Goal: Task Accomplishment & Management: Use online tool/utility

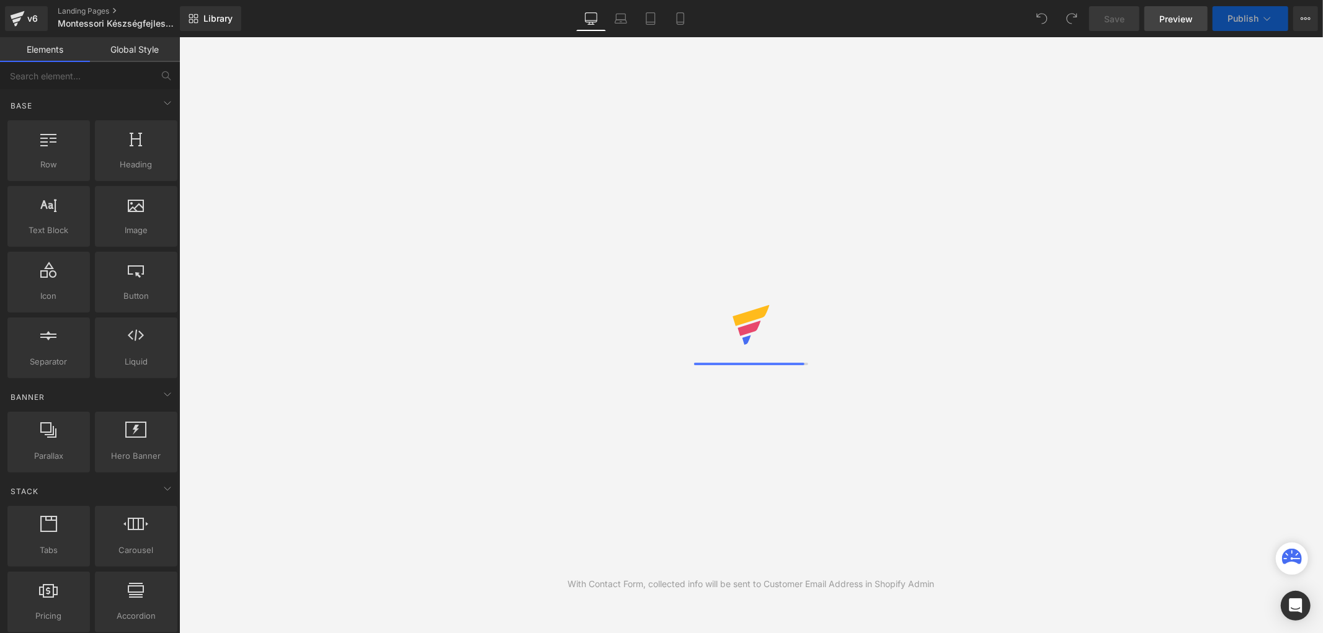
click at [1174, 17] on span "Preview" at bounding box center [1175, 18] width 33 height 13
click at [169, 20] on icon at bounding box center [165, 23] width 9 height 9
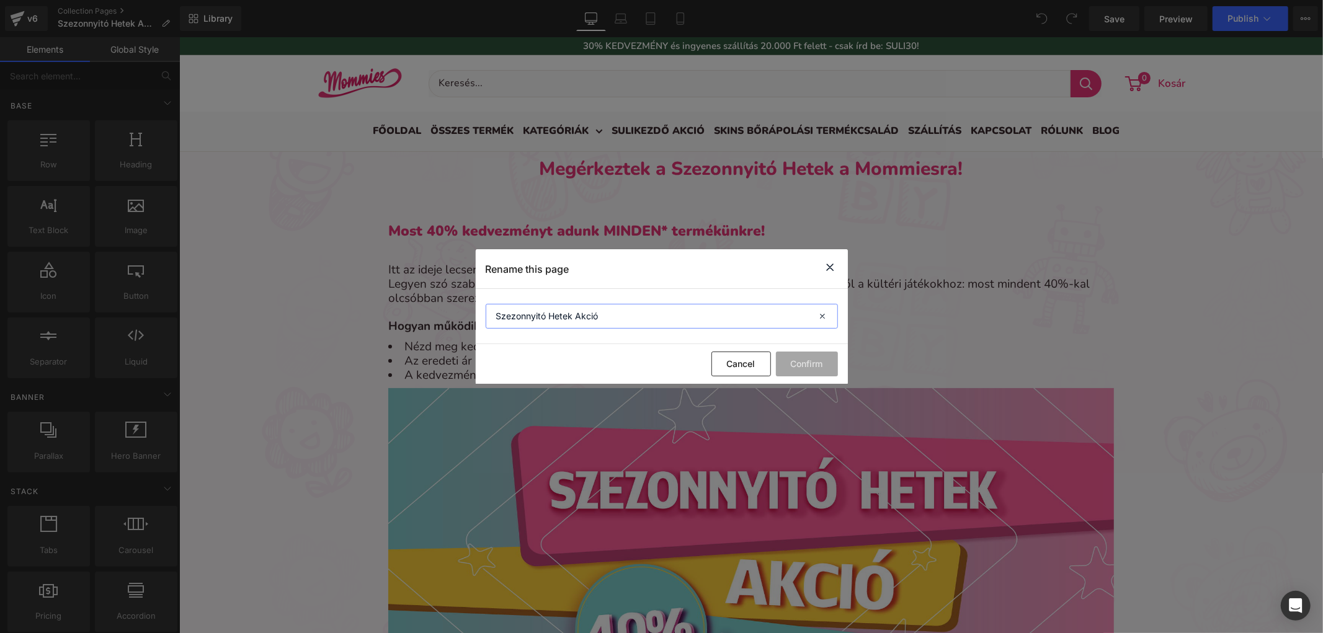
click at [574, 308] on input "Szezonnyitó Hetek Akció" at bounding box center [662, 316] width 352 height 25
click at [573, 308] on input "Szezonnyitó Hetek Akció" at bounding box center [662, 316] width 352 height 25
type input "Outlet Árak"
click at [814, 364] on button "Confirm" at bounding box center [807, 364] width 62 height 25
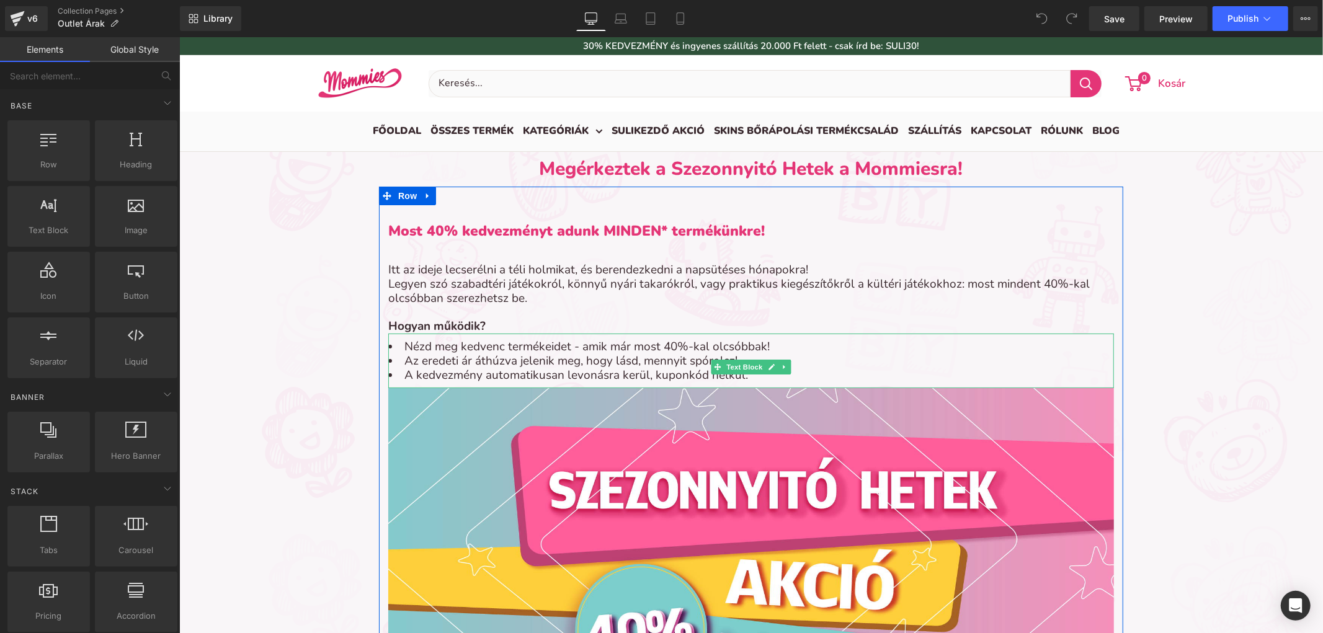
click at [786, 365] on li "Az eredeti ár áthúzva jelenik meg, hogy lásd, mennyit spórolsz!" at bounding box center [750, 360] width 725 height 14
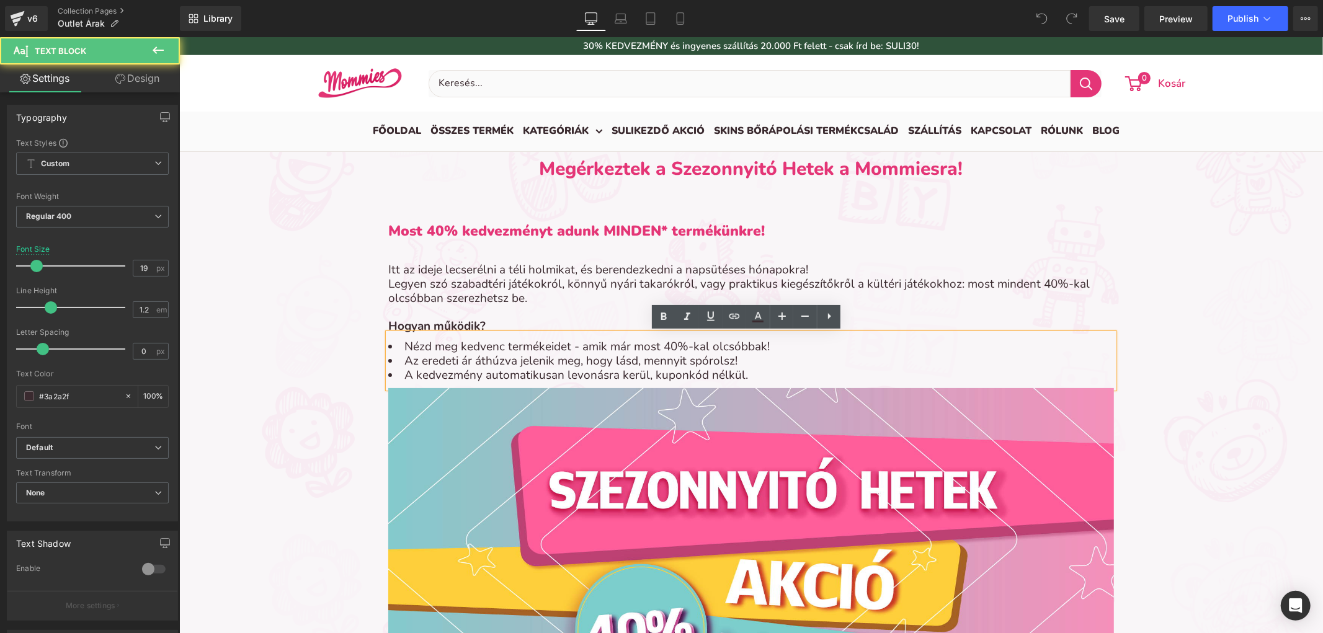
click at [779, 366] on li "Az eredeti ár áthúzva jelenik meg, hogy lásd, mennyit spórolsz!" at bounding box center [750, 360] width 725 height 14
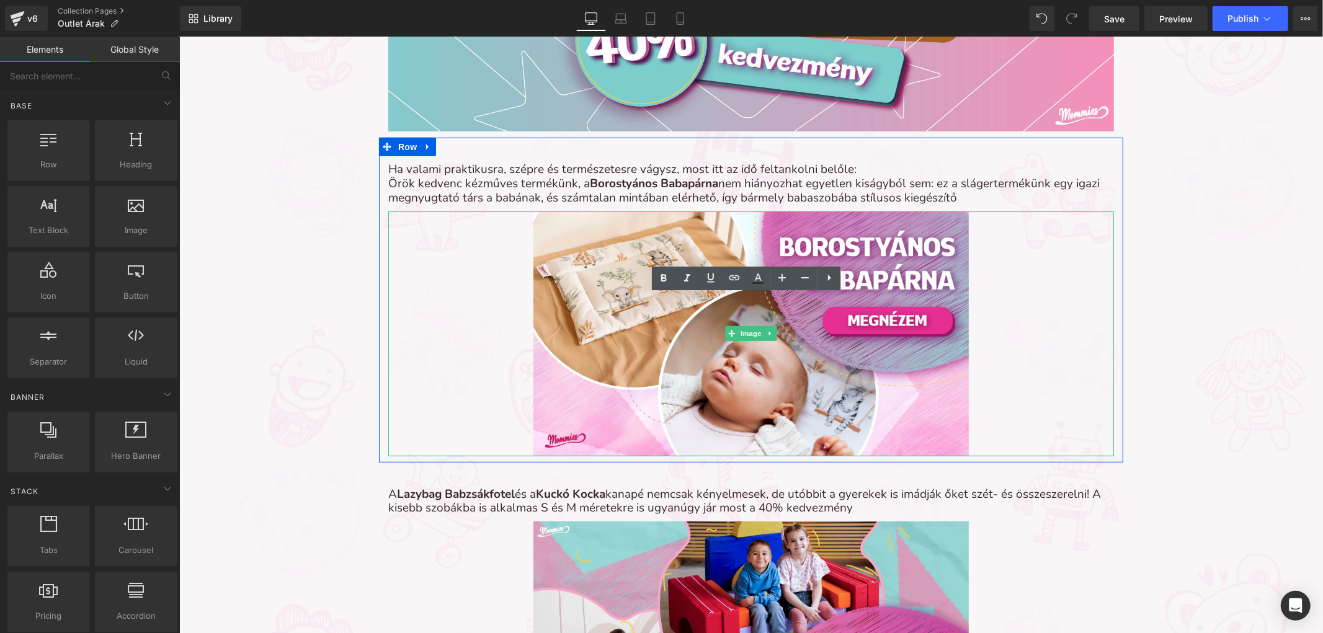
scroll to position [383, 0]
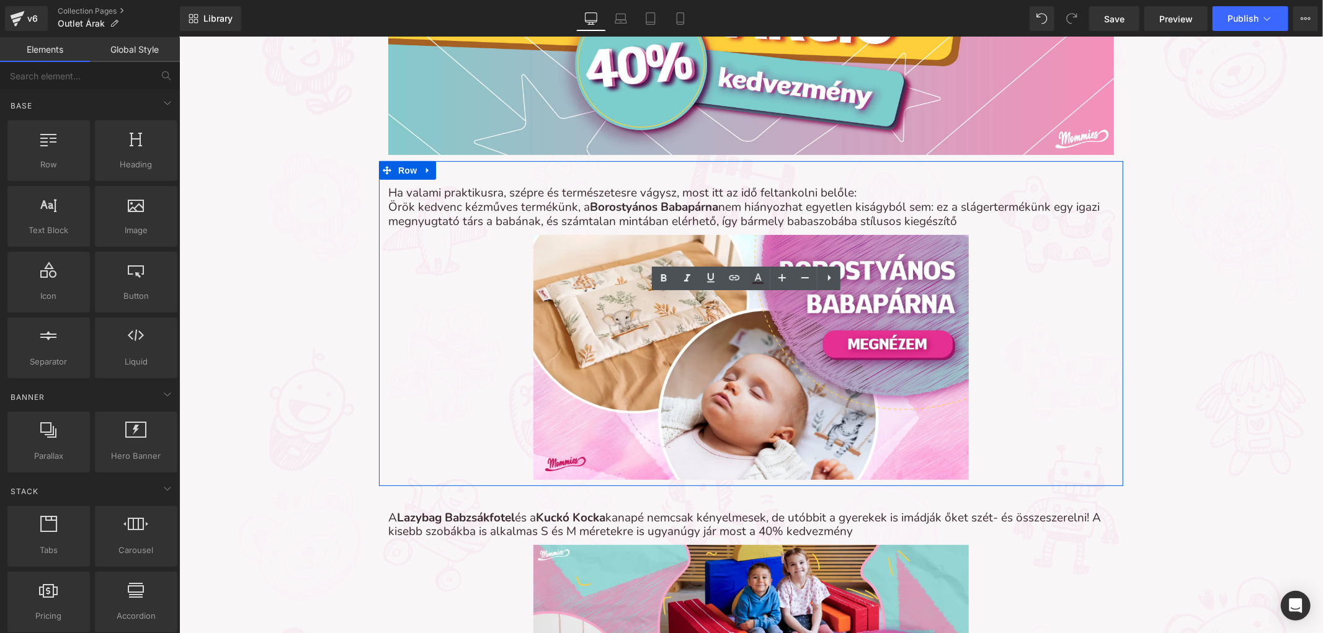
click at [422, 177] on link at bounding box center [427, 170] width 16 height 19
click at [455, 170] on icon at bounding box center [459, 170] width 9 height 9
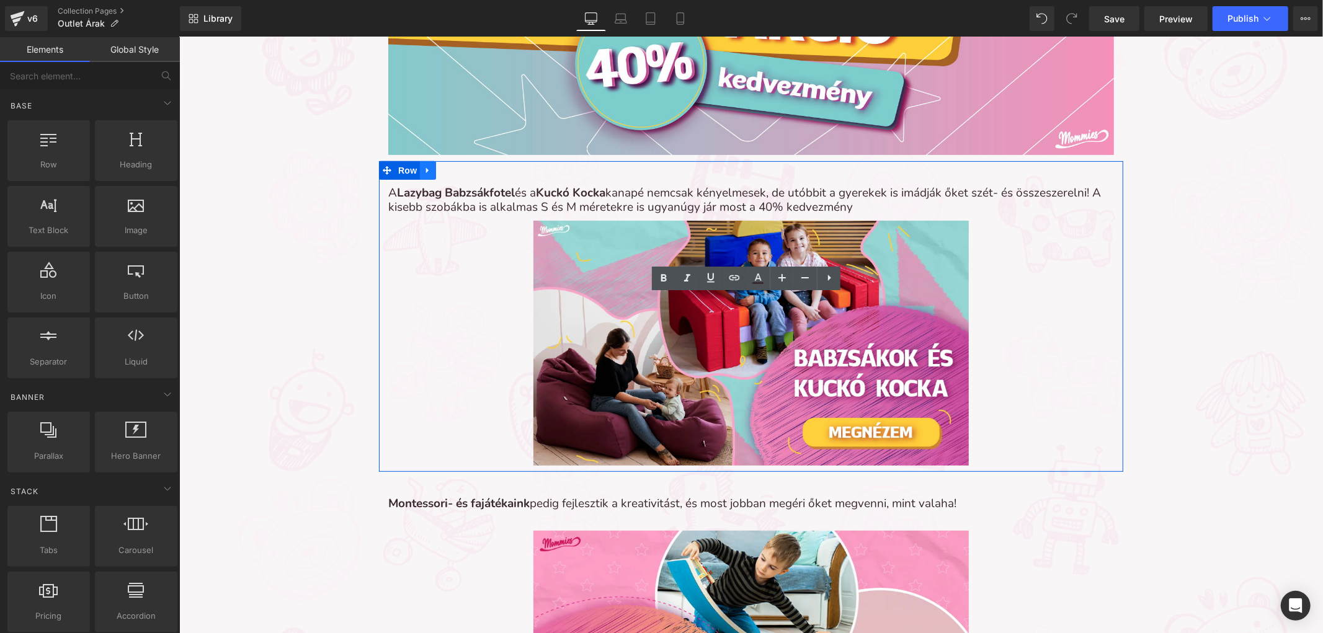
click at [423, 169] on icon at bounding box center [427, 170] width 9 height 9
click at [456, 170] on icon at bounding box center [459, 170] width 9 height 9
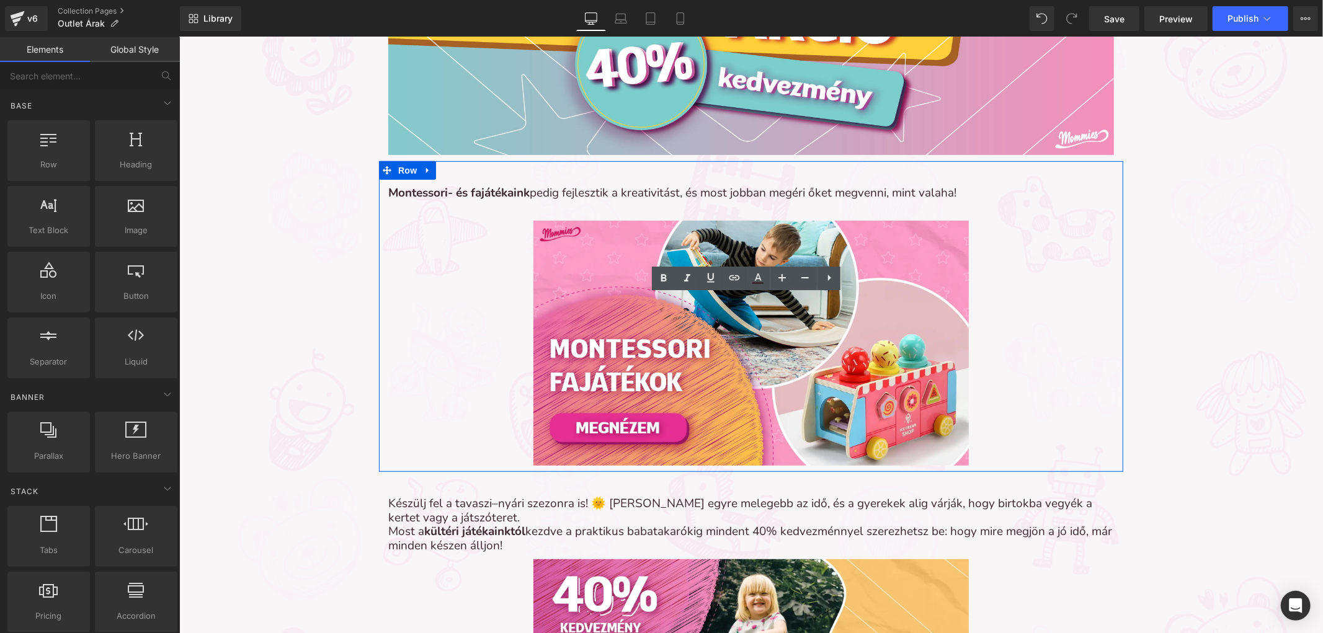
click at [425, 169] on icon at bounding box center [426, 170] width 2 height 6
click at [455, 171] on icon at bounding box center [459, 170] width 9 height 9
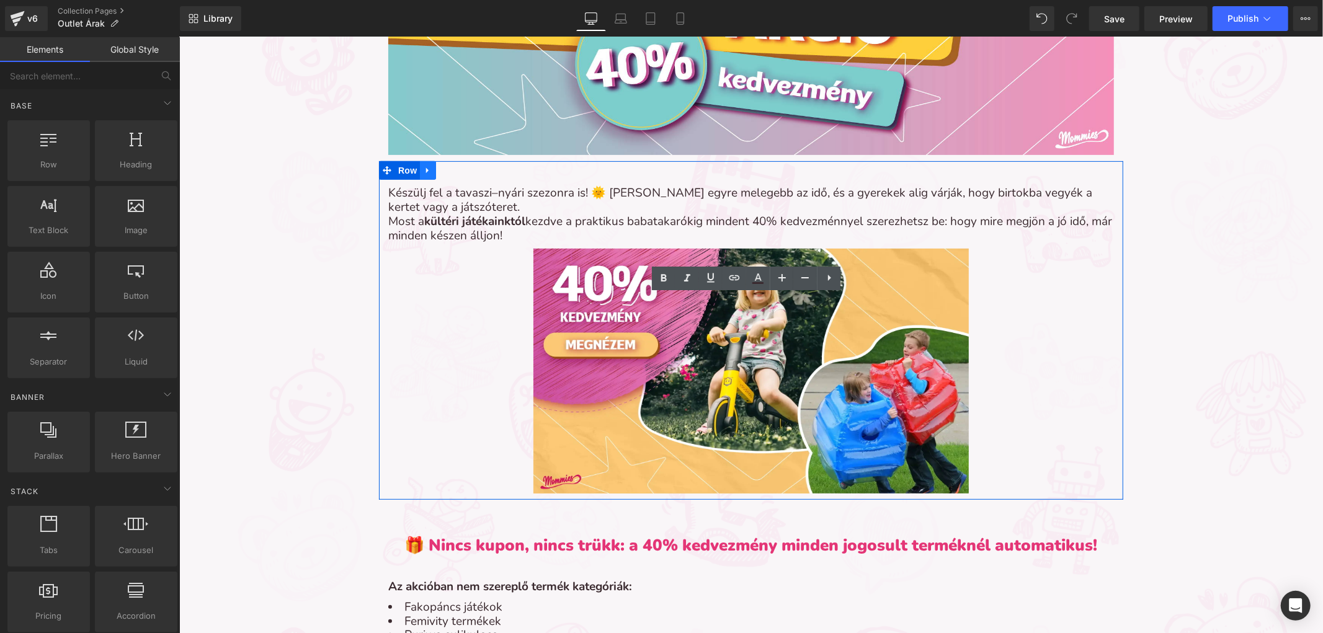
click at [423, 171] on icon at bounding box center [427, 170] width 9 height 9
click at [457, 174] on icon at bounding box center [459, 170] width 9 height 9
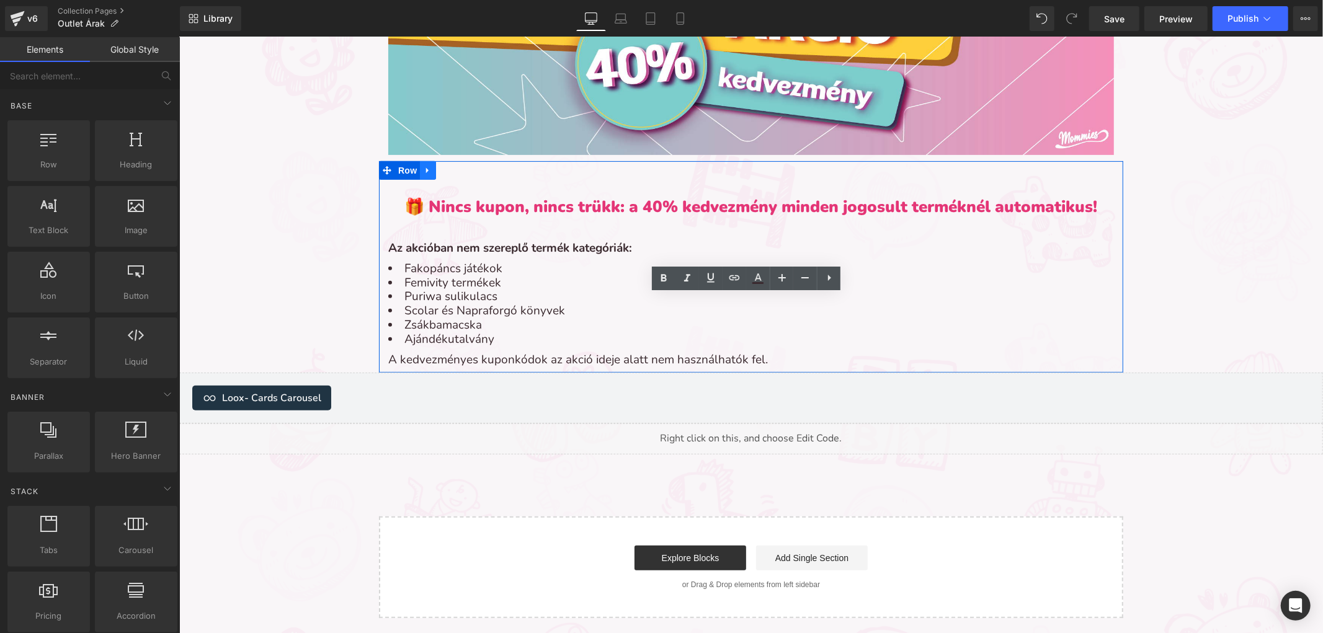
click at [424, 169] on icon at bounding box center [427, 170] width 9 height 9
click at [455, 171] on icon at bounding box center [459, 170] width 9 height 9
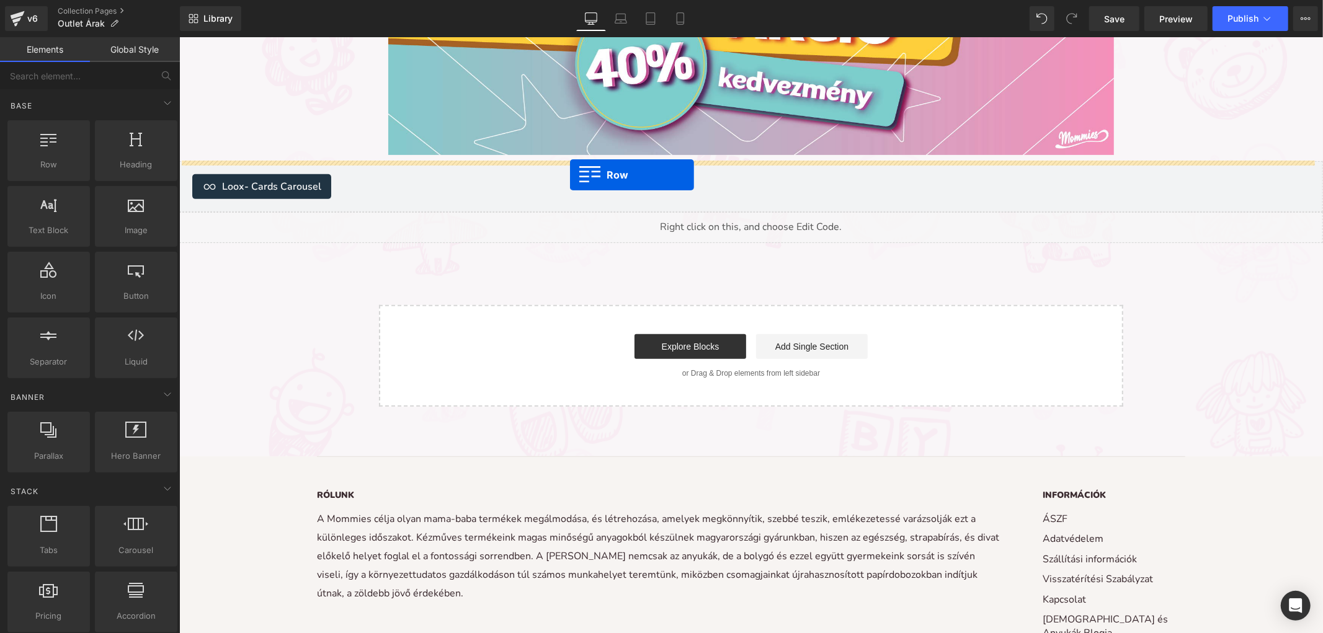
drag, startPoint x: 212, startPoint y: 184, endPoint x: 569, endPoint y: 174, distance: 357.3
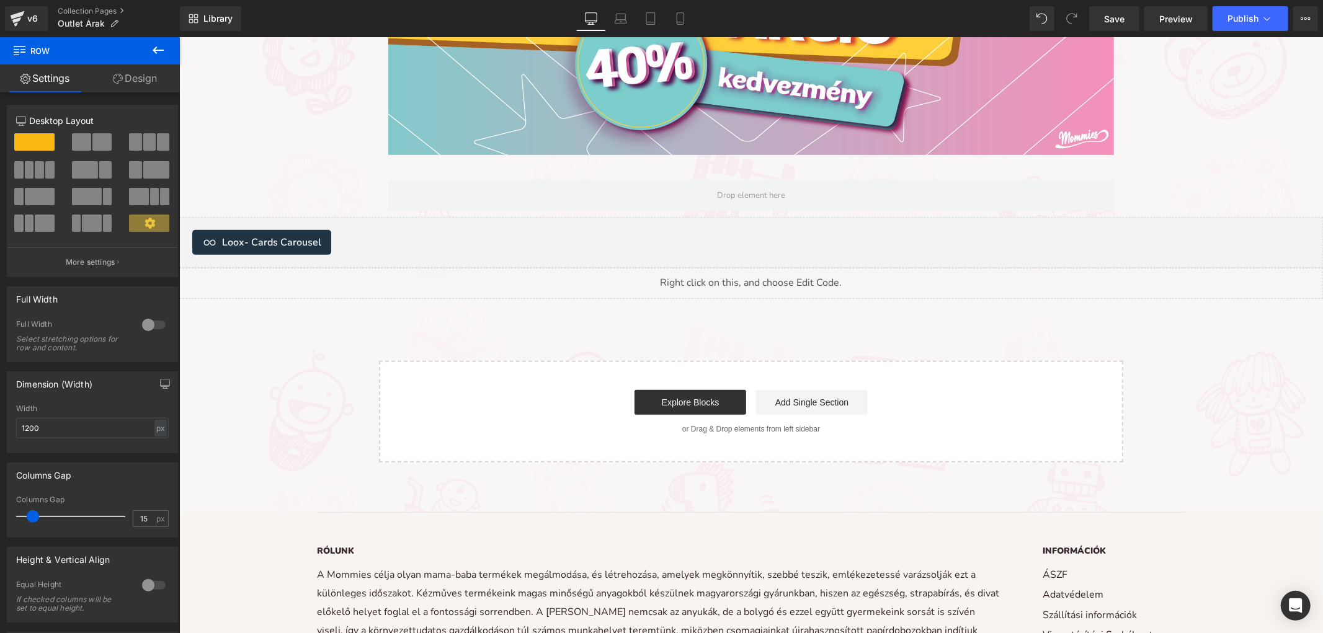
click at [157, 46] on icon at bounding box center [158, 50] width 15 height 15
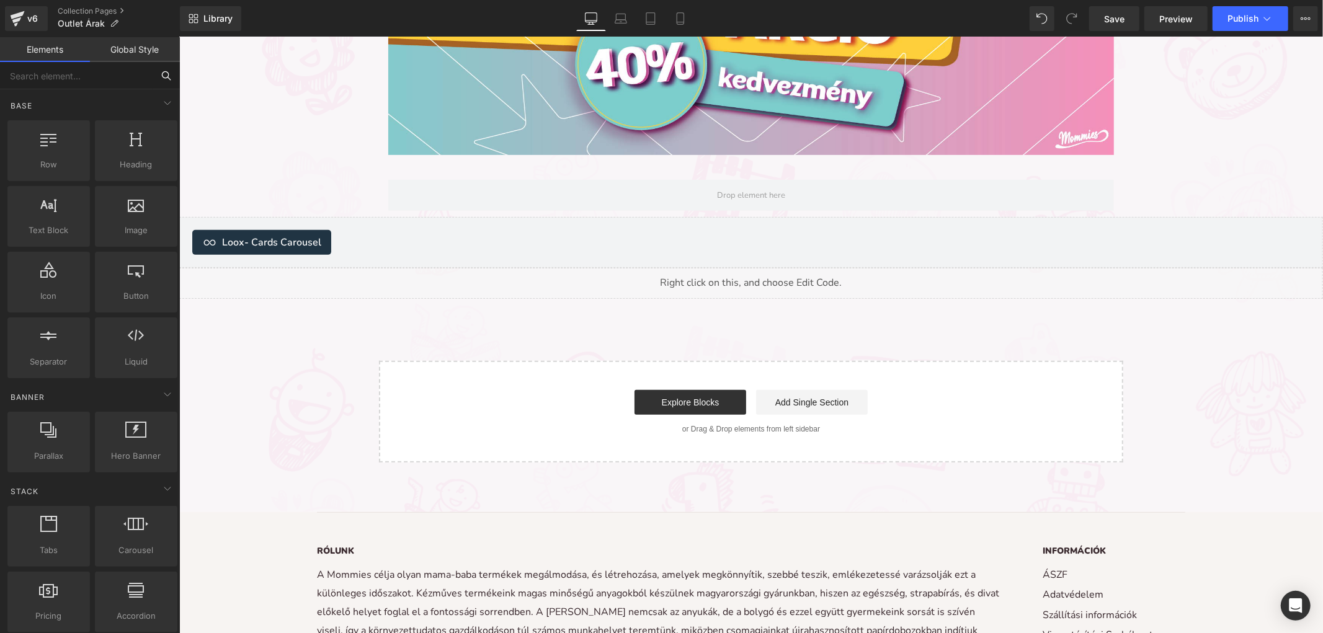
click at [64, 88] on input "text" at bounding box center [76, 75] width 153 height 27
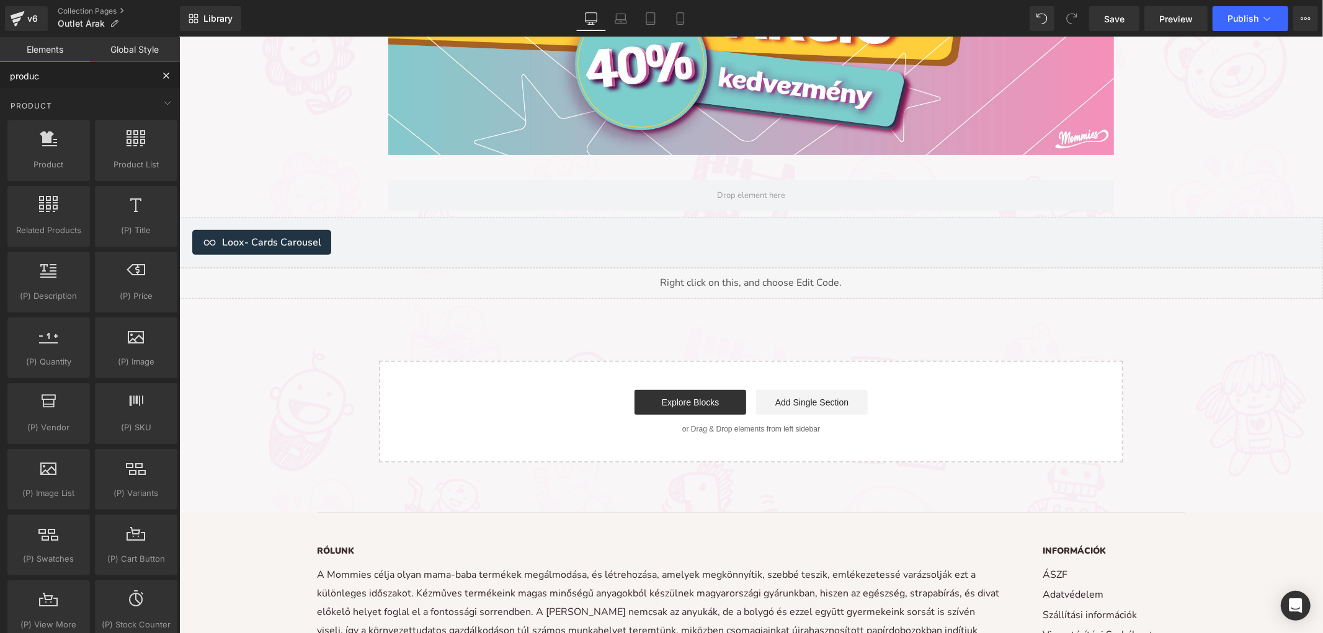
type input "product"
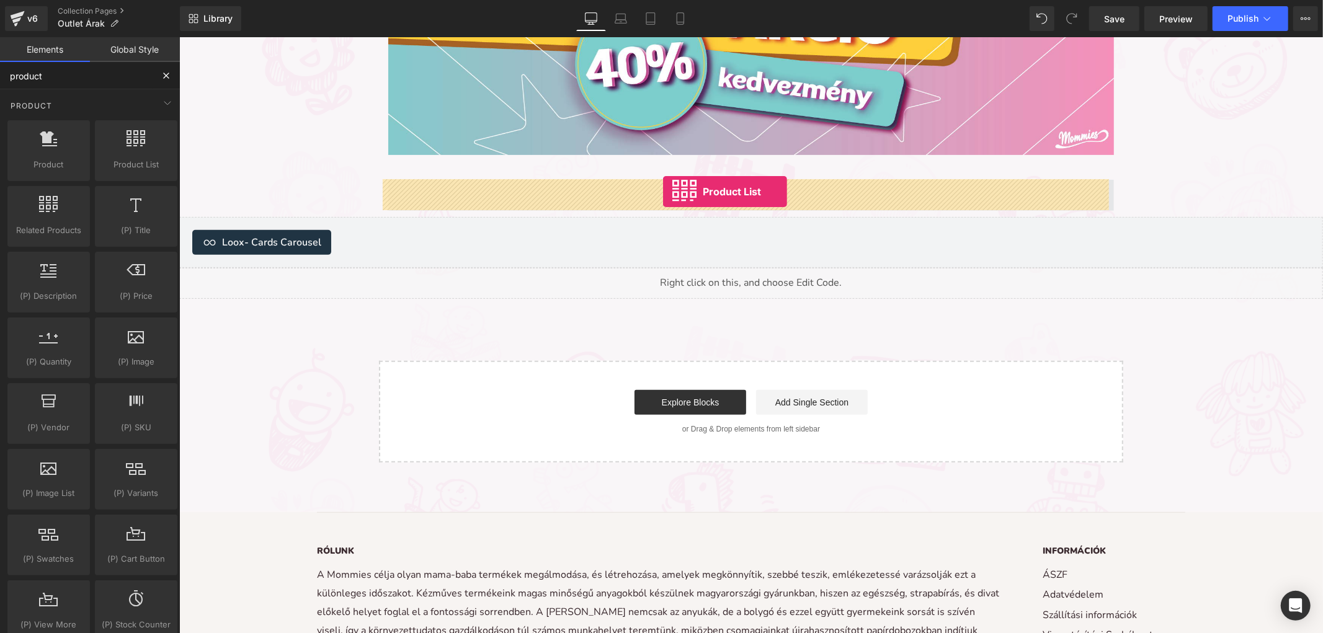
drag, startPoint x: 310, startPoint y: 189, endPoint x: 662, endPoint y: 190, distance: 352.2
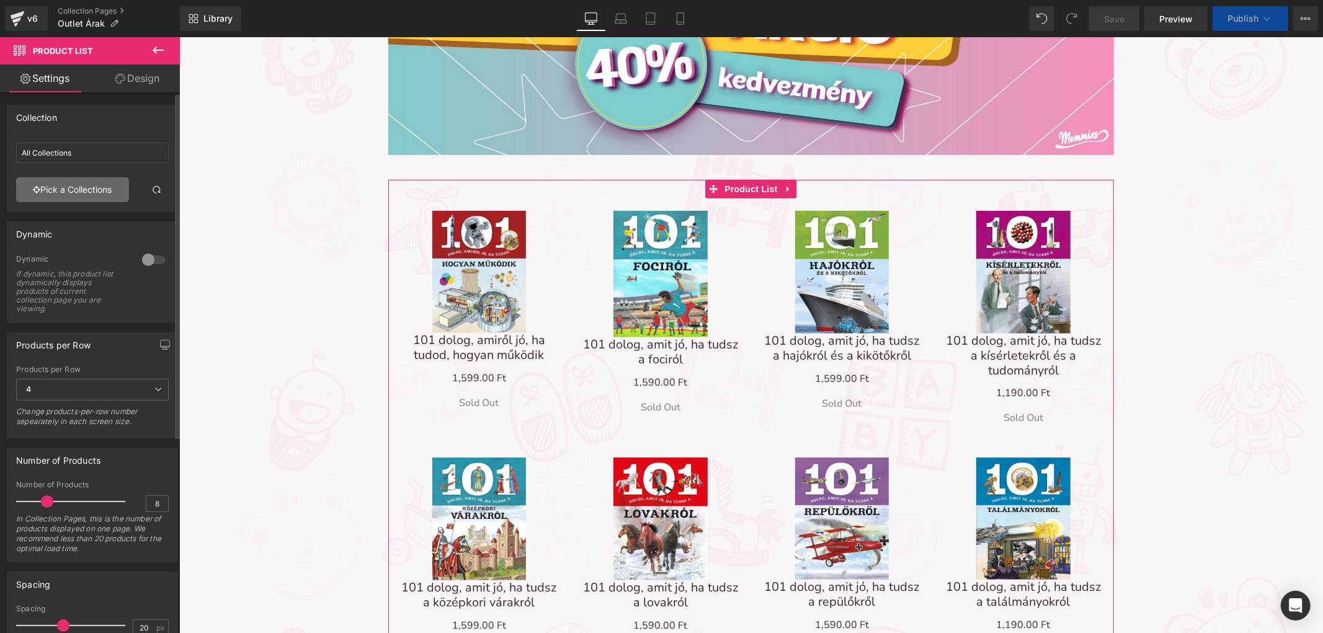
drag, startPoint x: 66, startPoint y: 210, endPoint x: 69, endPoint y: 191, distance: 19.0
click at [66, 210] on div "All Collections All Collections Pick a Collections" at bounding box center [92, 175] width 170 height 74
click at [70, 187] on link "Pick a Collections" at bounding box center [72, 189] width 113 height 25
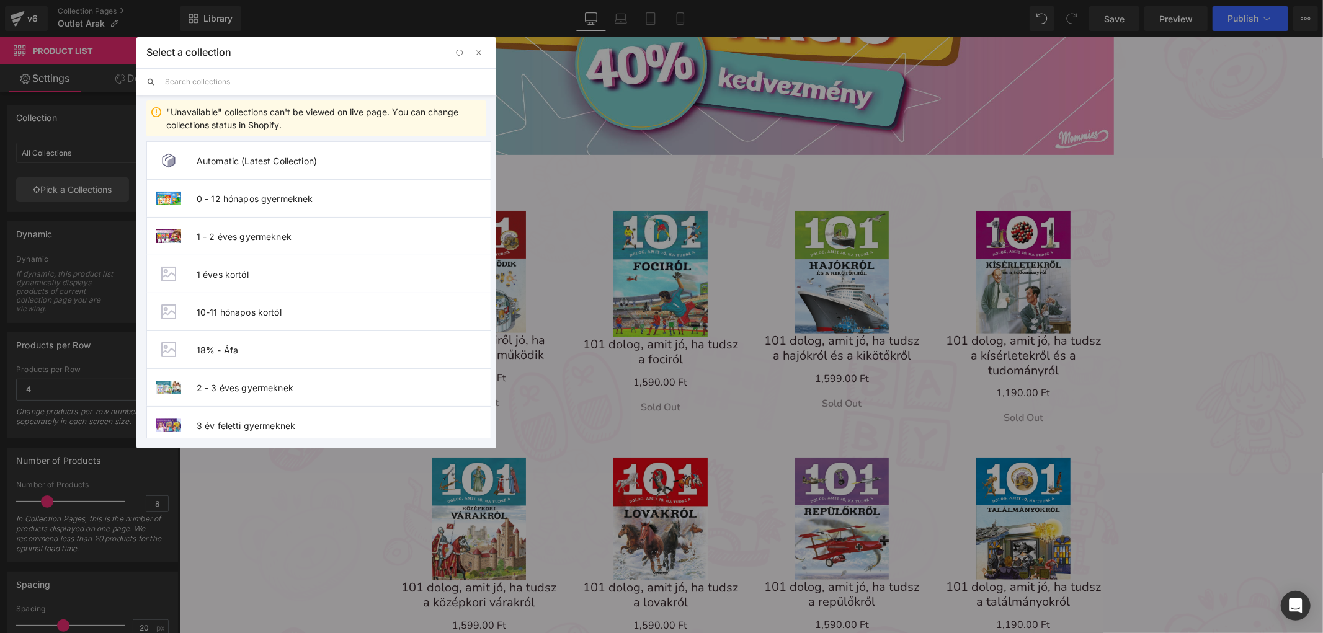
click at [233, 82] on input "text" at bounding box center [325, 81] width 321 height 27
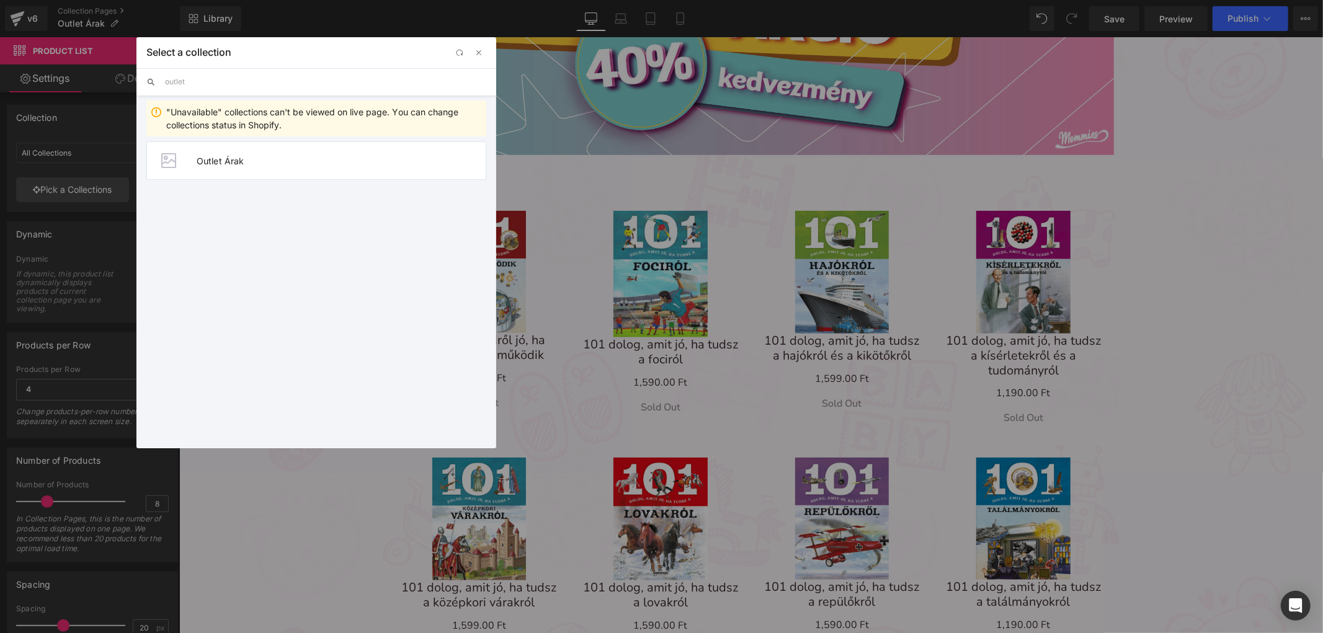
type input "outlet"
click at [226, 183] on div "Automatic (Latest Collection) 0 - 12 hónapos gyermeknek 1 - 2 éves gyermeknek 1…" at bounding box center [316, 287] width 360 height 302
click at [226, 172] on li "Outlet Árak" at bounding box center [316, 160] width 340 height 38
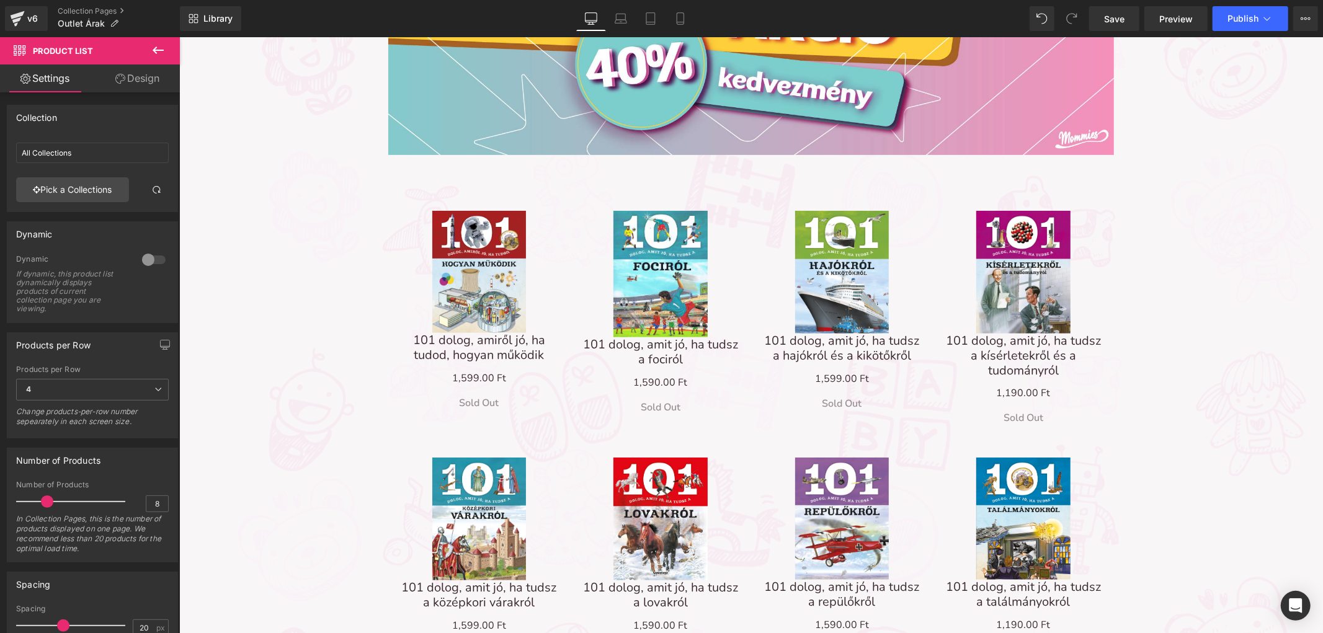
type input "Outlet Árak"
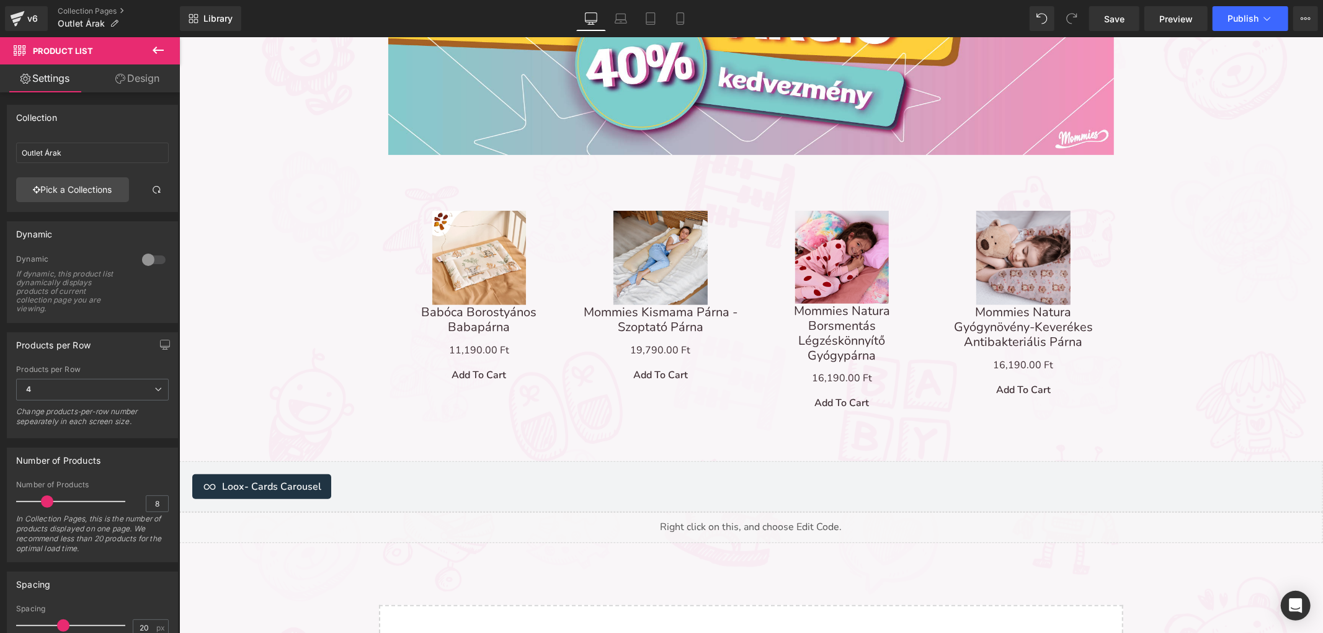
click at [162, 50] on icon at bounding box center [158, 50] width 11 height 7
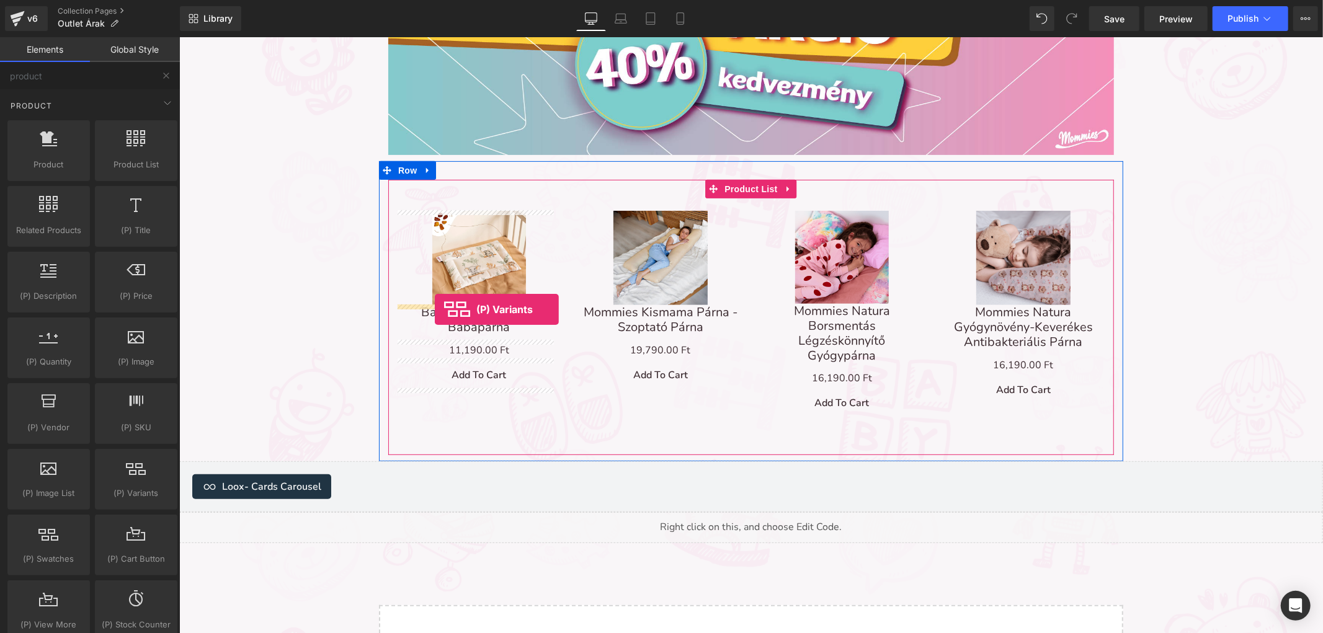
drag, startPoint x: 304, startPoint y: 535, endPoint x: 434, endPoint y: 309, distance: 260.3
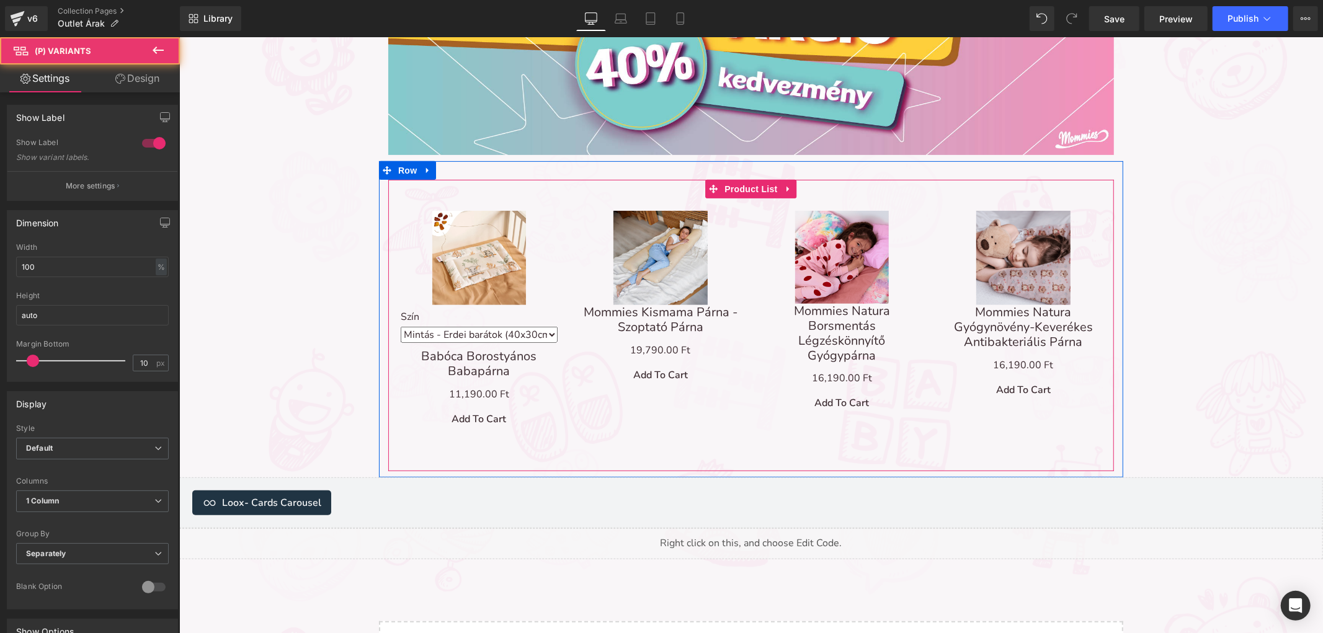
select select "[PERSON_NAME] (50x40cm)"
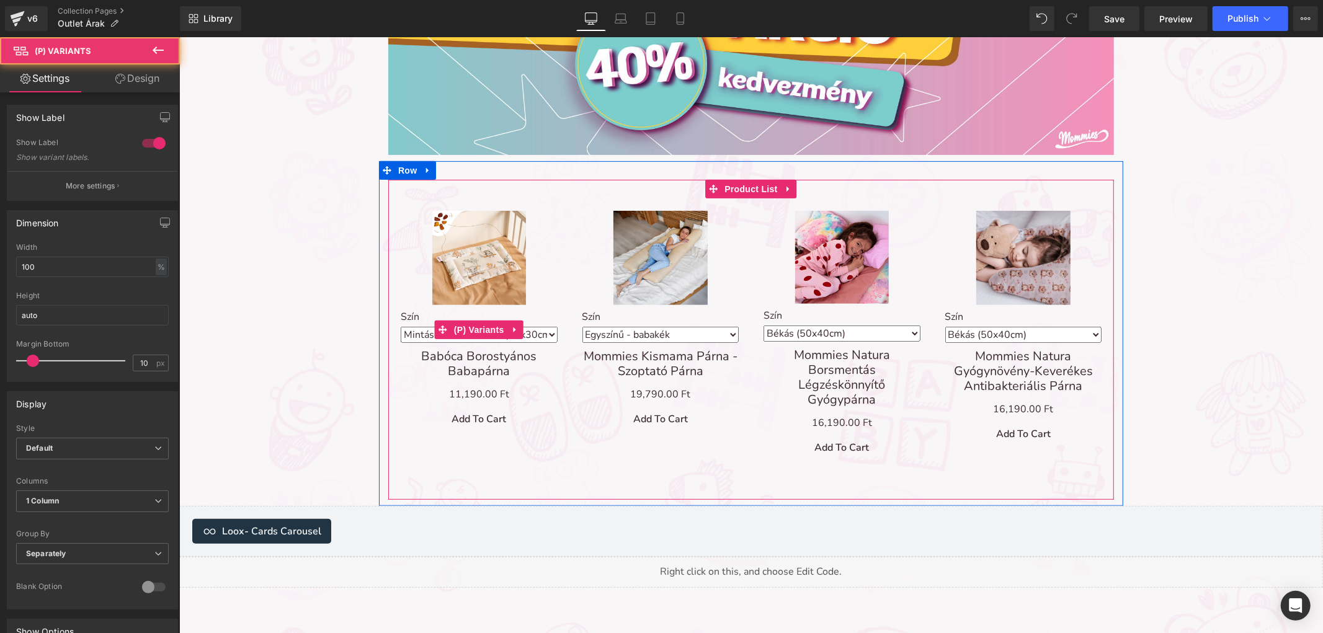
click at [434, 331] on span at bounding box center [442, 329] width 16 height 19
click at [458, 330] on span "(P) Variants" at bounding box center [478, 329] width 56 height 19
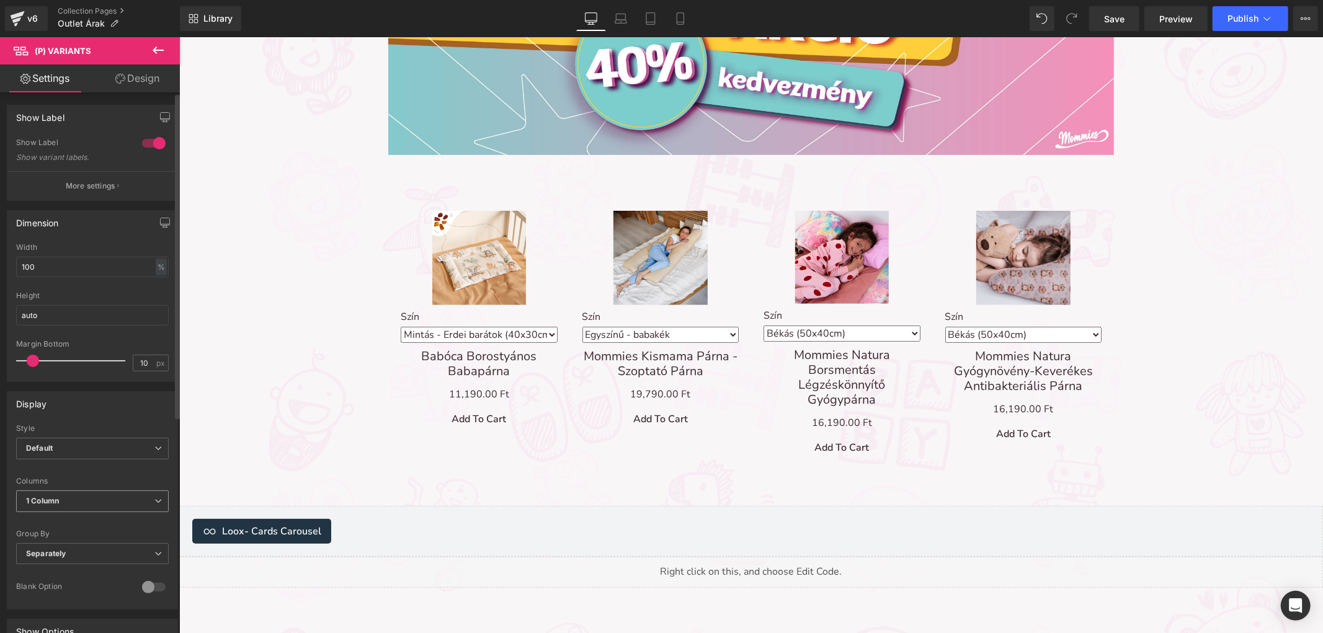
click at [81, 501] on span "1 Column" at bounding box center [92, 501] width 153 height 22
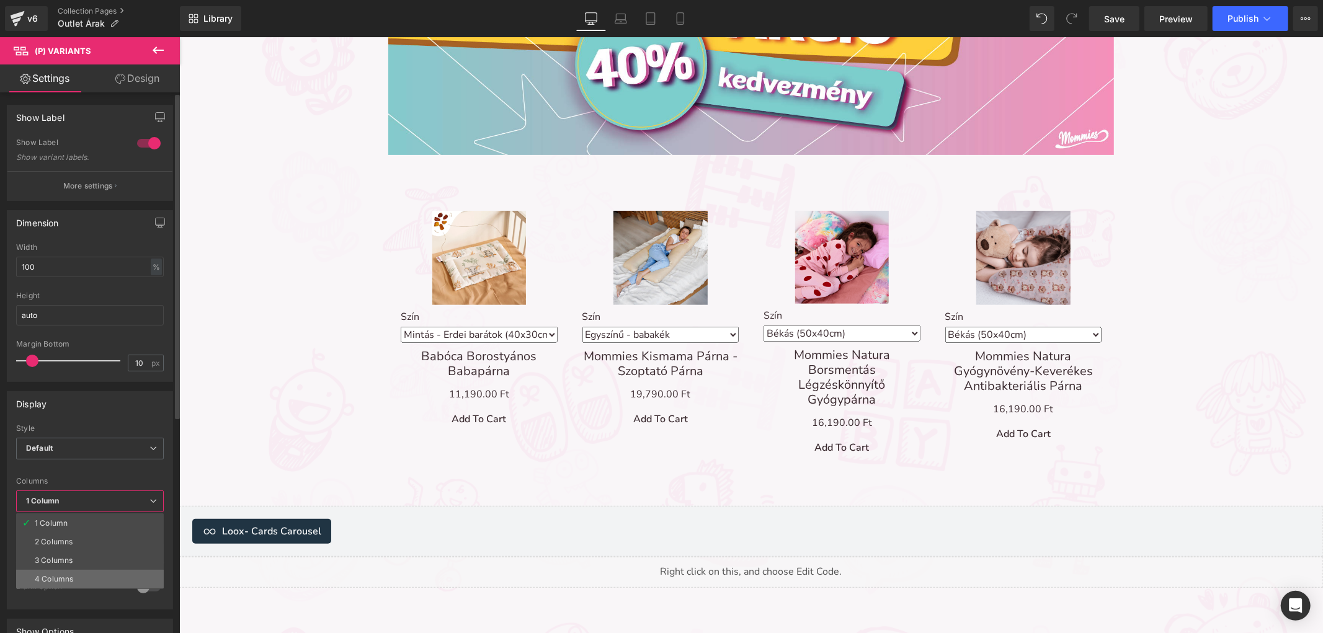
click at [69, 579] on div "4 Columns" at bounding box center [54, 579] width 38 height 9
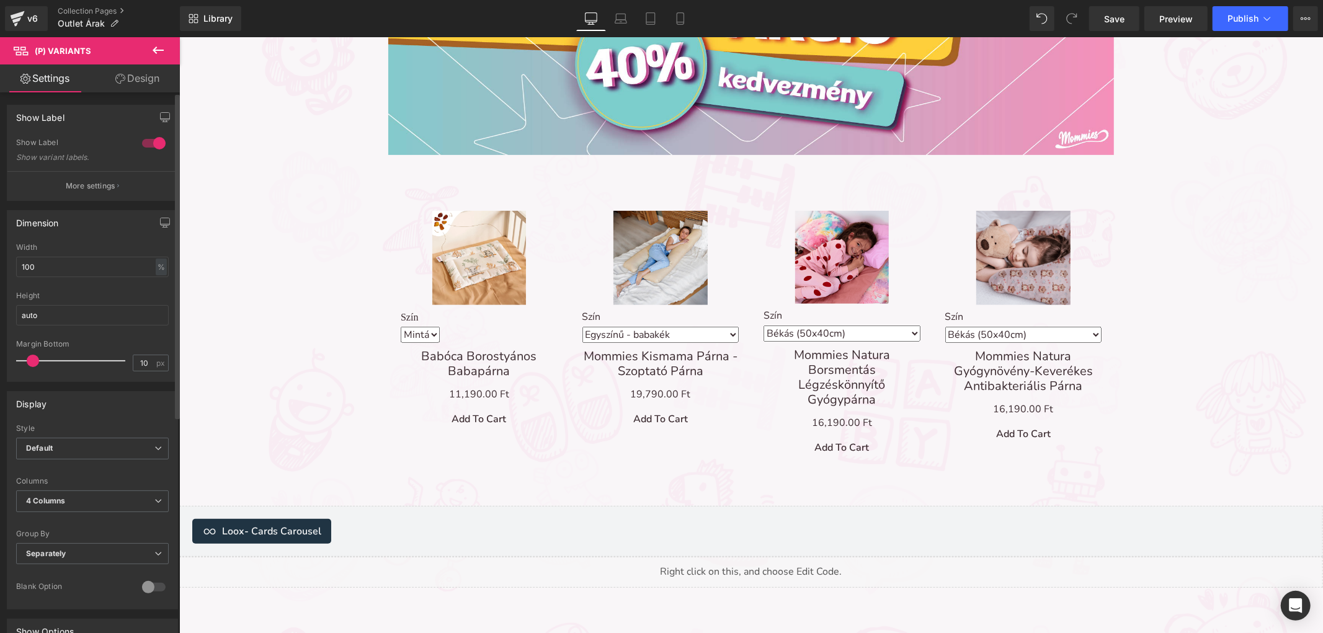
select select "[PERSON_NAME] (50x40cm)"
click at [69, 506] on span "4 Columns" at bounding box center [92, 501] width 153 height 22
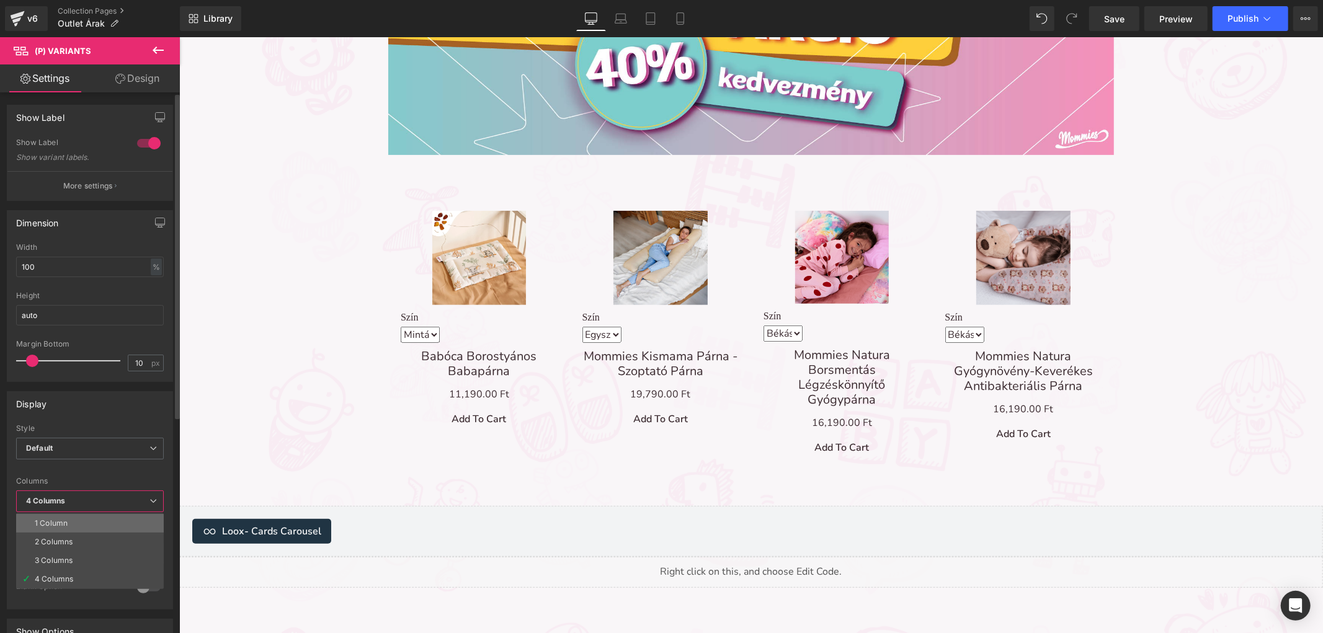
click at [76, 525] on li "1 Column" at bounding box center [90, 523] width 148 height 19
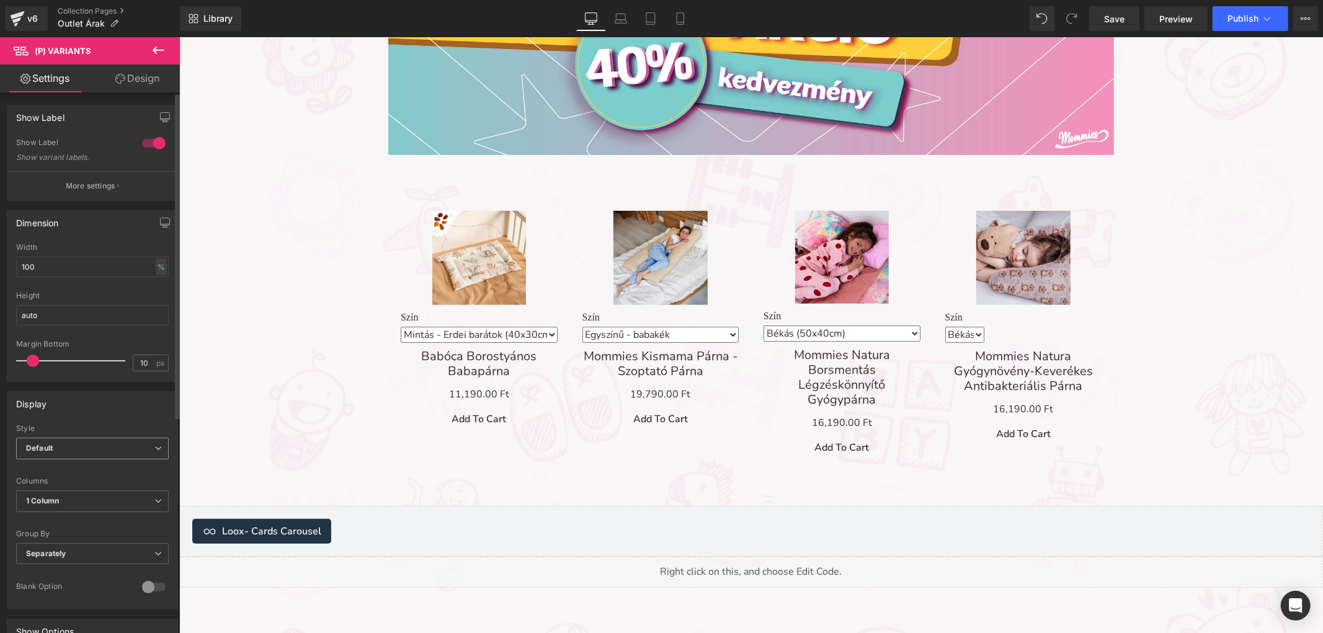
click at [71, 448] on span "Default" at bounding box center [92, 449] width 153 height 22
select select "[PERSON_NAME] (50x40cm)"
click at [76, 486] on li "Inline" at bounding box center [90, 489] width 148 height 19
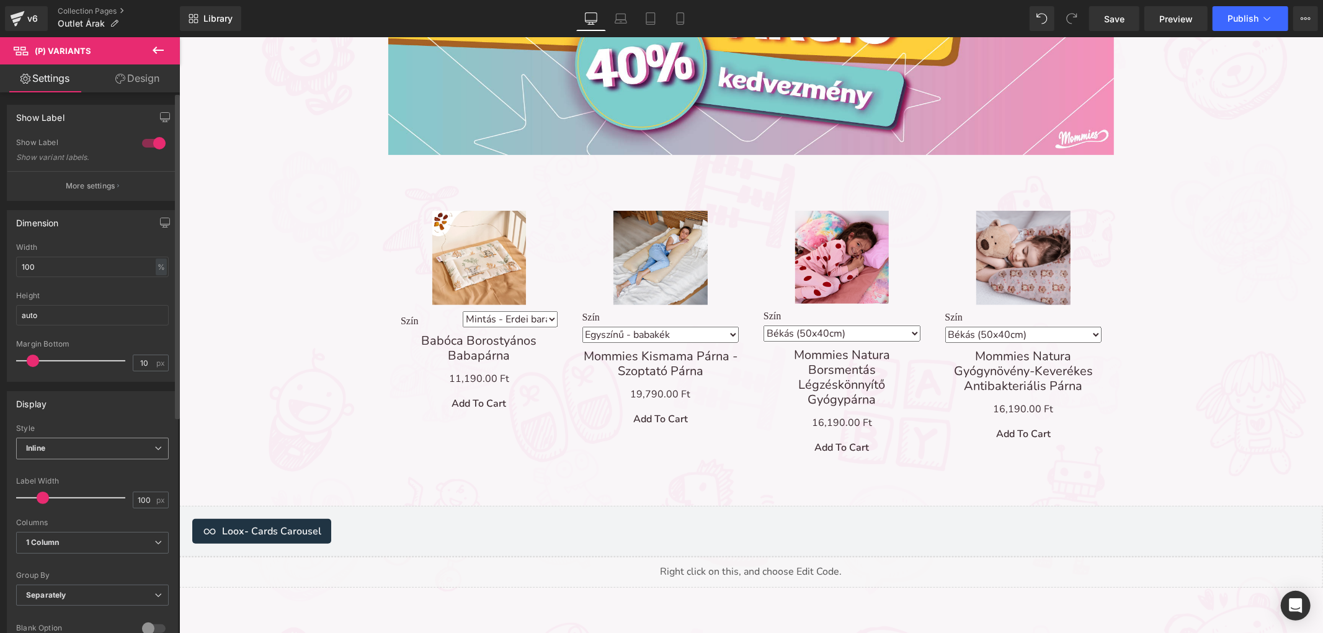
select select "[PERSON_NAME] (50x40cm)"
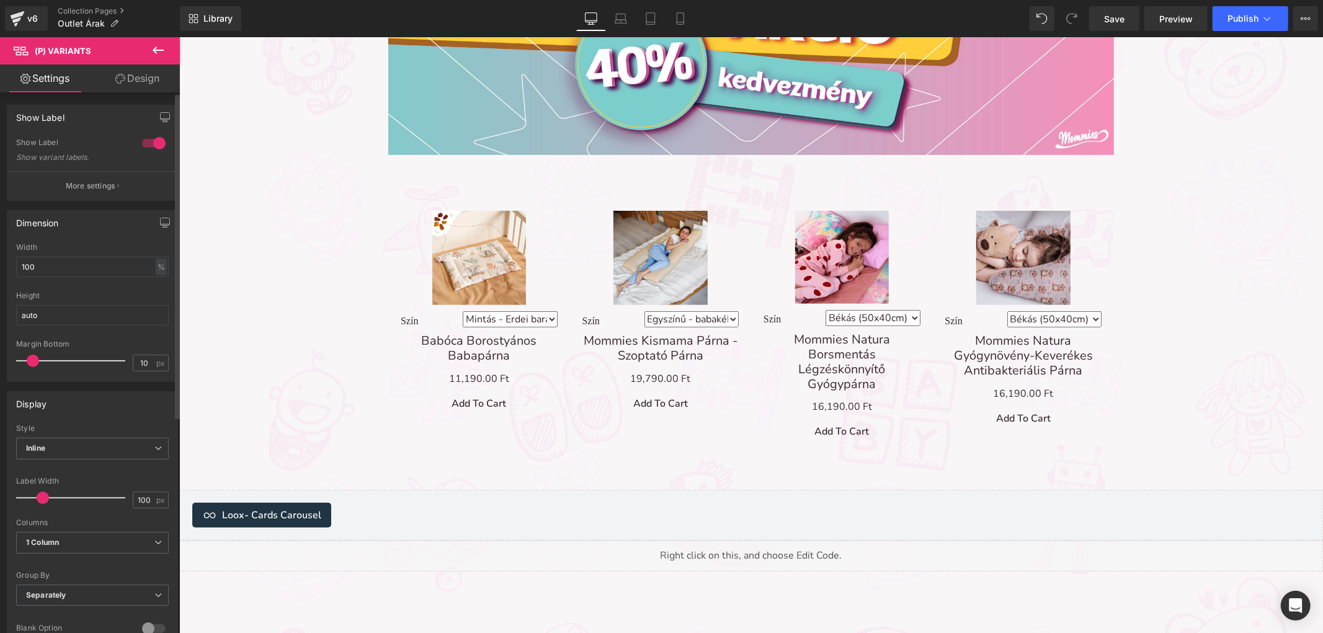
click at [72, 432] on div "Style Inline Default Inline" at bounding box center [92, 449] width 153 height 50
click at [75, 445] on span "Inline" at bounding box center [92, 449] width 153 height 22
click at [74, 466] on li "Default" at bounding box center [90, 470] width 148 height 19
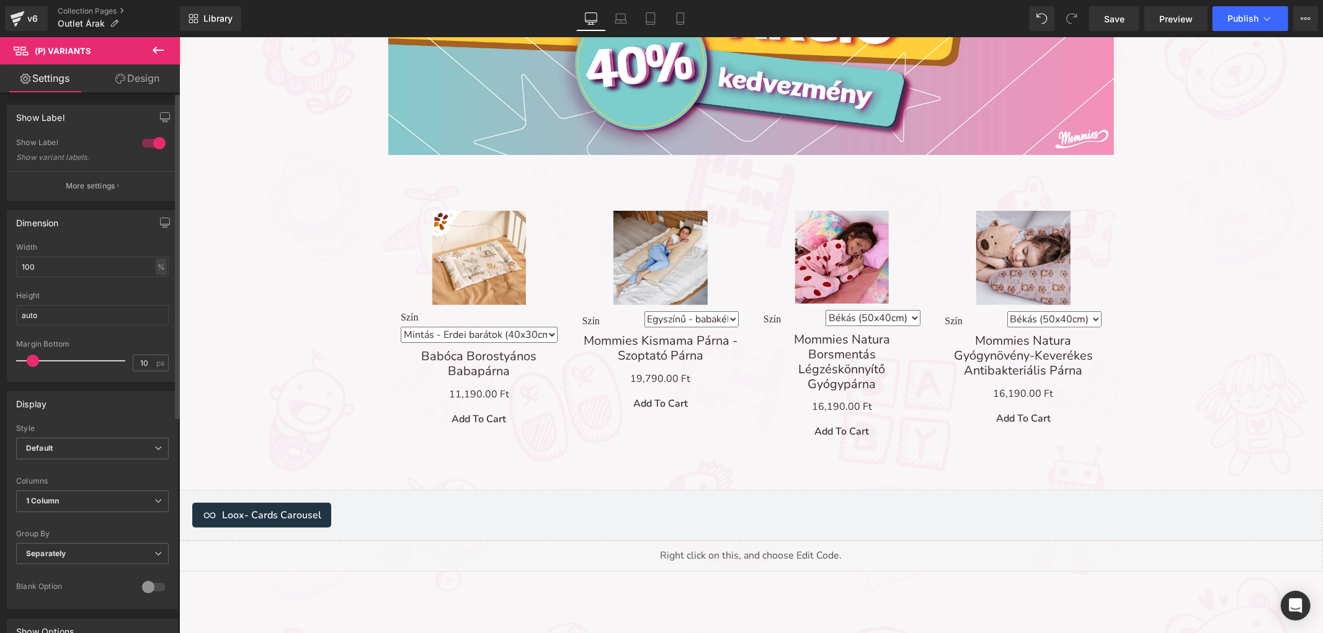
select select "[PERSON_NAME] (50x40cm)"
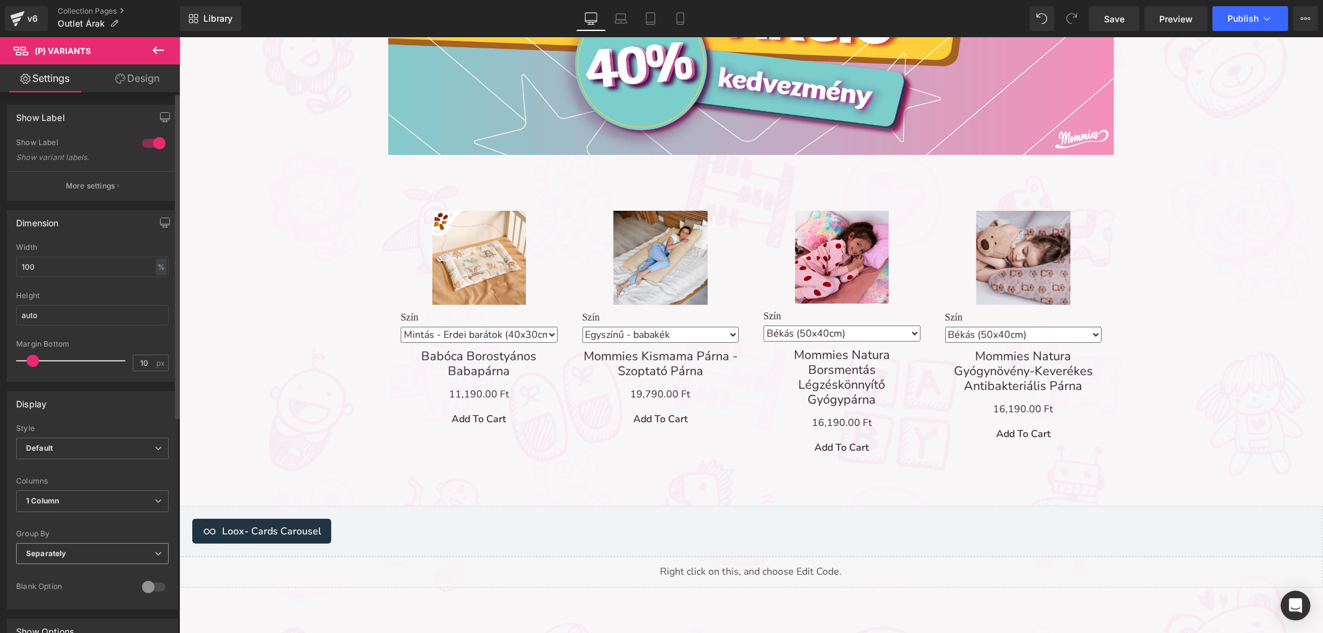
click at [56, 548] on span "Separately" at bounding box center [92, 554] width 153 height 22
click at [66, 569] on li "Default" at bounding box center [90, 575] width 148 height 19
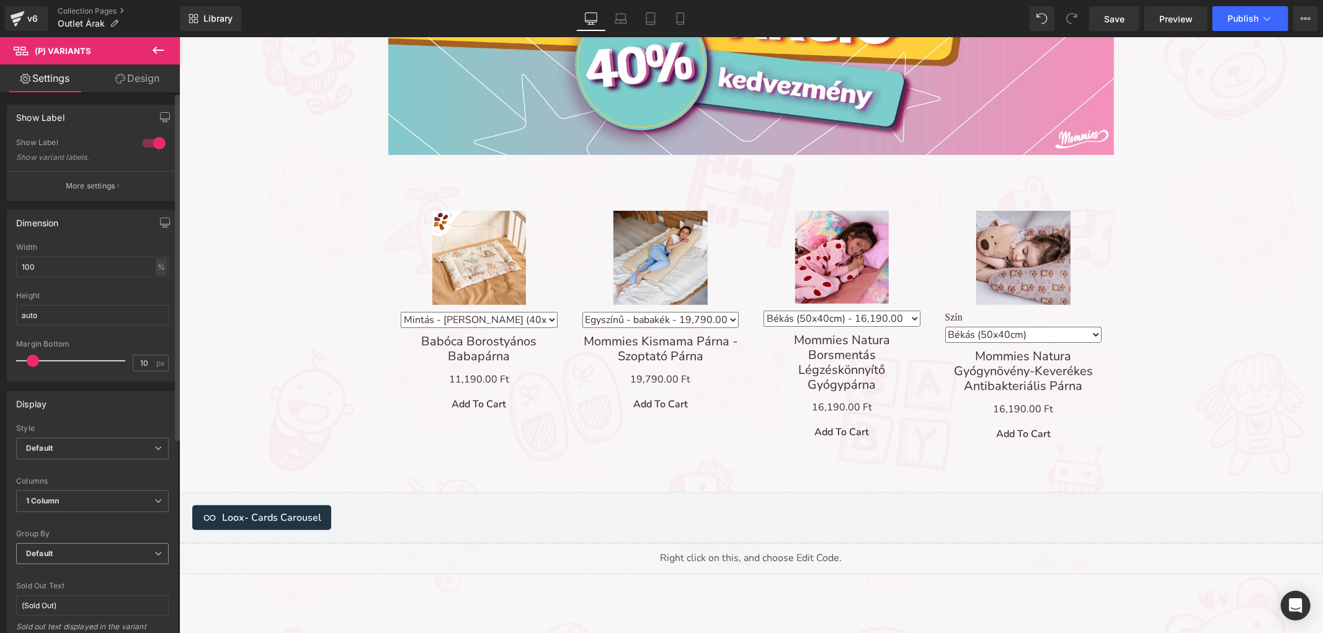
click at [69, 556] on span "Default" at bounding box center [92, 554] width 153 height 22
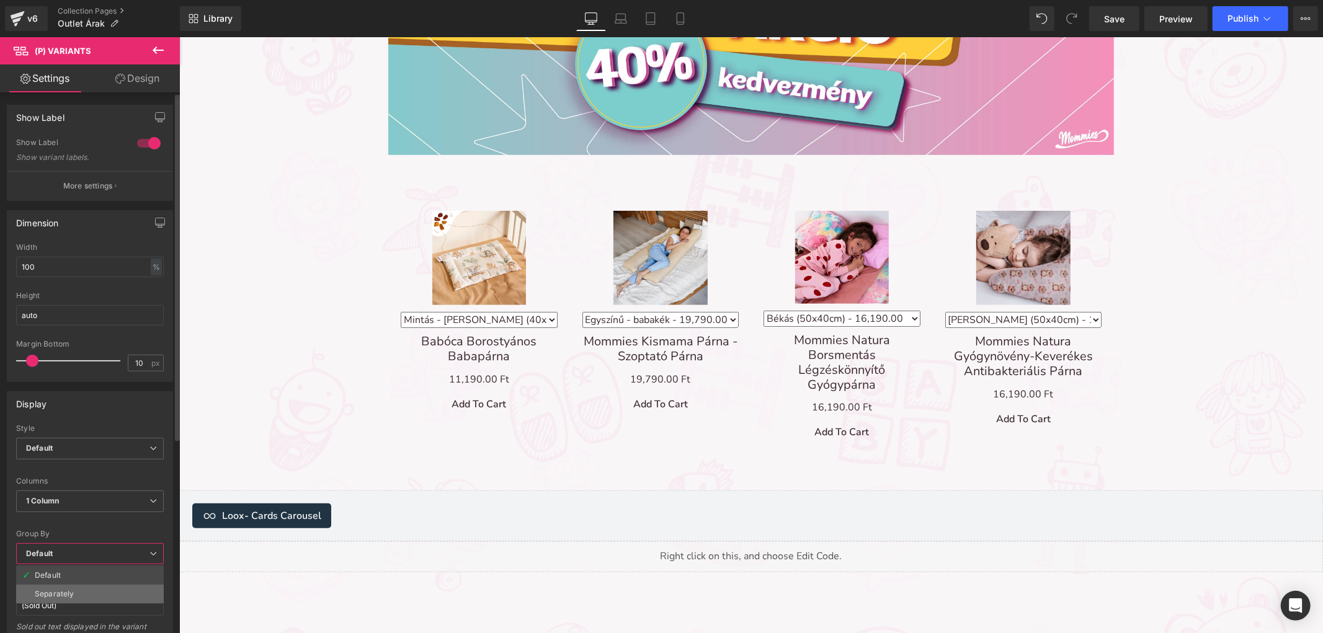
click at [64, 588] on li "Separately" at bounding box center [90, 594] width 148 height 19
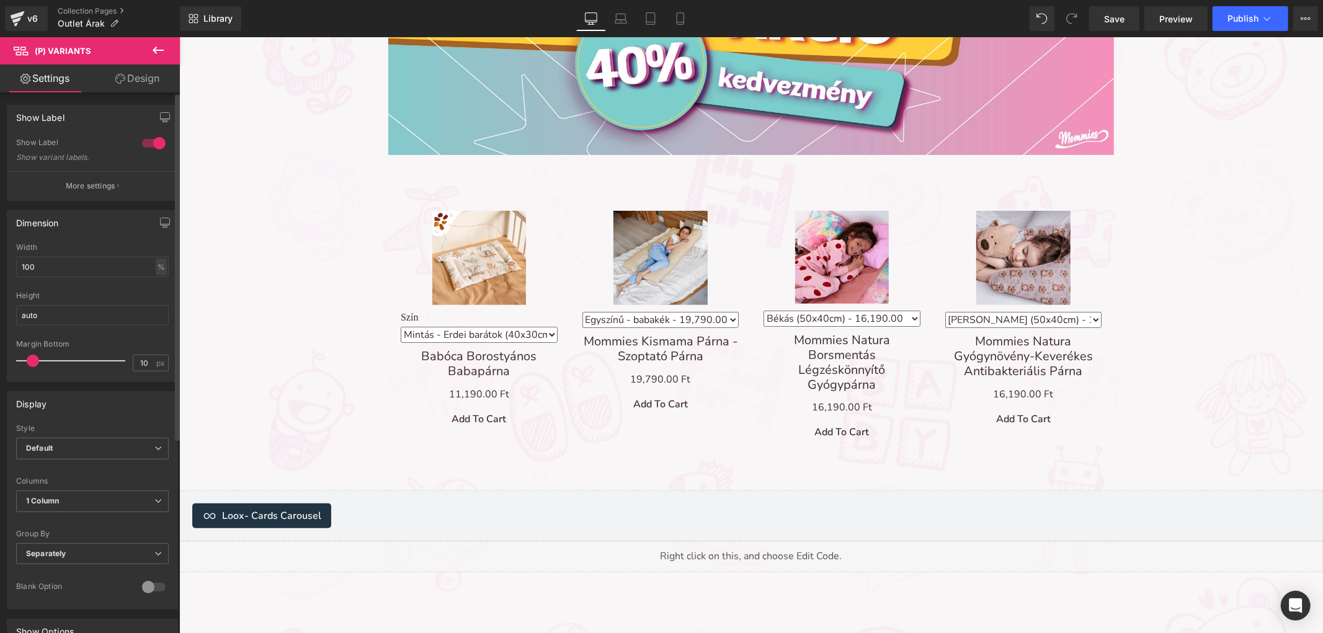
select select "[PERSON_NAME] (50x40cm)"
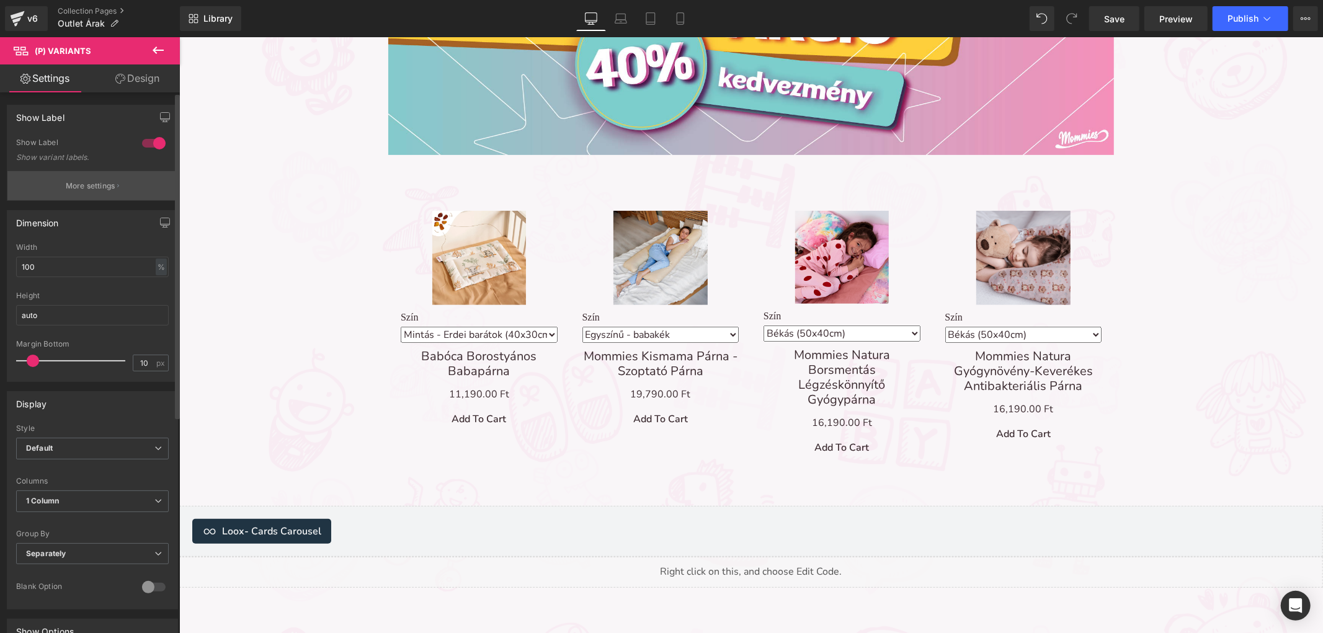
click at [116, 190] on button "More settings" at bounding box center [92, 185] width 170 height 29
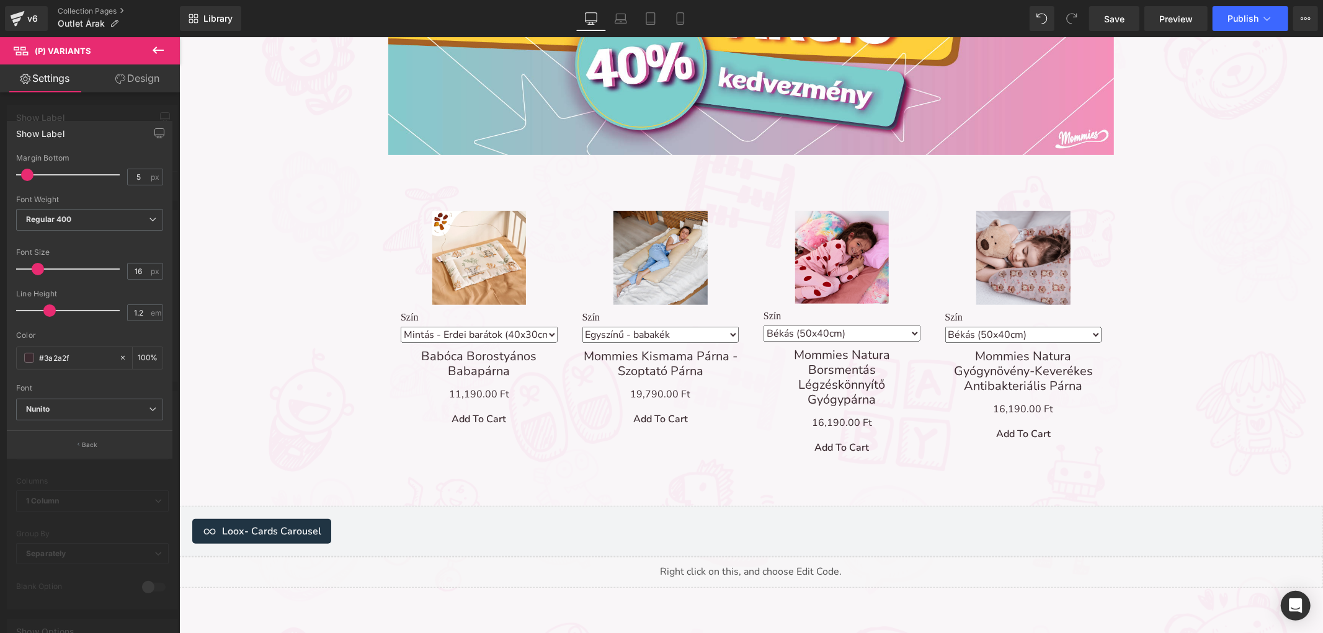
click at [166, 47] on button at bounding box center [157, 50] width 43 height 27
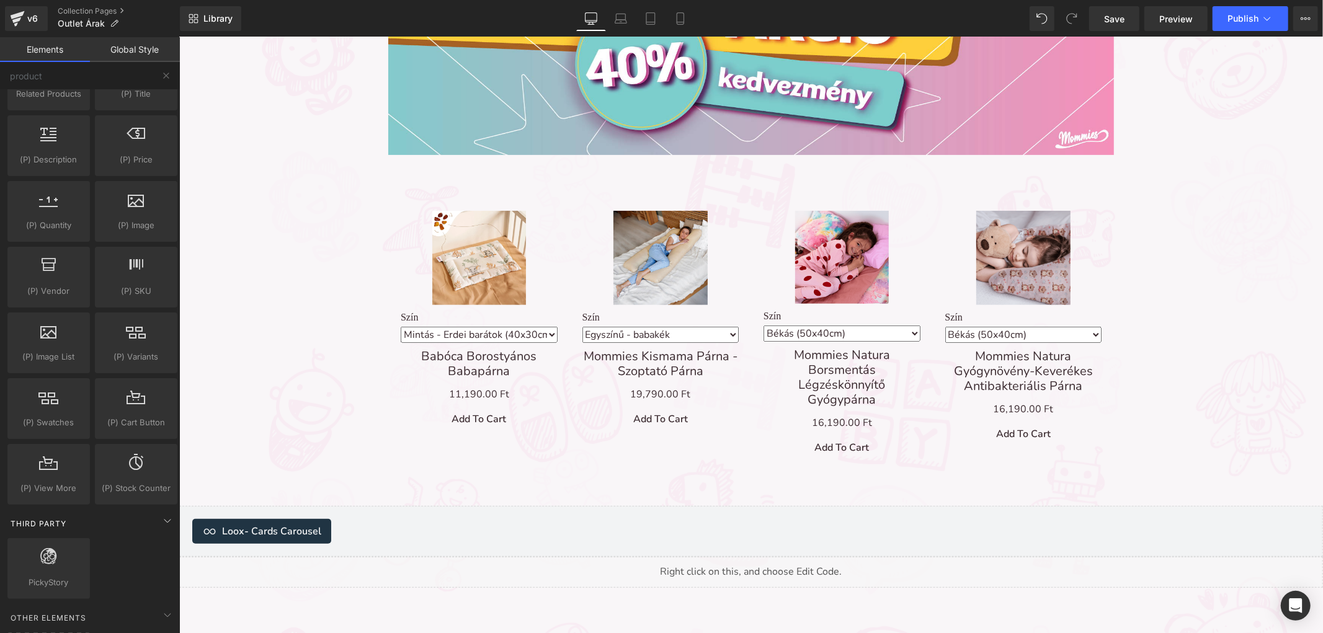
scroll to position [138, 0]
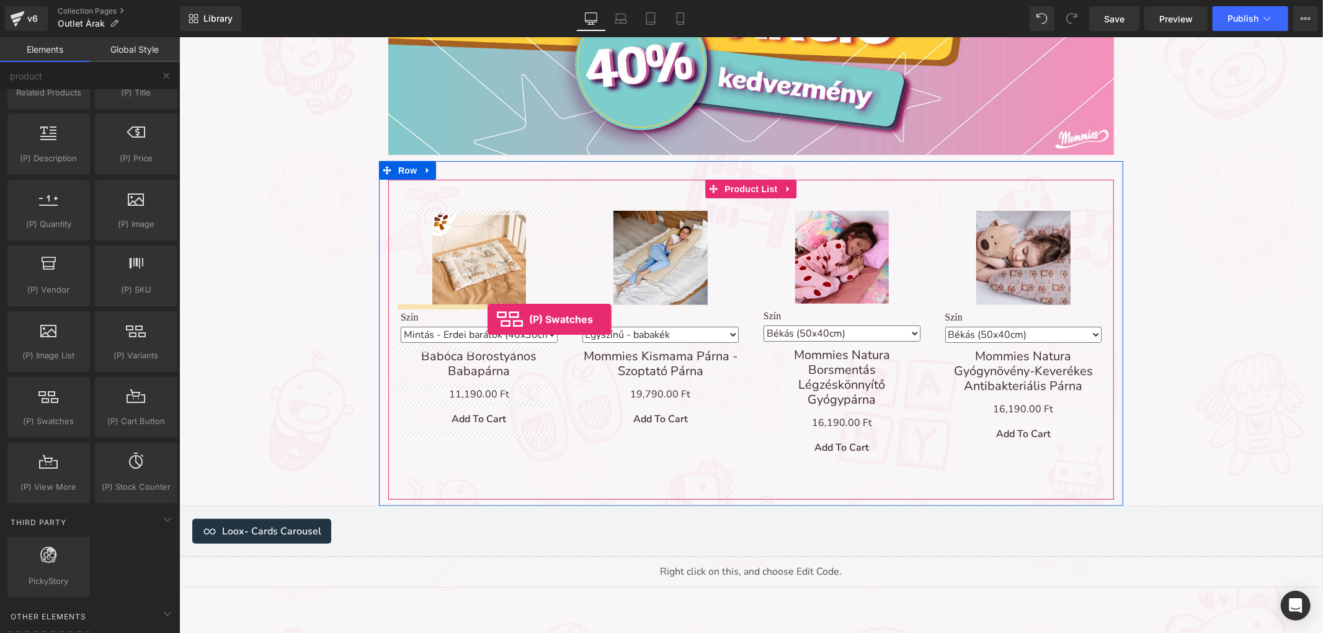
drag, startPoint x: 237, startPoint y: 452, endPoint x: 487, endPoint y: 319, distance: 282.7
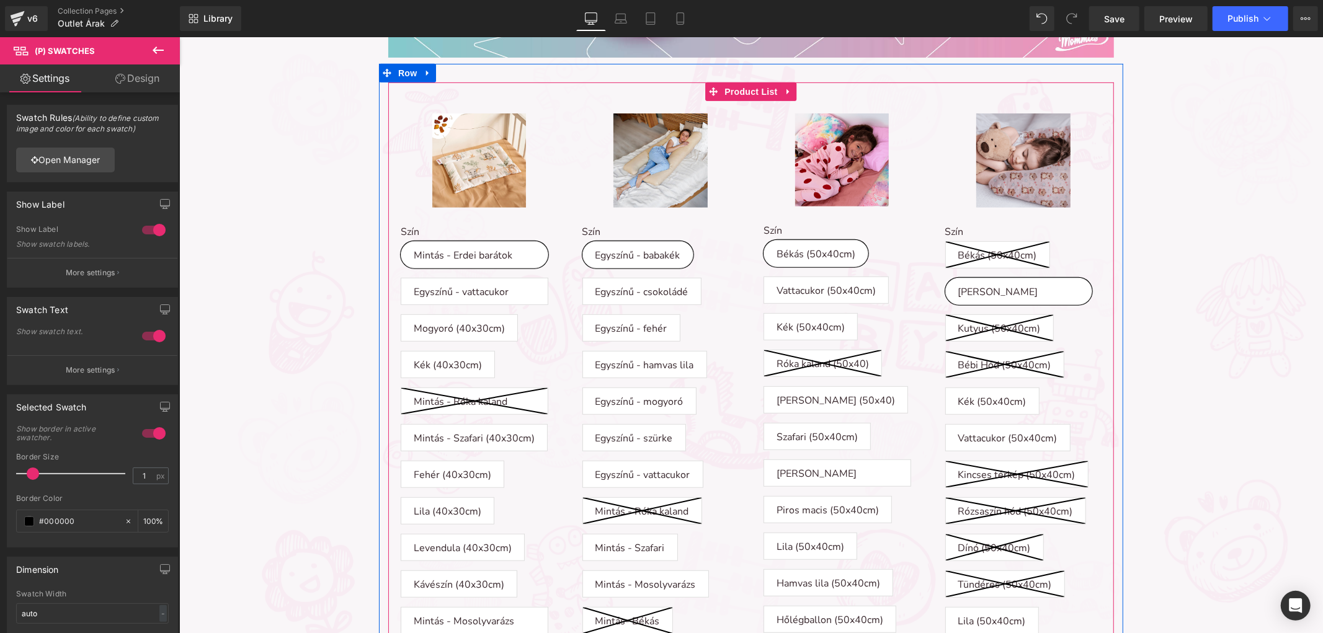
scroll to position [383, 0]
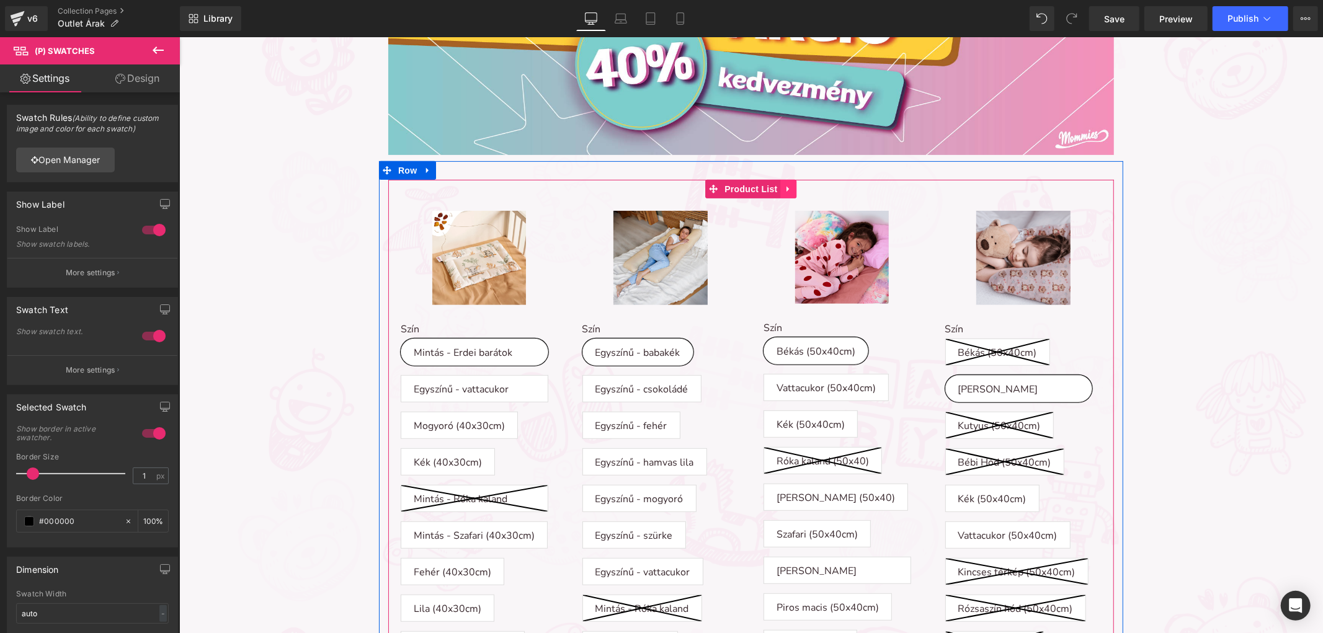
click at [786, 190] on icon at bounding box center [787, 189] width 2 height 6
click at [792, 187] on icon at bounding box center [796, 188] width 9 height 9
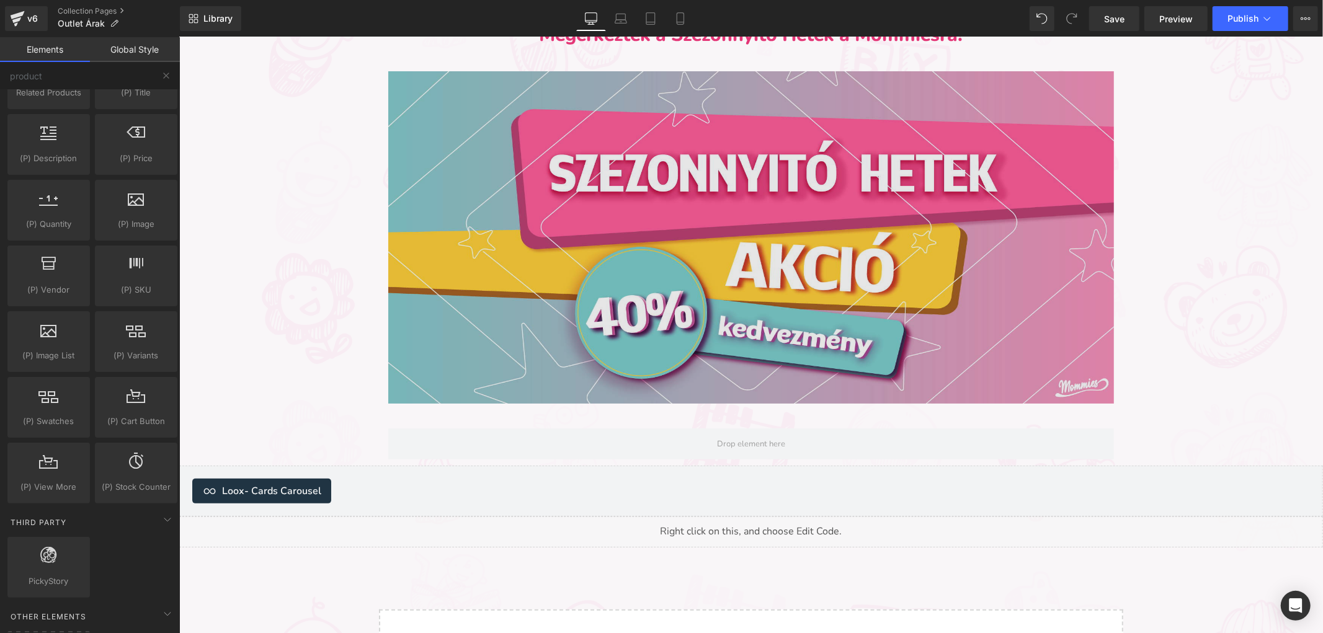
scroll to position [0, 0]
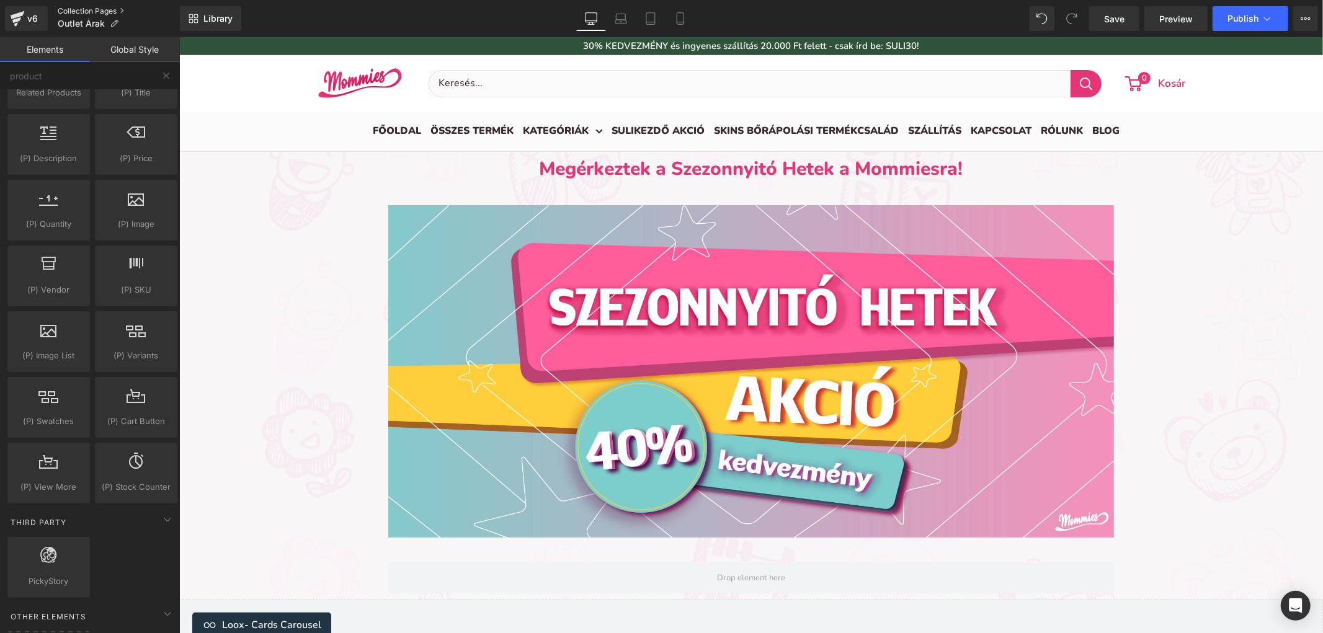
click at [109, 7] on link "Collection Pages" at bounding box center [119, 11] width 122 height 10
click at [225, 14] on span "Library" at bounding box center [217, 18] width 29 height 11
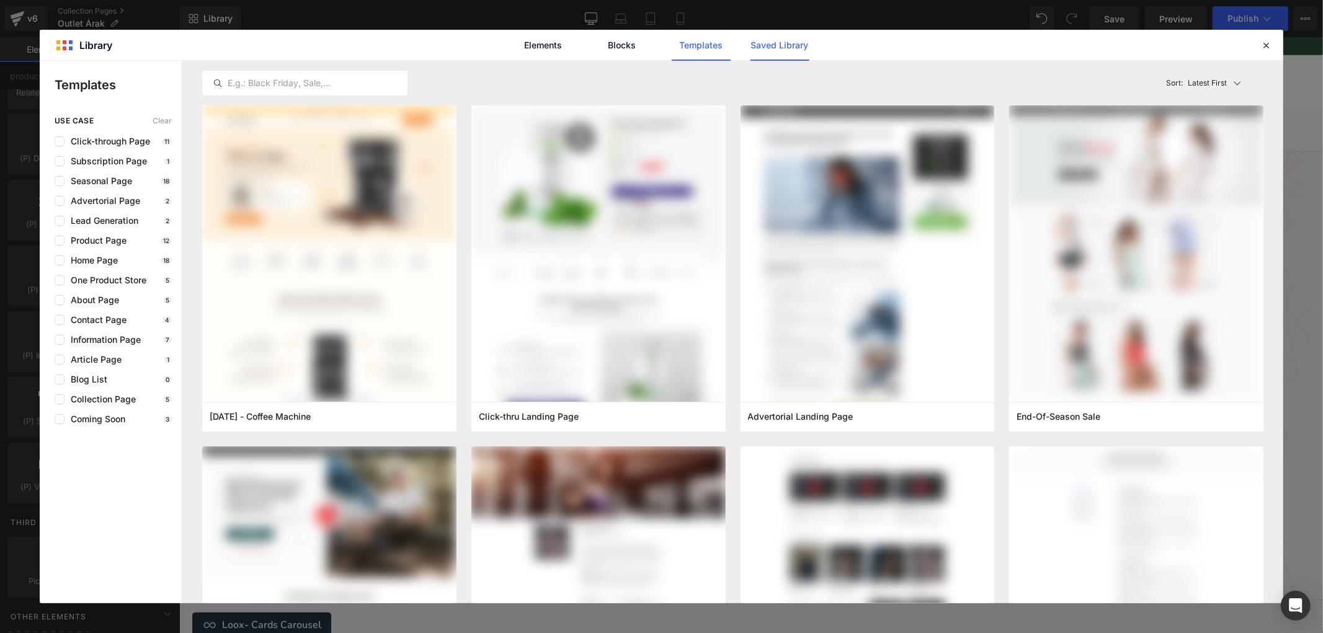
click at [797, 38] on link "Saved Library" at bounding box center [779, 45] width 59 height 31
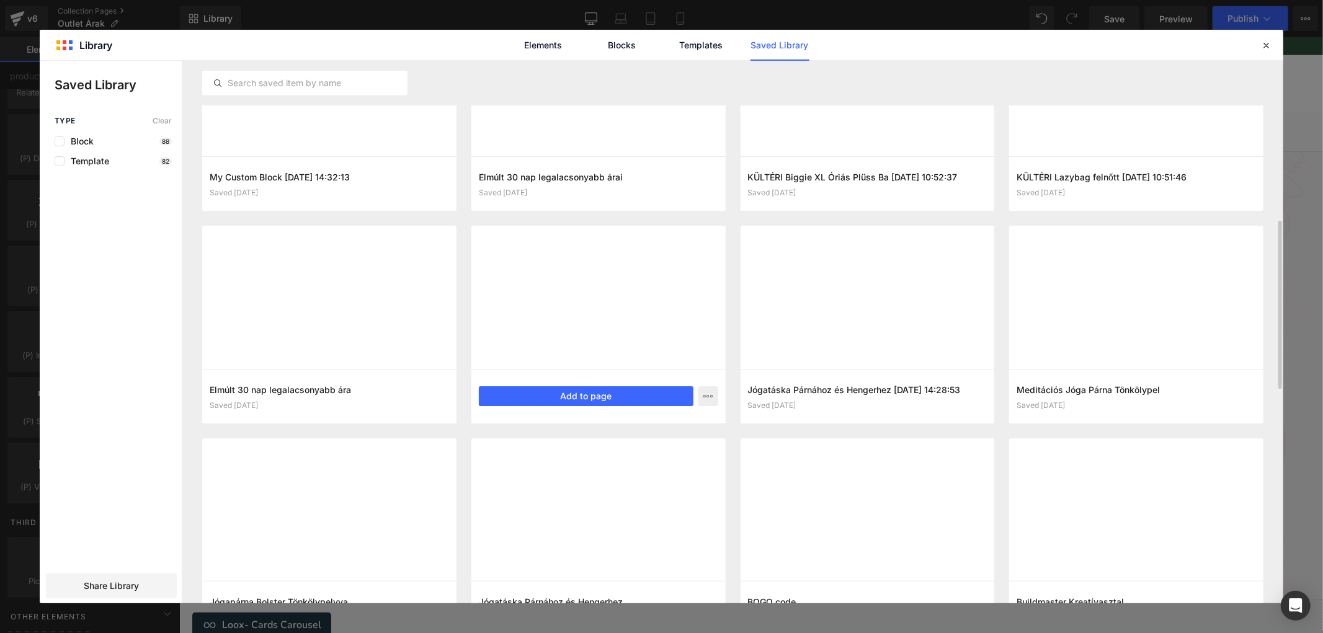
scroll to position [654, 0]
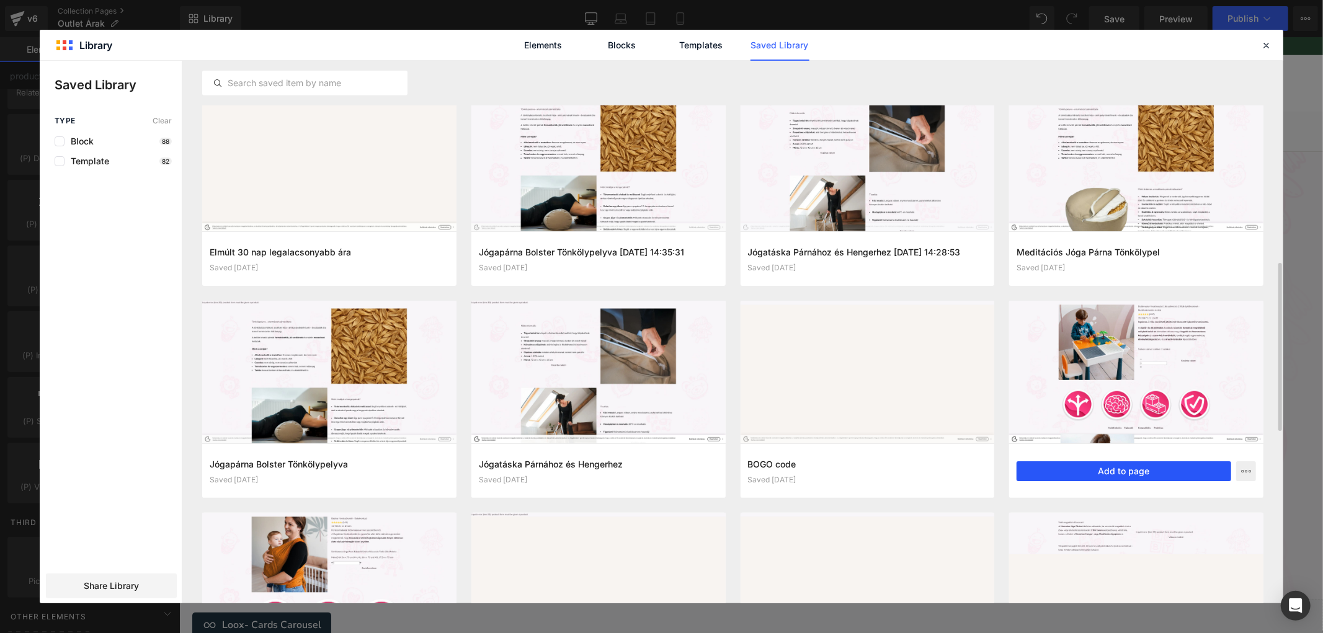
click at [1102, 473] on button "Add to page" at bounding box center [1123, 471] width 215 height 20
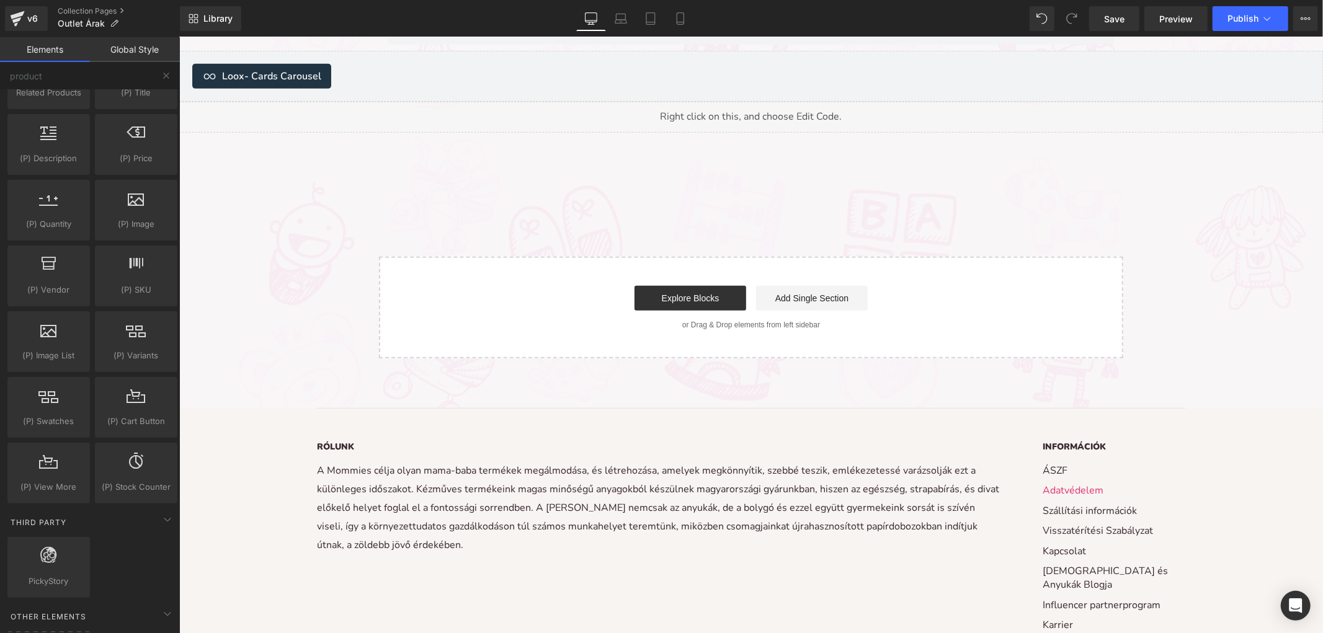
scroll to position [583, 0]
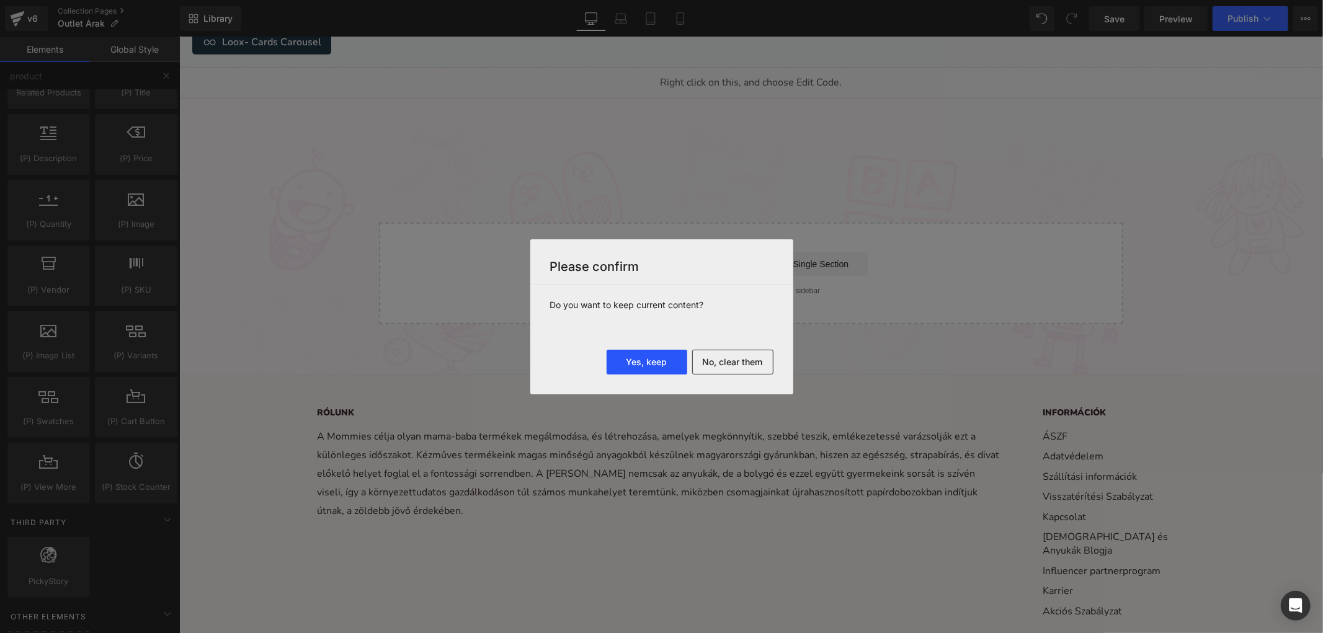
click at [665, 363] on button "Yes, keep" at bounding box center [646, 362] width 81 height 25
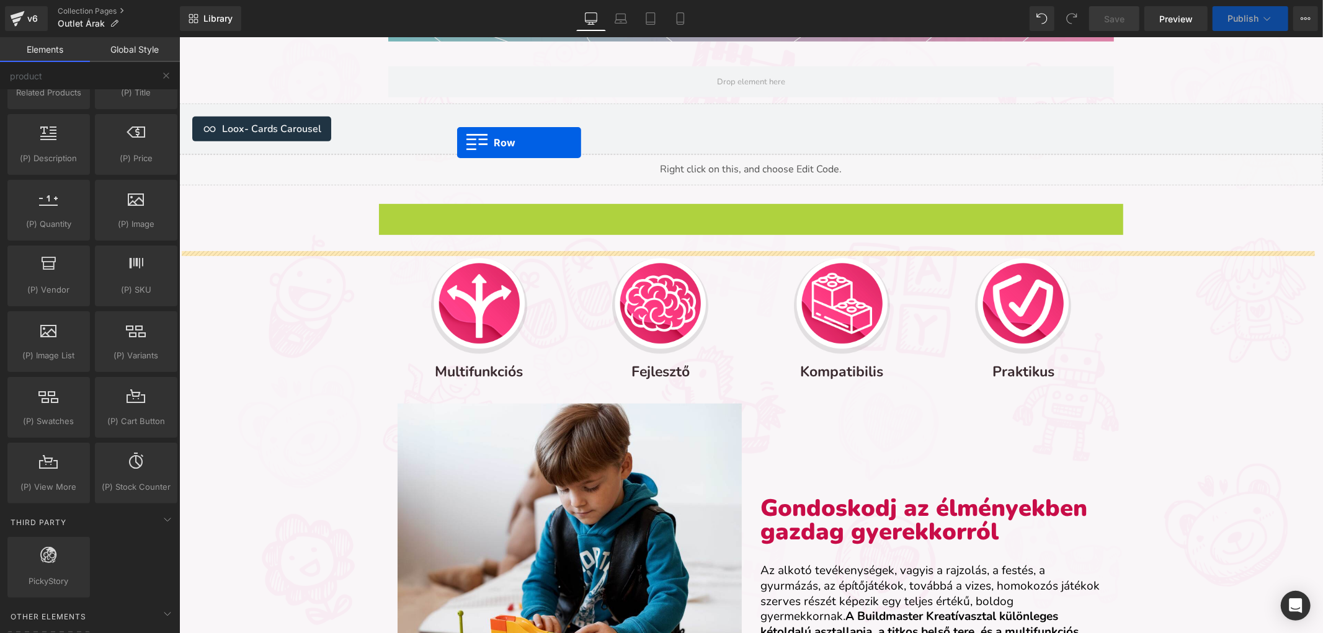
scroll to position [295, 0]
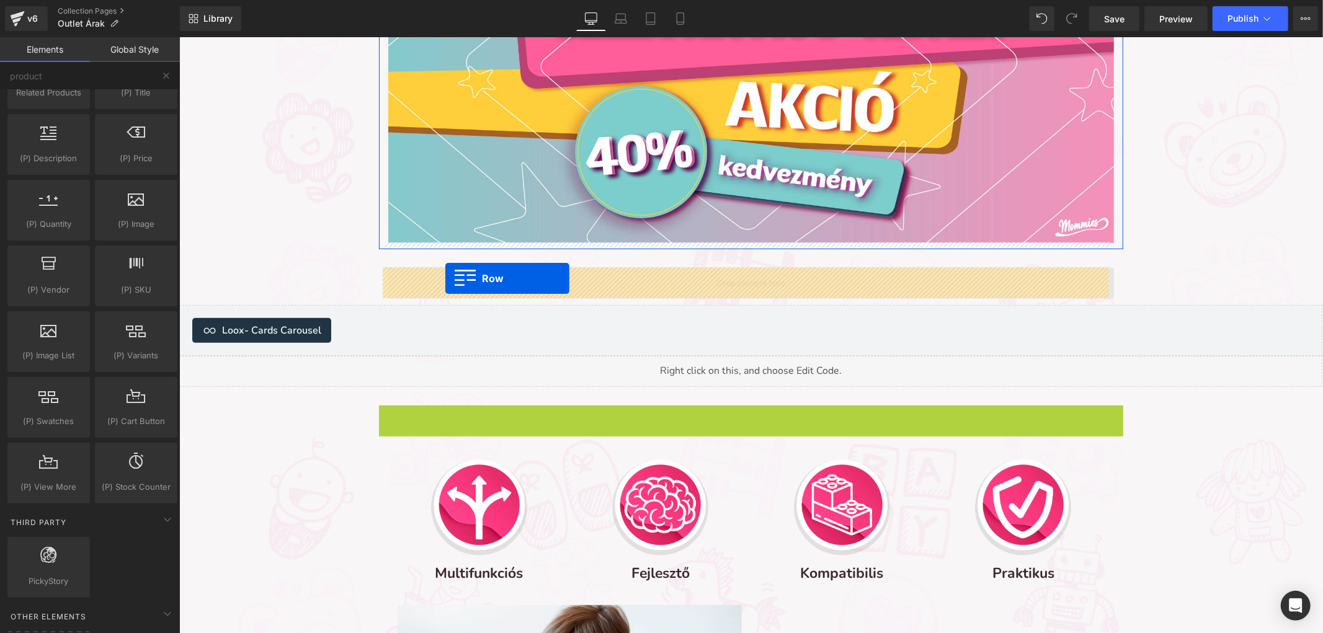
drag, startPoint x: 381, startPoint y: 127, endPoint x: 445, endPoint y: 278, distance: 164.0
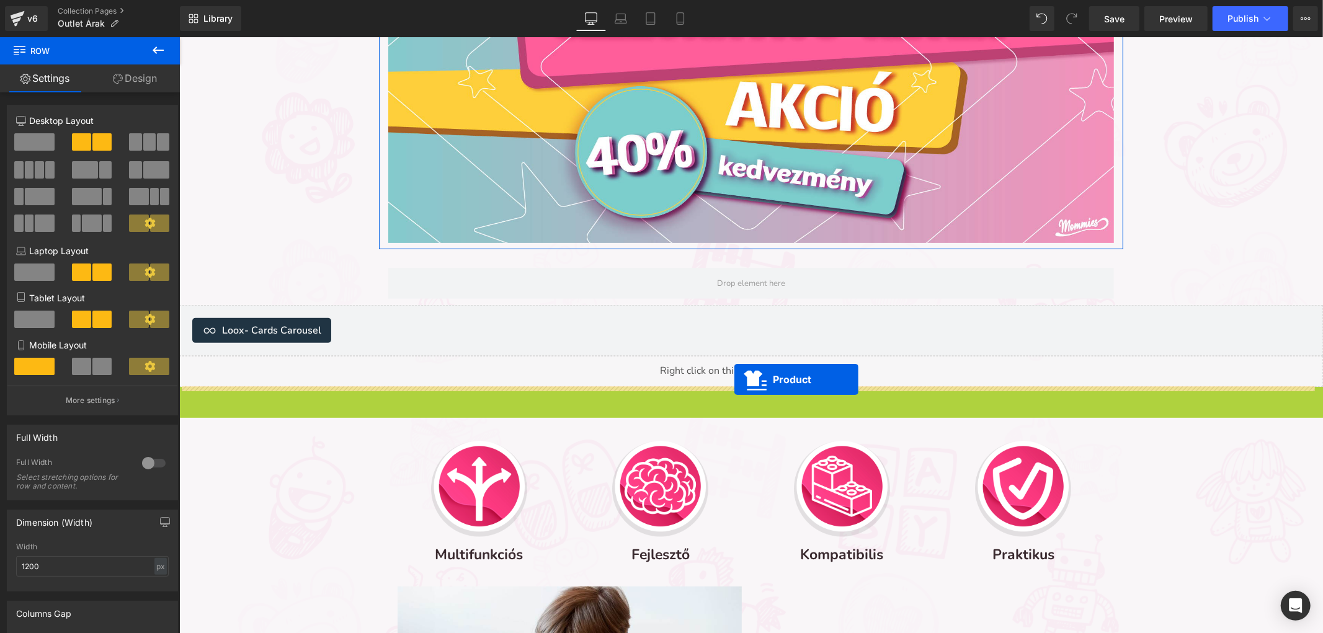
scroll to position [5, 6]
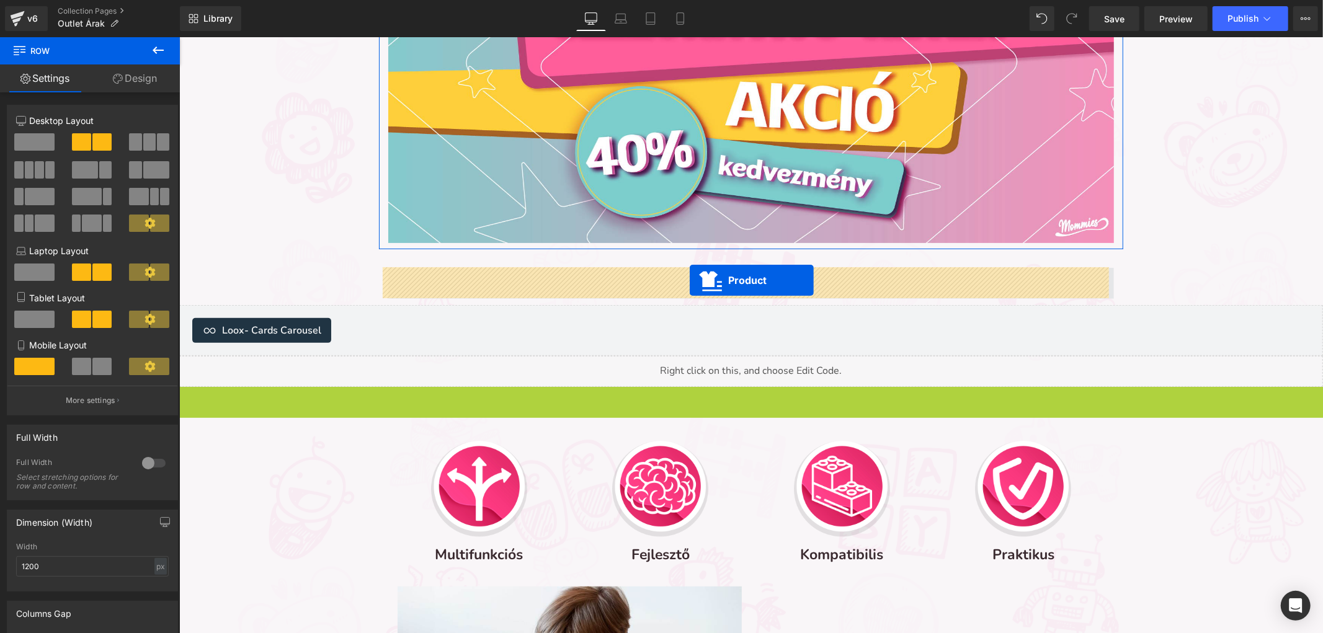
drag, startPoint x: 722, startPoint y: 392, endPoint x: 688, endPoint y: 280, distance: 116.7
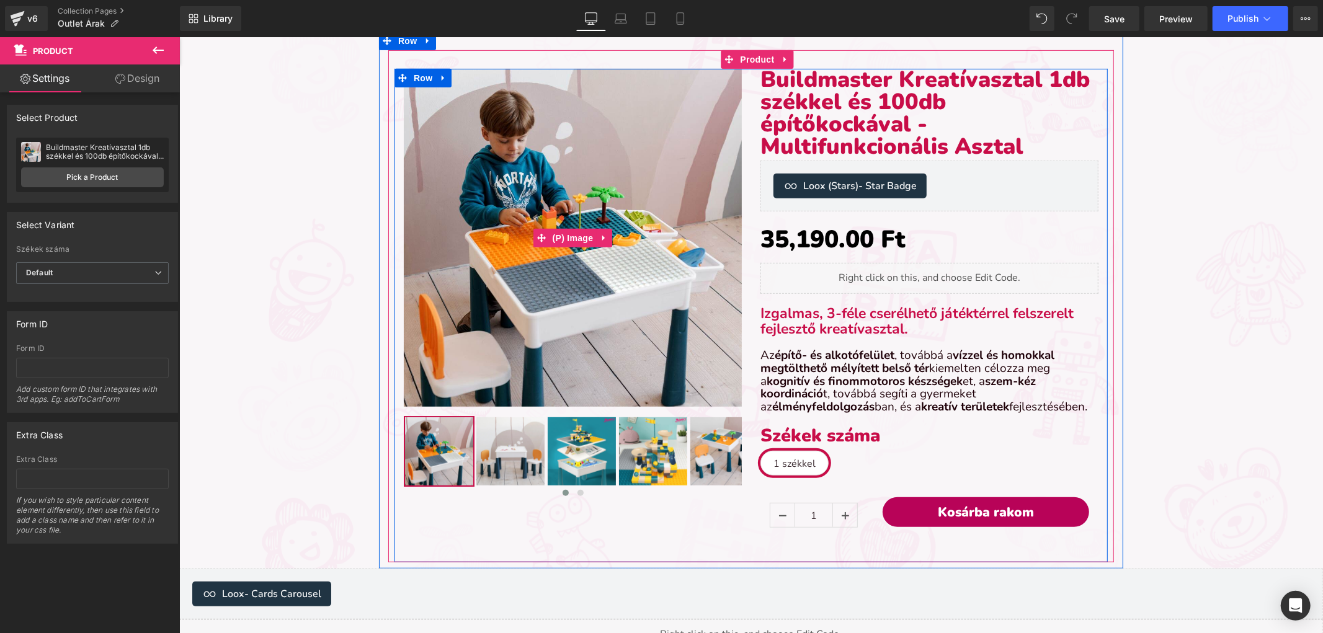
scroll to position [777, 0]
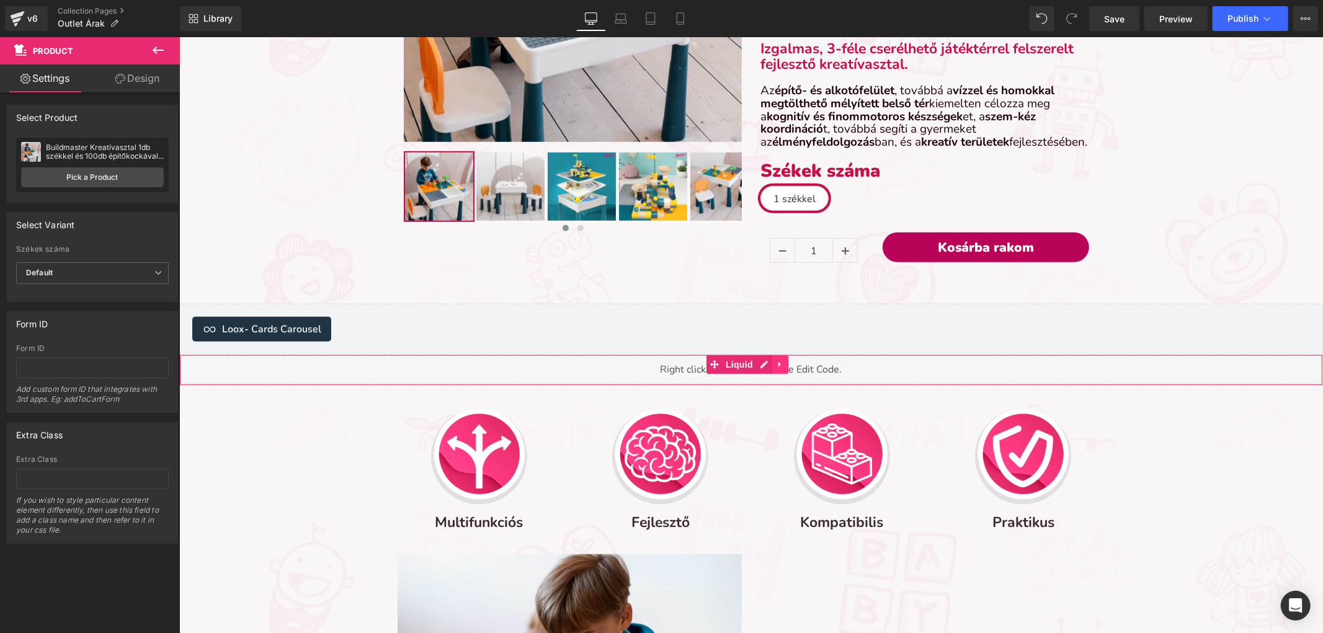
click at [777, 361] on icon at bounding box center [779, 363] width 9 height 9
click at [775, 419] on div at bounding box center [841, 456] width 163 height 105
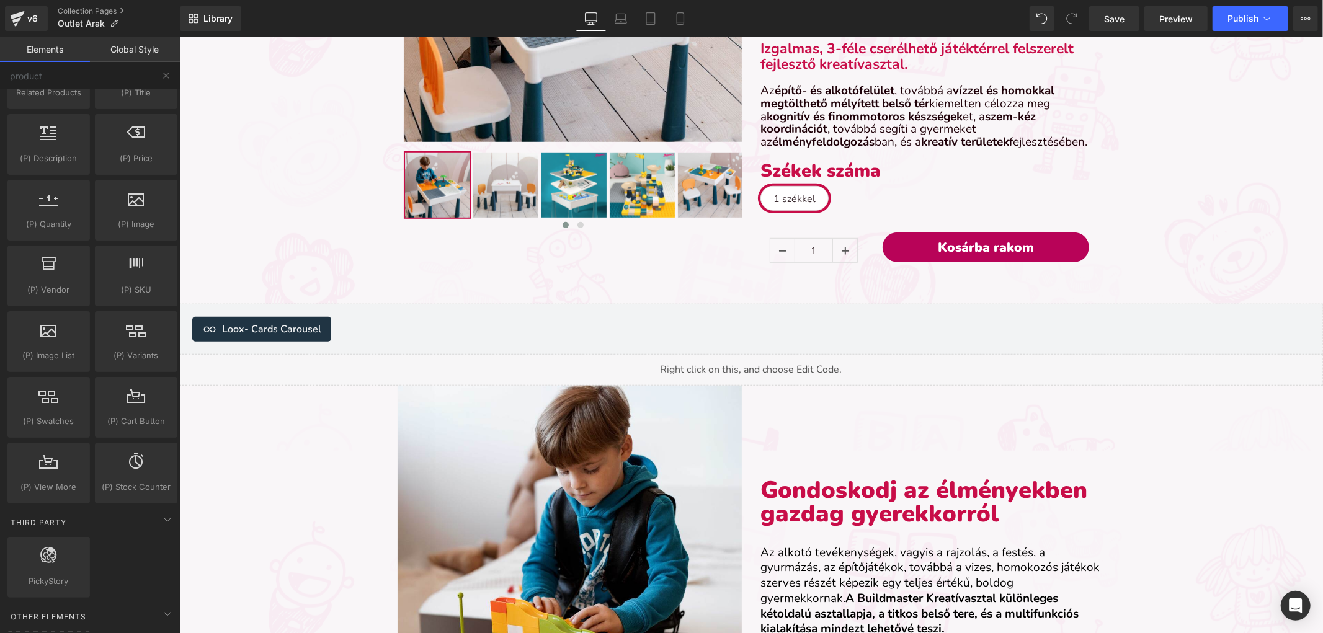
scroll to position [5666, 1133]
drag, startPoint x: 926, startPoint y: 578, endPoint x: 746, endPoint y: 536, distance: 185.3
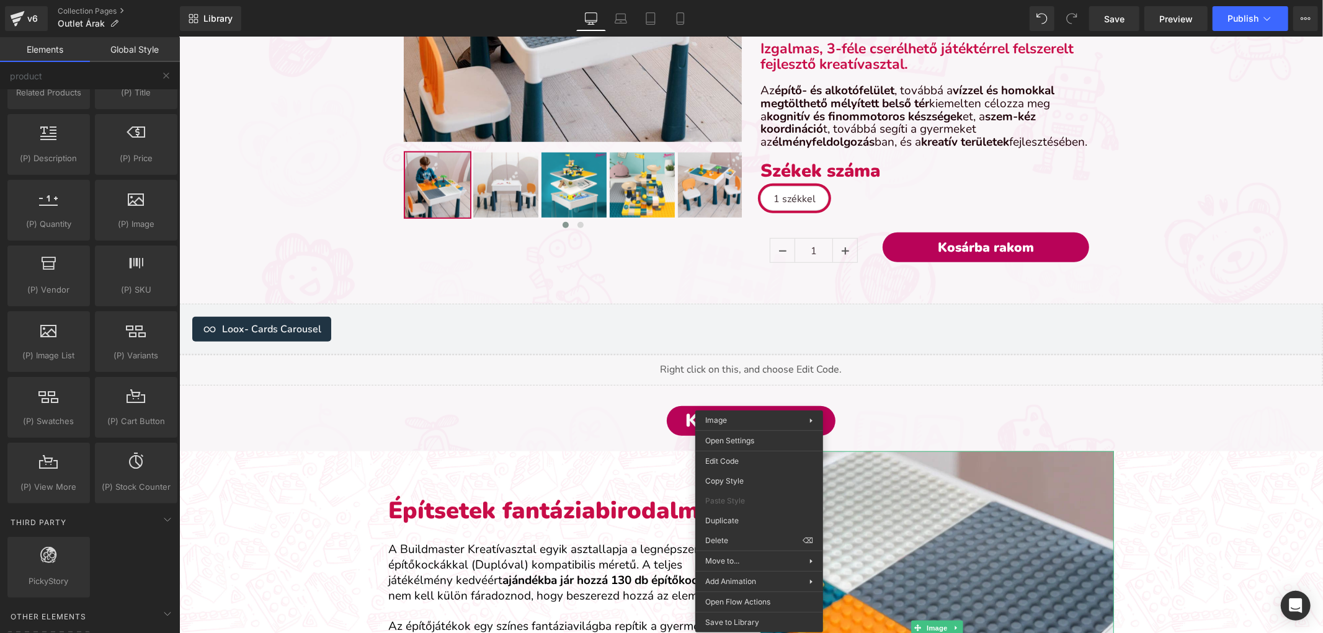
scroll to position [5319, 1133]
drag, startPoint x: 946, startPoint y: 576, endPoint x: 767, endPoint y: 506, distance: 191.8
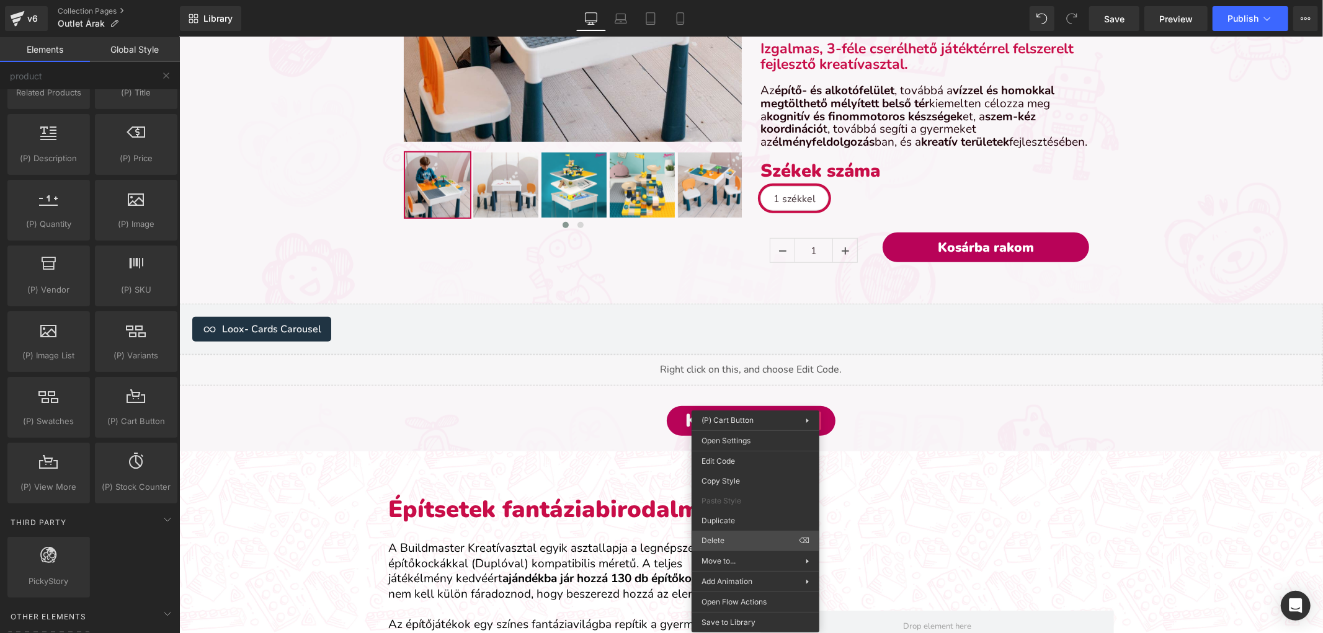
scroll to position [5296, 1133]
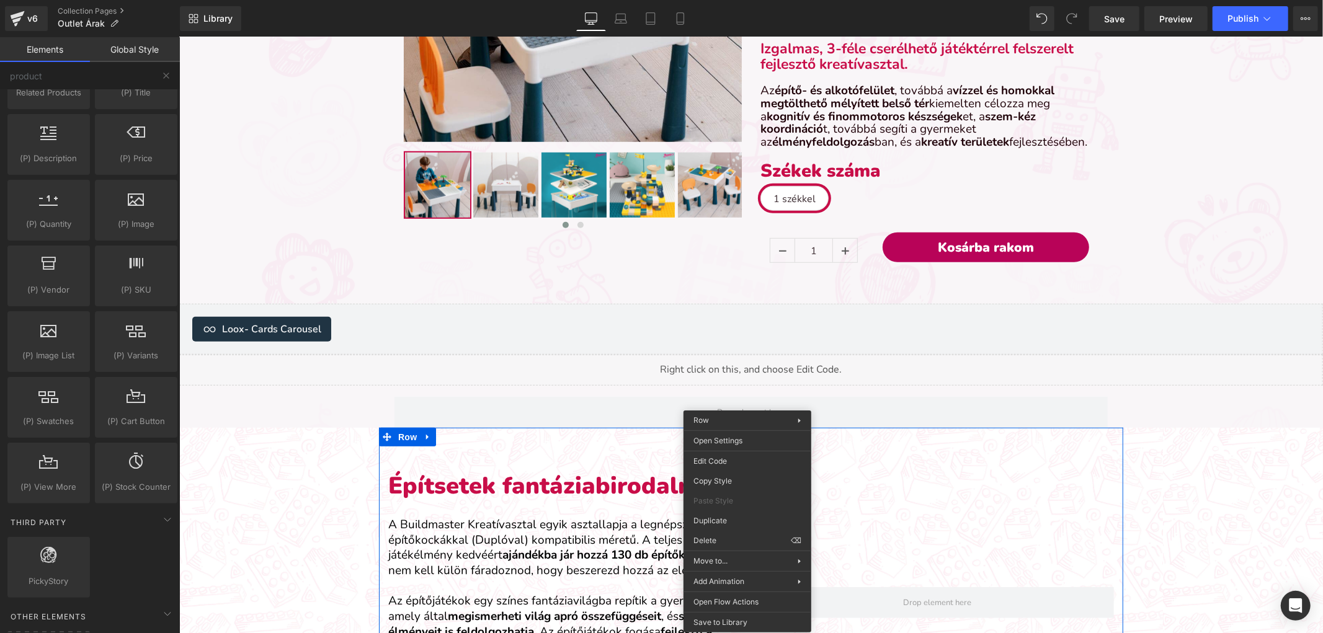
drag, startPoint x: 921, startPoint y: 574, endPoint x: 748, endPoint y: 517, distance: 182.0
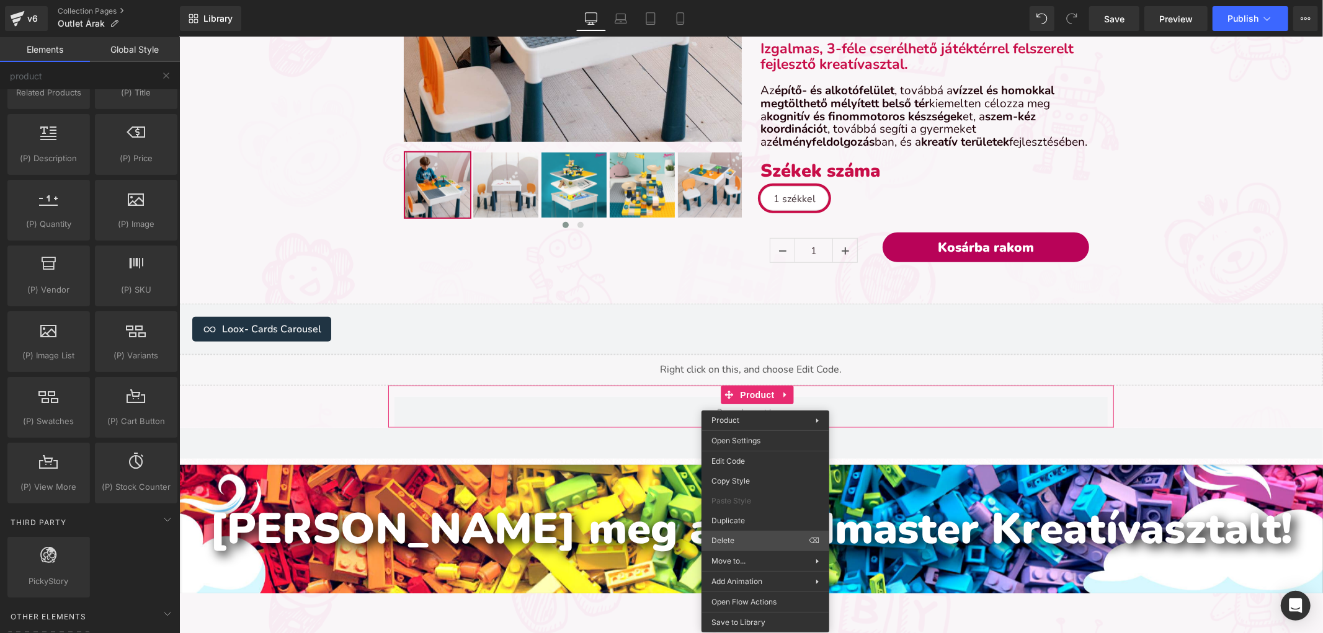
scroll to position [4952, 1133]
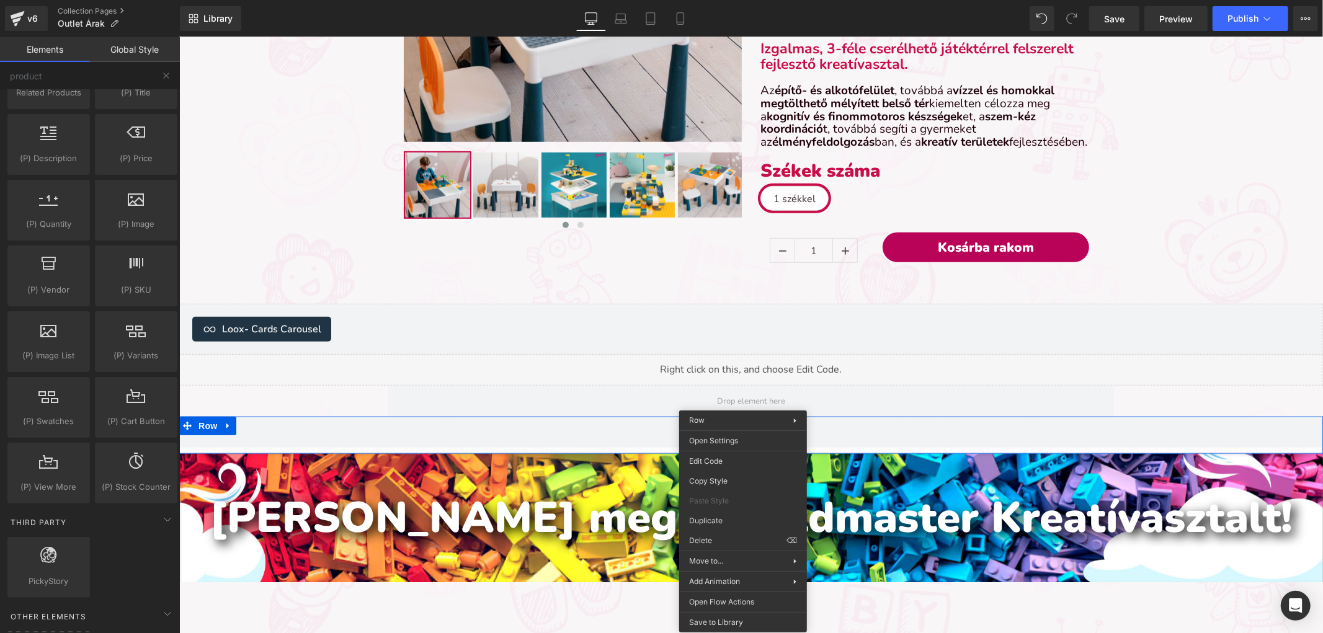
drag, startPoint x: 909, startPoint y: 576, endPoint x: 727, endPoint y: 503, distance: 195.9
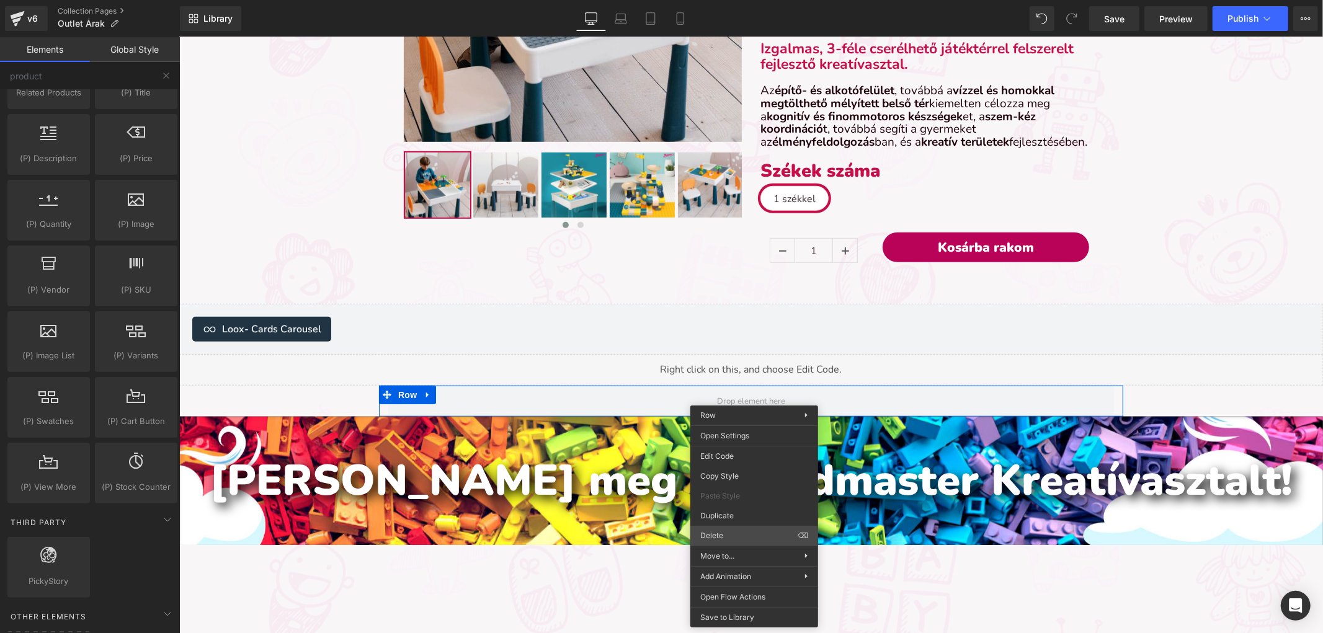
scroll to position [0, 0]
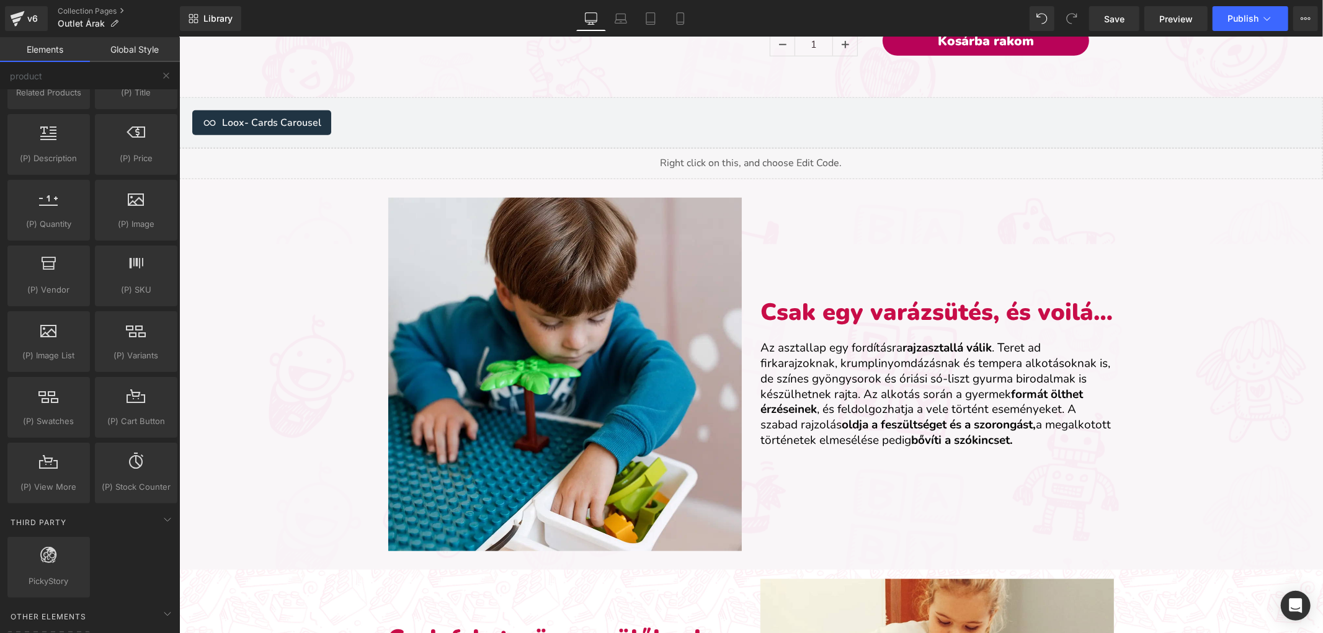
drag, startPoint x: 291, startPoint y: 283, endPoint x: 858, endPoint y: 251, distance: 568.3
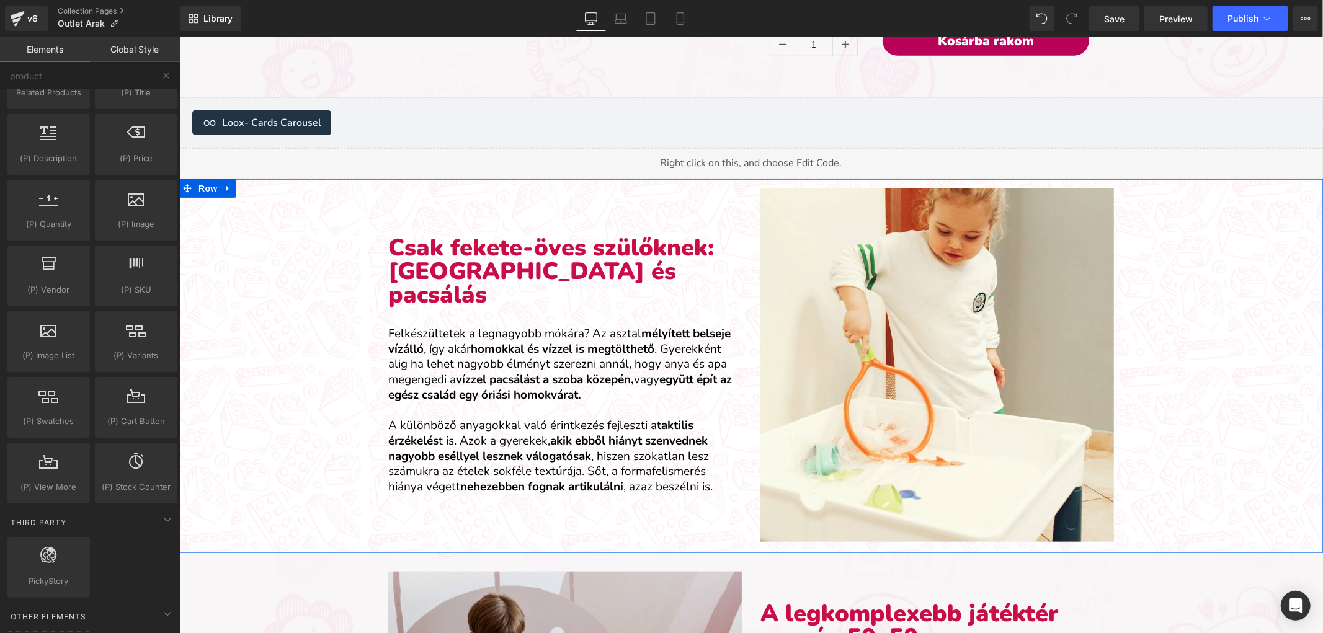
drag, startPoint x: 290, startPoint y: 230, endPoint x: 284, endPoint y: 241, distance: 12.5
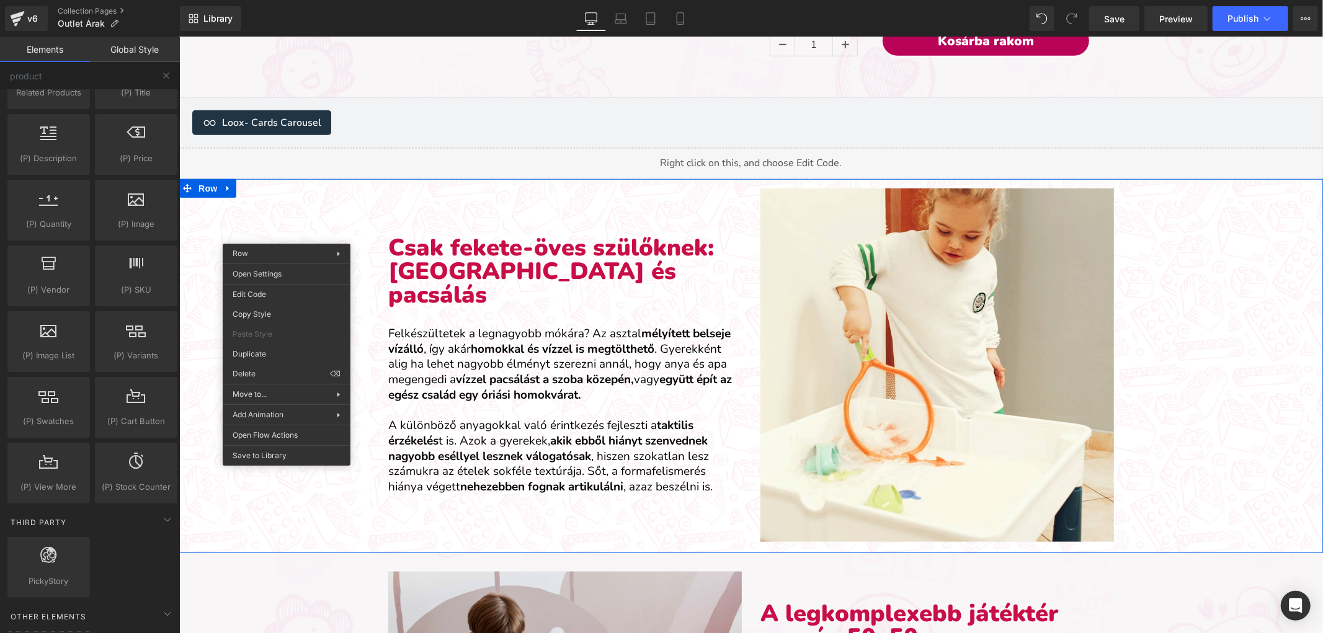
drag, startPoint x: 458, startPoint y: 403, endPoint x: 278, endPoint y: 366, distance: 184.1
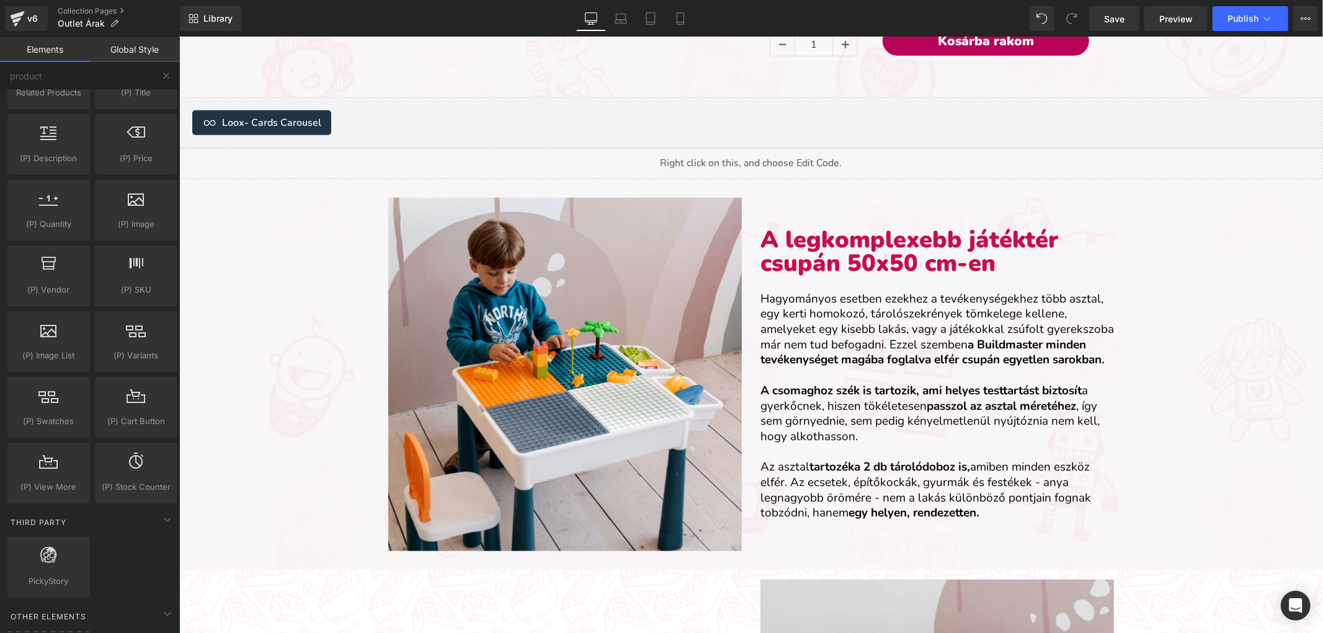
drag, startPoint x: 296, startPoint y: 245, endPoint x: 252, endPoint y: 312, distance: 80.1
click at [1034, 252] on p "A legkomplexebb játéktér csupán 50x50 cm-en" at bounding box center [936, 251] width 353 height 47
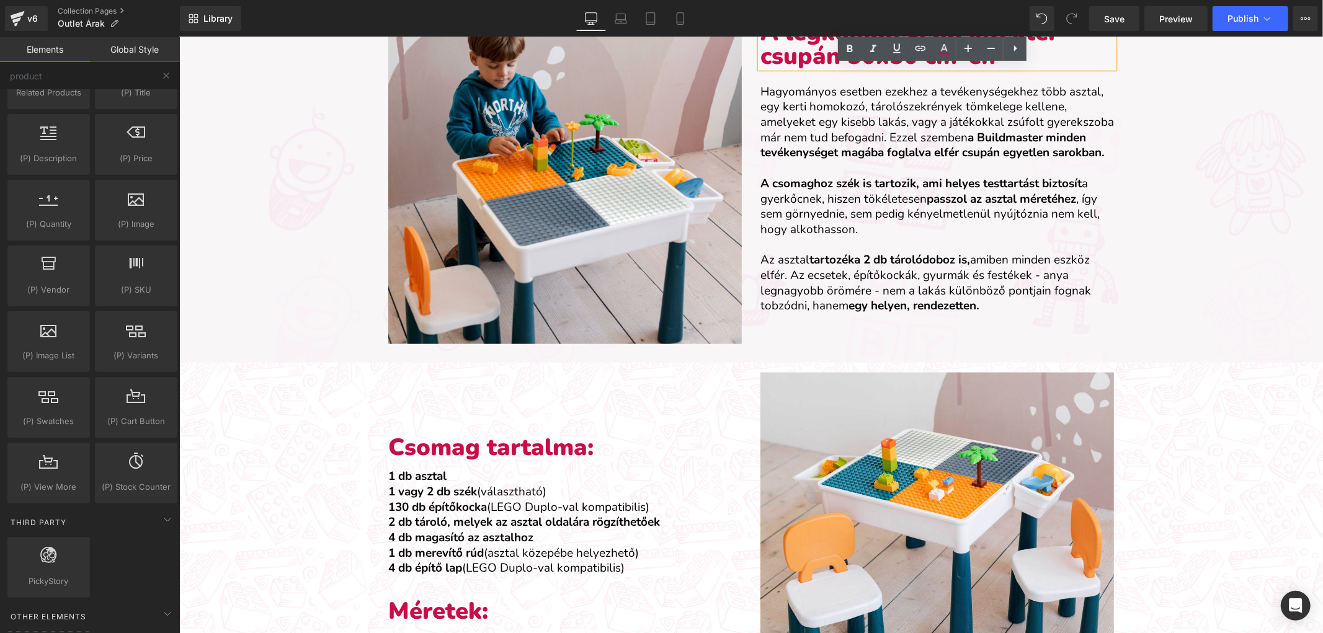
click at [272, 104] on div "Megérkeztek a Szezonnyitó Hetek a Mommiesra! Heading Image Row Sale Off (P) Ima…" at bounding box center [750, 488] width 1143 height 3054
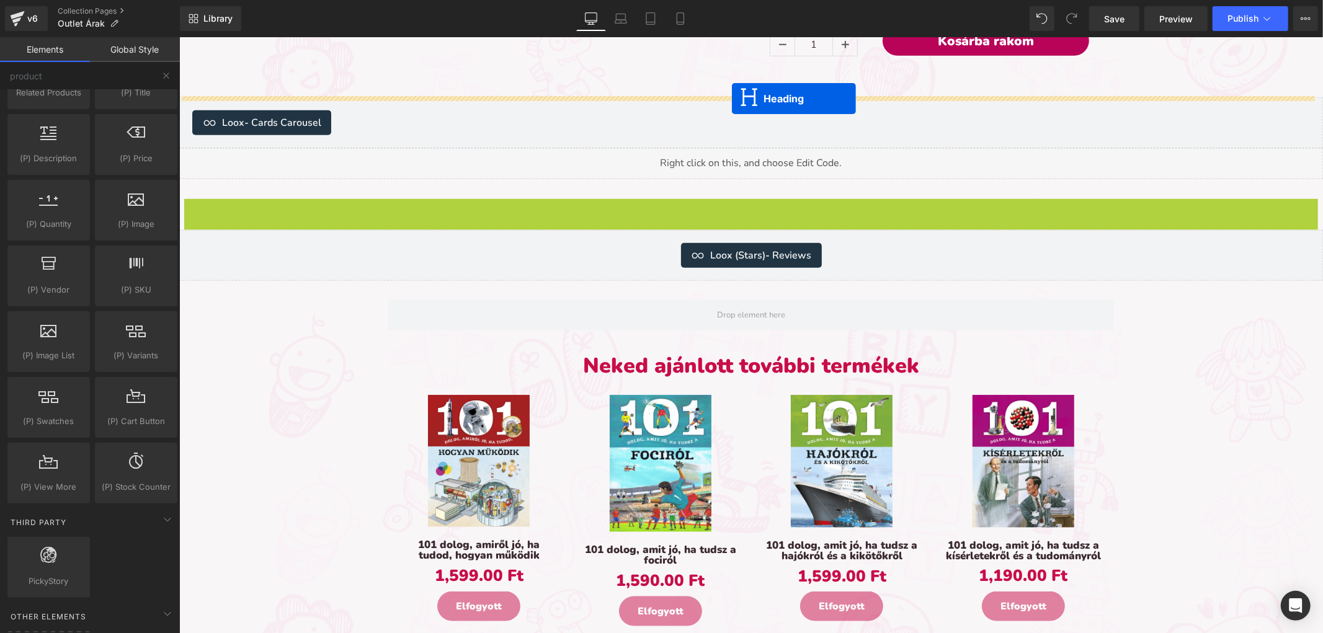
drag, startPoint x: 712, startPoint y: 223, endPoint x: 731, endPoint y: 99, distance: 125.4
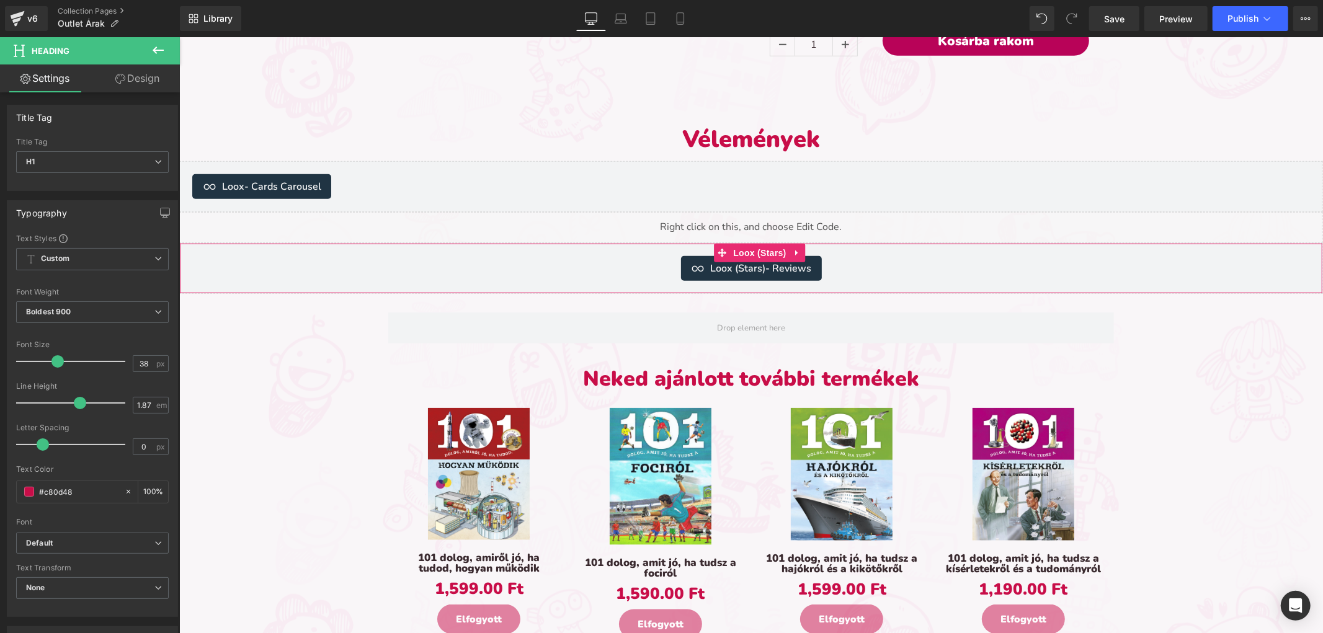
click at [799, 249] on icon at bounding box center [796, 251] width 9 height 9
click at [802, 250] on icon at bounding box center [804, 252] width 9 height 9
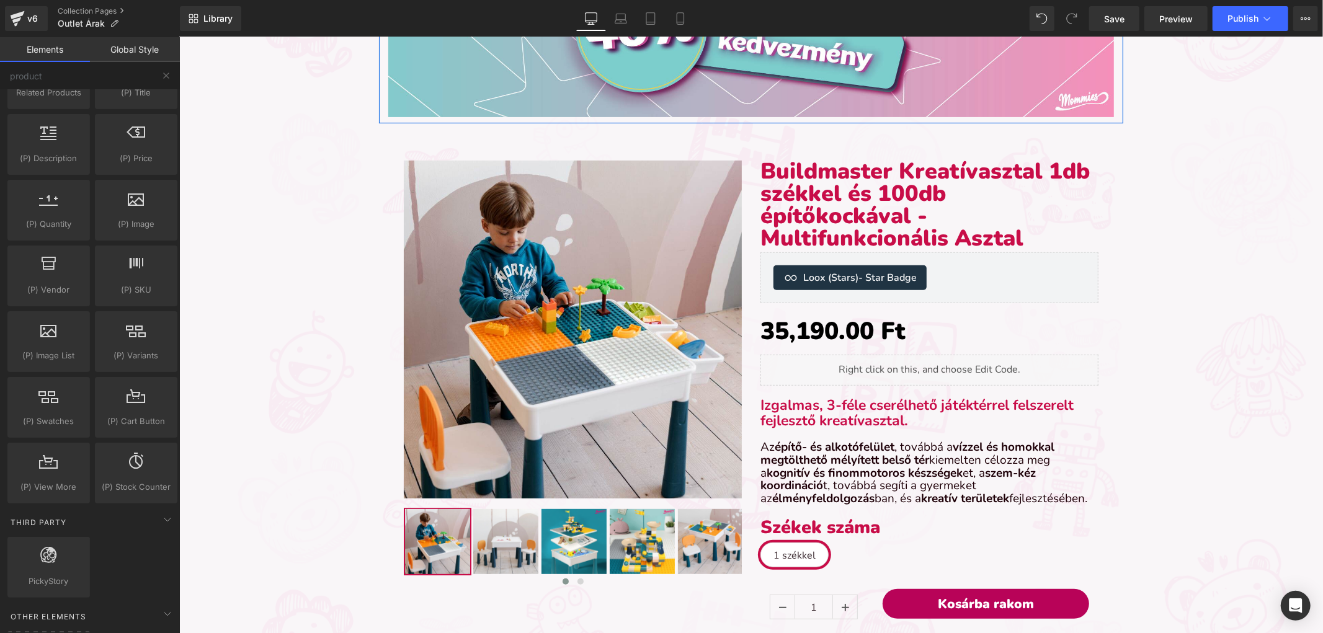
scroll to position [432, 0]
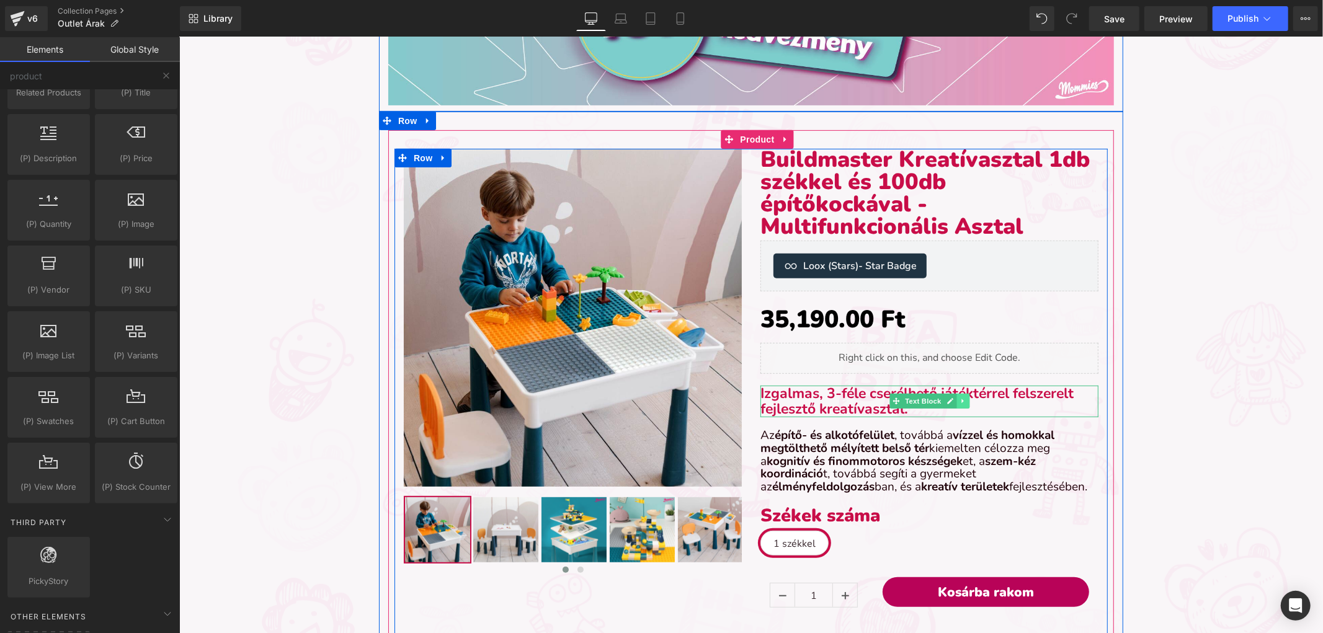
click at [960, 400] on icon at bounding box center [961, 401] width 2 height 4
click at [965, 399] on icon at bounding box center [968, 400] width 7 height 7
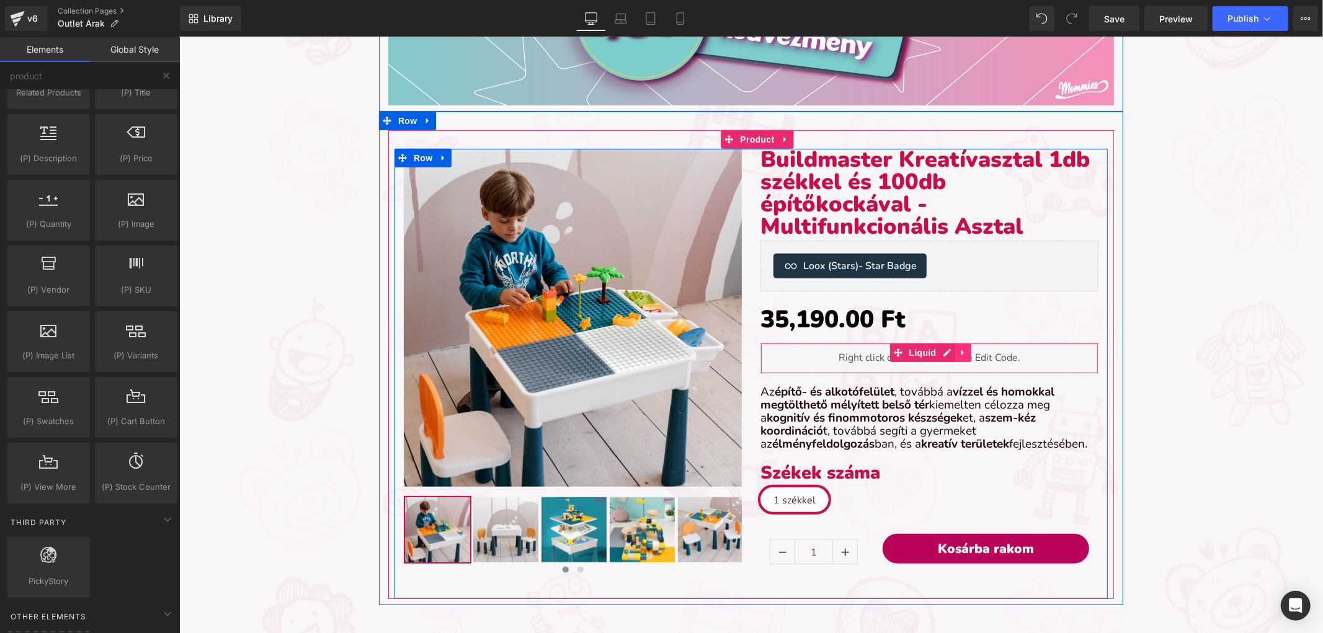
click at [959, 353] on icon at bounding box center [963, 352] width 9 height 9
click at [416, 153] on span "Row" at bounding box center [422, 157] width 25 height 19
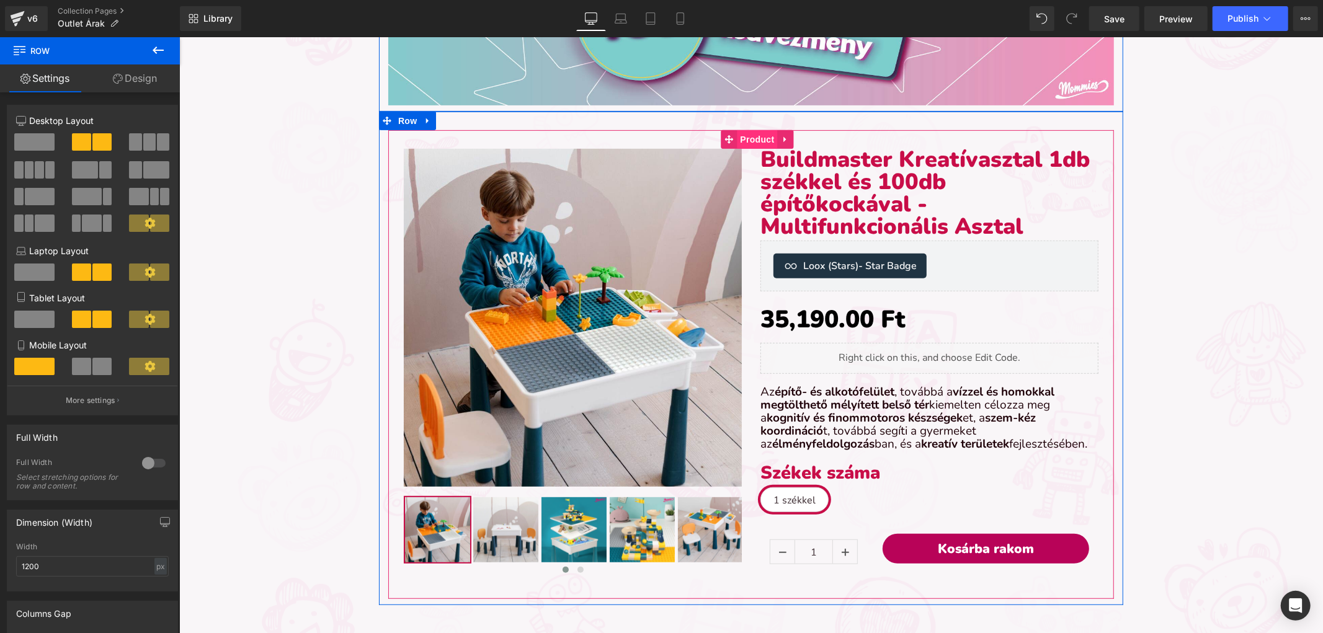
click at [760, 140] on span "Product" at bounding box center [757, 139] width 40 height 19
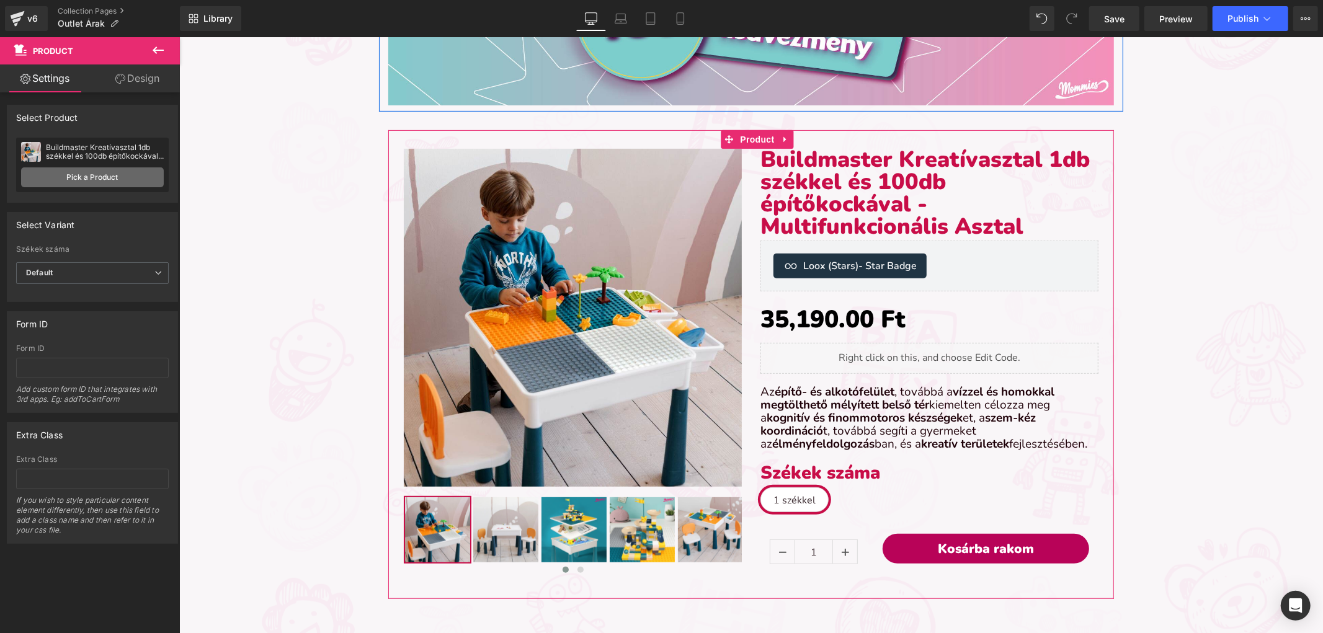
click at [88, 172] on link "Pick a Product" at bounding box center [92, 177] width 143 height 20
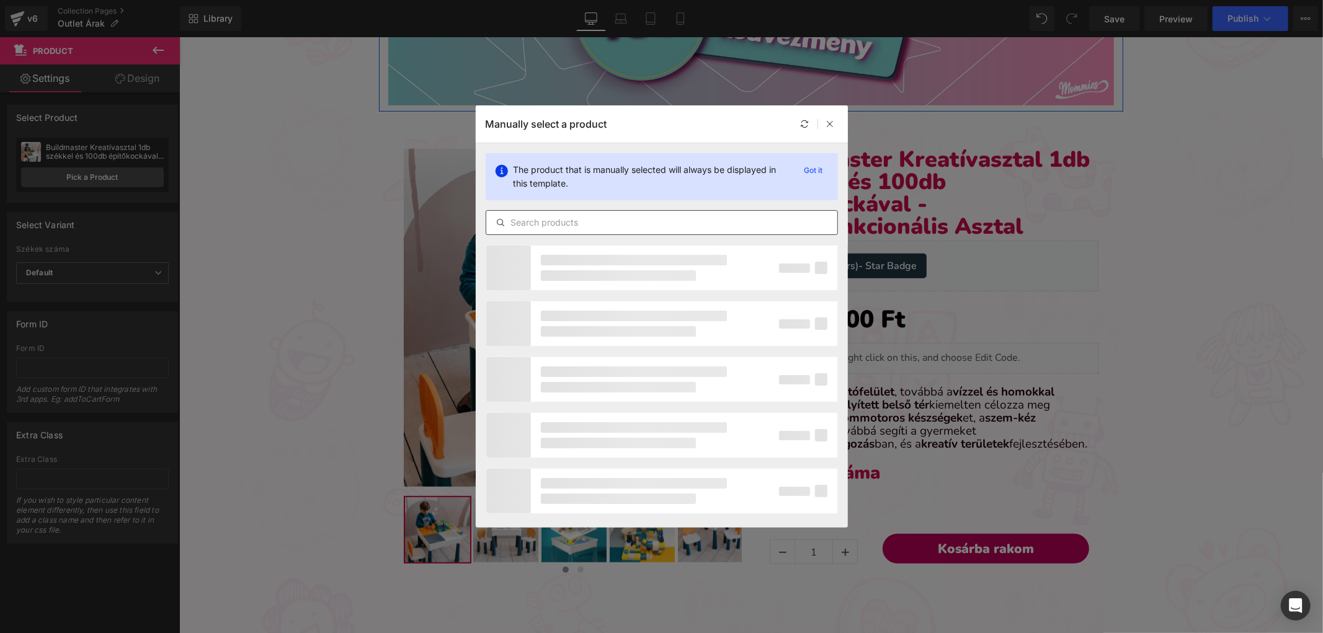
click at [628, 226] on div at bounding box center [662, 222] width 352 height 25
click at [631, 228] on input "text" at bounding box center [661, 222] width 351 height 15
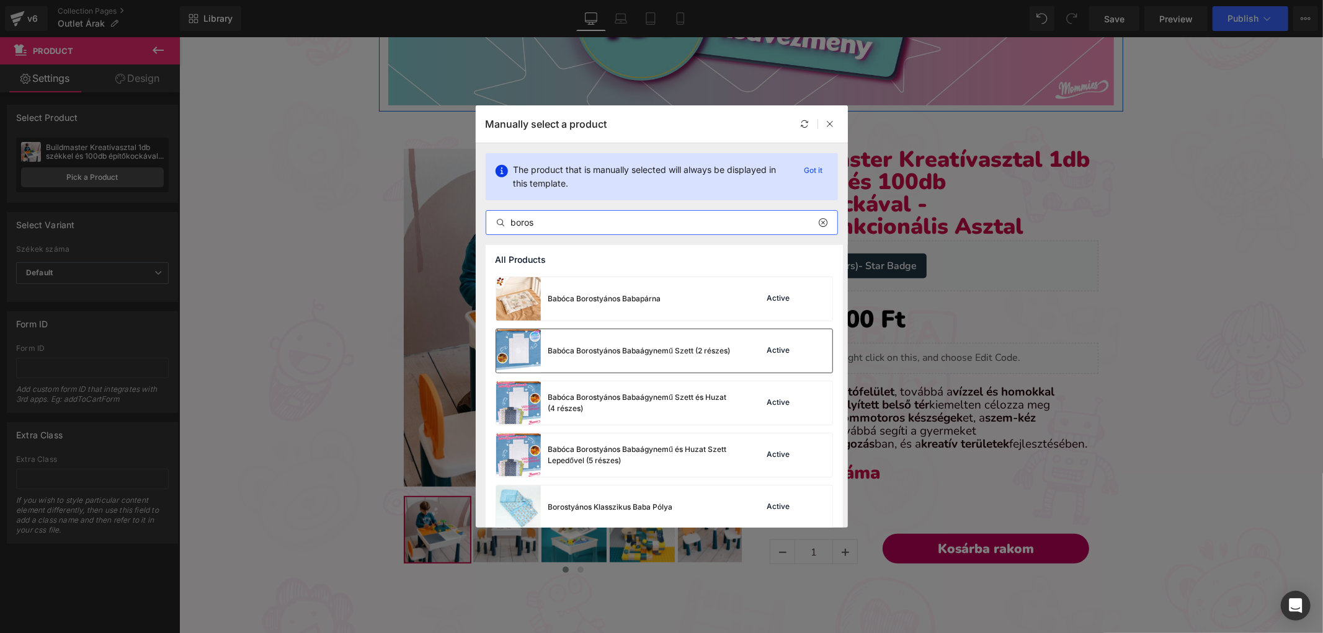
scroll to position [138, 0]
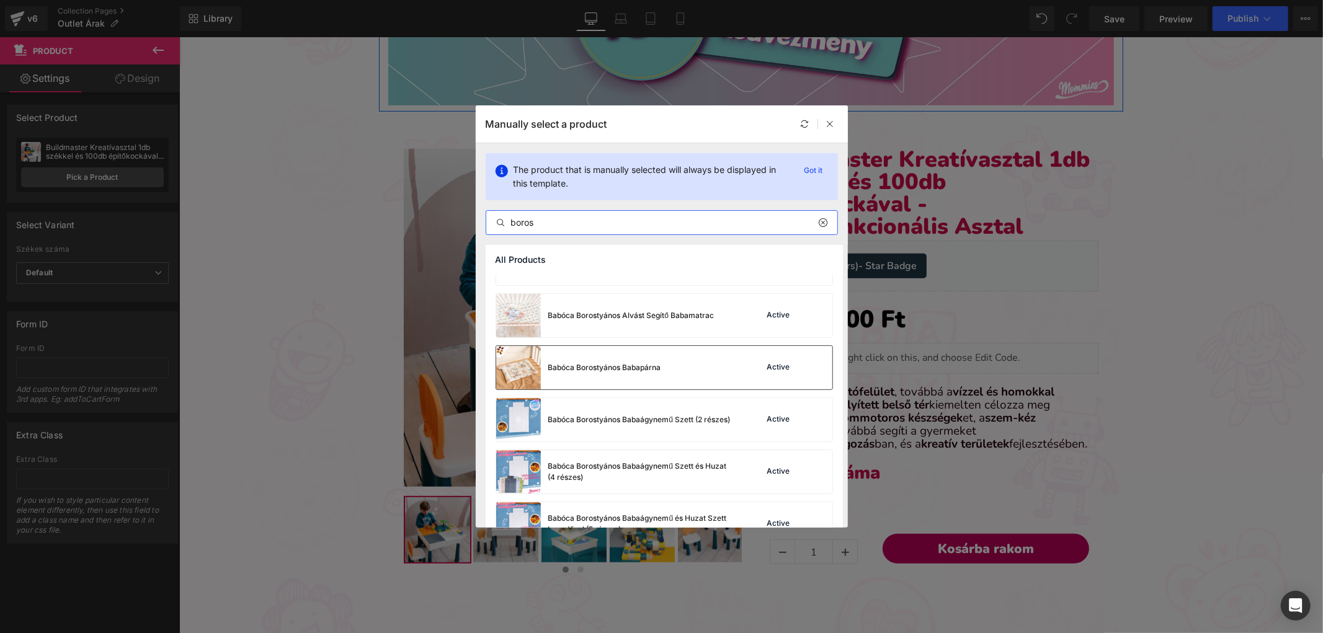
type input "boros"
click at [613, 363] on div "Babóca Borostyános Babapárna" at bounding box center [604, 367] width 113 height 11
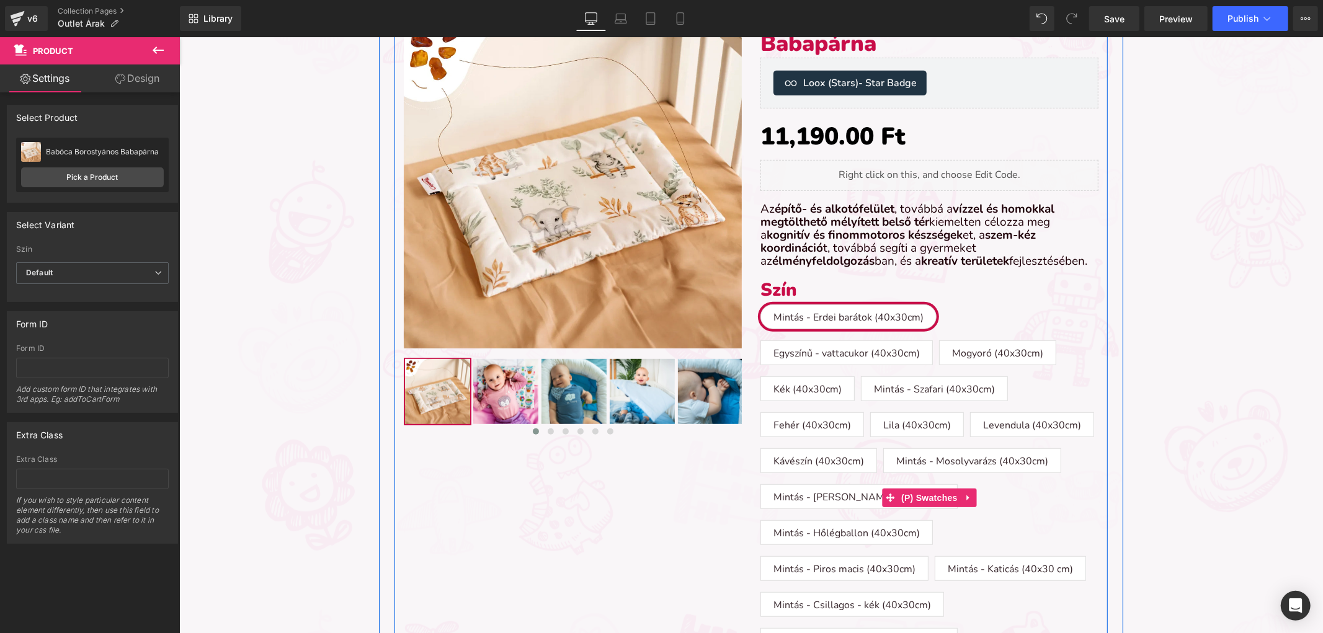
scroll to position [708, 0]
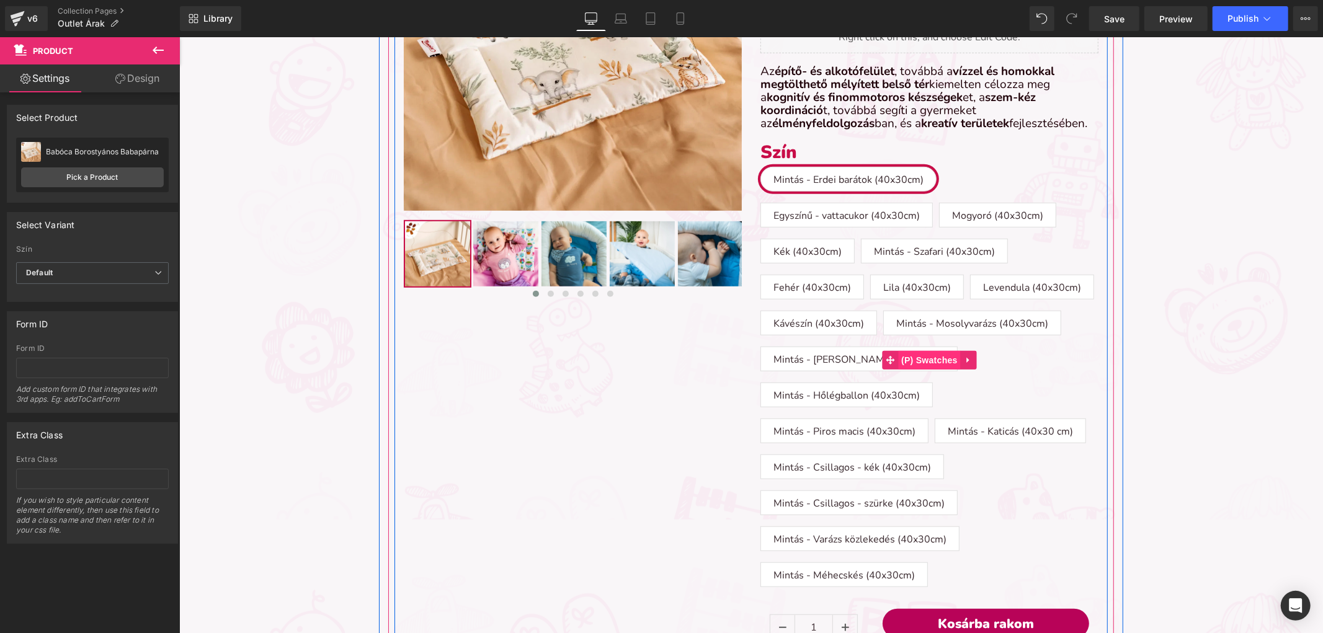
click at [926, 359] on span "(P) Swatches" at bounding box center [928, 359] width 63 height 19
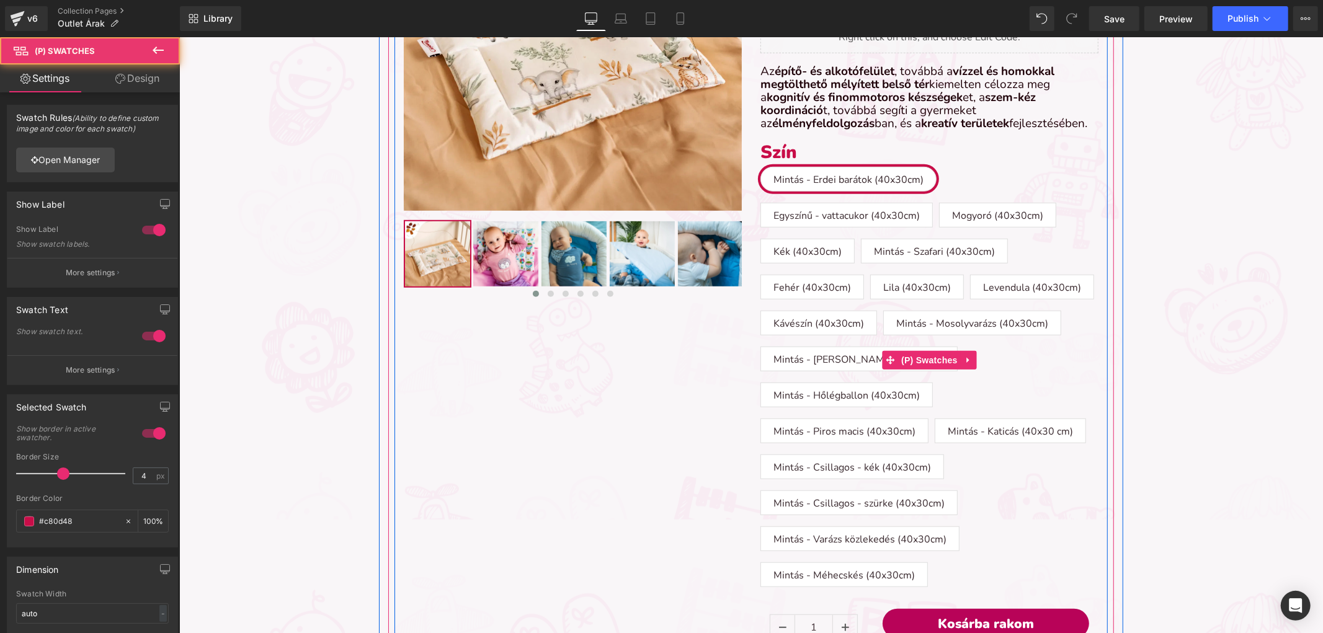
click at [964, 360] on icon at bounding box center [968, 359] width 9 height 9
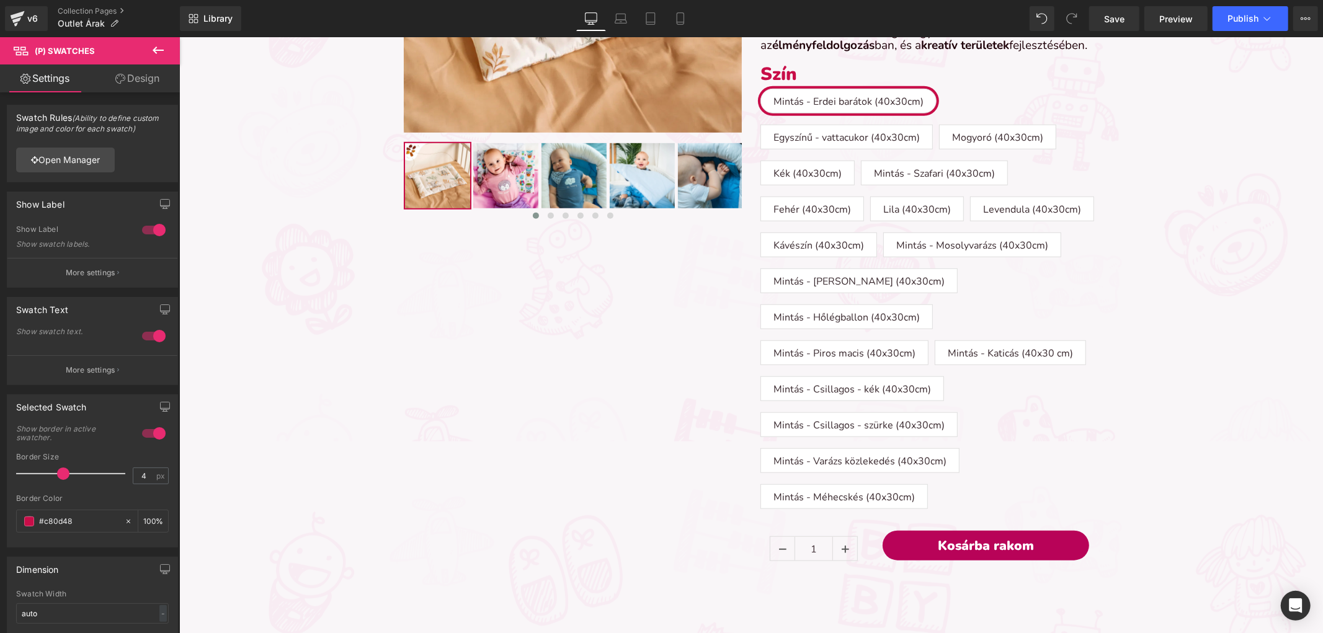
scroll to position [777, 0]
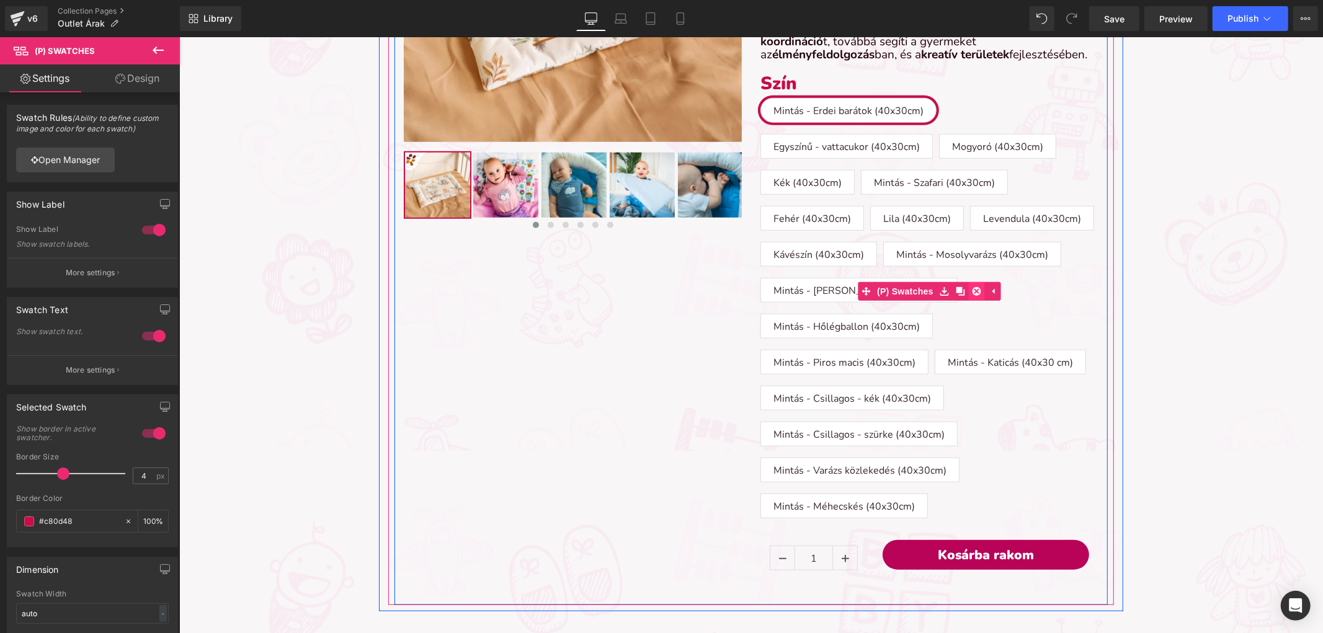
click at [970, 295] on link at bounding box center [976, 291] width 16 height 19
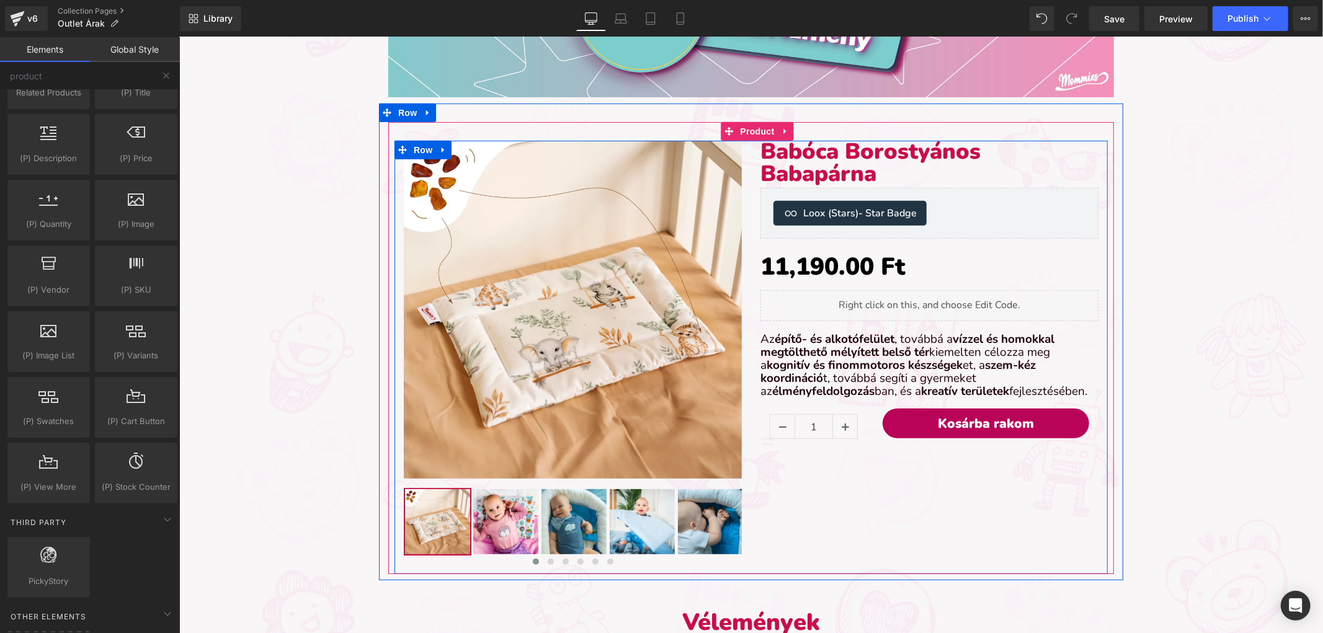
scroll to position [363, 0]
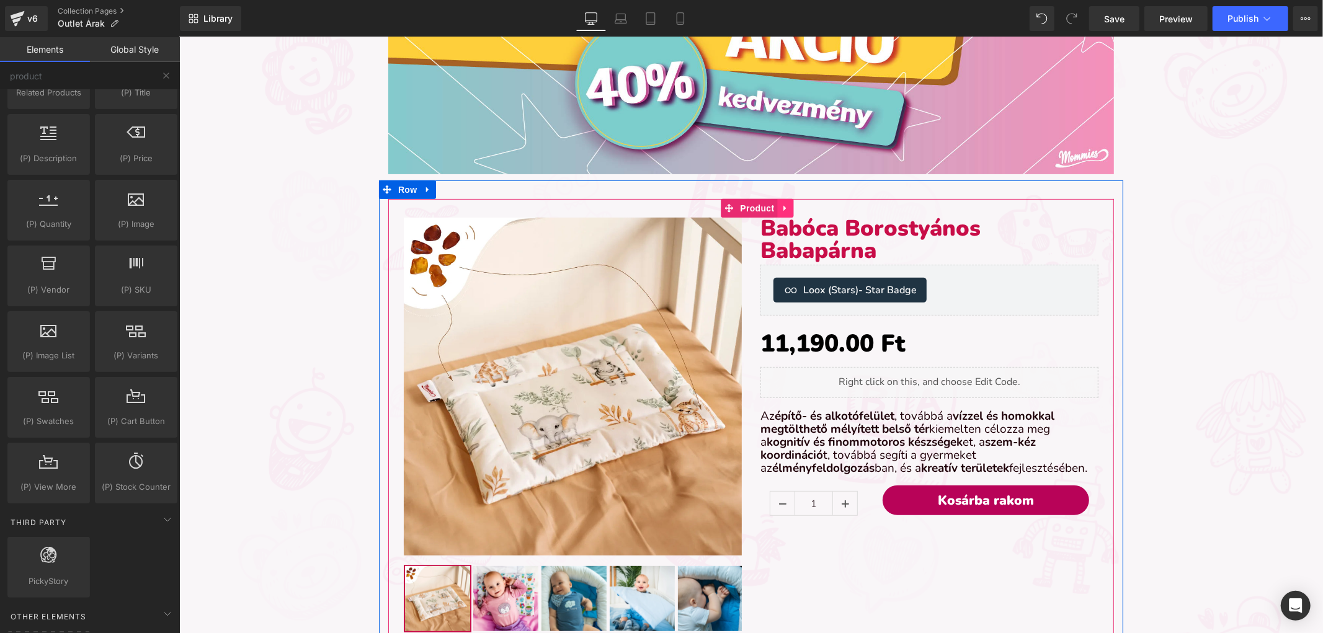
click at [778, 201] on link at bounding box center [785, 207] width 16 height 19
click at [789, 205] on icon at bounding box center [793, 207] width 9 height 9
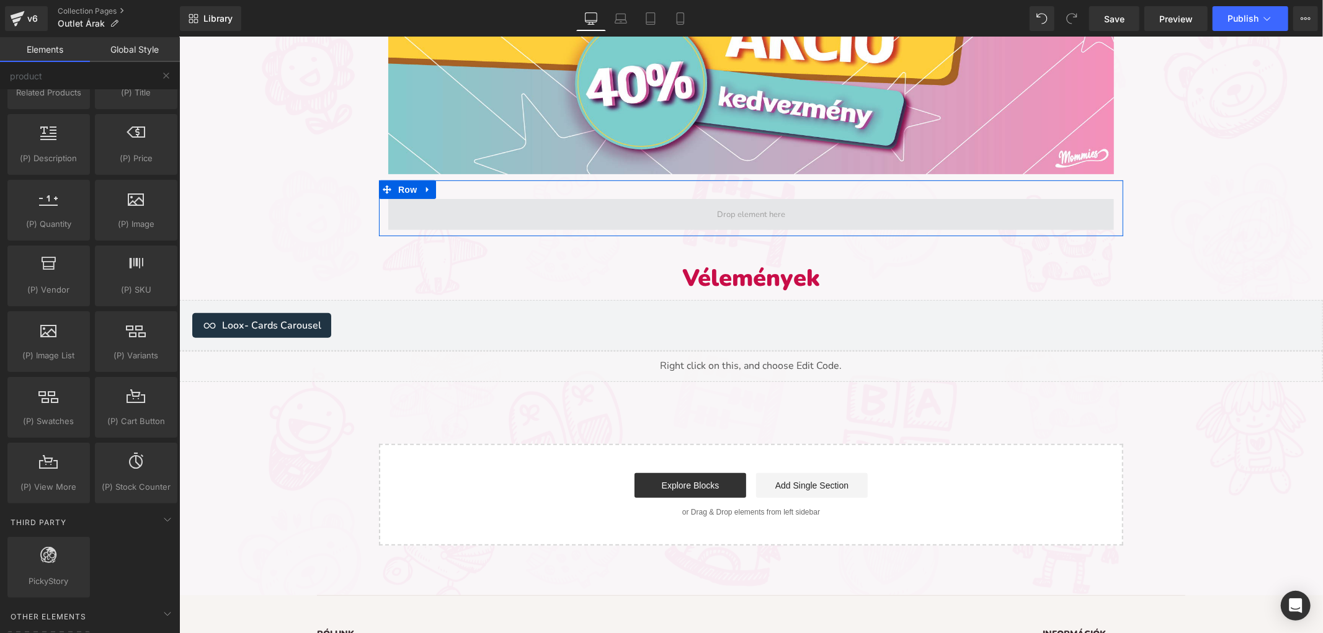
scroll to position [1263, 1133]
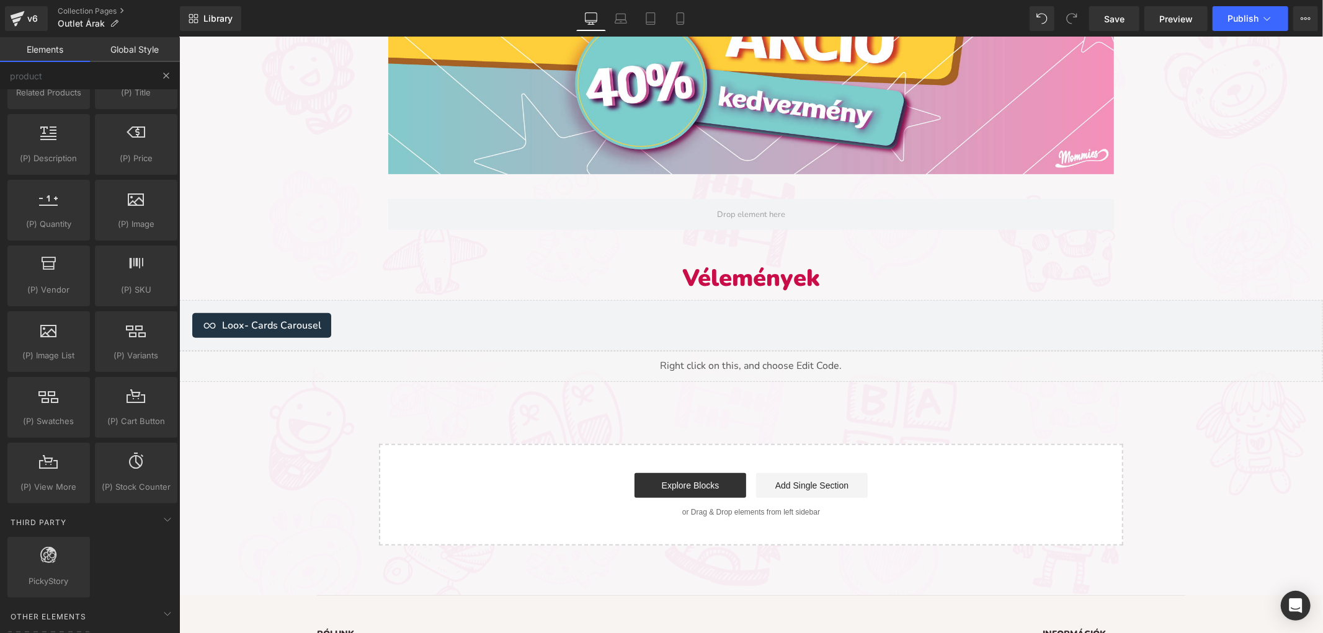
click at [164, 63] on button at bounding box center [166, 75] width 27 height 27
click at [237, 22] on link "Library" at bounding box center [210, 18] width 61 height 25
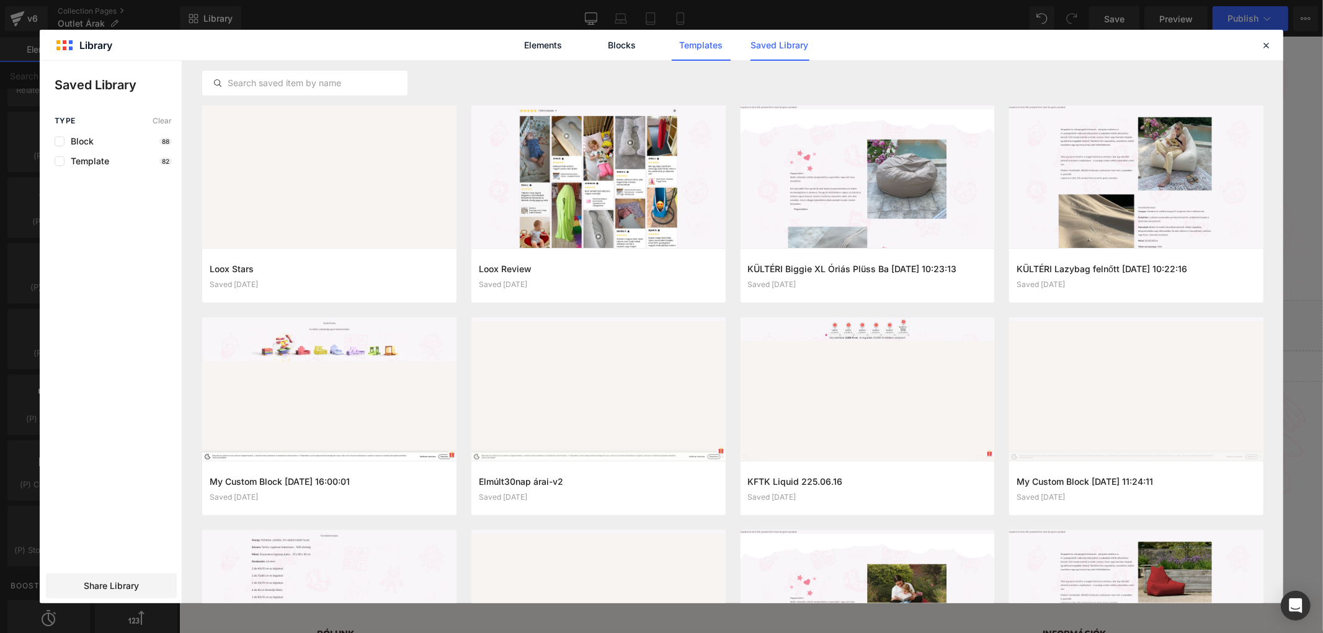
click at [689, 50] on link "Templates" at bounding box center [701, 45] width 59 height 31
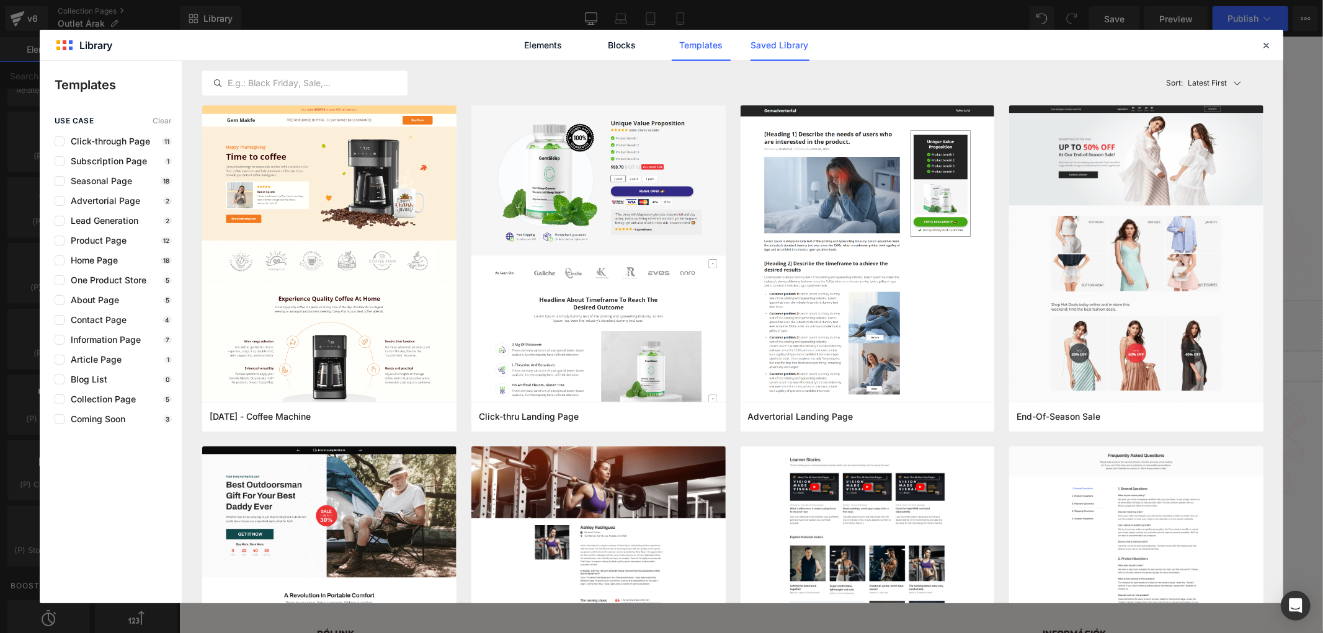
click at [769, 43] on link "Saved Library" at bounding box center [779, 45] width 59 height 31
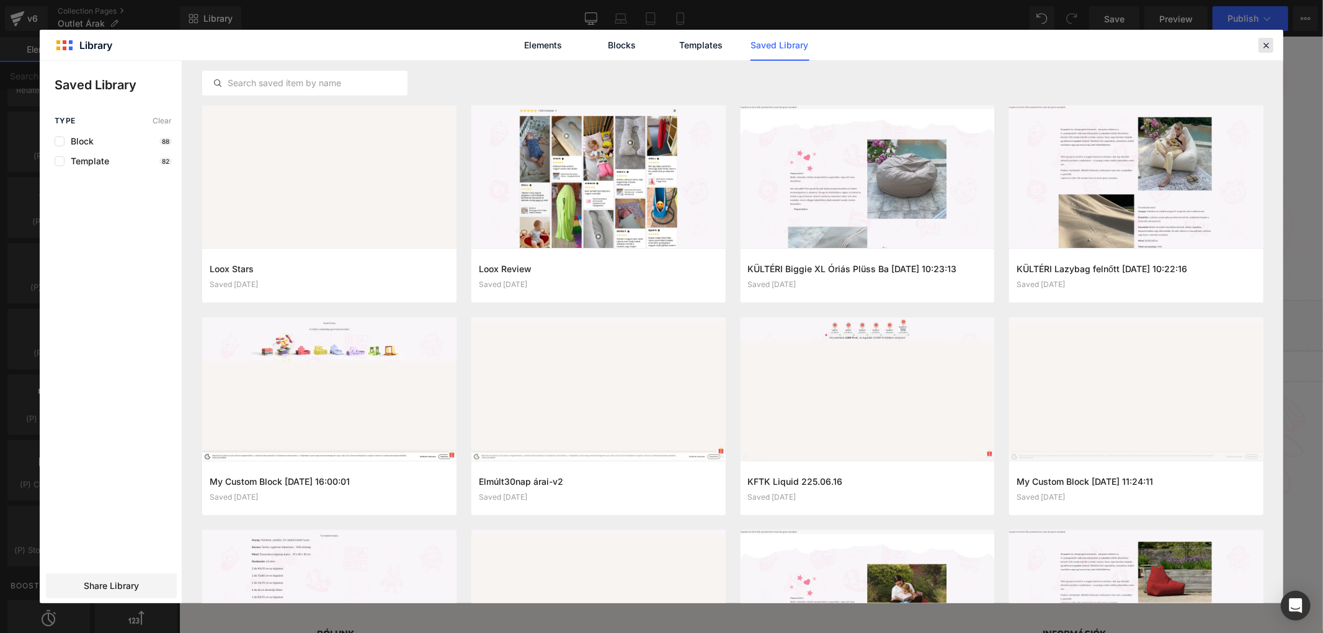
click at [1261, 41] on div at bounding box center [1265, 45] width 15 height 15
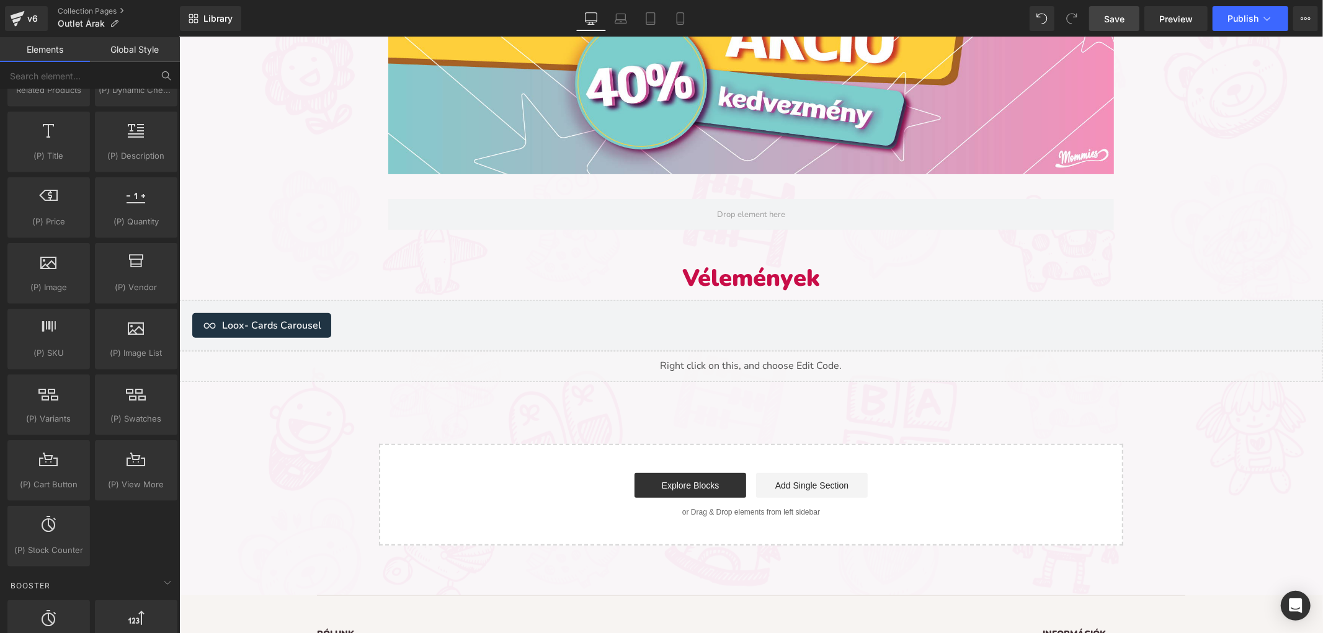
click at [1125, 20] on link "Save" at bounding box center [1114, 18] width 50 height 25
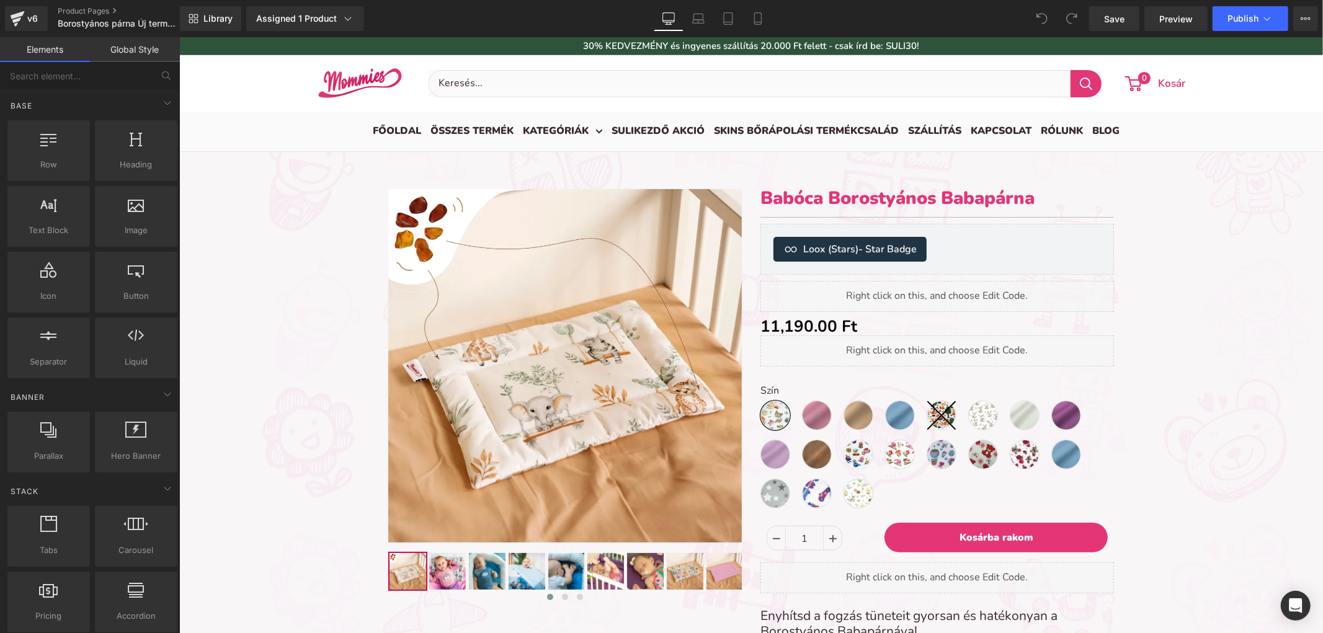
scroll to position [5154, 1133]
click at [802, 157] on icon at bounding box center [801, 160] width 9 height 9
click at [775, 159] on icon at bounding box center [777, 160] width 9 height 9
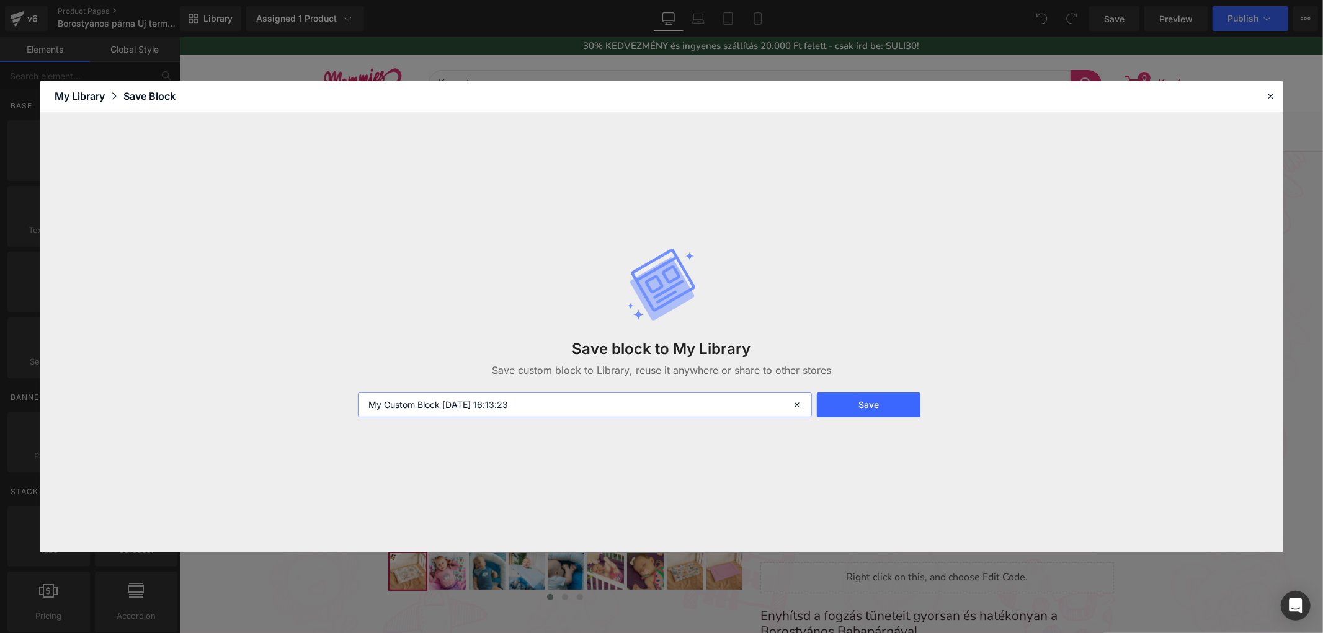
drag, startPoint x: 590, startPoint y: 399, endPoint x: 329, endPoint y: 406, distance: 261.1
click at [329, 406] on div "Save block to My Library Save custom block to Library, reuse it anywhere or sha…" at bounding box center [661, 332] width 1243 height 440
type input "borostyános product"
click at [839, 407] on button "Save" at bounding box center [869, 404] width 104 height 25
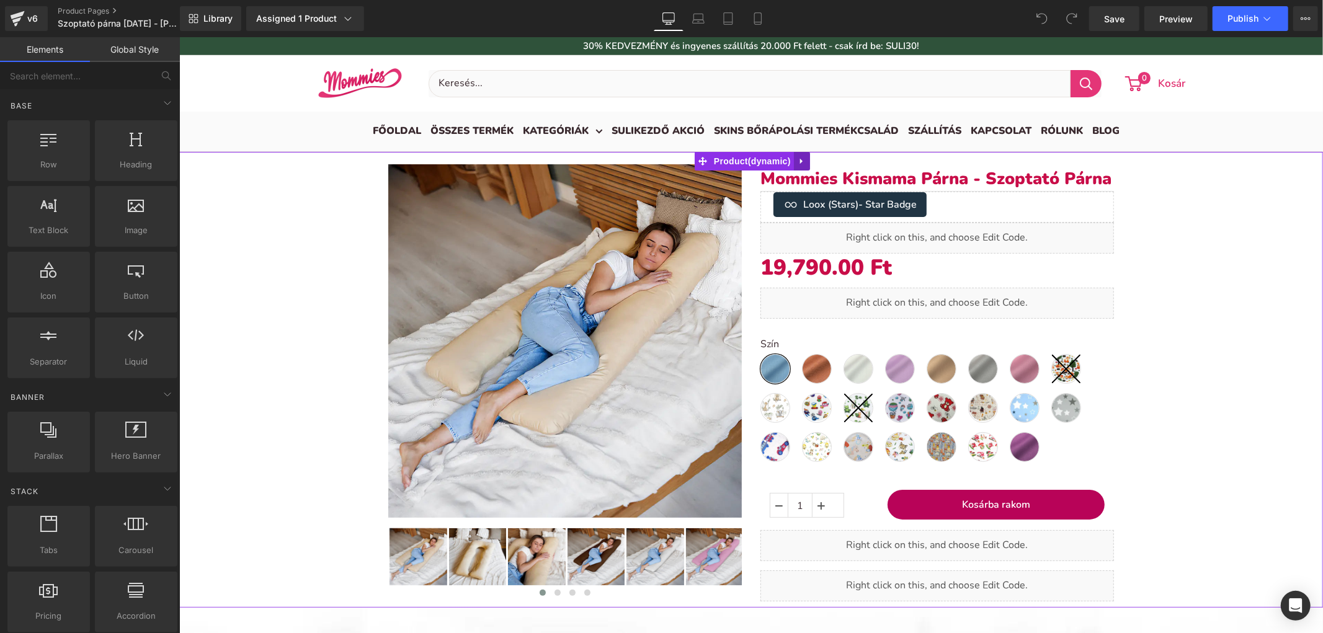
click at [804, 156] on icon at bounding box center [801, 160] width 9 height 9
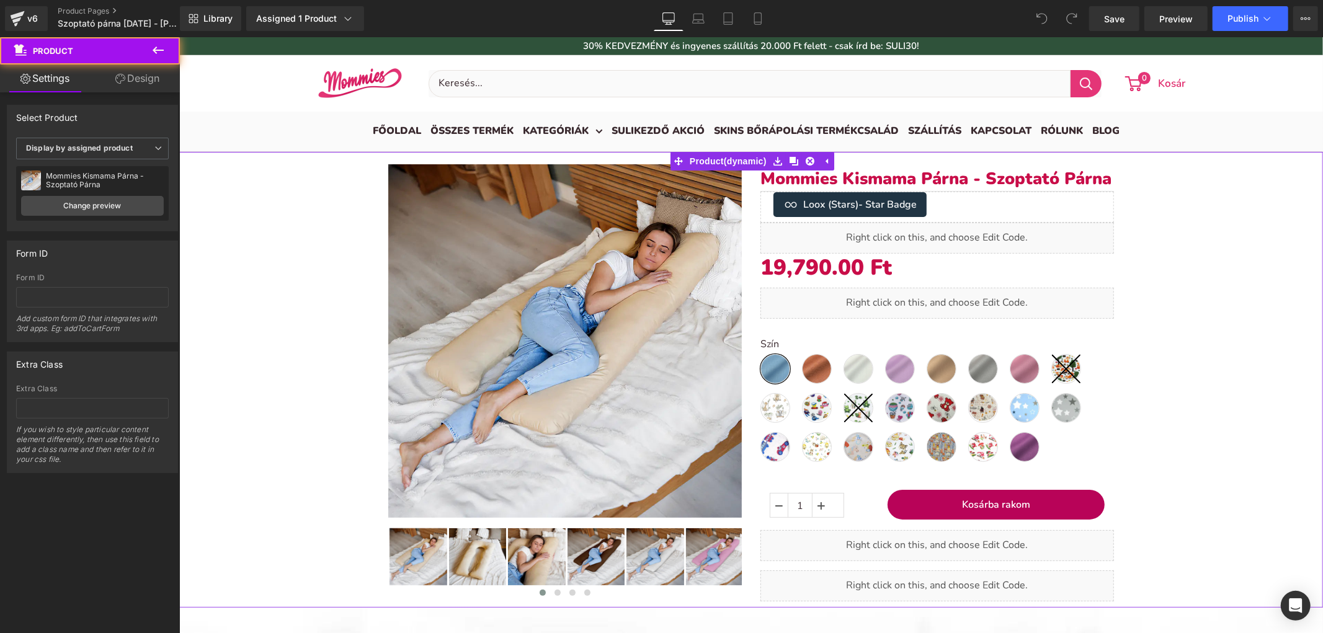
click at [282, 194] on div "Sale Off (P) Image" at bounding box center [750, 379] width 1131 height 456
click at [255, 177] on div "Sale Off (P) Image" at bounding box center [750, 379] width 1131 height 456
click at [780, 161] on icon at bounding box center [777, 160] width 9 height 9
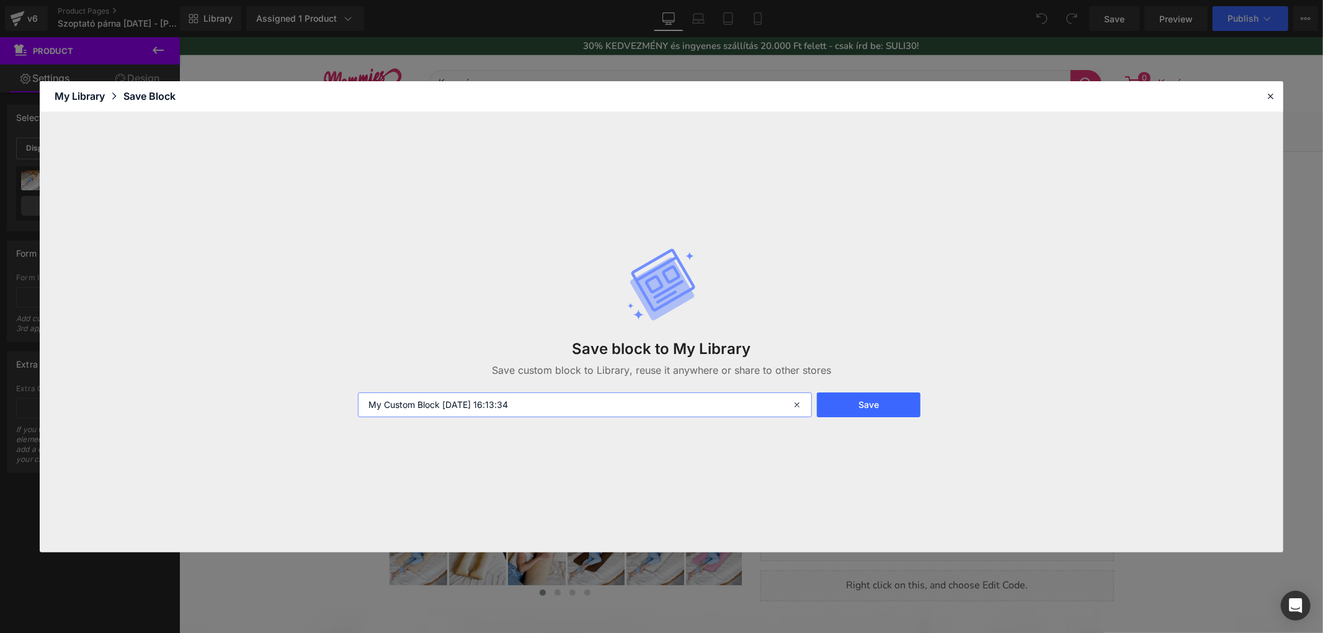
drag, startPoint x: 524, startPoint y: 404, endPoint x: 298, endPoint y: 414, distance: 226.6
click at [299, 416] on div "Save block to My Library Save custom block to Library, reuse it anywhere or sha…" at bounding box center [661, 332] width 1243 height 440
type input "kismama párna product"
click at [862, 397] on button "Save" at bounding box center [869, 404] width 104 height 25
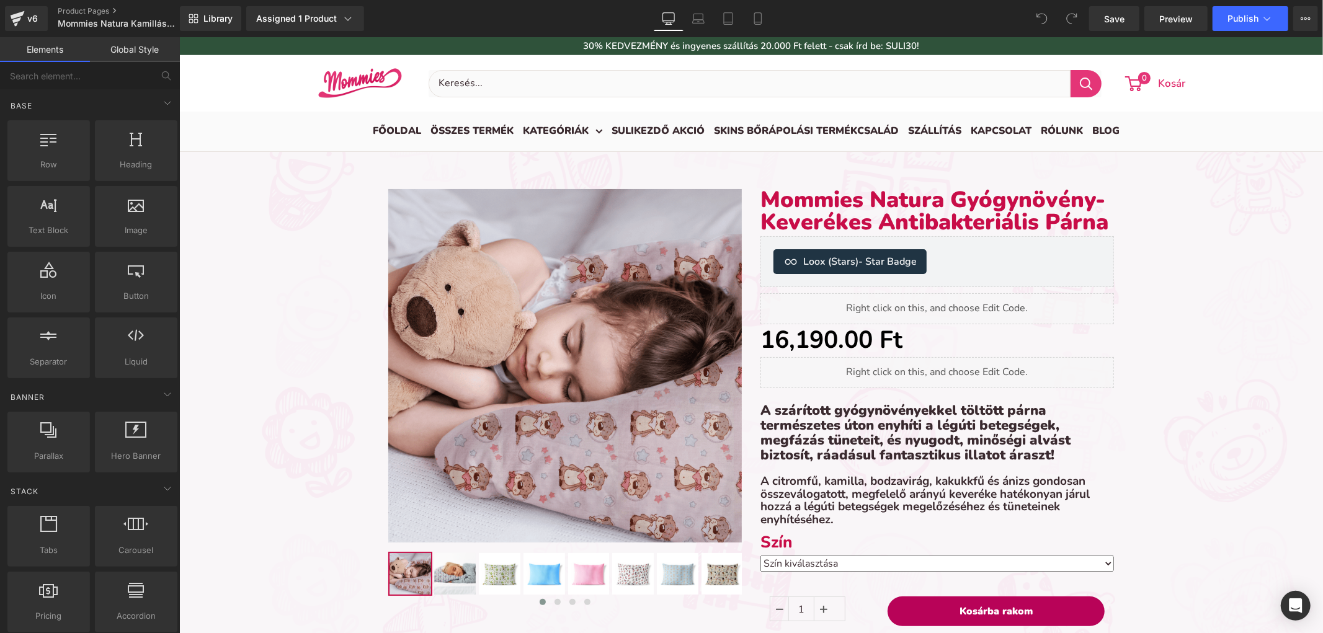
scroll to position [4709, 1133]
click at [775, 159] on link at bounding box center [779, 160] width 16 height 19
click at [755, 161] on icon at bounding box center [755, 160] width 9 height 9
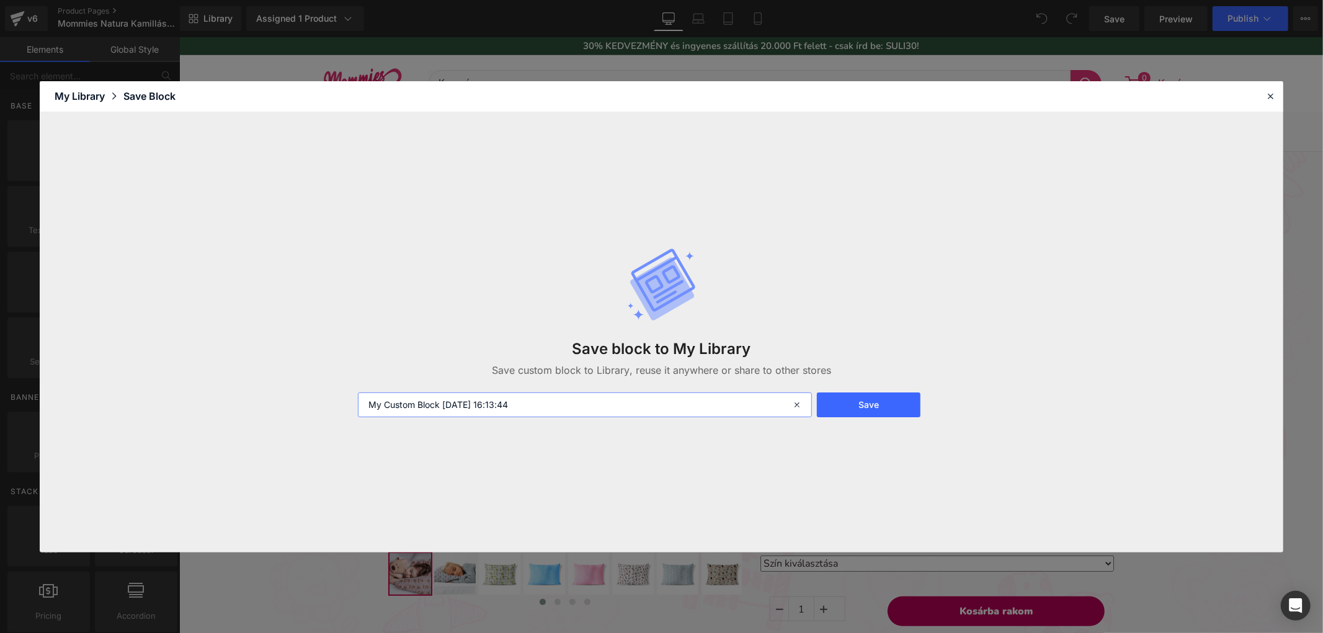
drag, startPoint x: 518, startPoint y: 386, endPoint x: -10, endPoint y: 334, distance: 530.9
click at [0, 334] on html "You are previewing how the will restyle your page. You can not edit Elements in…" at bounding box center [661, 316] width 1323 height 633
type input "antibakteriális product"
click at [874, 401] on button "Save" at bounding box center [869, 404] width 104 height 25
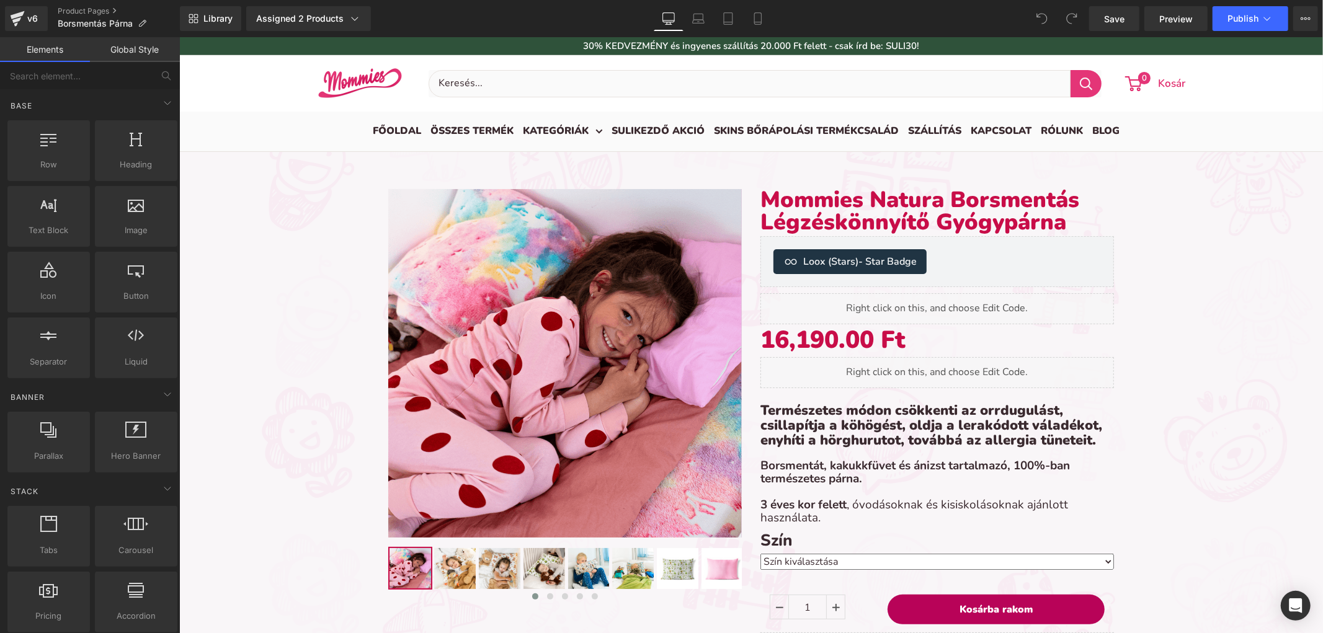
scroll to position [4889, 1133]
click at [781, 159] on icon at bounding box center [779, 160] width 9 height 9
click at [754, 158] on icon at bounding box center [755, 160] width 9 height 9
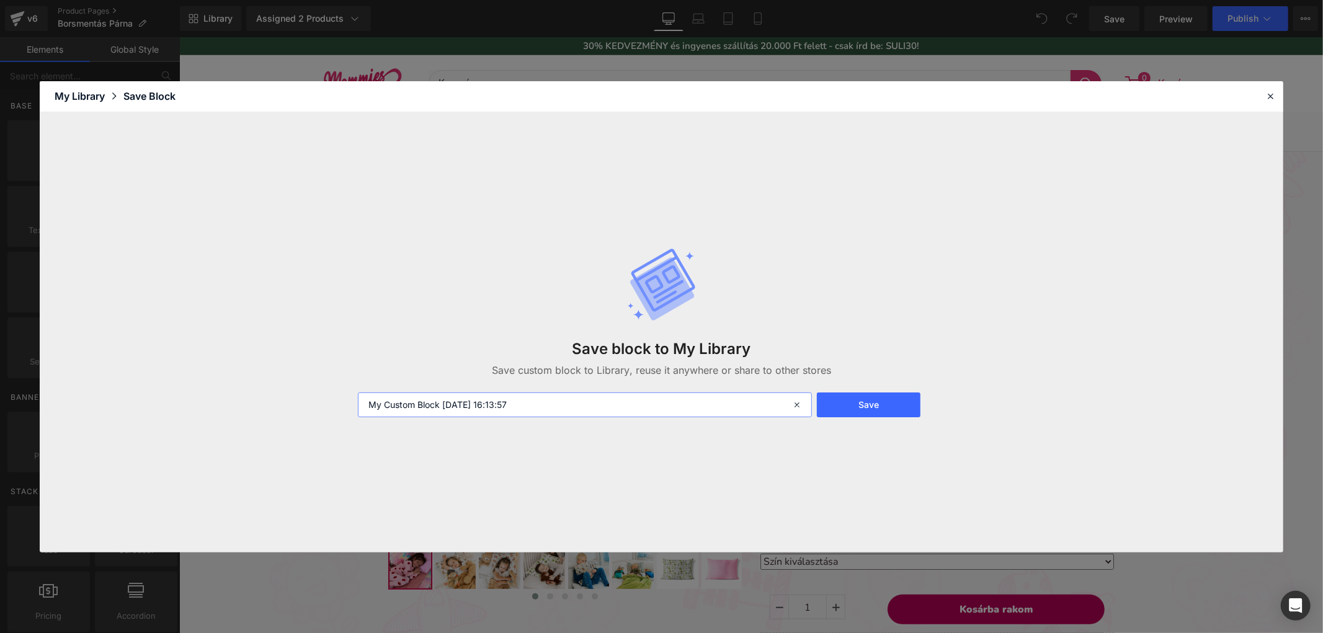
drag, startPoint x: 546, startPoint y: 410, endPoint x: 244, endPoint y: 411, distance: 302.6
click at [244, 411] on div "Save block to My Library Save custom block to Library, reuse it anywhere or sha…" at bounding box center [661, 332] width 1243 height 440
type input "borsmentás product"
click at [841, 404] on button "Save" at bounding box center [869, 404] width 104 height 25
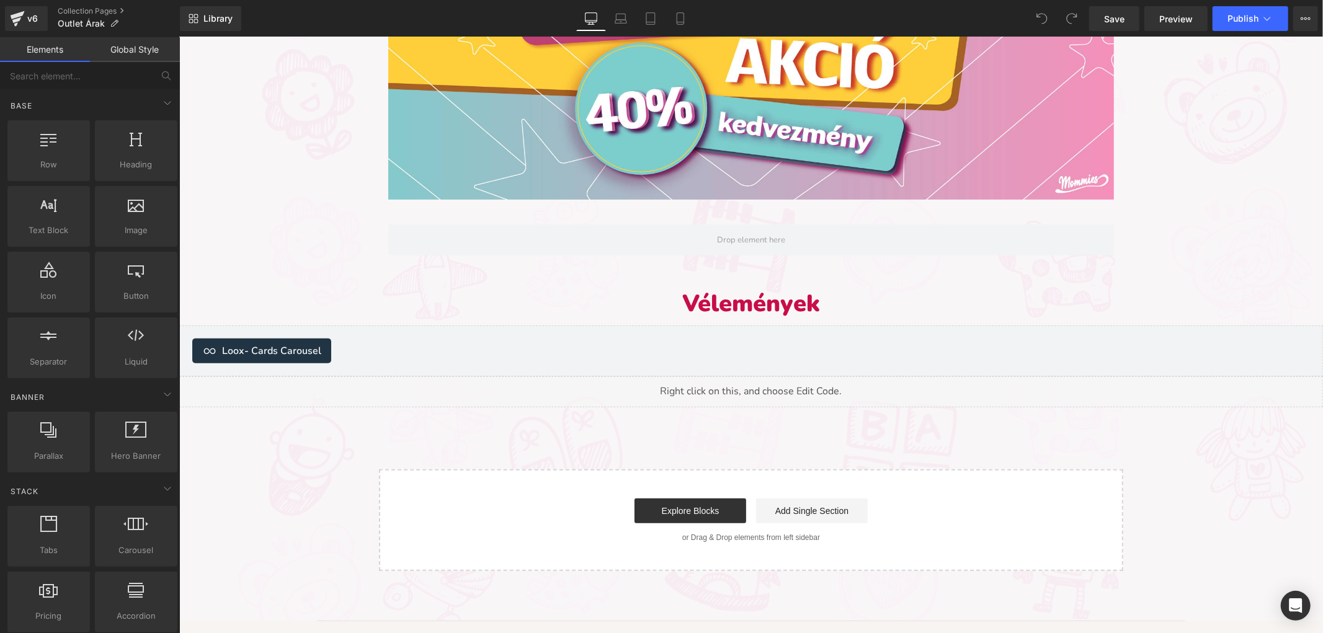
scroll to position [344, 0]
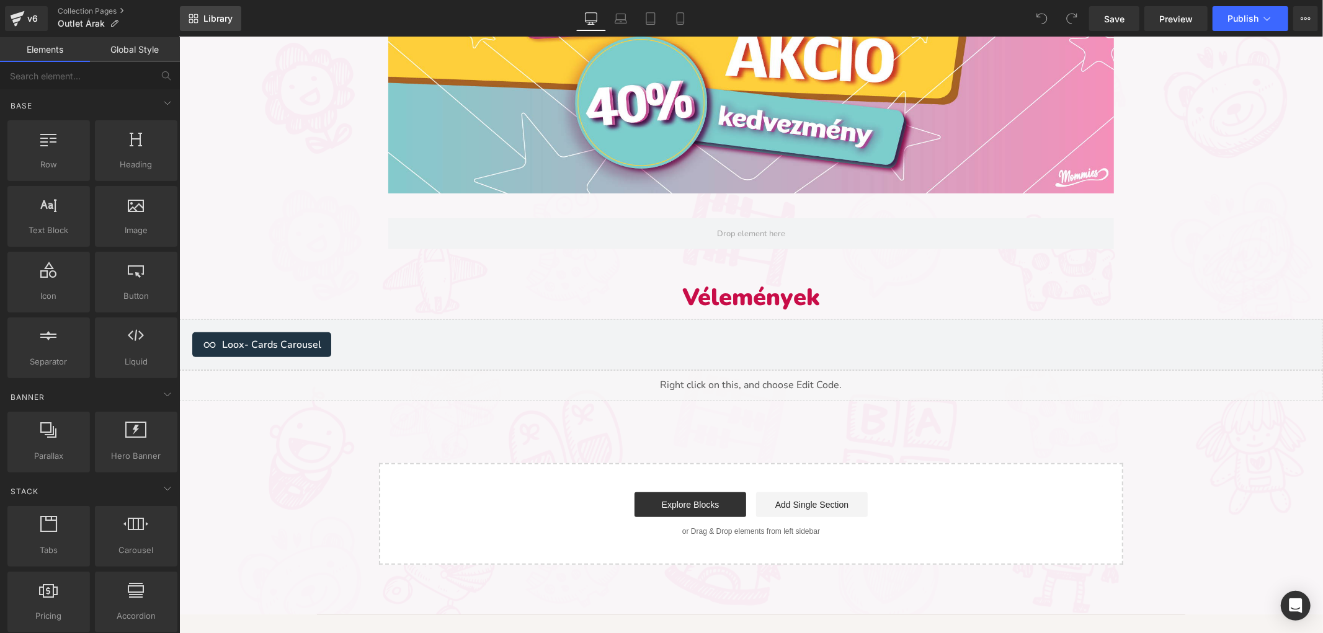
click at [229, 14] on span "Library" at bounding box center [217, 18] width 29 height 11
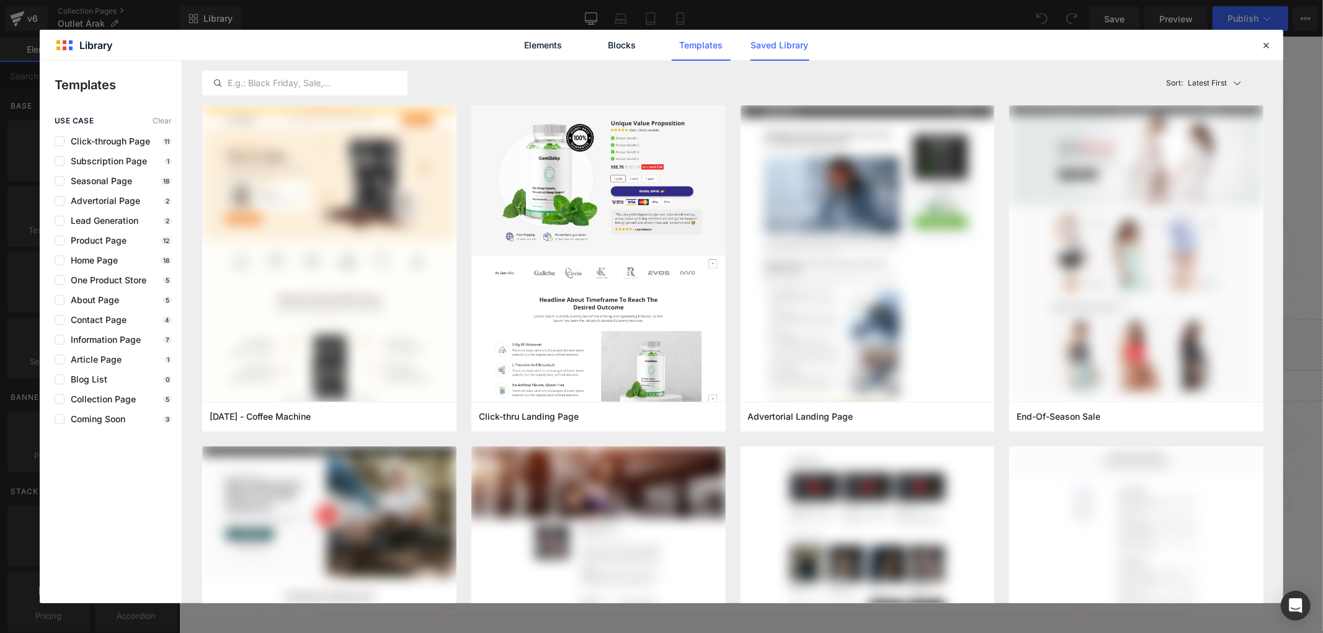
click at [755, 41] on link "Saved Library" at bounding box center [779, 45] width 59 height 31
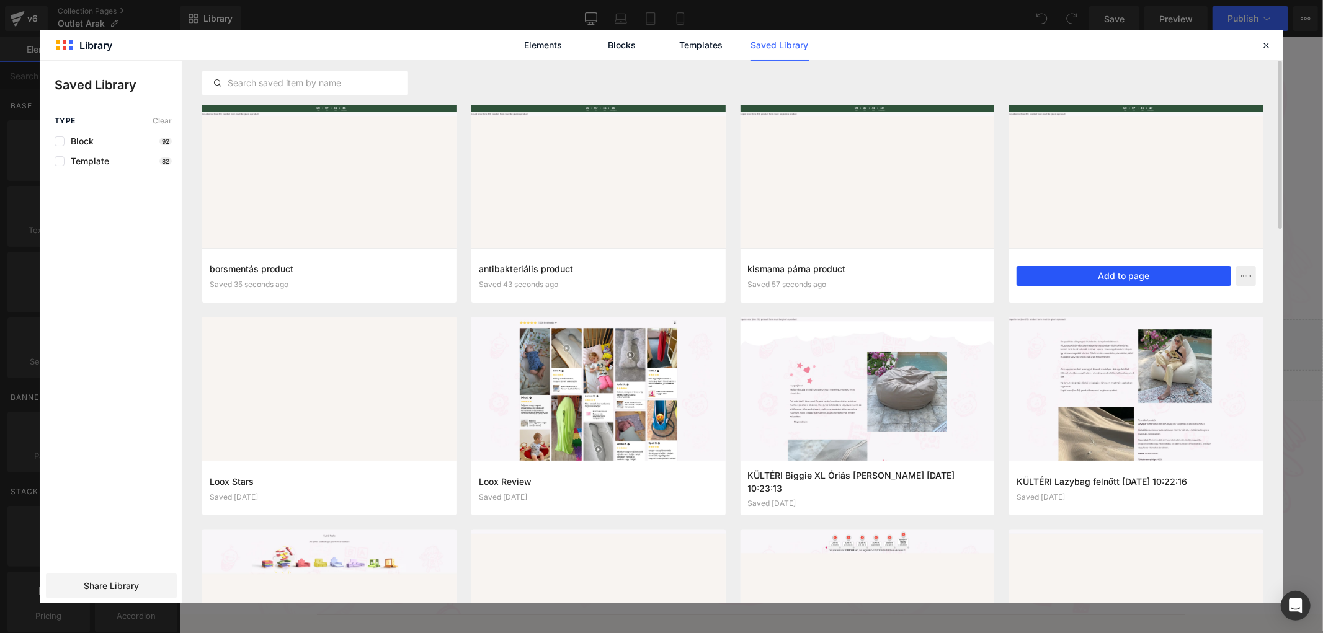
click at [1121, 274] on button "Add to page" at bounding box center [1123, 276] width 215 height 20
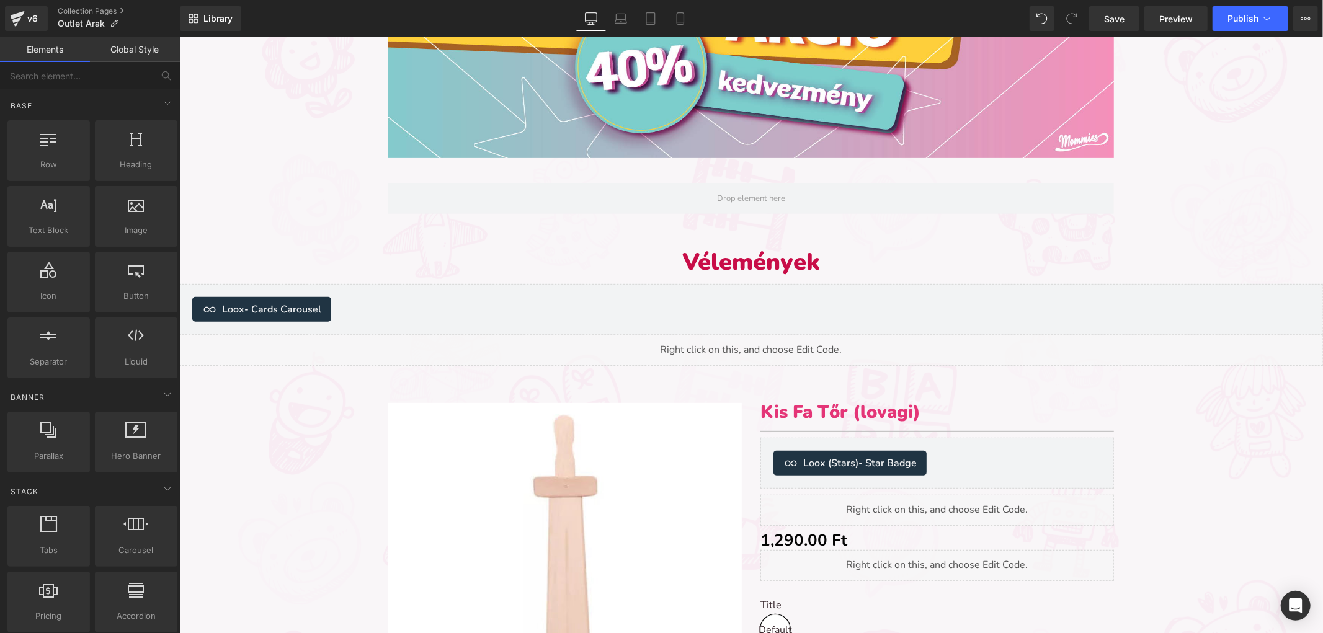
scroll to position [370, 0]
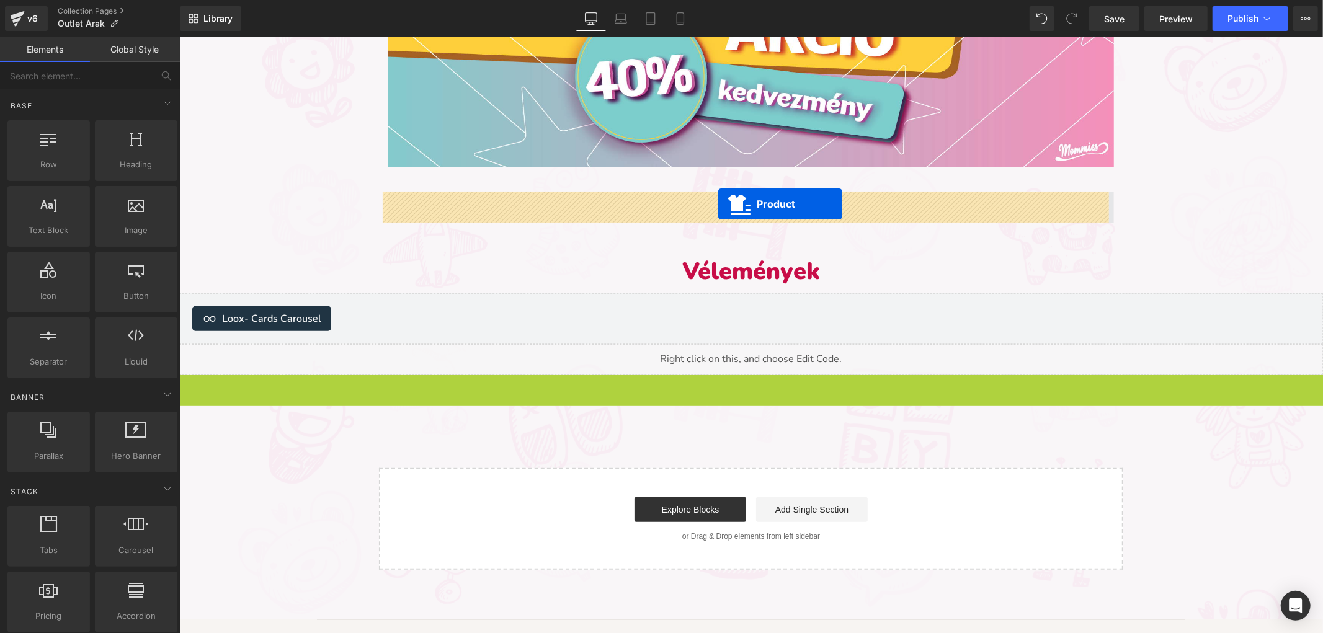
drag, startPoint x: 725, startPoint y: 382, endPoint x: 717, endPoint y: 204, distance: 178.1
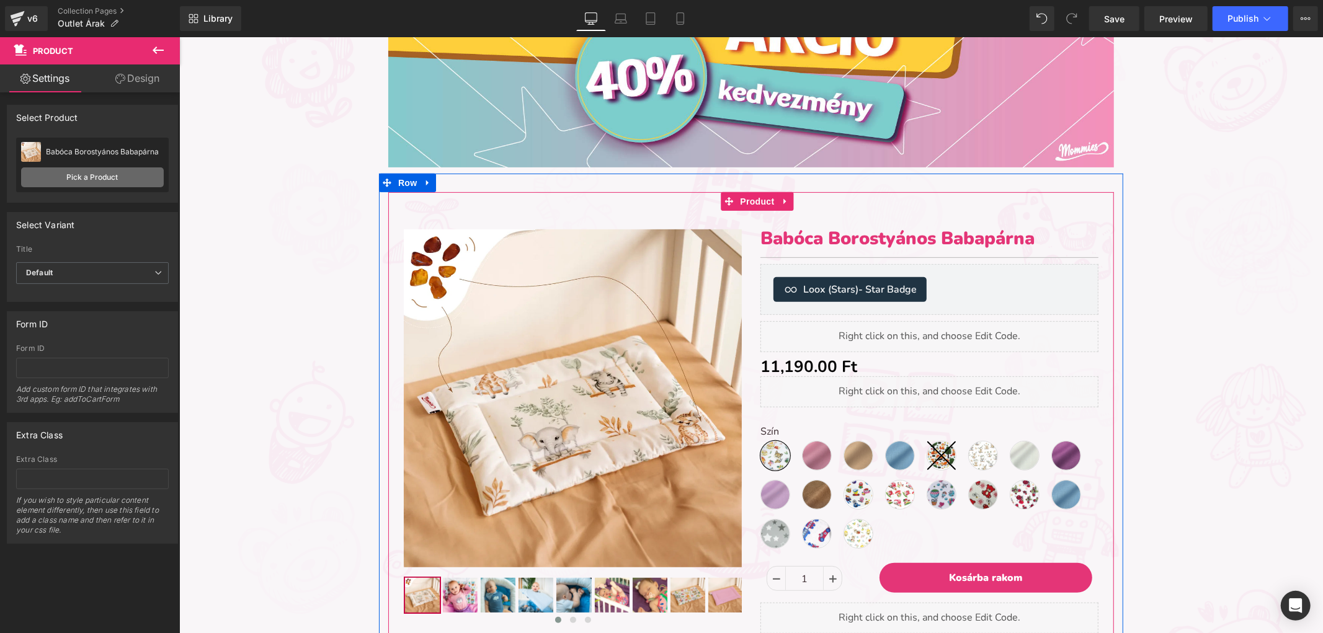
click at [119, 169] on div "Babóca Borostyános Babapárna Babóca Borostyános Babapárna Pick a Product" at bounding box center [92, 165] width 153 height 55
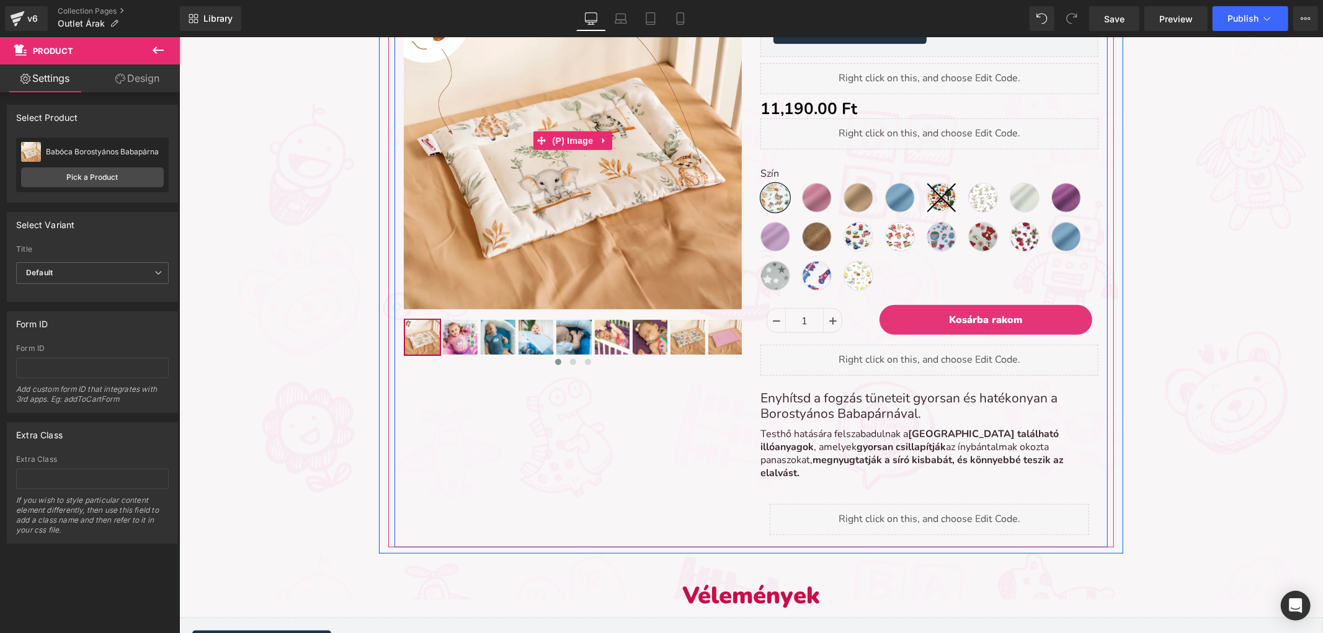
scroll to position [646, 0]
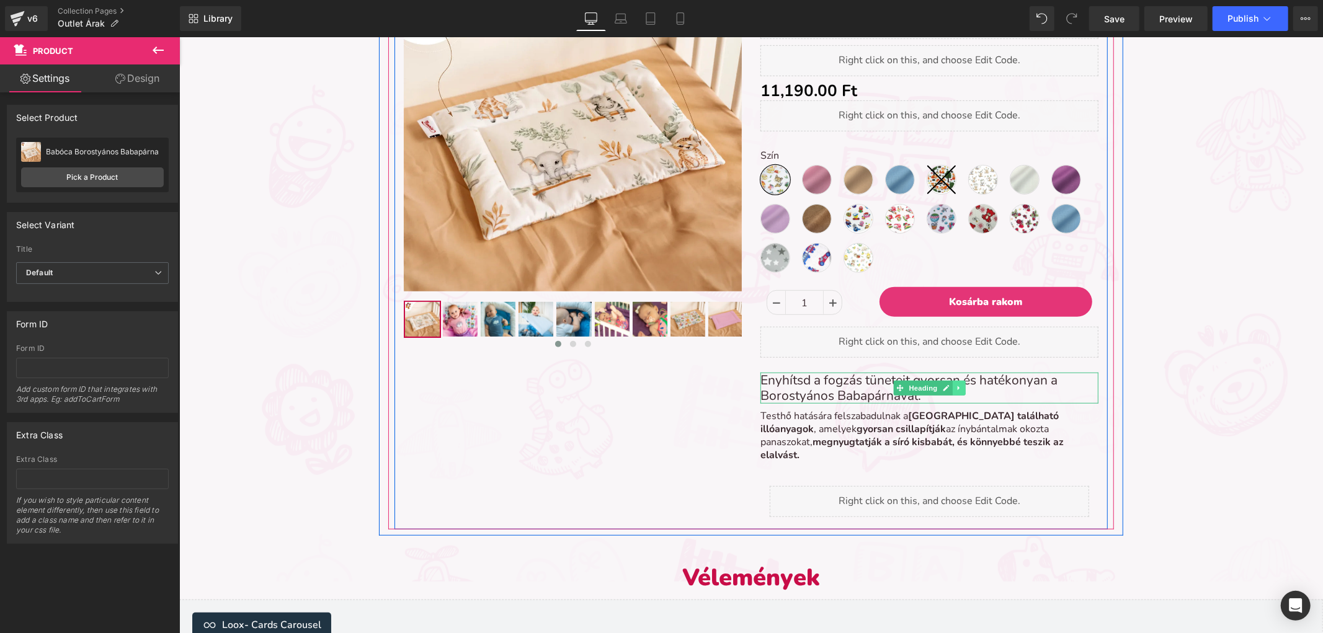
click at [955, 385] on icon at bounding box center [958, 387] width 7 height 7
click at [961, 385] on icon at bounding box center [964, 387] width 7 height 7
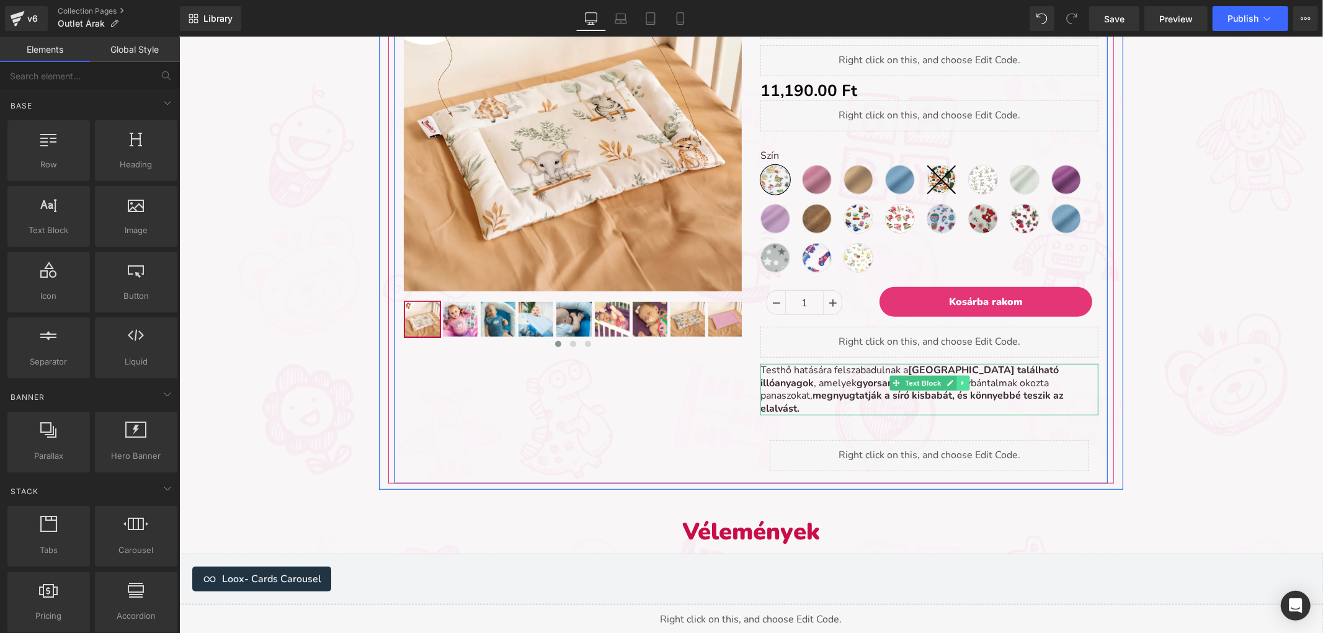
click at [959, 379] on icon at bounding box center [962, 382] width 7 height 7
click at [962, 379] on link at bounding box center [968, 382] width 13 height 15
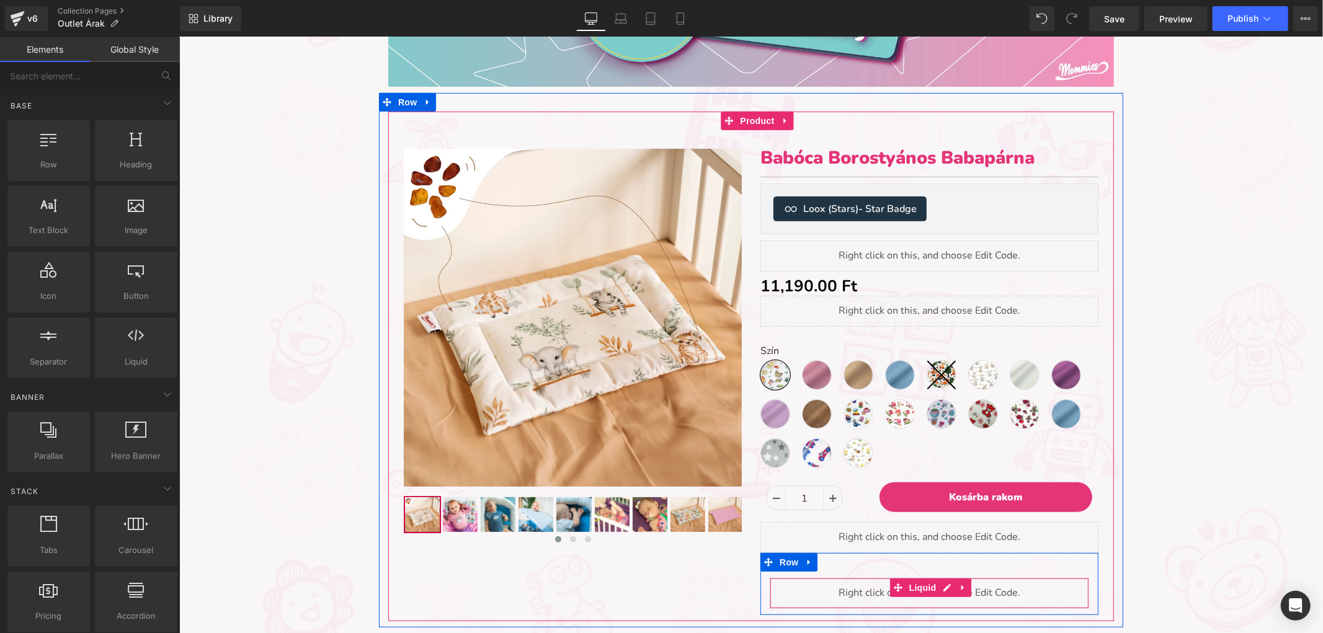
scroll to position [439, 0]
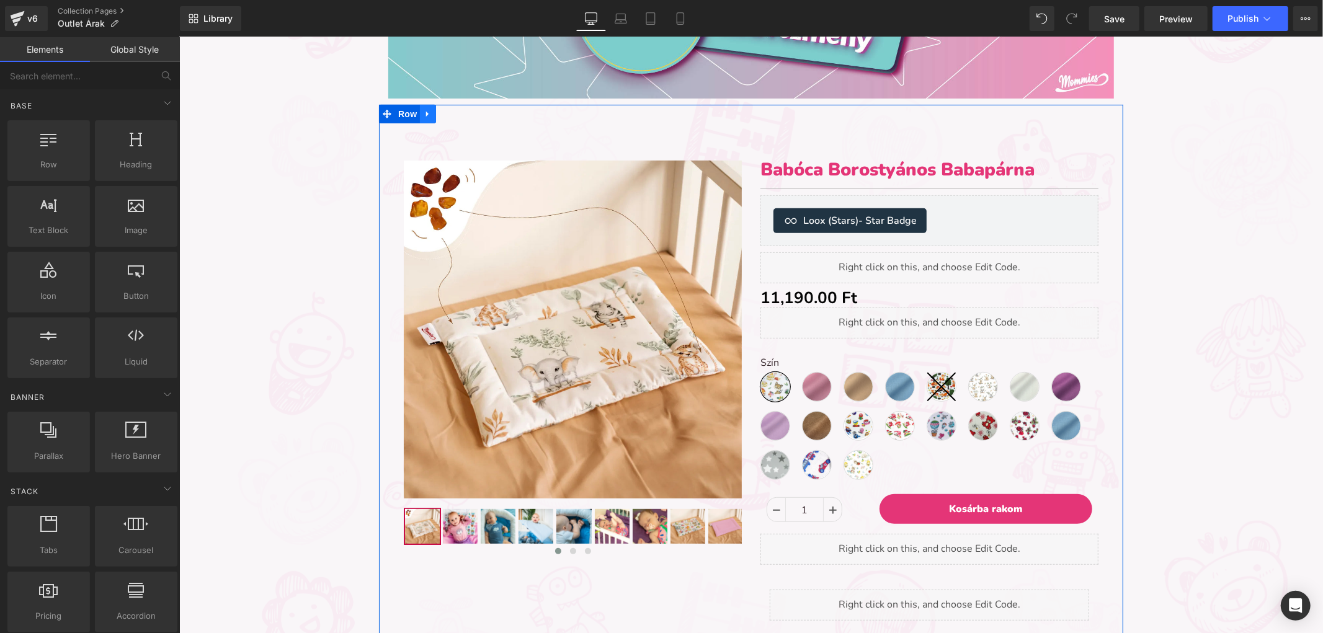
click at [425, 114] on icon at bounding box center [427, 113] width 9 height 9
click at [439, 113] on icon at bounding box center [443, 113] width 9 height 9
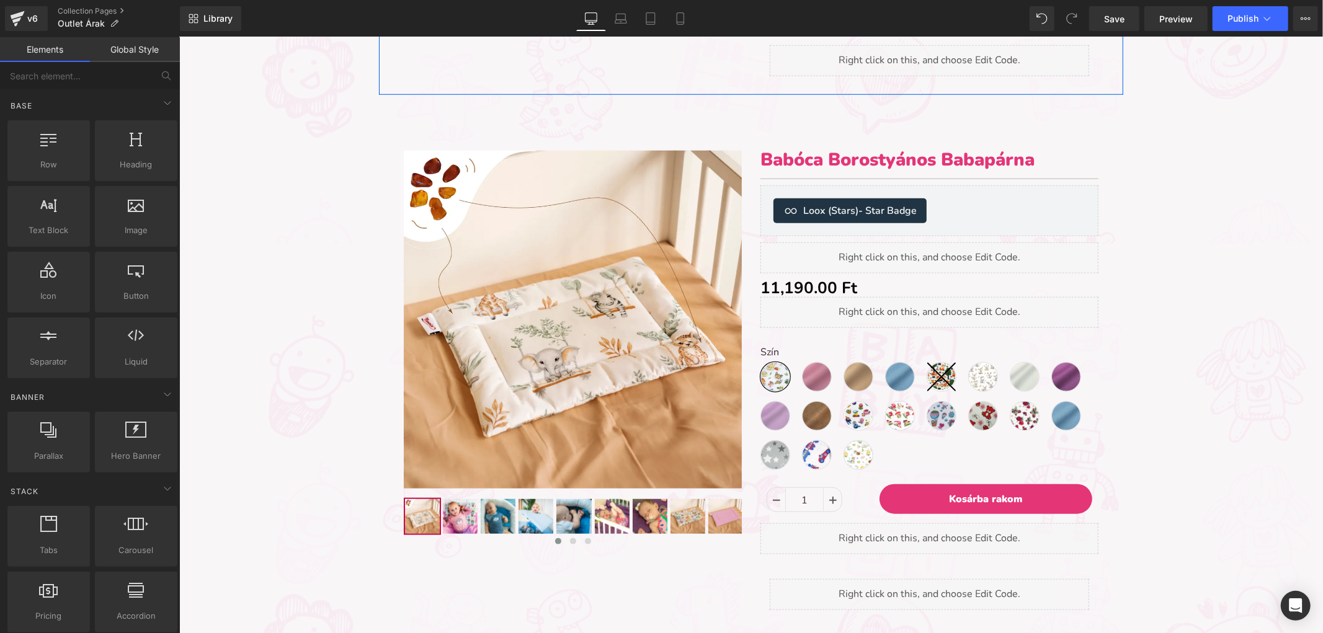
scroll to position [990, 0]
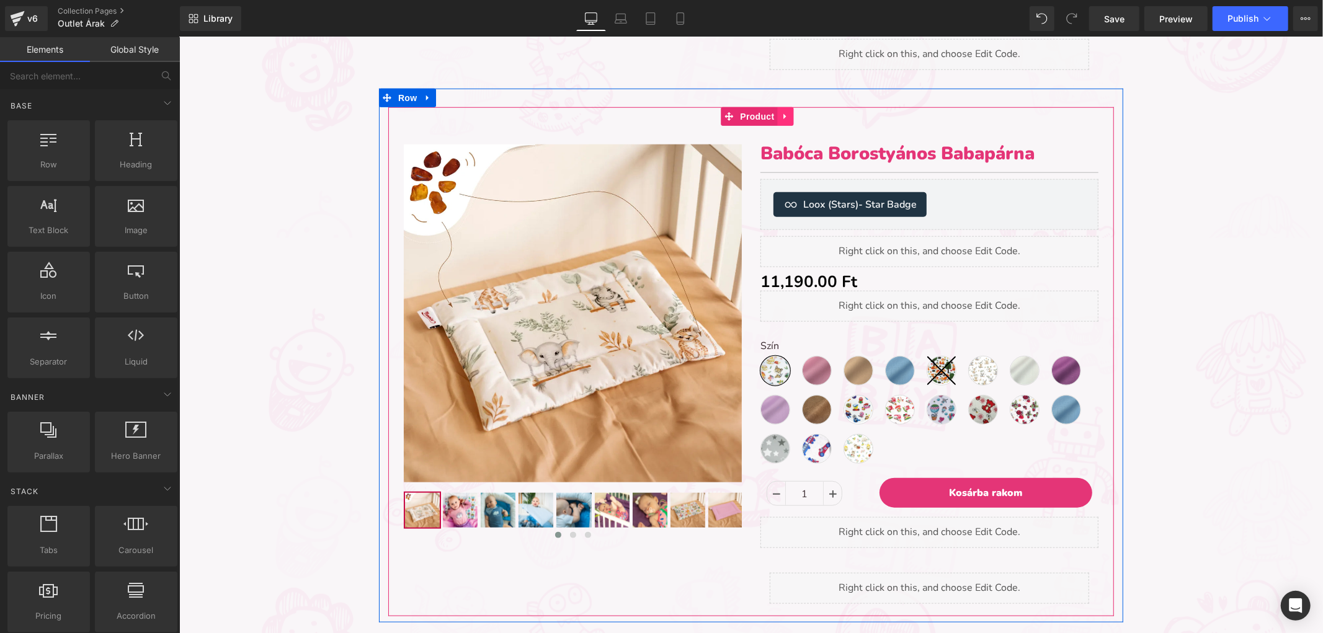
click at [781, 118] on icon at bounding box center [785, 115] width 9 height 9
click at [789, 117] on icon at bounding box center [793, 116] width 9 height 9
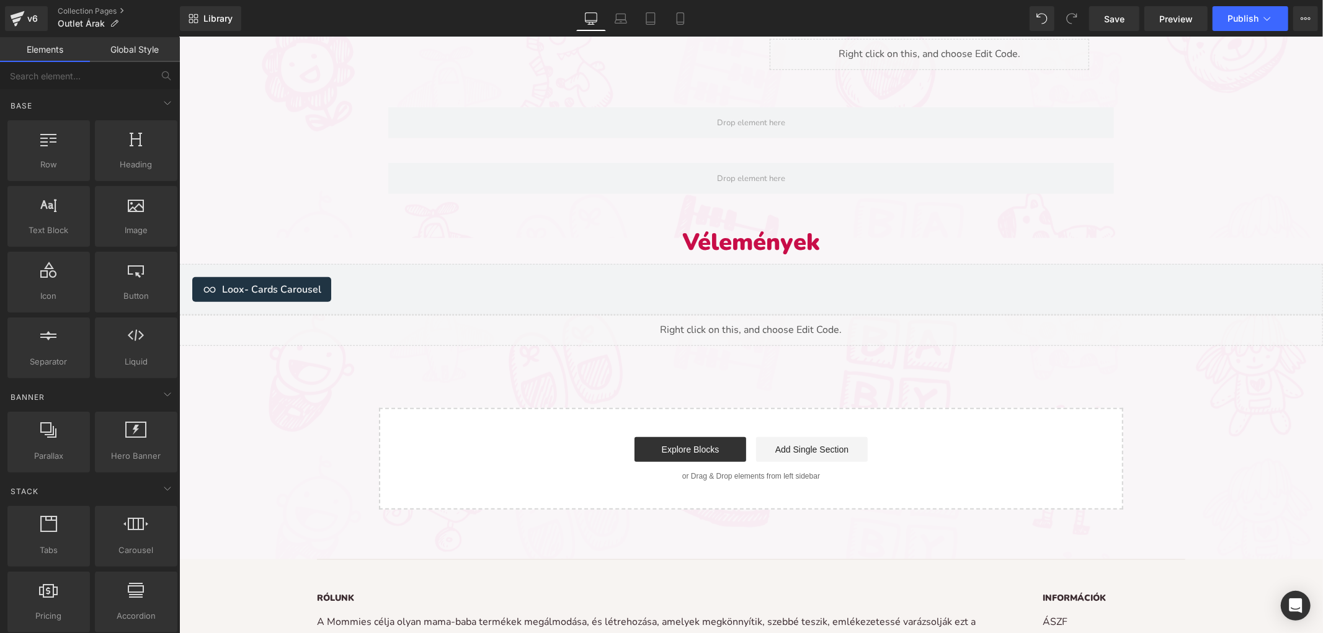
drag, startPoint x: 567, startPoint y: 244, endPoint x: 388, endPoint y: 207, distance: 182.9
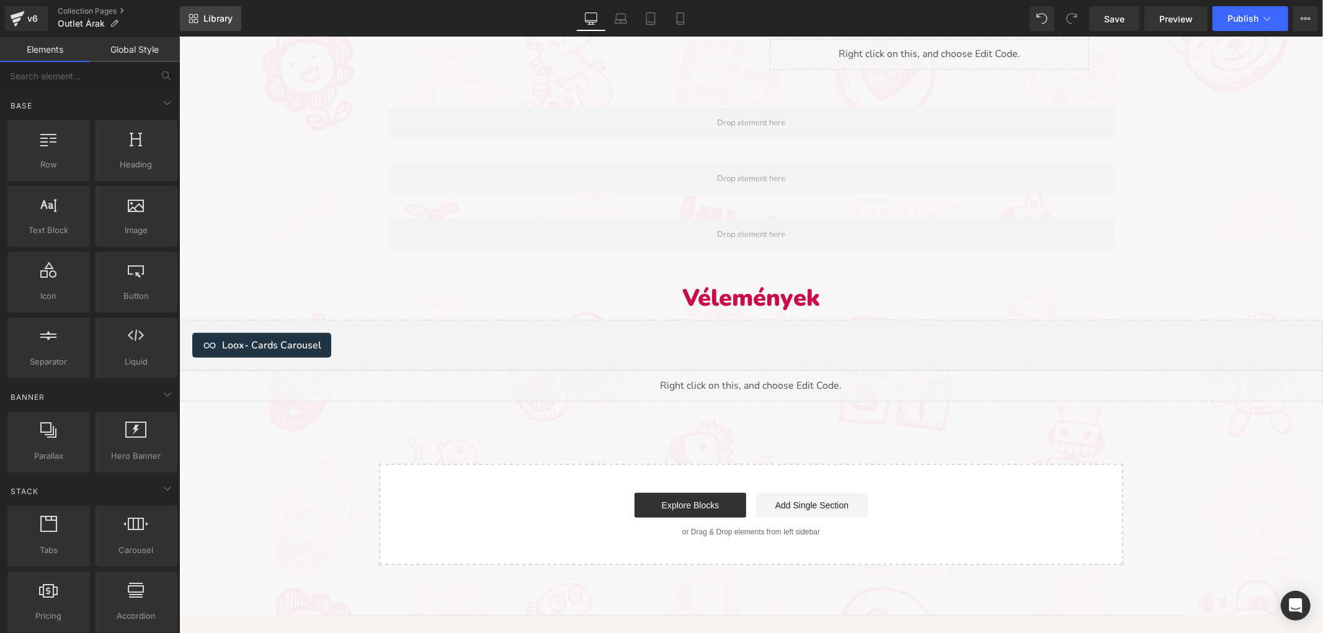
click at [218, 19] on span "Library" at bounding box center [217, 18] width 29 height 11
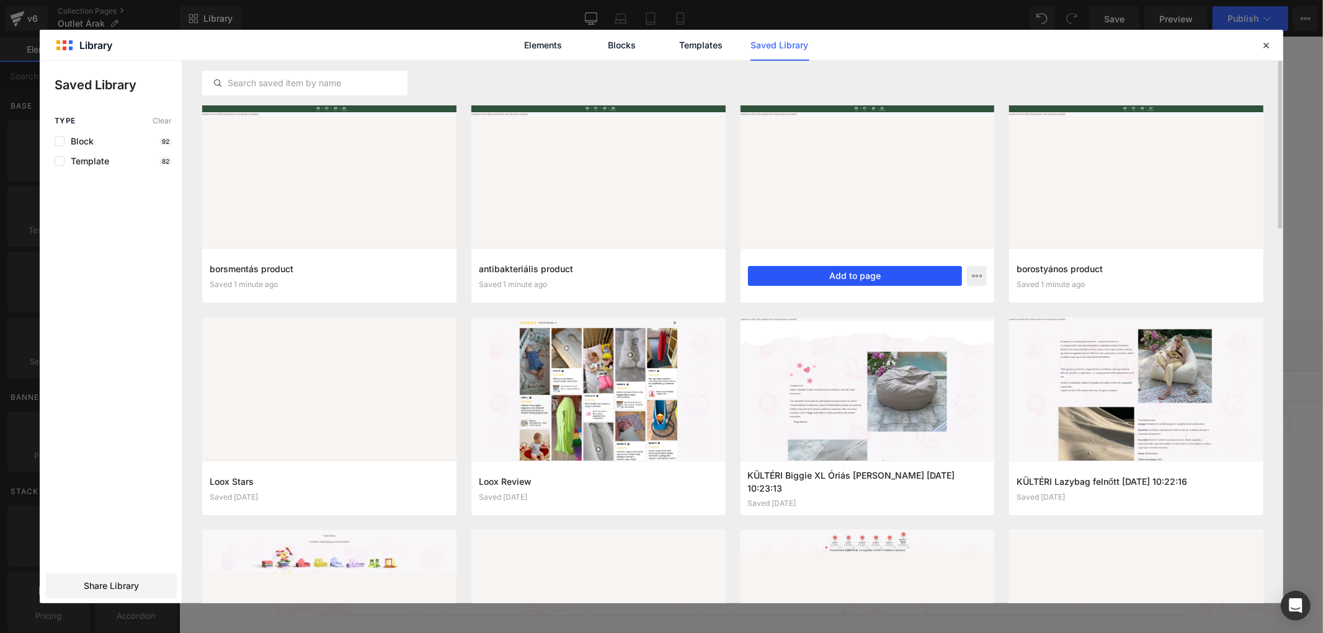
click at [827, 270] on button "Add to page" at bounding box center [855, 276] width 215 height 20
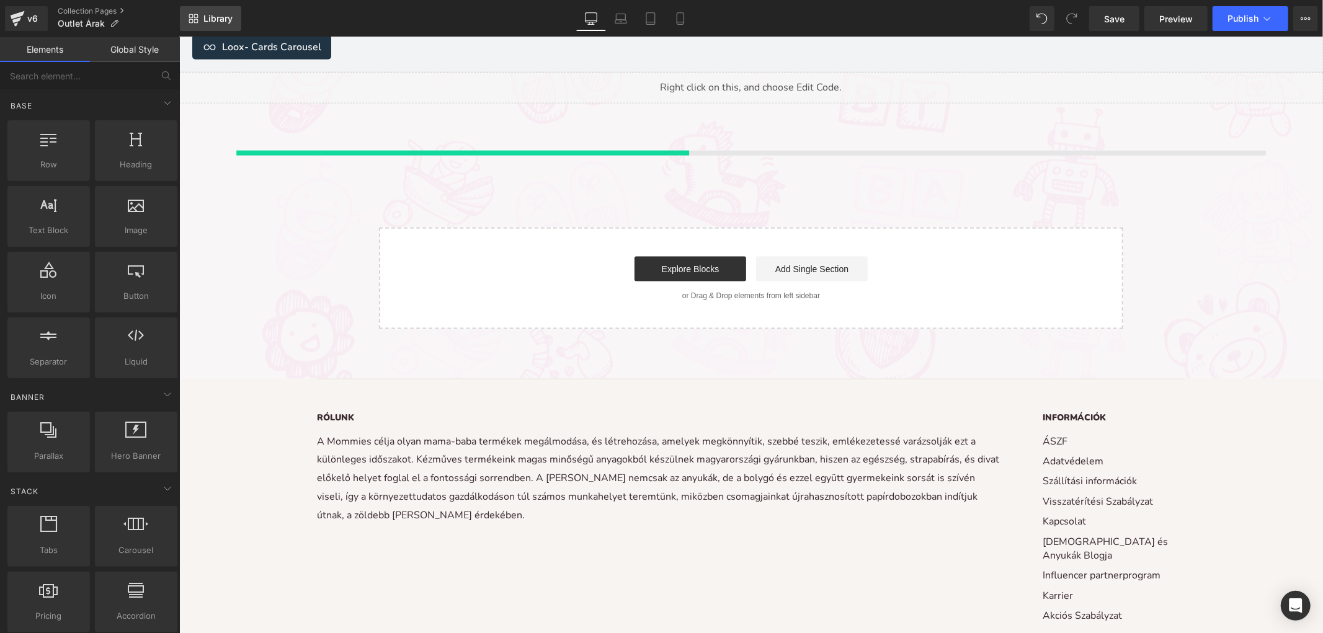
scroll to position [1291, 0]
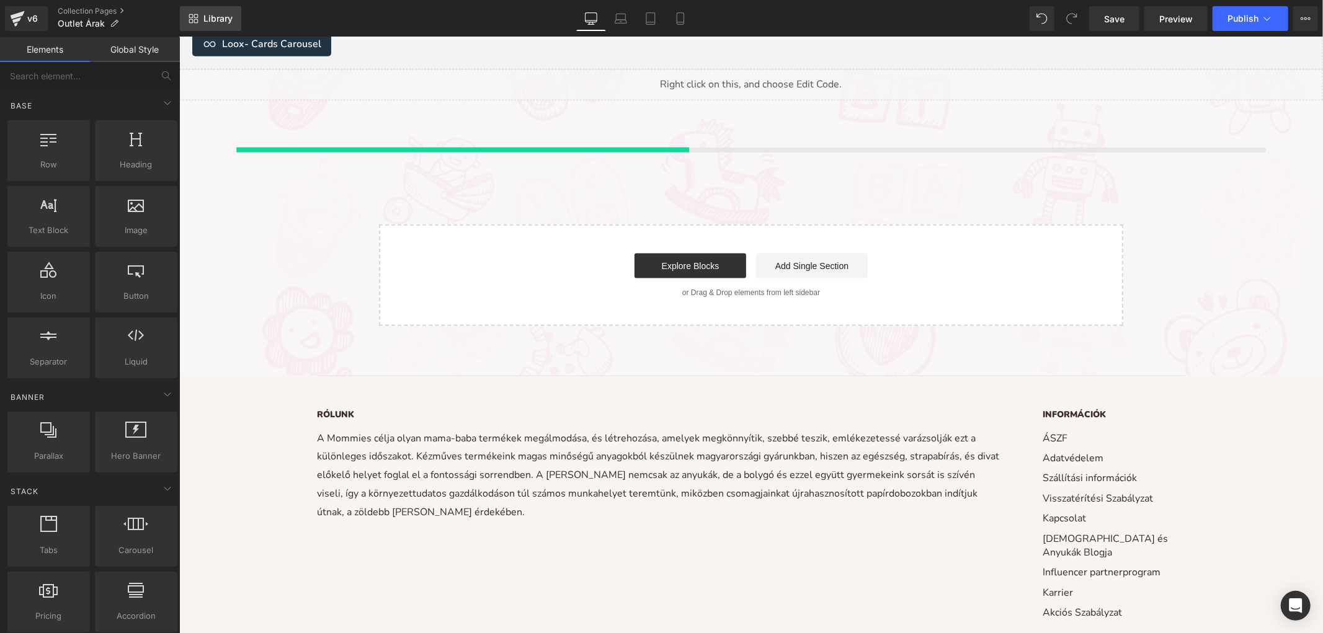
click at [206, 15] on span "Library" at bounding box center [217, 18] width 29 height 11
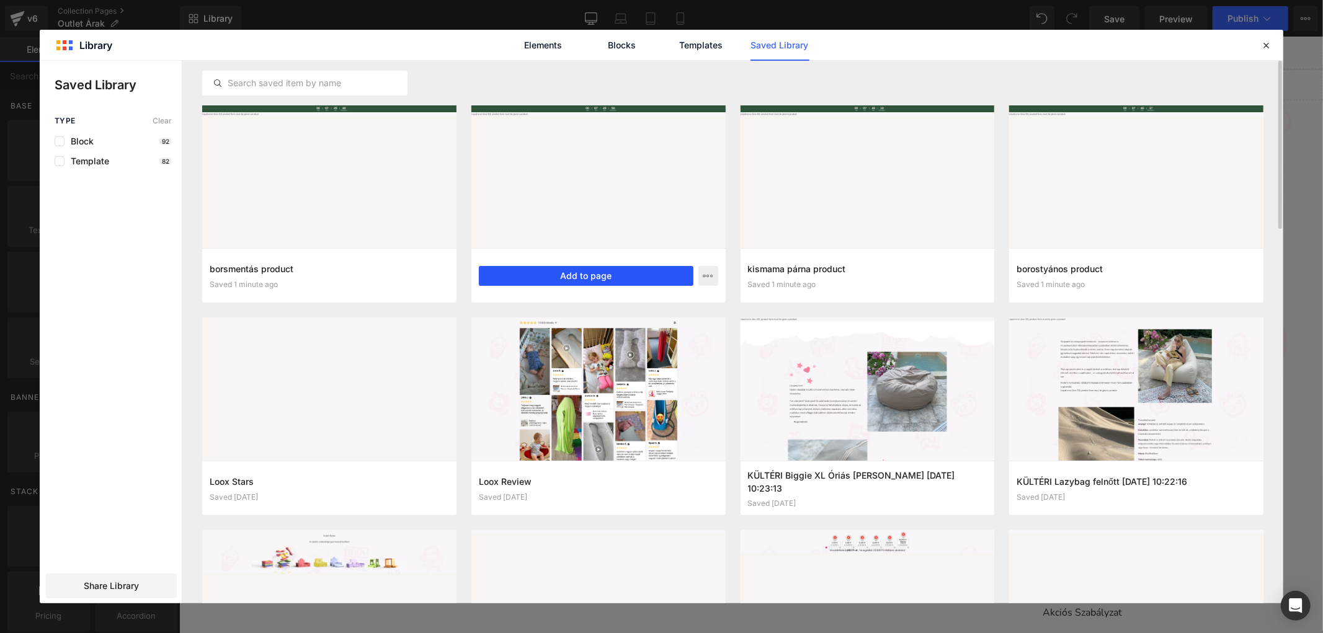
click at [631, 271] on button "Add to page" at bounding box center [586, 276] width 215 height 20
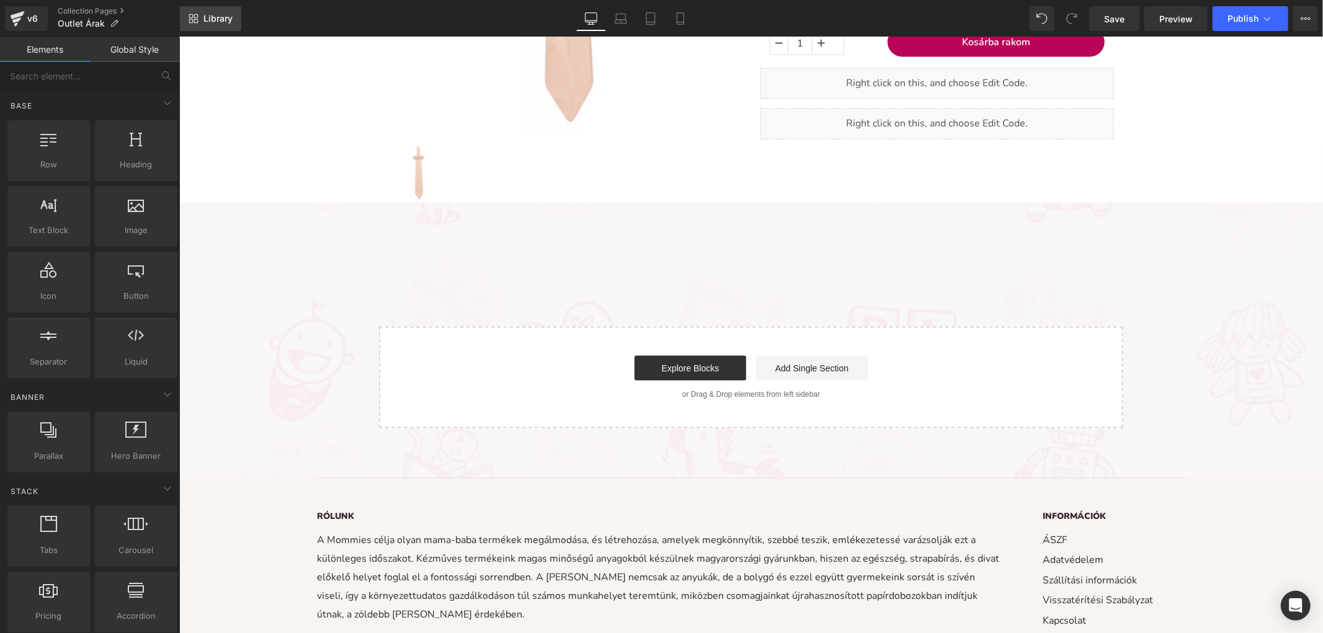
click at [220, 9] on link "Library" at bounding box center [210, 18] width 61 height 25
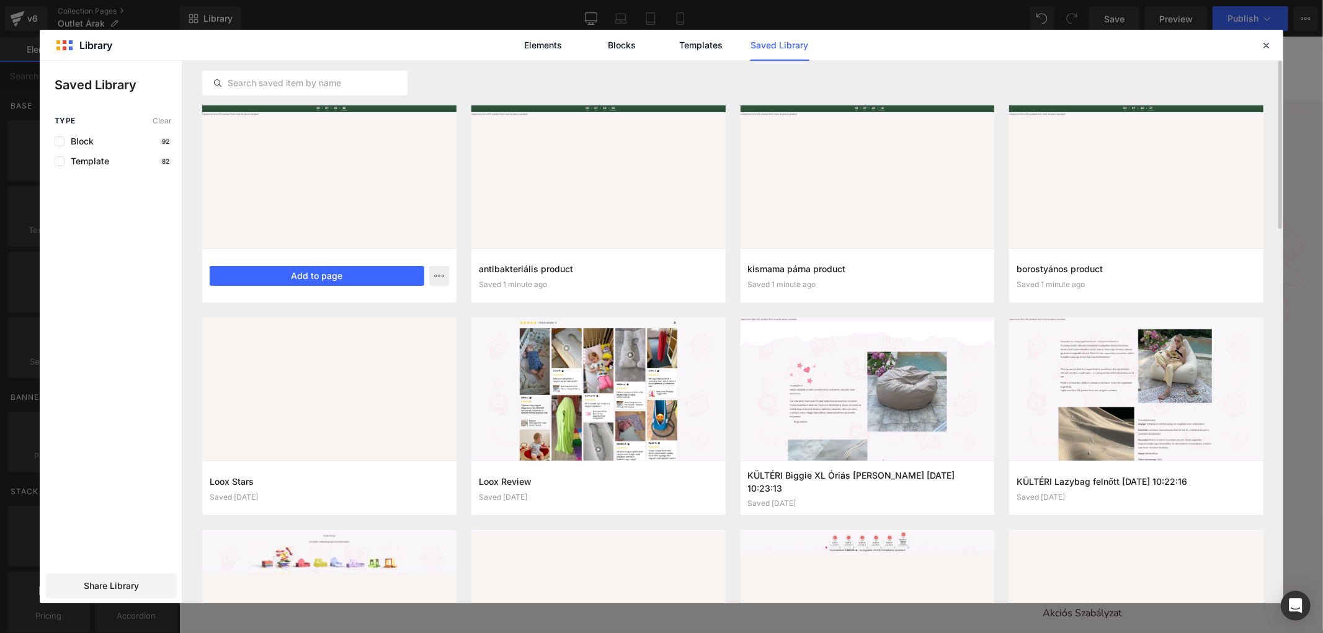
scroll to position [1726, 0]
click at [332, 268] on button "Add to page" at bounding box center [317, 276] width 215 height 20
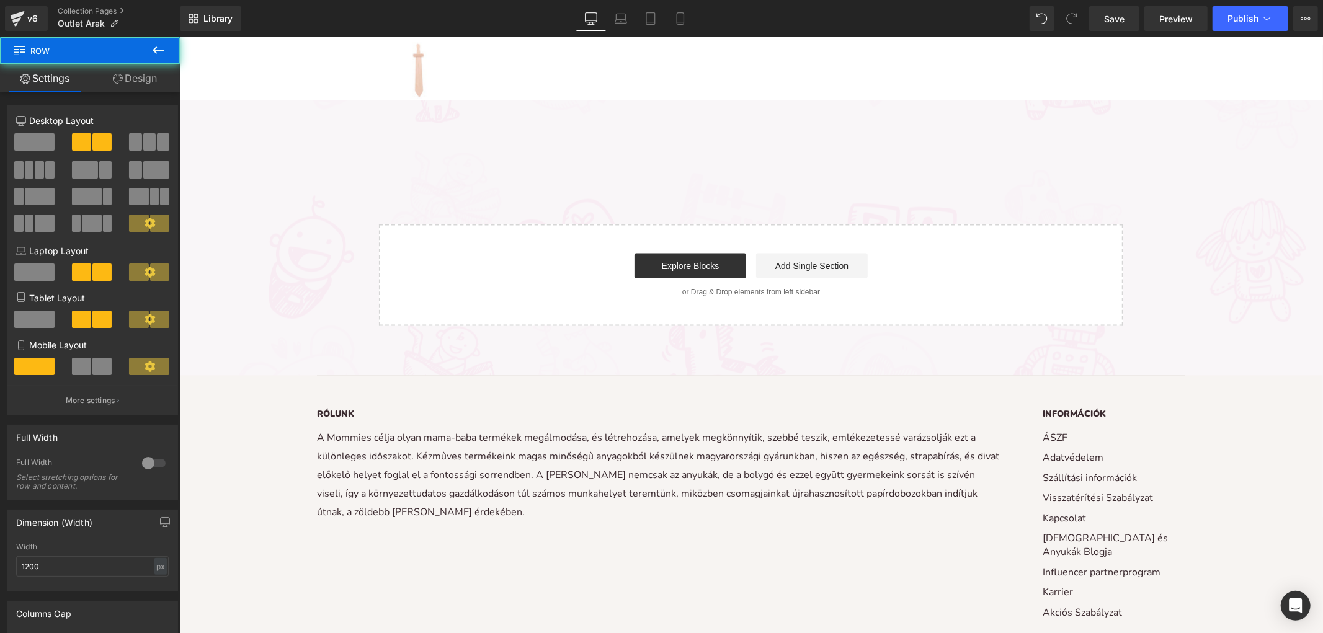
select select "[PERSON_NAME] (50x40cm)"
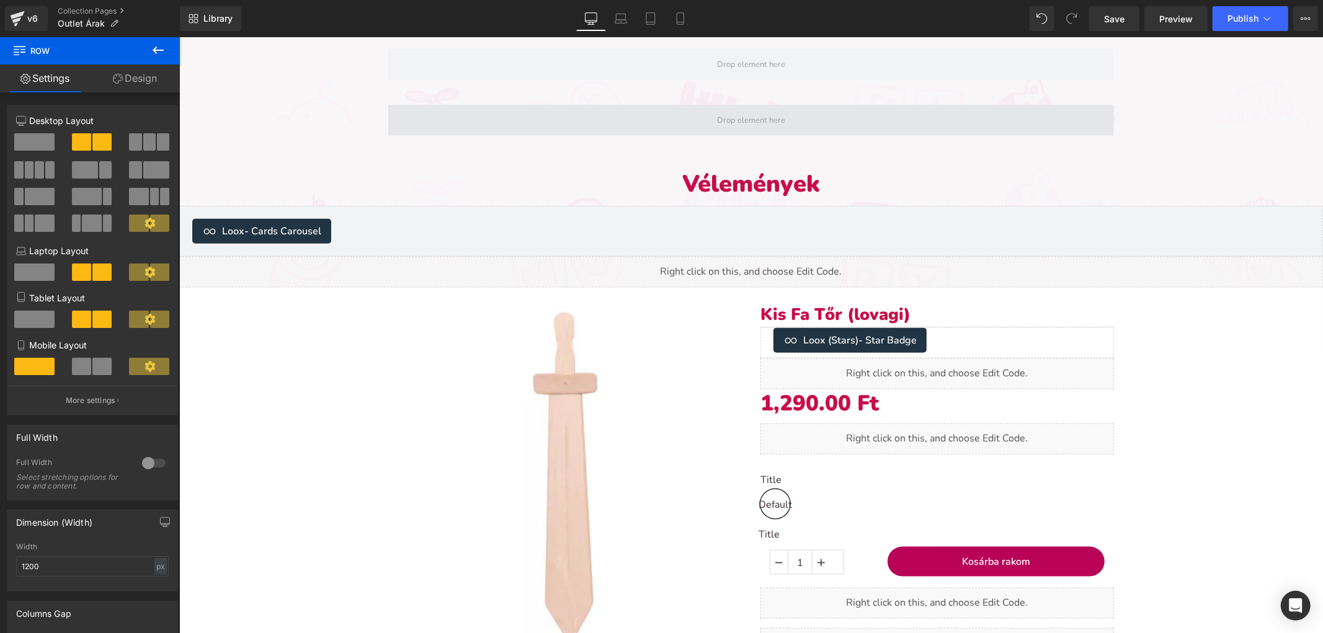
scroll to position [929, 0]
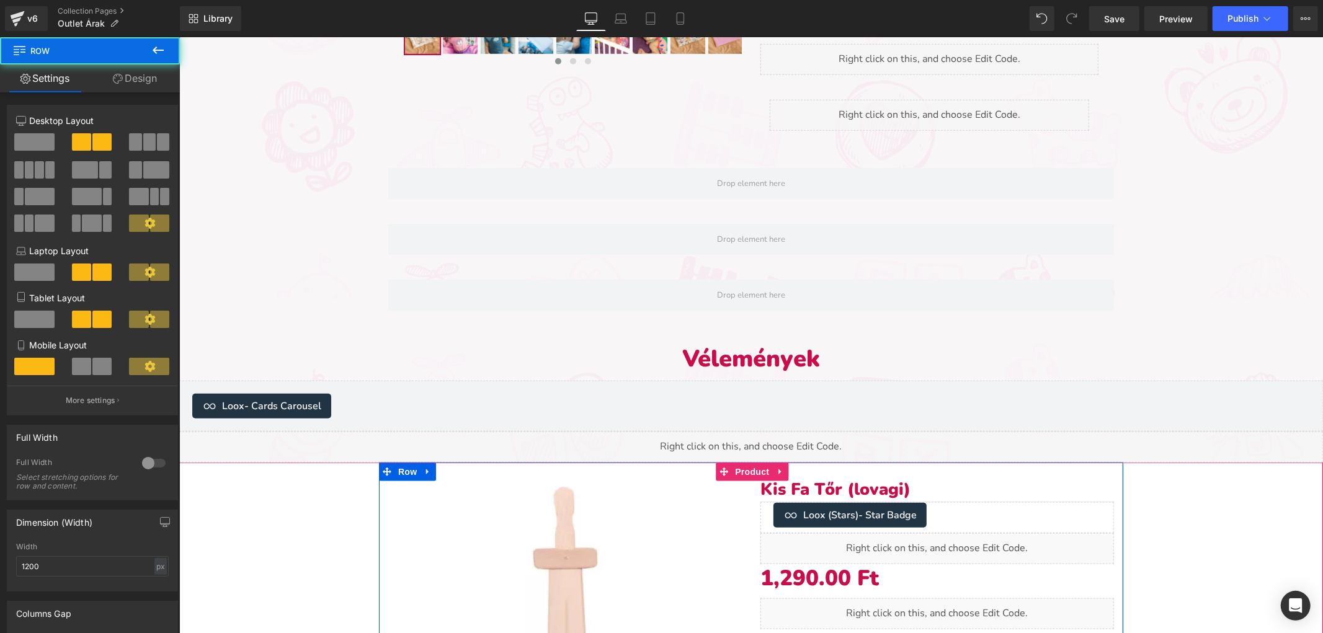
click at [778, 474] on icon at bounding box center [779, 470] width 9 height 9
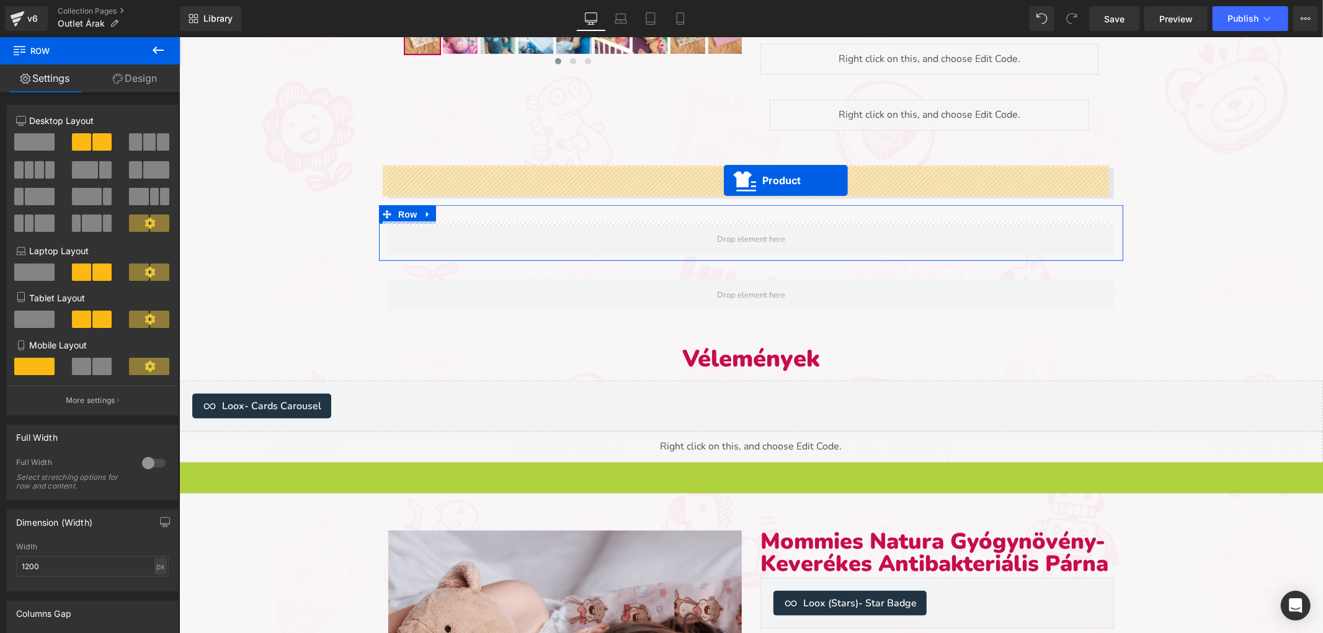
drag, startPoint x: 699, startPoint y: 468, endPoint x: 723, endPoint y: 180, distance: 289.3
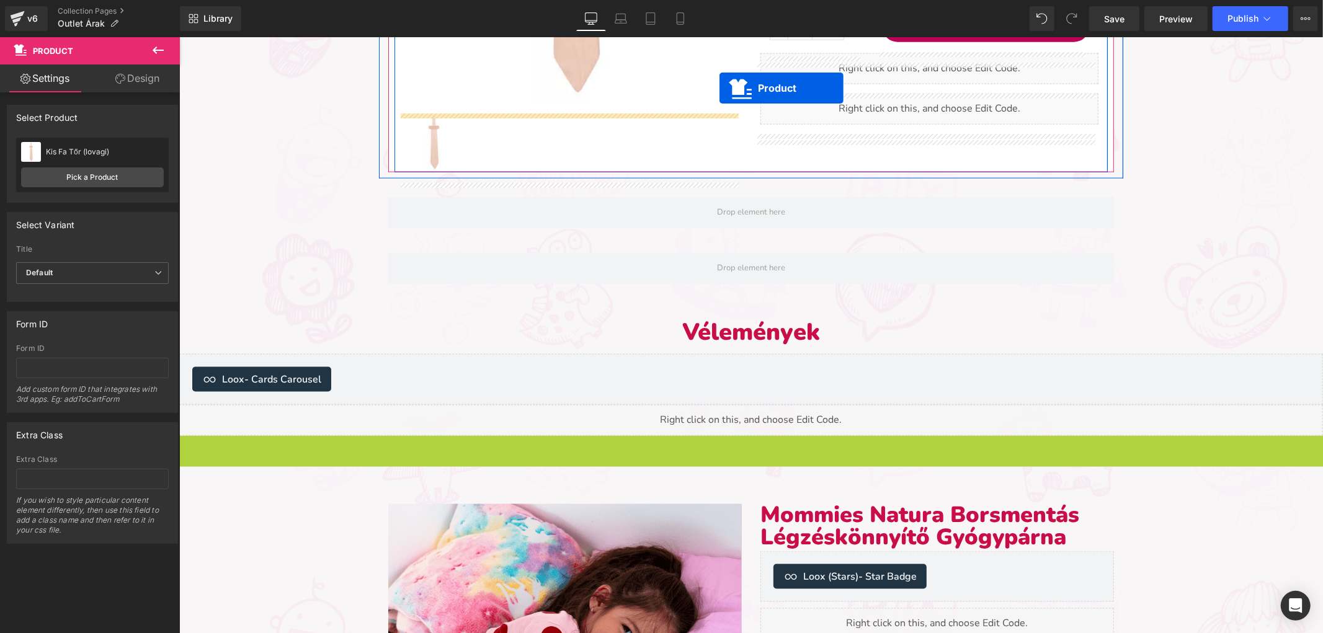
scroll to position [1170, 0]
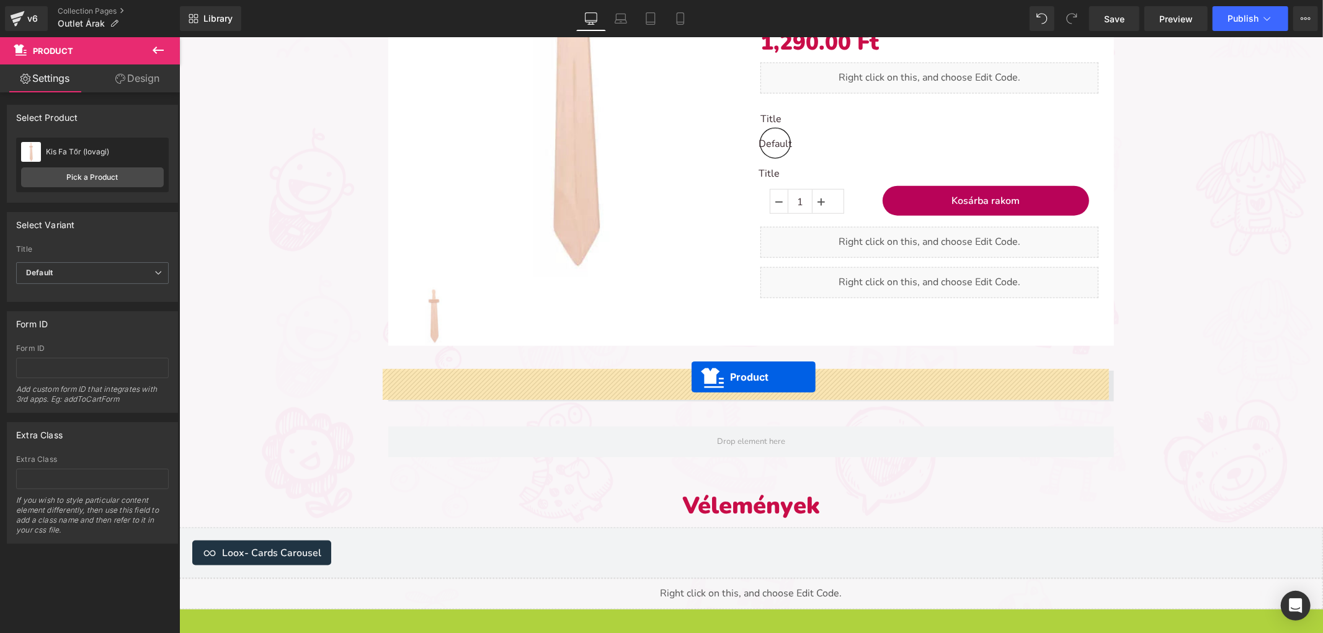
drag, startPoint x: 724, startPoint y: 308, endPoint x: 691, endPoint y: 378, distance: 77.4
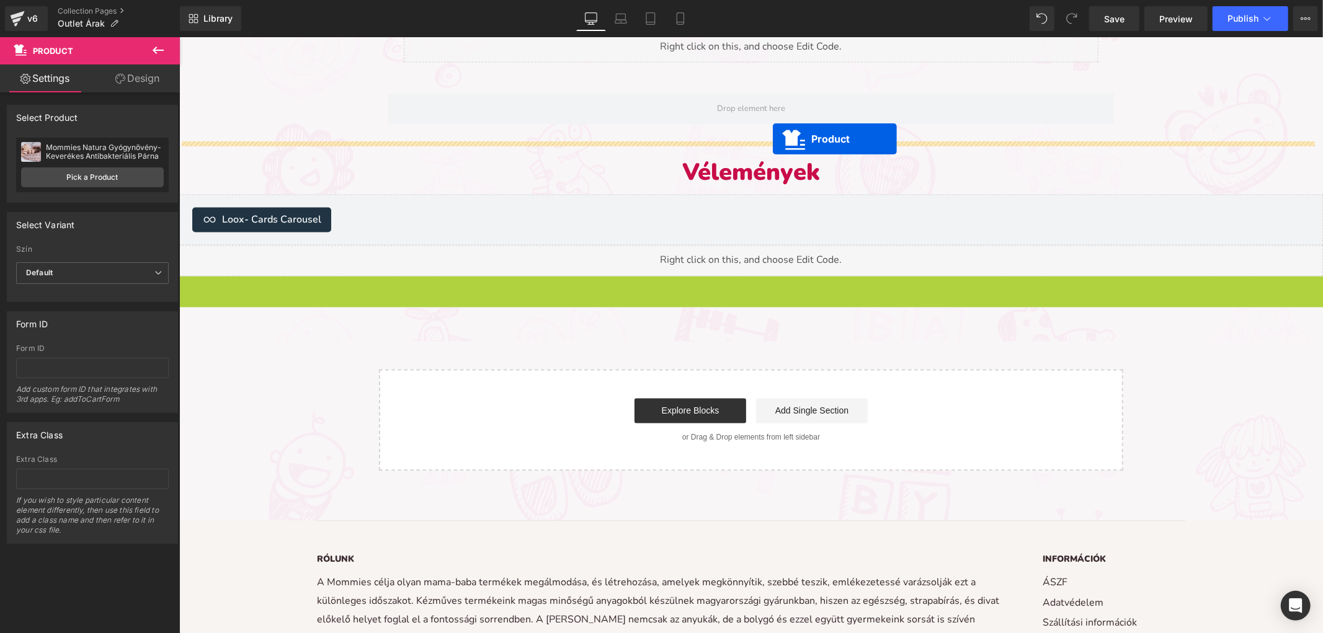
scroll to position [2066, 0]
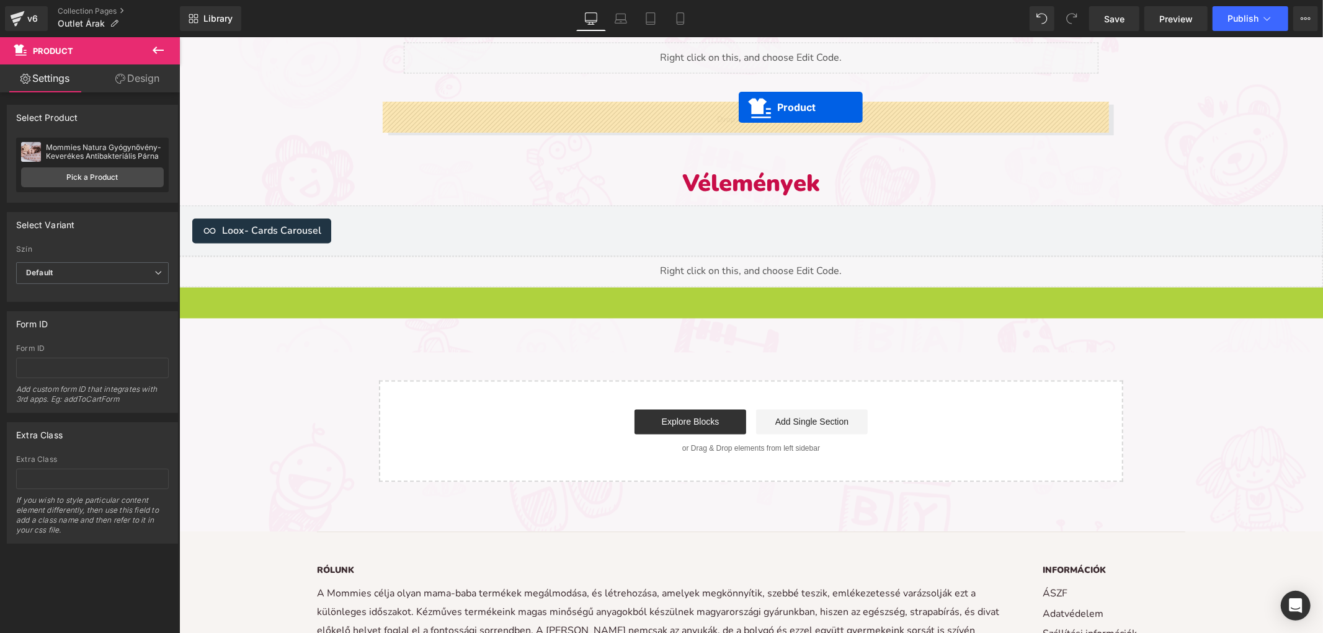
drag, startPoint x: 720, startPoint y: 223, endPoint x: 738, endPoint y: 107, distance: 117.9
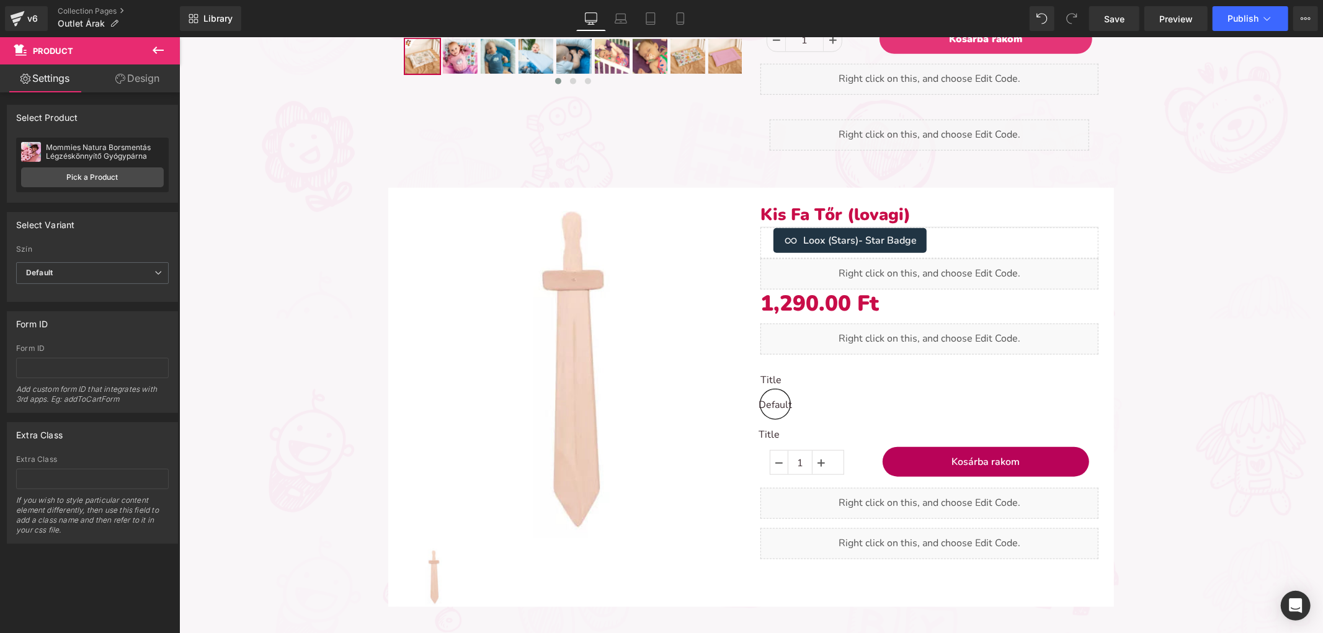
scroll to position [895, 0]
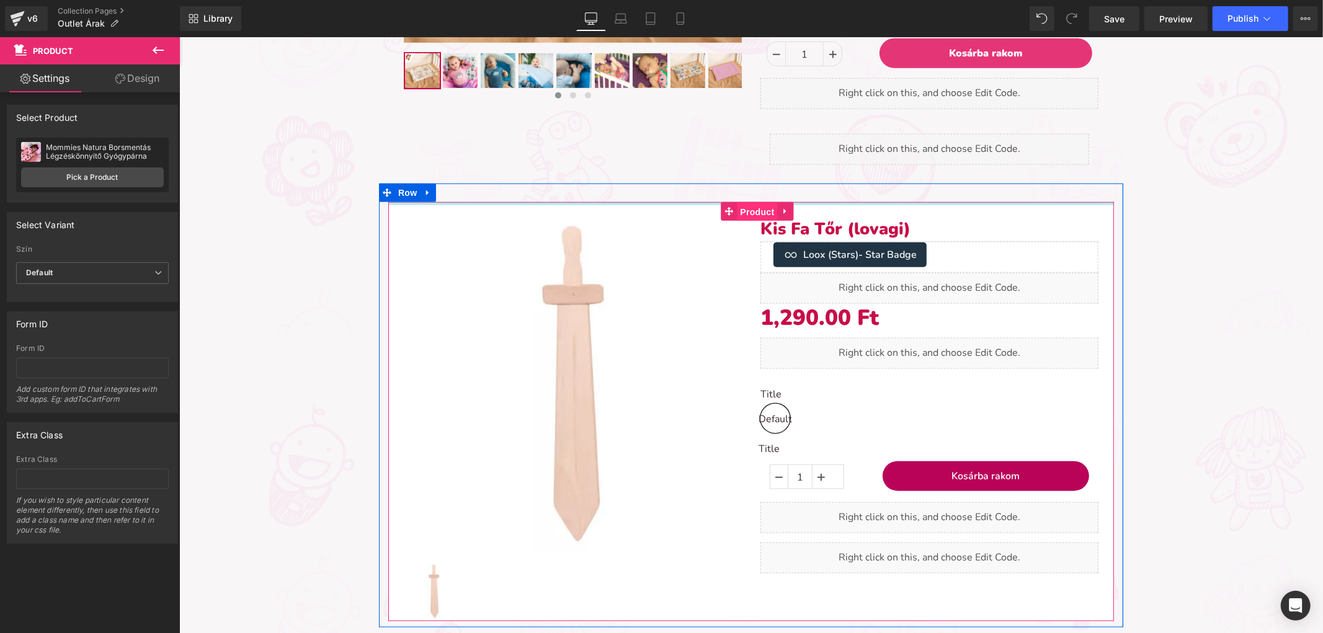
click at [741, 211] on span "Product" at bounding box center [757, 211] width 40 height 19
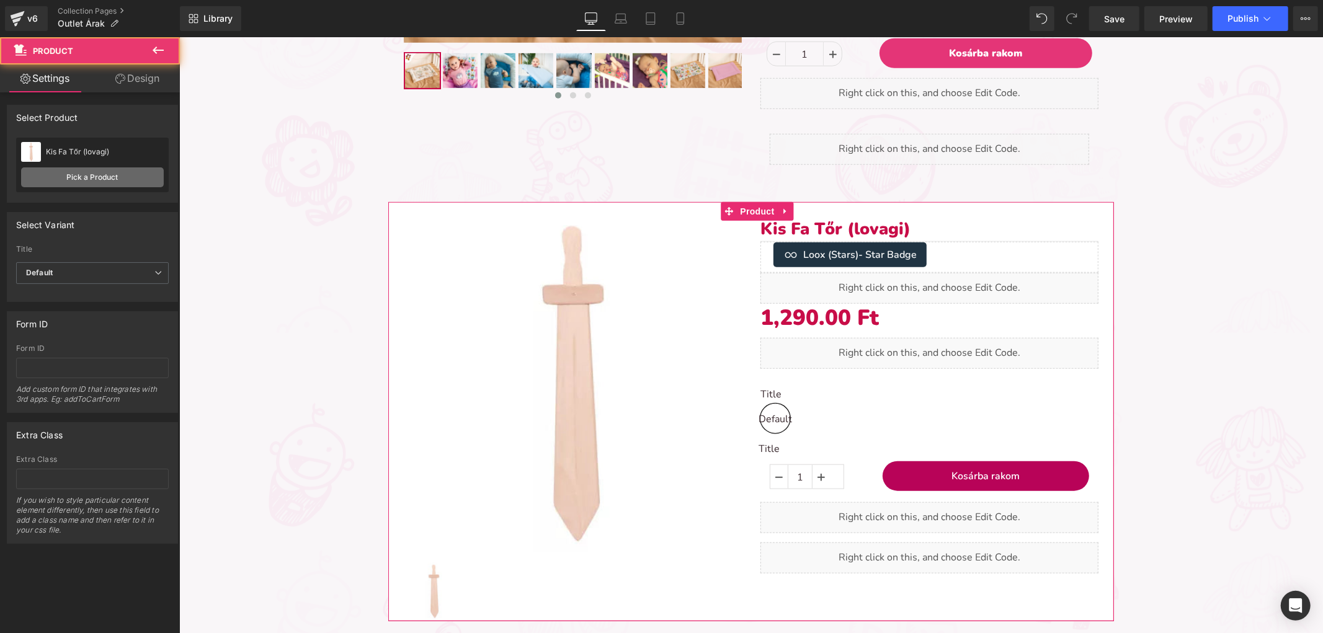
click at [122, 176] on link "Pick a Product" at bounding box center [92, 177] width 143 height 20
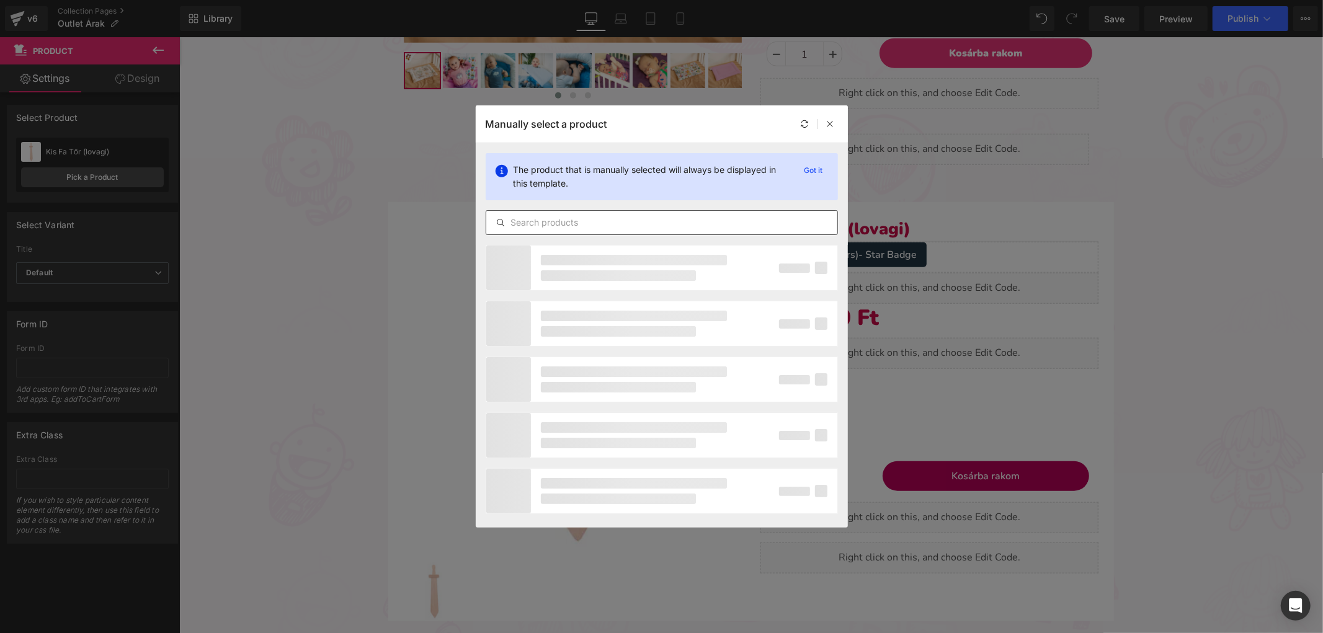
drag, startPoint x: 585, startPoint y: 224, endPoint x: 577, endPoint y: 218, distance: 10.6
click at [582, 224] on input "text" at bounding box center [661, 222] width 351 height 15
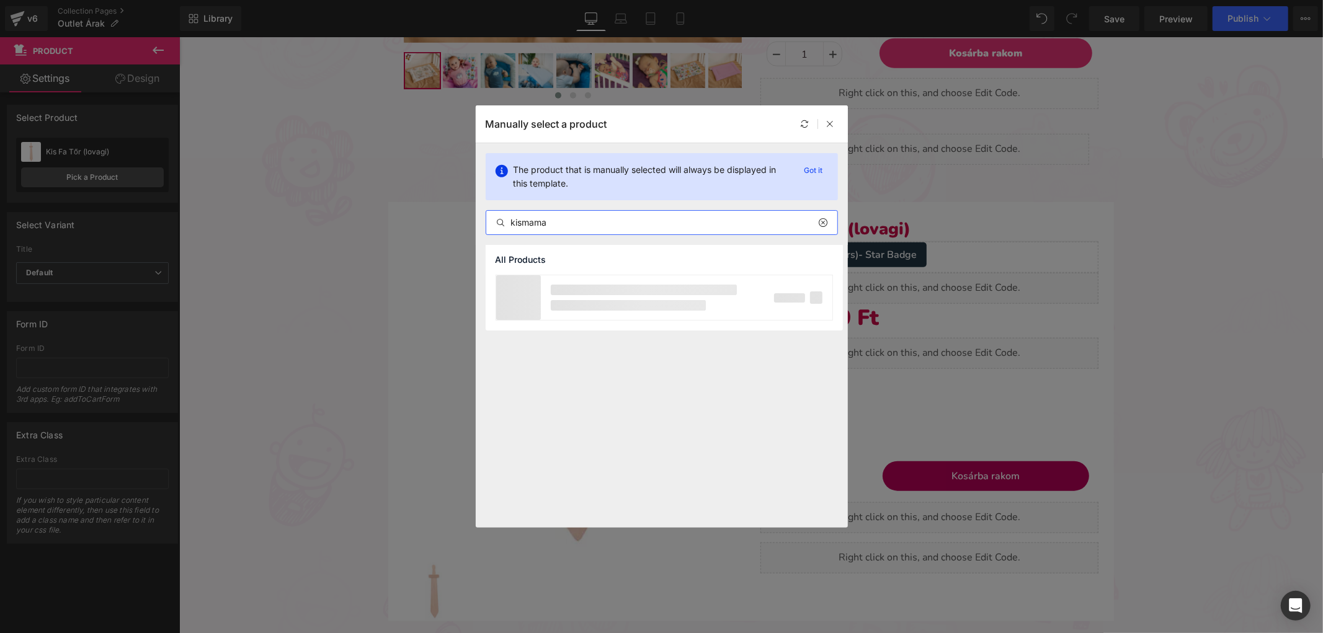
type input "kismama"
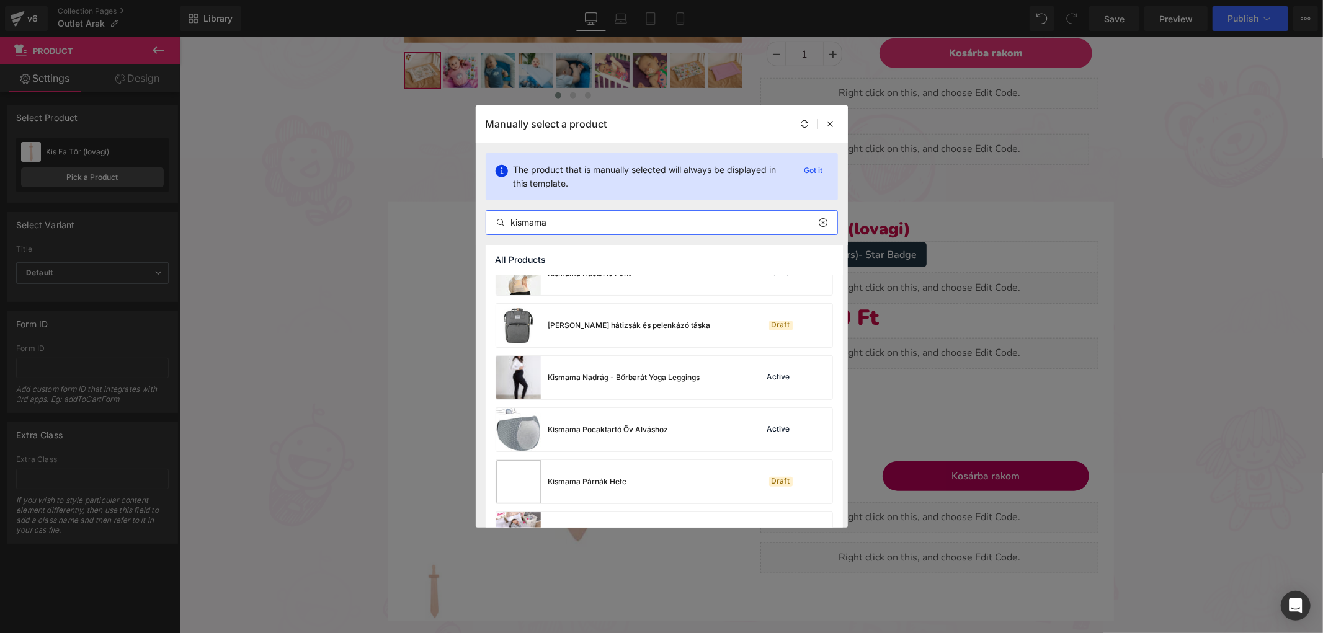
scroll to position [551, 0]
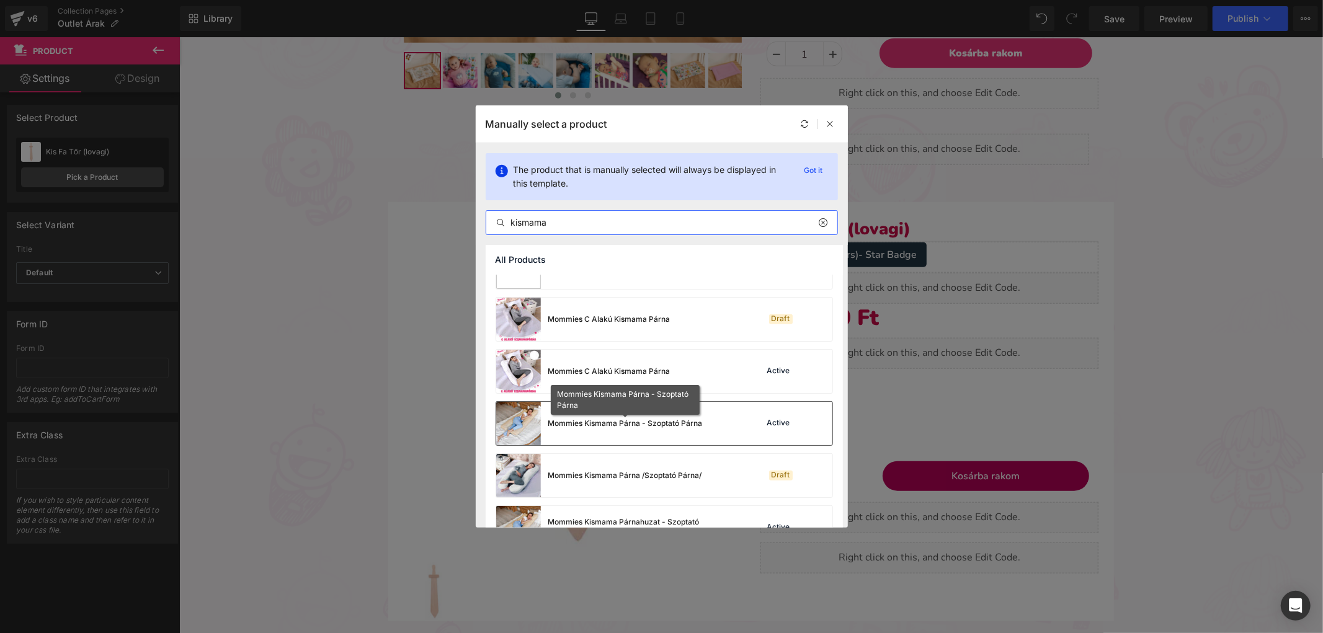
click at [657, 427] on div "Mommies Kismama Párna - Szoptató Párna" at bounding box center [625, 423] width 154 height 11
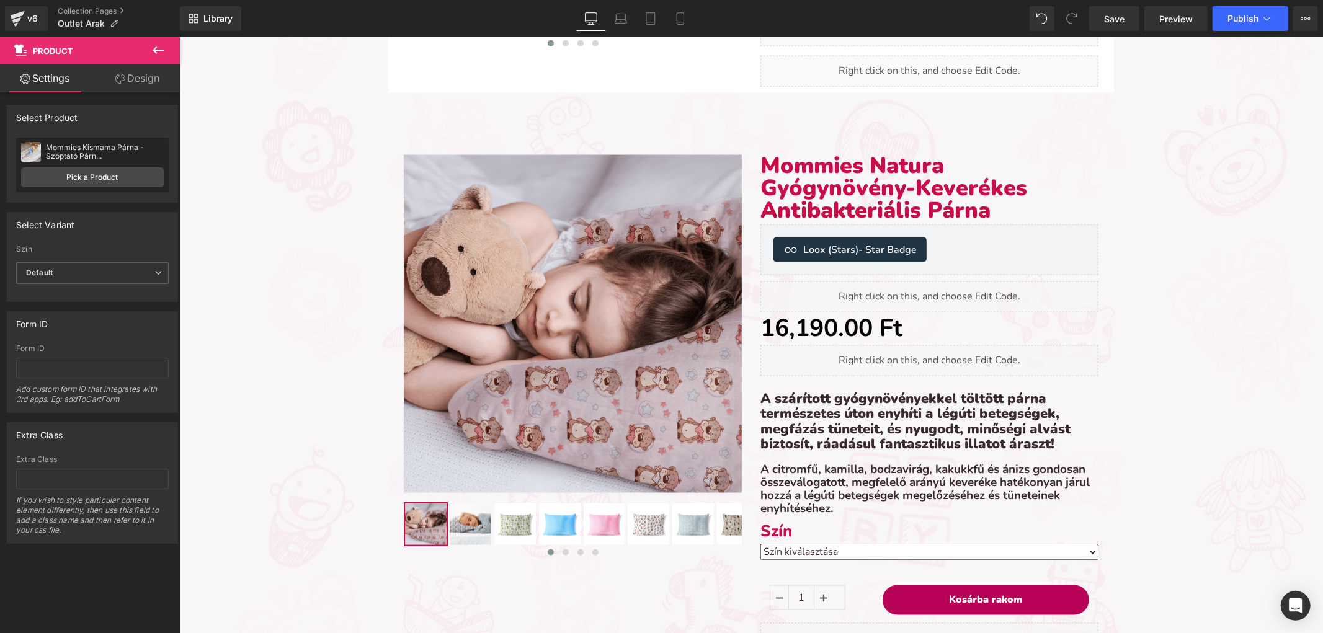
scroll to position [1584, 0]
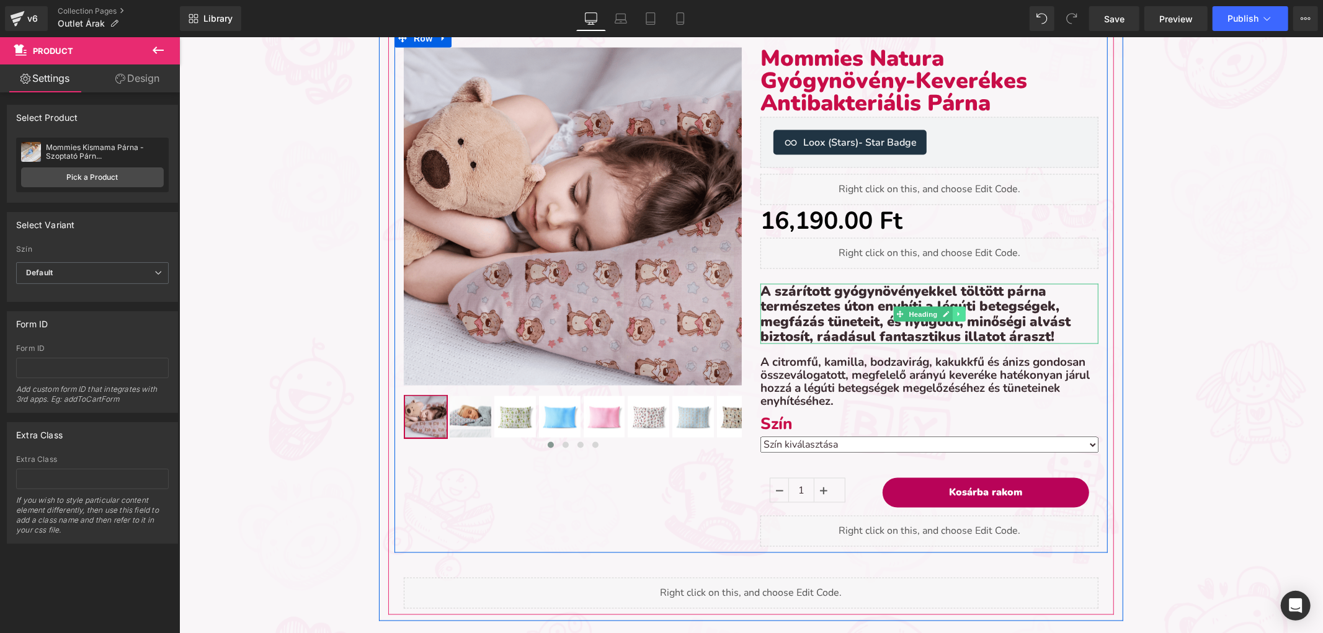
click at [957, 313] on link at bounding box center [958, 313] width 13 height 15
click at [961, 311] on icon at bounding box center [964, 313] width 7 height 7
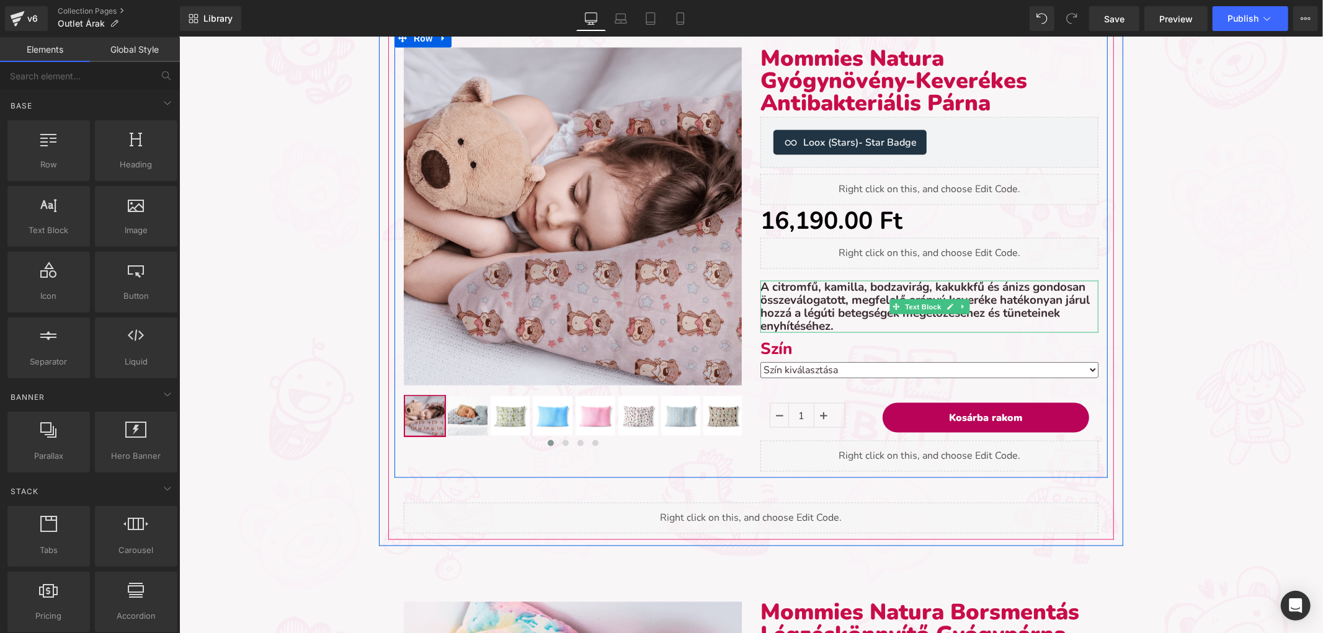
click at [959, 303] on icon at bounding box center [962, 306] width 7 height 7
click at [965, 303] on icon at bounding box center [968, 306] width 7 height 7
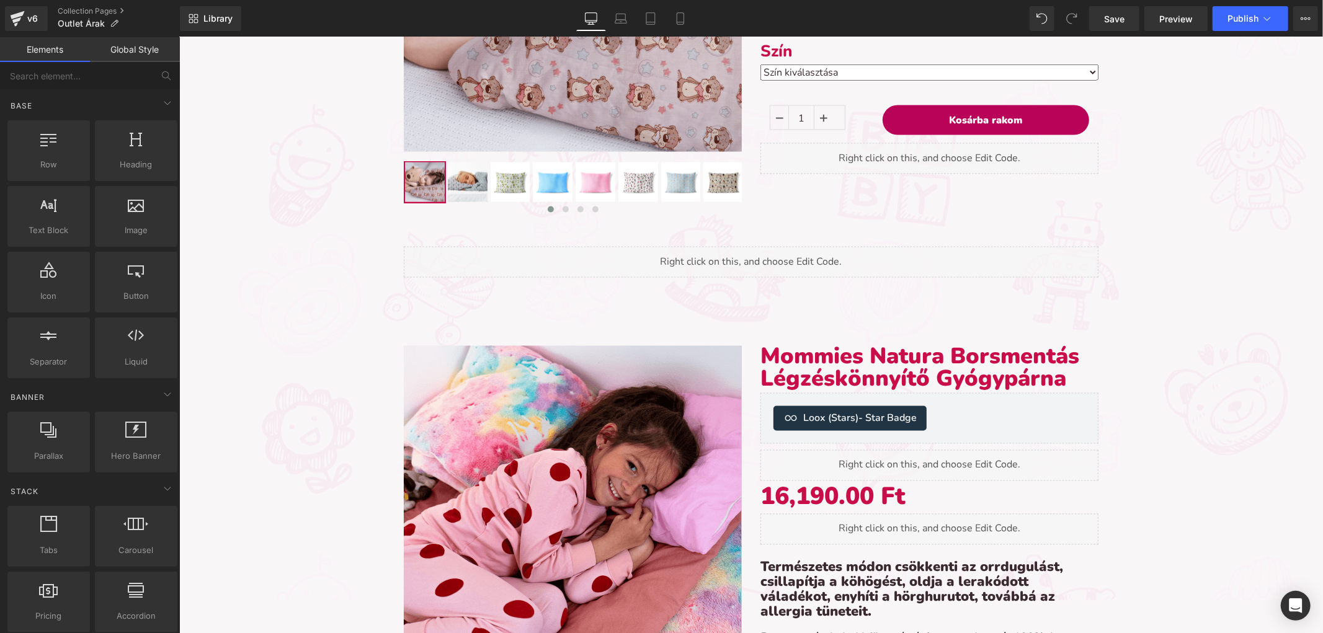
scroll to position [1997, 0]
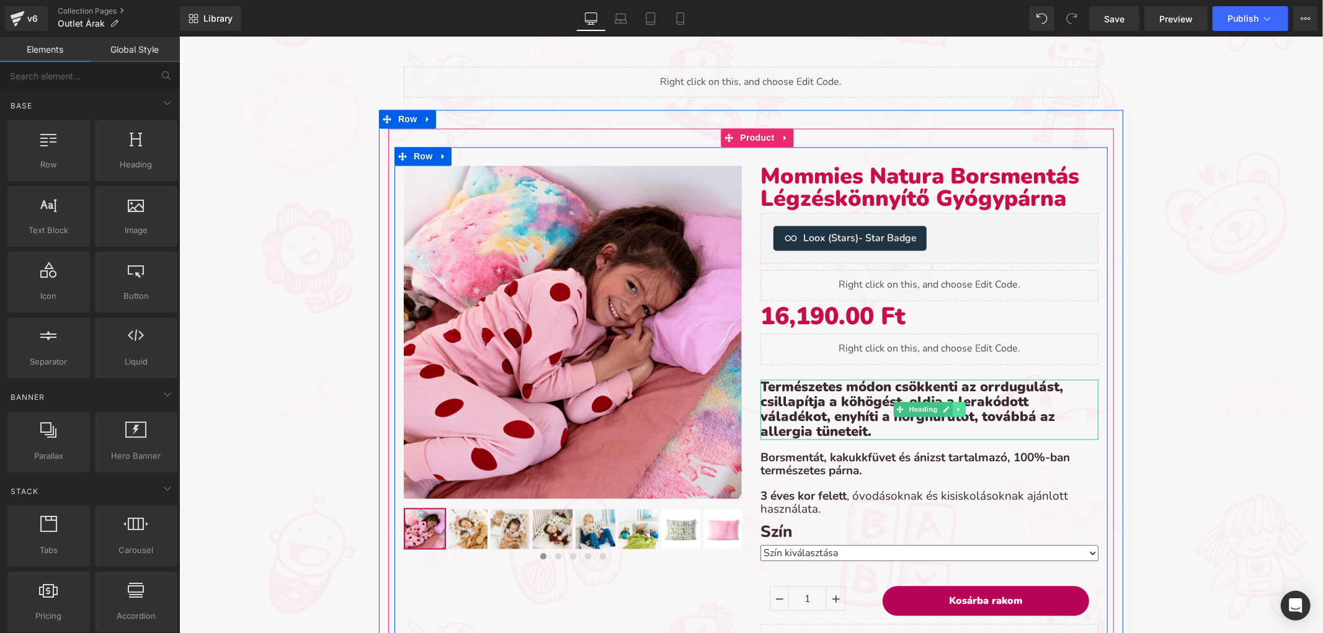
click at [955, 407] on icon at bounding box center [958, 409] width 7 height 7
click at [958, 407] on link at bounding box center [964, 409] width 13 height 15
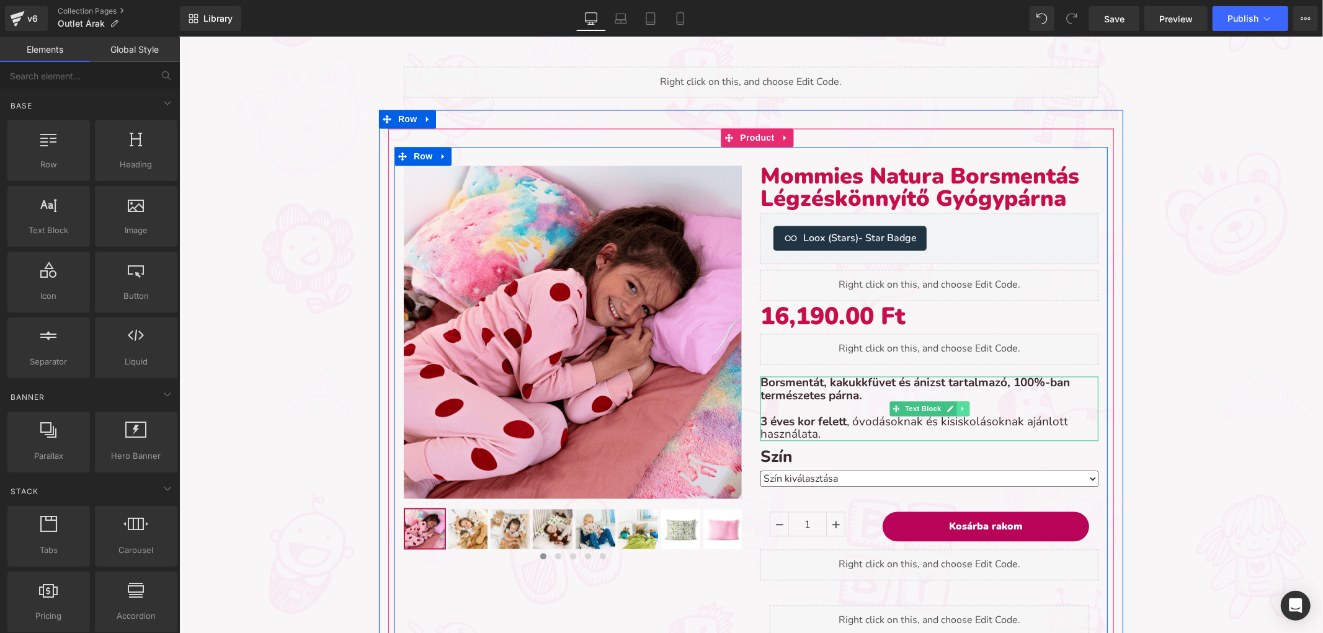
click at [959, 405] on icon at bounding box center [962, 408] width 7 height 7
click at [965, 406] on icon at bounding box center [968, 409] width 7 height 7
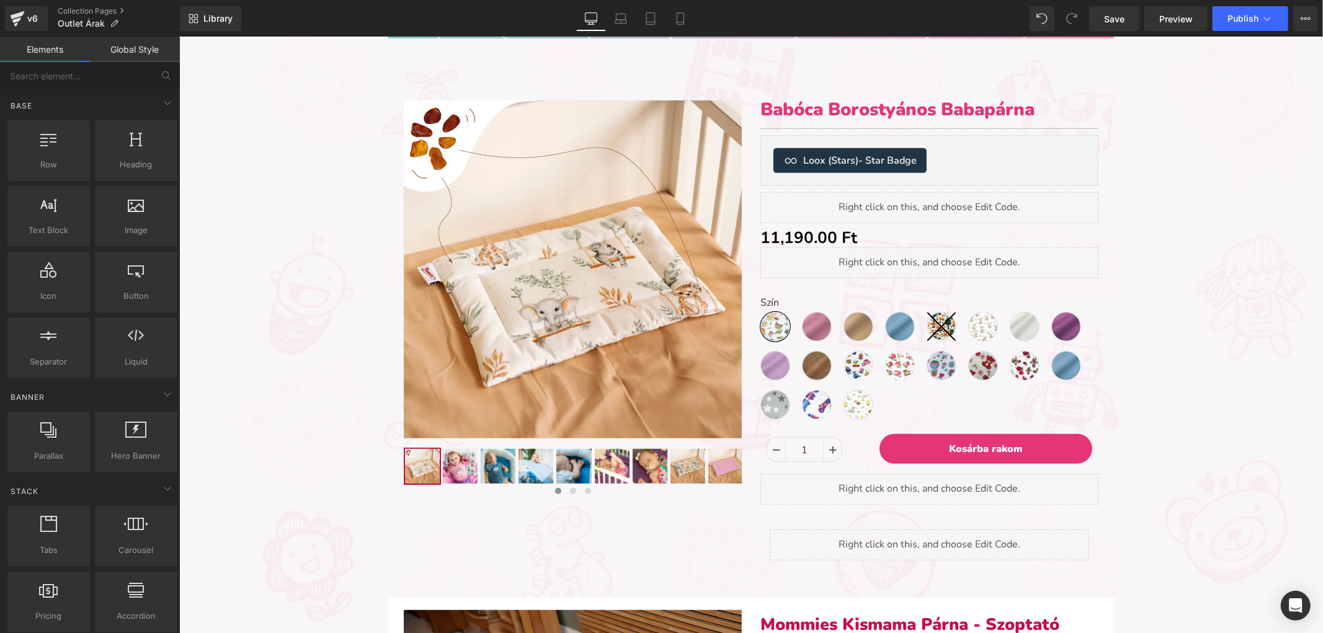
scroll to position [481, 0]
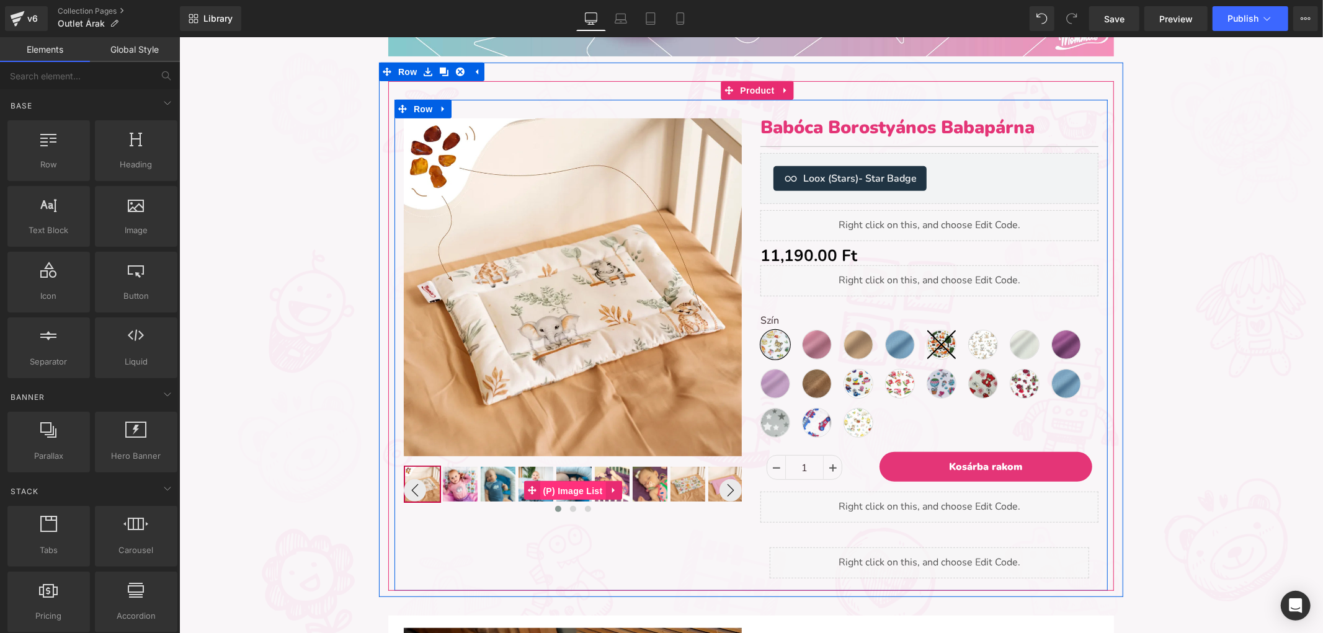
click at [562, 486] on span "(P) Image List" at bounding box center [572, 490] width 66 height 19
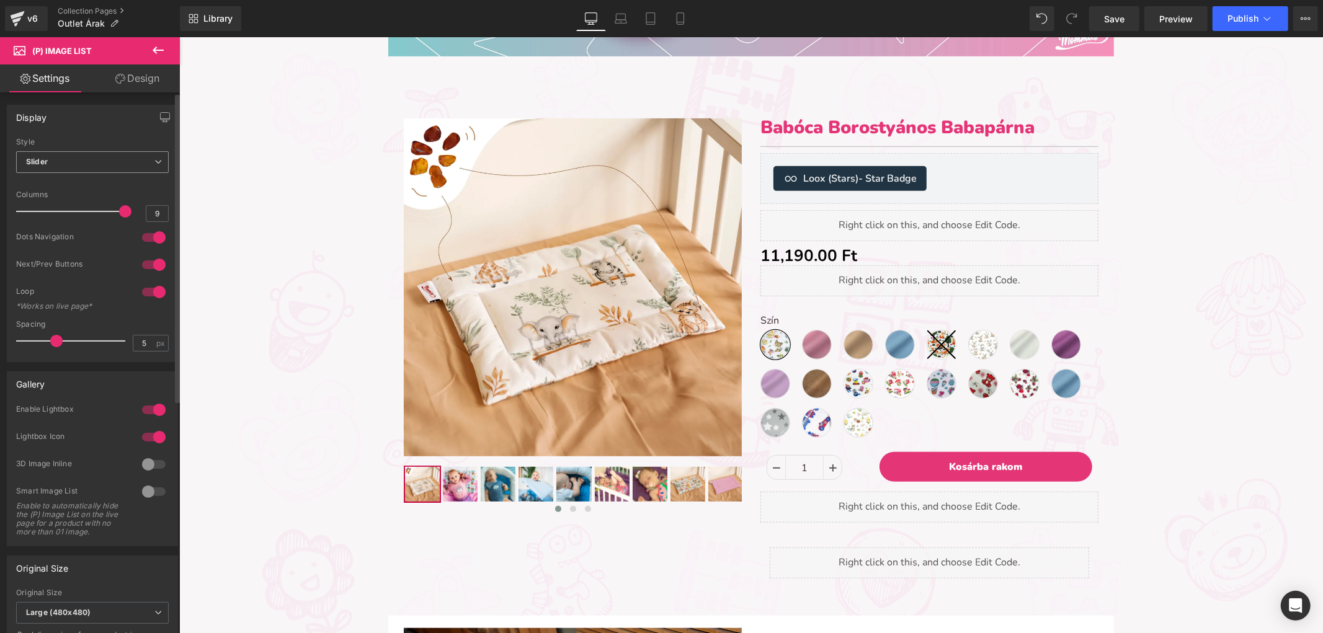
click at [126, 171] on span "Slider" at bounding box center [92, 162] width 153 height 22
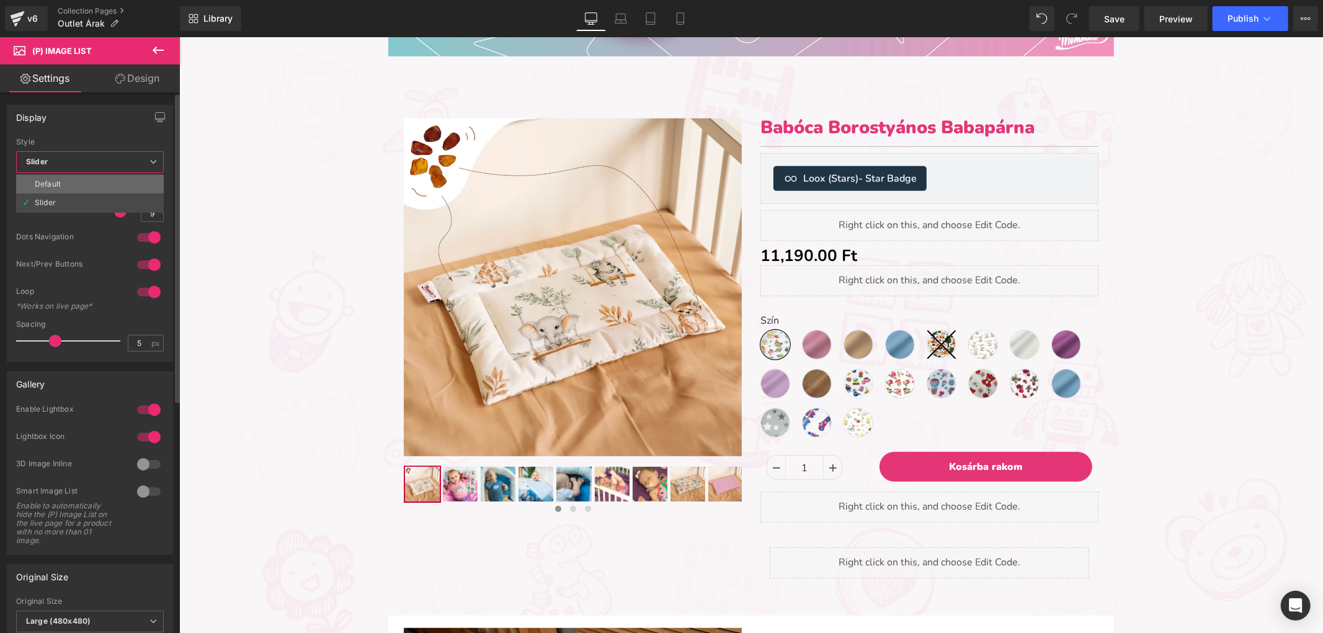
click at [115, 182] on li "Default" at bounding box center [90, 184] width 148 height 19
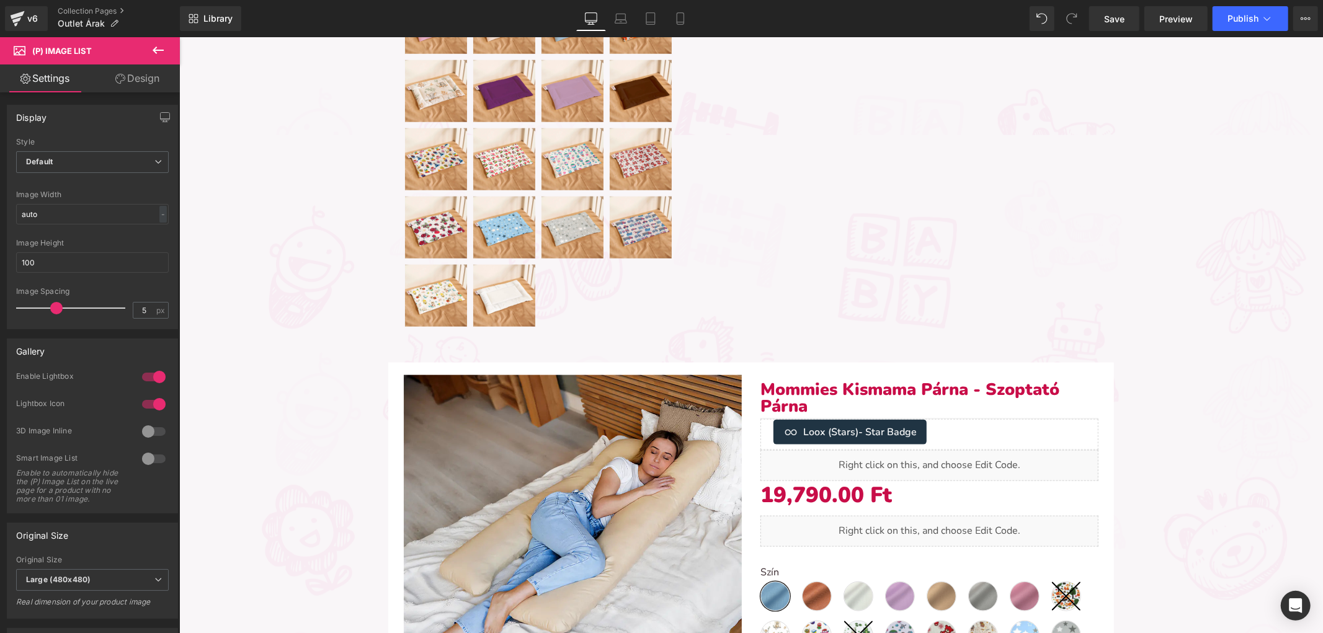
scroll to position [688, 0]
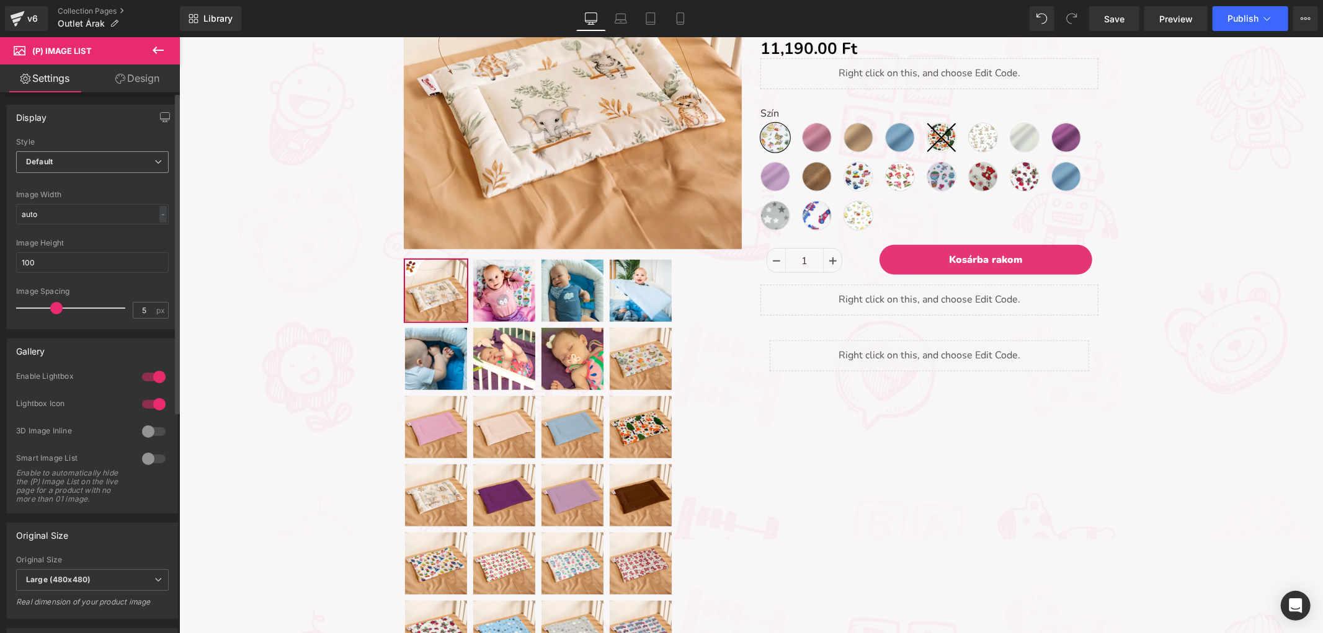
click at [116, 164] on span "Default" at bounding box center [92, 162] width 153 height 22
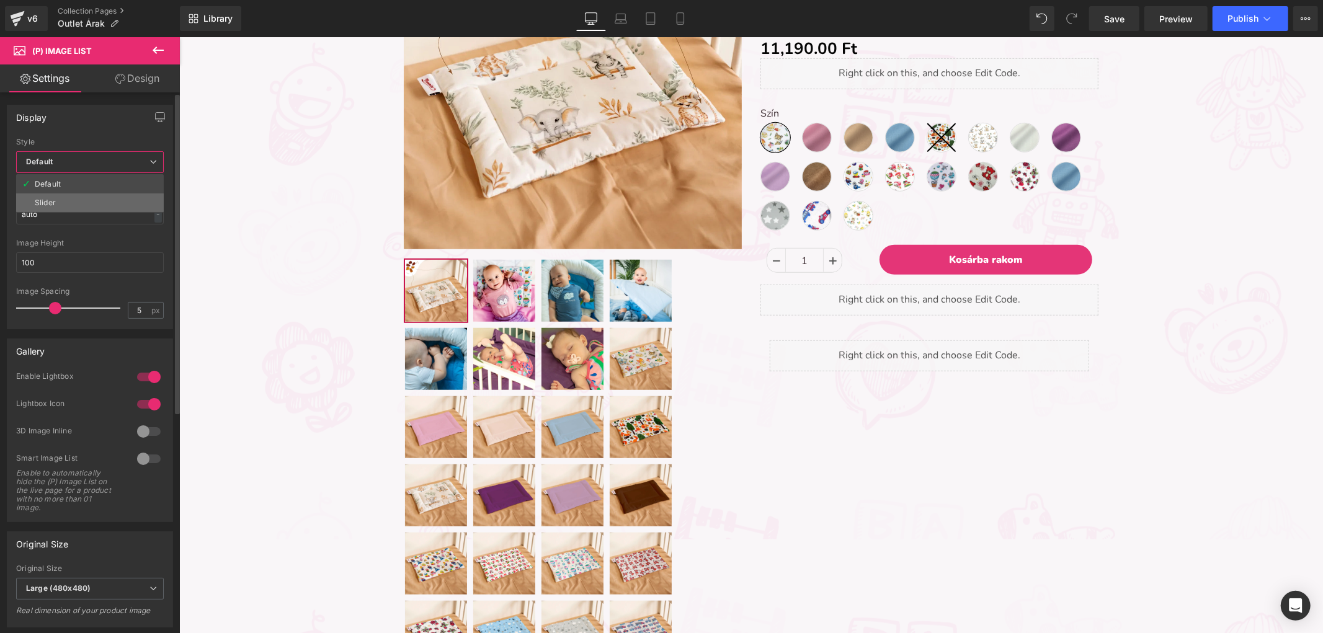
click at [85, 200] on li "Slider" at bounding box center [90, 202] width 148 height 19
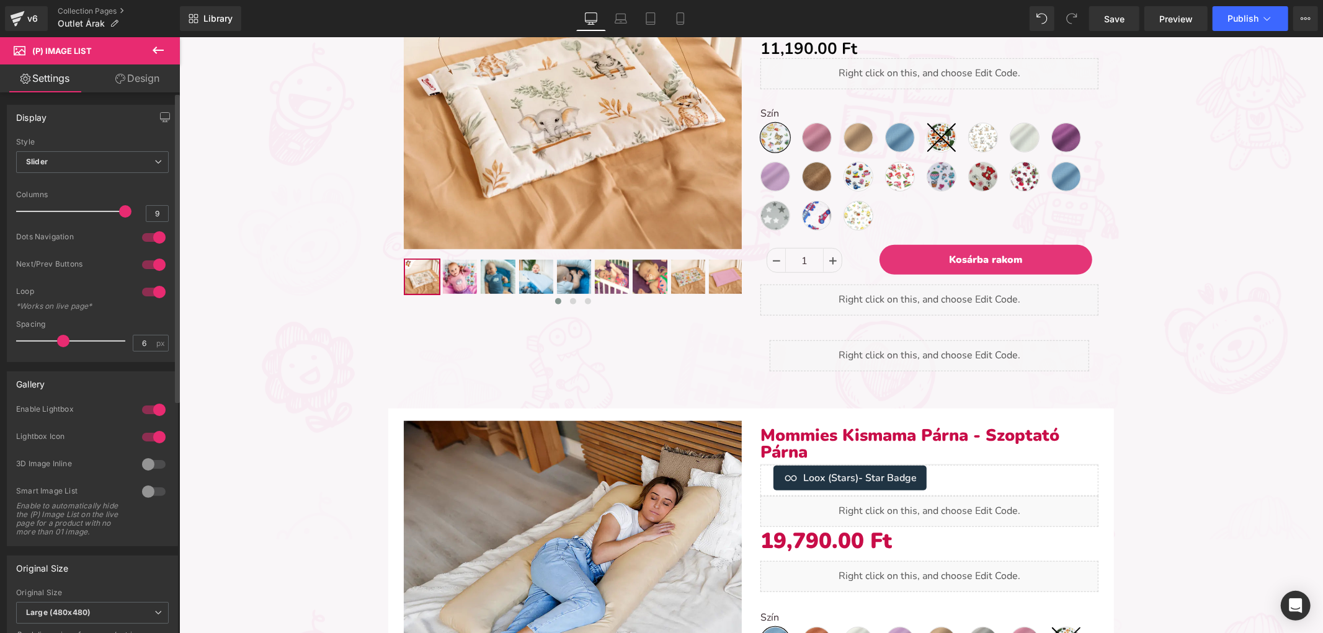
type input "5"
drag, startPoint x: 56, startPoint y: 338, endPoint x: 55, endPoint y: 345, distance: 7.7
click at [55, 345] on span at bounding box center [56, 341] width 12 height 12
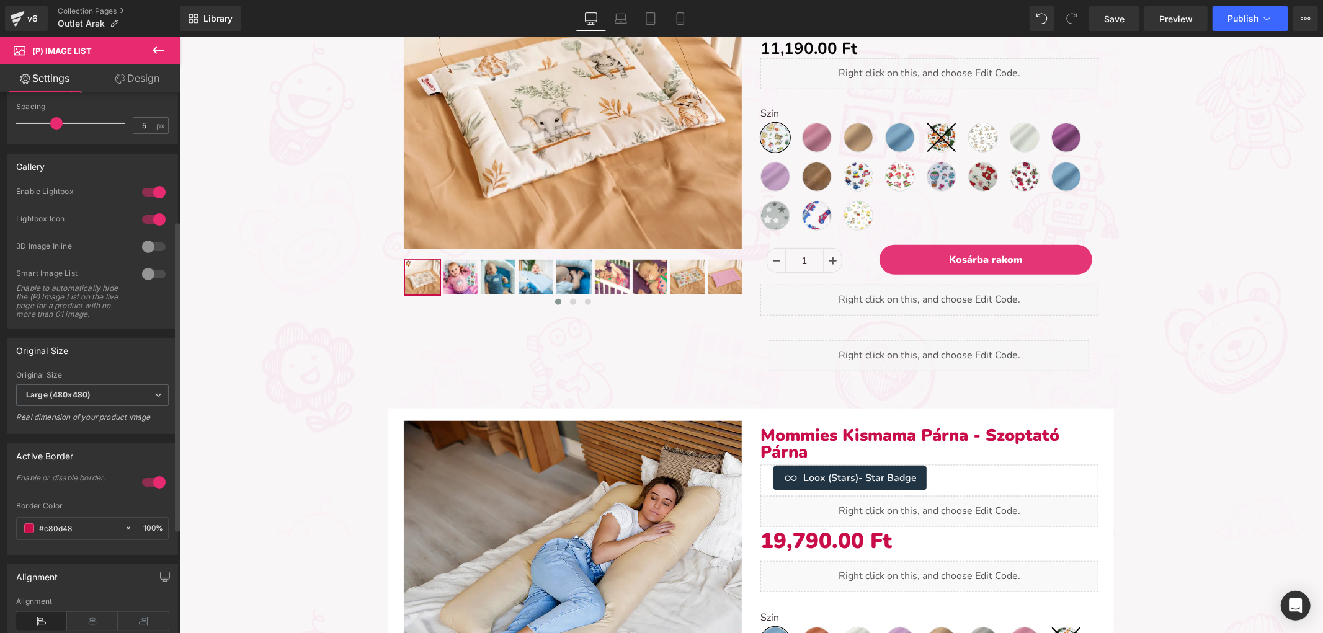
scroll to position [275, 0]
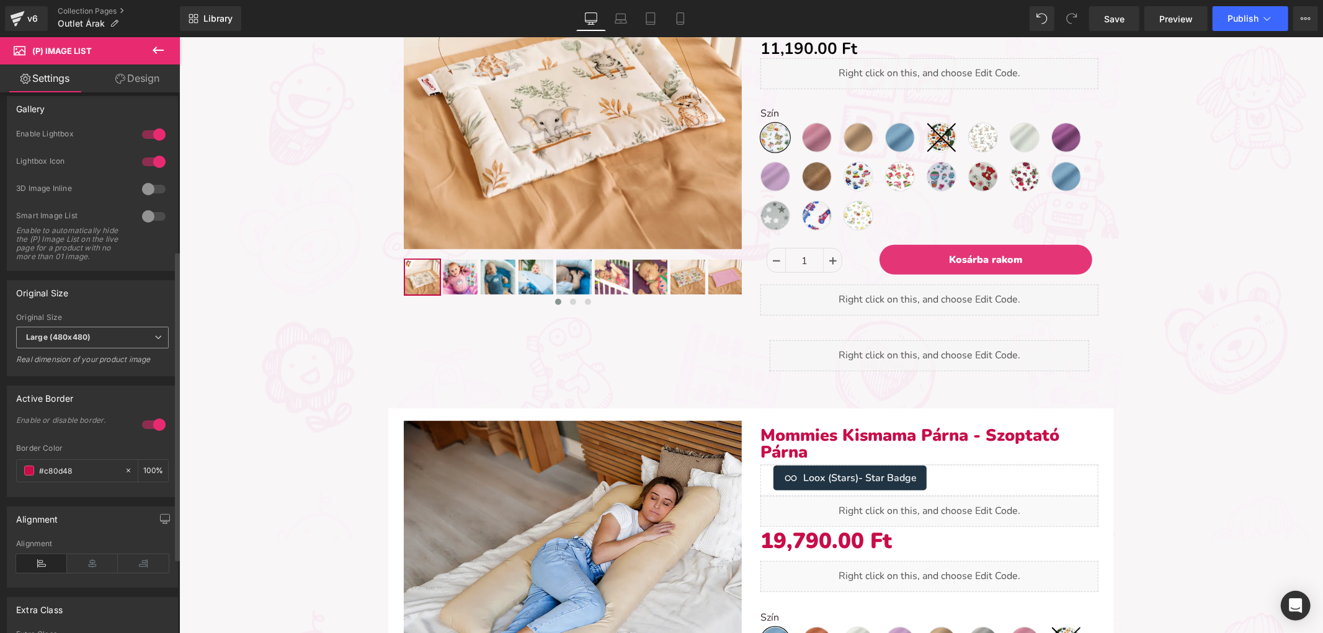
click at [141, 348] on span "Large (480x480)" at bounding box center [92, 338] width 153 height 22
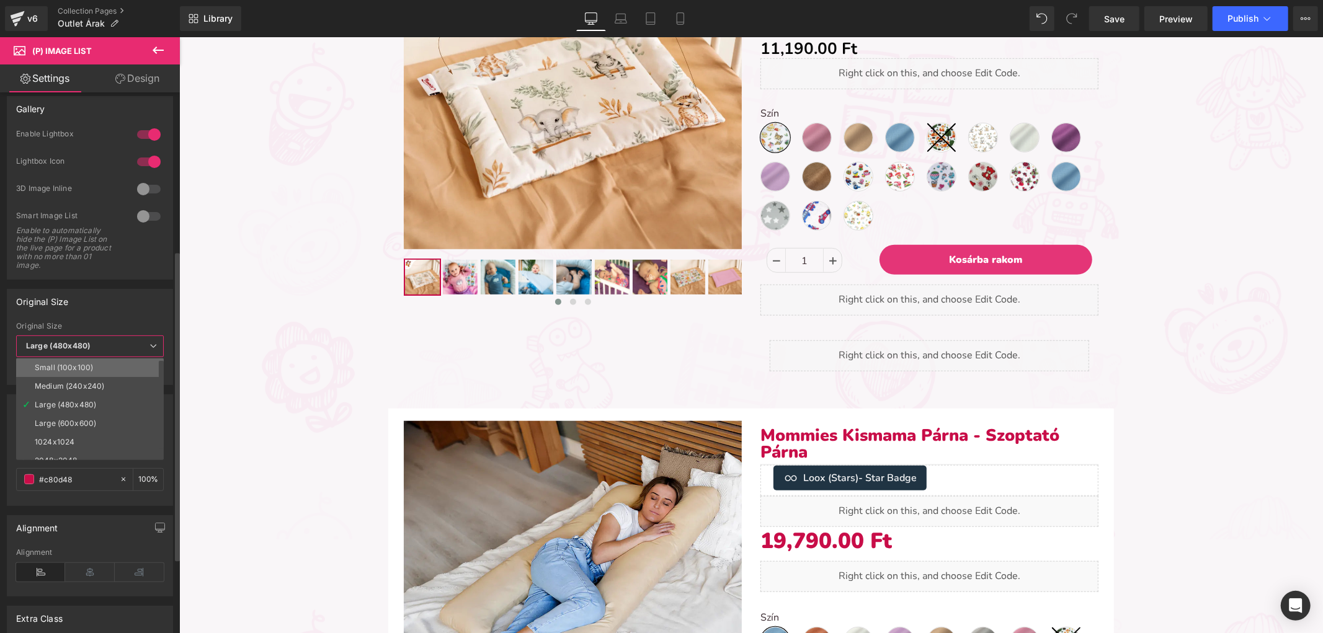
click at [123, 368] on li "Small (100x100)" at bounding box center [92, 367] width 153 height 19
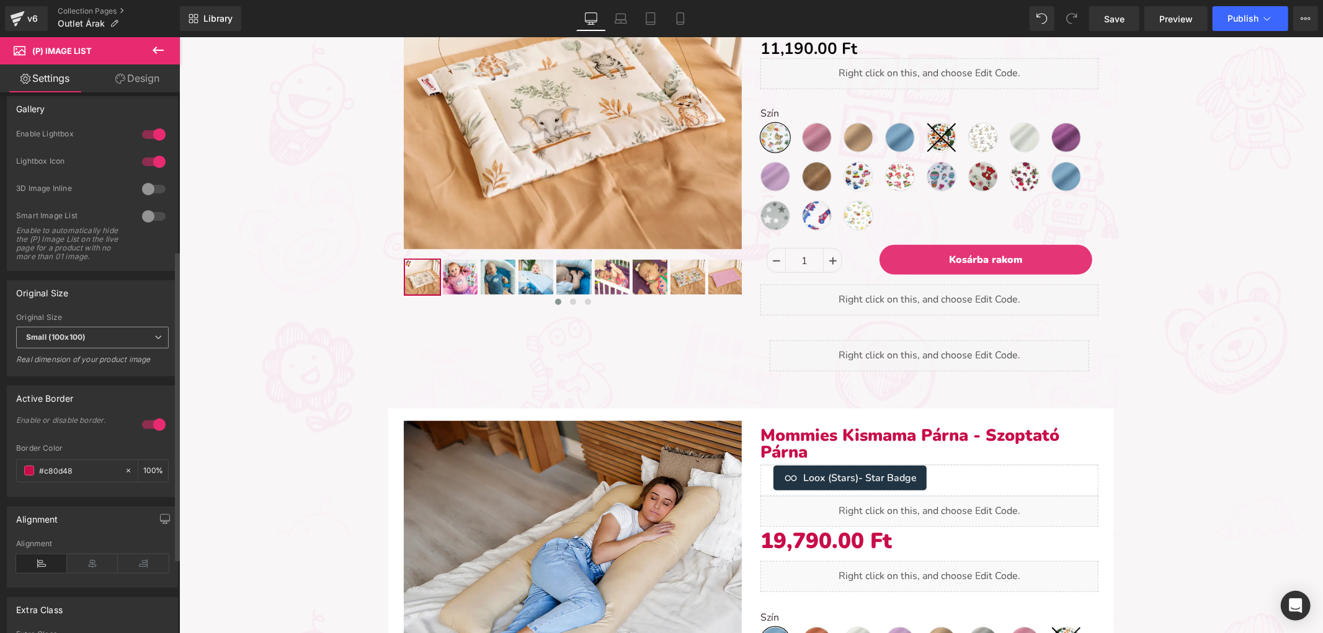
click at [122, 346] on span "Small (100x100)" at bounding box center [92, 338] width 153 height 22
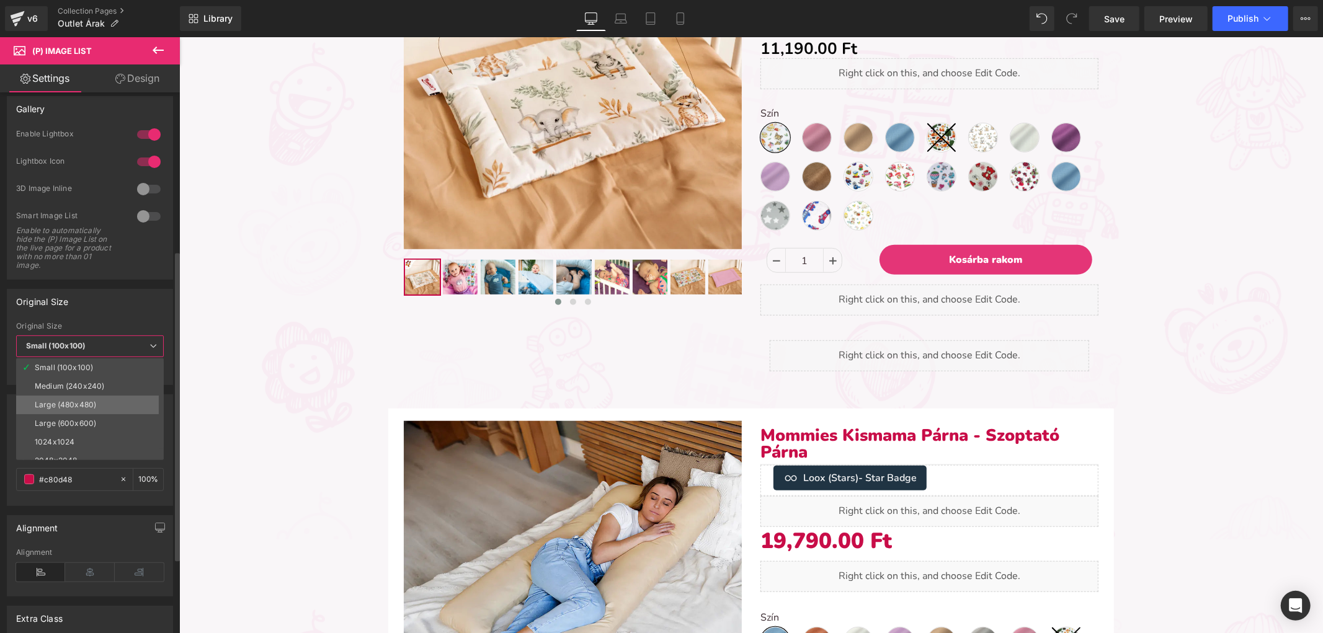
click at [100, 400] on li "Large (480x480)" at bounding box center [92, 405] width 153 height 19
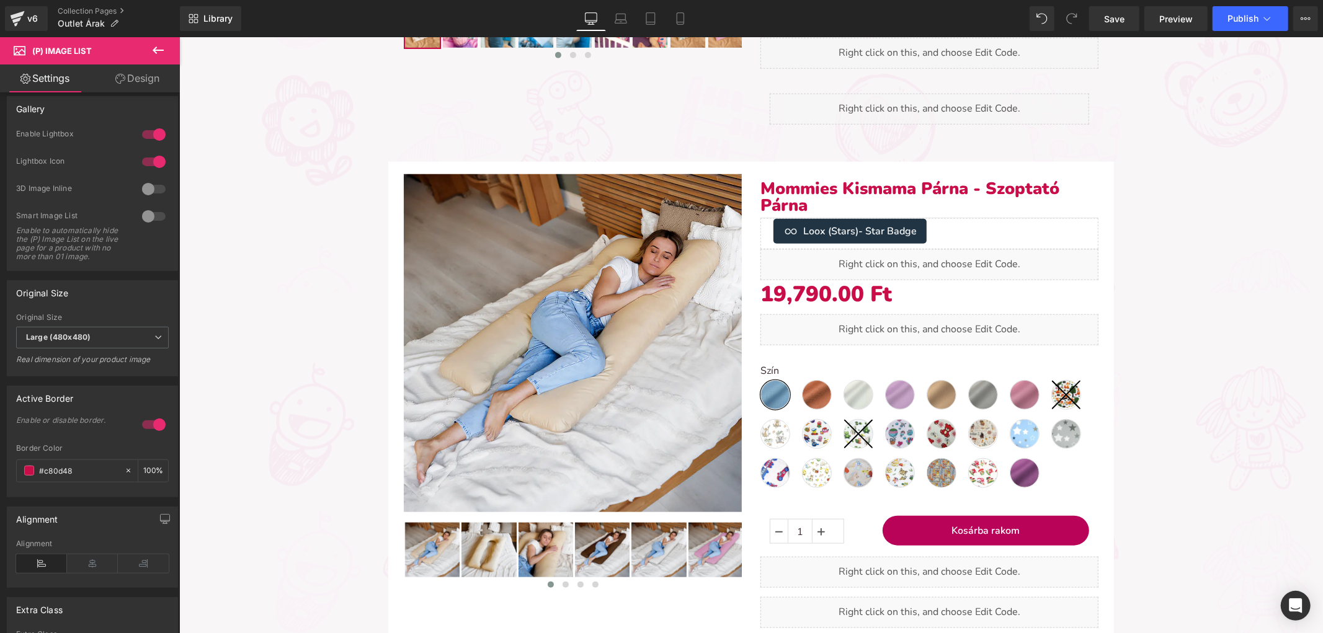
scroll to position [964, 0]
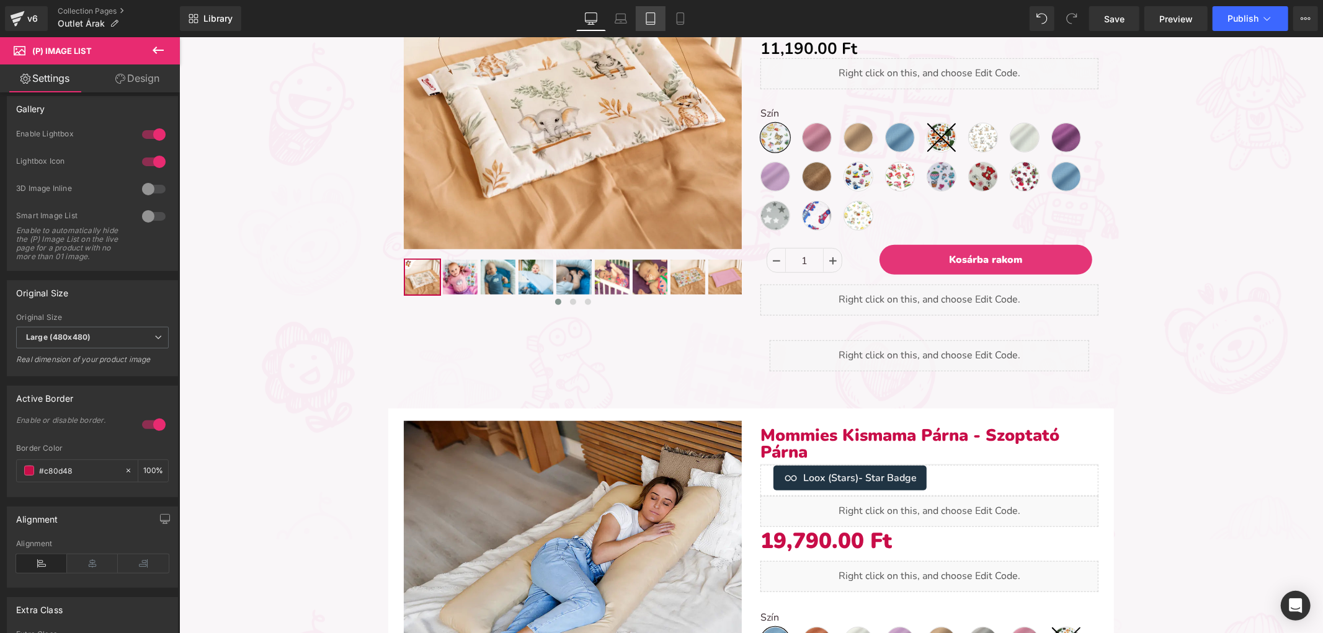
click at [654, 20] on icon at bounding box center [650, 18] width 12 height 12
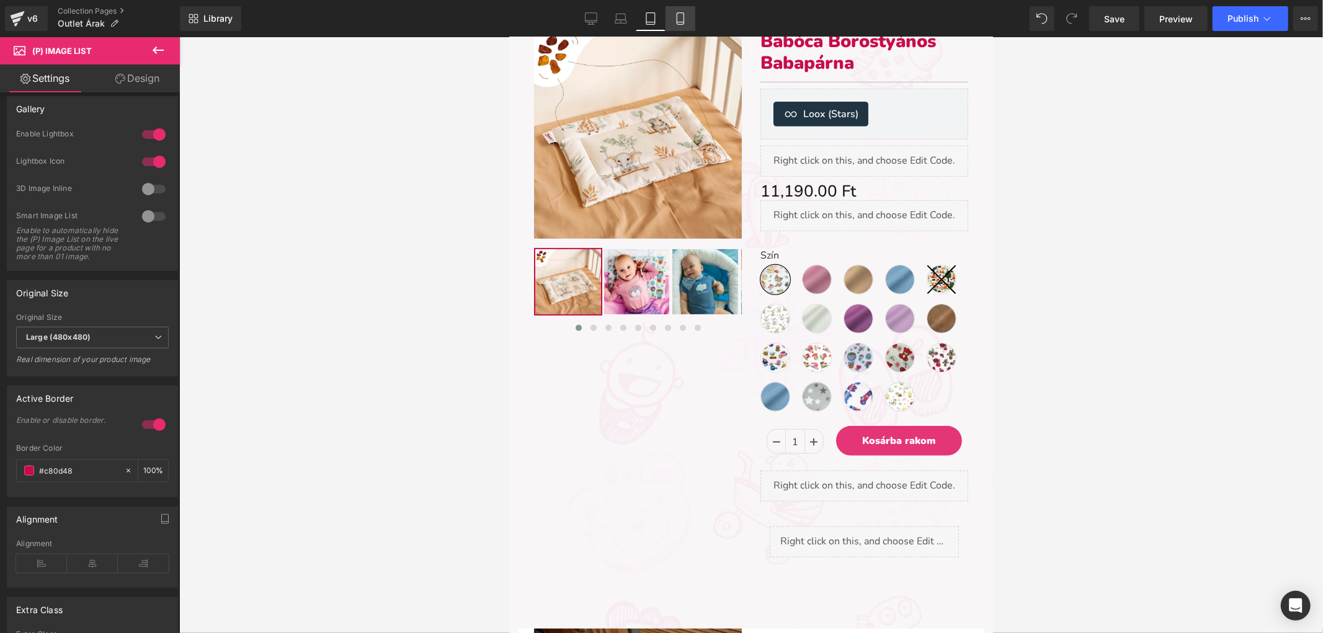
click at [672, 16] on link "Mobile" at bounding box center [680, 18] width 30 height 25
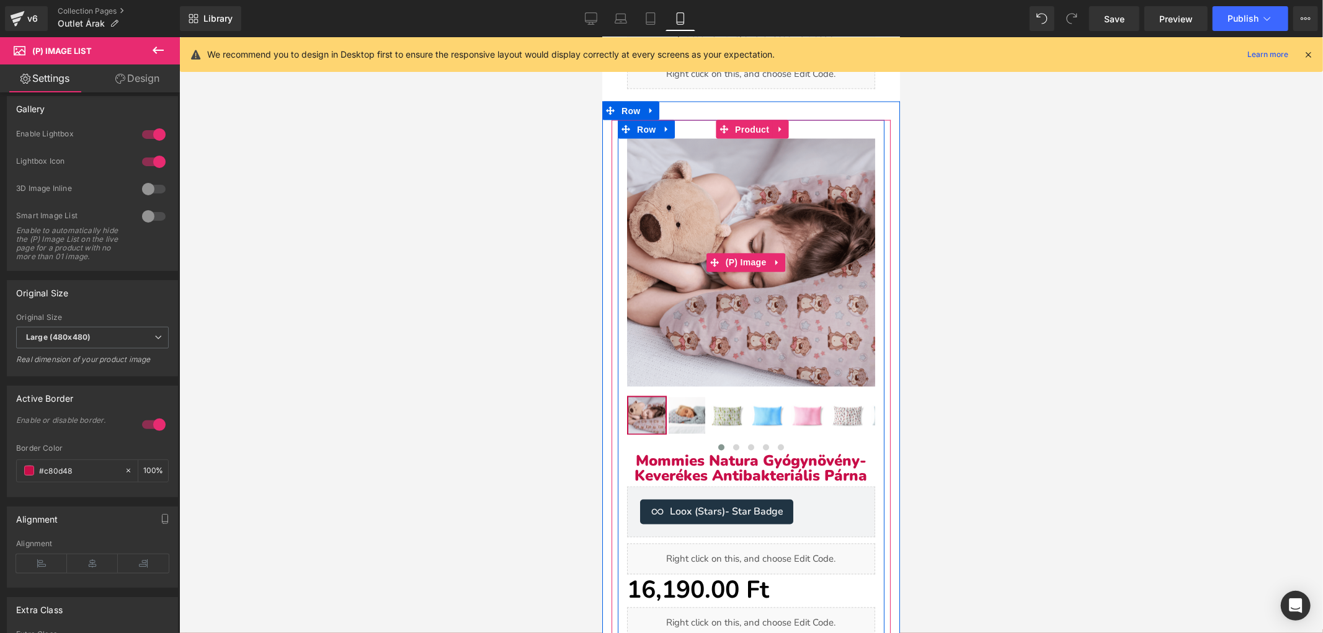
scroll to position [1860, 0]
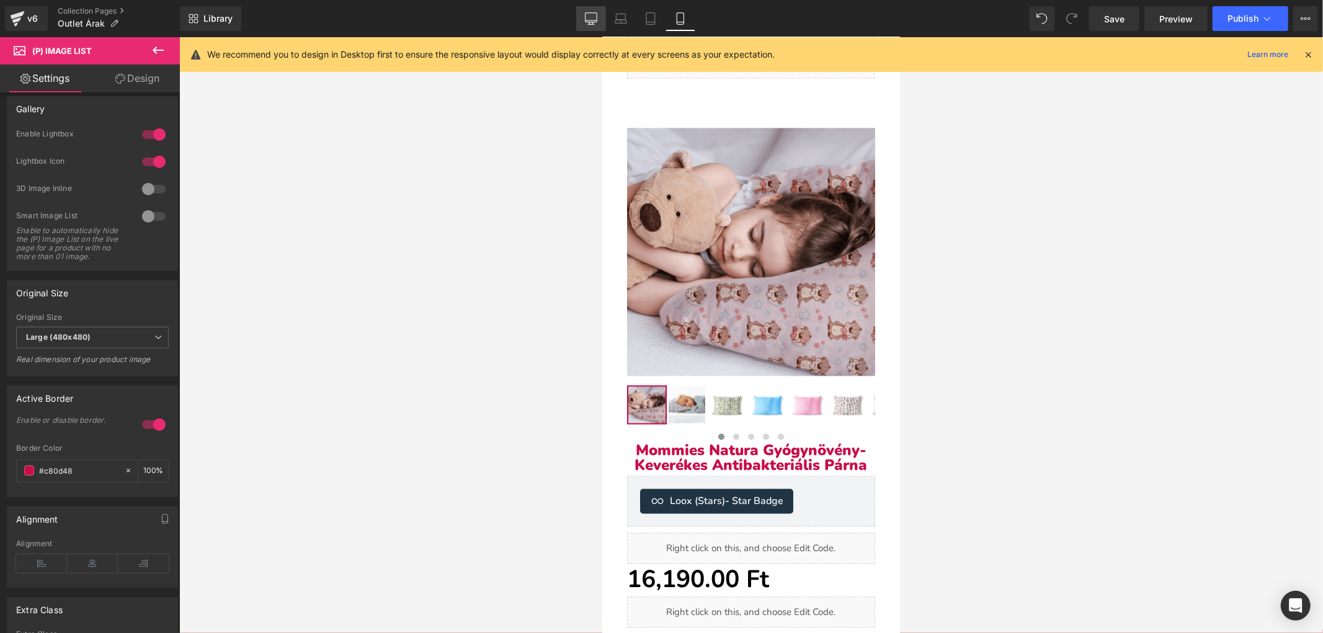
click at [592, 20] on icon at bounding box center [591, 18] width 12 height 12
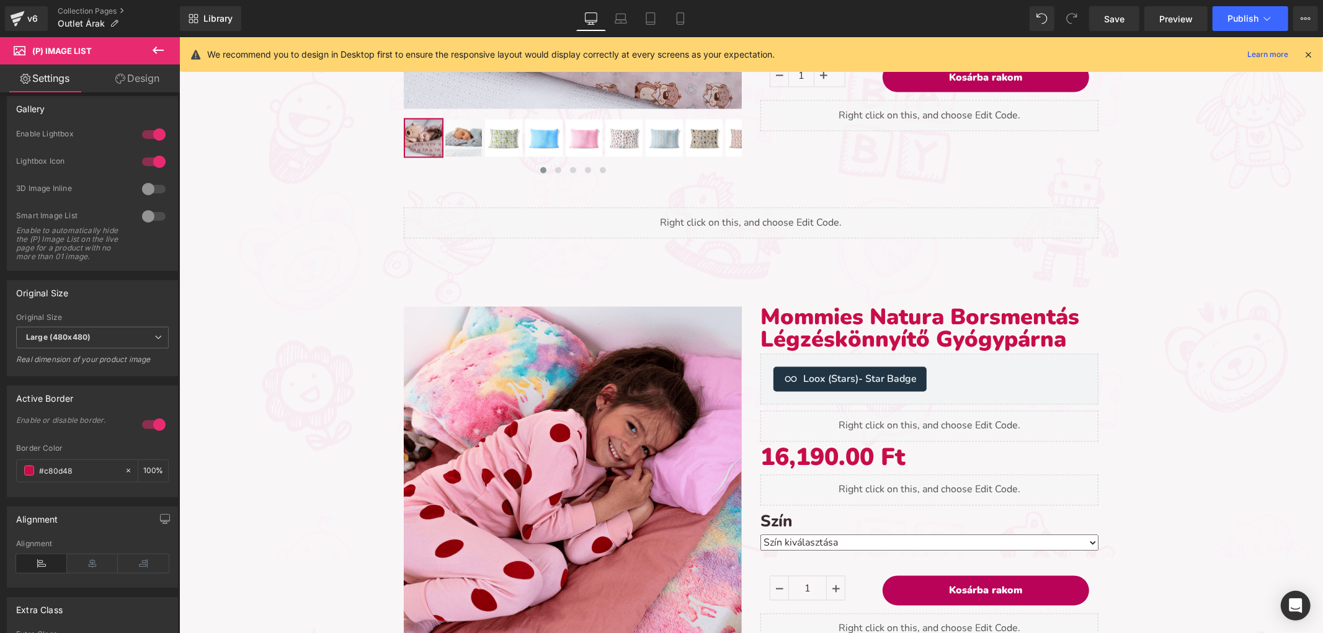
scroll to position [709, 0]
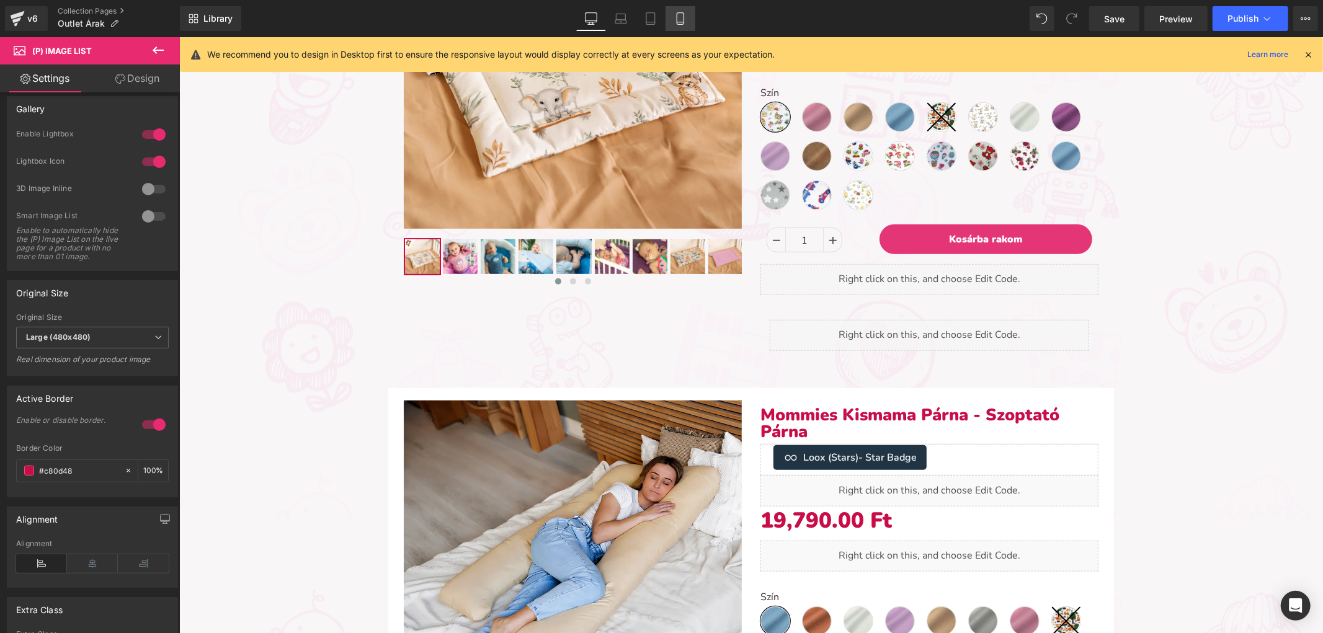
click at [683, 26] on link "Mobile" at bounding box center [680, 18] width 30 height 25
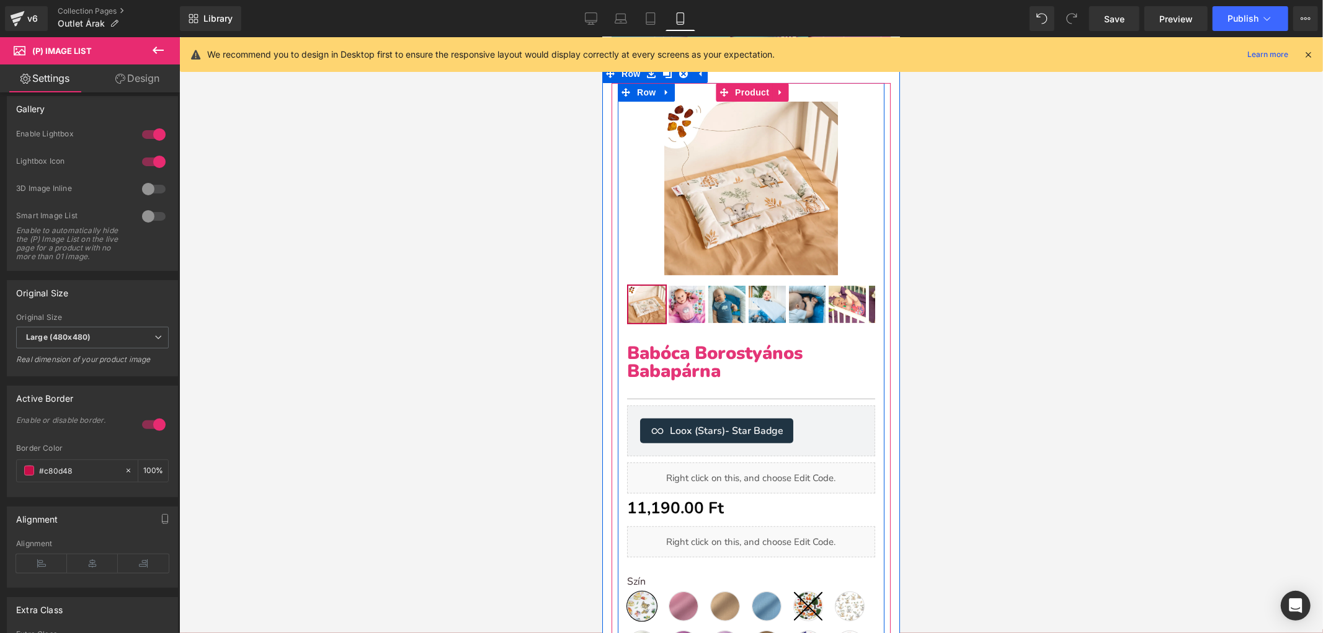
scroll to position [162, 0]
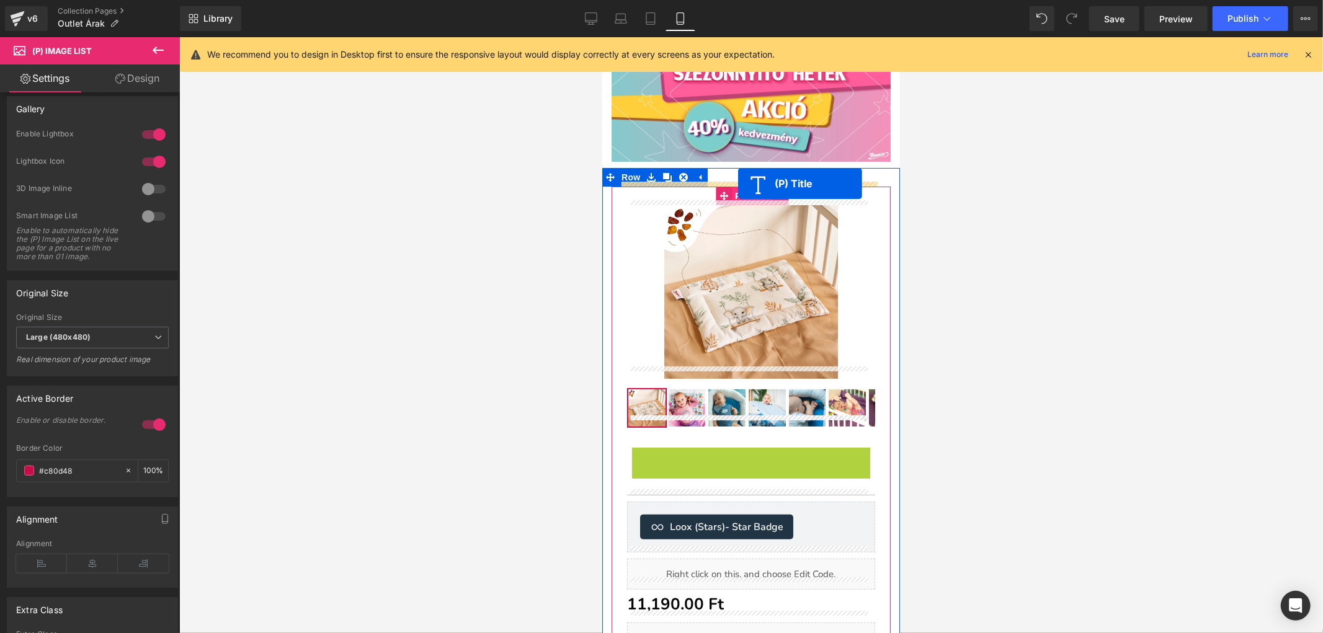
drag, startPoint x: 717, startPoint y: 448, endPoint x: 737, endPoint y: 183, distance: 265.6
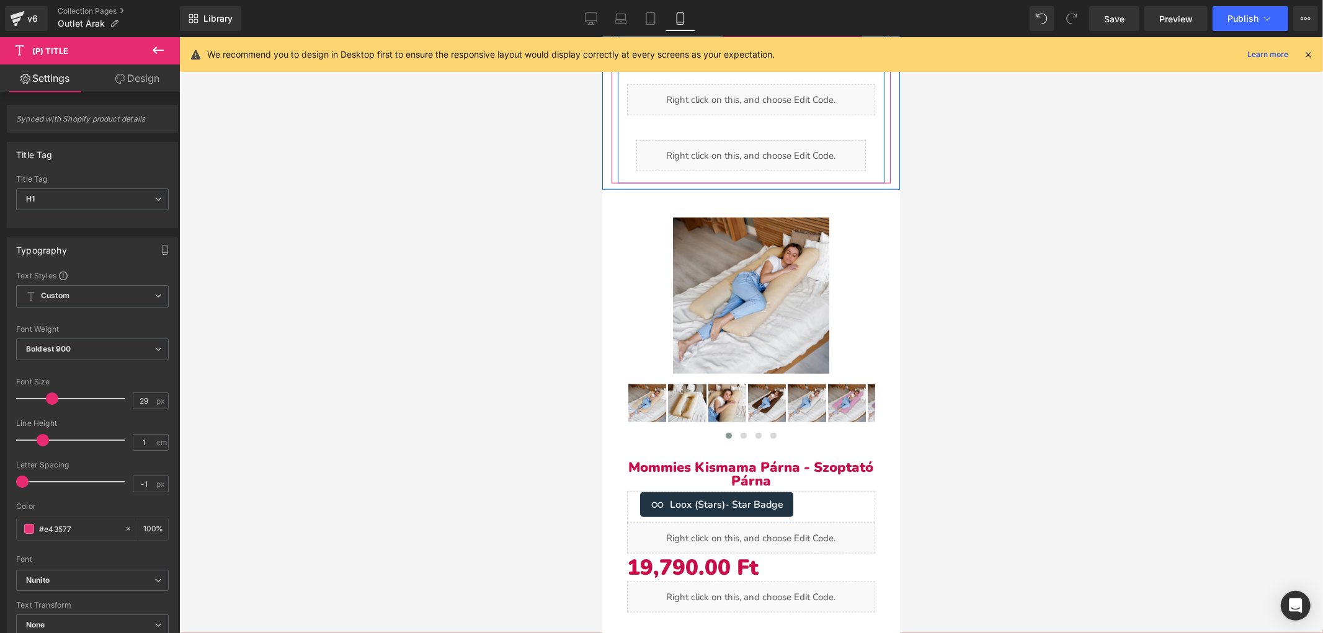
scroll to position [988, 0]
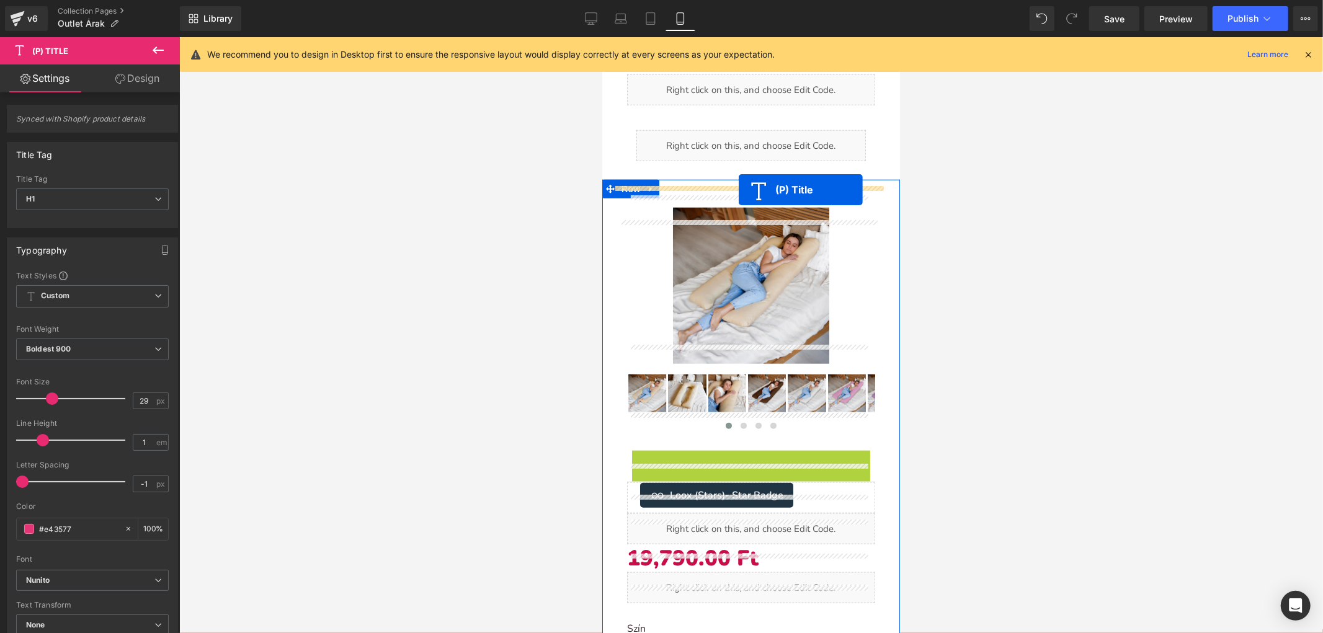
drag, startPoint x: 717, startPoint y: 445, endPoint x: 738, endPoint y: 188, distance: 256.9
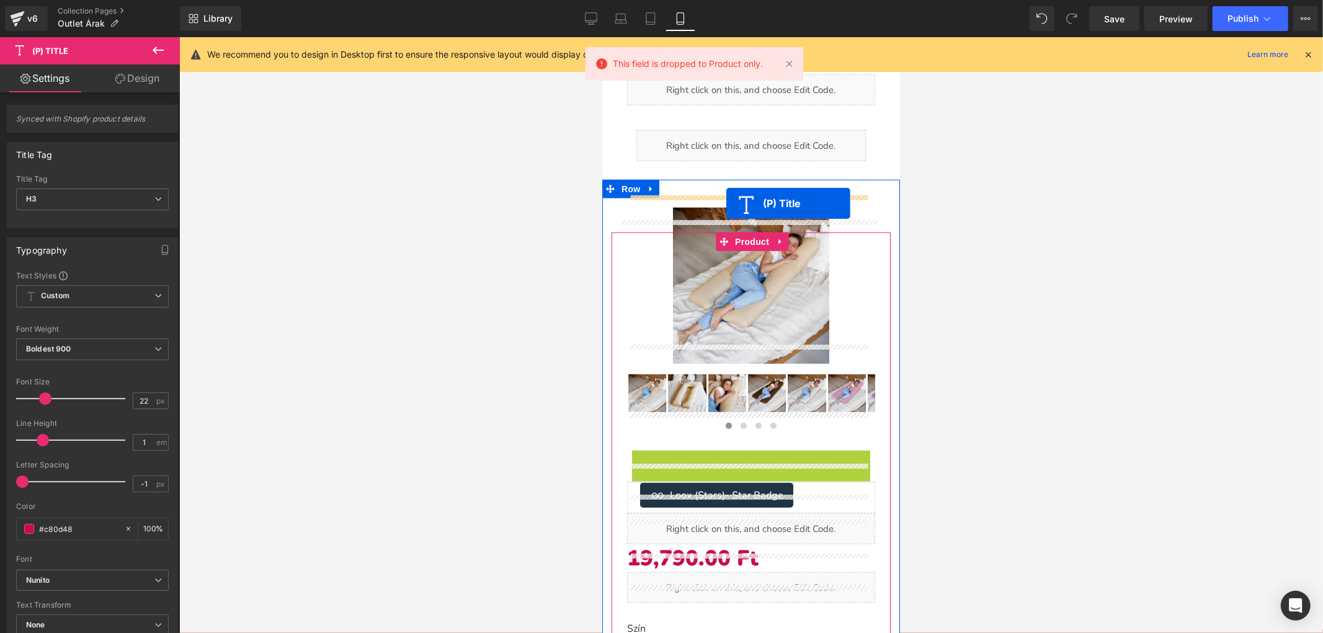
drag, startPoint x: 717, startPoint y: 422, endPoint x: 725, endPoint y: 202, distance: 219.7
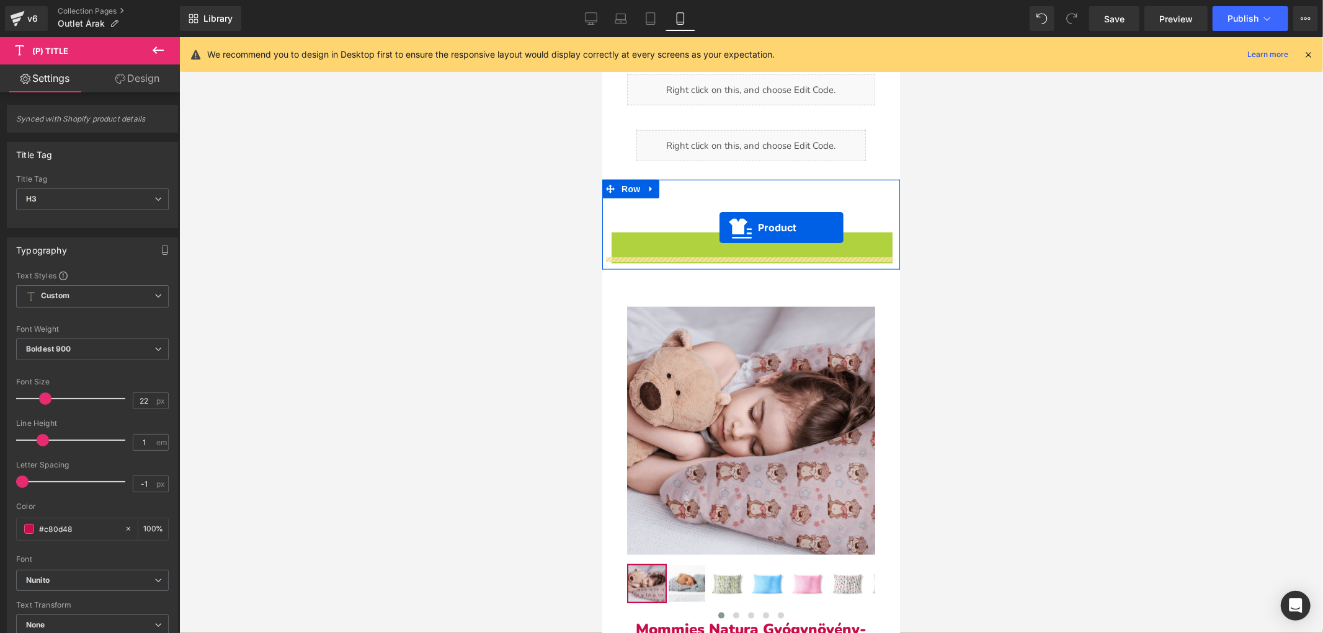
drag, startPoint x: 725, startPoint y: 229, endPoint x: 717, endPoint y: 231, distance: 8.3
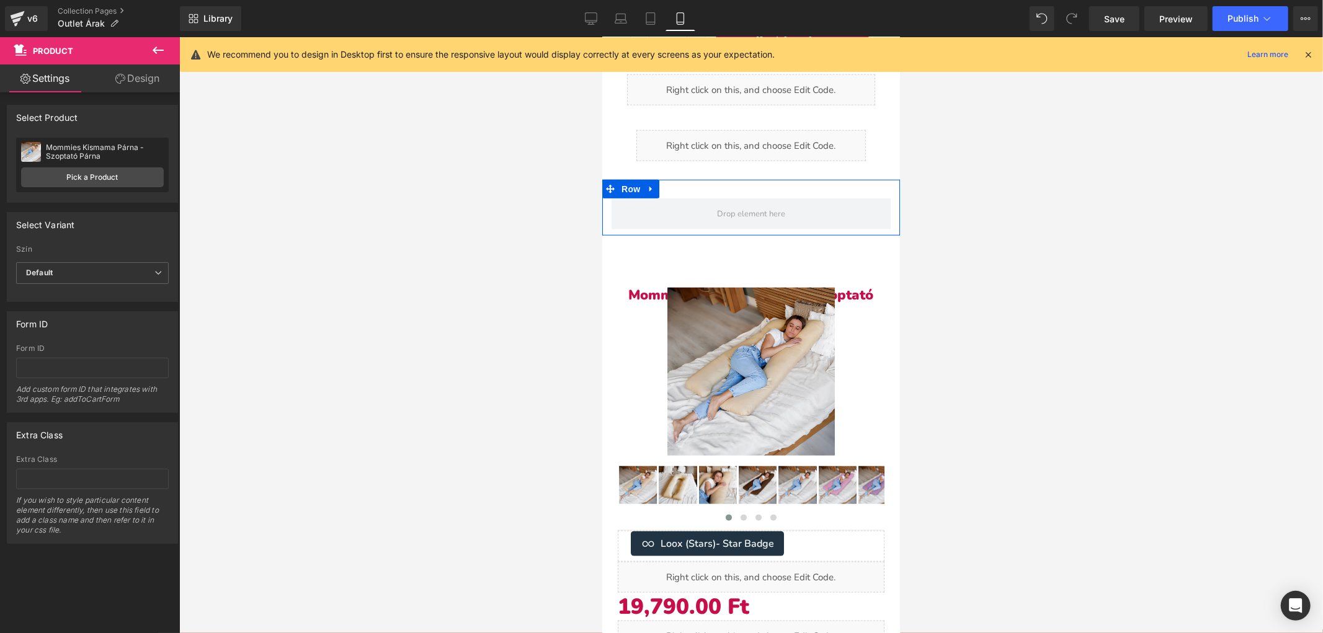
click at [652, 181] on link at bounding box center [650, 188] width 16 height 19
click at [681, 184] on icon at bounding box center [682, 188] width 9 height 9
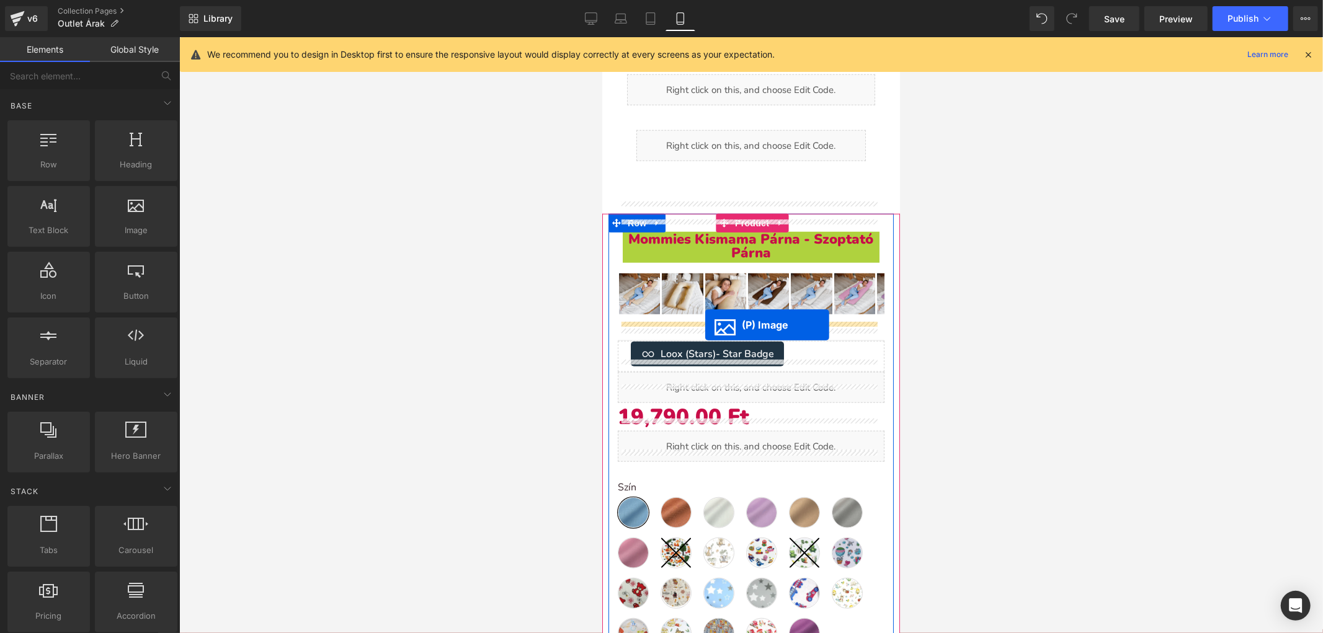
drag, startPoint x: 714, startPoint y: 297, endPoint x: 704, endPoint y: 324, distance: 29.0
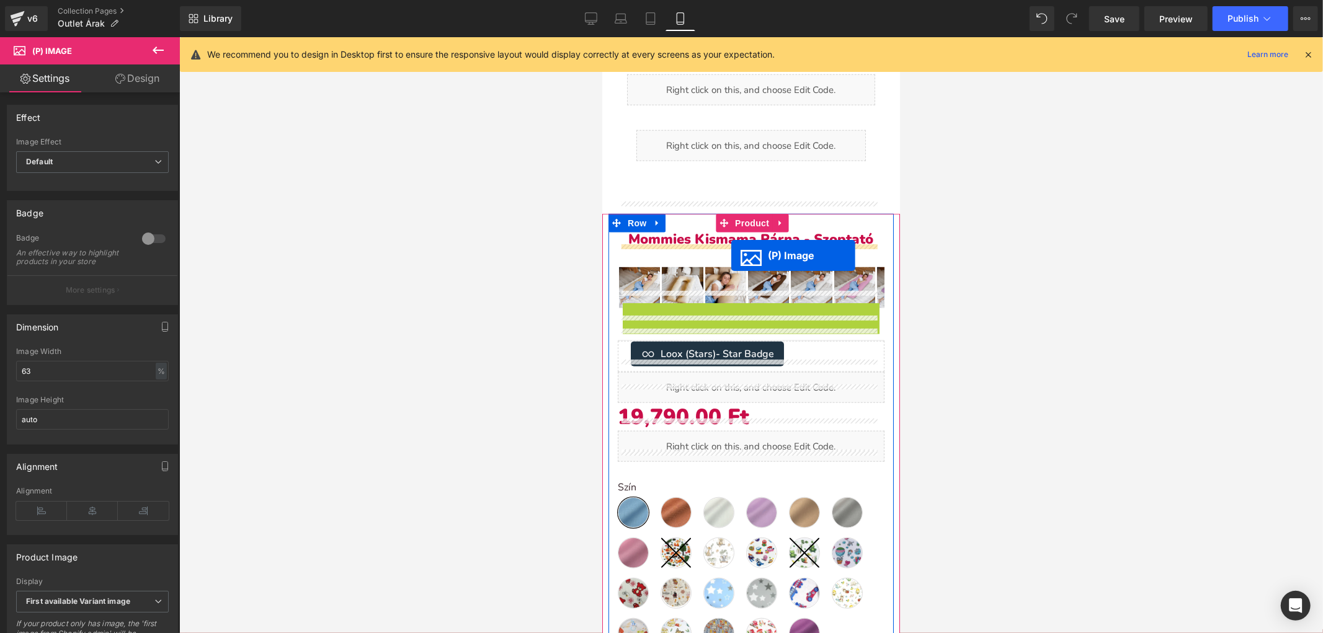
drag, startPoint x: 716, startPoint y: 370, endPoint x: 730, endPoint y: 255, distance: 115.6
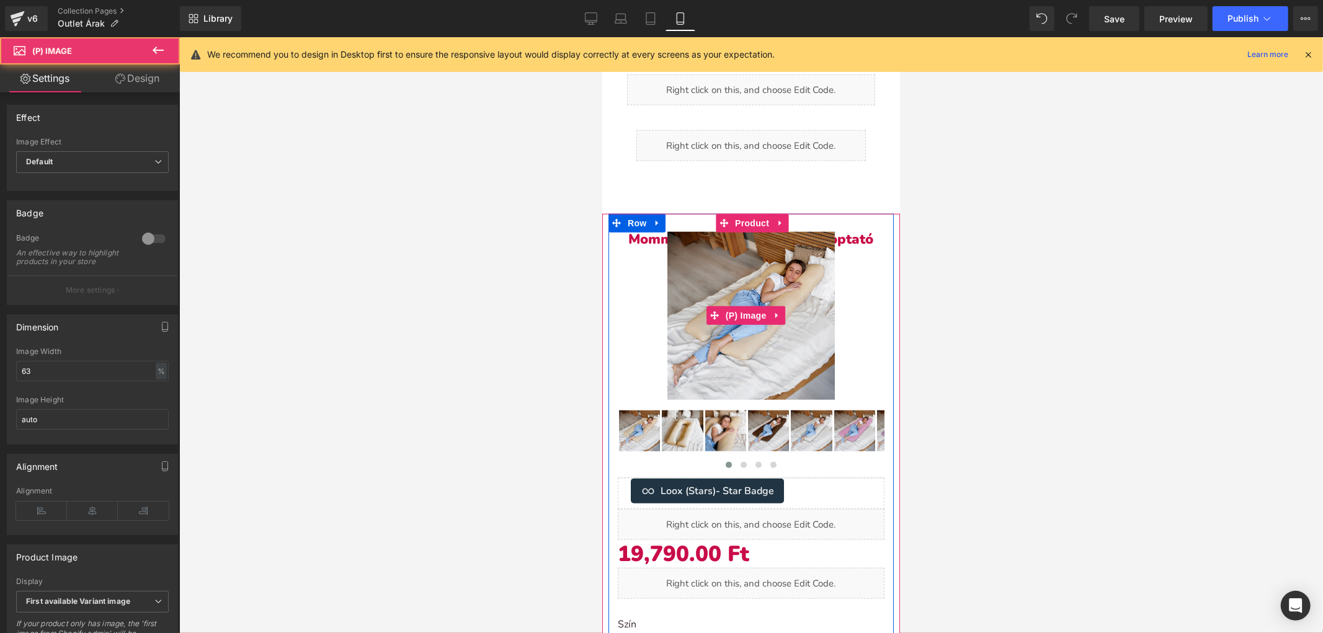
click at [642, 231] on div "Sale Off" at bounding box center [750, 315] width 267 height 168
click at [624, 231] on div "Sale Off" at bounding box center [750, 315] width 267 height 168
click at [757, 231] on img at bounding box center [751, 315] width 168 height 168
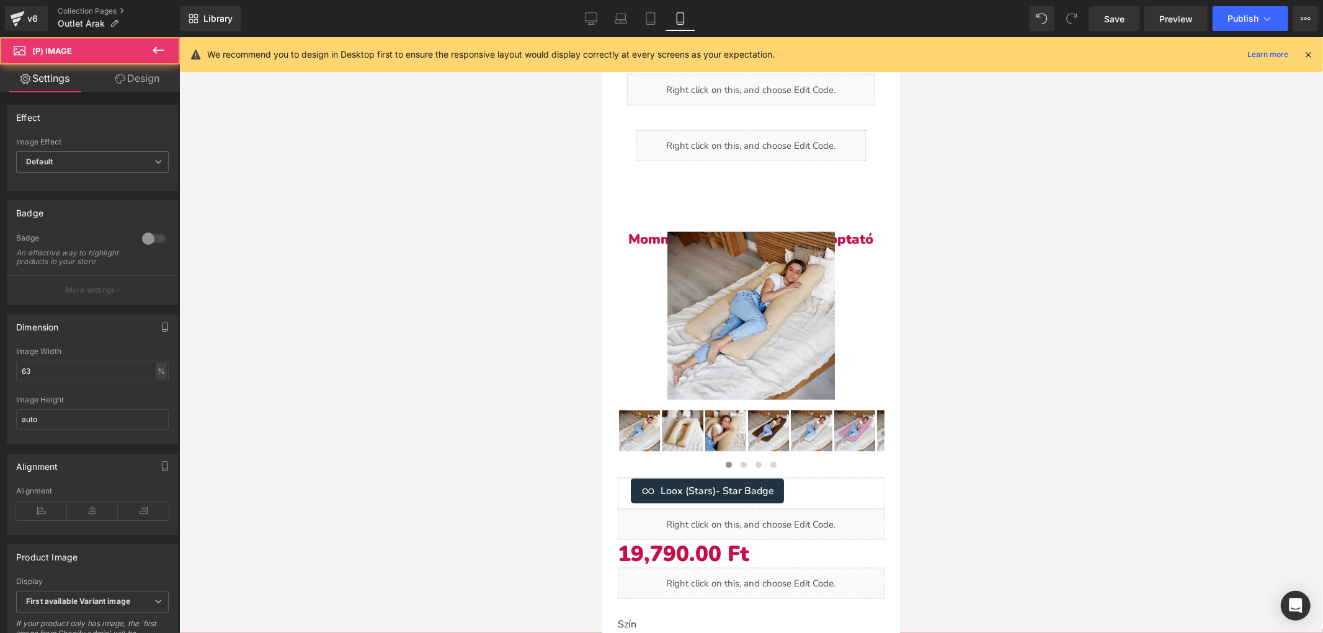
click at [124, 84] on link "Design" at bounding box center [137, 78] width 90 height 28
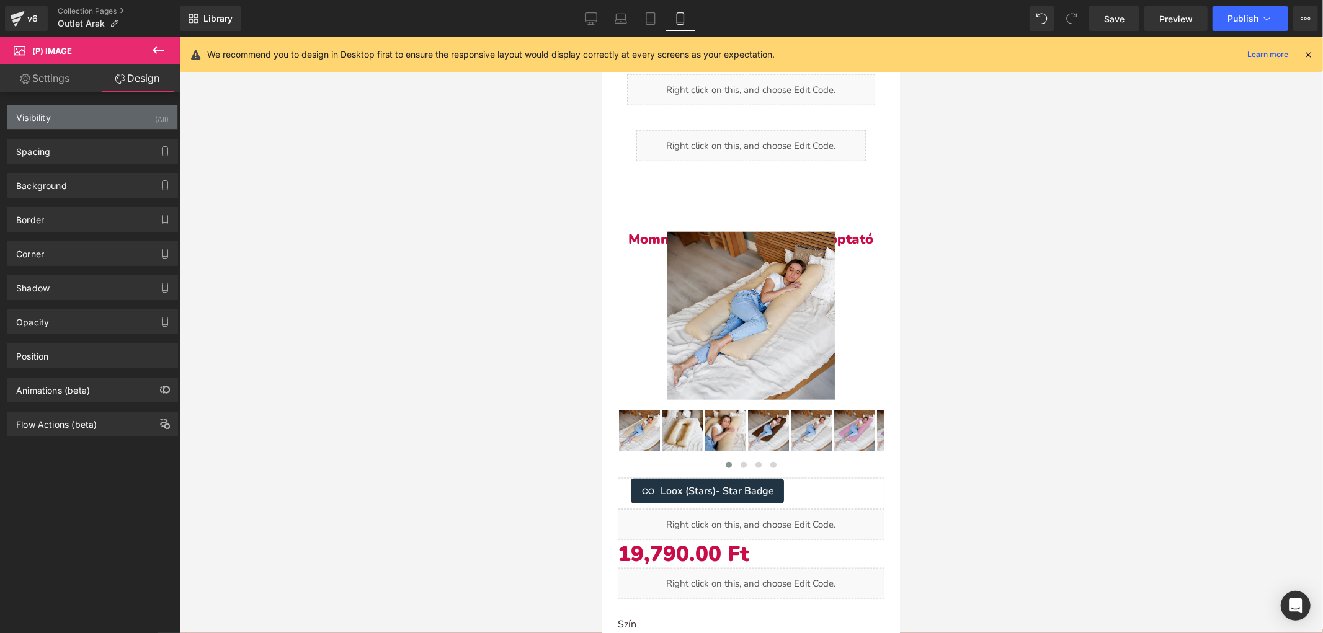
click at [115, 128] on div "Visibility (All)" at bounding box center [92, 117] width 170 height 24
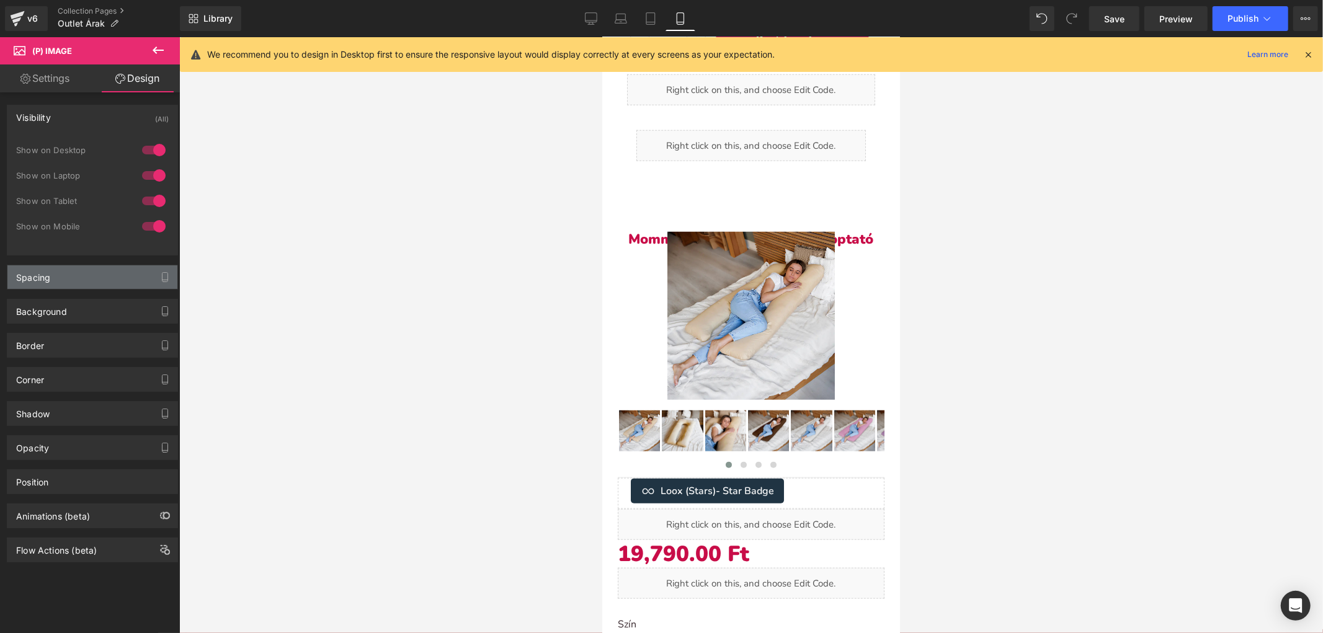
click at [62, 273] on div "Spacing" at bounding box center [92, 277] width 170 height 24
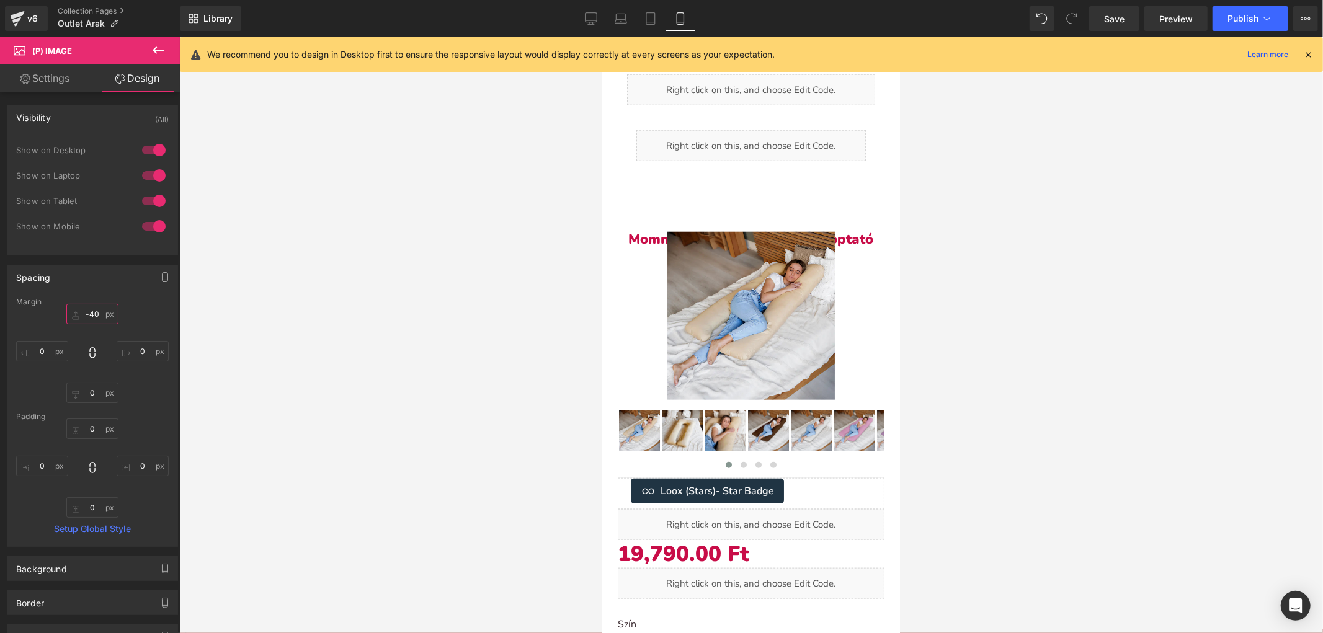
click at [84, 312] on input "-40" at bounding box center [92, 314] width 52 height 20
type input "0"
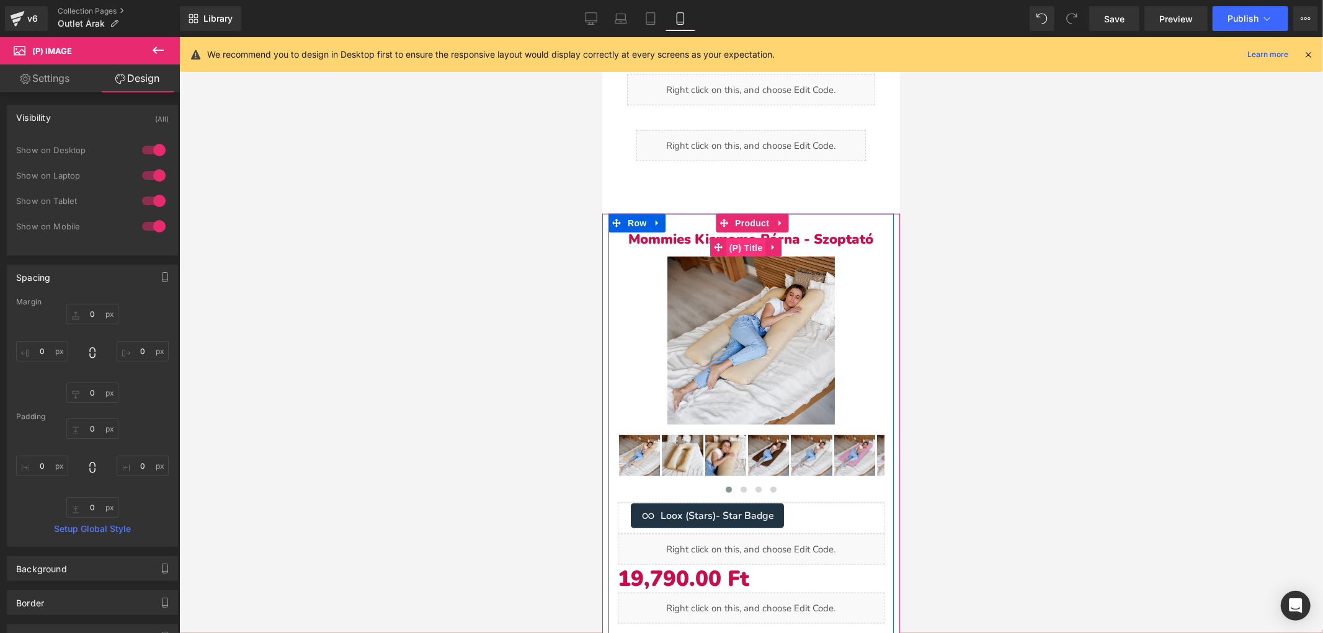
click at [753, 238] on span "(P) Title" at bounding box center [745, 247] width 40 height 19
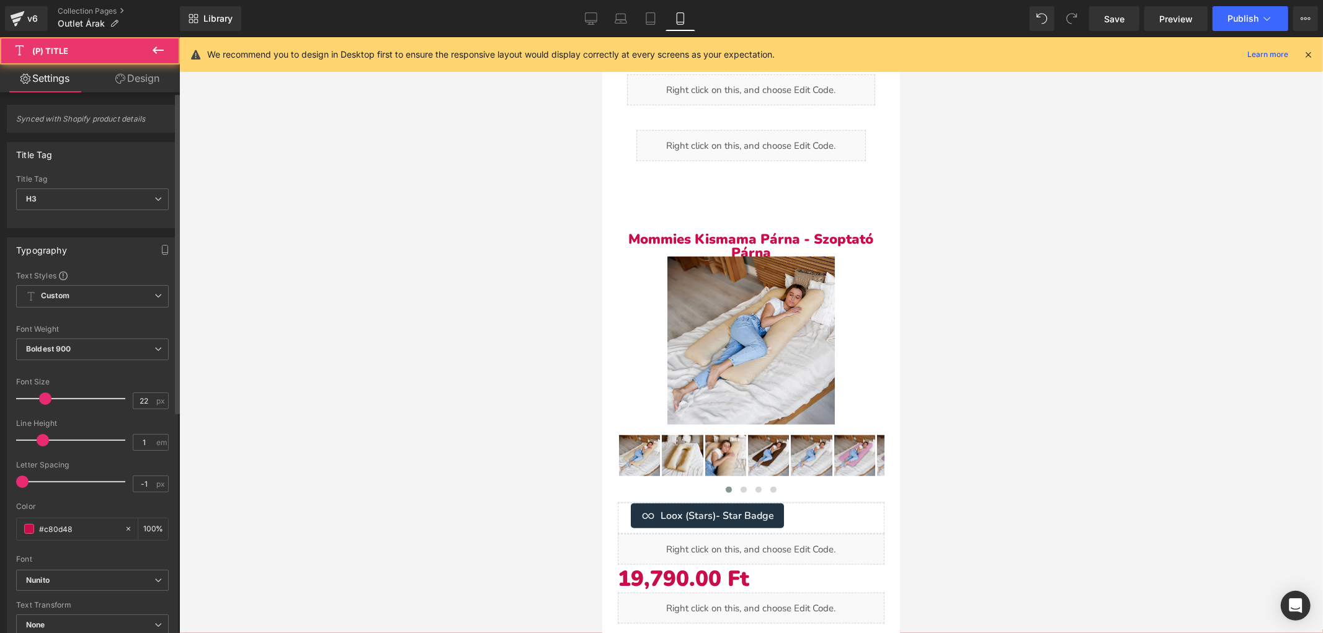
click at [138, 99] on div "Synced with Shopify product details" at bounding box center [92, 113] width 185 height 37
click at [138, 85] on link "Design" at bounding box center [137, 78] width 90 height 28
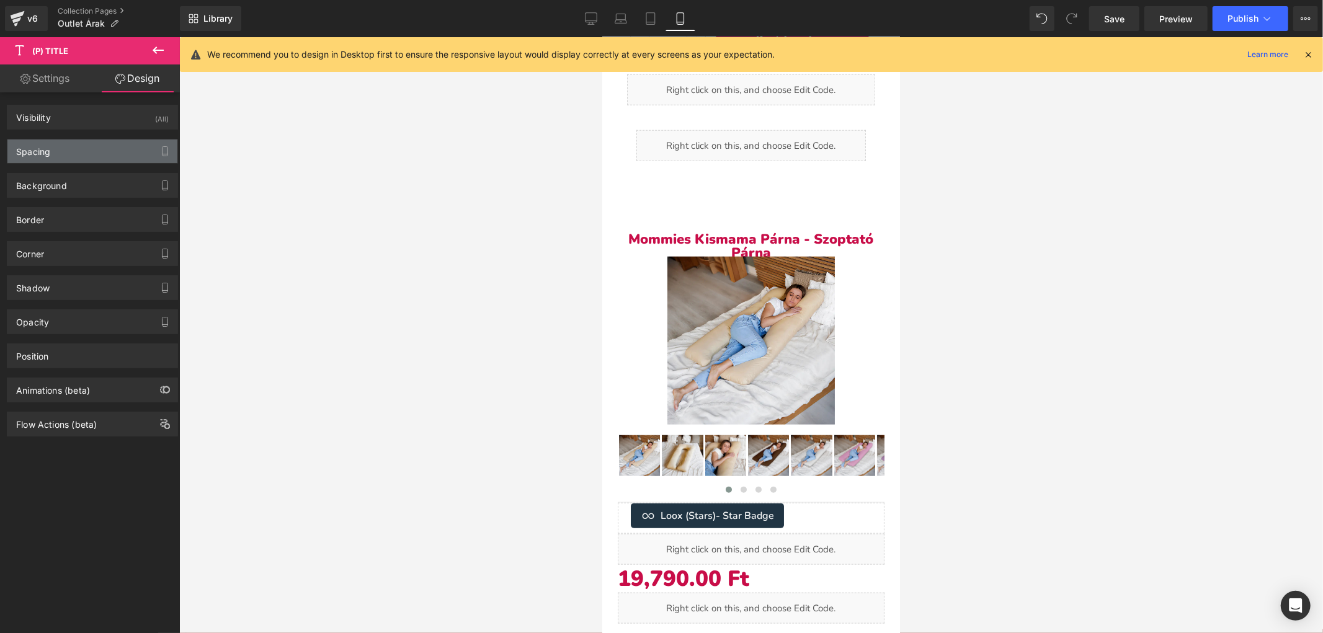
click at [84, 153] on div "Spacing" at bounding box center [92, 152] width 170 height 24
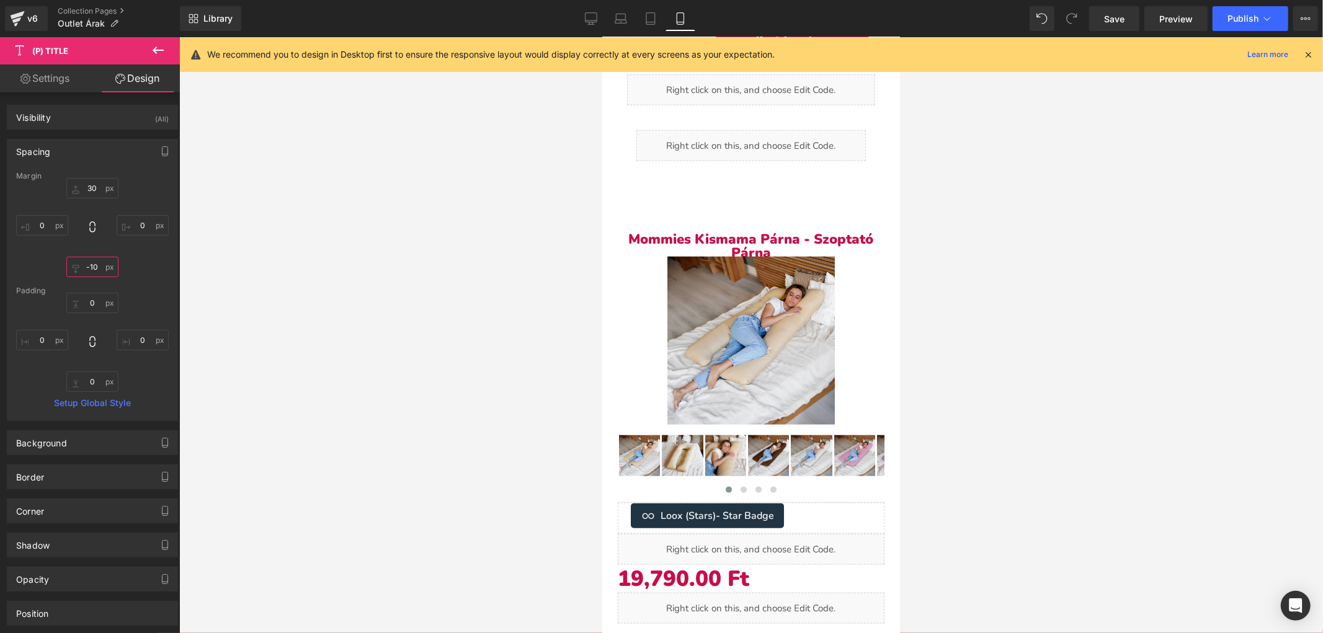
click at [94, 269] on input "-10" at bounding box center [92, 267] width 52 height 20
type input "0"
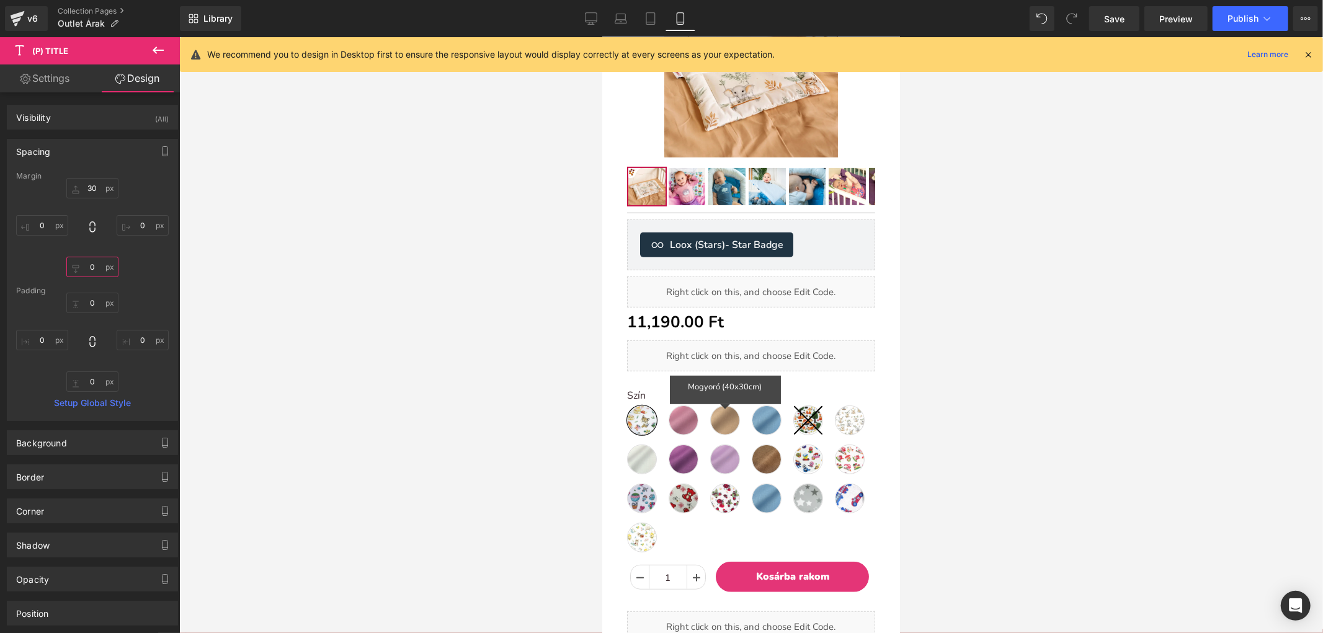
scroll to position [231, 0]
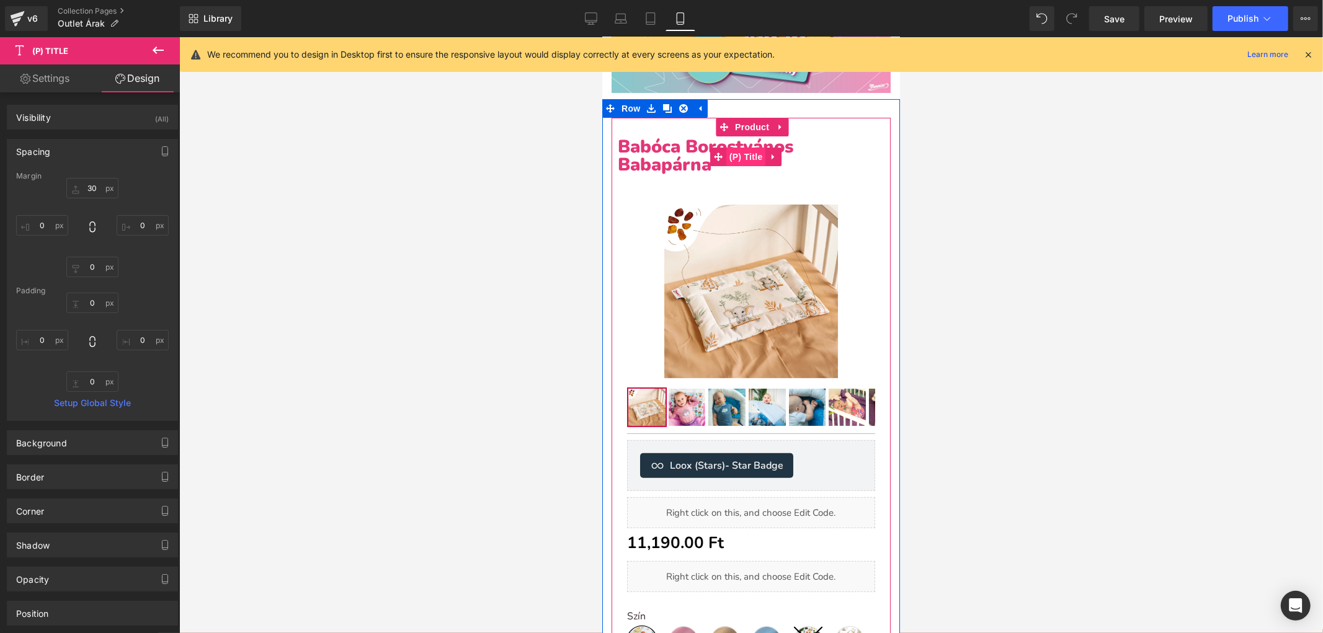
click at [732, 151] on span "(P) Title" at bounding box center [745, 156] width 40 height 19
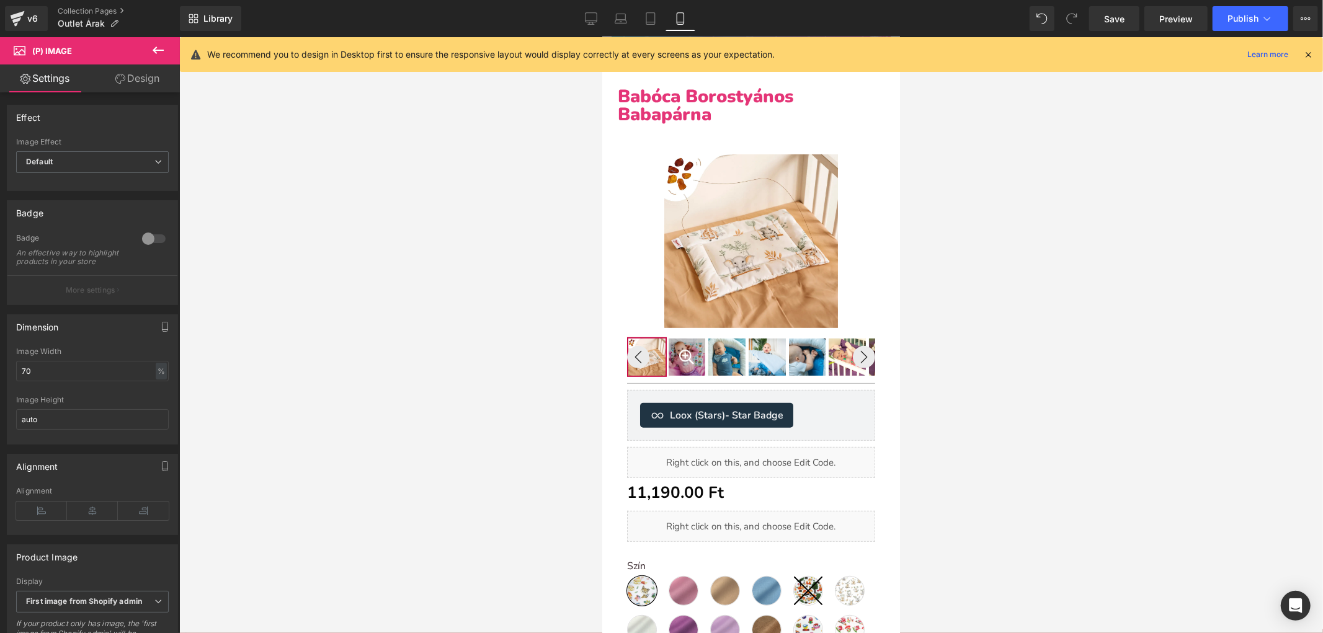
scroll to position [0, 0]
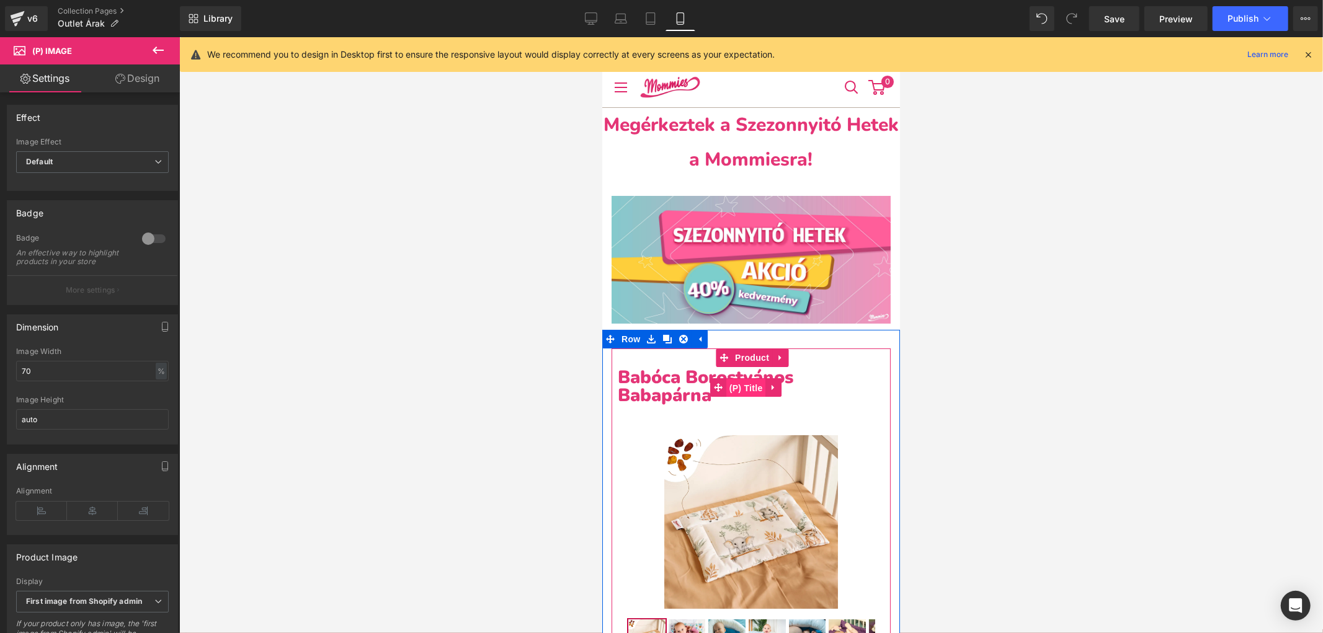
drag, startPoint x: 740, startPoint y: 379, endPoint x: 1092, endPoint y: 482, distance: 366.7
click at [740, 379] on span "(P) Title" at bounding box center [745, 387] width 40 height 19
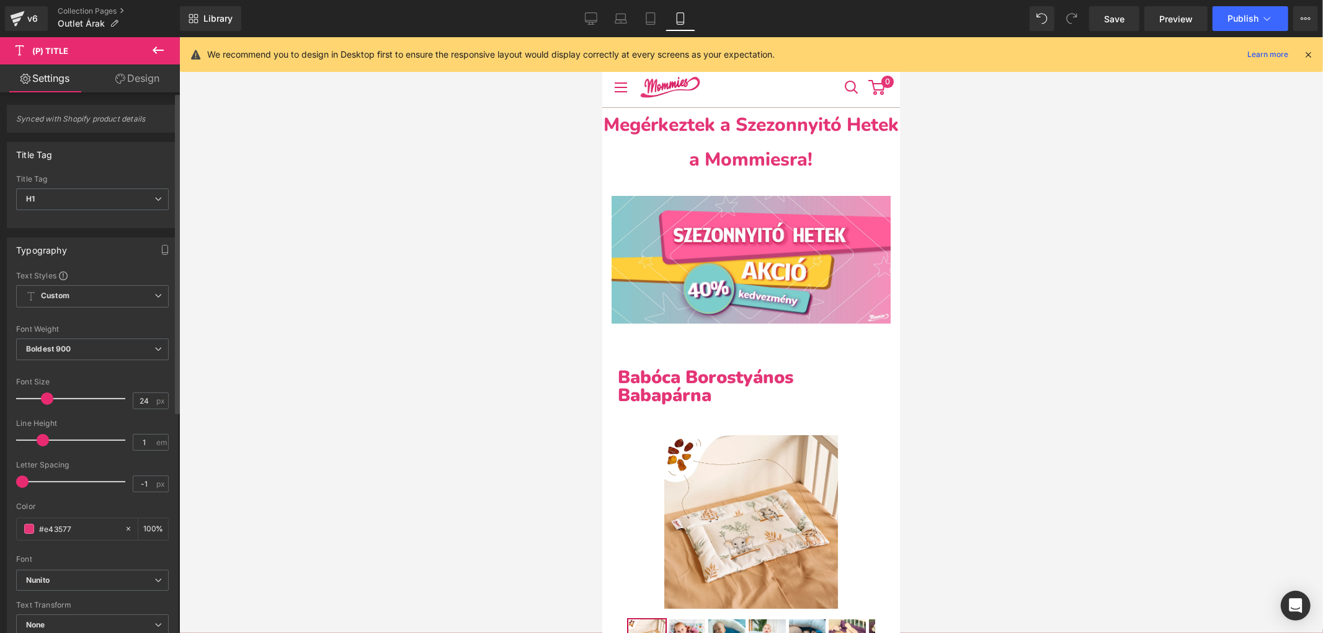
type input "23"
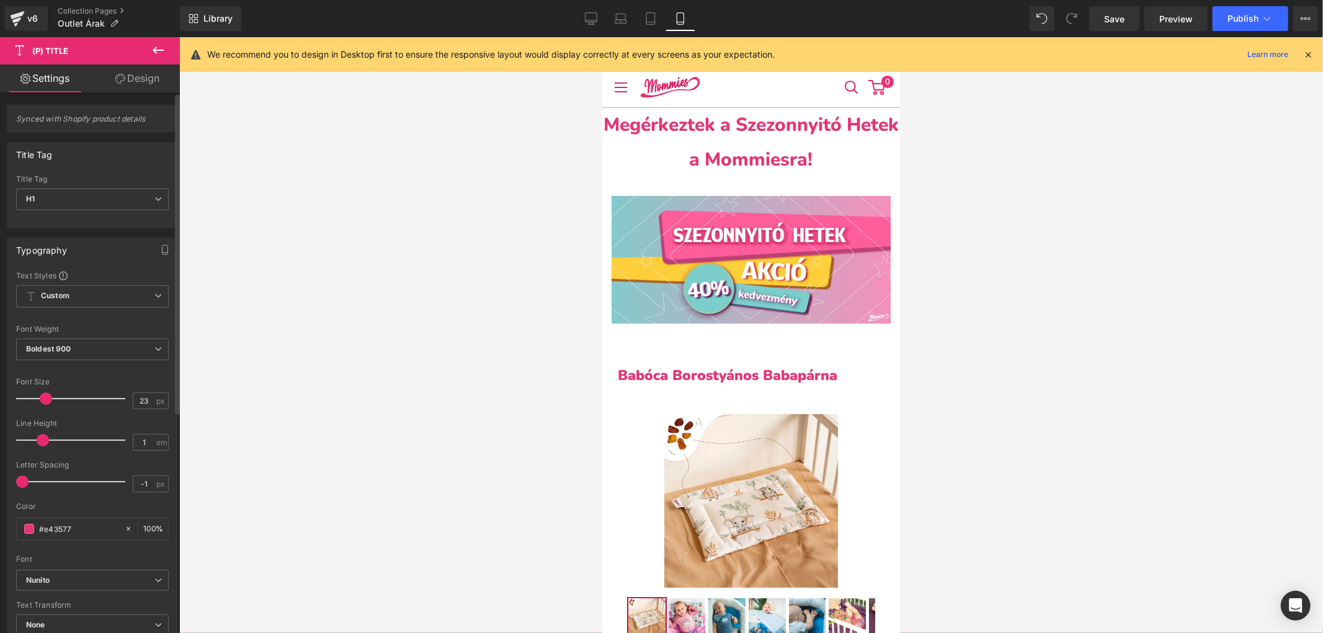
click at [47, 401] on span at bounding box center [46, 398] width 12 height 12
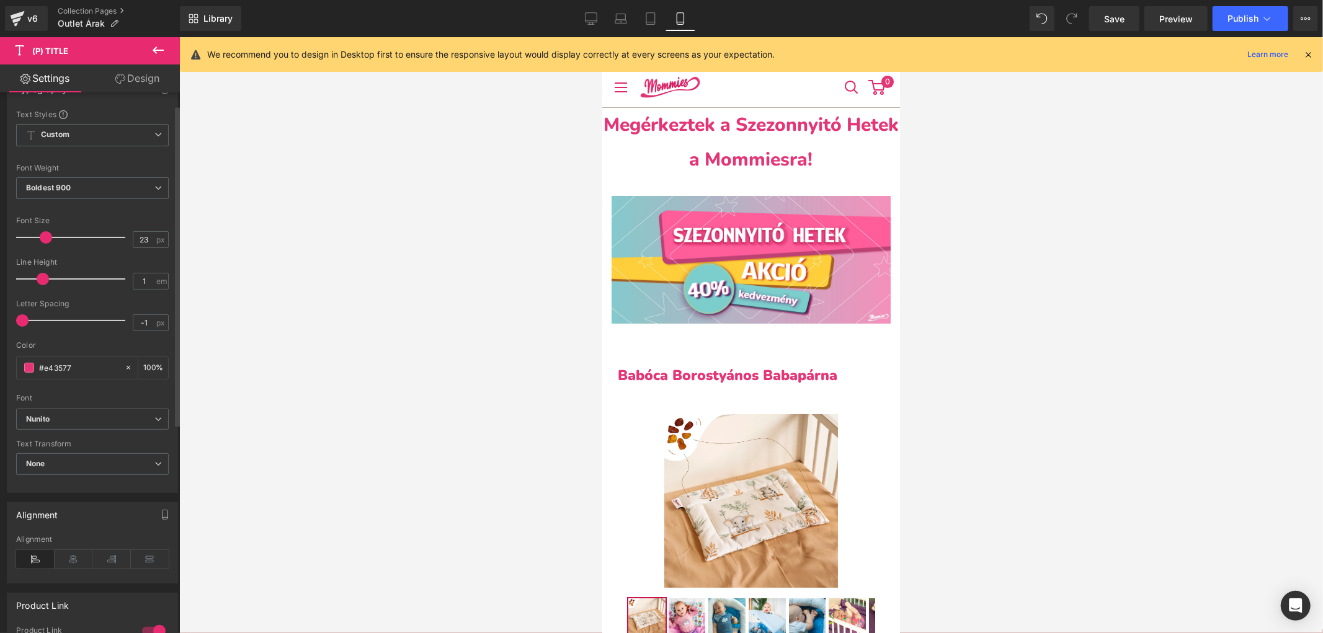
scroll to position [275, 0]
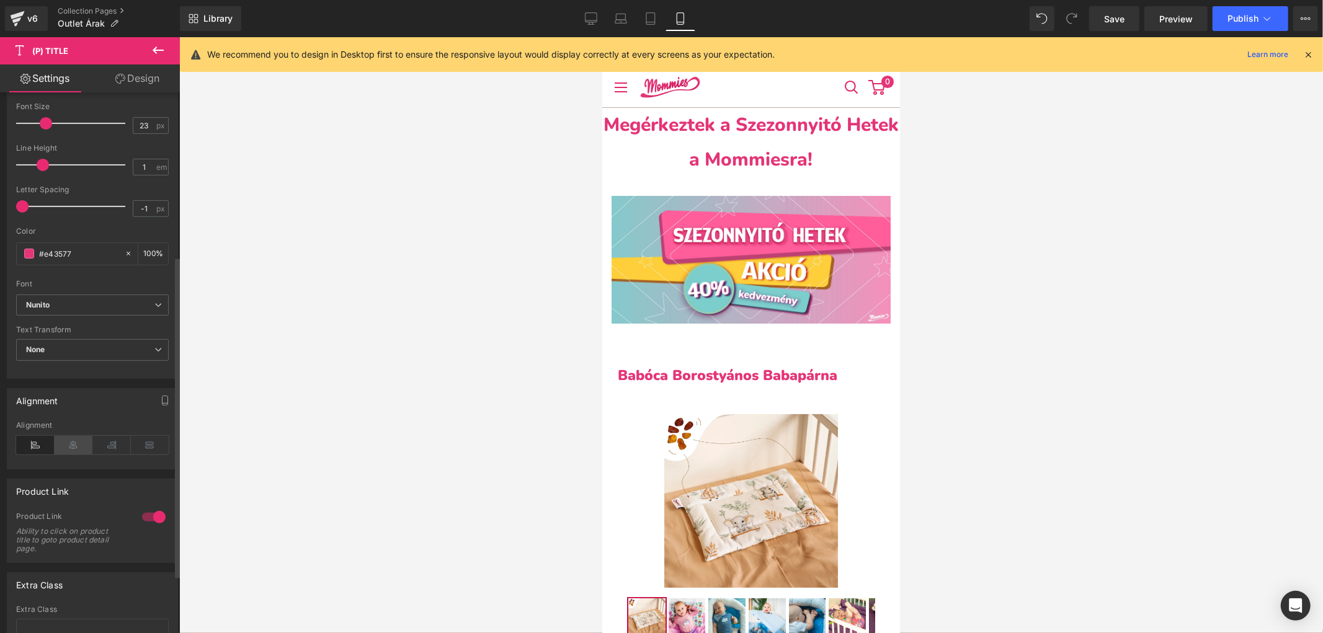
click at [70, 447] on icon at bounding box center [74, 445] width 38 height 19
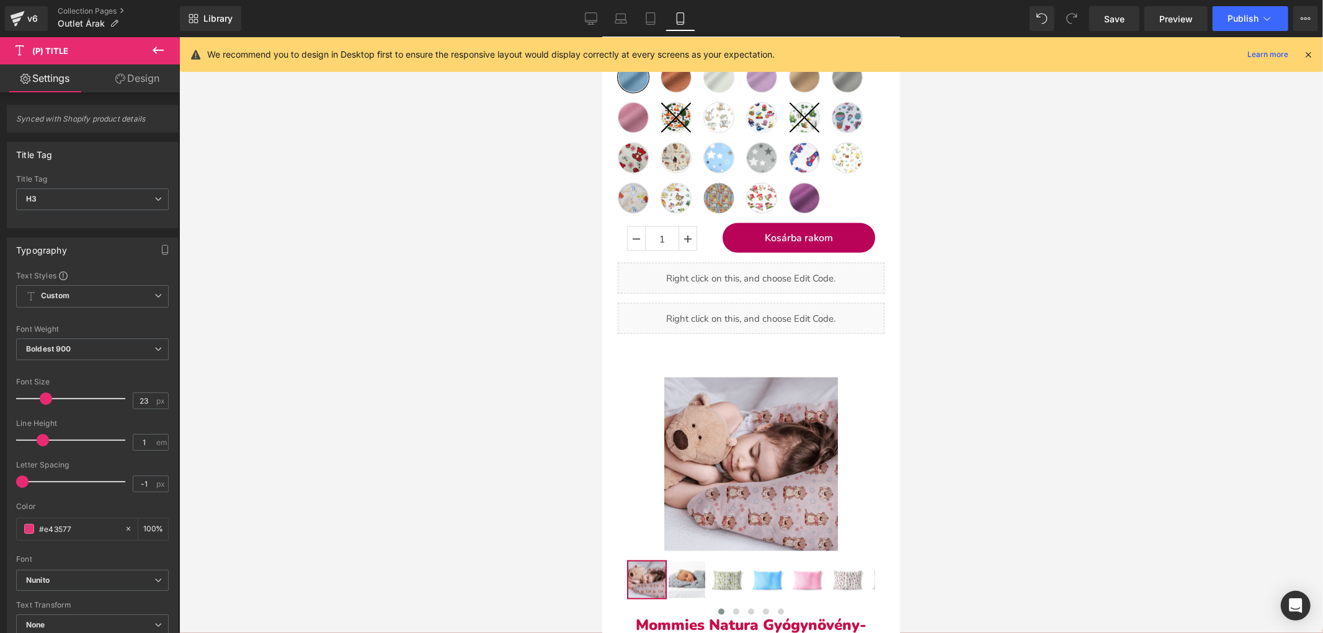
scroll to position [1791, 0]
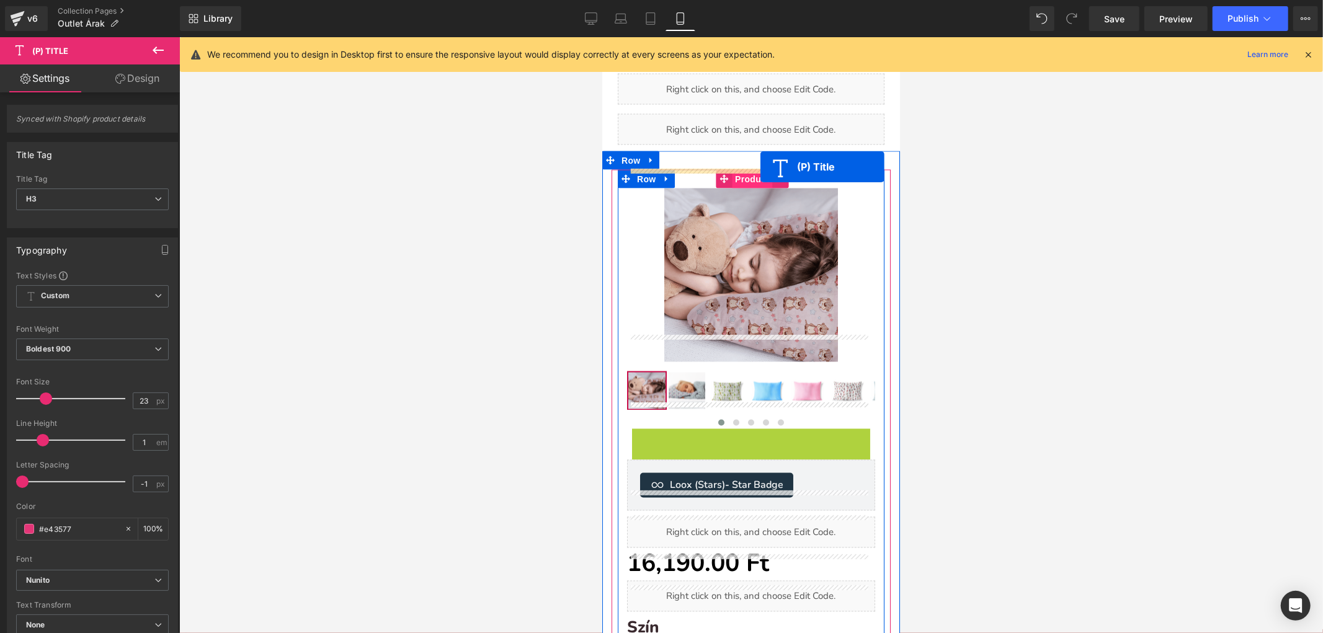
drag, startPoint x: 719, startPoint y: 419, endPoint x: 760, endPoint y: 167, distance: 255.7
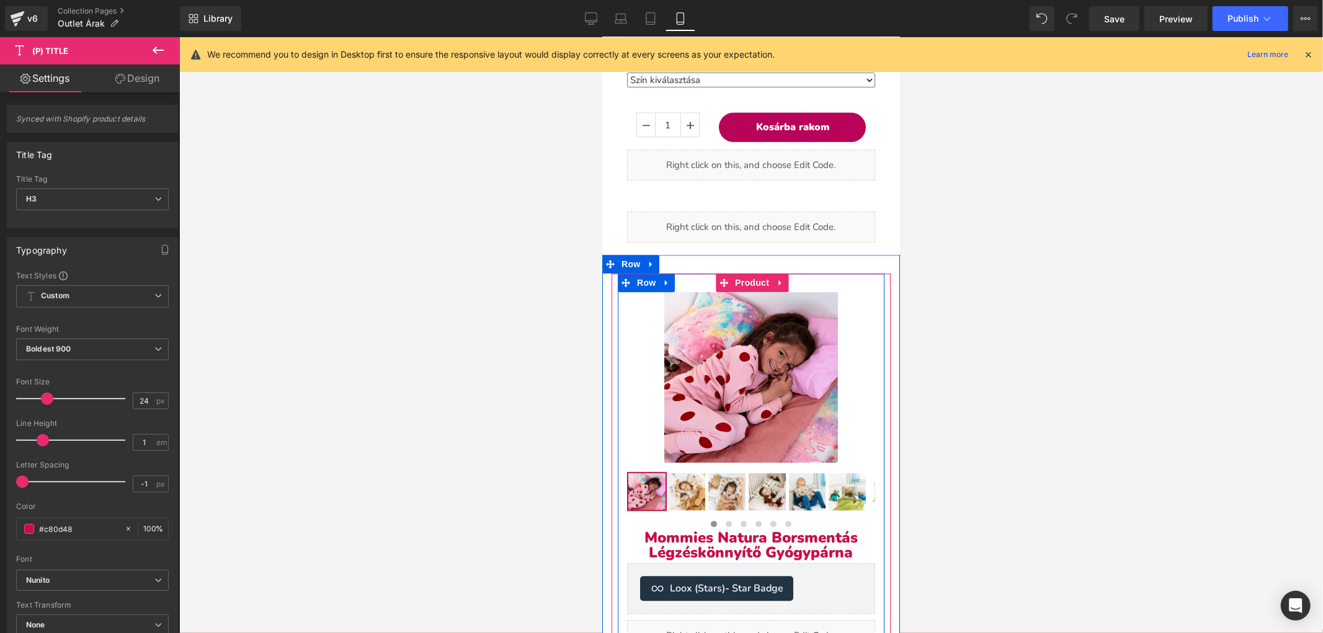
scroll to position [2411, 0]
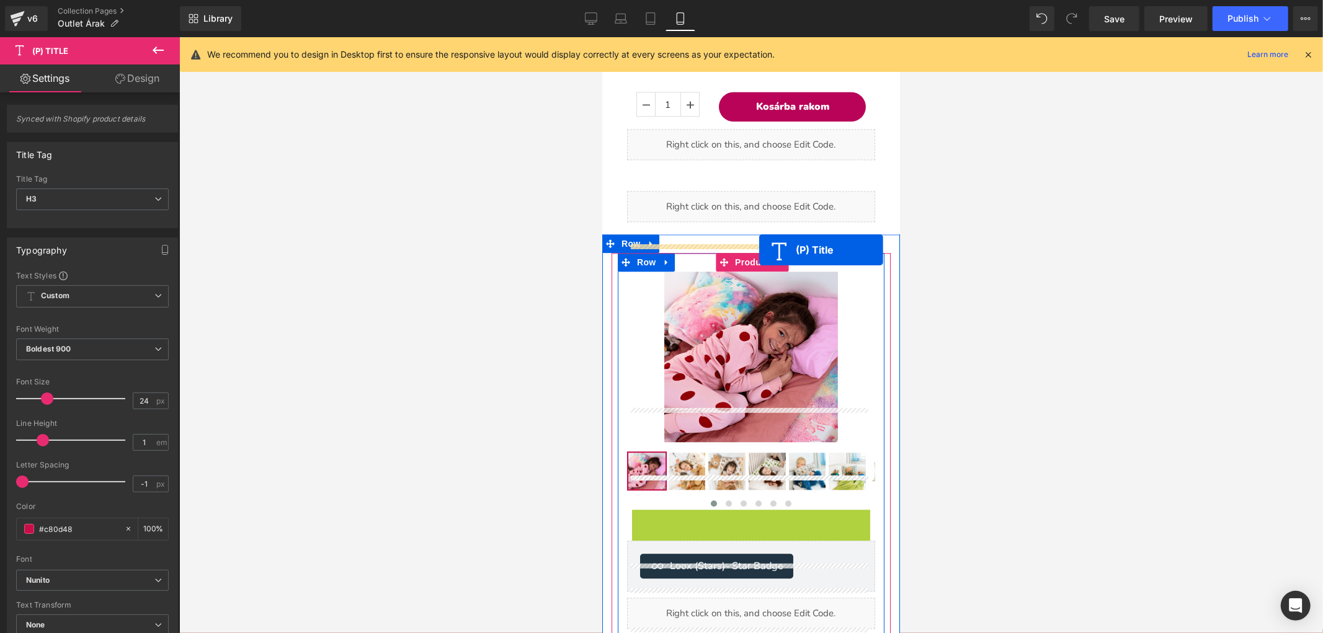
drag, startPoint x: 717, startPoint y: 489, endPoint x: 758, endPoint y: 249, distance: 243.5
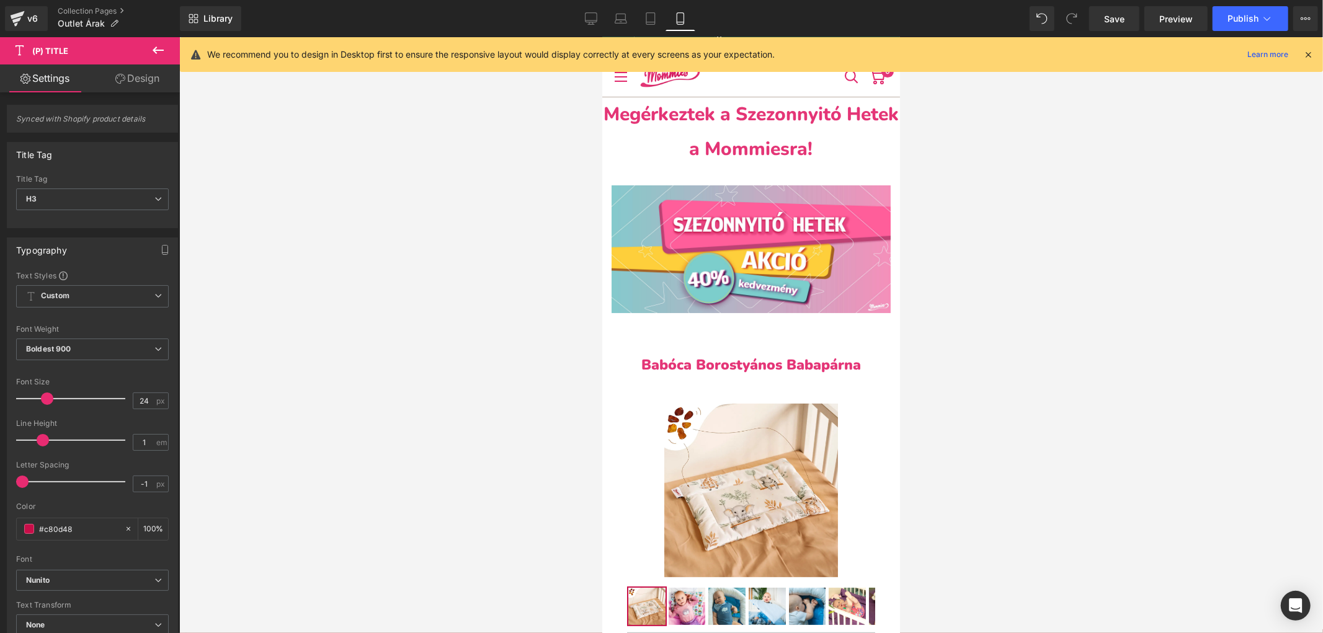
scroll to position [0, 0]
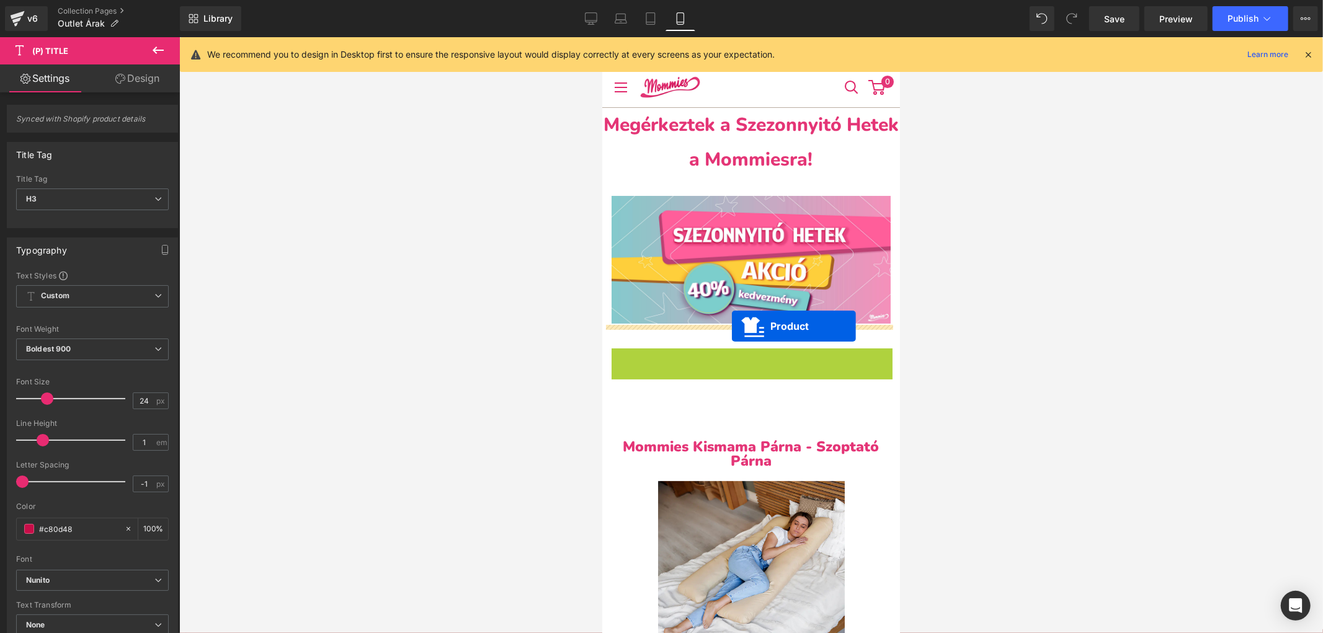
drag, startPoint x: 727, startPoint y: 353, endPoint x: 731, endPoint y: 326, distance: 27.5
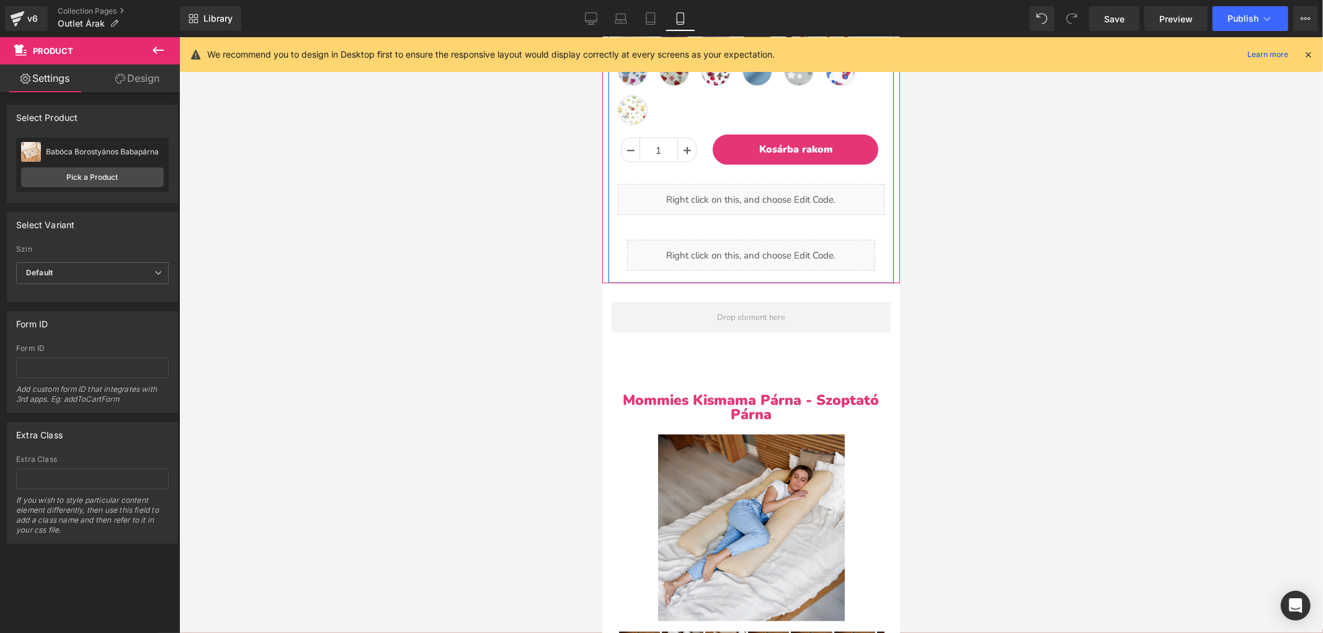
scroll to position [895, 0]
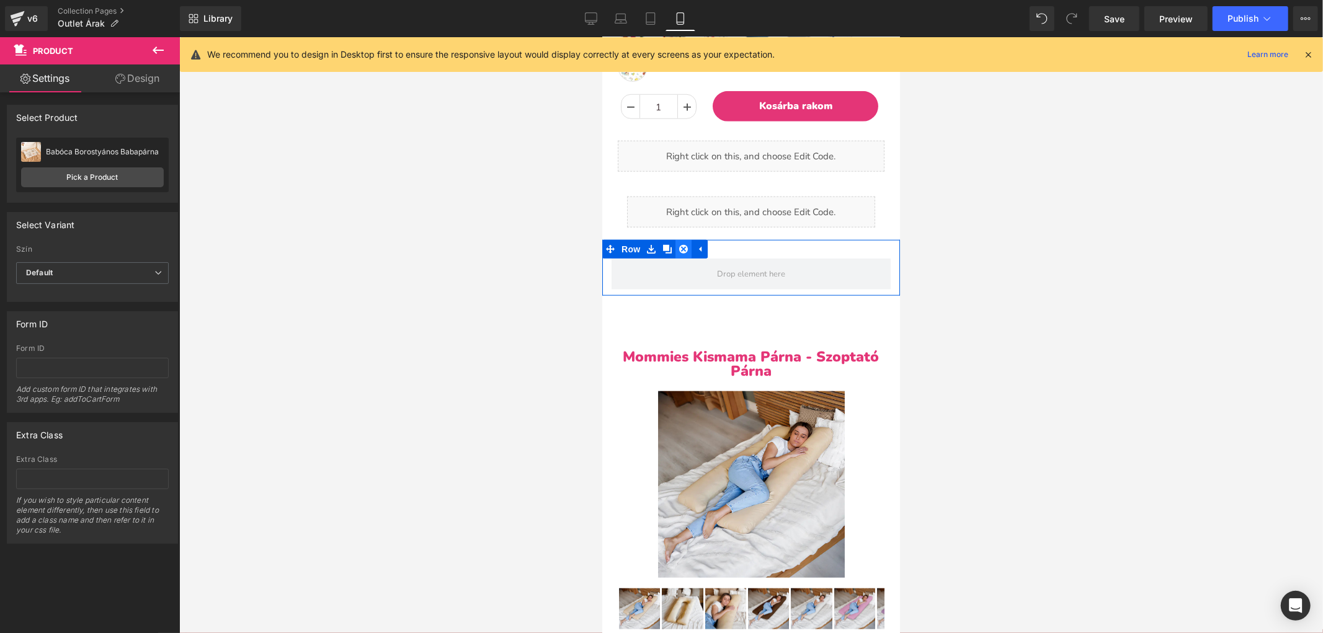
click at [685, 244] on icon at bounding box center [682, 248] width 9 height 9
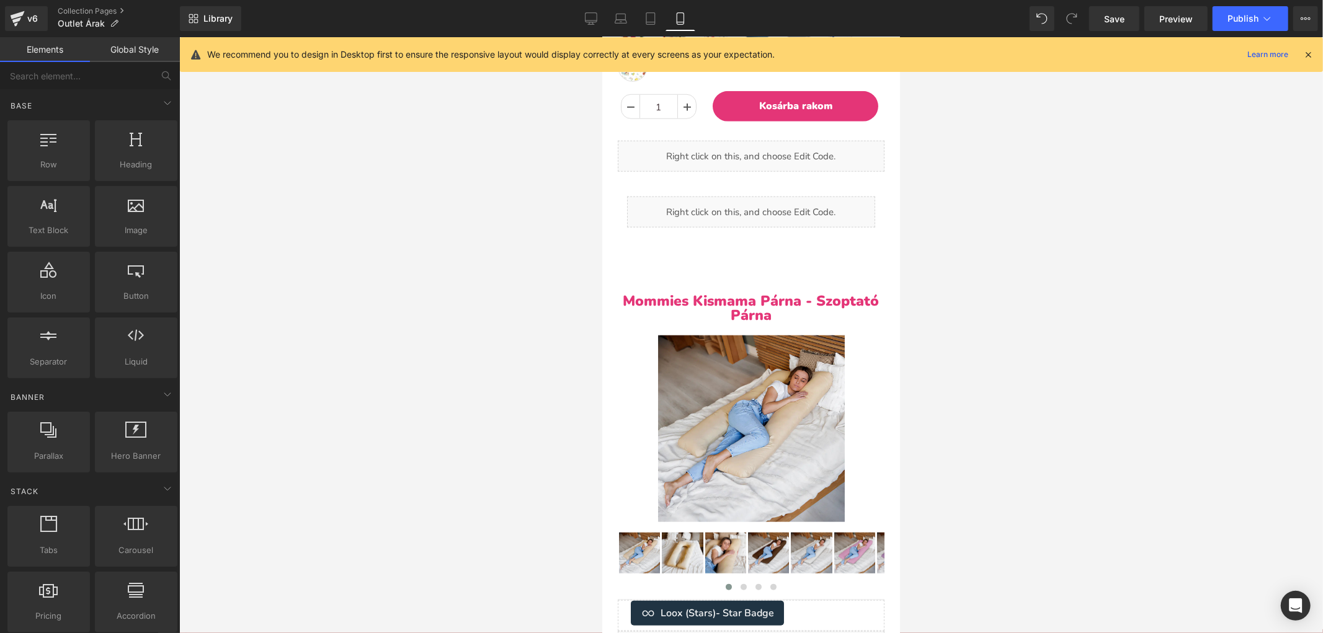
scroll to position [898, 0]
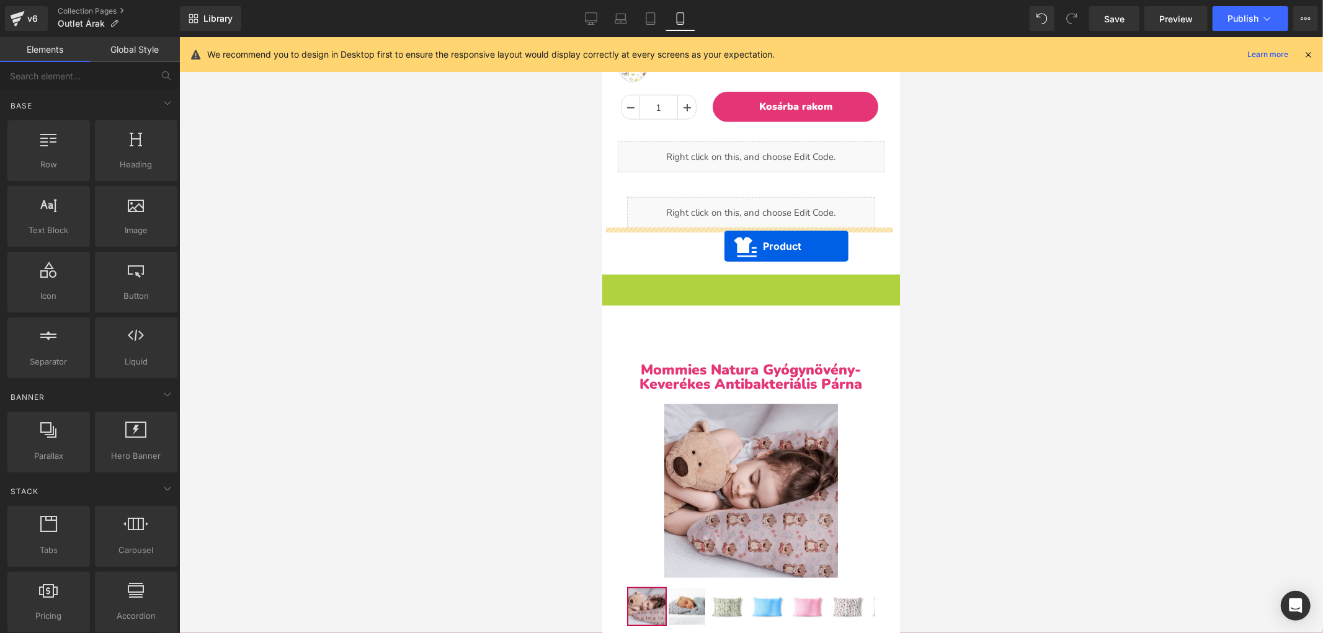
drag, startPoint x: 722, startPoint y: 270, endPoint x: 724, endPoint y: 244, distance: 26.1
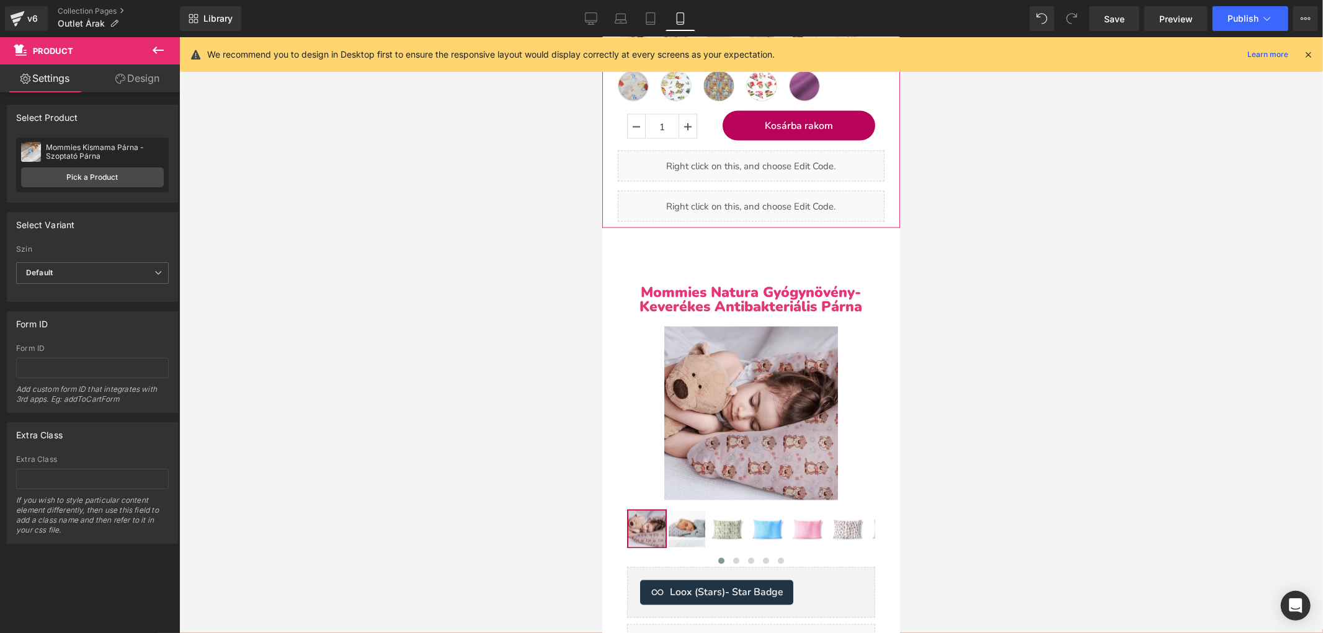
scroll to position [1725, 0]
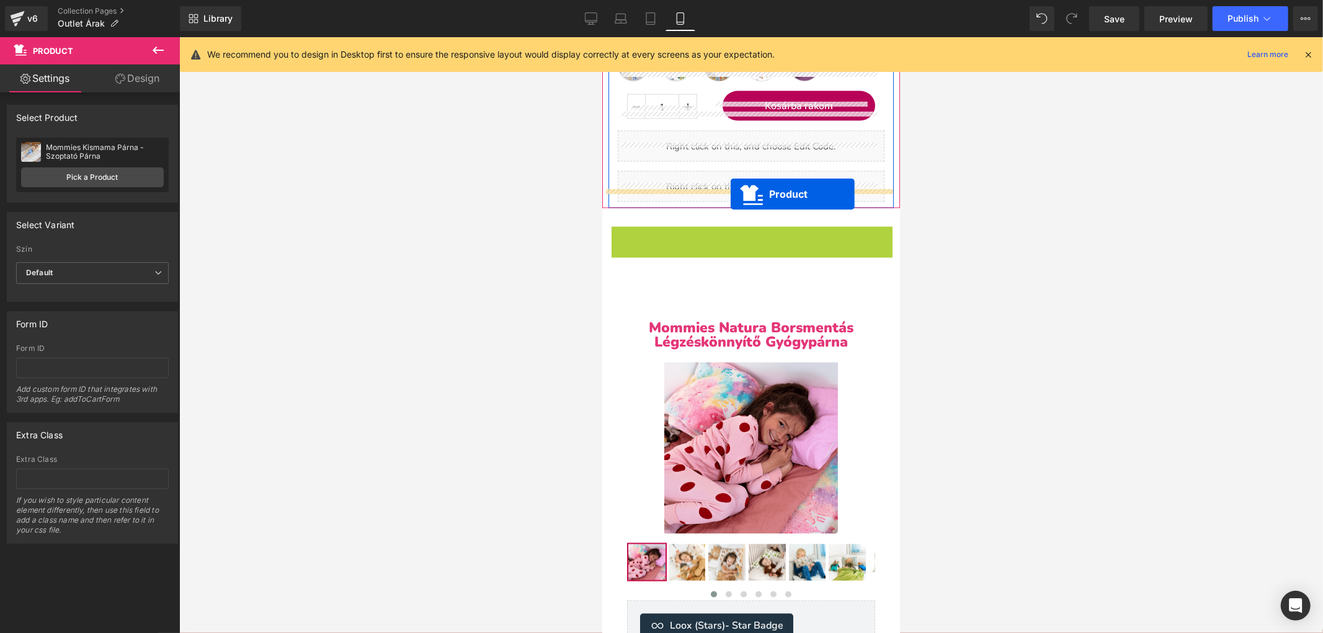
drag, startPoint x: 716, startPoint y: 218, endPoint x: 729, endPoint y: 193, distance: 27.8
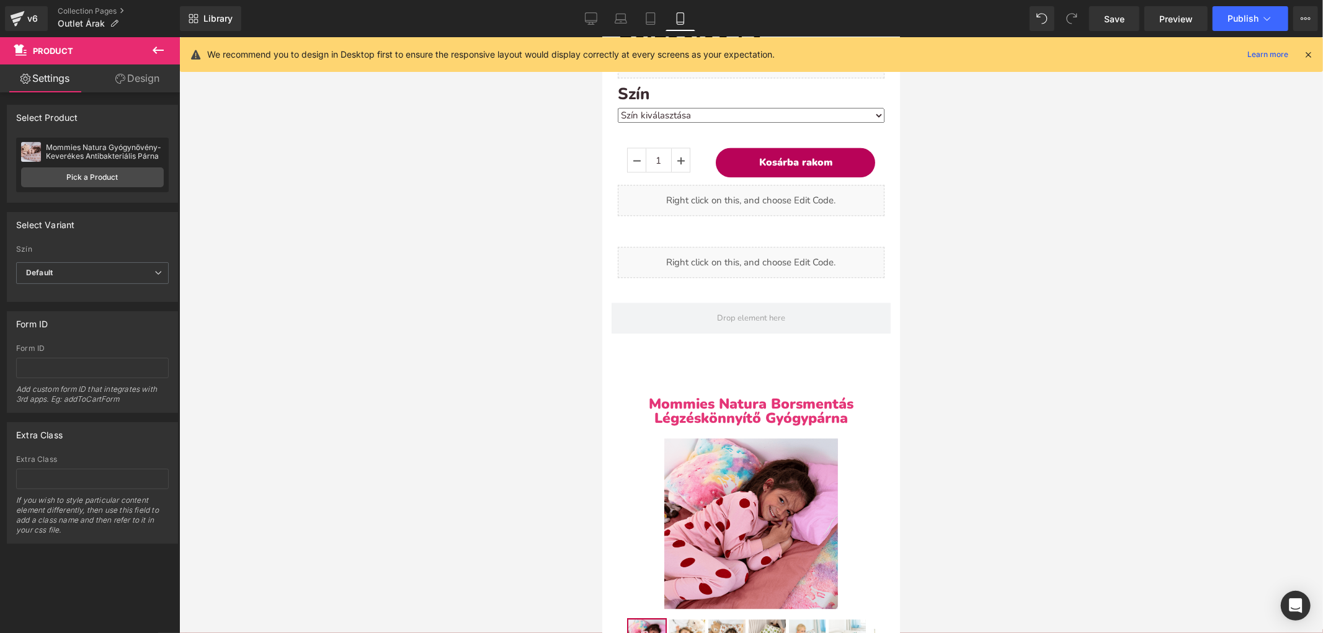
scroll to position [2345, 0]
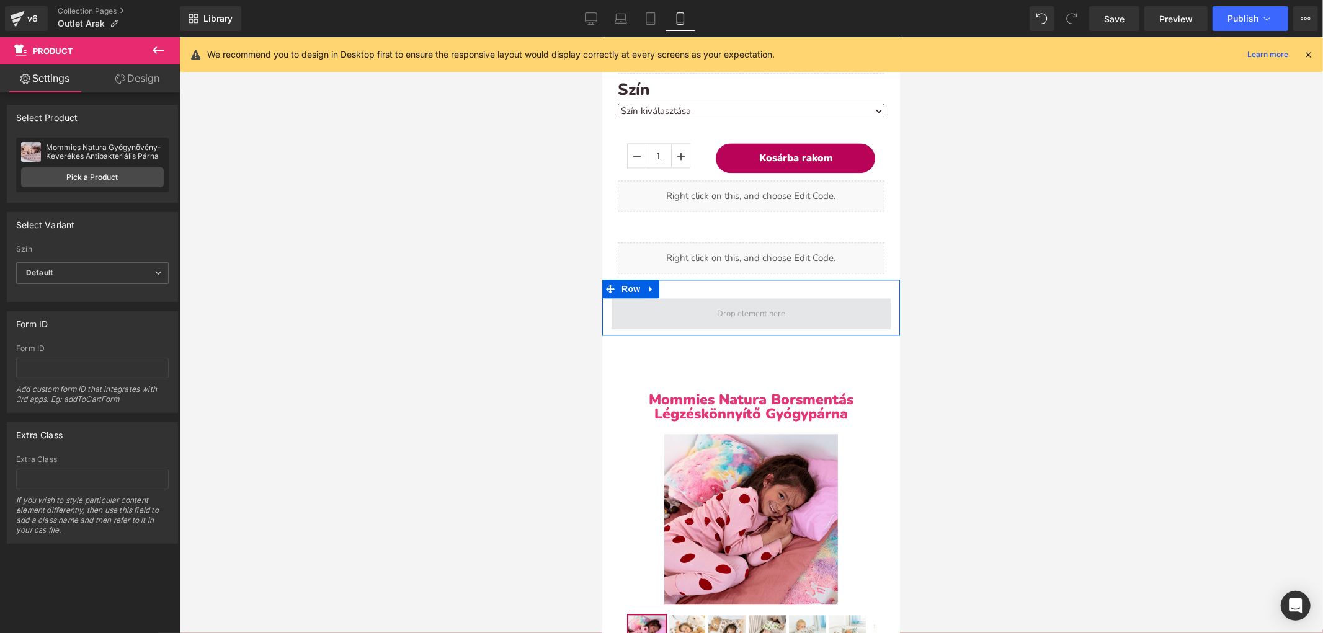
drag, startPoint x: 730, startPoint y: 278, endPoint x: 735, endPoint y: 285, distance: 8.8
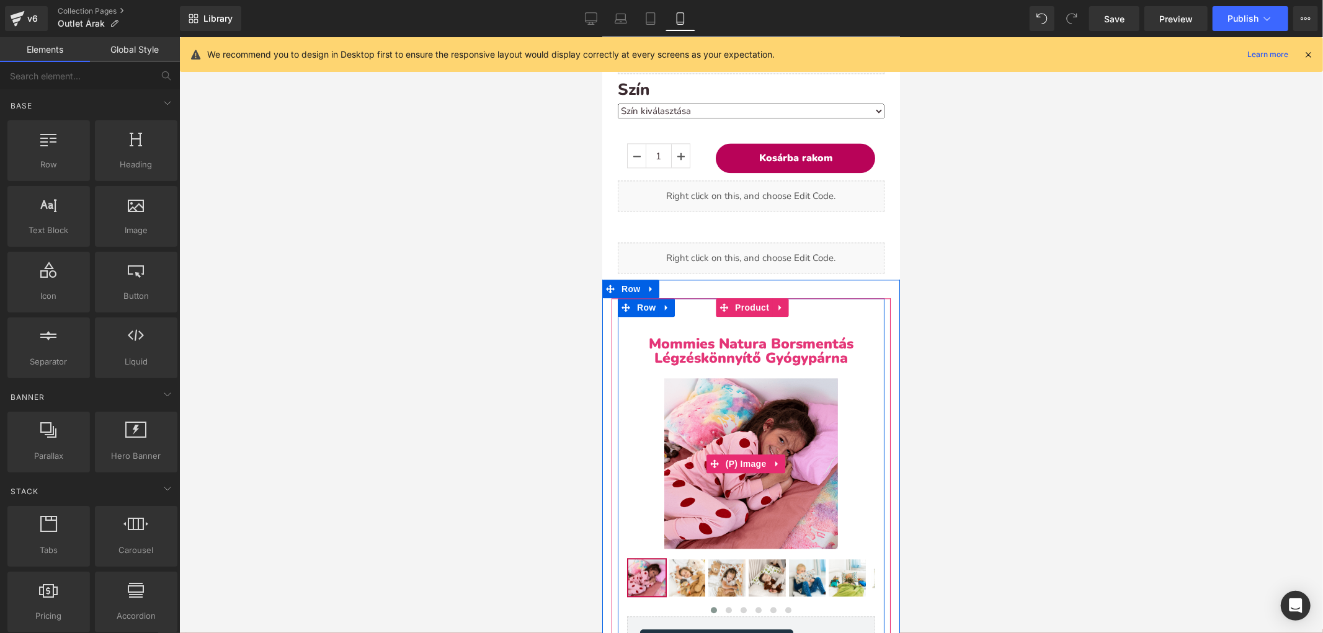
scroll to position [2348, 0]
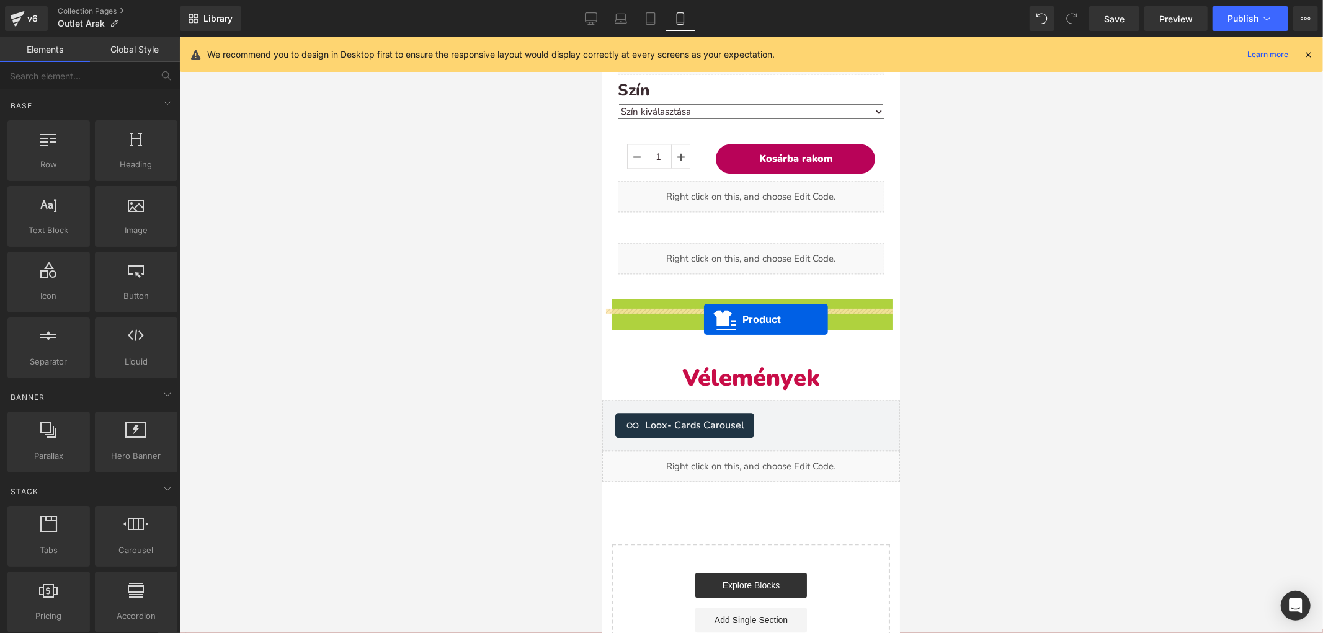
drag, startPoint x: 719, startPoint y: 277, endPoint x: 703, endPoint y: 320, distance: 46.3
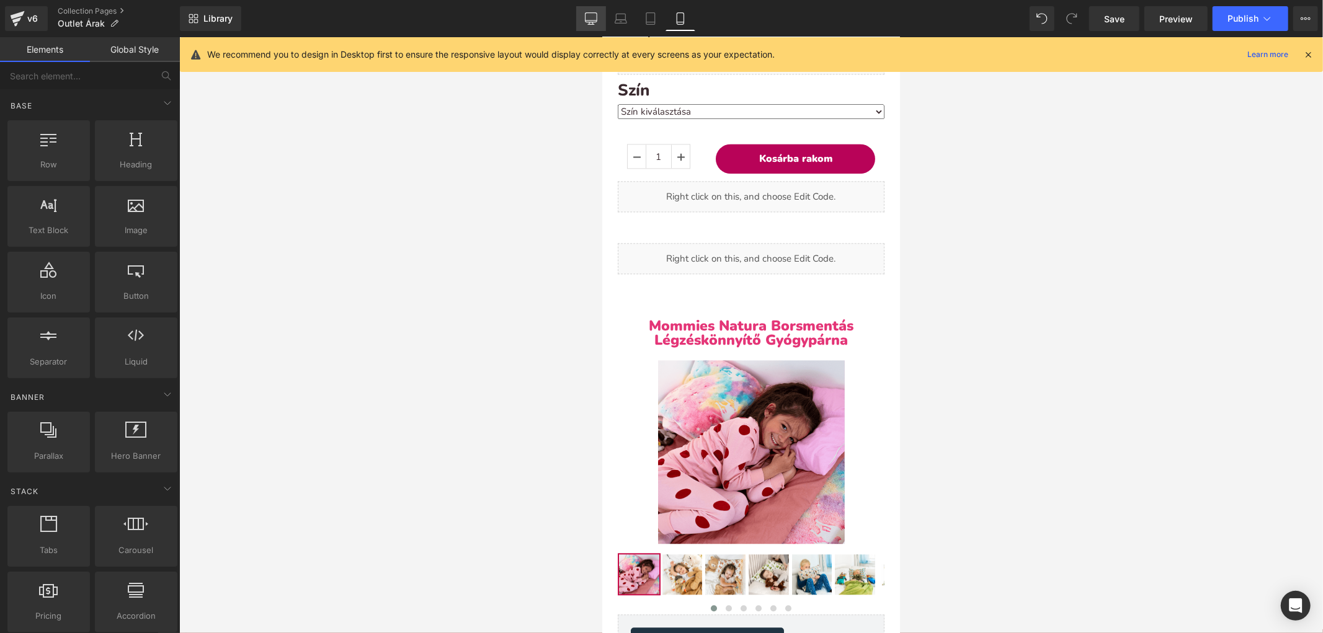
click at [587, 7] on link "Desktop" at bounding box center [591, 18] width 30 height 25
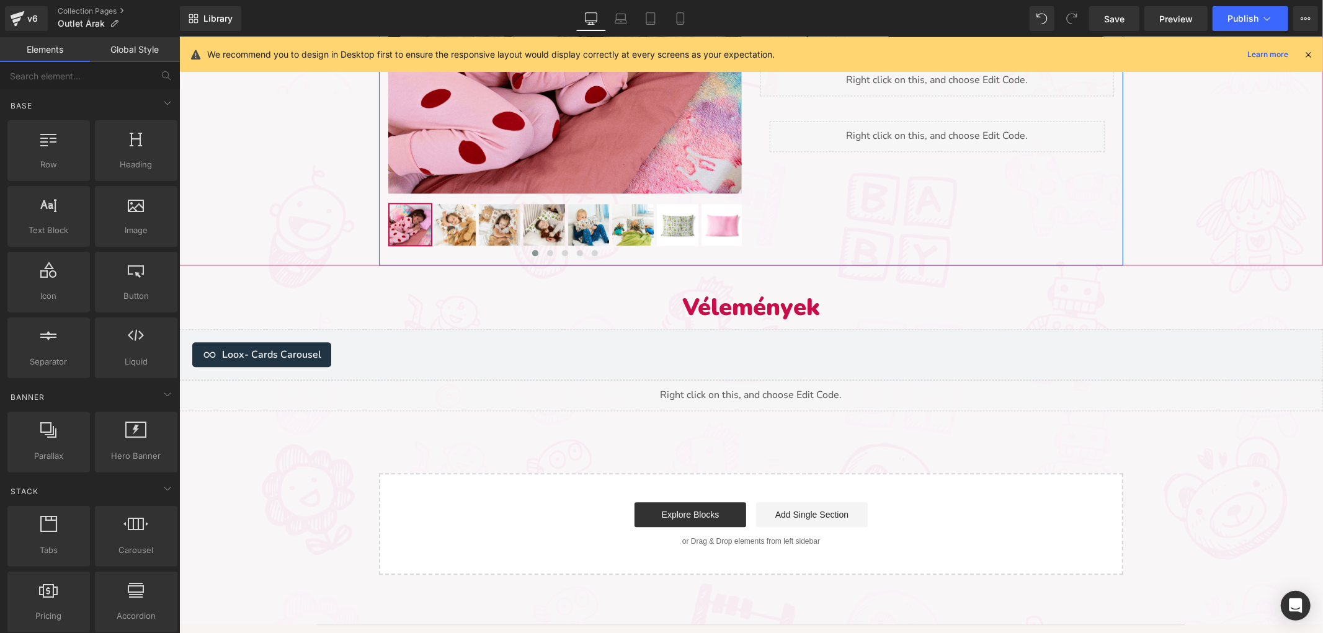
scroll to position [2327, 0]
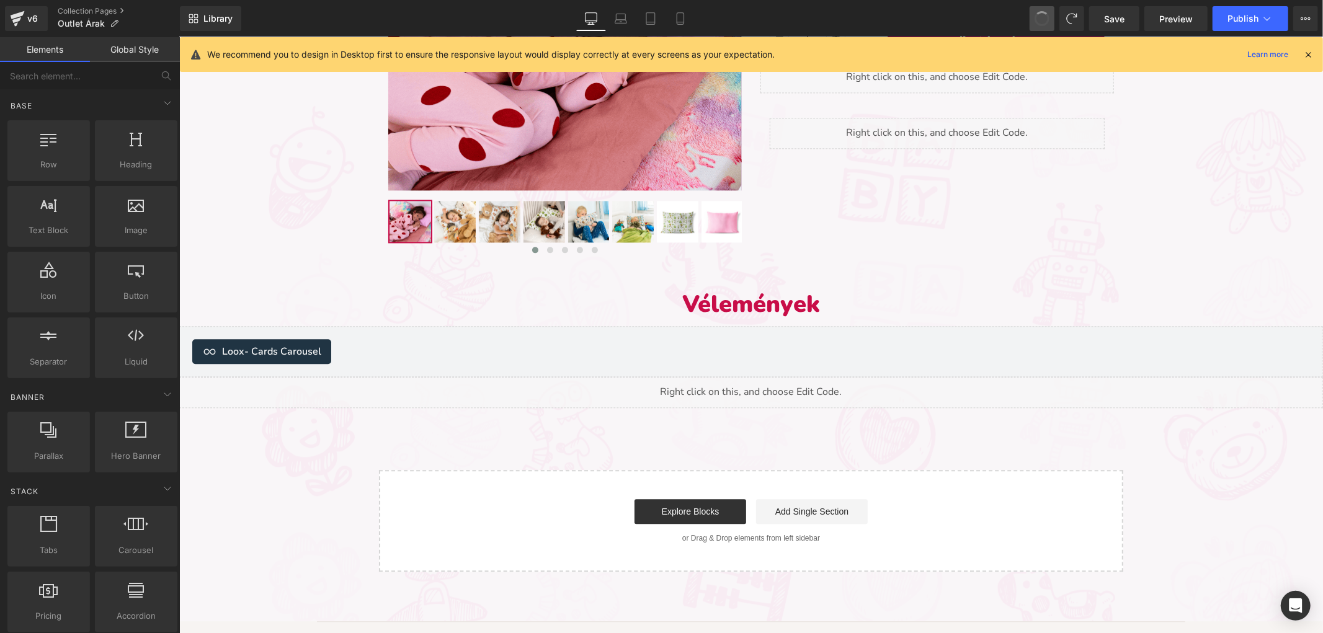
click at [1037, 9] on button at bounding box center [1041, 18] width 25 height 25
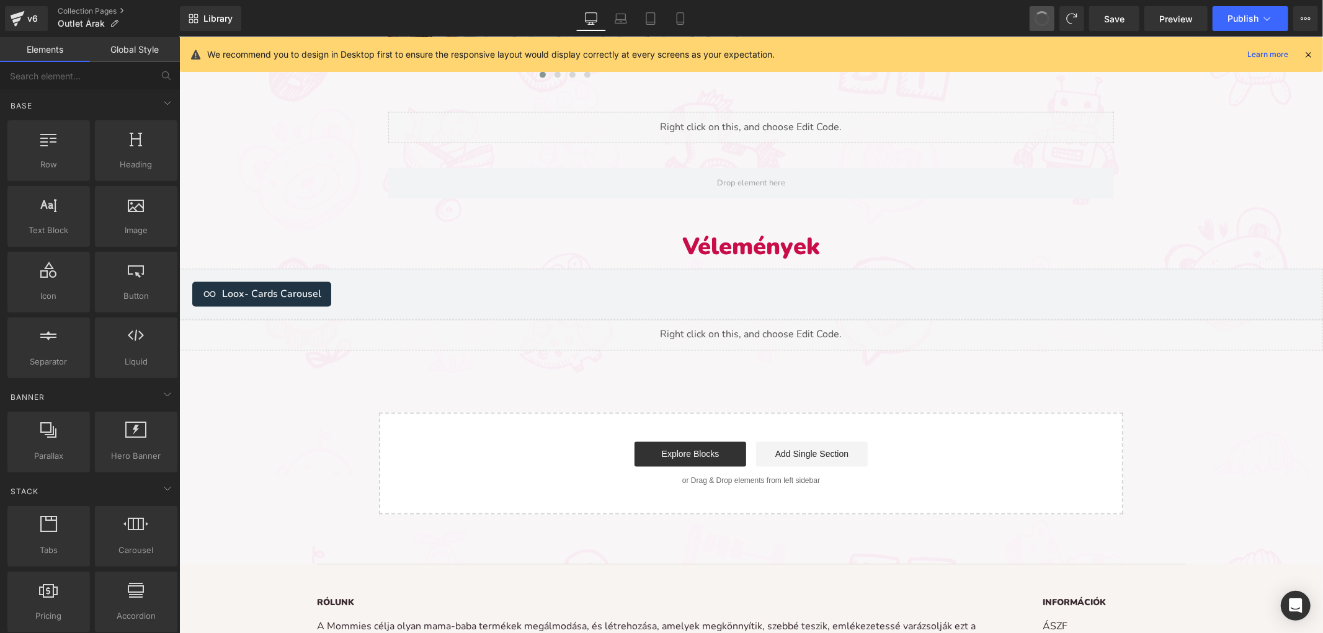
click at [1040, 11] on span at bounding box center [1042, 19] width 16 height 16
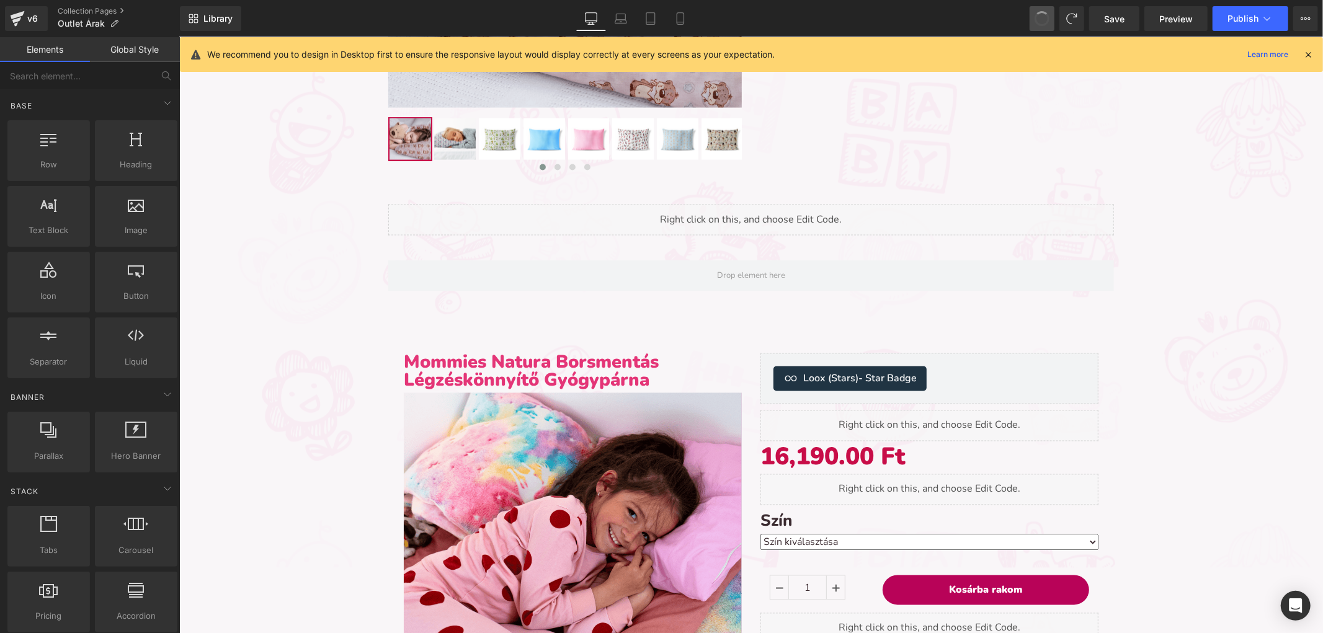
click at [1040, 11] on span at bounding box center [1041, 18] width 21 height 21
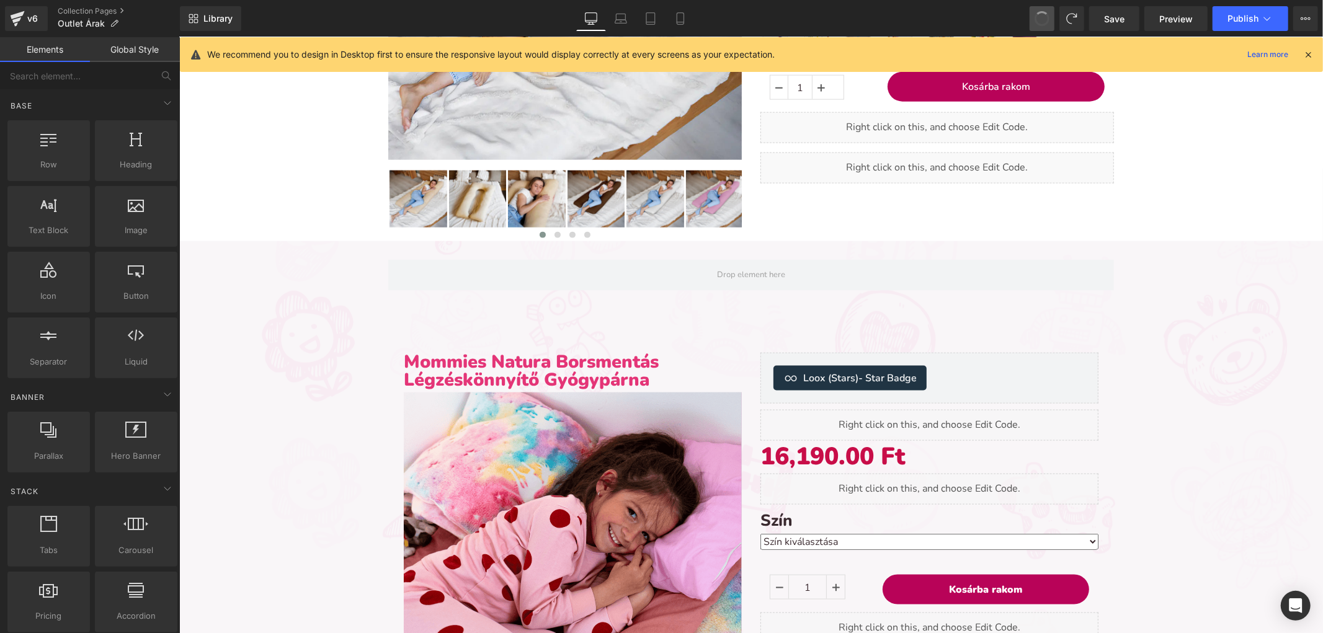
click at [1040, 11] on span at bounding box center [1041, 18] width 19 height 19
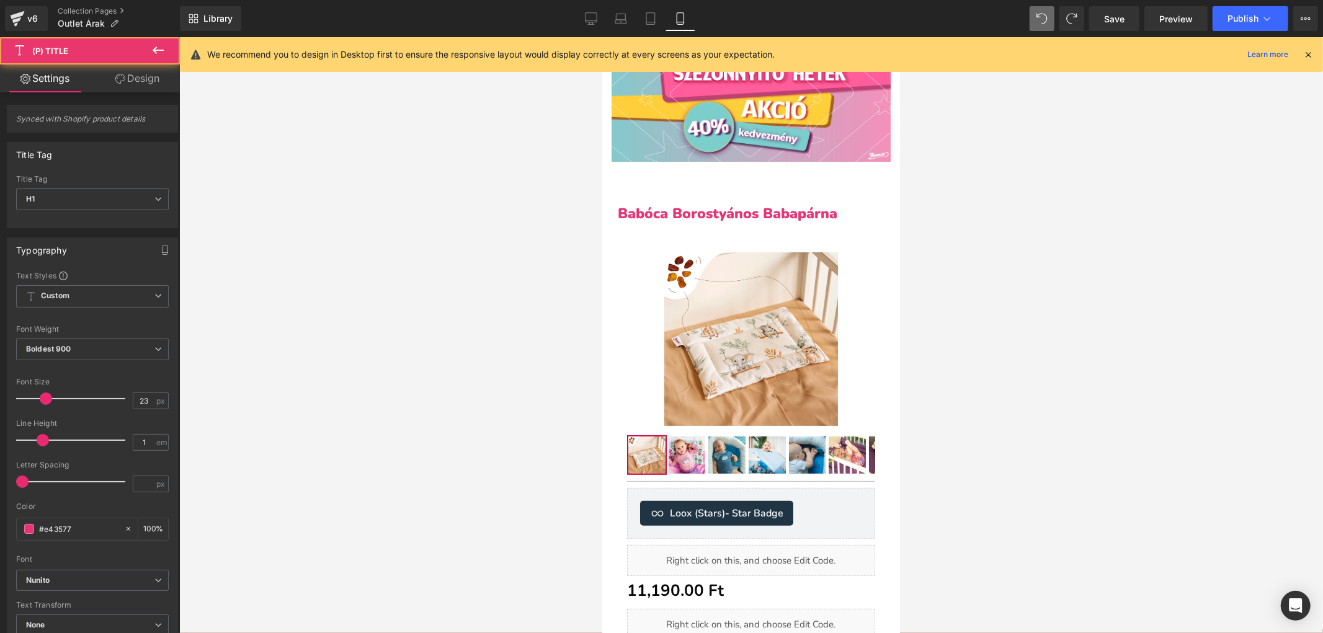
scroll to position [126, 0]
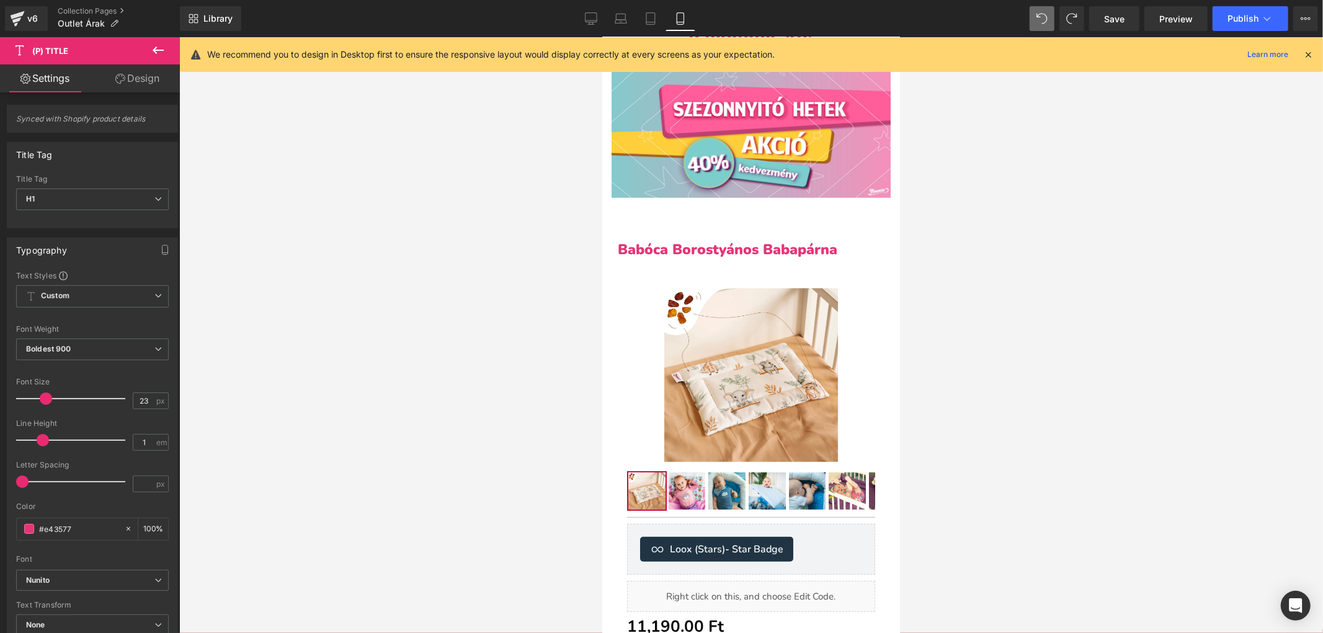
type input "29"
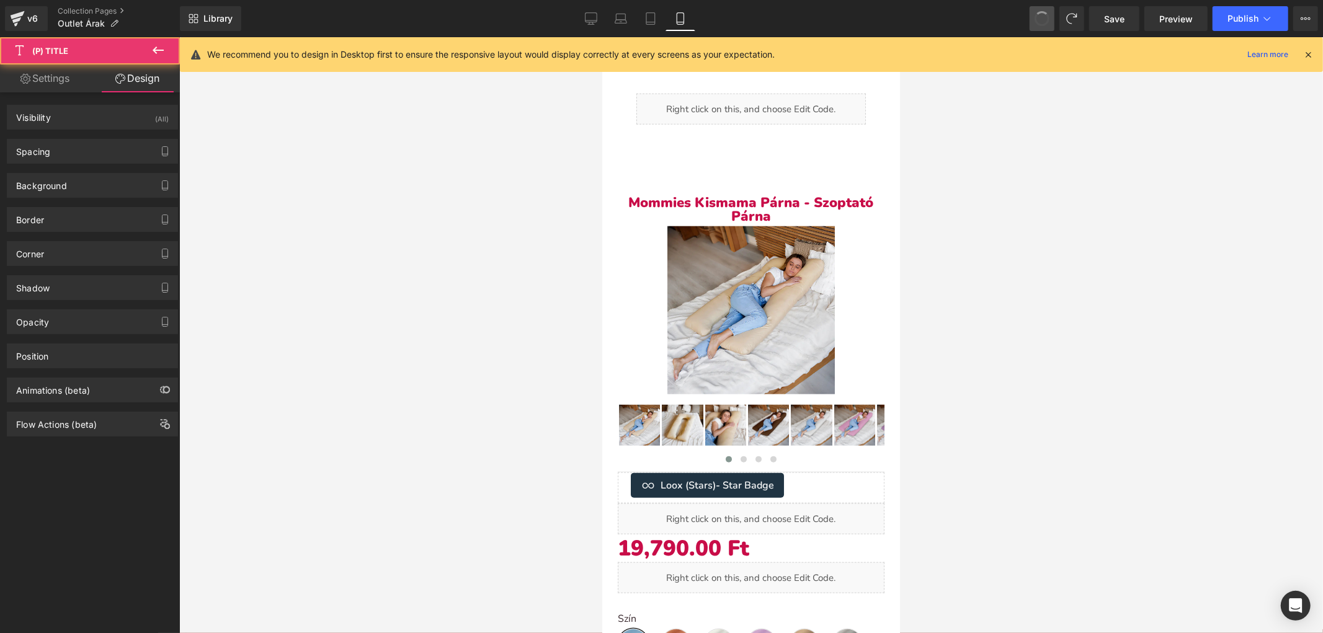
scroll to position [1001, 0]
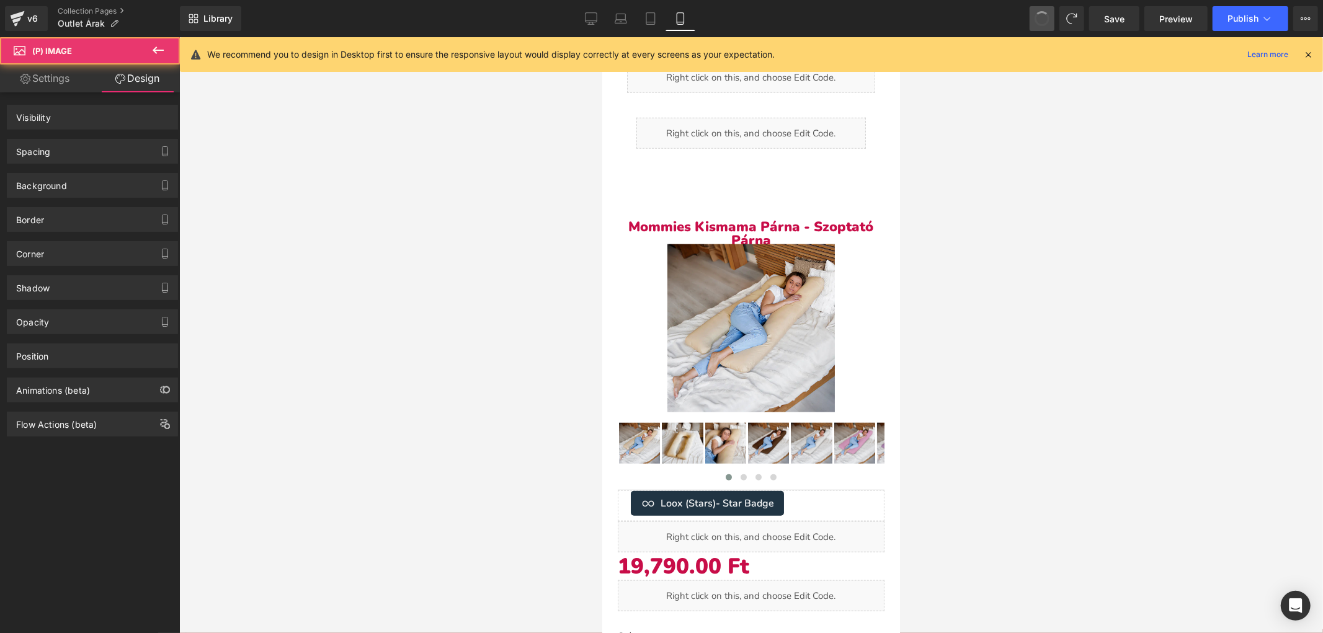
click at [1040, 11] on span at bounding box center [1041, 18] width 17 height 17
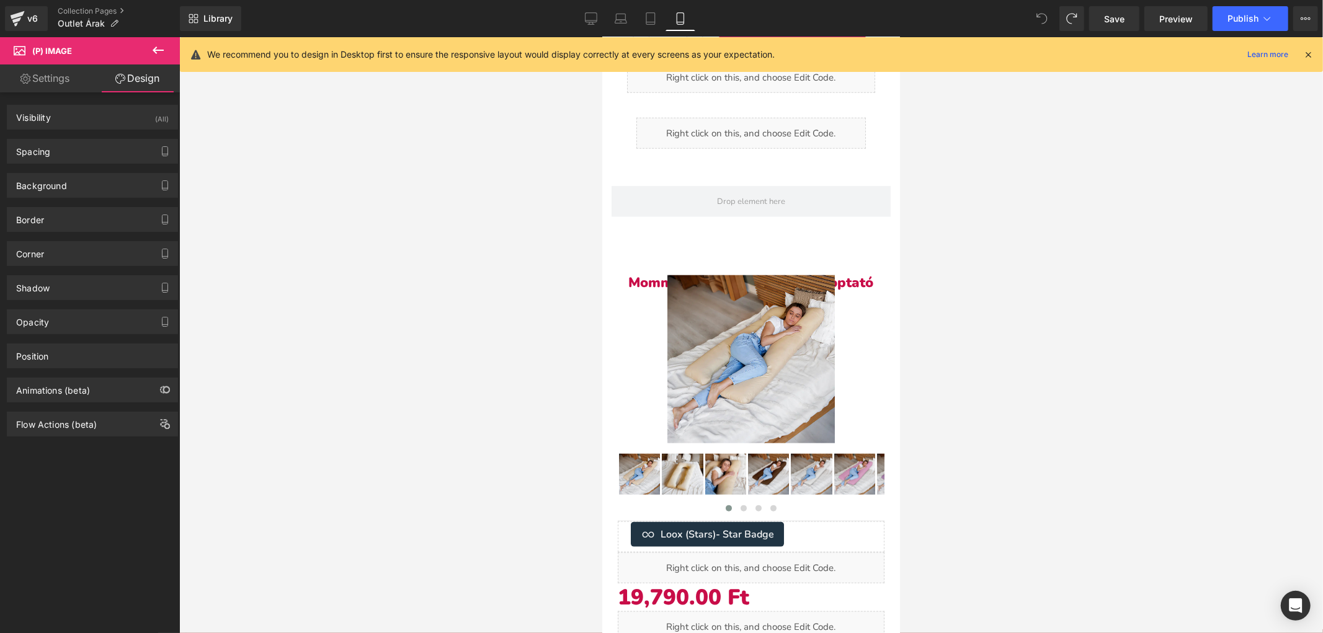
click at [1040, 11] on span at bounding box center [1041, 18] width 25 height 25
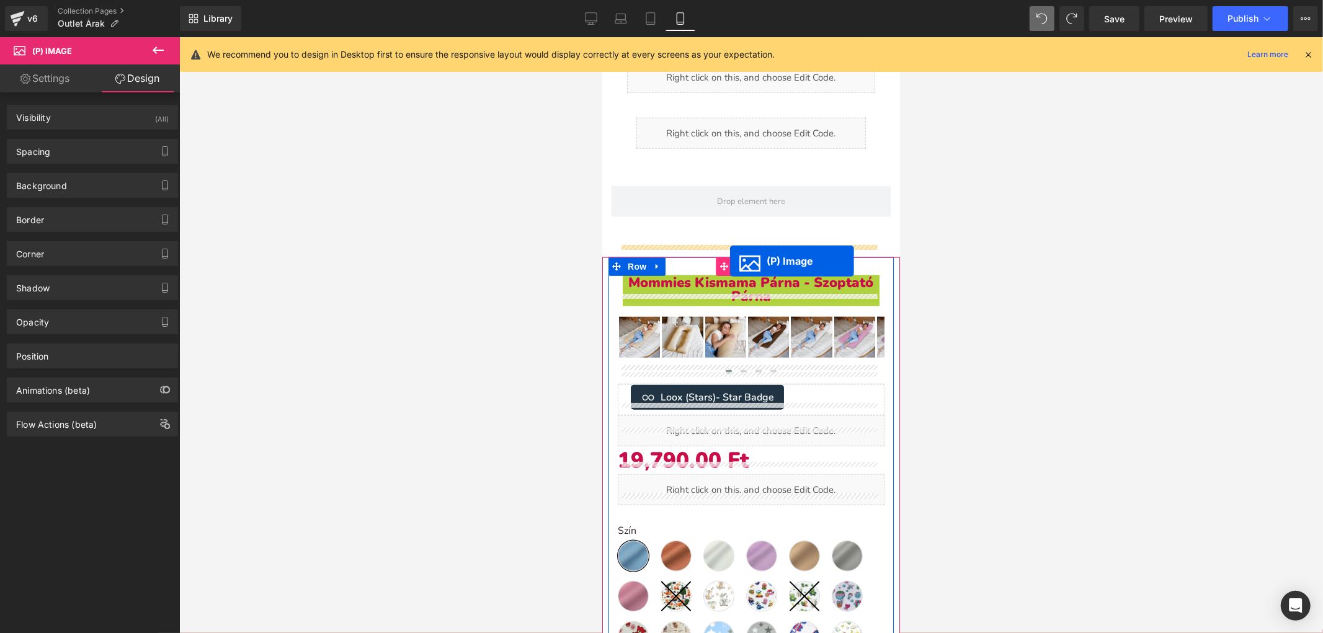
drag, startPoint x: 712, startPoint y: 344, endPoint x: 729, endPoint y: 260, distance: 85.4
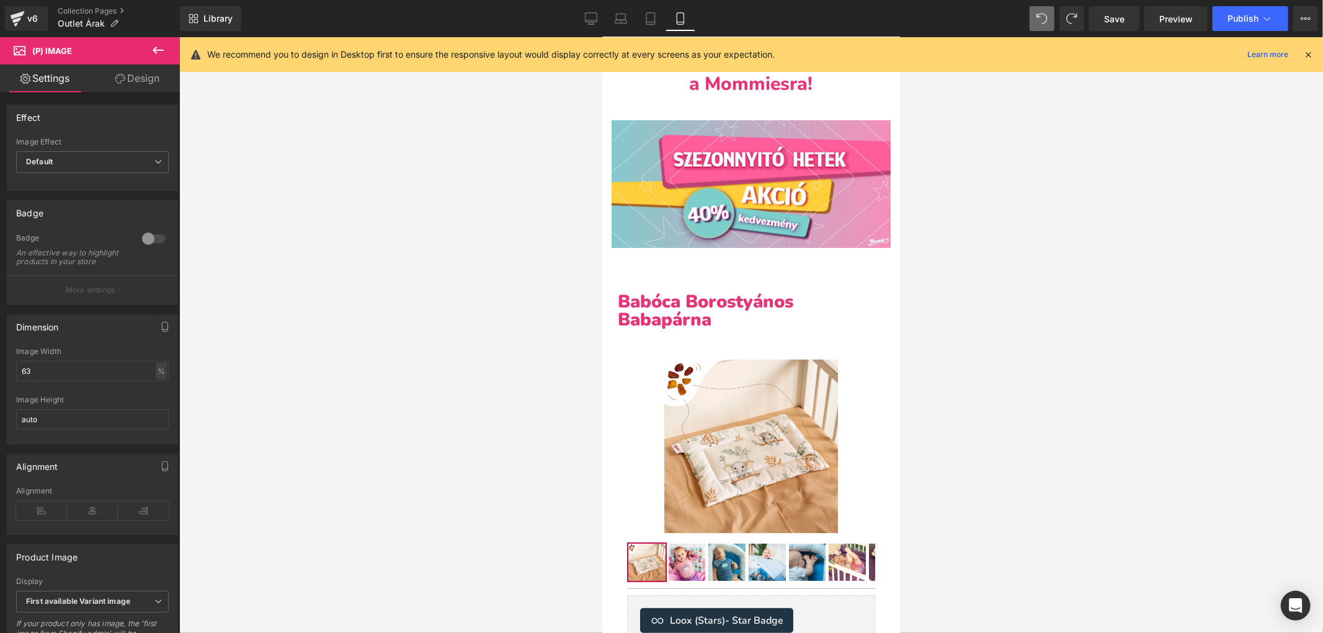
scroll to position [36, 0]
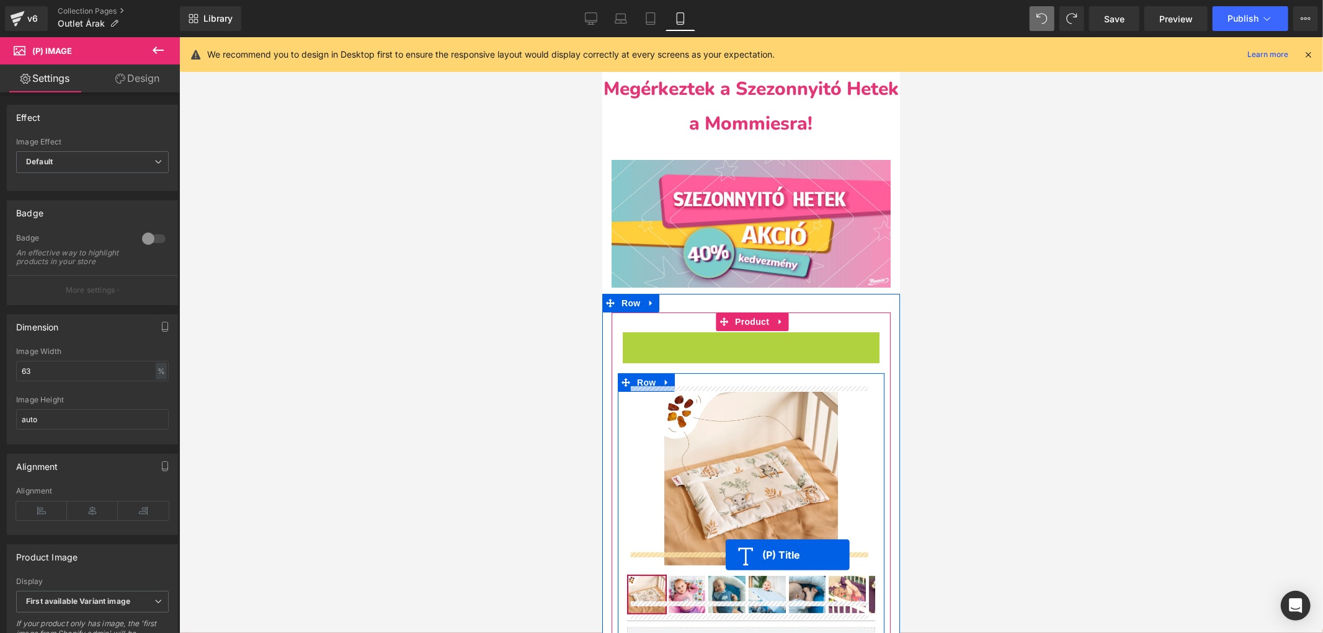
drag, startPoint x: 716, startPoint y: 345, endPoint x: 724, endPoint y: 549, distance: 204.1
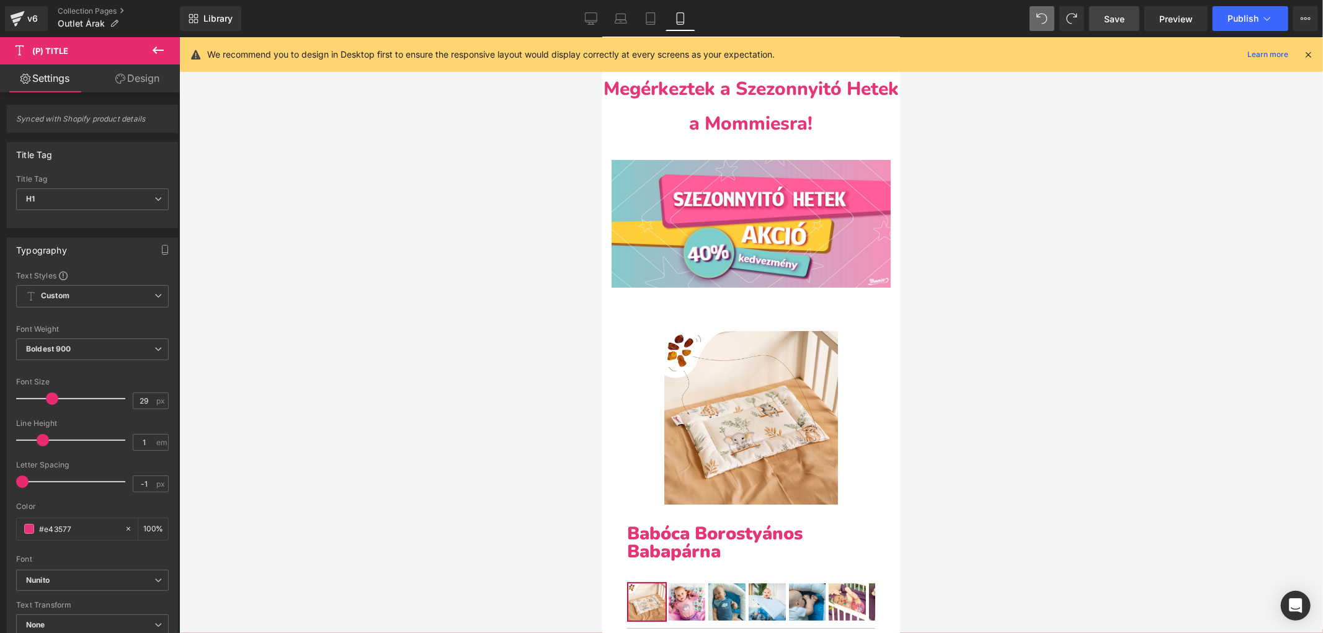
click at [1122, 17] on span "Save" at bounding box center [1114, 18] width 20 height 13
click at [573, 23] on icon at bounding box center [577, 18] width 12 height 12
type input "100"
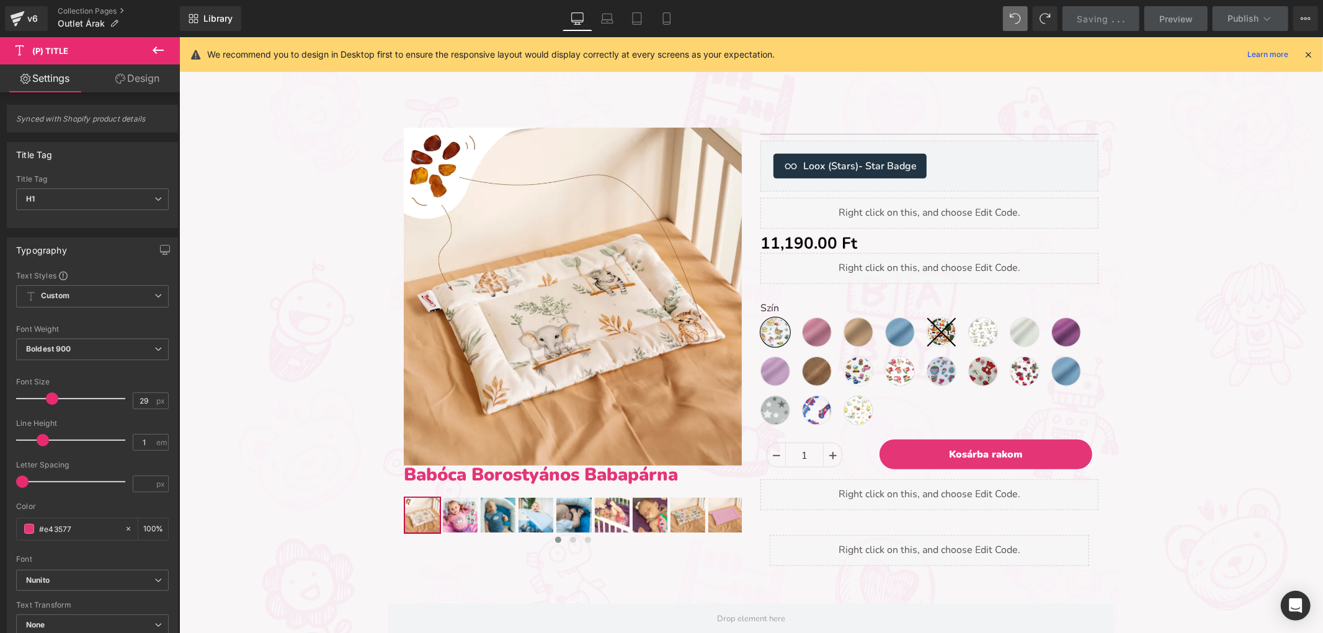
scroll to position [494, 0]
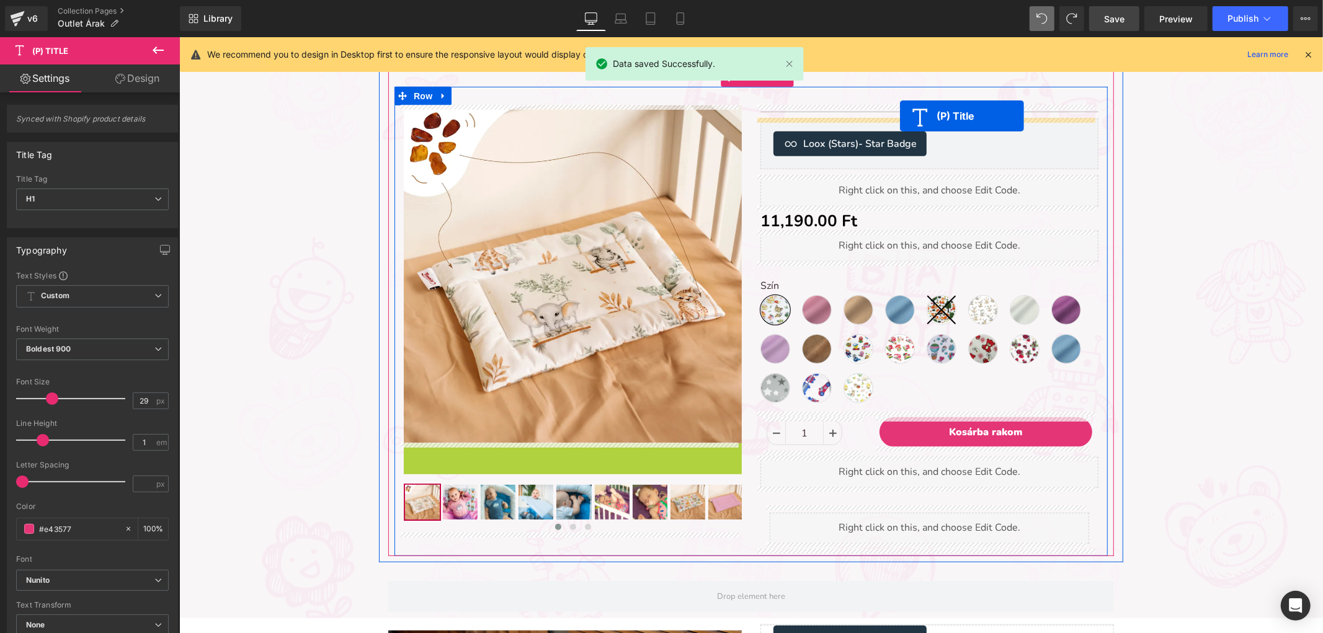
drag, startPoint x: 508, startPoint y: 454, endPoint x: 900, endPoint y: 115, distance: 517.9
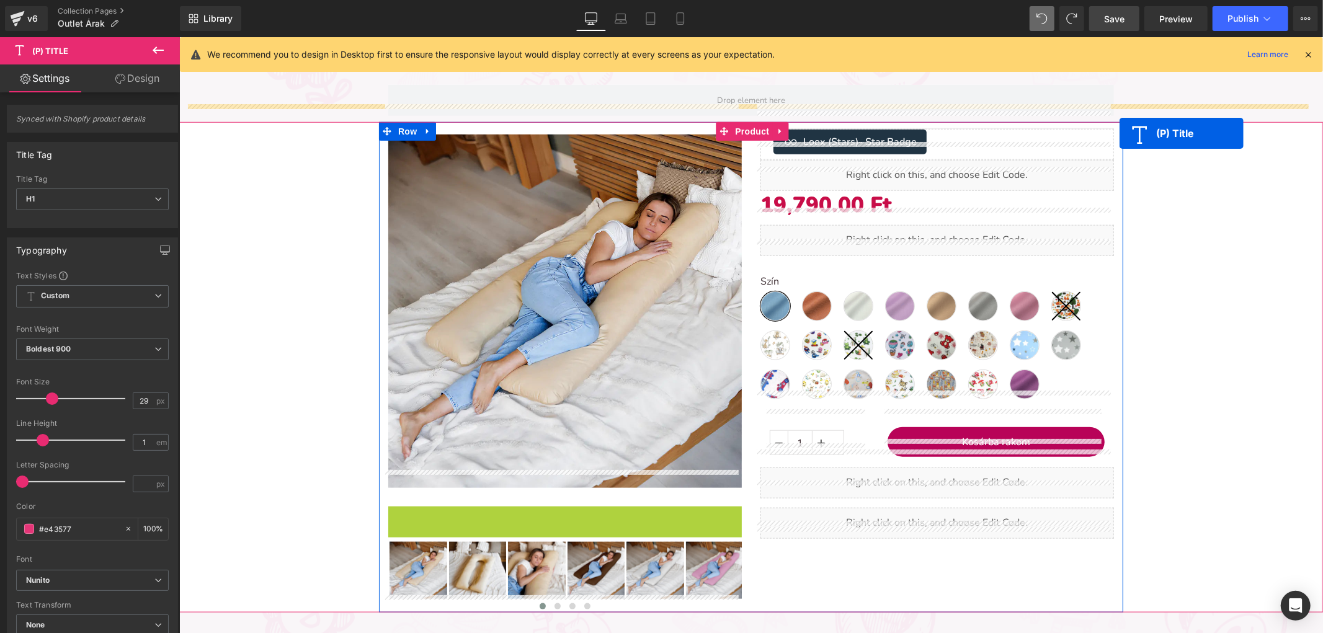
scroll to position [977, 0]
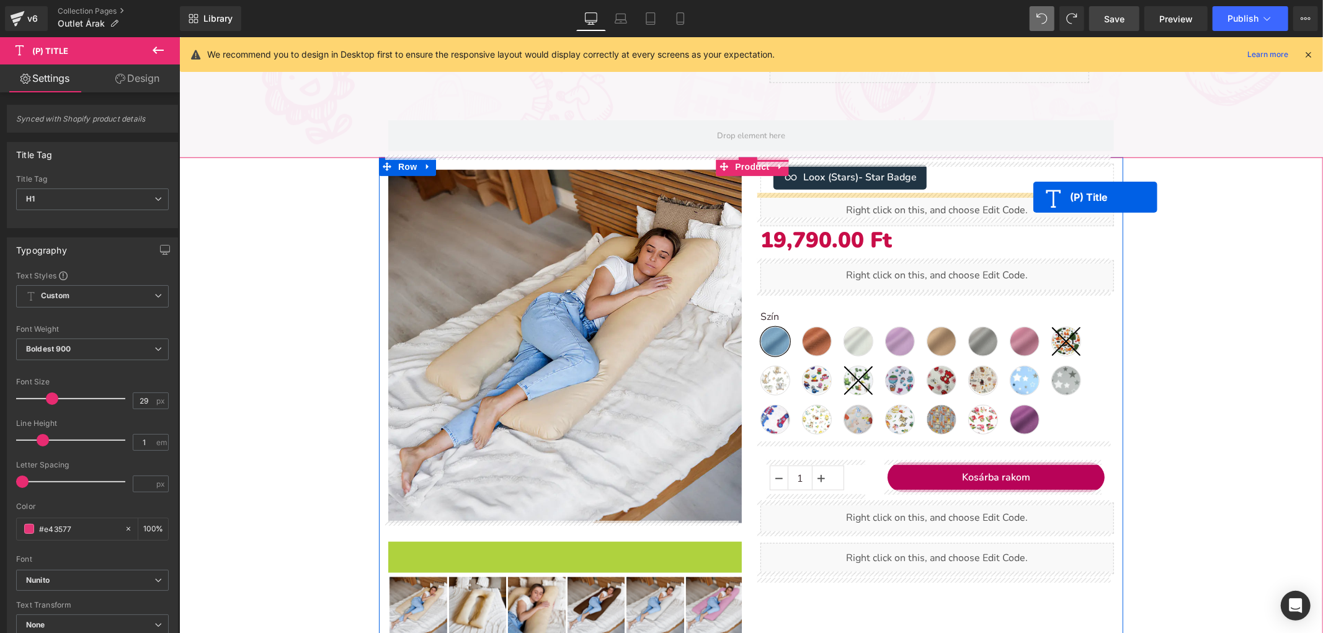
drag, startPoint x: 533, startPoint y: 404, endPoint x: 1035, endPoint y: 198, distance: 543.0
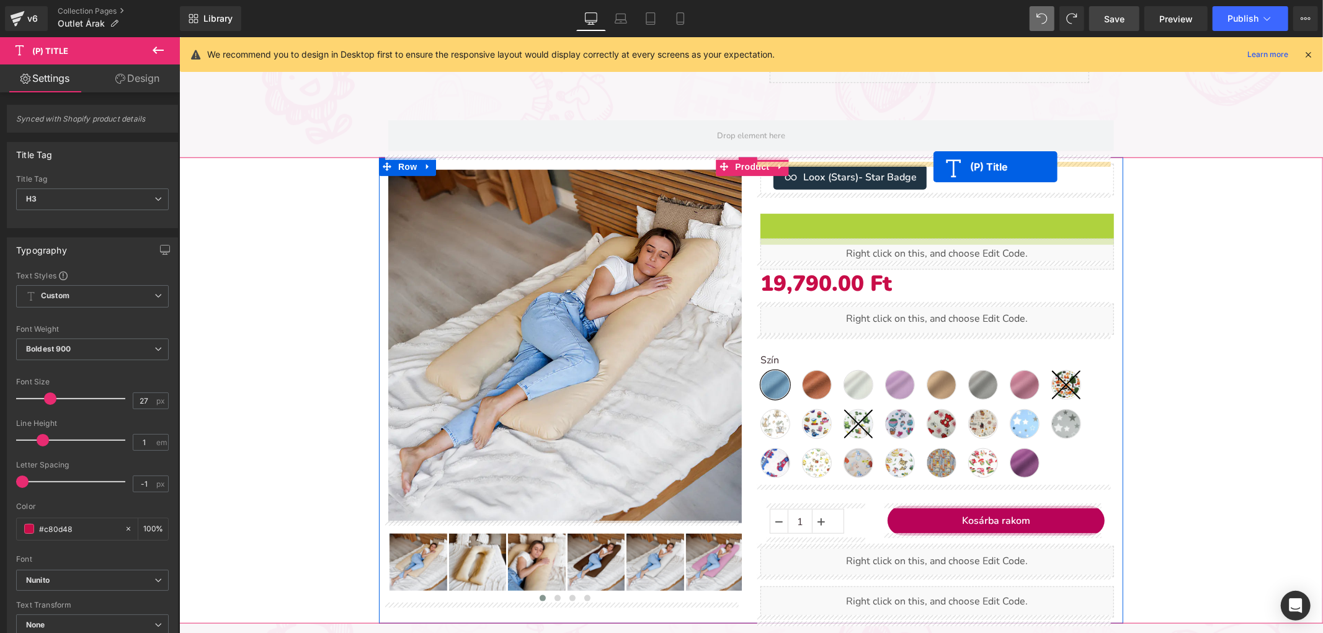
drag, startPoint x: 905, startPoint y: 215, endPoint x: 932, endPoint y: 163, distance: 58.2
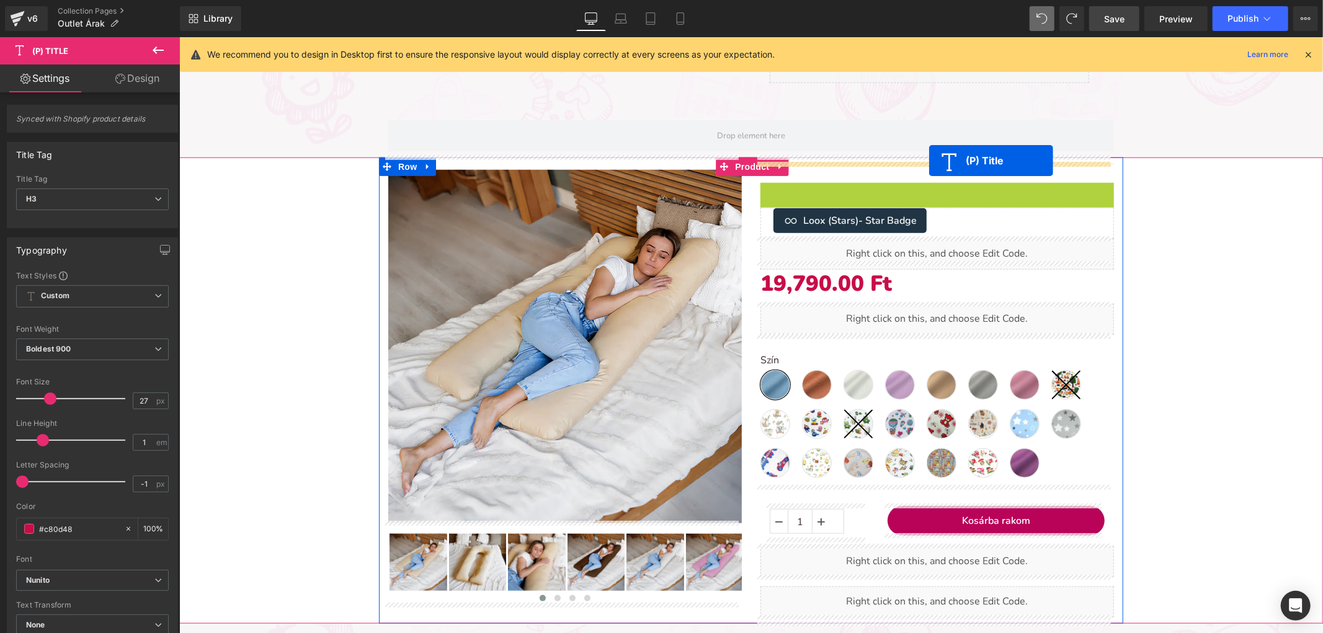
drag, startPoint x: 900, startPoint y: 187, endPoint x: 928, endPoint y: 161, distance: 39.0
drag, startPoint x: 905, startPoint y: 187, endPoint x: 921, endPoint y: 159, distance: 31.9
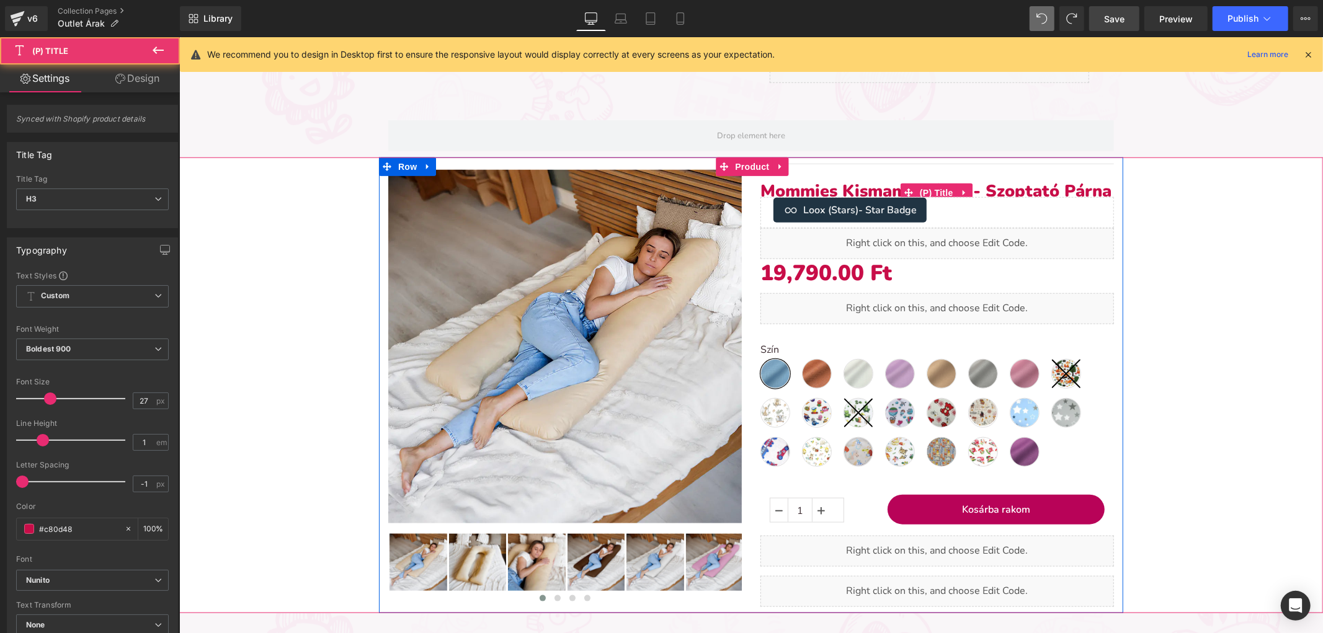
click at [998, 186] on link "Mommies Kismama Párna - Szoptató Párna" at bounding box center [935, 190] width 351 height 17
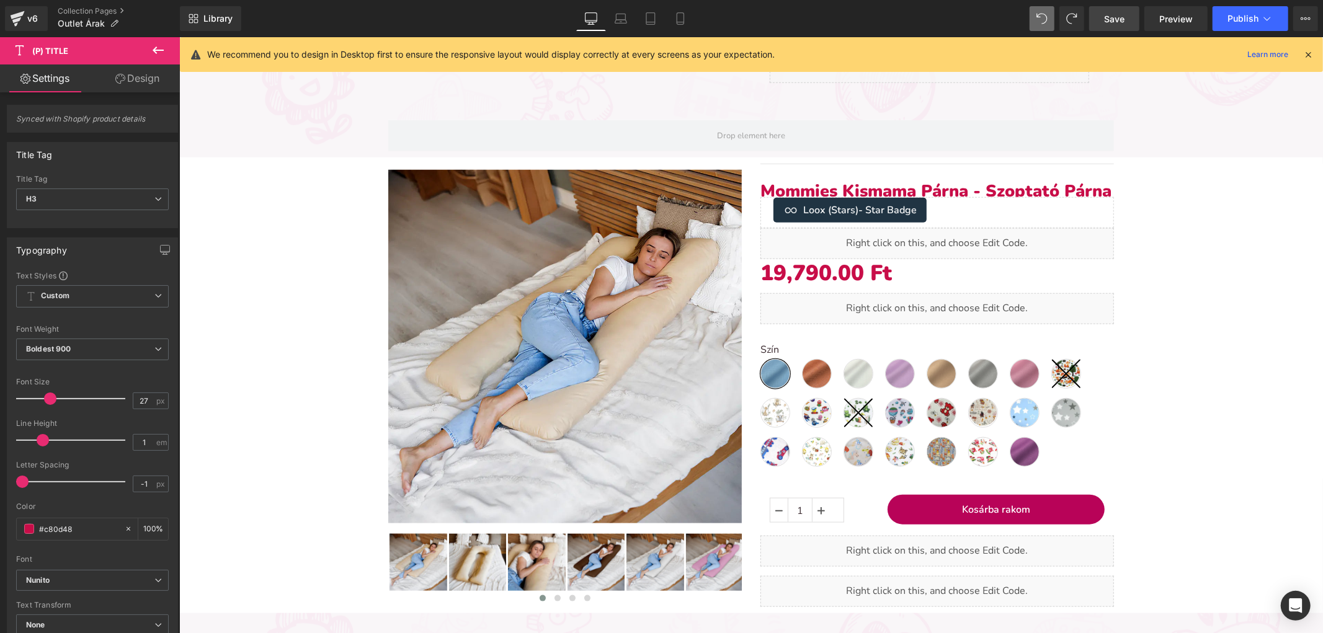
drag, startPoint x: 149, startPoint y: 81, endPoint x: 89, endPoint y: 177, distance: 113.0
click at [146, 81] on link "Design" at bounding box center [137, 78] width 90 height 28
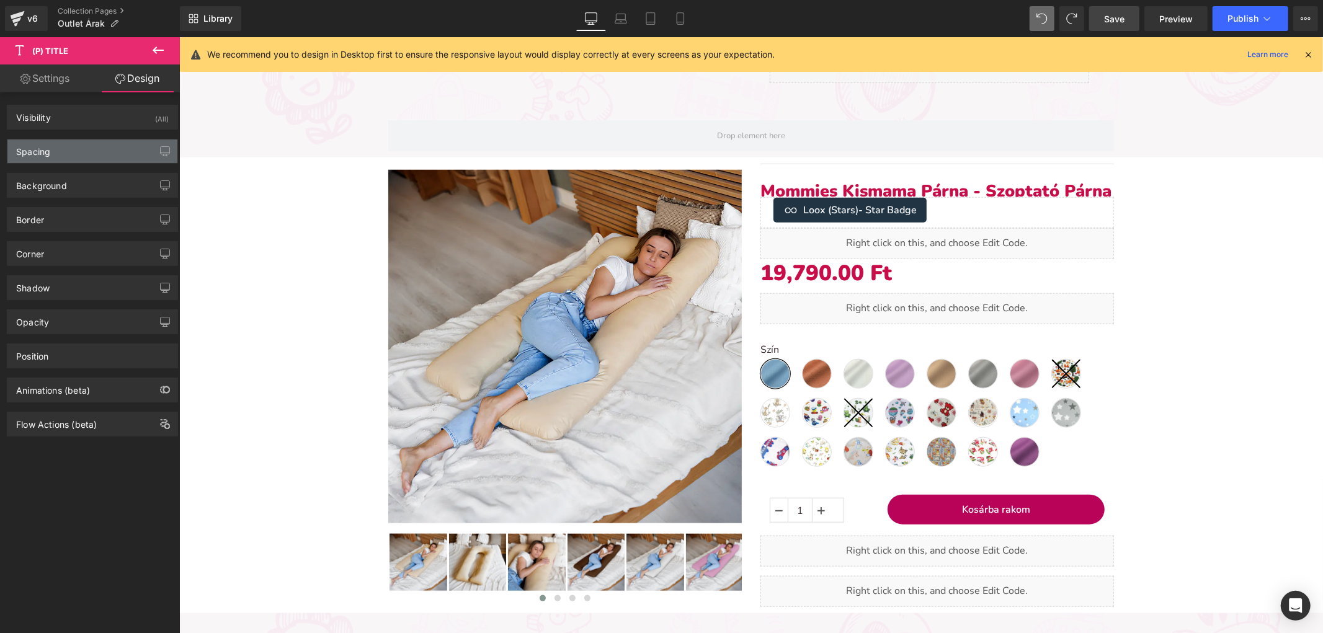
type input "30"
type input "0"
type input "-10"
type input "0"
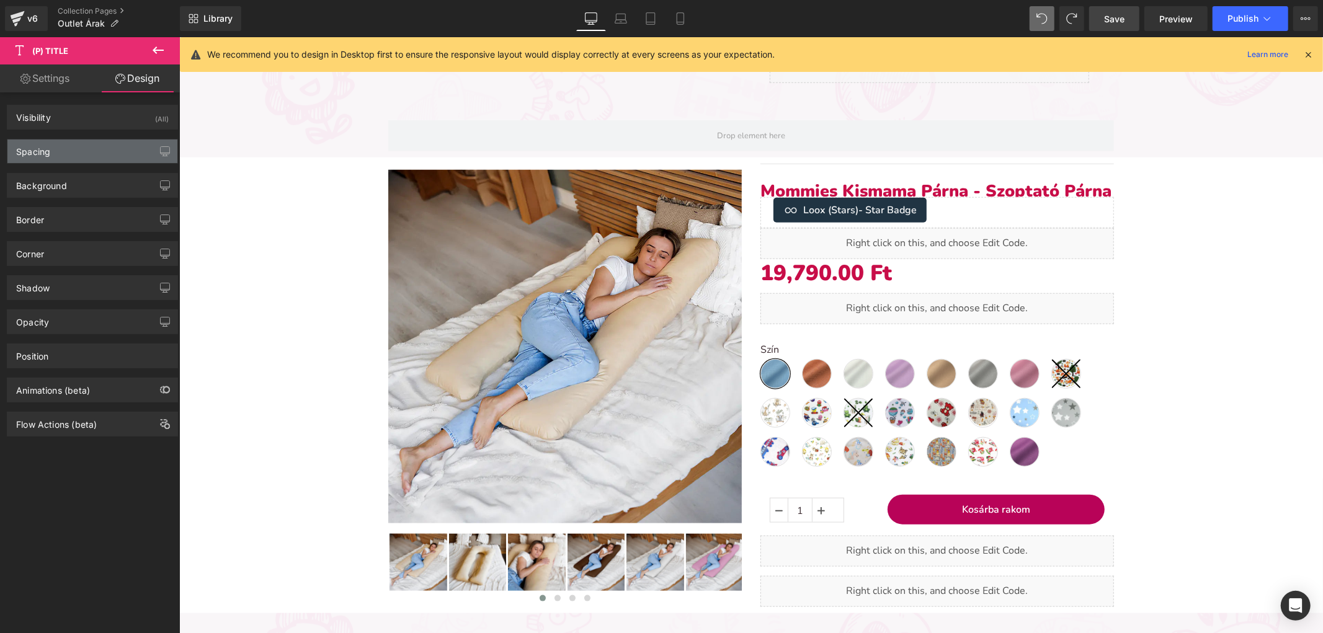
type input "0"
click at [94, 161] on div "Spacing" at bounding box center [92, 152] width 170 height 24
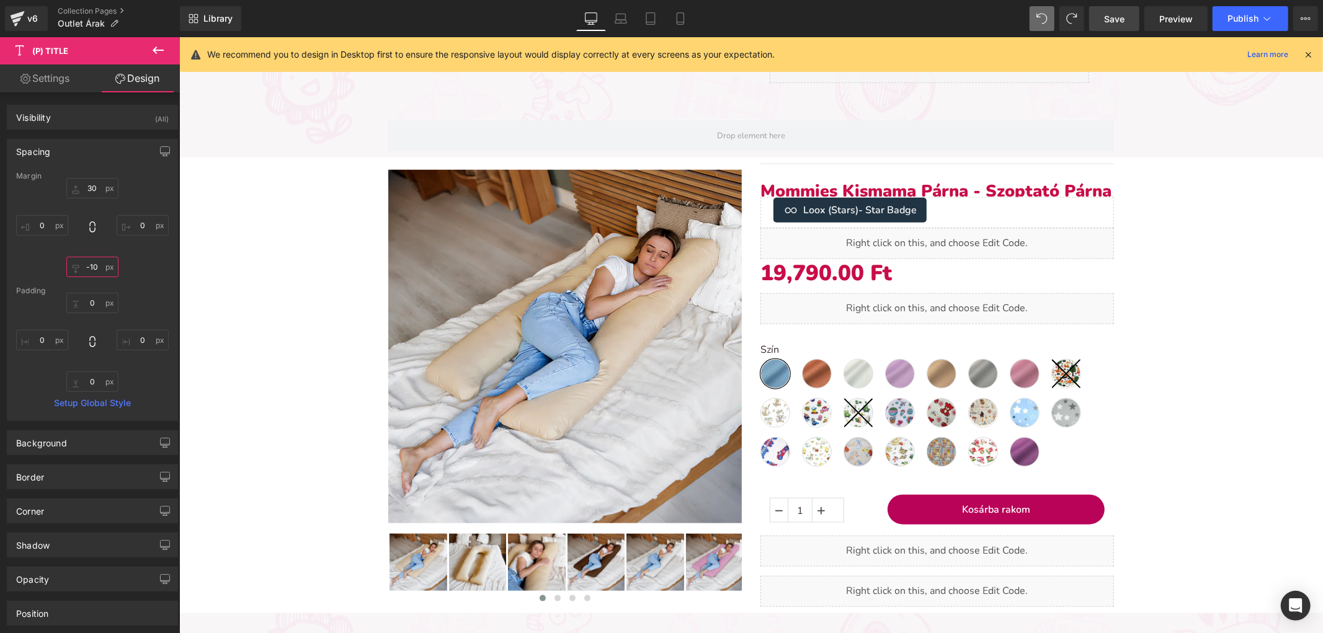
click at [96, 267] on input "-10" at bounding box center [92, 267] width 52 height 20
type input "0"
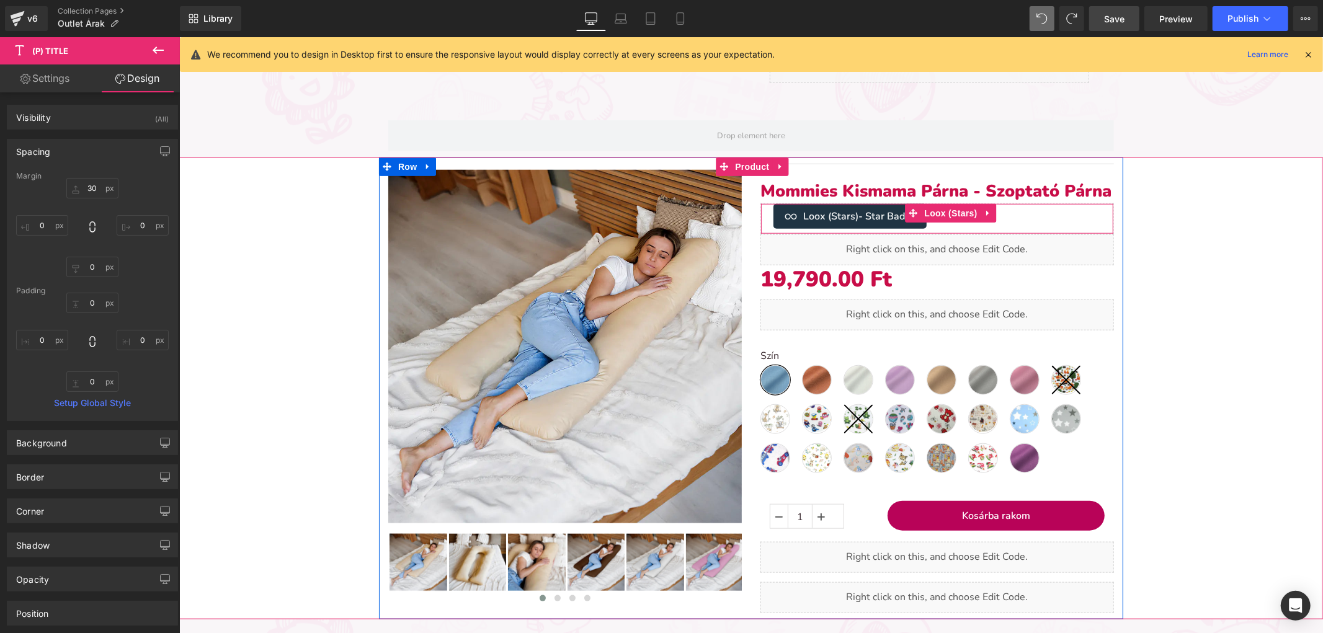
click at [1052, 212] on div "Loox (Stars) - Star Badge" at bounding box center [936, 215] width 327 height 25
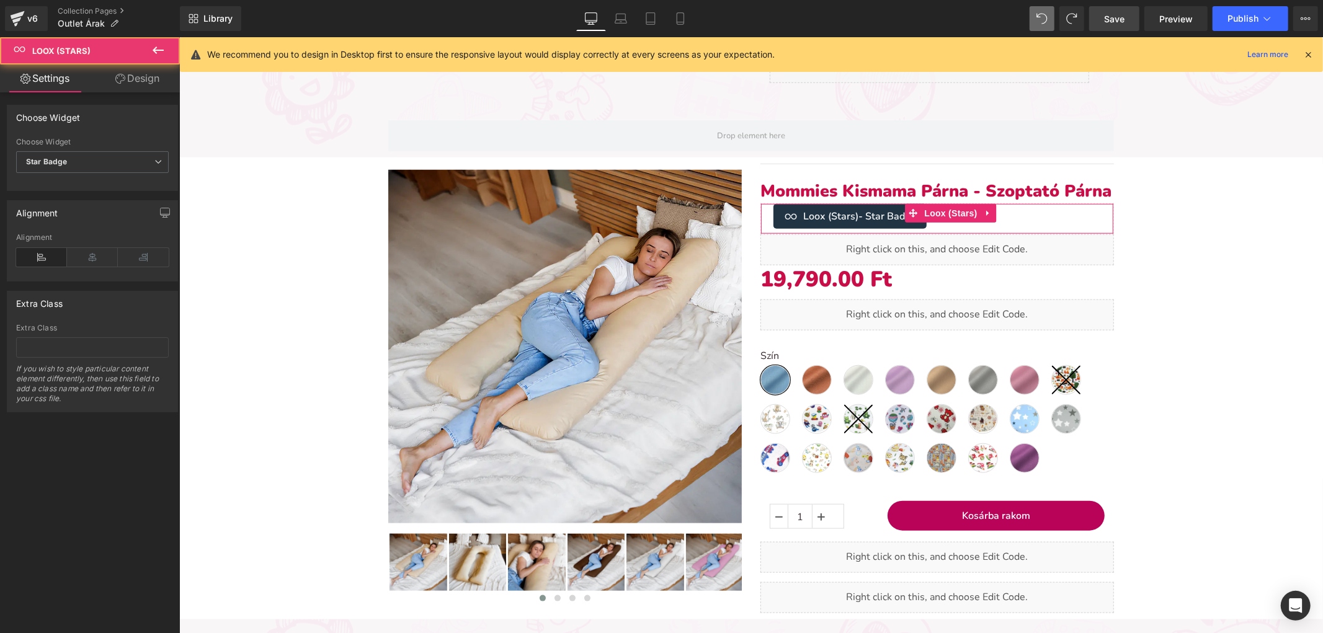
click at [148, 81] on link "Design" at bounding box center [137, 78] width 90 height 28
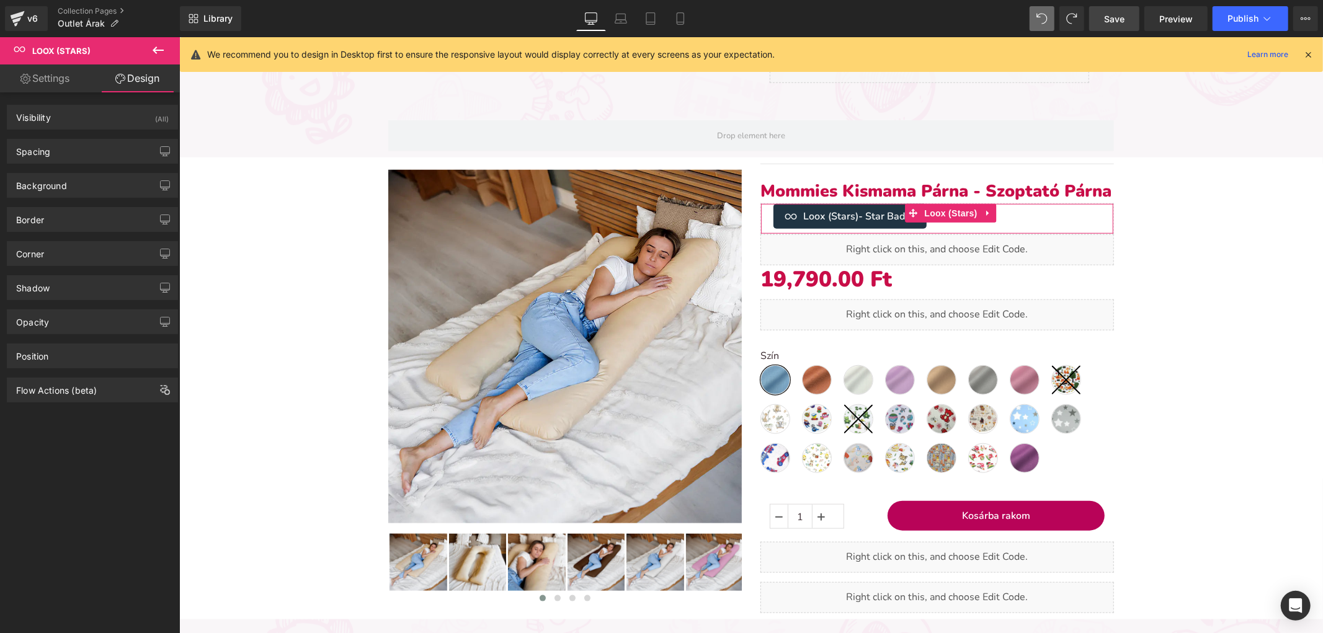
type input "0"
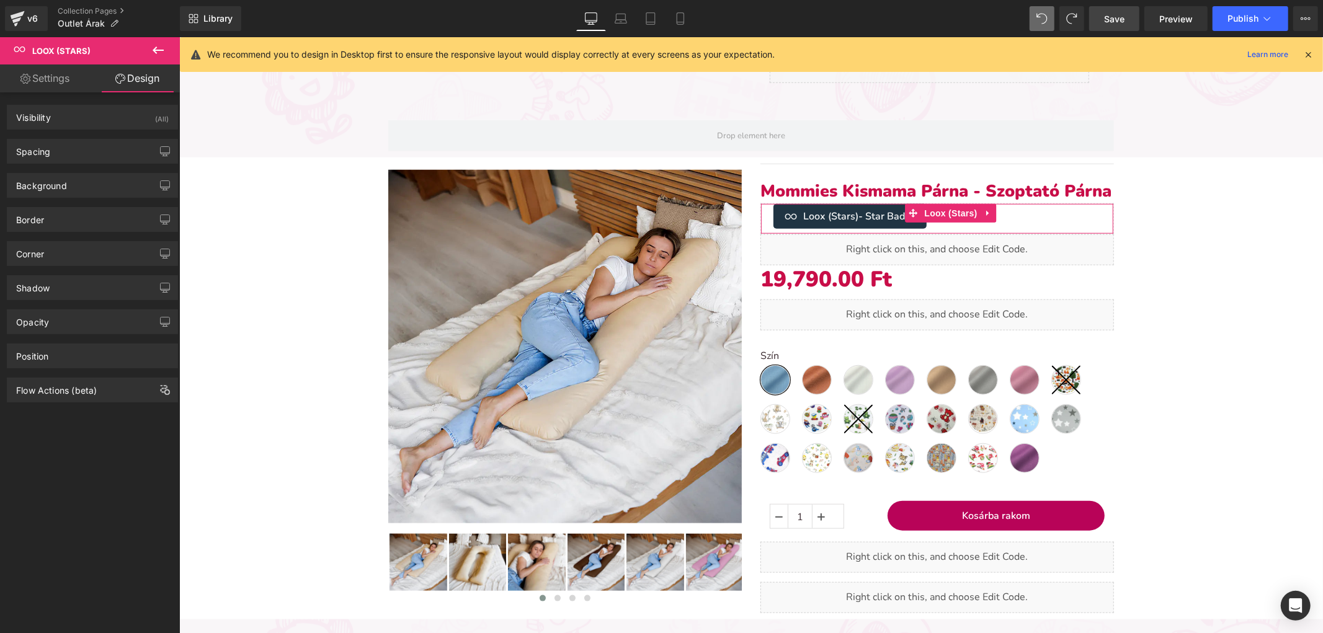
type input "20"
type input "0"
type input "20"
click at [112, 164] on div "Background Color & Image color rgba(255, 255, 255, 1) Color #ffffff 100 % Image…" at bounding box center [92, 181] width 185 height 34
click at [113, 159] on div "Spacing" at bounding box center [92, 152] width 170 height 24
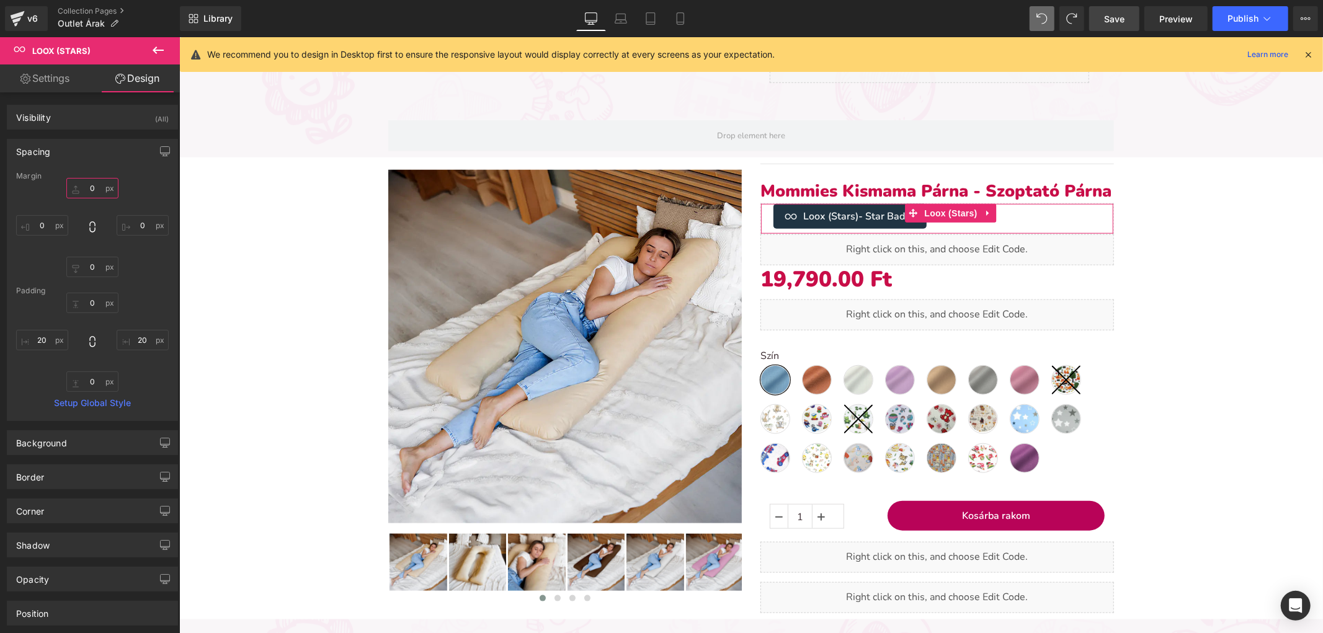
click at [95, 187] on input "0" at bounding box center [92, 188] width 52 height 20
type input "10"
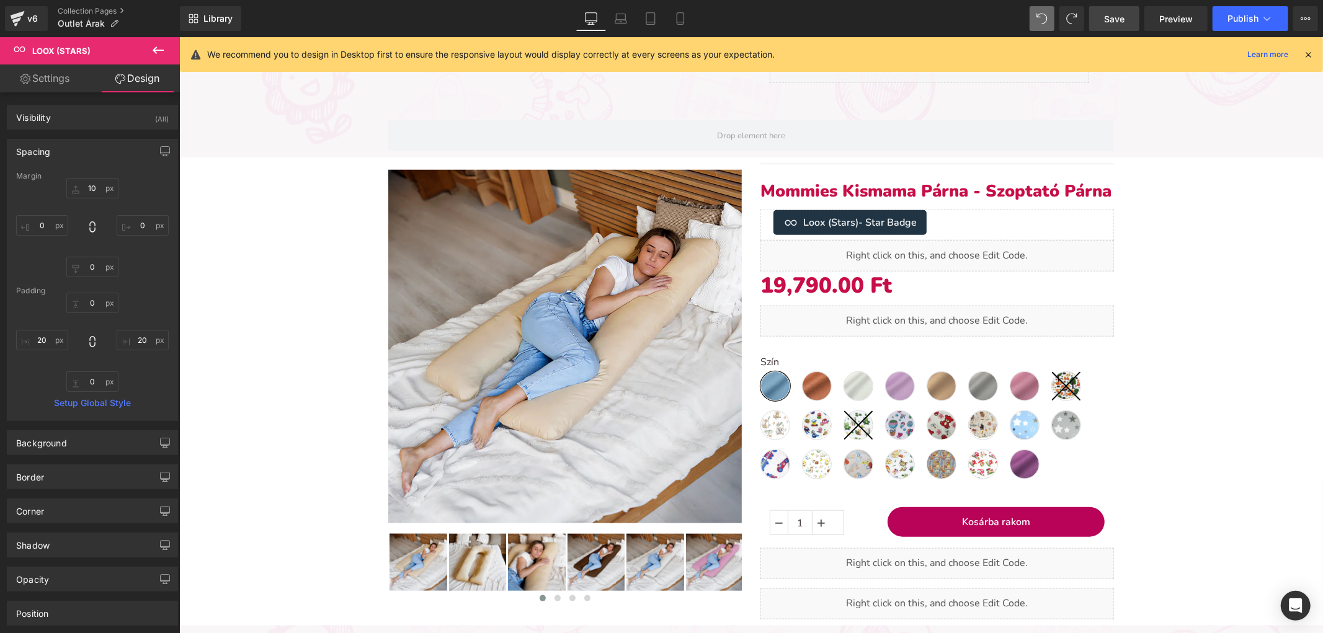
click at [1252, 252] on div "Sale Off (P) Image" at bounding box center [750, 391] width 1131 height 468
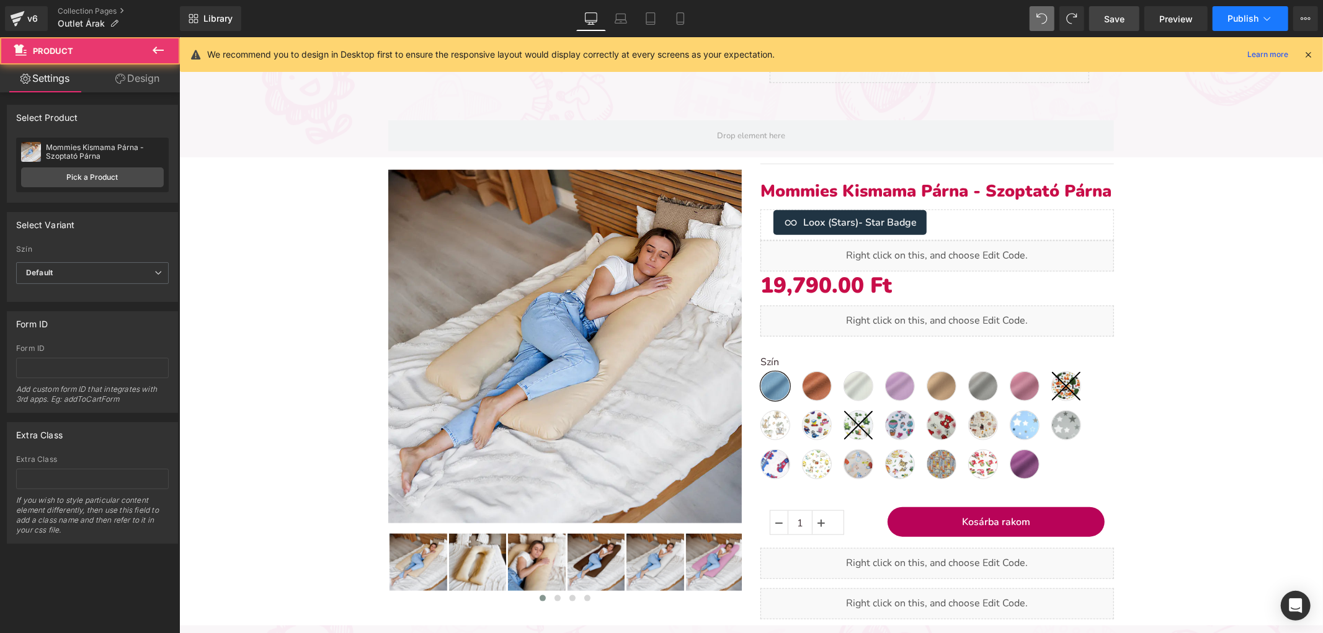
click at [1247, 25] on button "Publish" at bounding box center [1250, 18] width 76 height 25
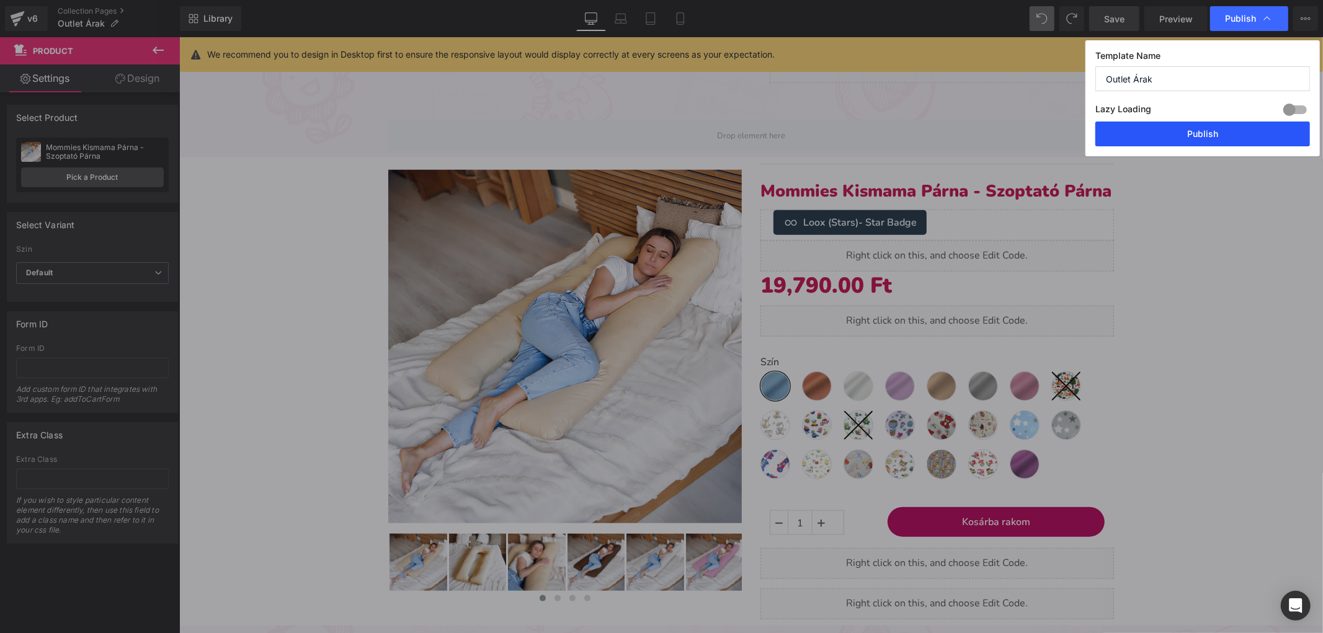
click at [1144, 127] on button "Publish" at bounding box center [1202, 134] width 215 height 25
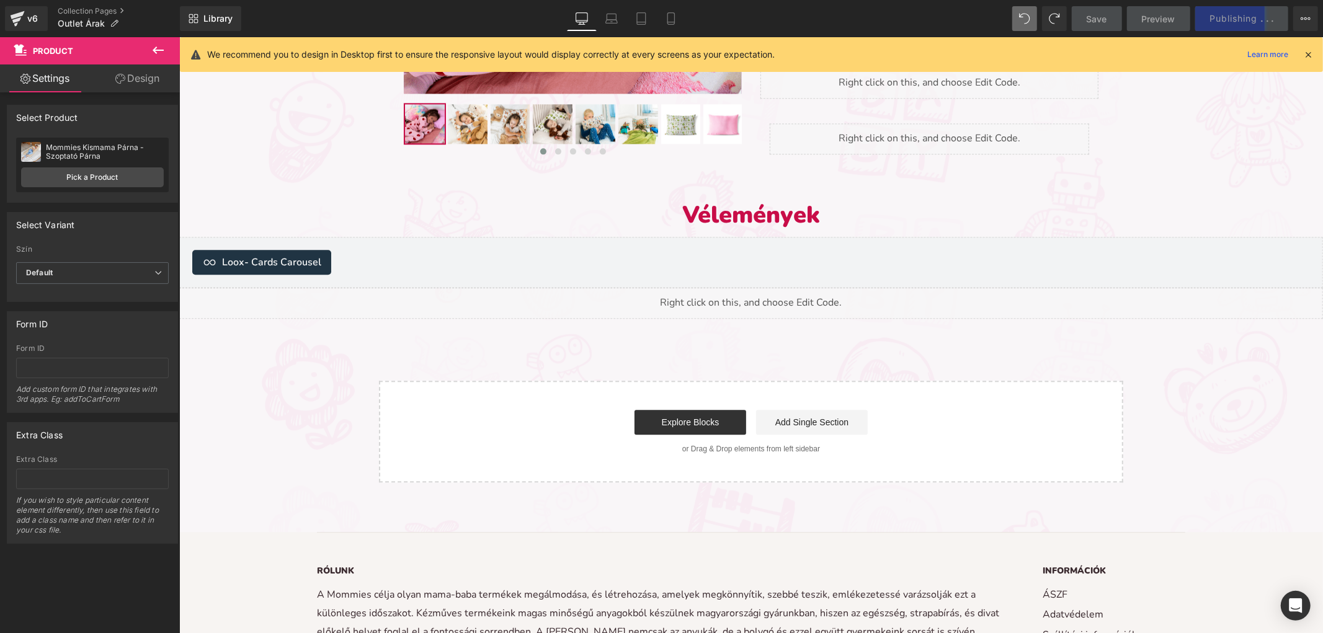
scroll to position [2354, 0]
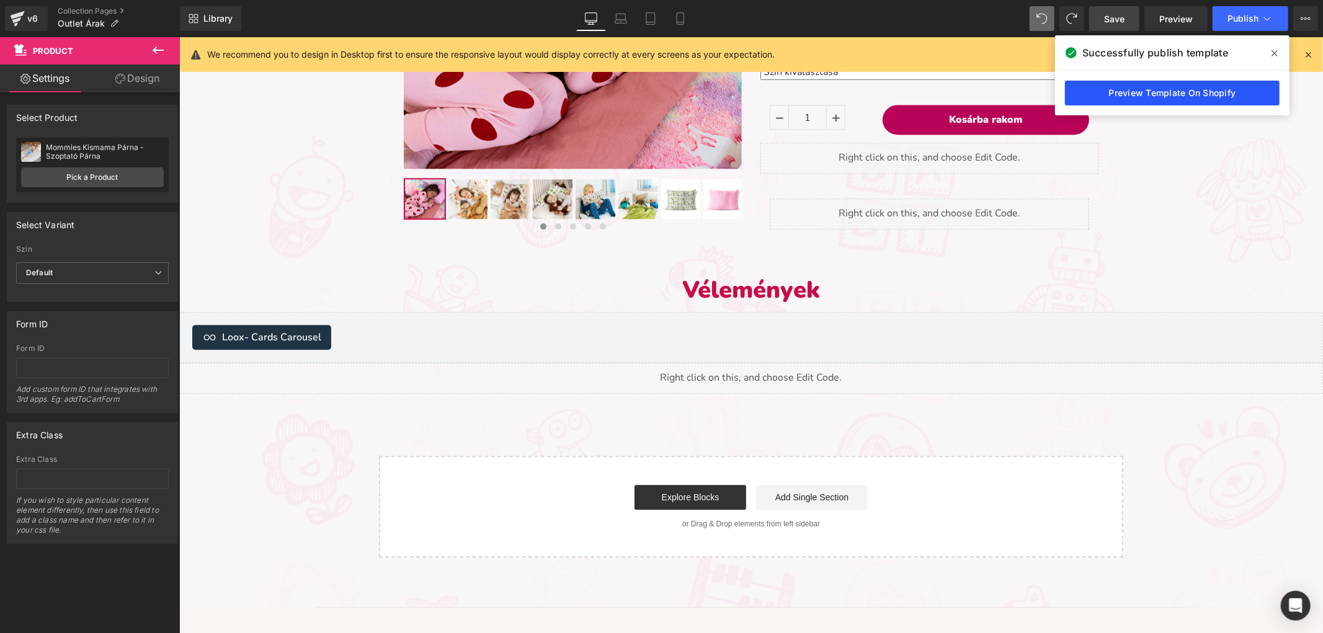
click at [1194, 95] on link "Preview Template On Shopify" at bounding box center [1172, 93] width 215 height 25
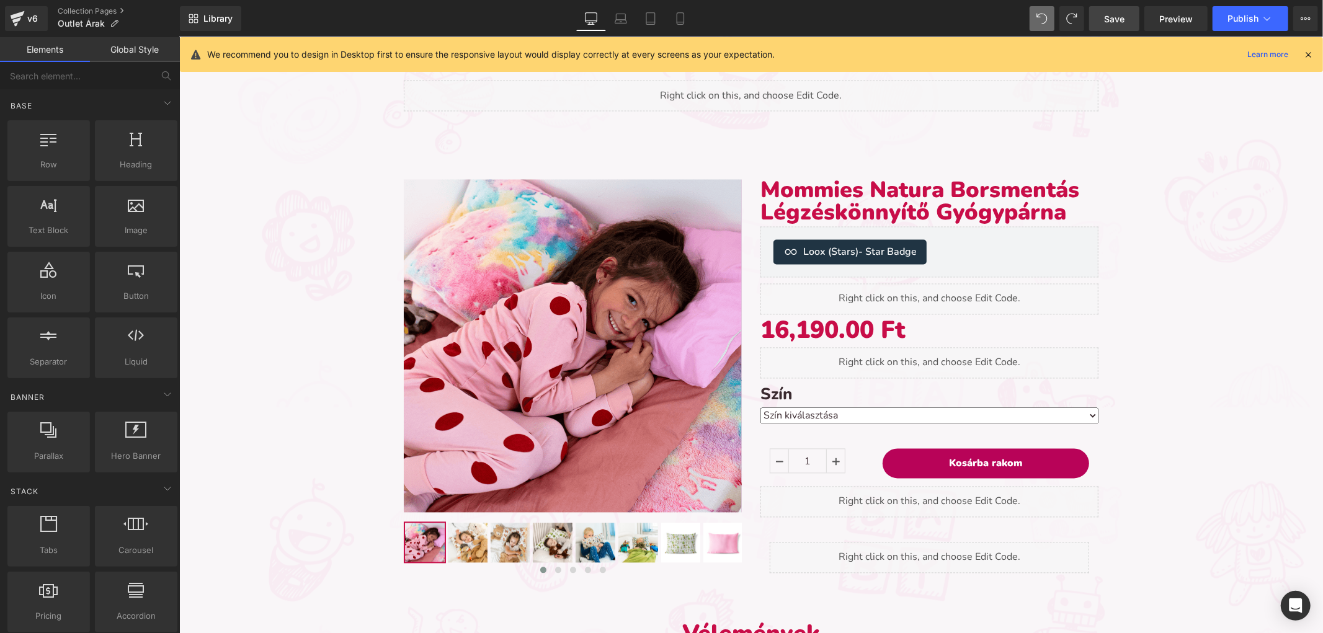
scroll to position [1989, 0]
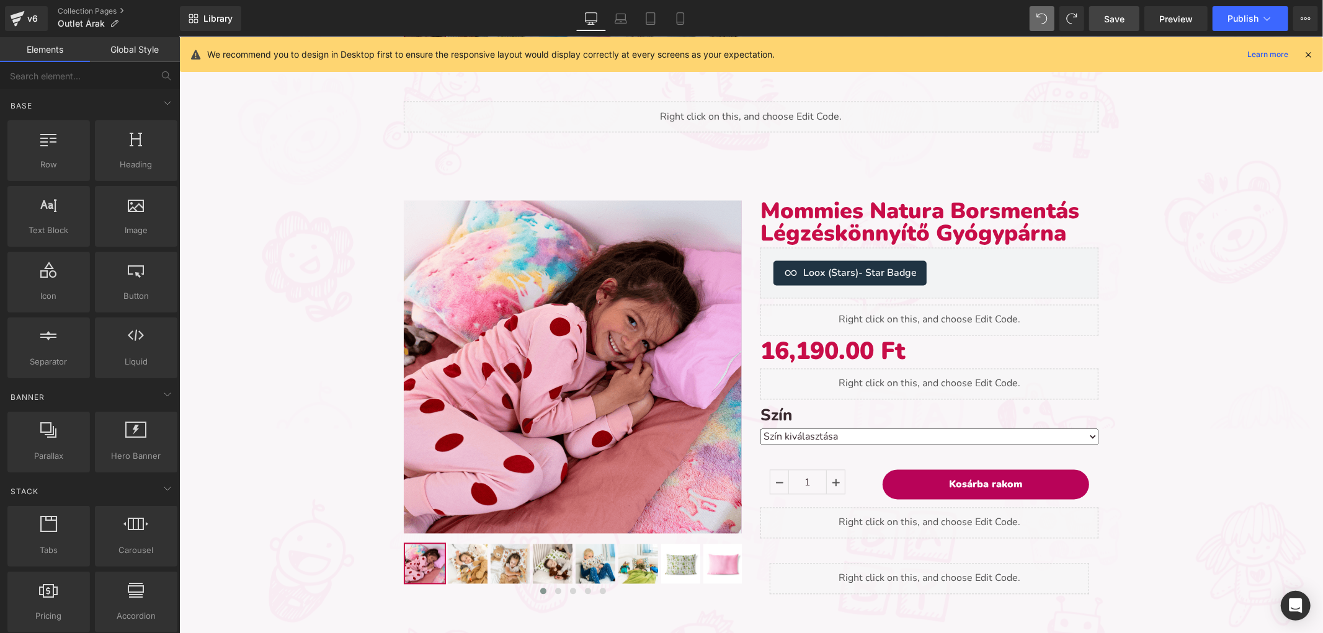
drag, startPoint x: 1206, startPoint y: 273, endPoint x: 1214, endPoint y: 277, distance: 9.2
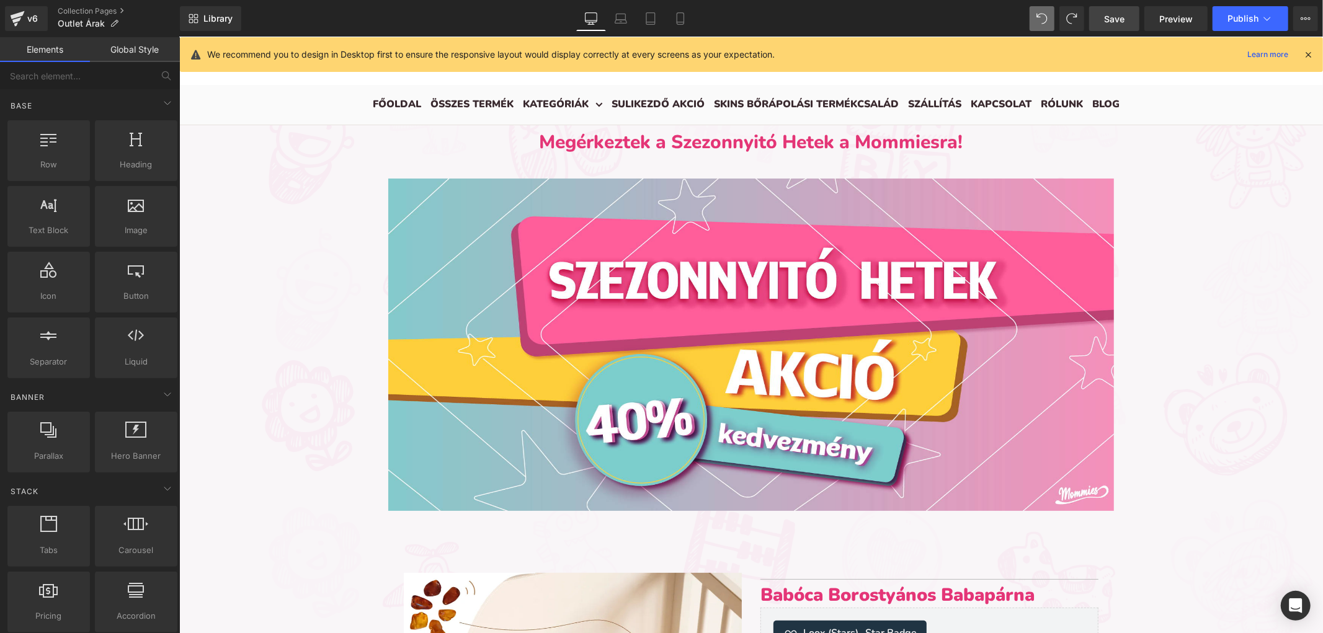
scroll to position [0, 0]
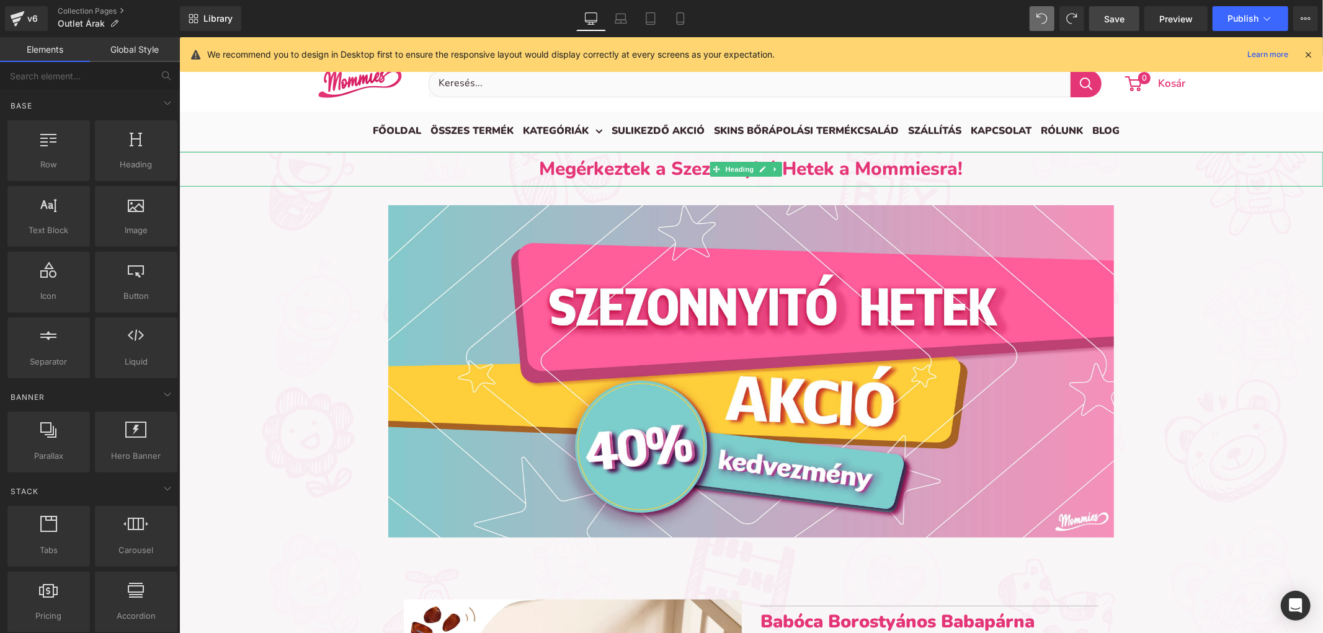
click at [593, 166] on h1 "Megérkeztek a Szezonnyitó Hetek a Mommiesra!" at bounding box center [750, 168] width 1143 height 35
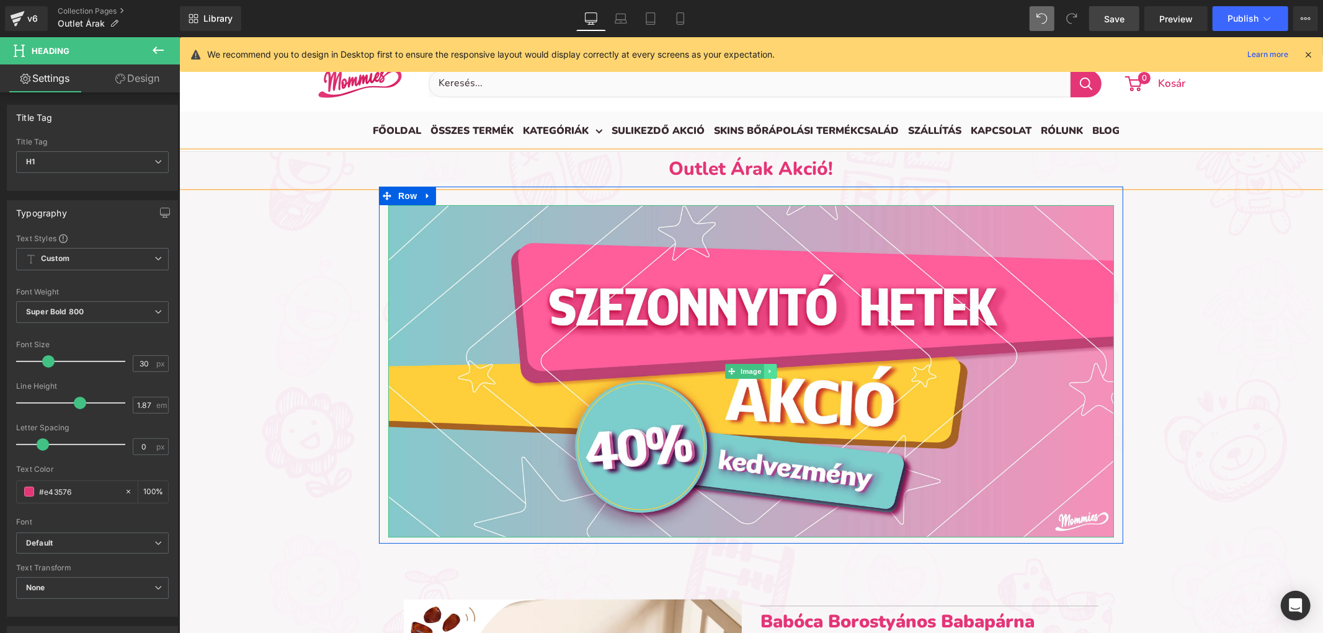
click at [766, 371] on icon at bounding box center [769, 370] width 7 height 7
click at [769, 370] on link at bounding box center [775, 370] width 13 height 15
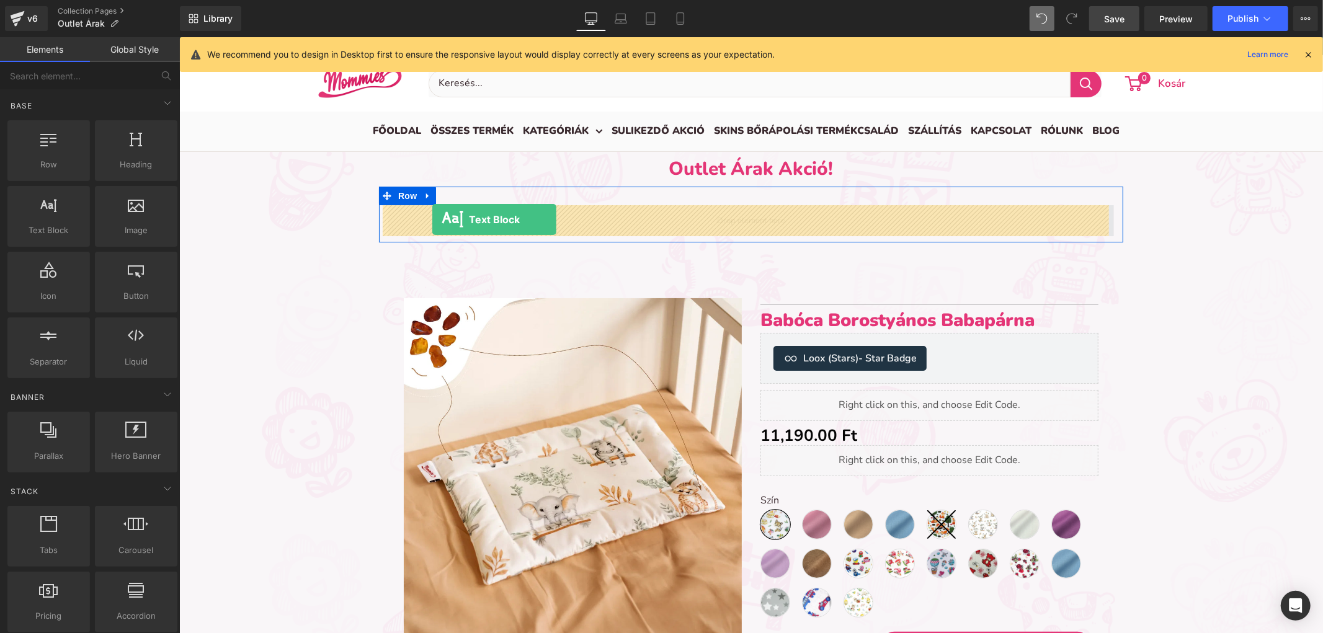
drag, startPoint x: 267, startPoint y: 251, endPoint x: 431, endPoint y: 219, distance: 166.8
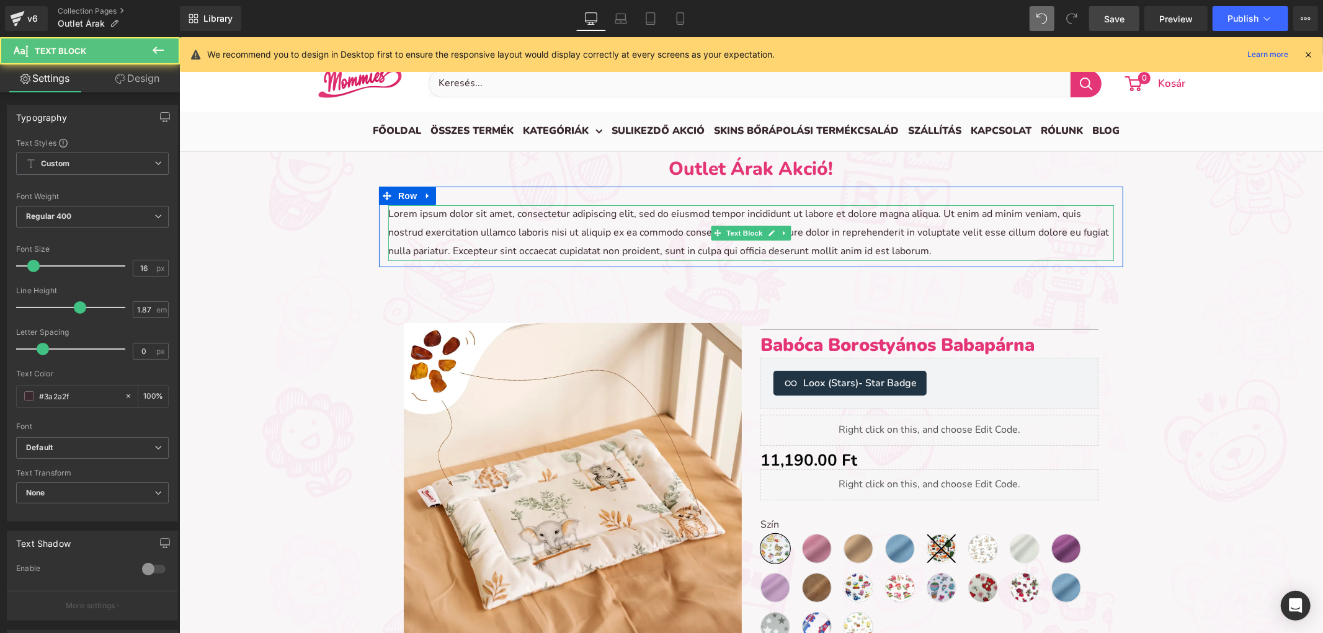
click at [642, 233] on p "Lorem ipsum dolor sit amet, consectetur adipiscing elit, sed do eiusmod tempor …" at bounding box center [750, 233] width 725 height 56
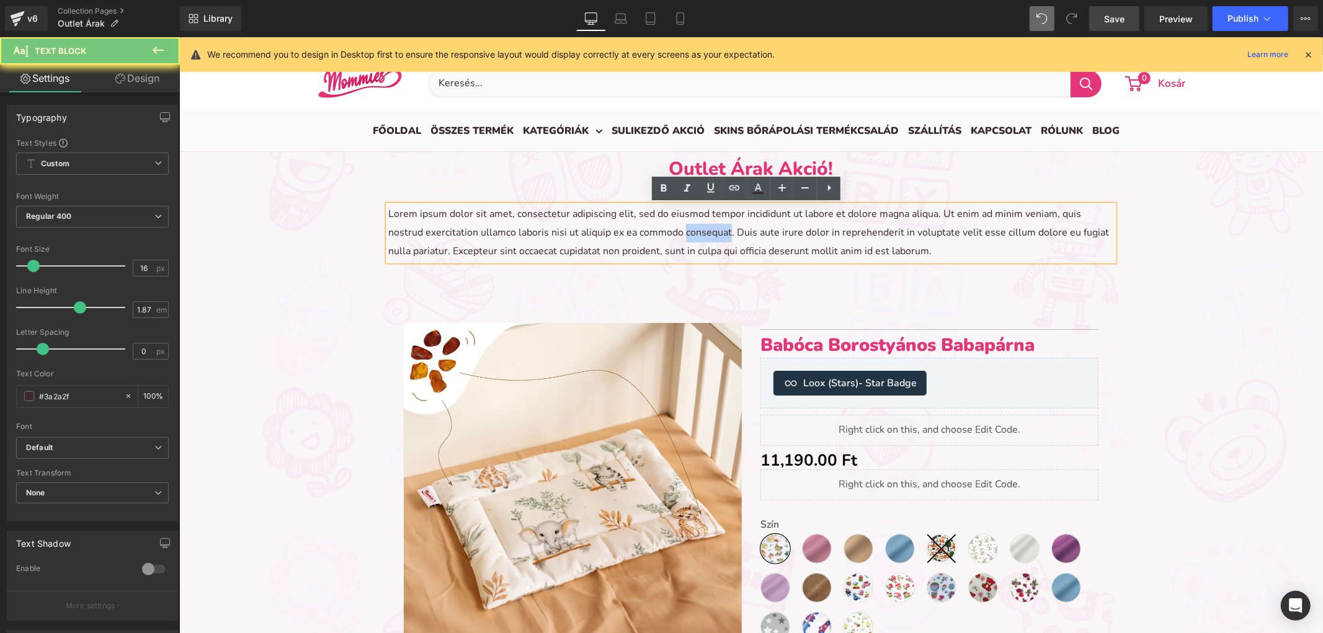
click at [642, 233] on p "Lorem ipsum dolor sit amet, consectetur adipiscing elit, sed do eiusmod tempor …" at bounding box center [750, 233] width 725 height 56
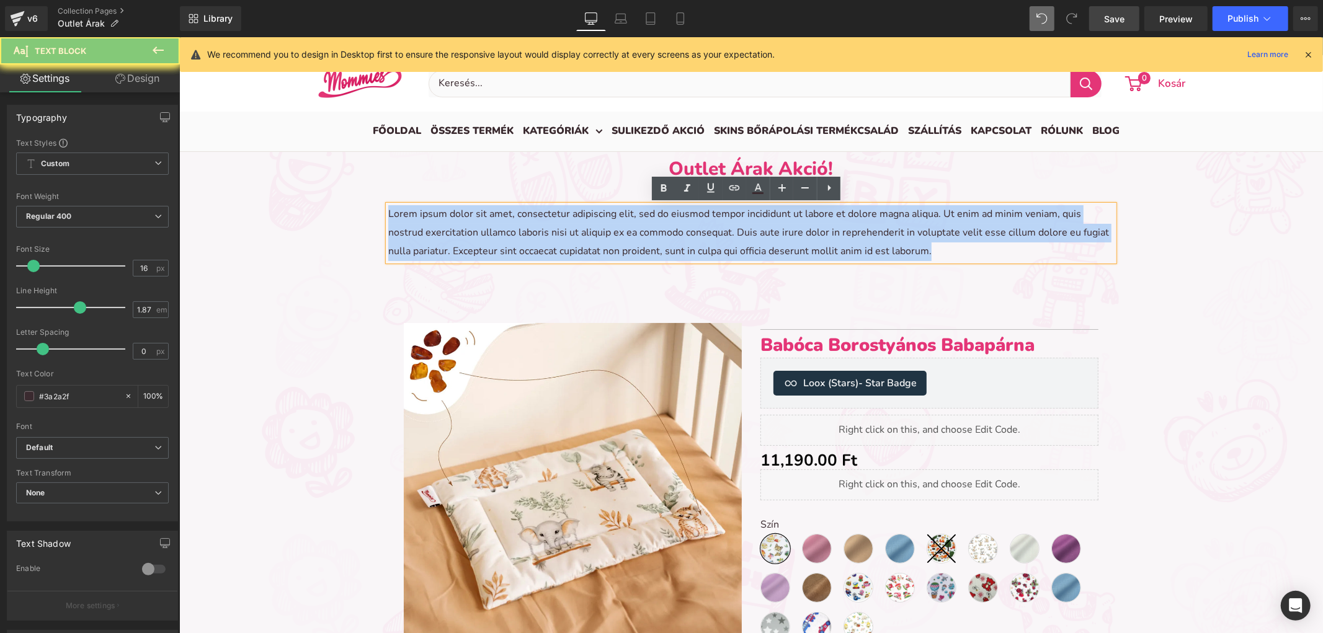
click at [642, 233] on p "Lorem ipsum dolor sit amet, consectetur adipiscing elit, sed do eiusmod tempor …" at bounding box center [750, 233] width 725 height 56
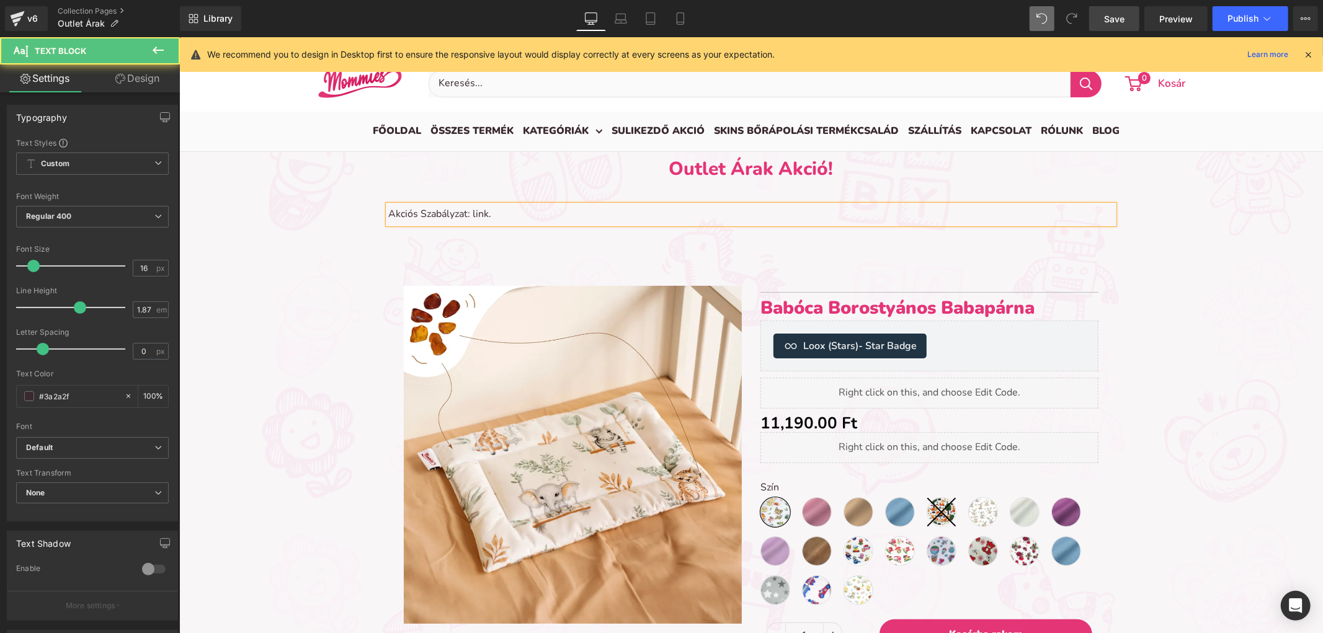
click at [479, 211] on p "Akciós Szabályzat: link." at bounding box center [750, 214] width 725 height 19
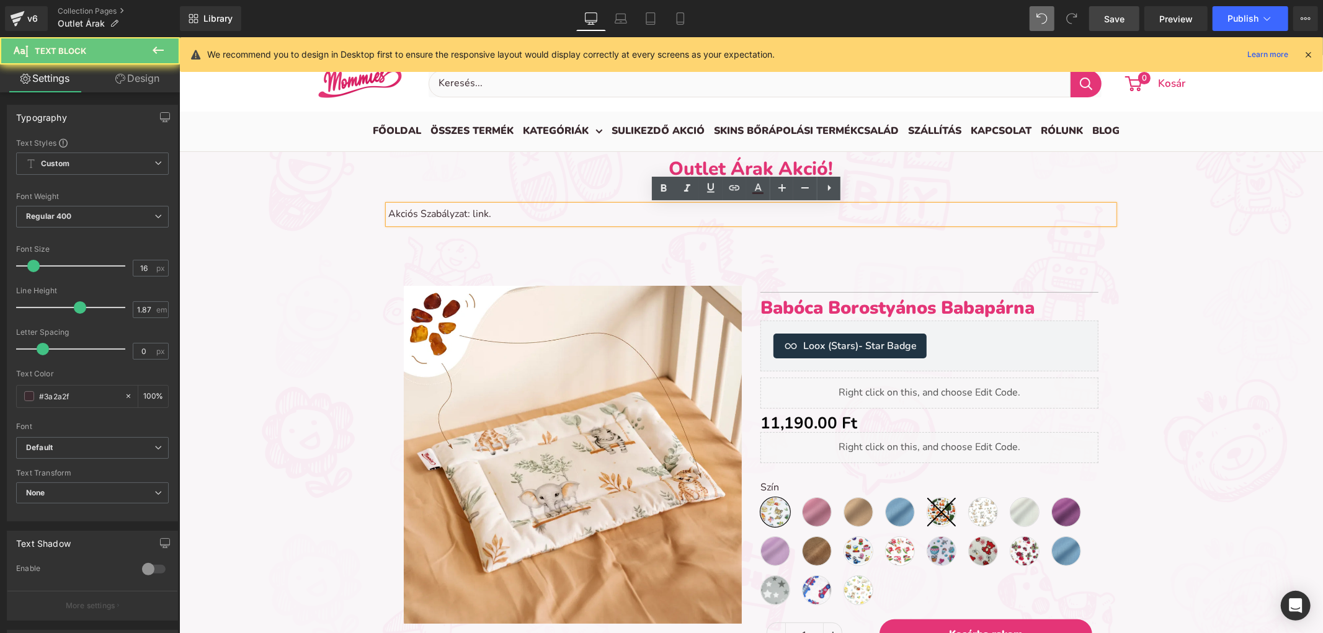
click at [440, 216] on p "Akciós Szabályzat: link." at bounding box center [750, 214] width 725 height 19
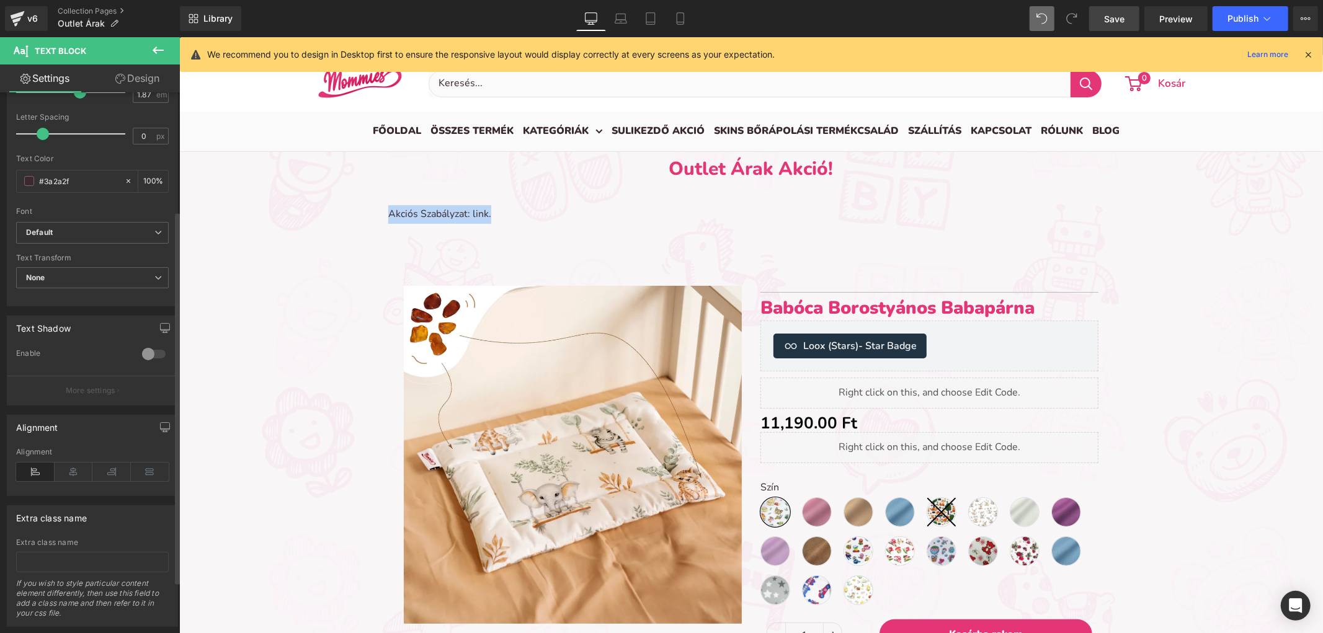
scroll to position [246, 0]
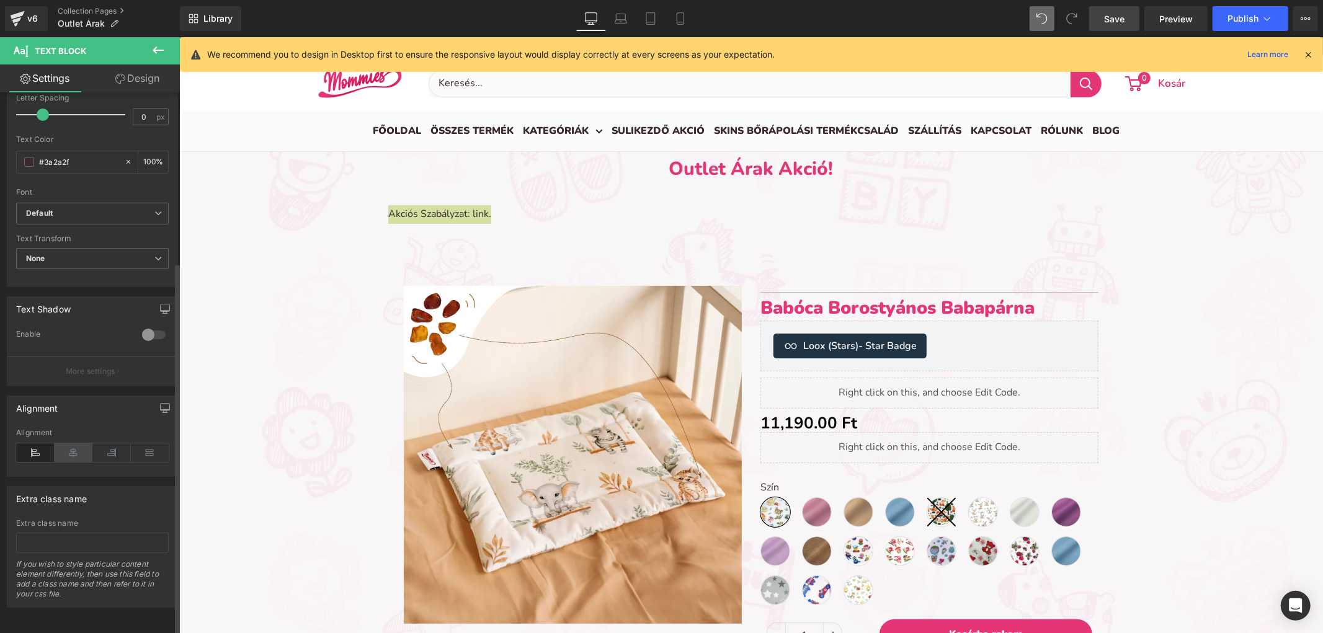
click at [58, 443] on icon at bounding box center [74, 452] width 38 height 19
click at [292, 174] on h1 "Outlet Árak Akció!" at bounding box center [750, 168] width 1143 height 35
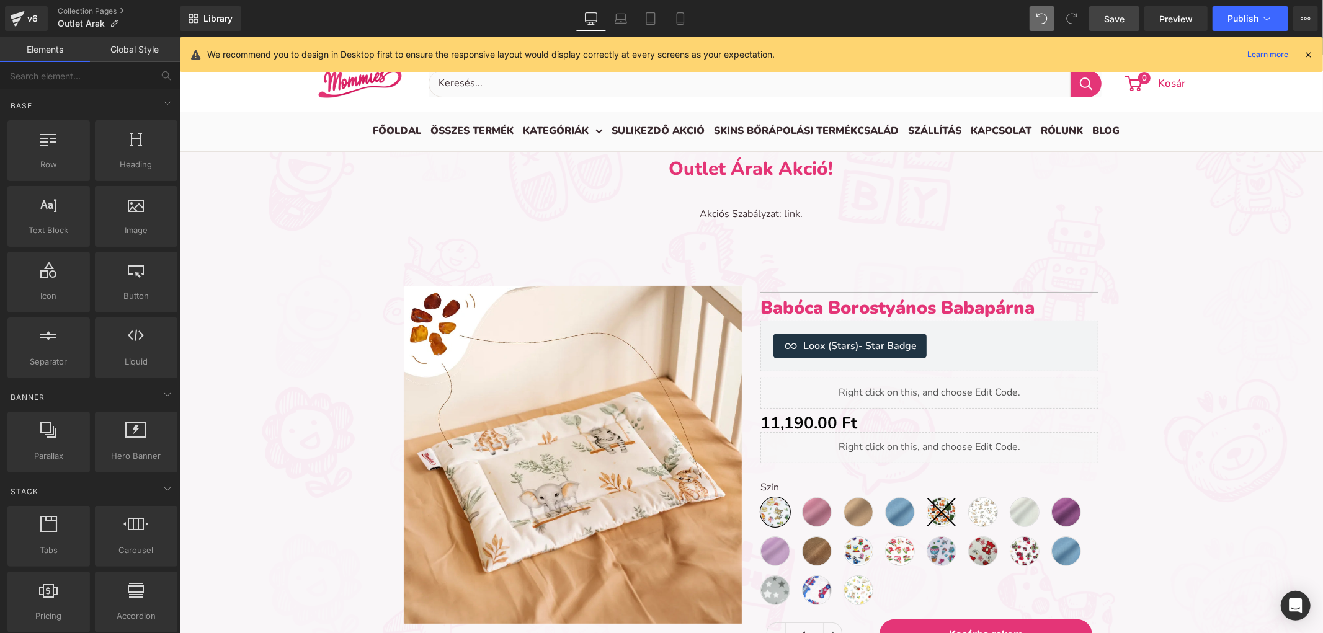
click at [846, 165] on h1 "Outlet Árak Akció!" at bounding box center [750, 168] width 1143 height 35
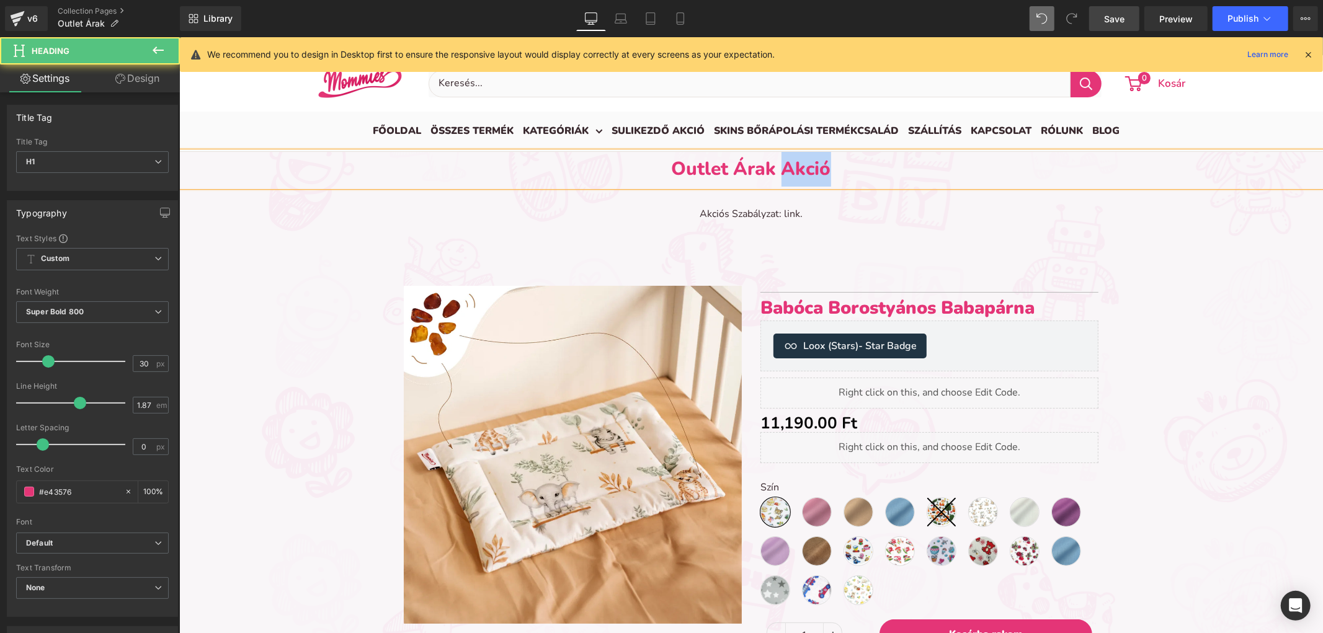
drag, startPoint x: 846, startPoint y: 167, endPoint x: 780, endPoint y: 169, distance: 65.7
click at [780, 169] on h1 "Outlet Árak Akció" at bounding box center [750, 168] width 1143 height 35
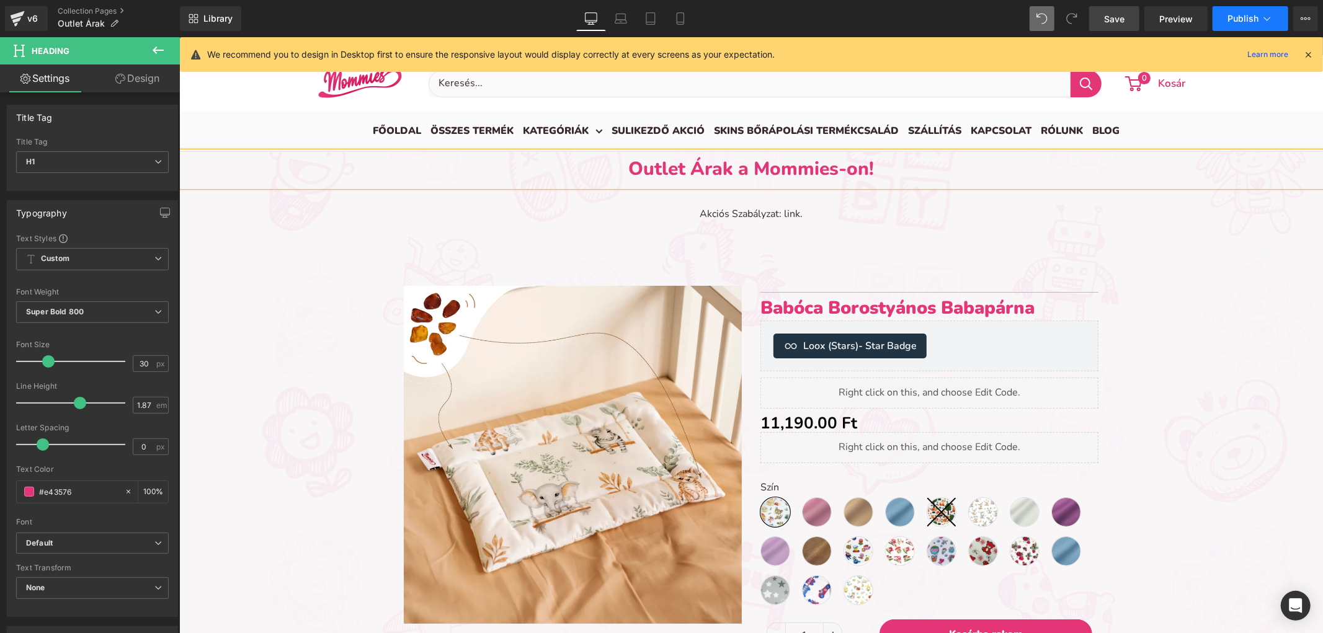
click at [1223, 21] on button "Publish" at bounding box center [1250, 18] width 76 height 25
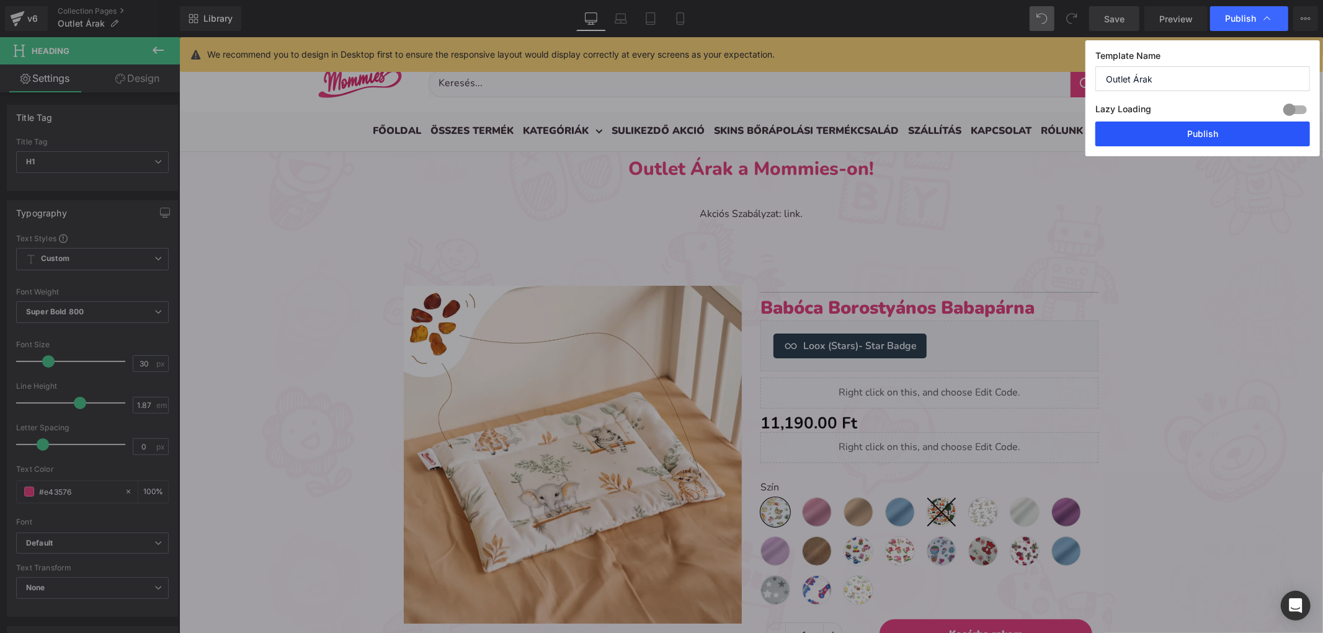
click at [1192, 132] on button "Publish" at bounding box center [1202, 134] width 215 height 25
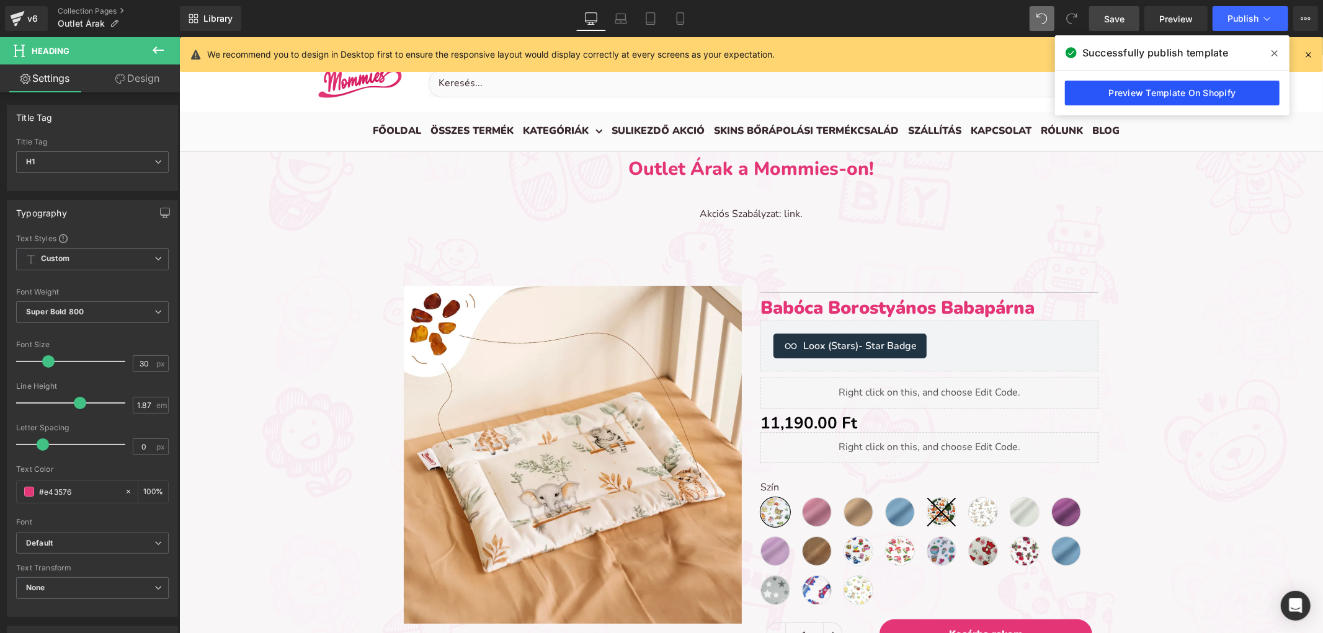
click at [1168, 93] on link "Preview Template On Shopify" at bounding box center [1172, 93] width 215 height 25
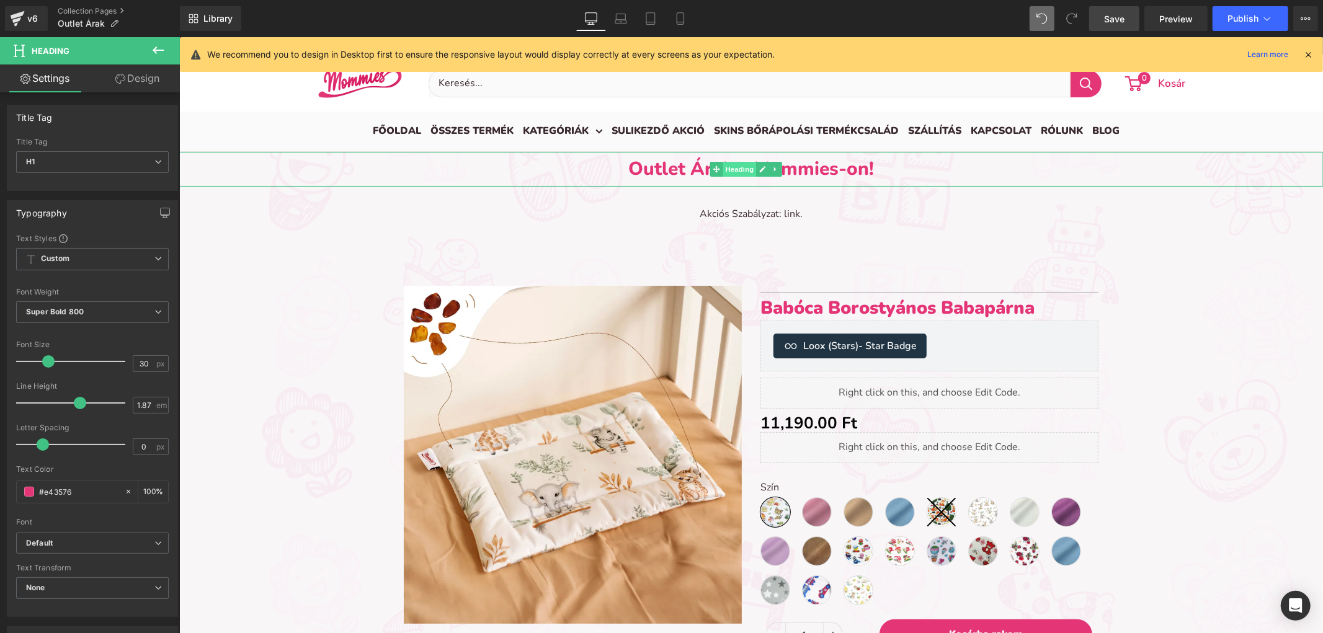
click at [735, 168] on span "Heading" at bounding box center [738, 168] width 33 height 15
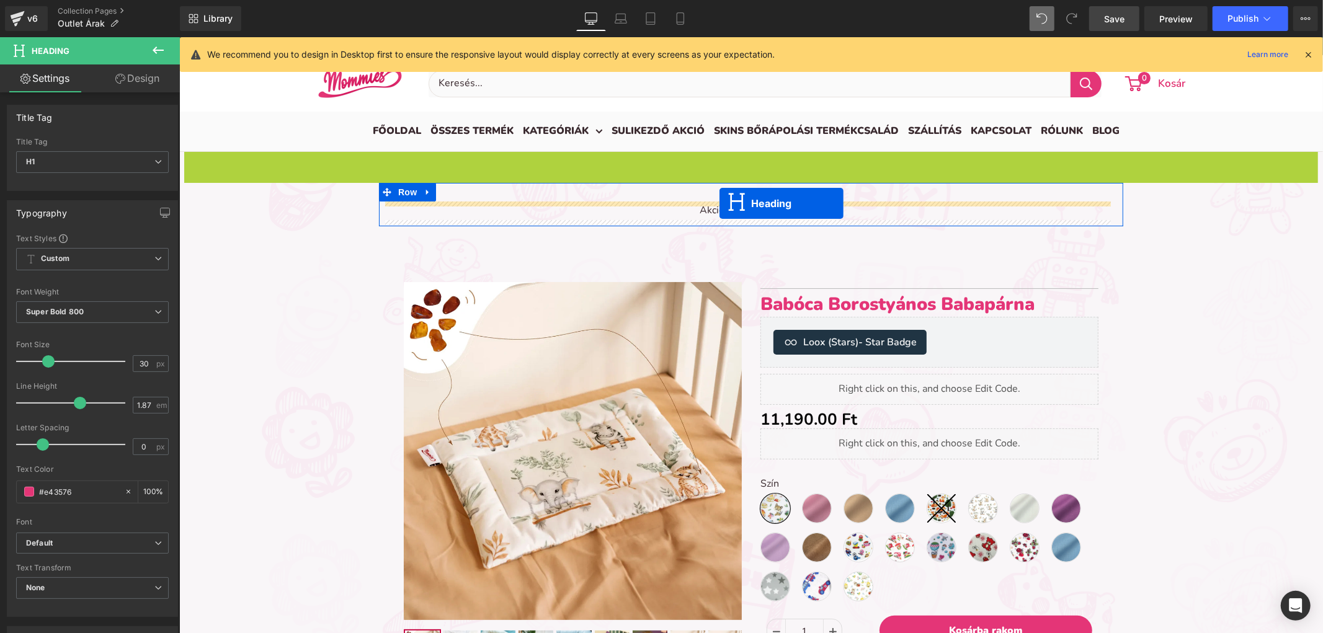
drag, startPoint x: 714, startPoint y: 169, endPoint x: 719, endPoint y: 203, distance: 34.5
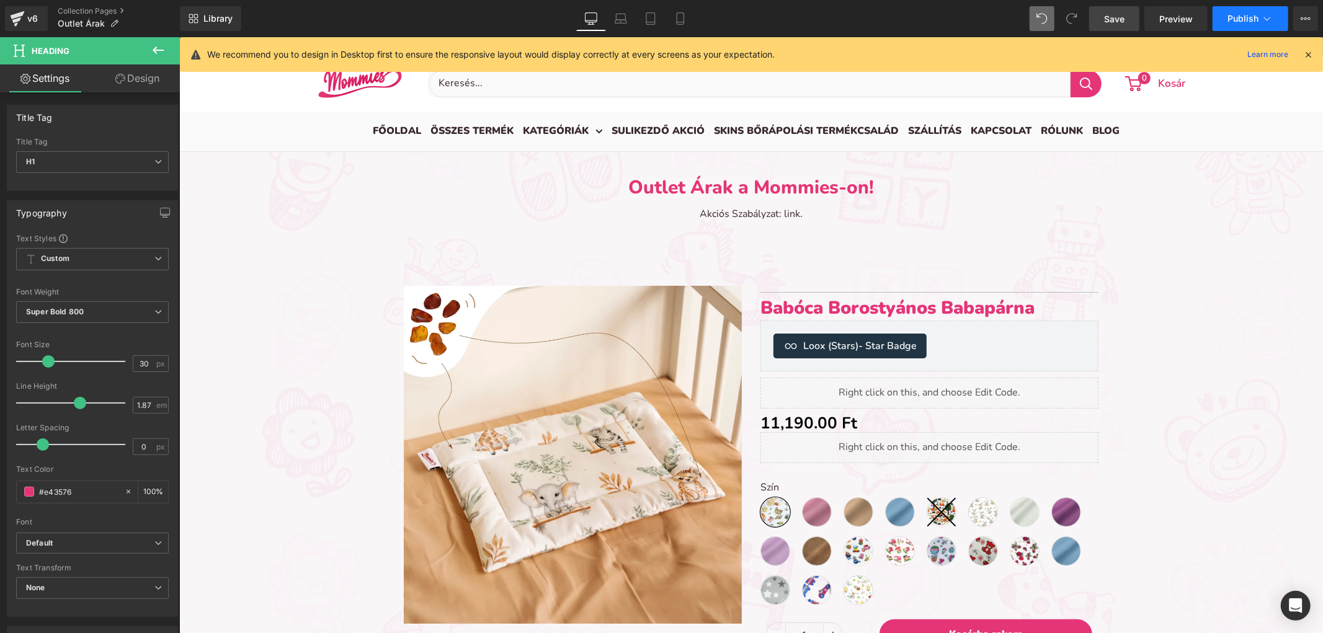
click at [1240, 11] on button "Publish" at bounding box center [1250, 18] width 76 height 25
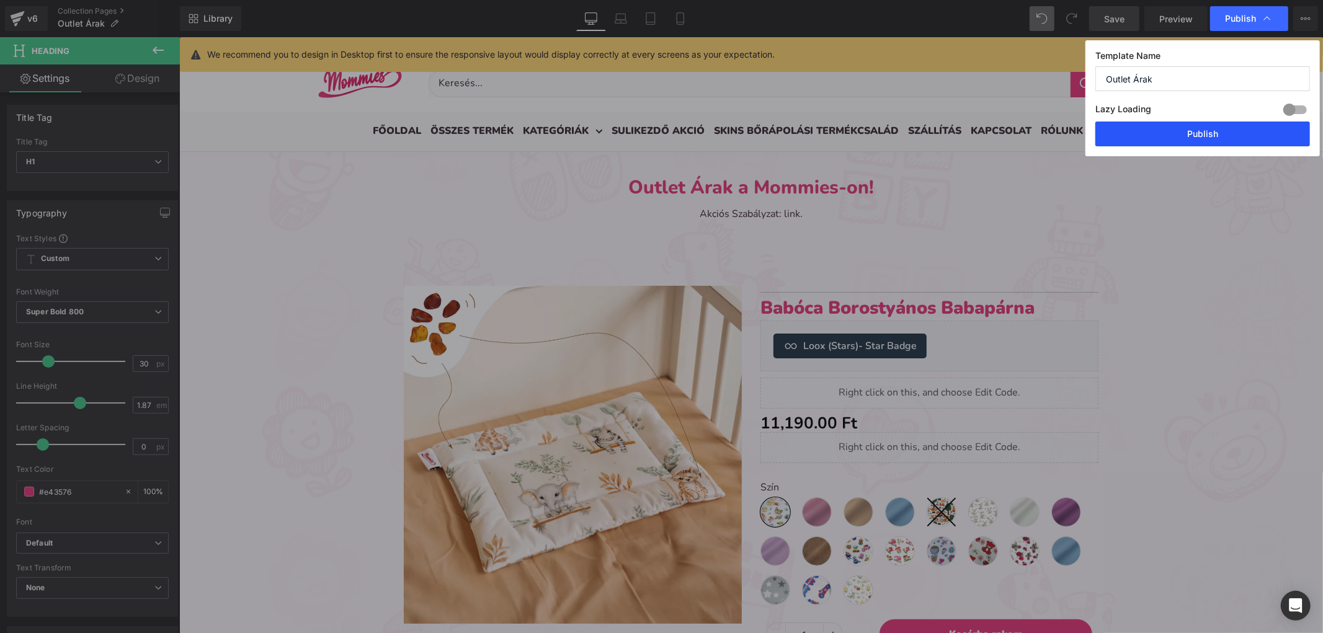
click at [1198, 140] on button "Publish" at bounding box center [1202, 134] width 215 height 25
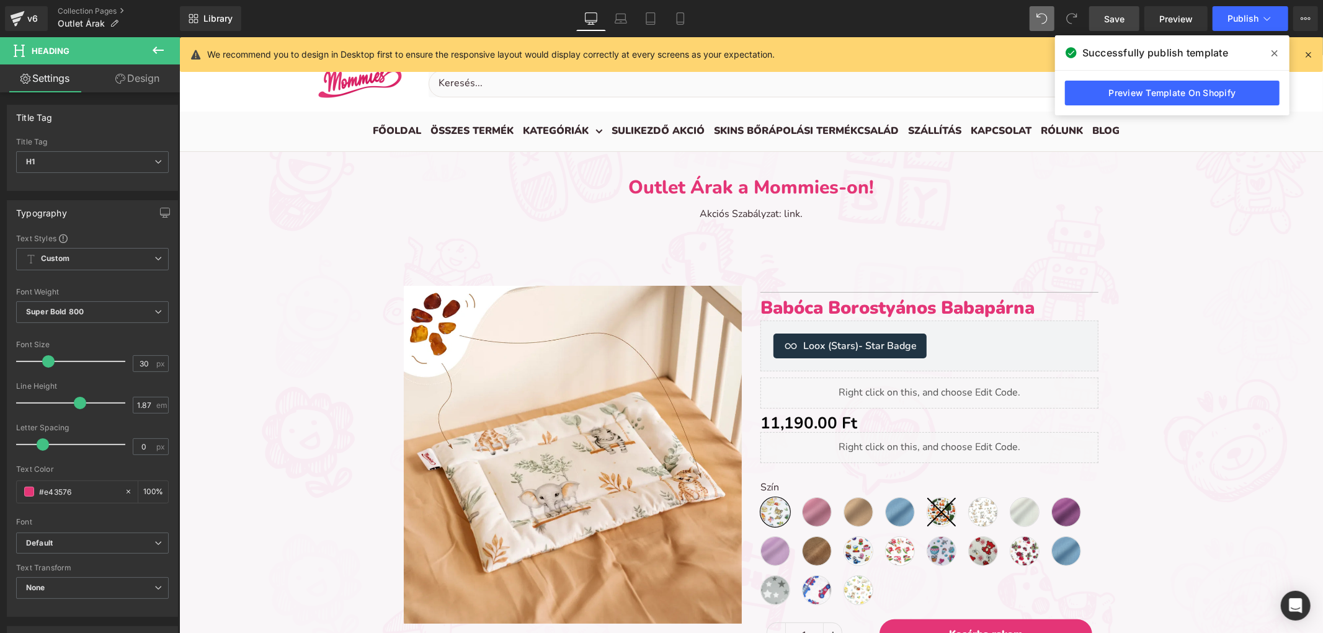
click at [154, 56] on icon at bounding box center [158, 50] width 15 height 15
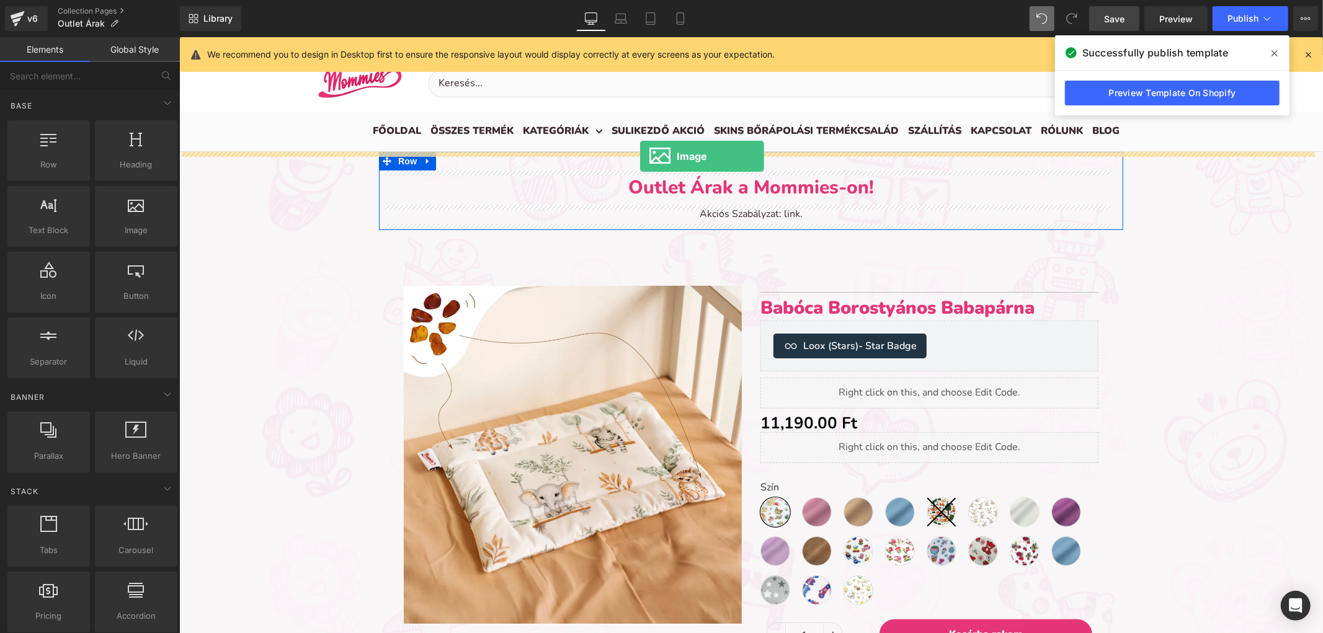
drag, startPoint x: 343, startPoint y: 255, endPoint x: 639, endPoint y: 156, distance: 312.7
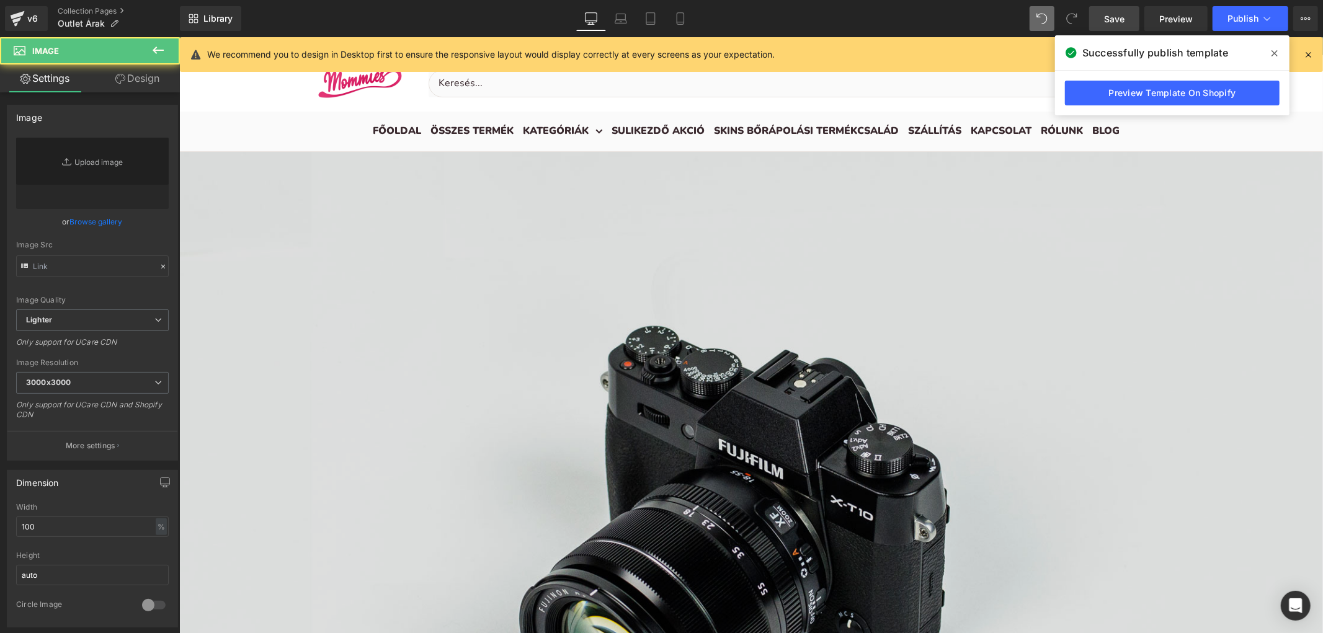
type input "//[DOMAIN_NAME][URL]"
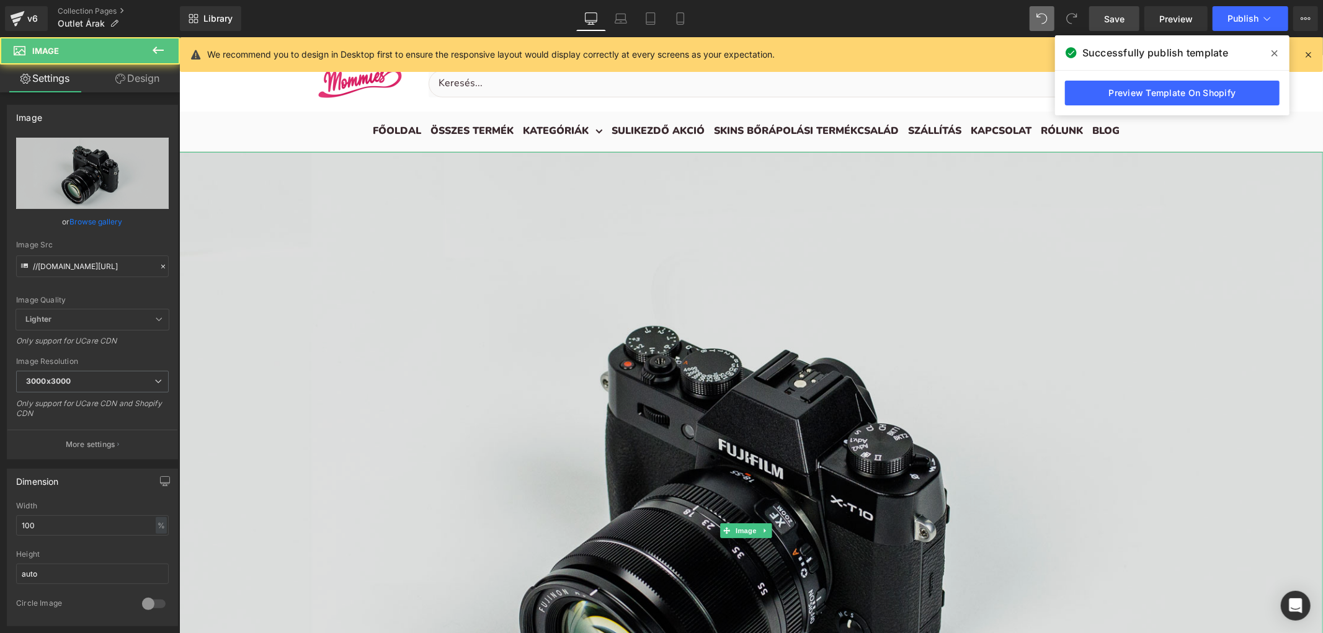
click at [504, 197] on img at bounding box center [750, 530] width 1143 height 758
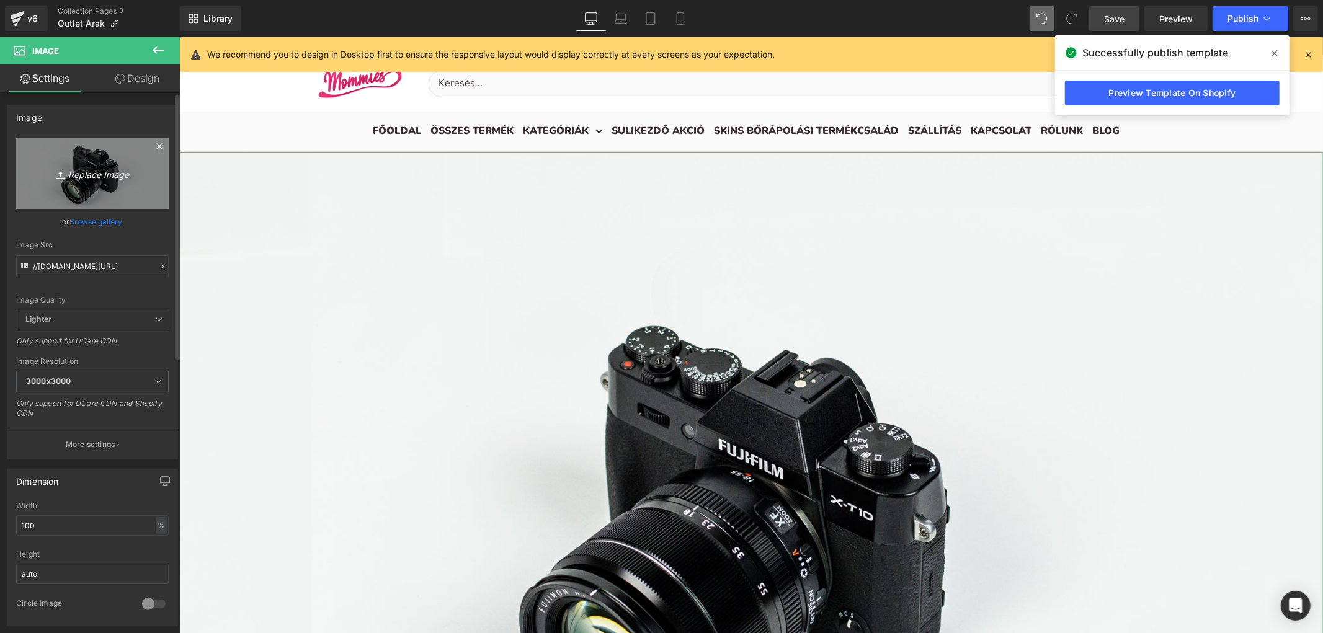
click at [101, 163] on link "Replace Image" at bounding box center [92, 173] width 153 height 71
type input "C:\fakepath\Outlet árak-MOM-Product page banner- [DATE].webp"
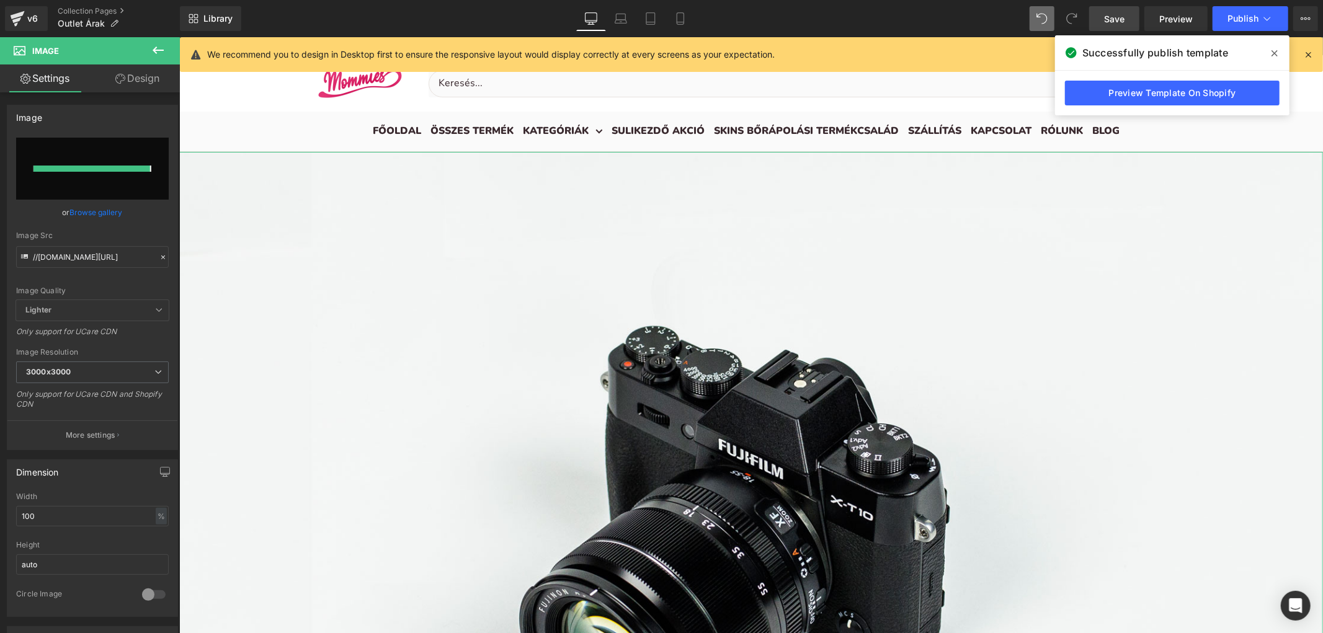
type input "[URL][DOMAIN_NAME]"
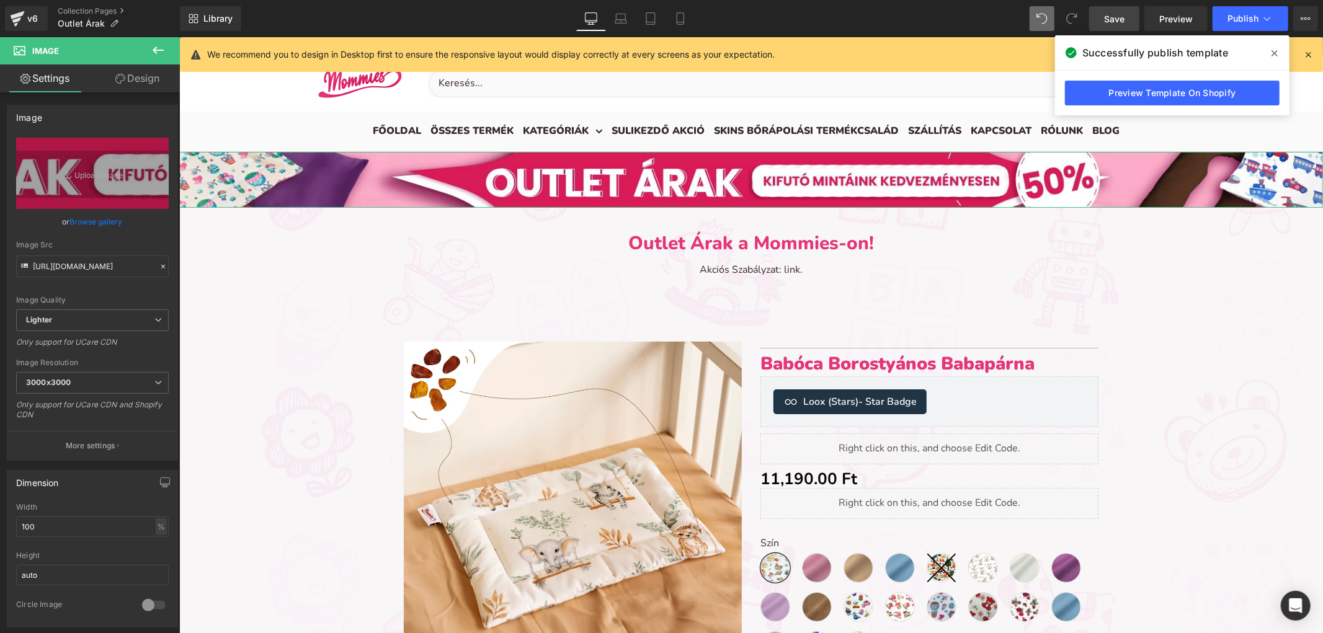
click at [158, 77] on link "Design" at bounding box center [137, 78] width 90 height 28
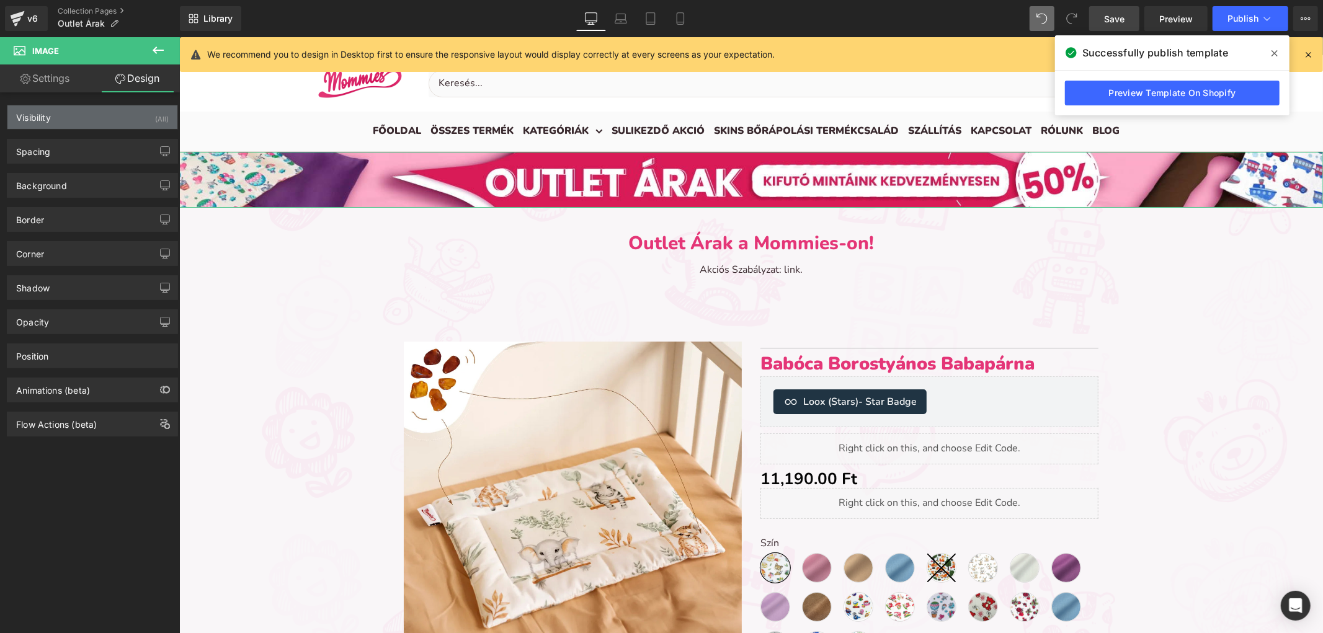
click at [145, 112] on div "Visibility (All)" at bounding box center [92, 117] width 170 height 24
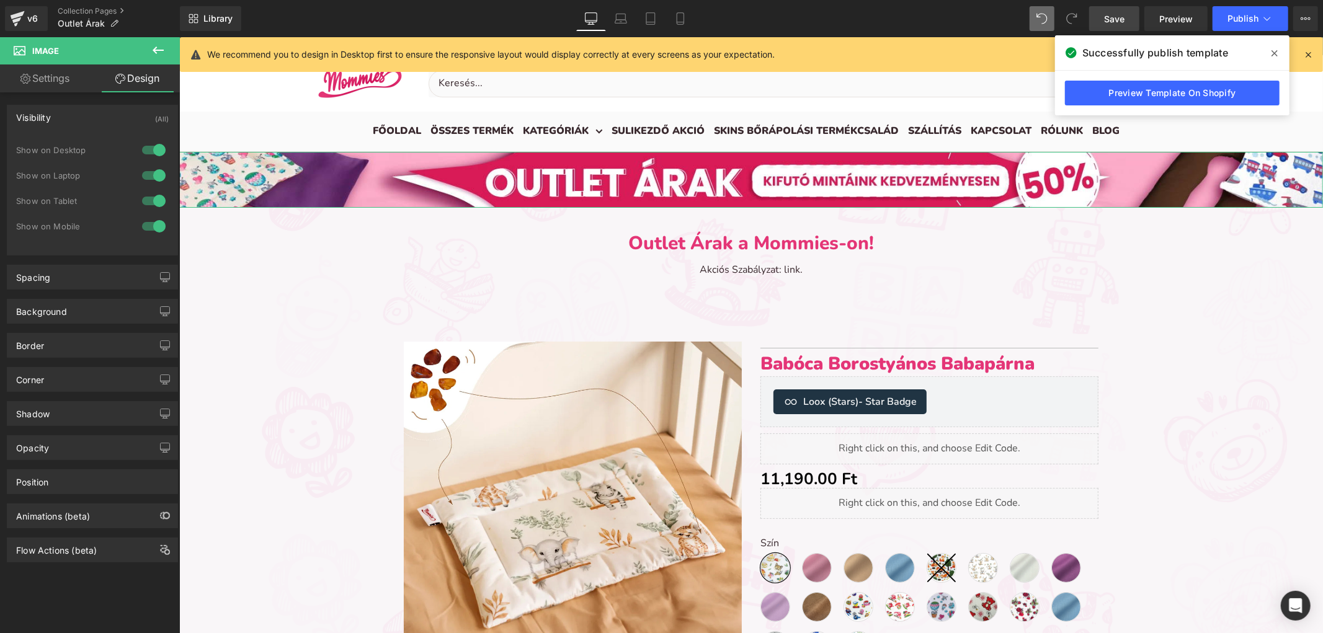
click at [150, 221] on div at bounding box center [154, 226] width 30 height 20
click at [680, 19] on icon at bounding box center [680, 18] width 12 height 12
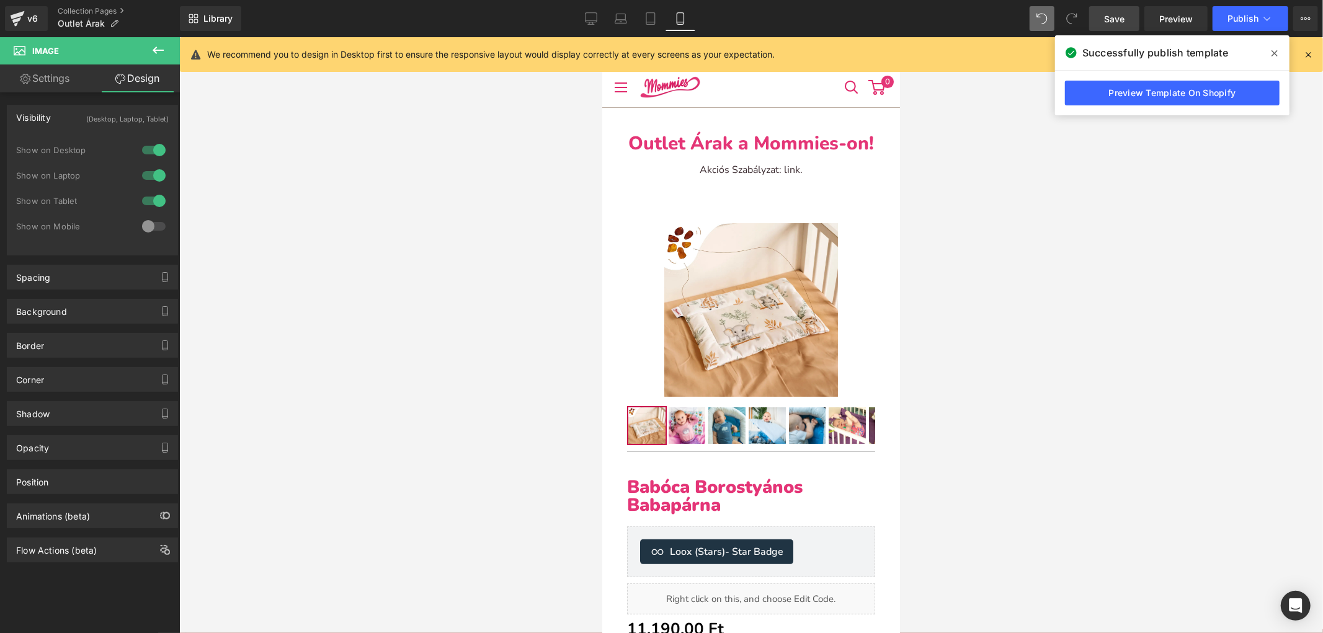
click at [163, 50] on icon at bounding box center [158, 50] width 11 height 7
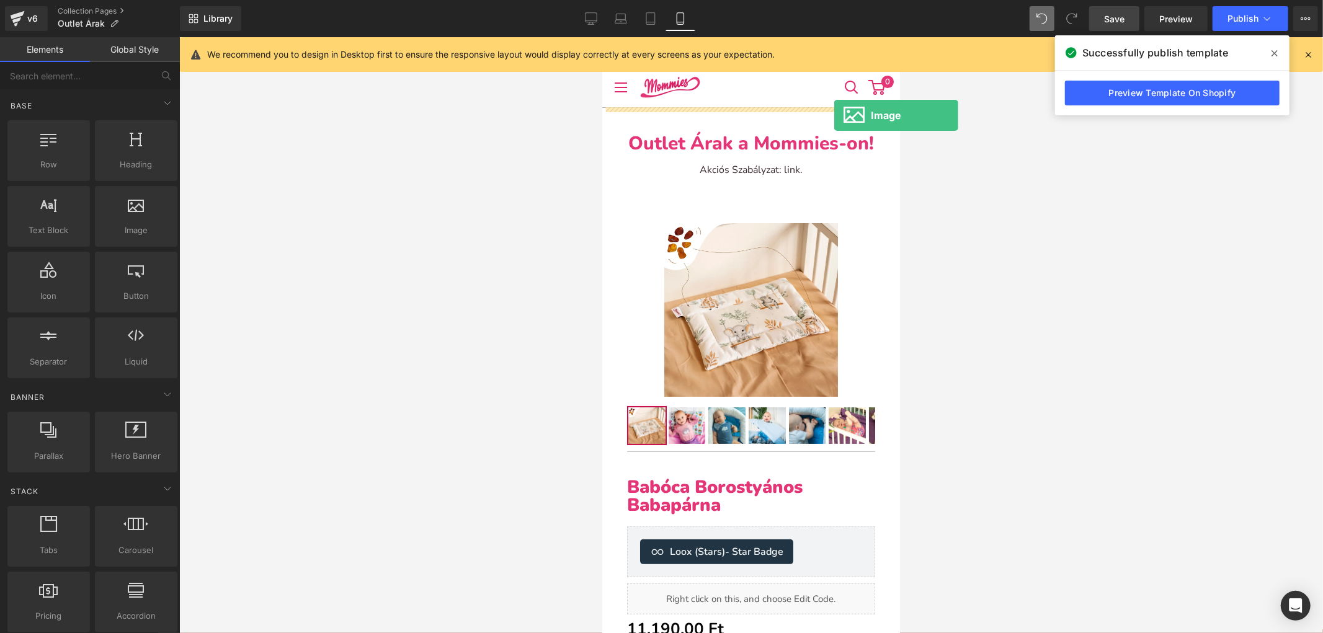
drag, startPoint x: 741, startPoint y: 265, endPoint x: 833, endPoint y: 115, distance: 176.2
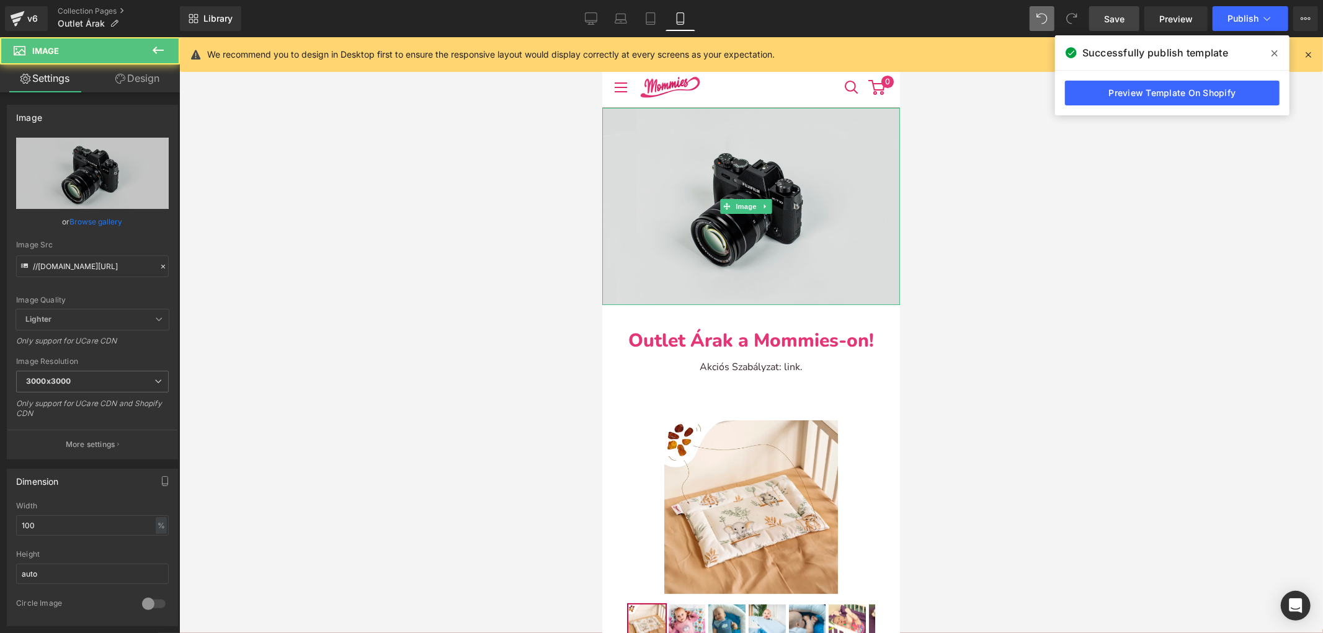
click at [652, 150] on img at bounding box center [750, 205] width 298 height 197
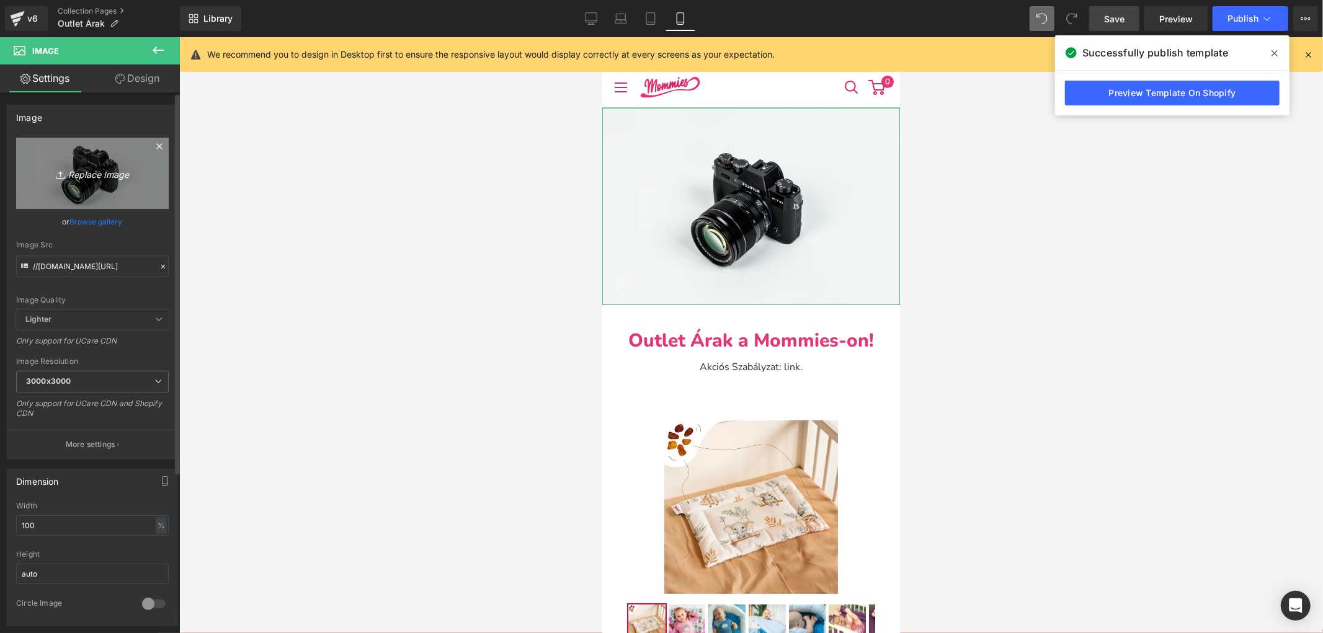
click at [128, 172] on icon "Replace Image" at bounding box center [92, 174] width 99 height 16
type input "C:\fakepath\Outlet árak-MOM-Collection page banner- [DATE].webp"
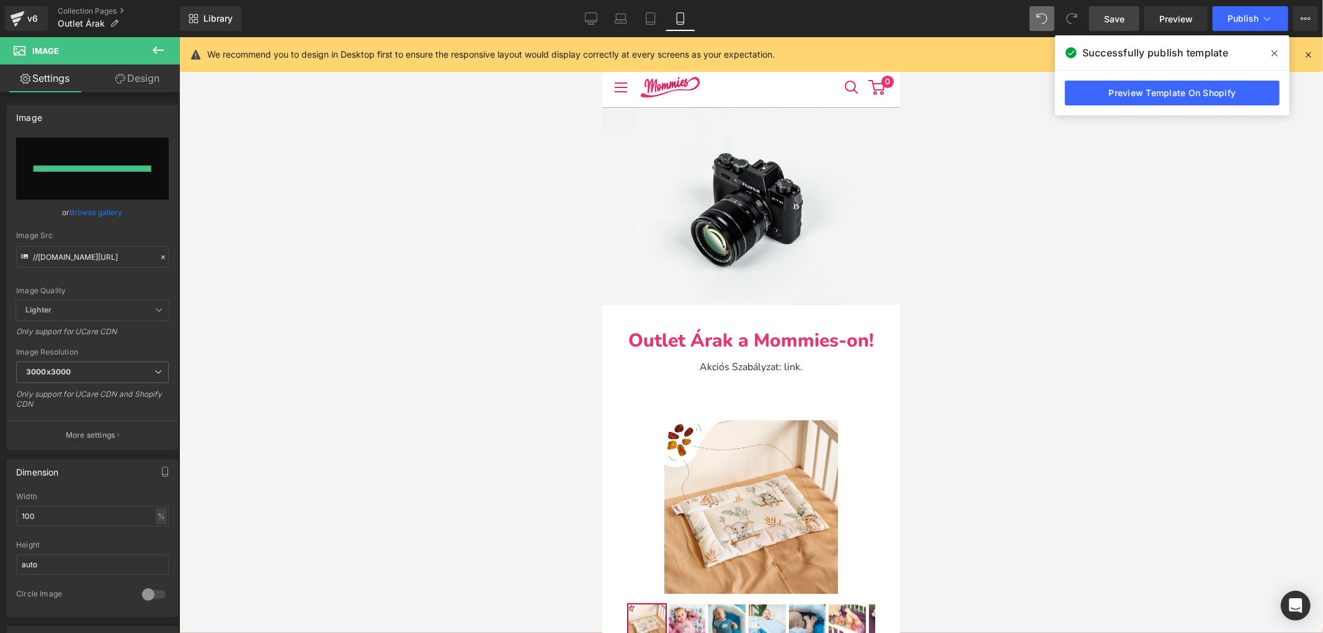
type input "[URL][DOMAIN_NAME]"
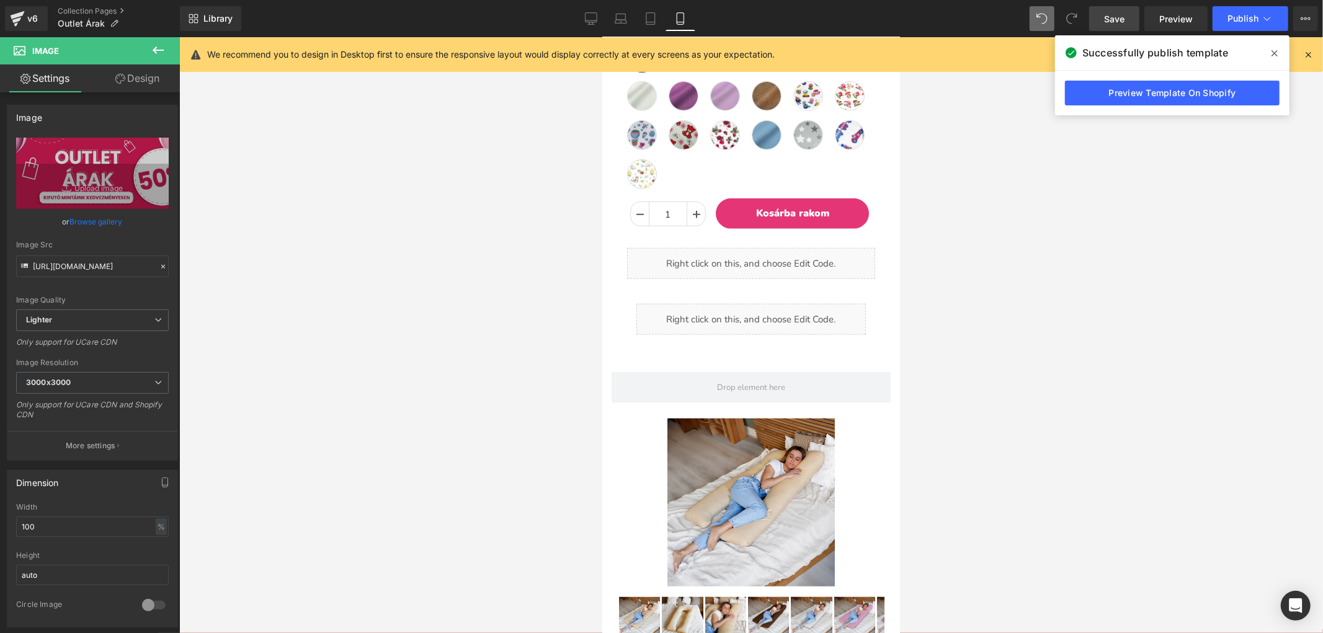
scroll to position [758, 0]
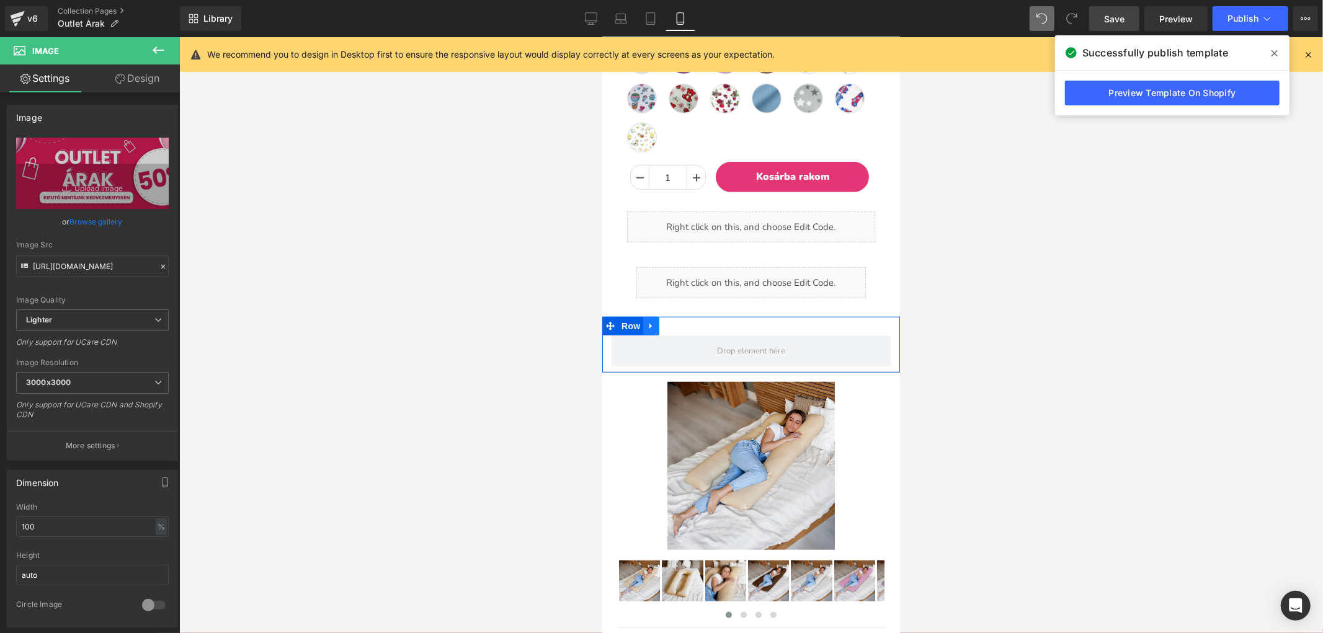
click at [653, 321] on icon at bounding box center [650, 325] width 9 height 9
click at [680, 321] on icon at bounding box center [682, 325] width 9 height 9
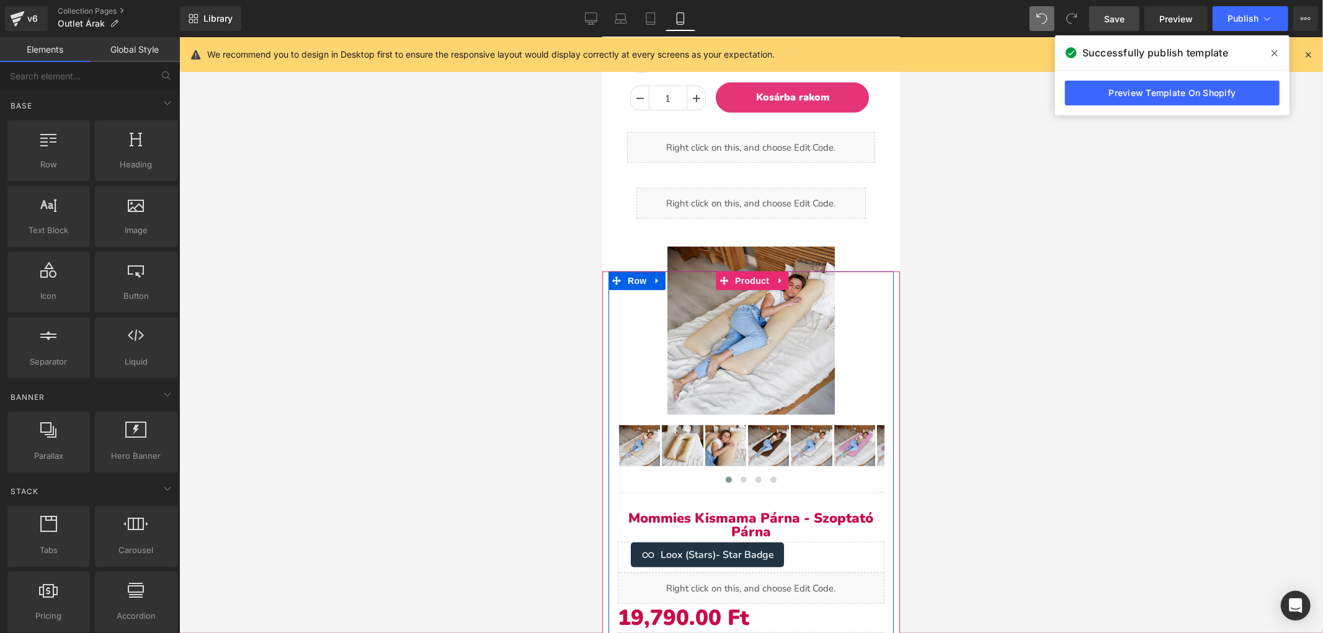
scroll to position [827, 0]
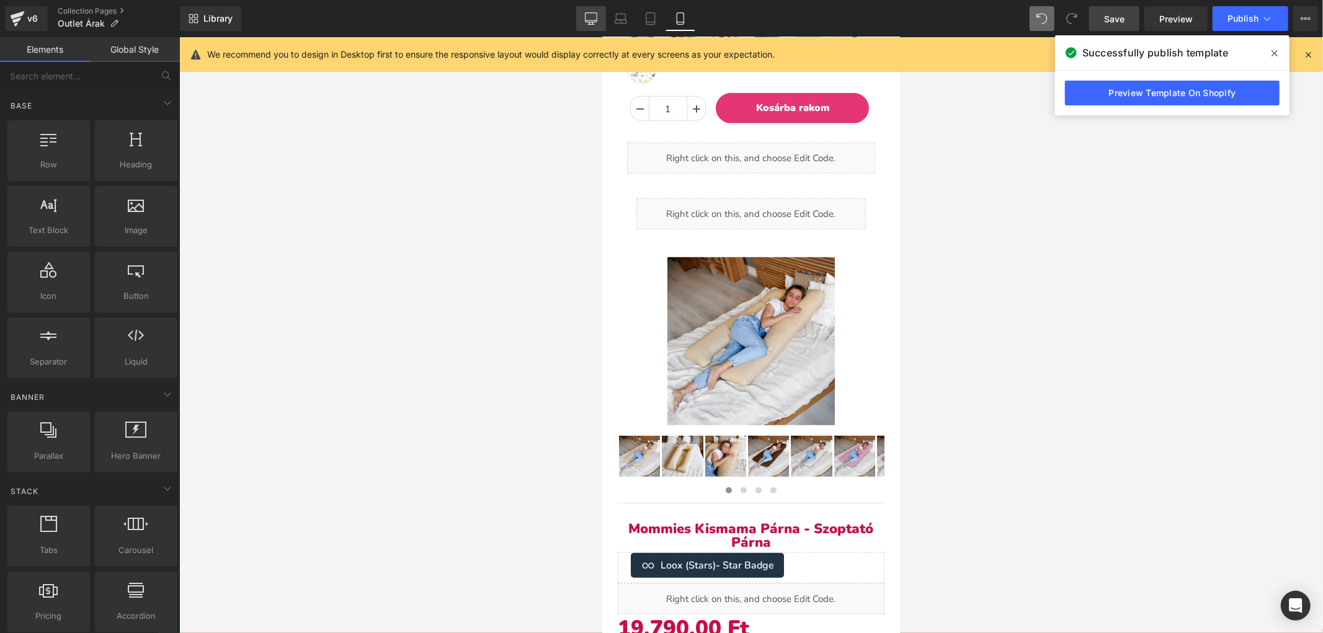
click at [592, 19] on icon at bounding box center [591, 18] width 12 height 12
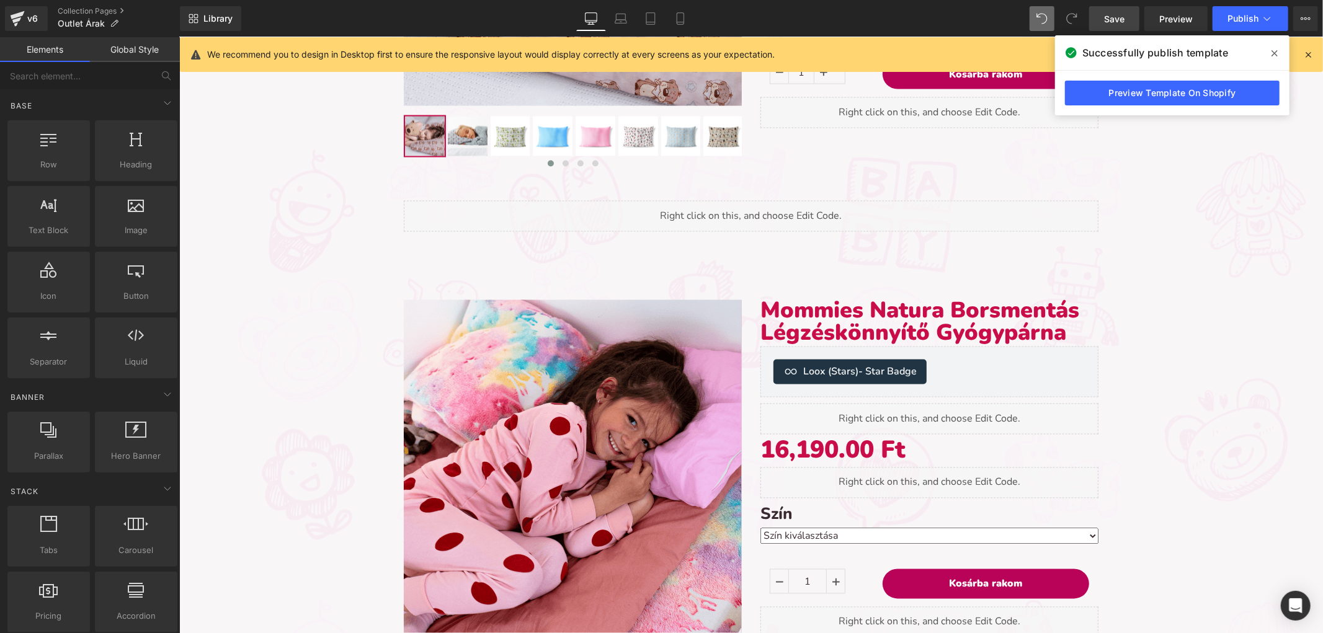
scroll to position [1801, 0]
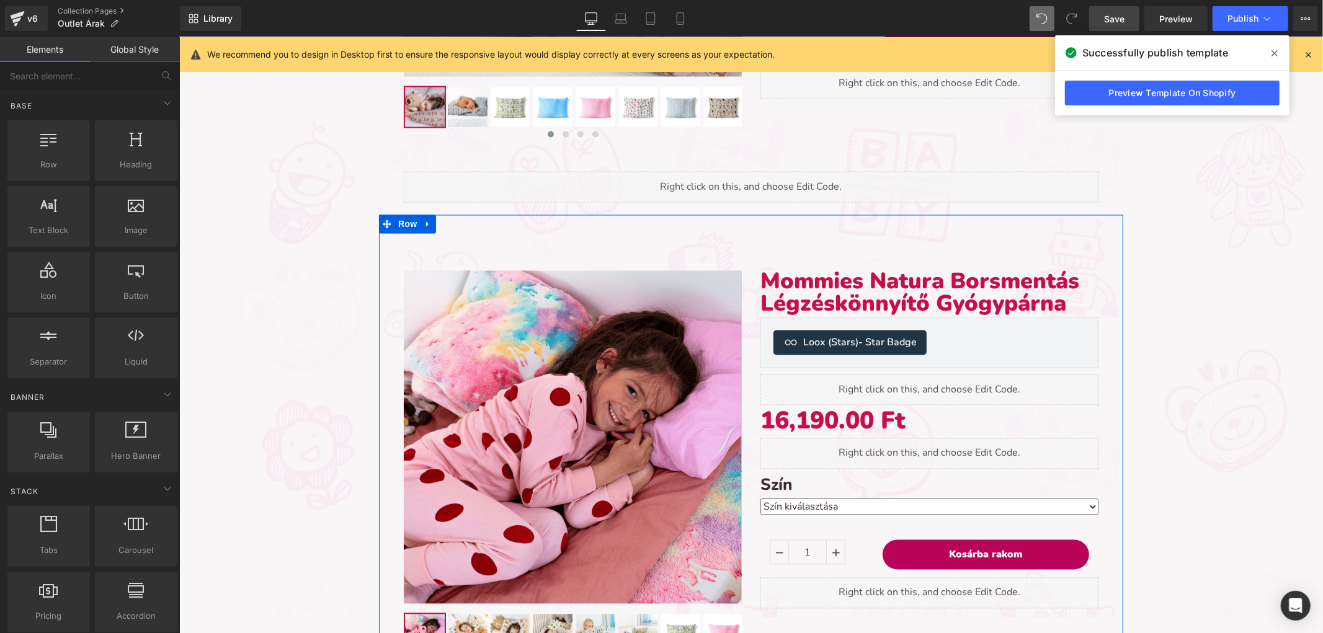
click at [451, 221] on div "Sale Off (P) Image ‹" at bounding box center [750, 449] width 744 height 468
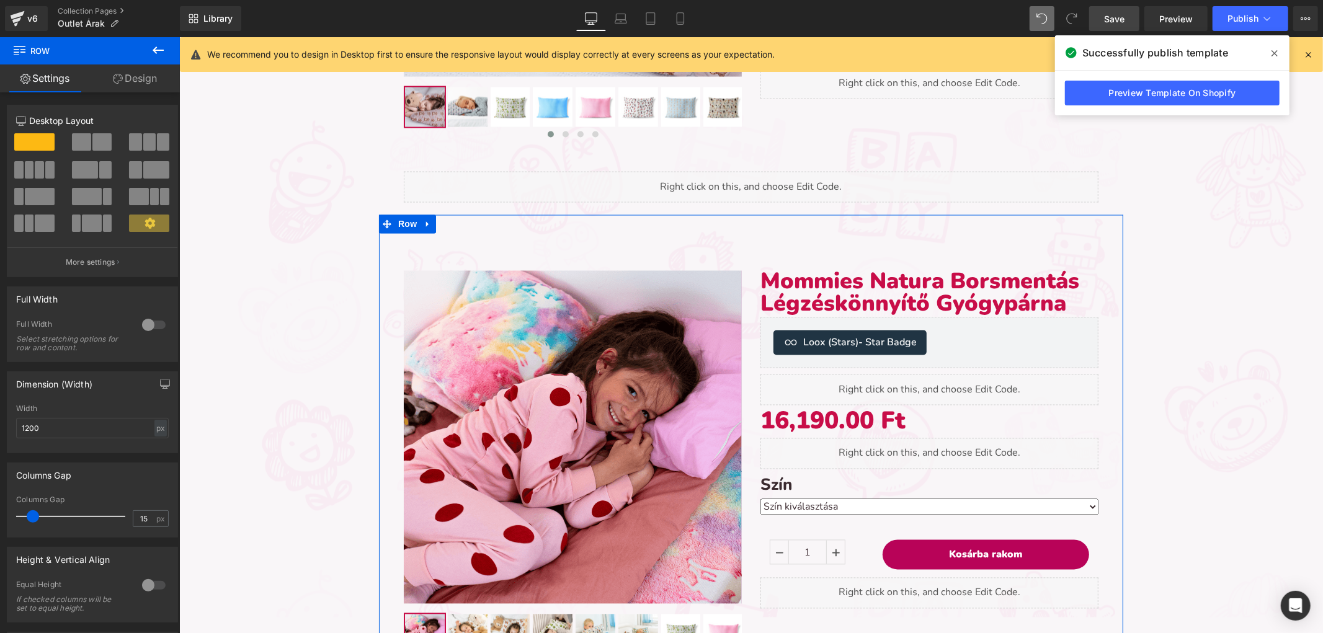
click at [152, 329] on div at bounding box center [154, 325] width 30 height 20
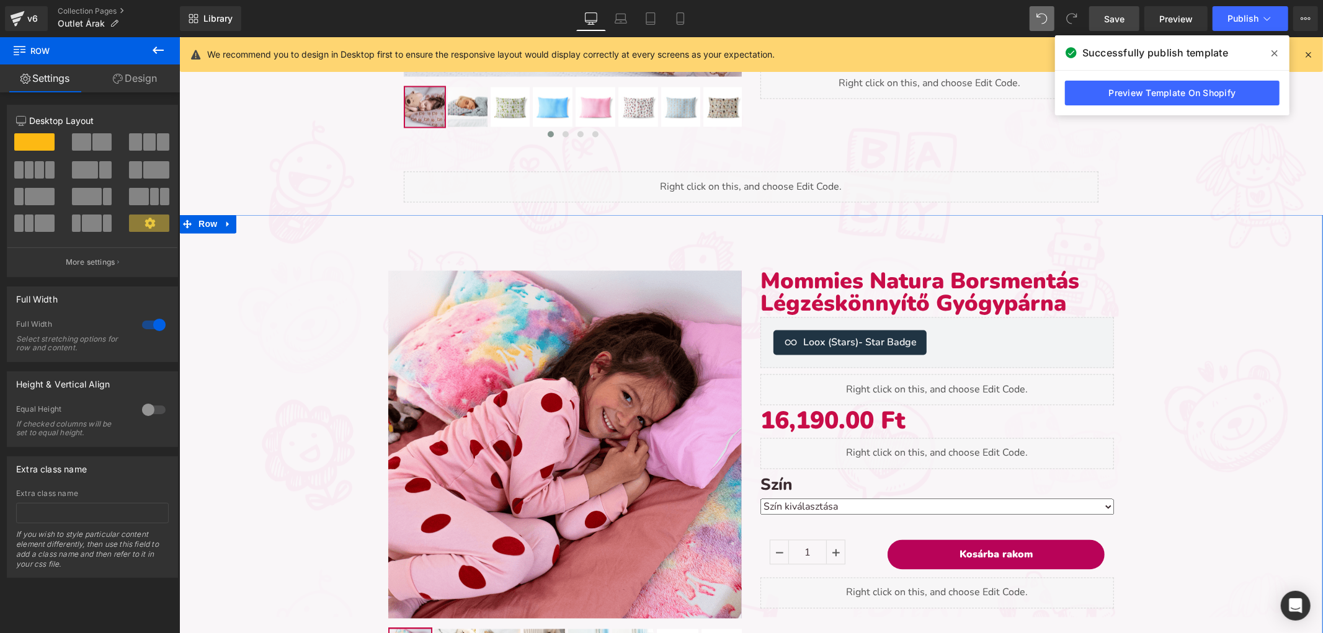
click at [152, 331] on div at bounding box center [154, 325] width 30 height 20
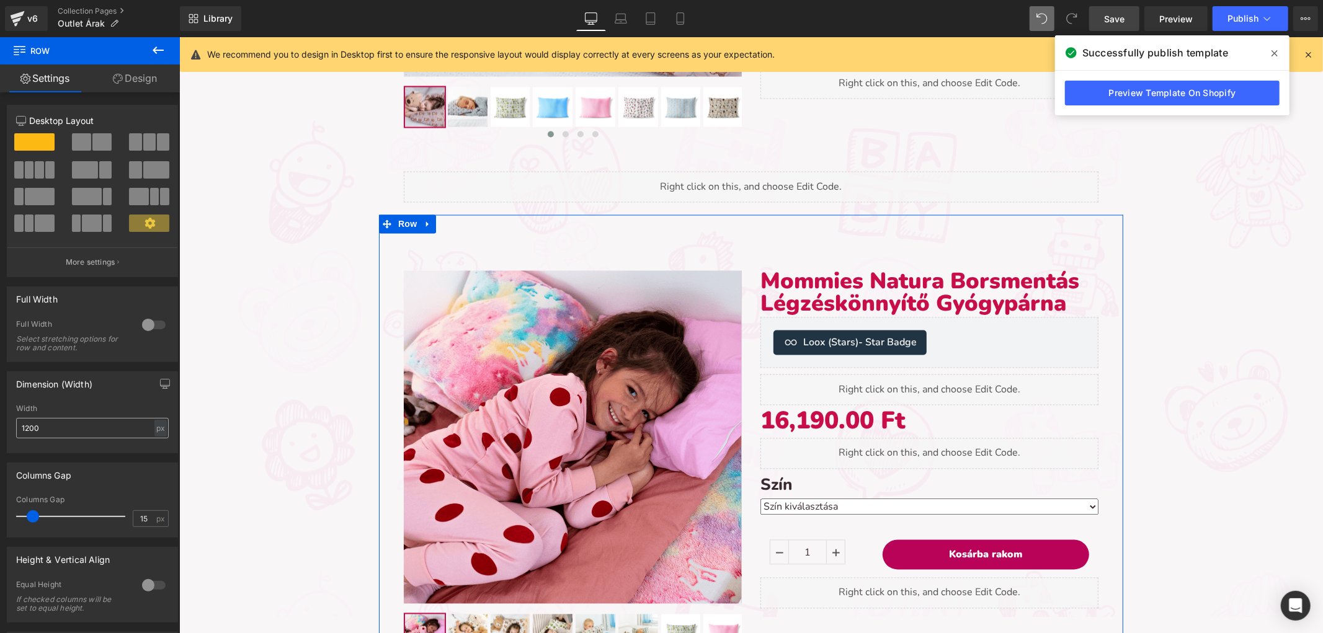
click at [99, 417] on div "Width 1200 px % px" at bounding box center [92, 428] width 153 height 48
click at [96, 425] on input "1200" at bounding box center [92, 428] width 153 height 20
click at [95, 423] on input "1200" at bounding box center [92, 428] width 153 height 20
click at [758, 239] on span "Product" at bounding box center [757, 242] width 40 height 19
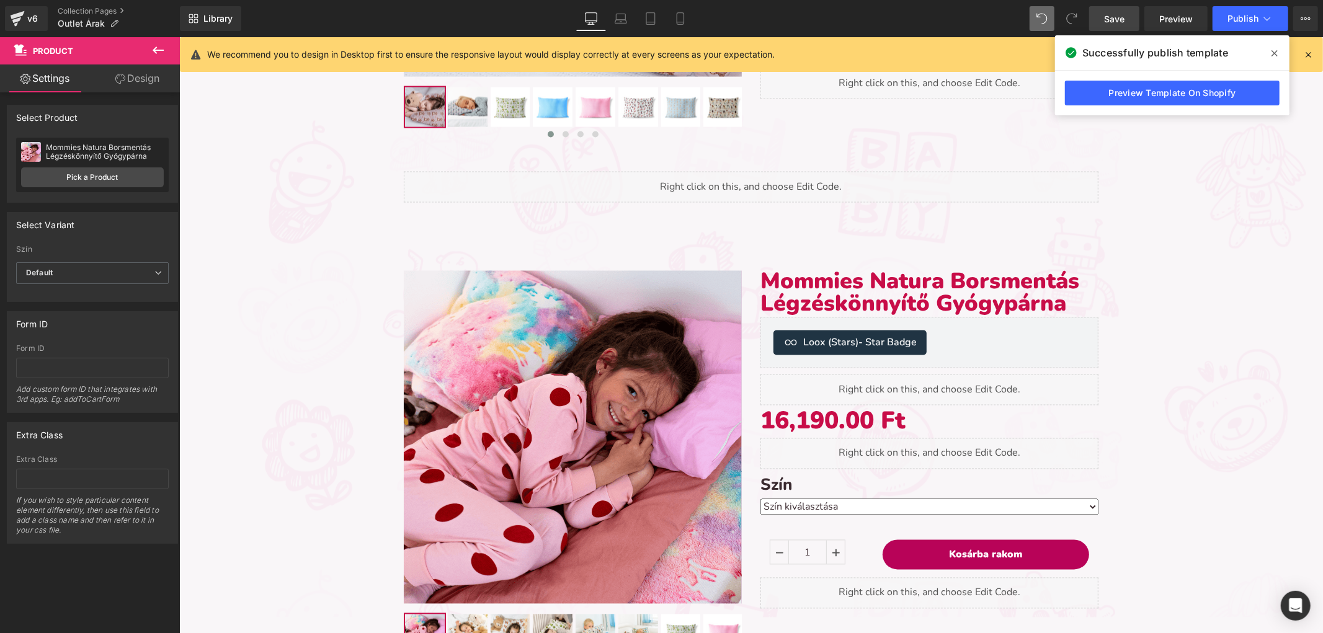
click at [166, 46] on button at bounding box center [157, 50] width 43 height 27
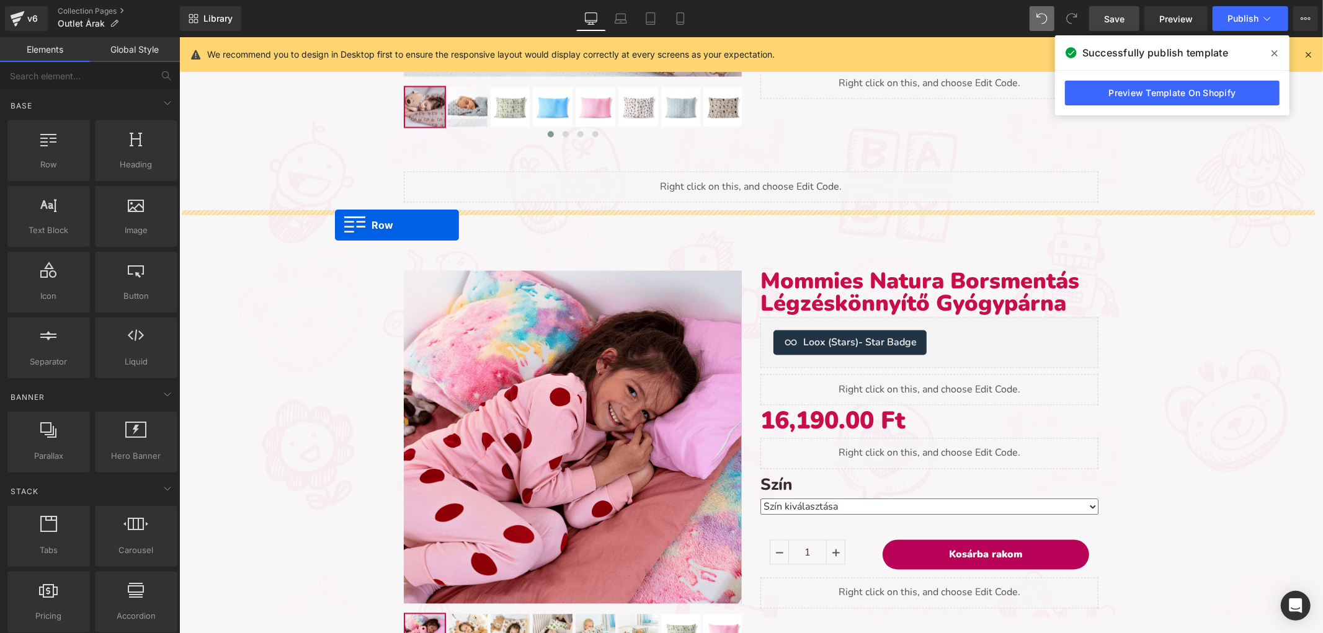
drag, startPoint x: 233, startPoint y: 202, endPoint x: 334, endPoint y: 224, distance: 104.2
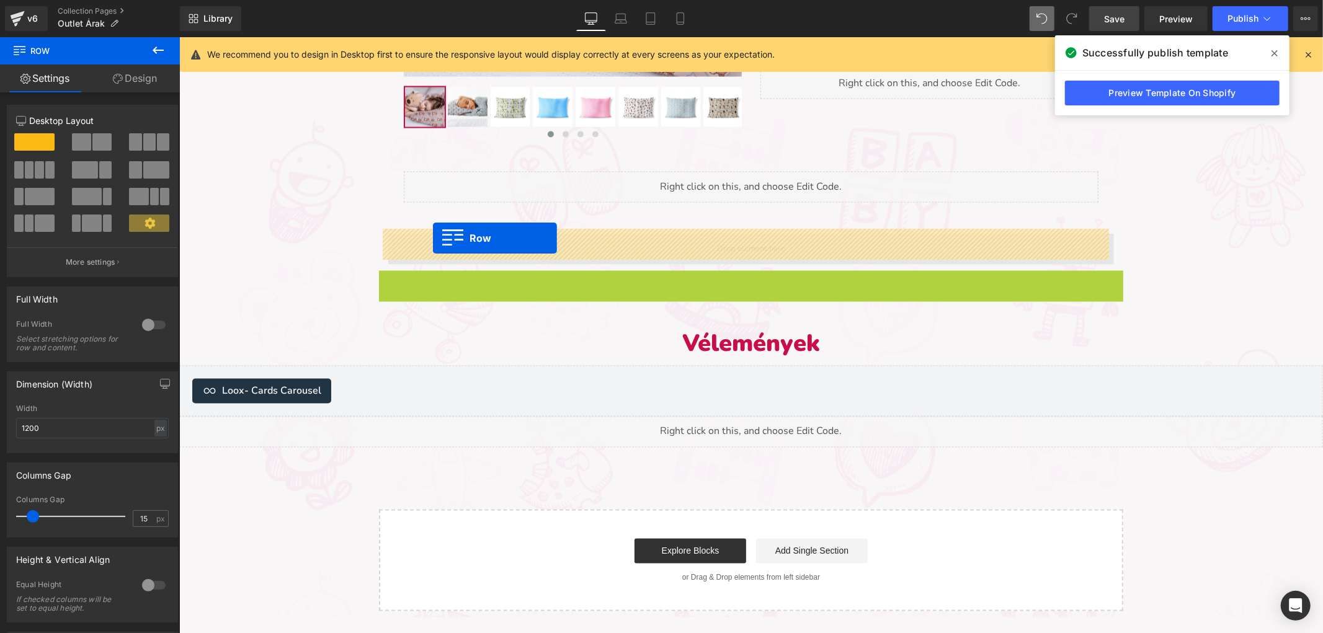
drag, startPoint x: 378, startPoint y: 274, endPoint x: 432, endPoint y: 237, distance: 65.2
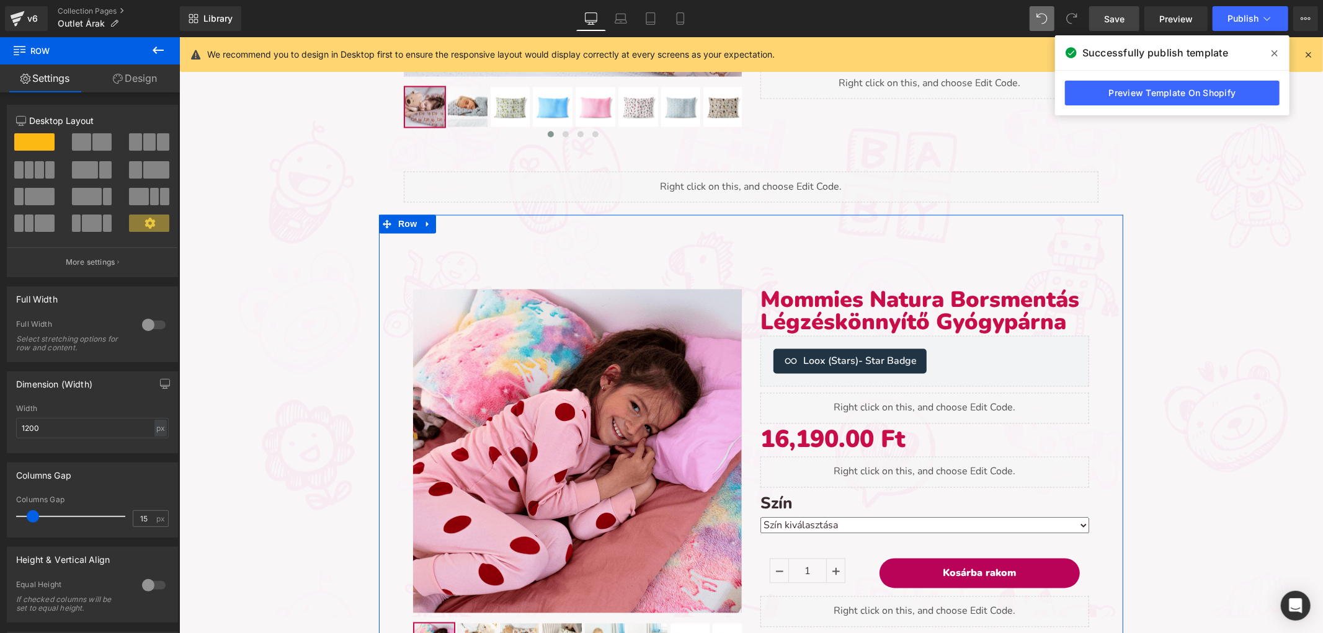
click at [461, 218] on div "Sale Off (P) Image ‹" at bounding box center [750, 461] width 744 height 493
click at [147, 325] on div at bounding box center [154, 325] width 30 height 20
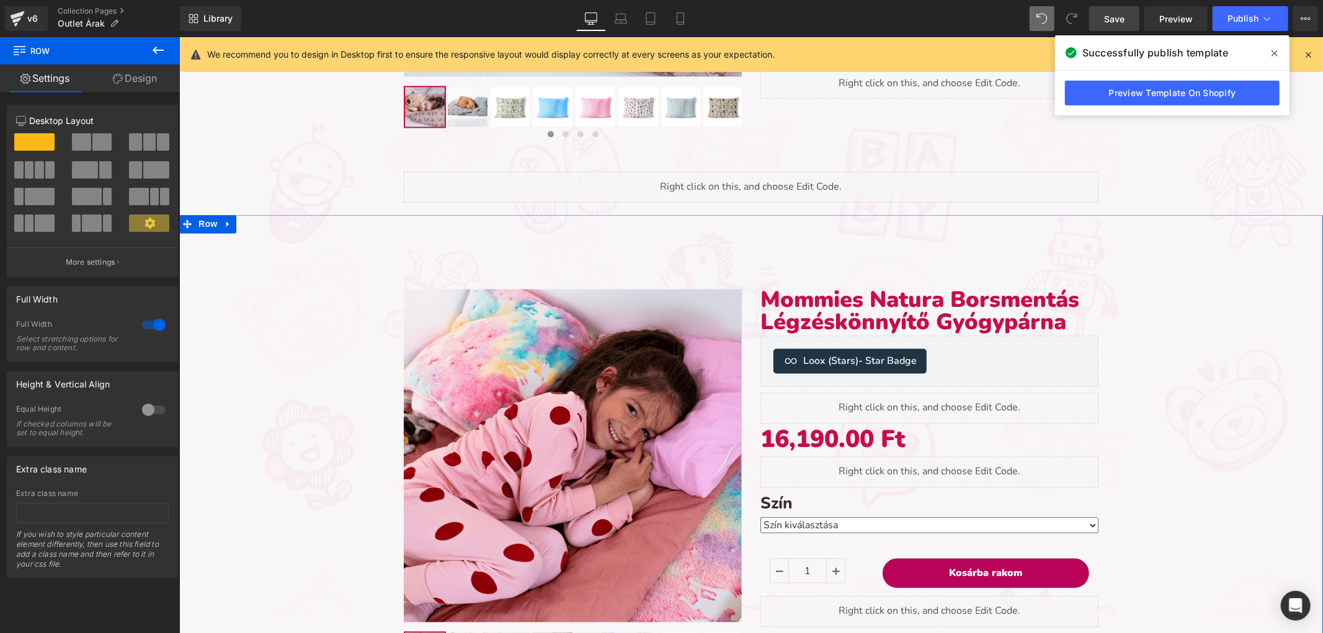
click at [146, 71] on link "Design" at bounding box center [135, 78] width 90 height 28
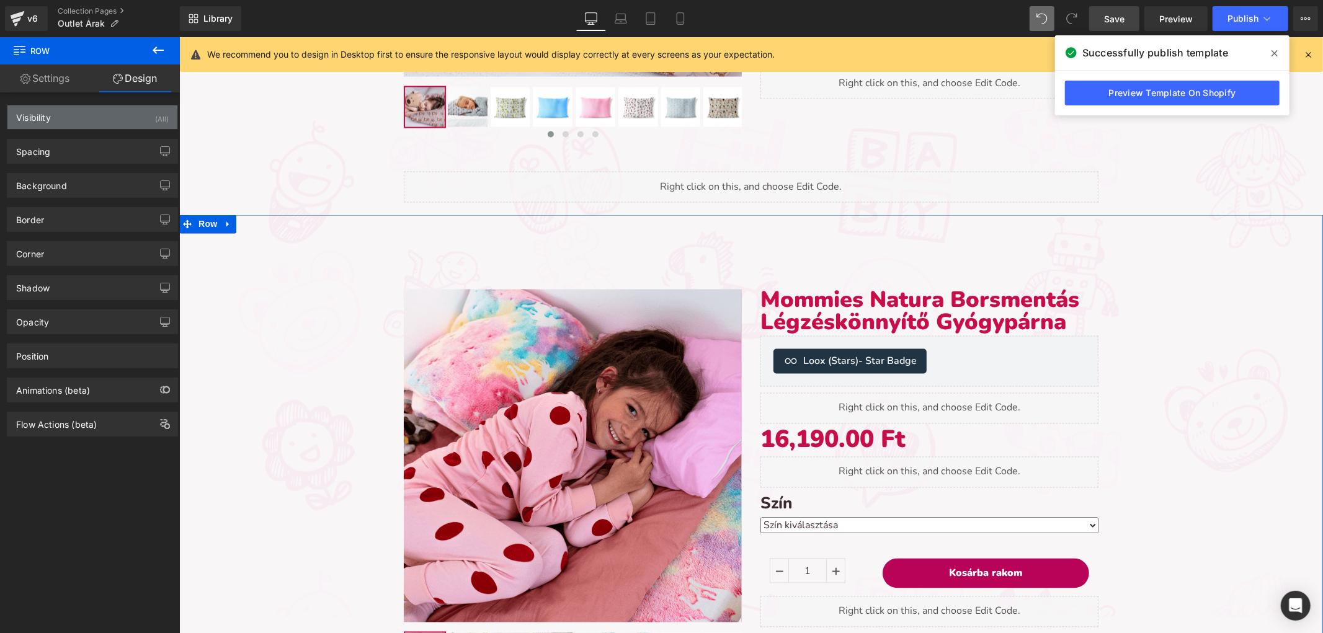
type input "0"
type input "30"
type input "0"
type input "10"
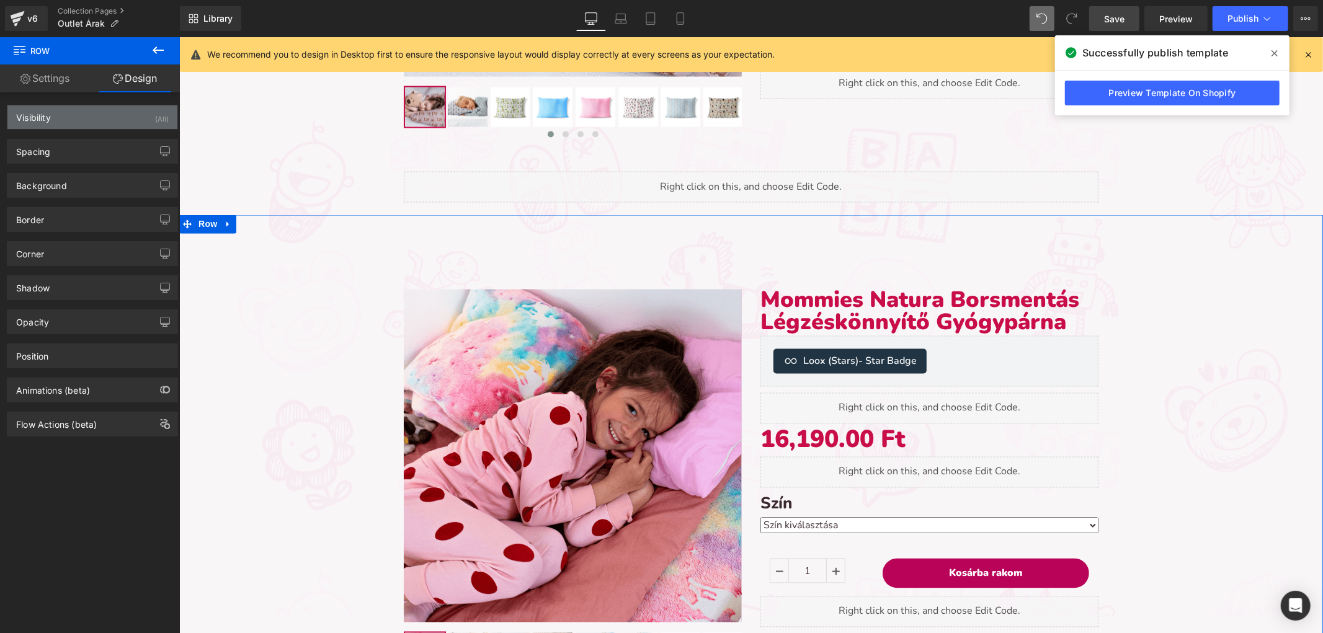
type input "0"
click at [107, 146] on div "Spacing" at bounding box center [92, 152] width 170 height 24
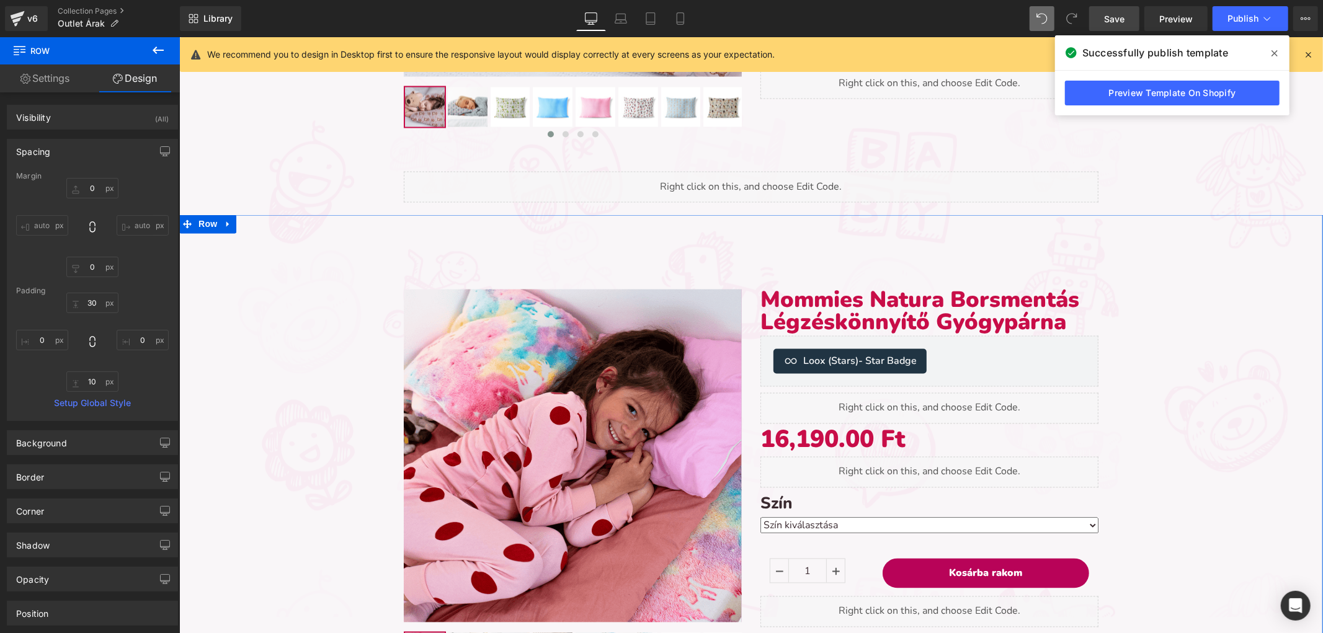
click at [106, 146] on div "Spacing" at bounding box center [92, 152] width 170 height 24
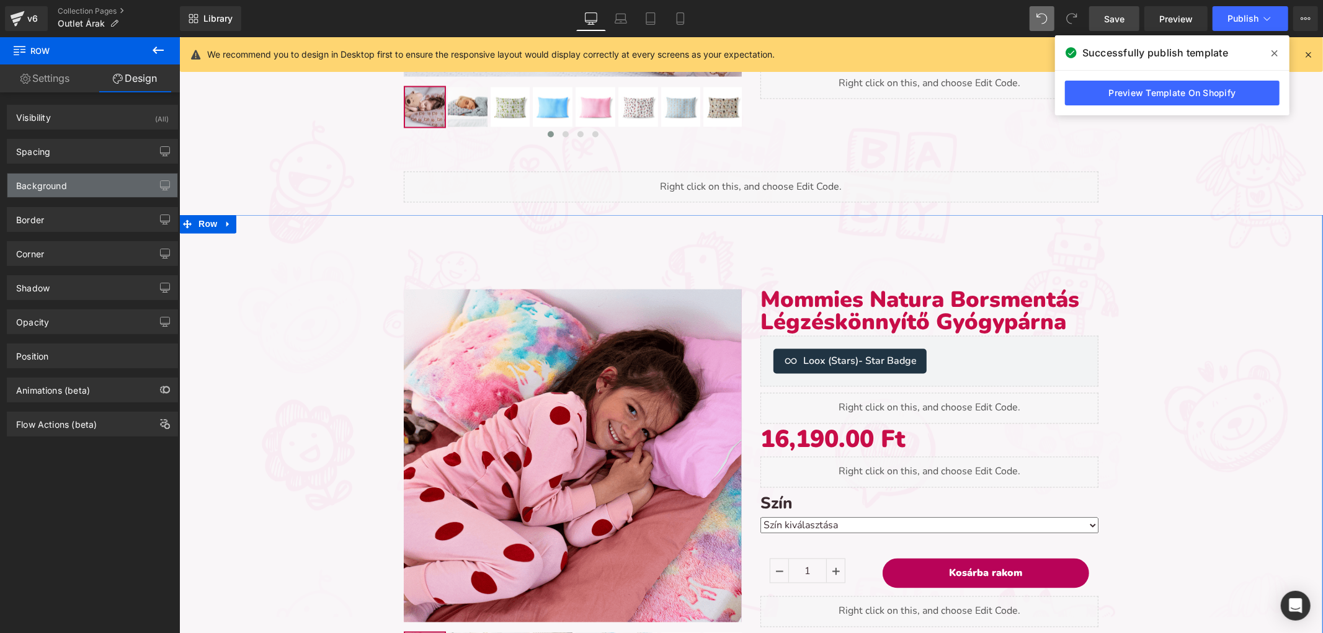
click at [100, 193] on div "Background" at bounding box center [92, 186] width 170 height 24
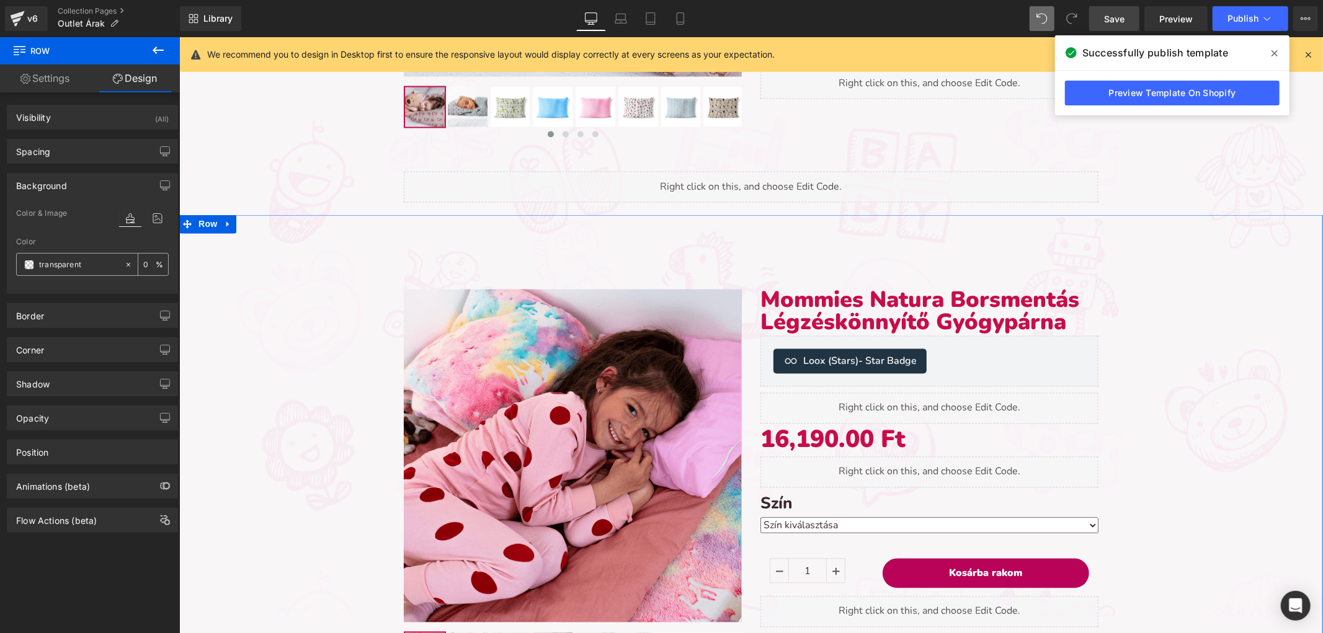
click at [124, 262] on icon at bounding box center [128, 264] width 9 height 9
type input "none"
click at [143, 263] on input "0" at bounding box center [149, 264] width 12 height 14
click at [77, 259] on input "none" at bounding box center [78, 265] width 79 height 14
type input "0"
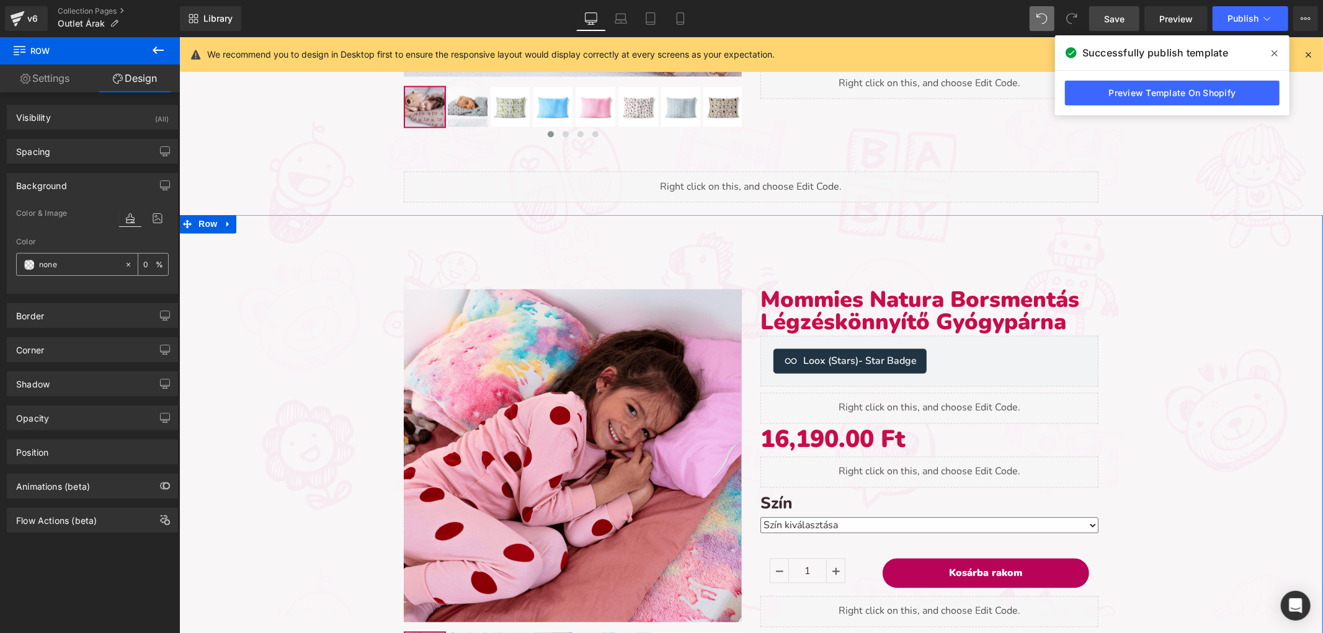
click at [28, 268] on span at bounding box center [29, 265] width 10 height 10
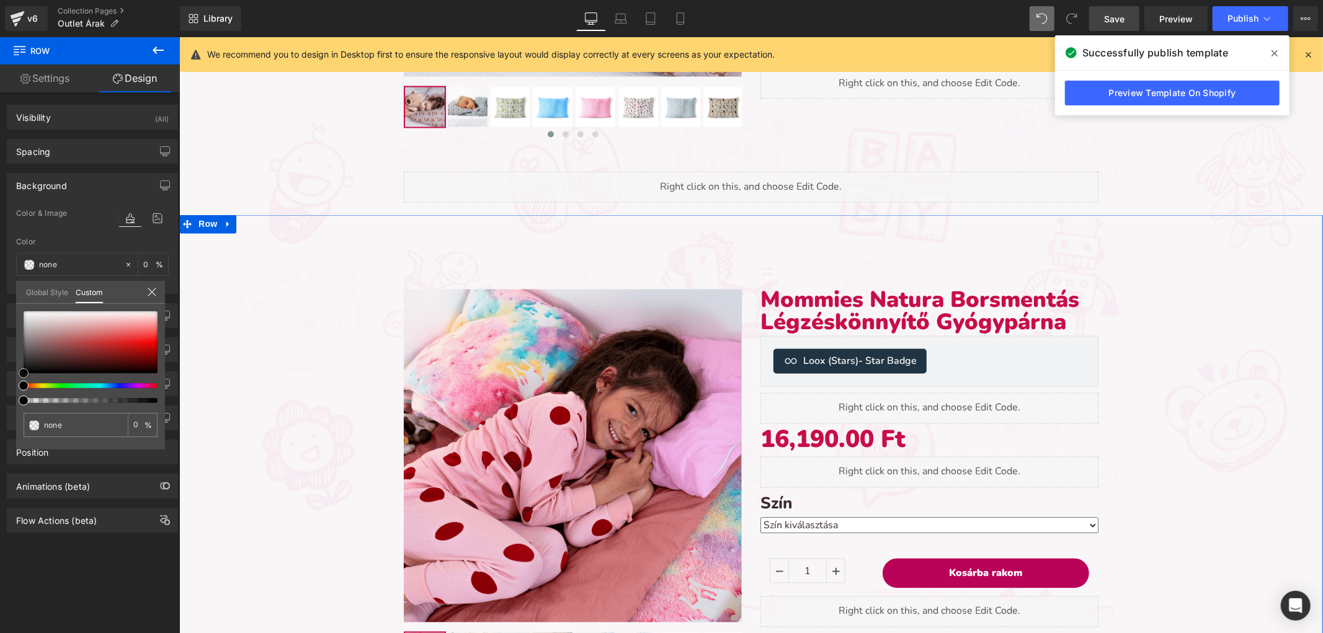
type input "#a46e6e"
type input "100"
type input "#a46e6e"
type input "100"
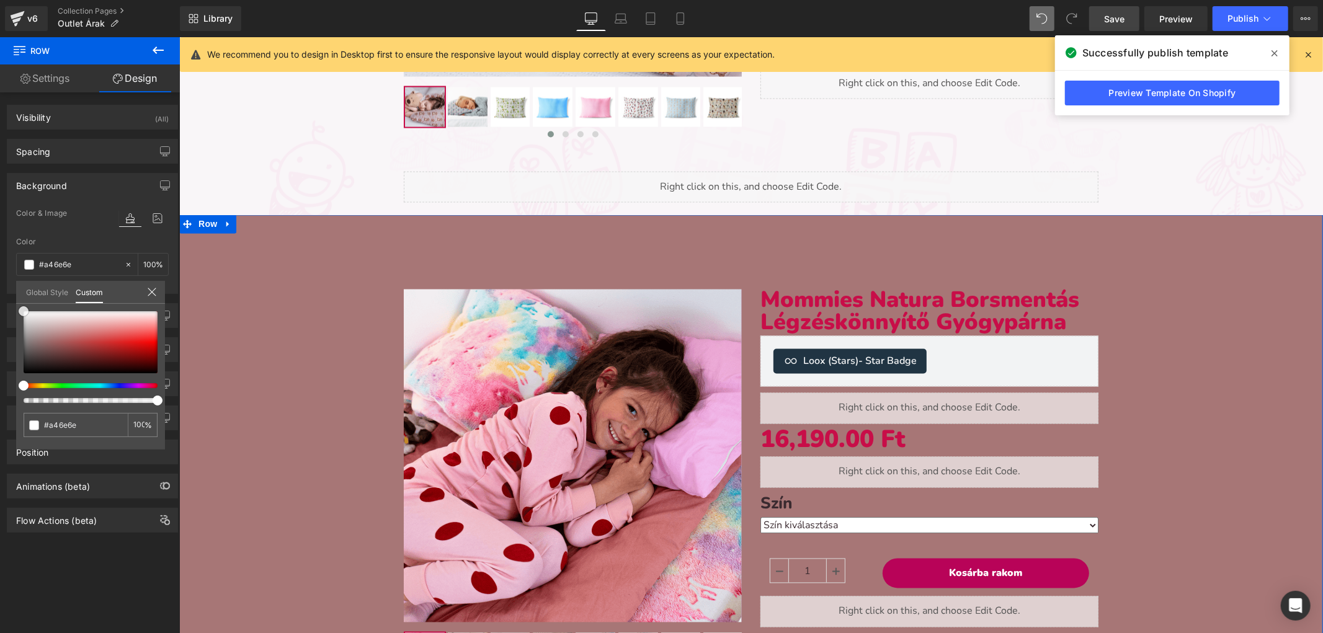
type input "#a77676"
type input "#ffffff"
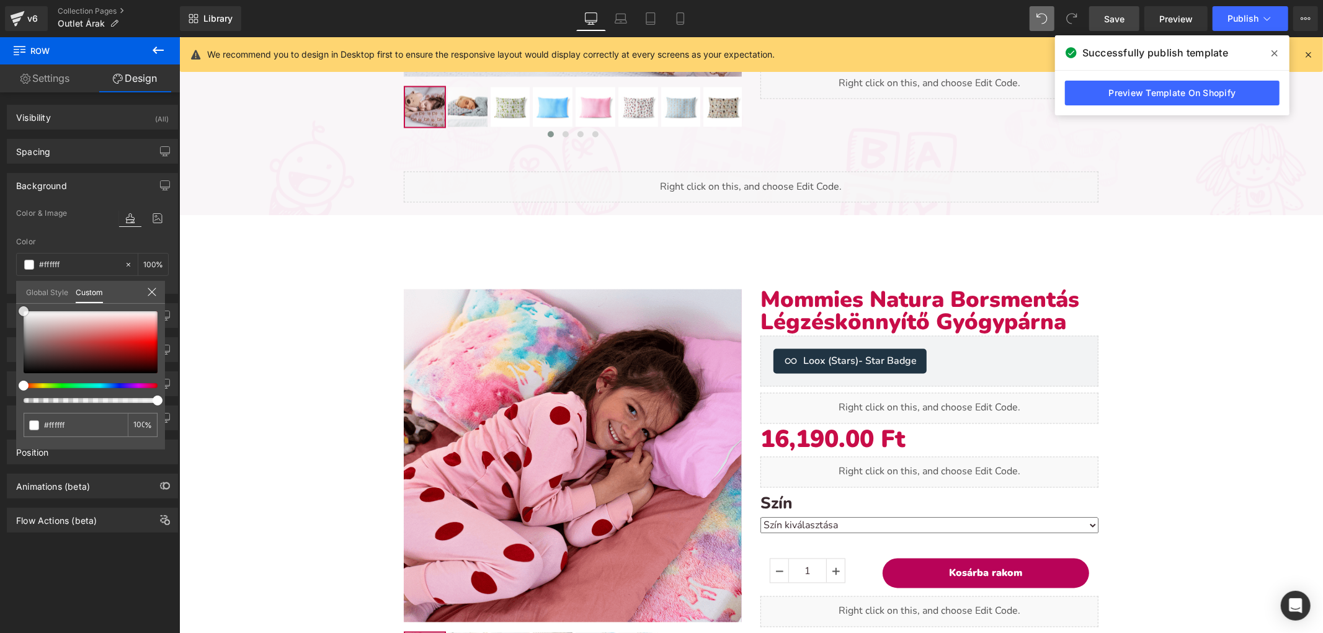
drag, startPoint x: 54, startPoint y: 340, endPoint x: 72, endPoint y: 272, distance: 70.5
click at [0, 280] on html "Row You are previewing how the will restyle your page. You can not edit Element…" at bounding box center [661, 316] width 1323 height 633
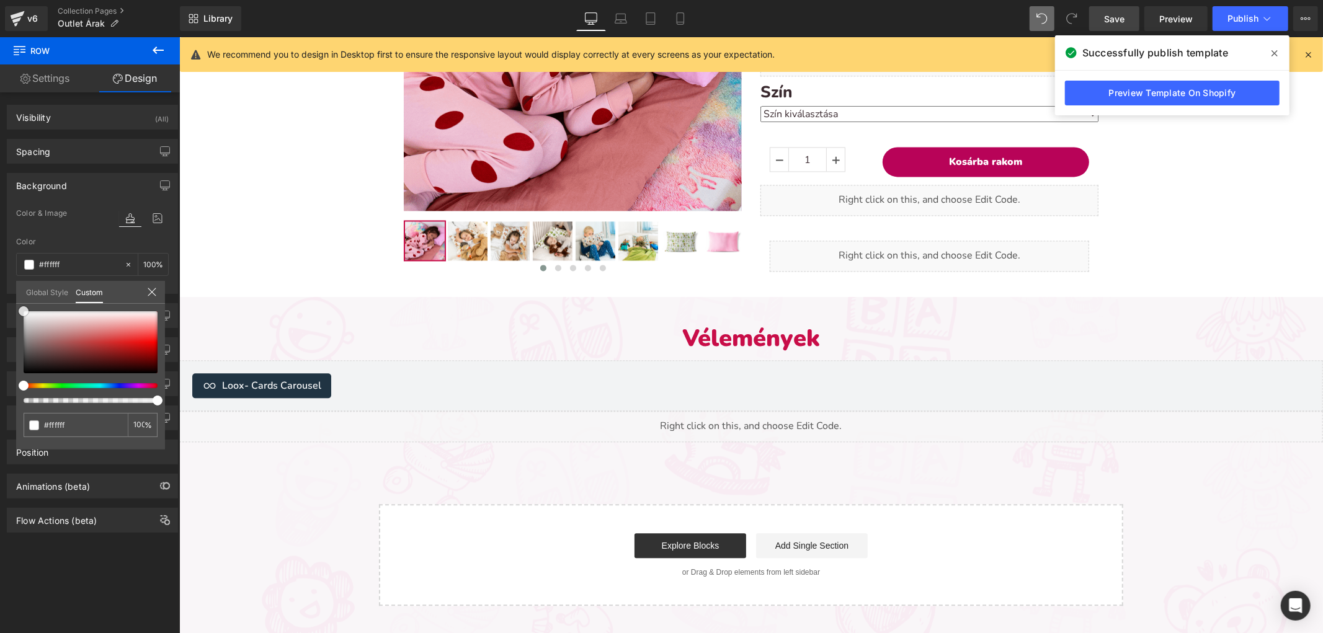
scroll to position [2214, 0]
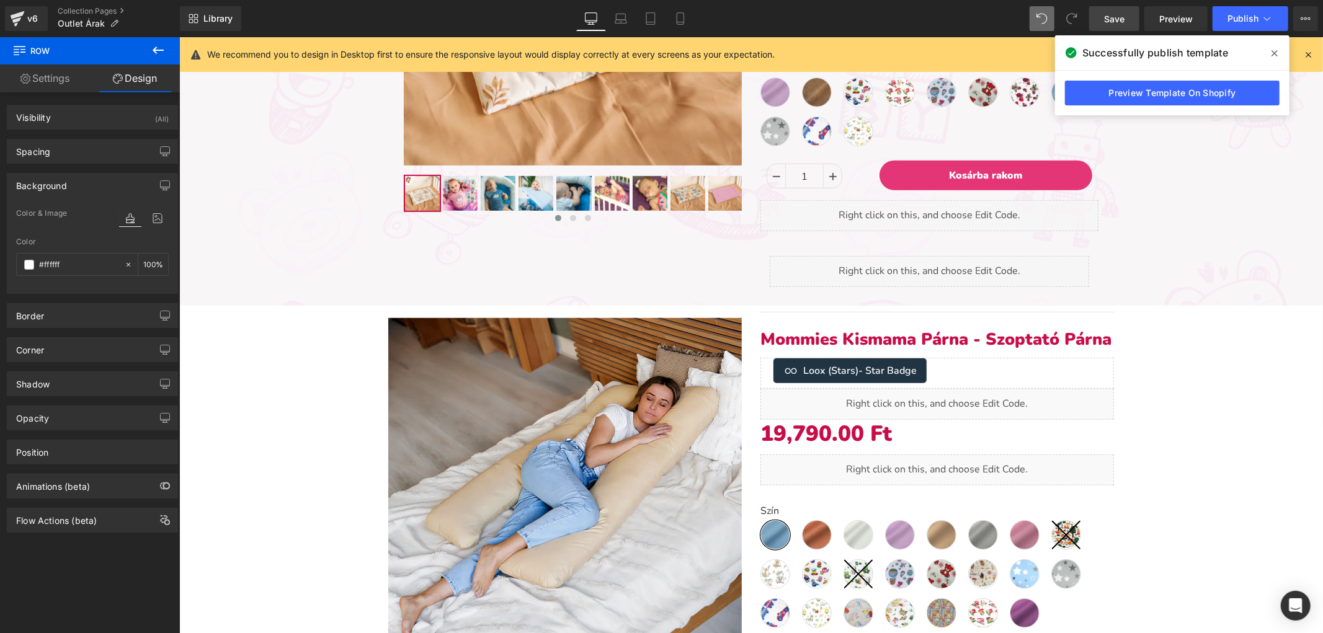
scroll to position [836, 0]
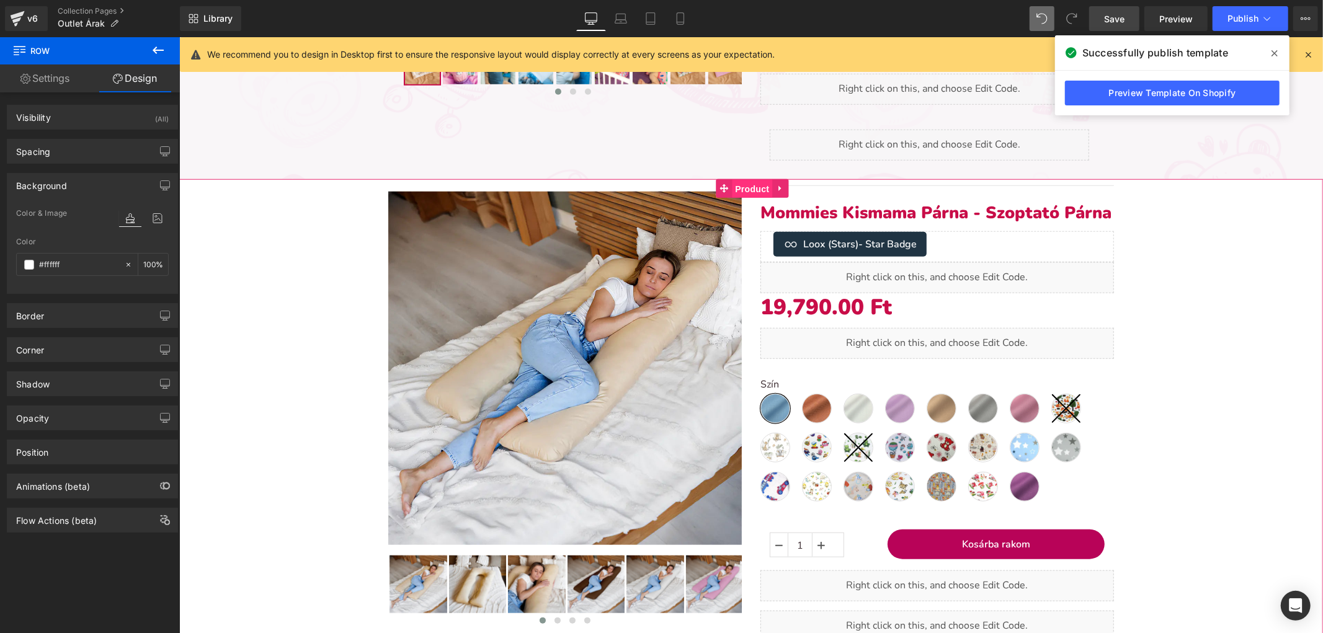
click at [753, 179] on span "Product" at bounding box center [751, 188] width 40 height 19
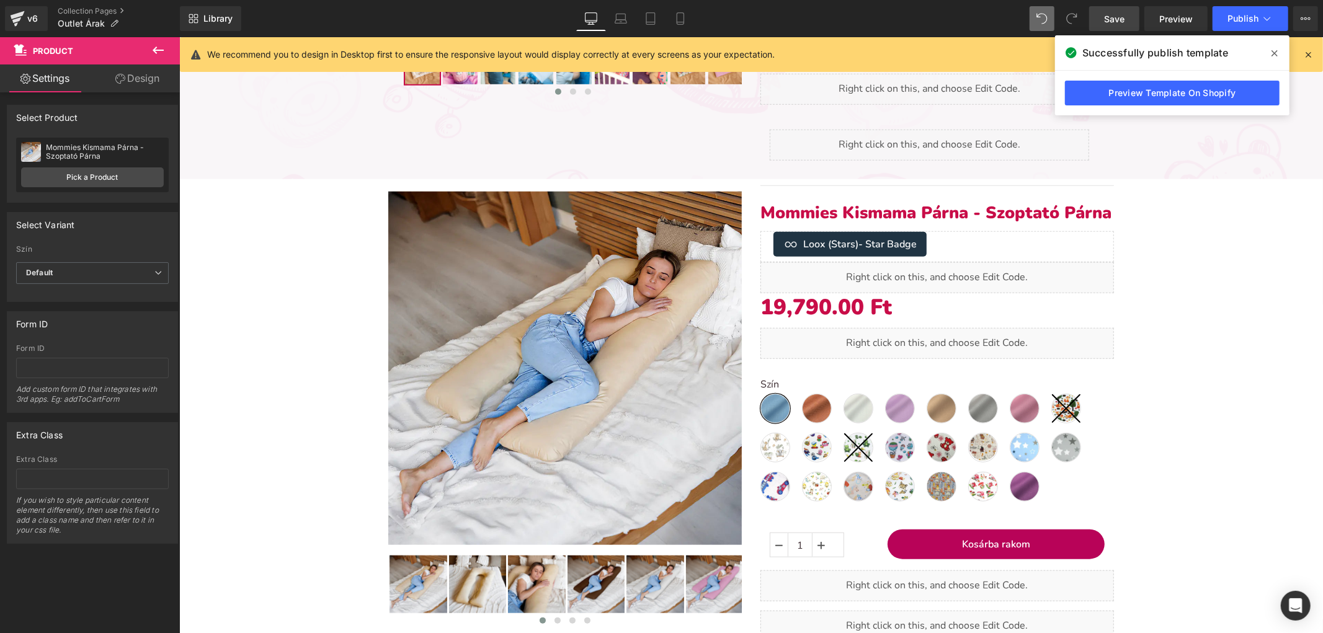
click at [158, 50] on icon at bounding box center [158, 50] width 11 height 7
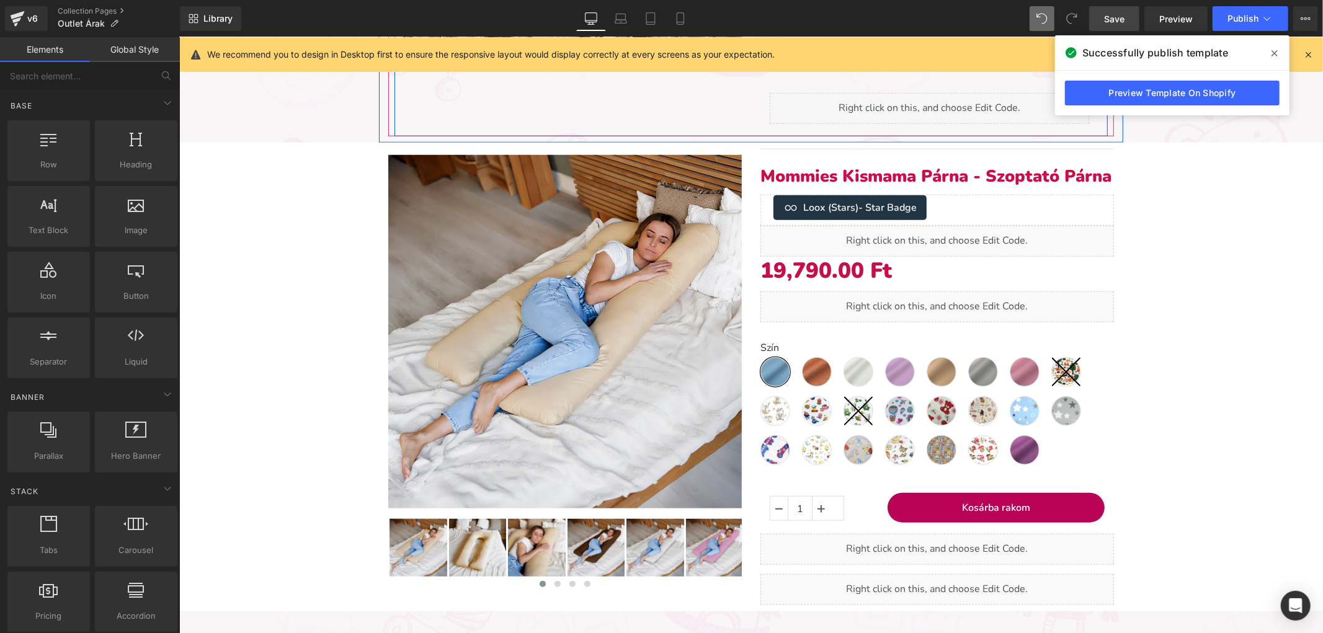
scroll to position [905, 0]
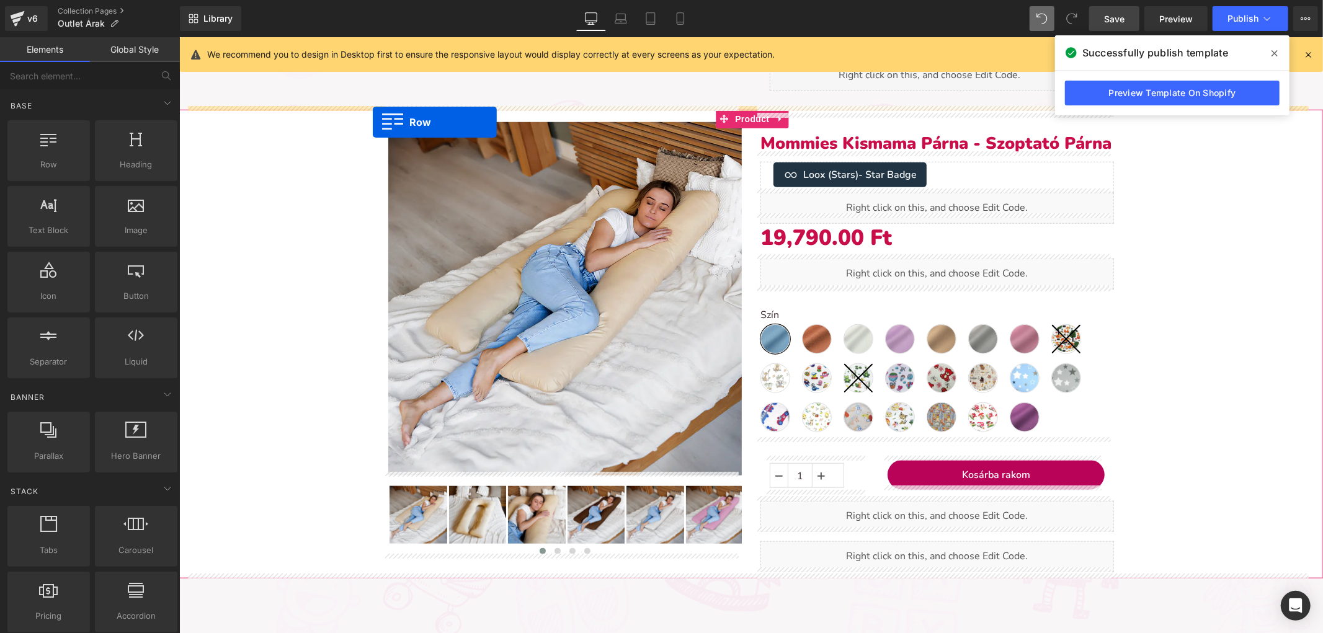
drag, startPoint x: 343, startPoint y: 193, endPoint x: 372, endPoint y: 122, distance: 77.0
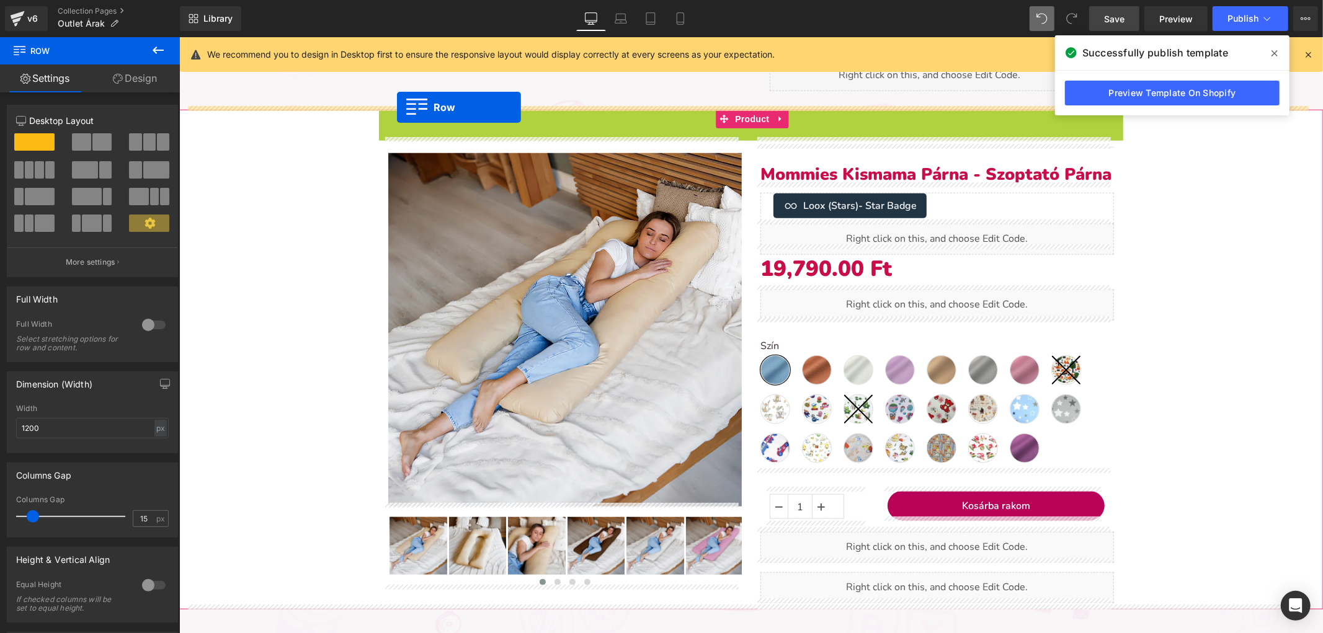
drag, startPoint x: 383, startPoint y: 116, endPoint x: 396, endPoint y: 107, distance: 16.0
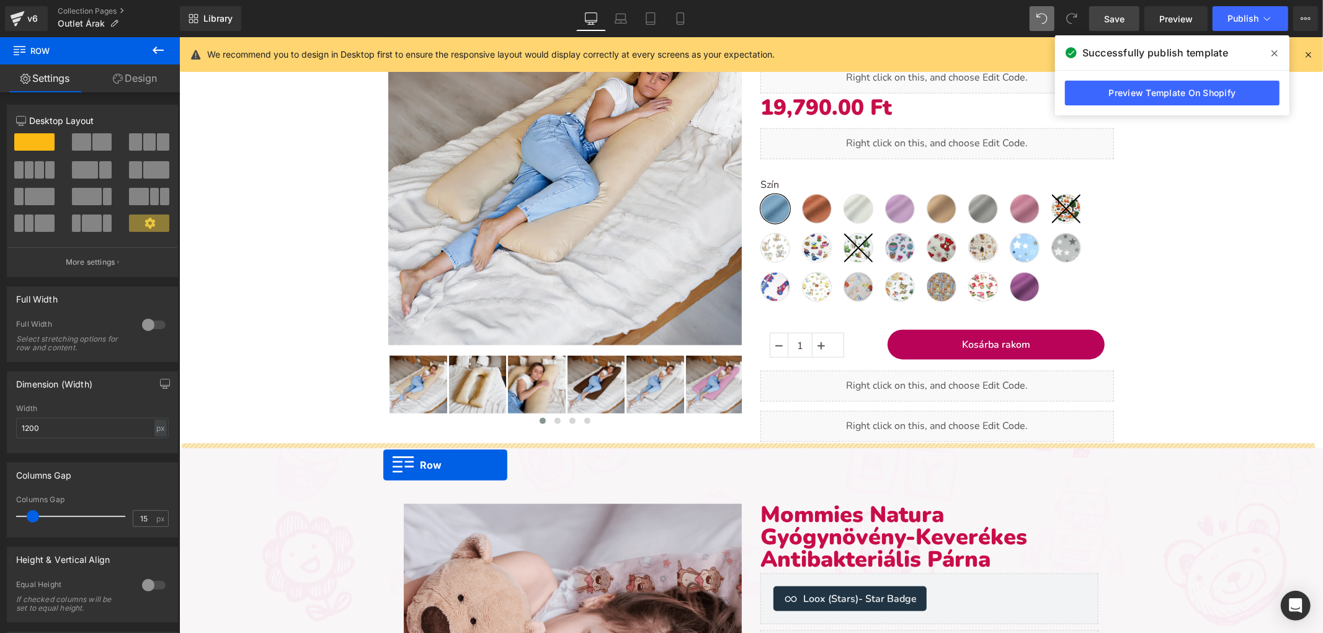
drag, startPoint x: 381, startPoint y: 119, endPoint x: 383, endPoint y: 464, distance: 345.4
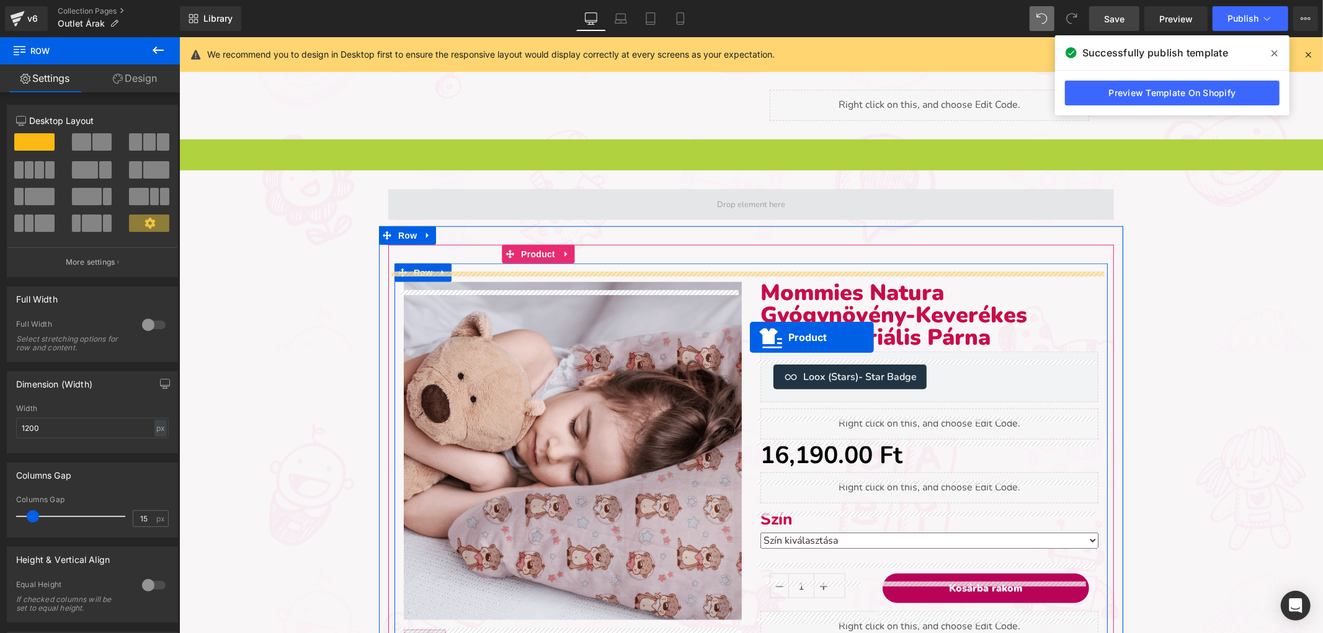
scroll to position [897, 0]
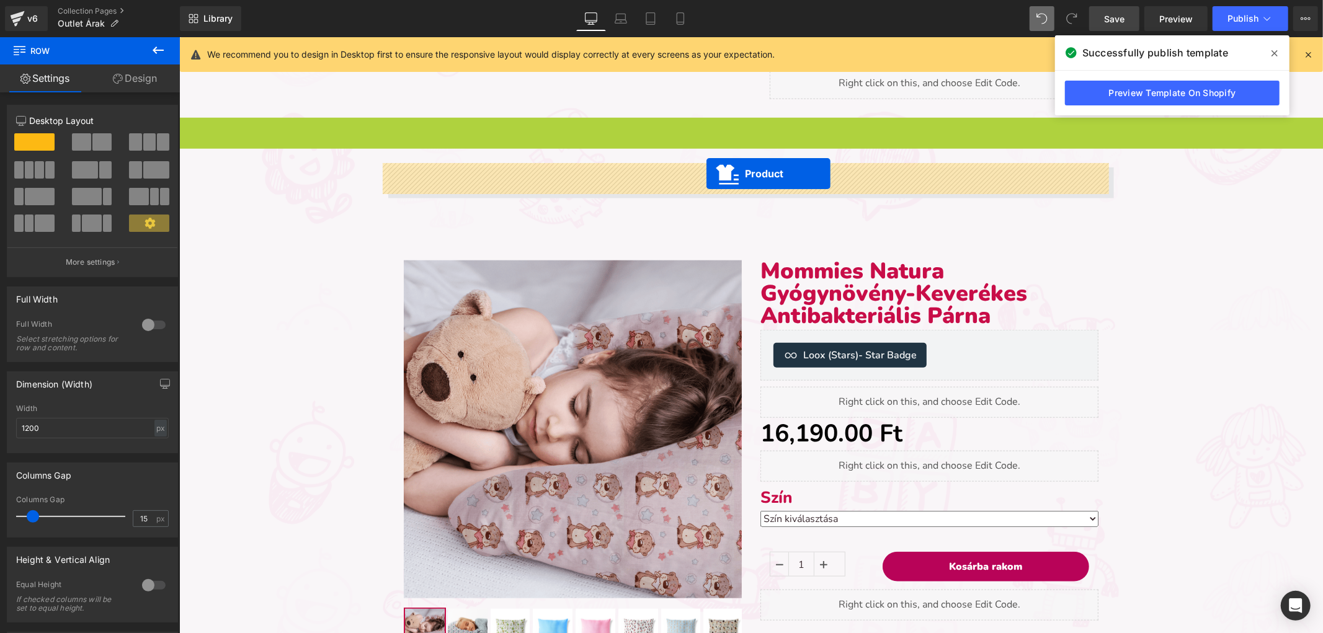
drag, startPoint x: 719, startPoint y: 192, endPoint x: 706, endPoint y: 174, distance: 22.7
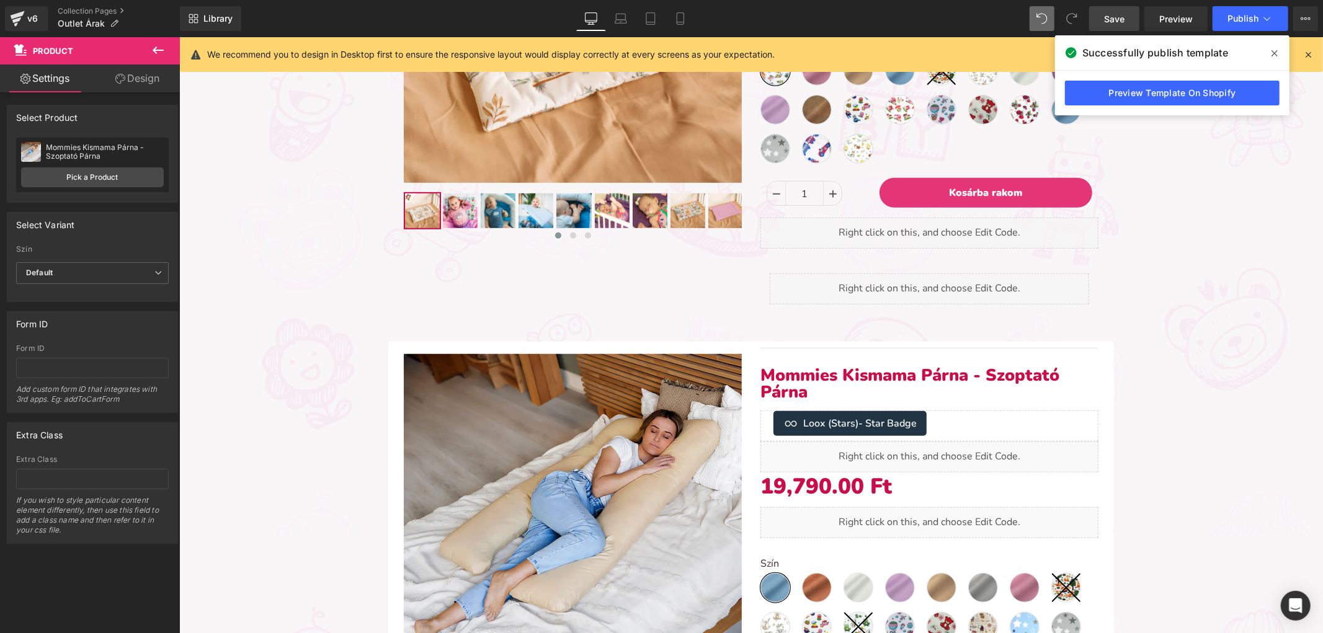
scroll to position [691, 0]
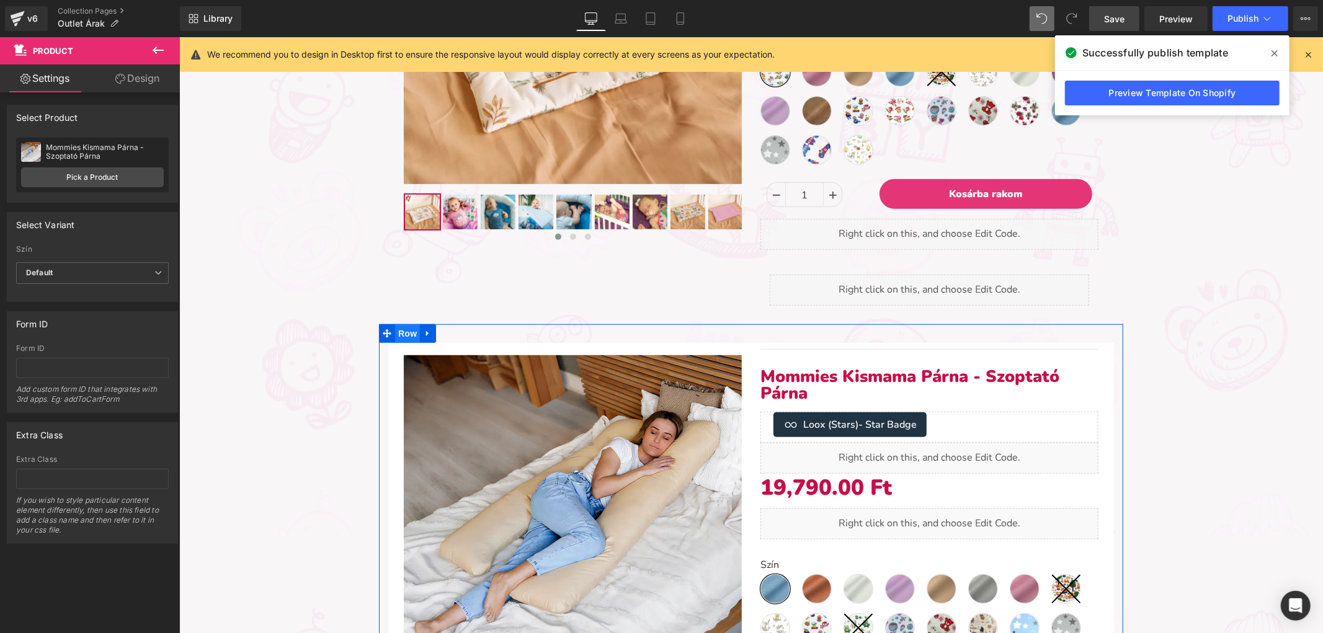
click at [403, 326] on span "Row" at bounding box center [406, 333] width 25 height 19
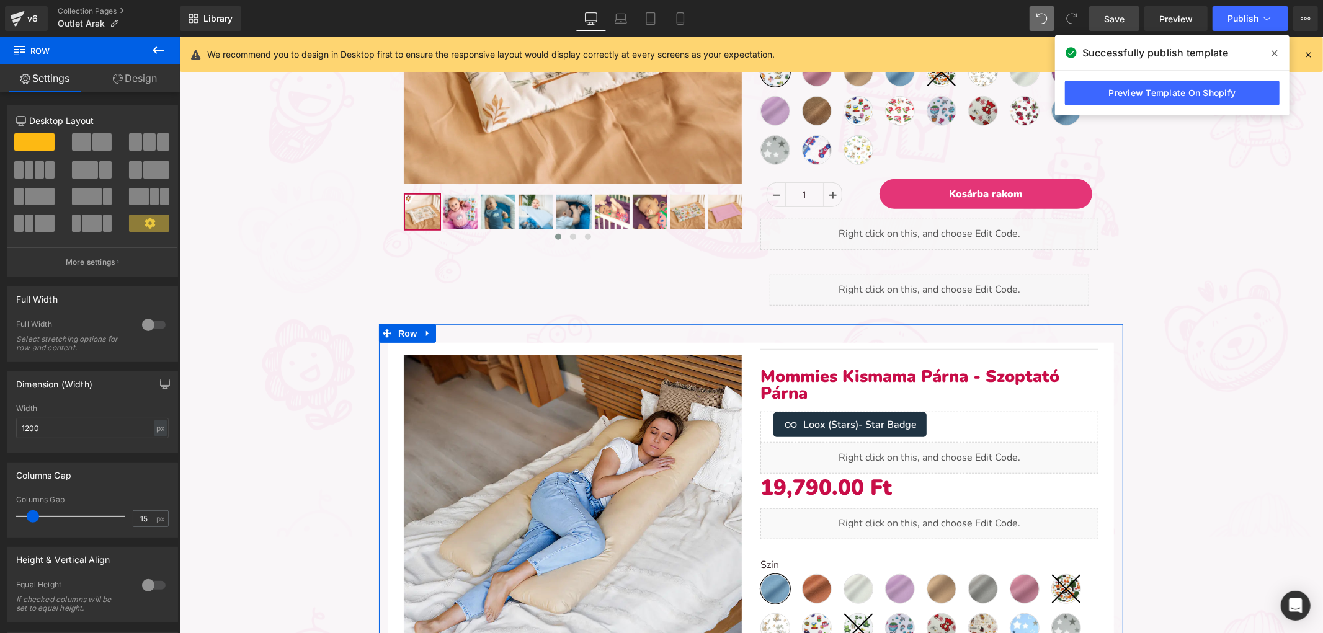
click at [157, 318] on div at bounding box center [154, 325] width 30 height 20
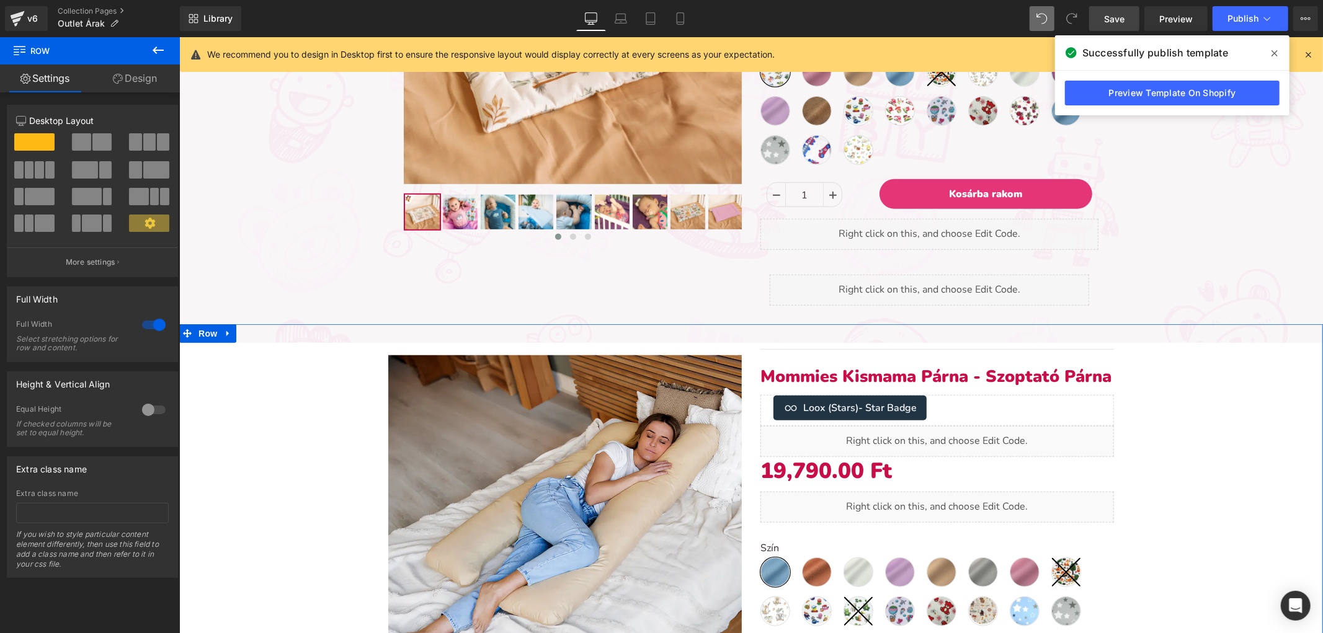
click at [153, 321] on div at bounding box center [154, 325] width 30 height 20
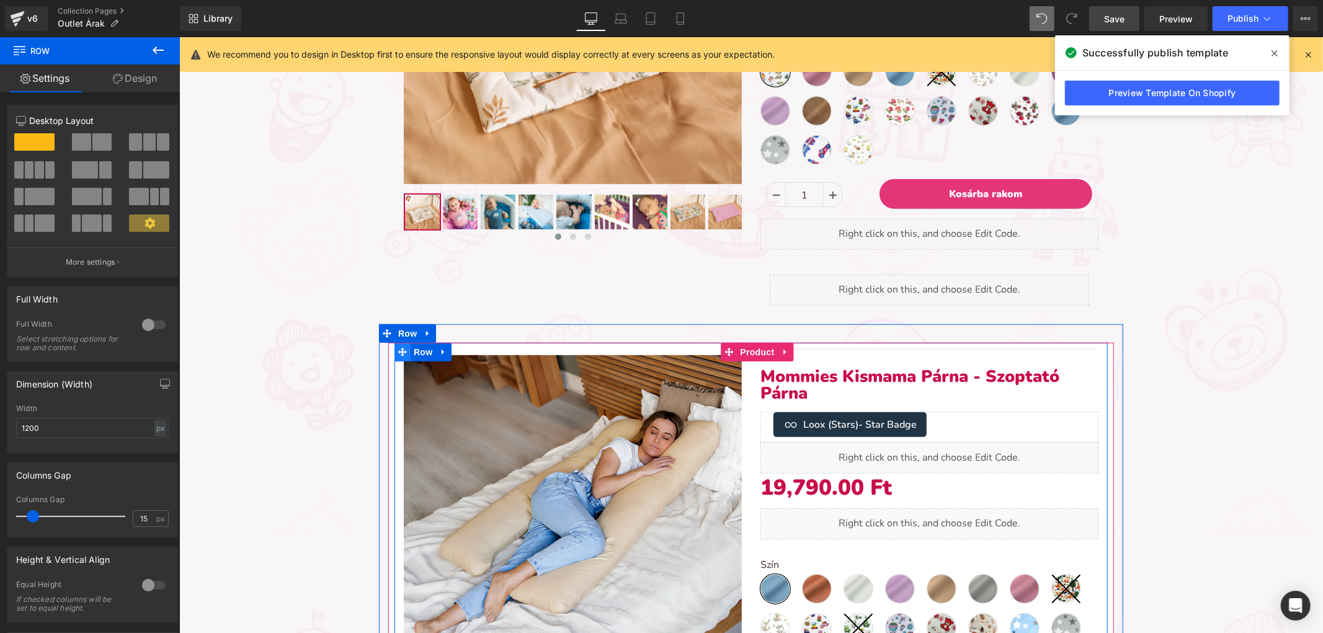
click at [397, 350] on icon at bounding box center [401, 351] width 9 height 9
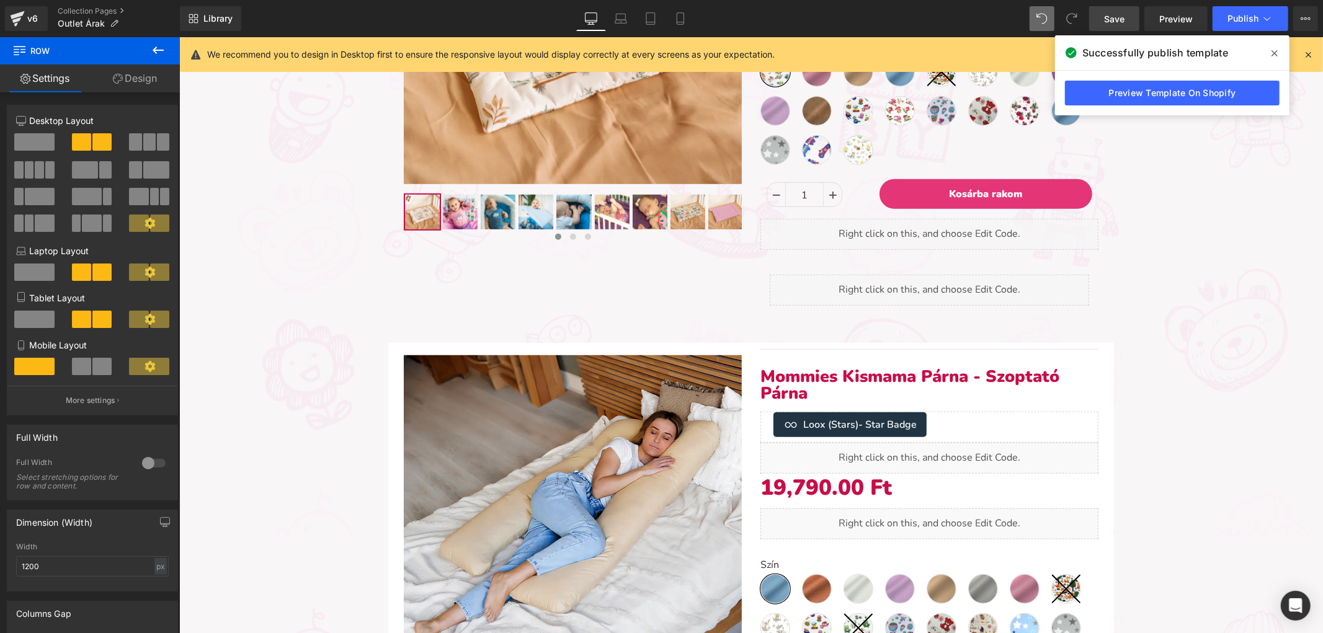
click at [164, 52] on icon at bounding box center [158, 50] width 15 height 15
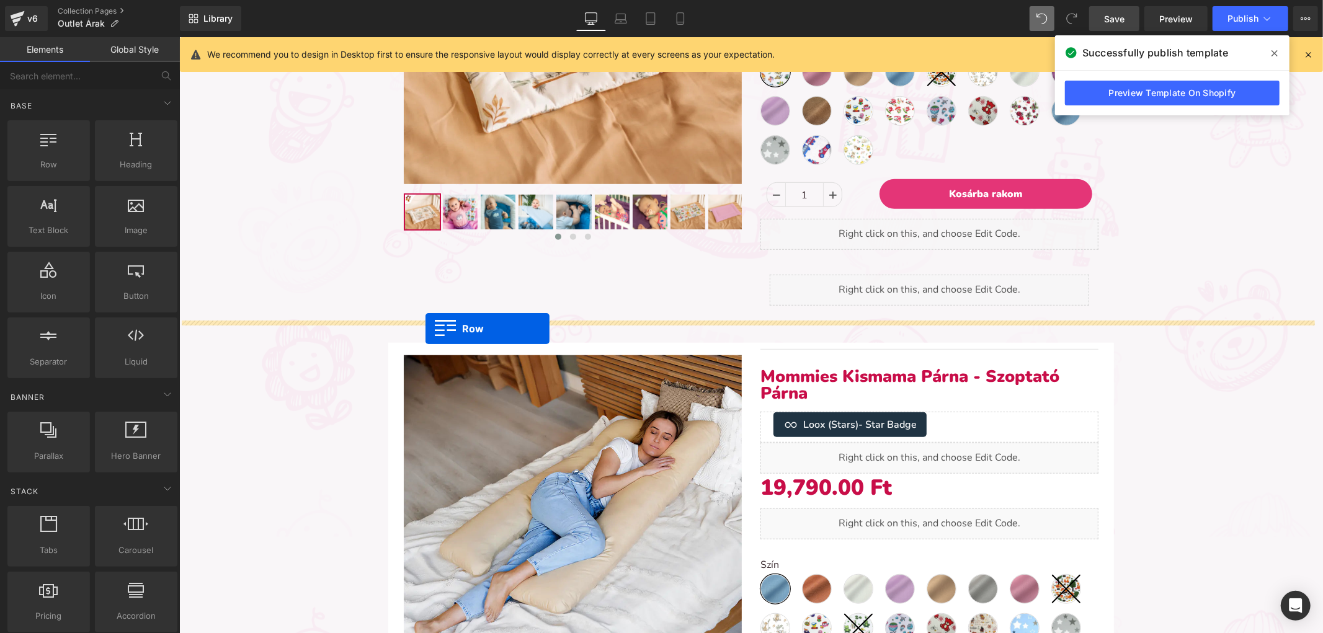
drag, startPoint x: 218, startPoint y: 174, endPoint x: 425, endPoint y: 328, distance: 257.4
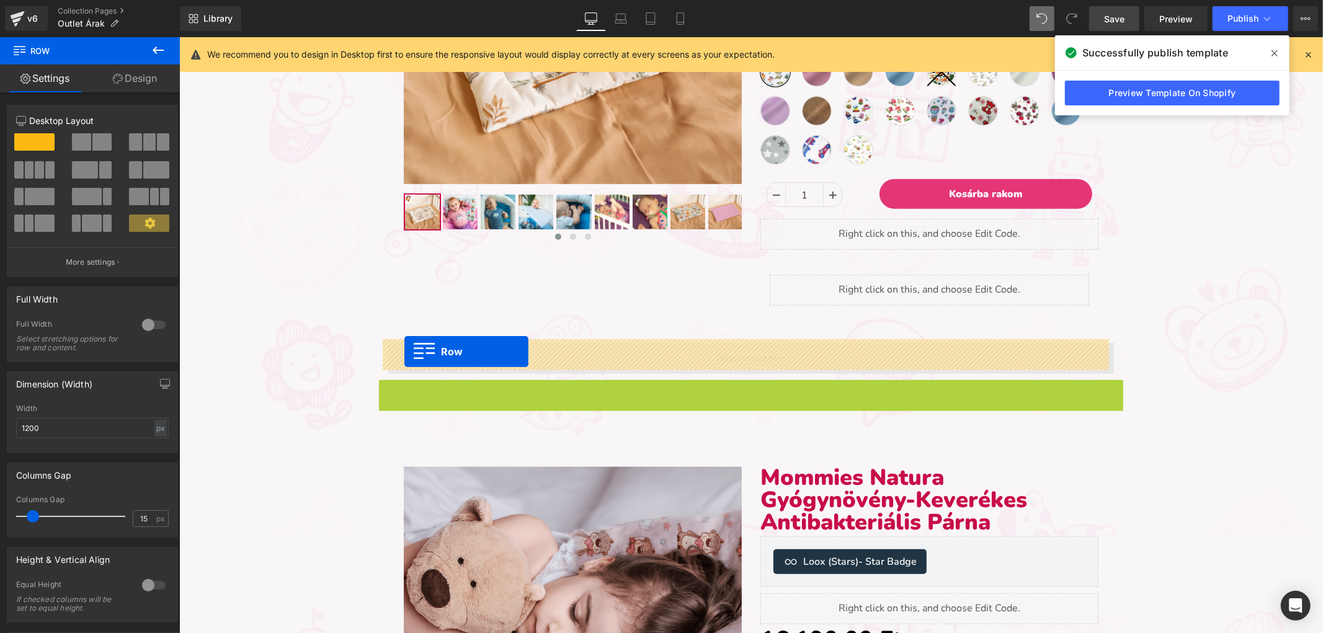
drag, startPoint x: 383, startPoint y: 382, endPoint x: 404, endPoint y: 350, distance: 37.7
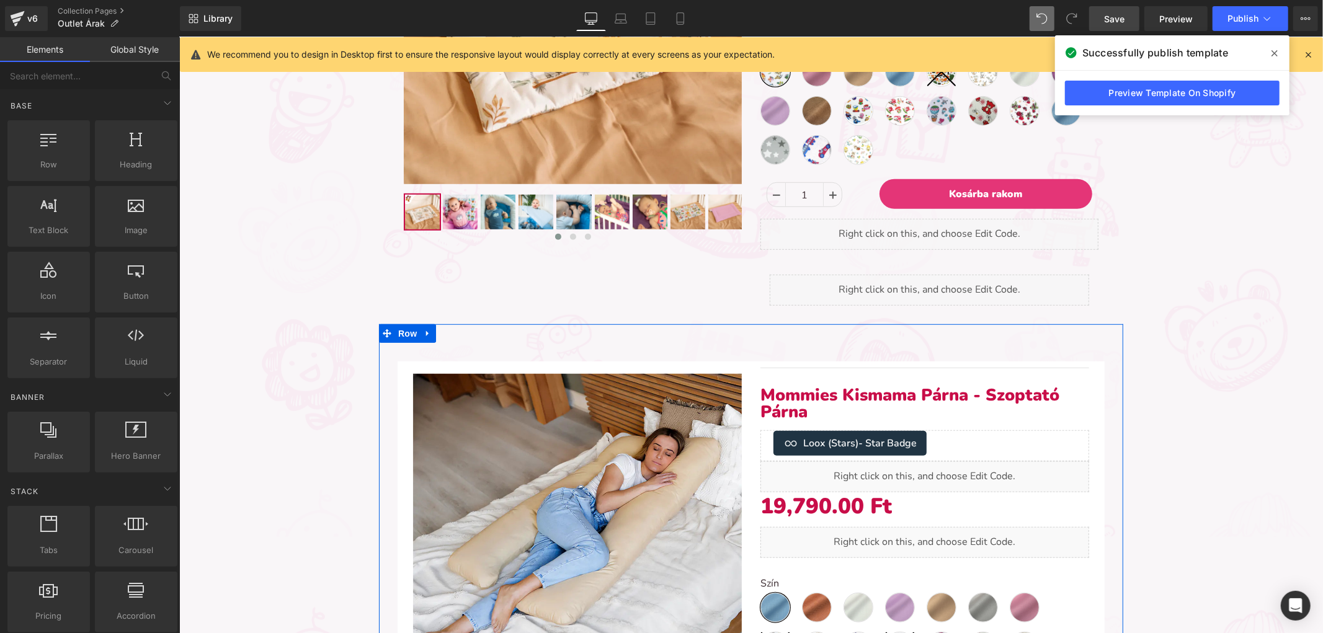
click at [453, 327] on div "Sale Off (P) Image ‹" at bounding box center [750, 611] width 744 height 574
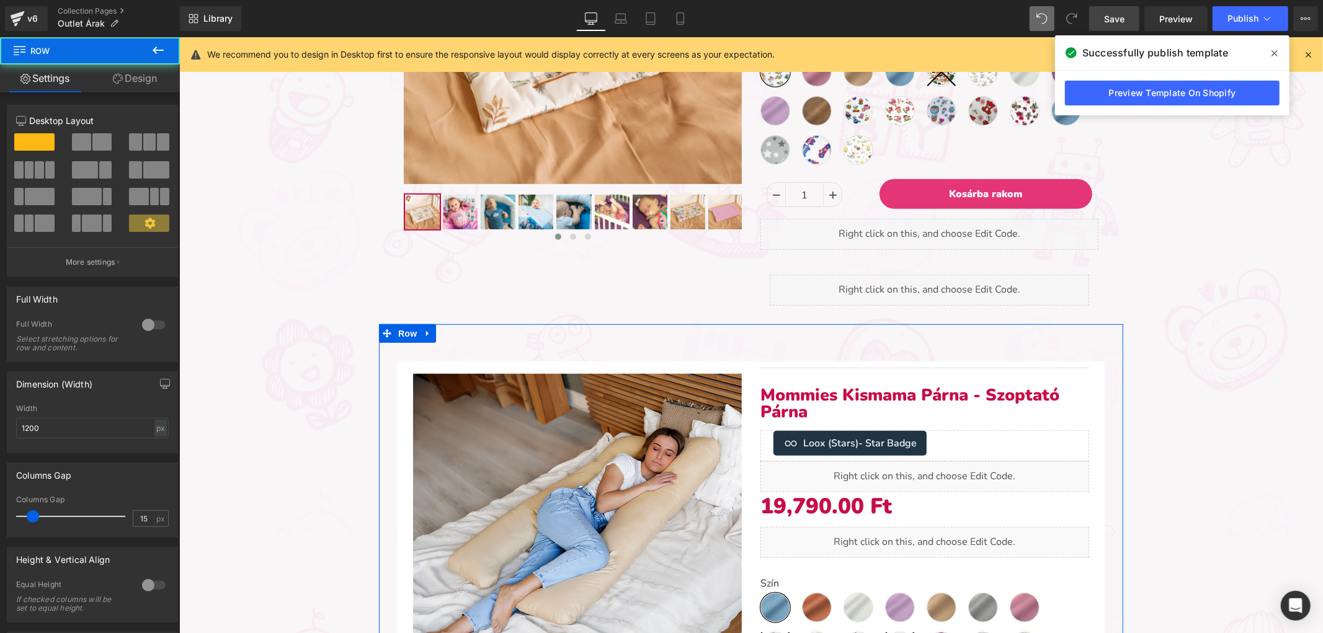
click at [156, 315] on div "Full Width 0 Full Width Select stretching options for row and content." at bounding box center [92, 324] width 171 height 76
click at [155, 319] on div at bounding box center [154, 325] width 30 height 20
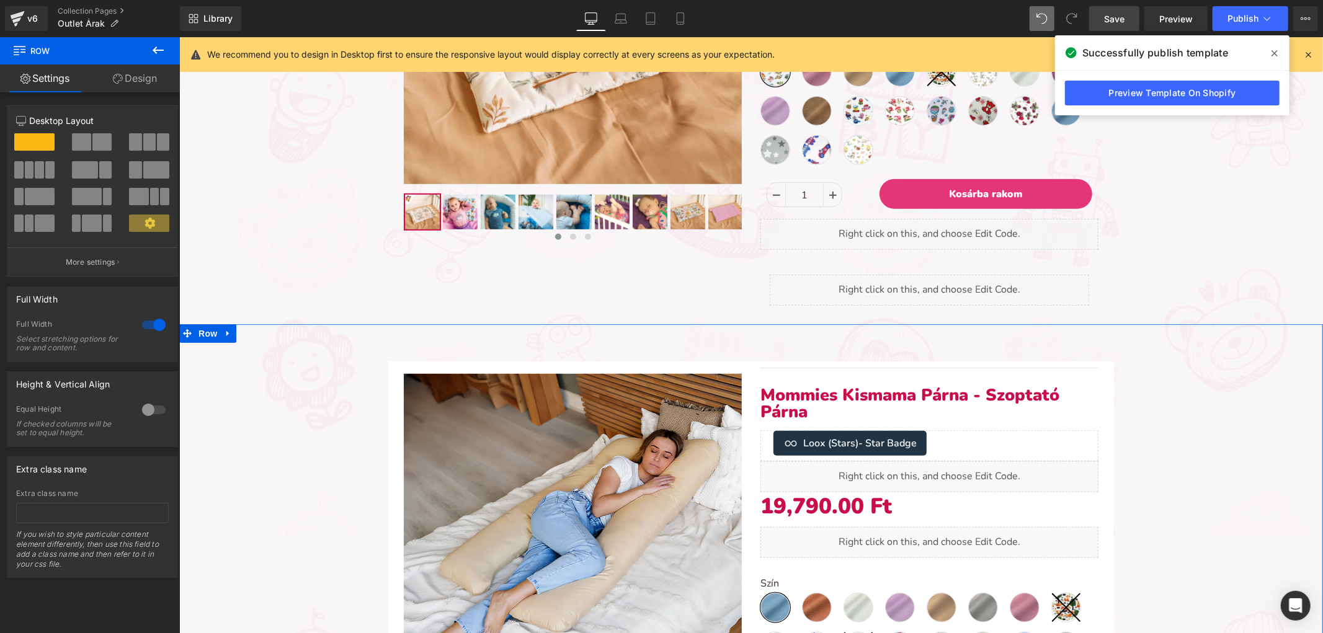
click at [131, 85] on link "Design" at bounding box center [135, 78] width 90 height 28
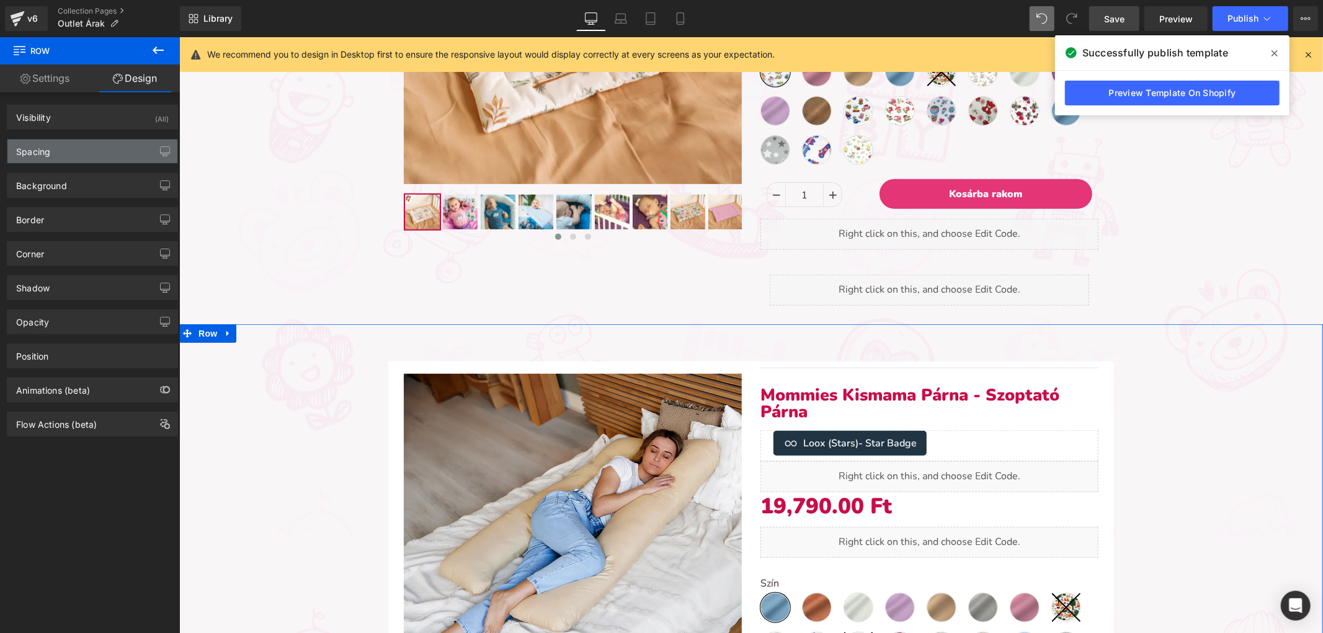
type input "transparent"
click at [101, 180] on div "Background" at bounding box center [92, 186] width 170 height 24
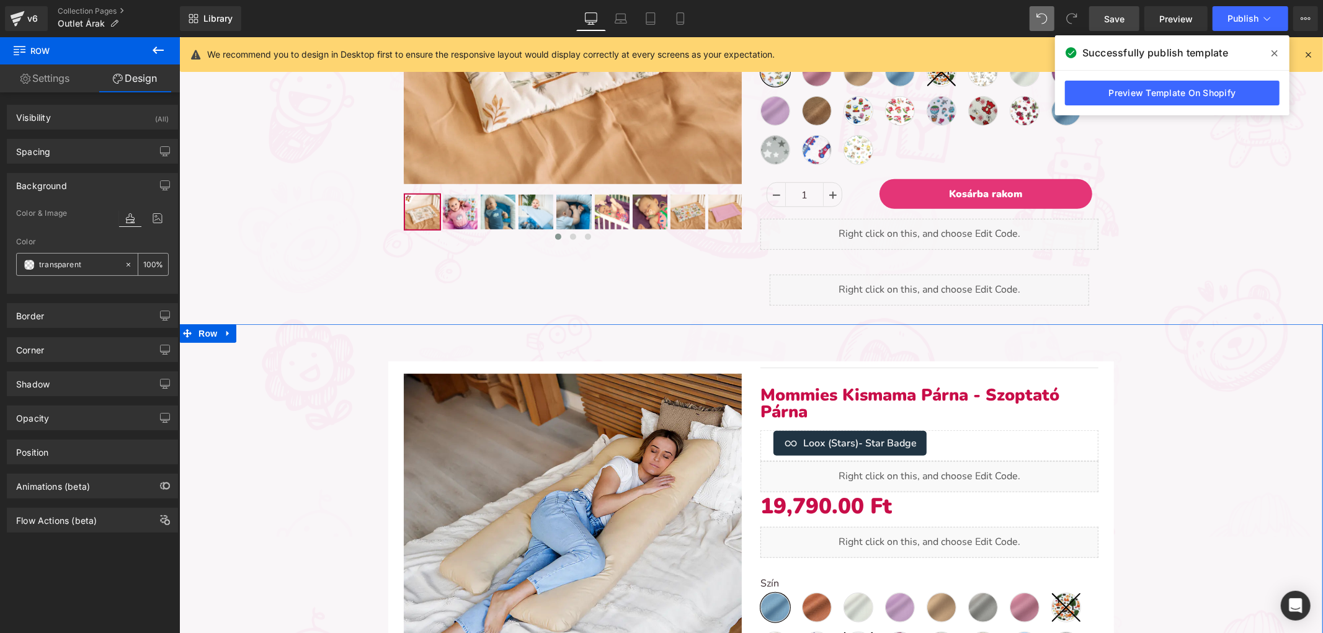
type input "100"
click at [25, 263] on span at bounding box center [29, 265] width 10 height 10
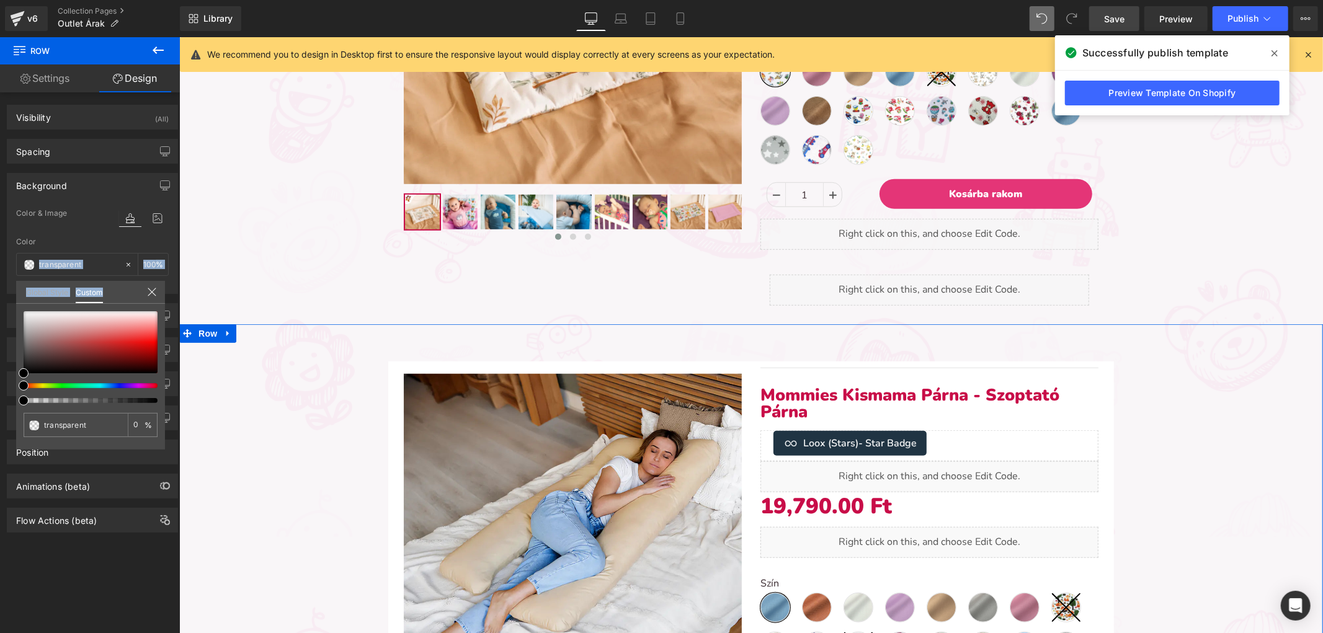
drag, startPoint x: 31, startPoint y: 299, endPoint x: 14, endPoint y: 296, distance: 17.0
click at [14, 294] on div "Background Color & Image color transparent Color transparent 100 % Image Replac…" at bounding box center [92, 229] width 185 height 130
type input "#f7f6f6"
type input "100"
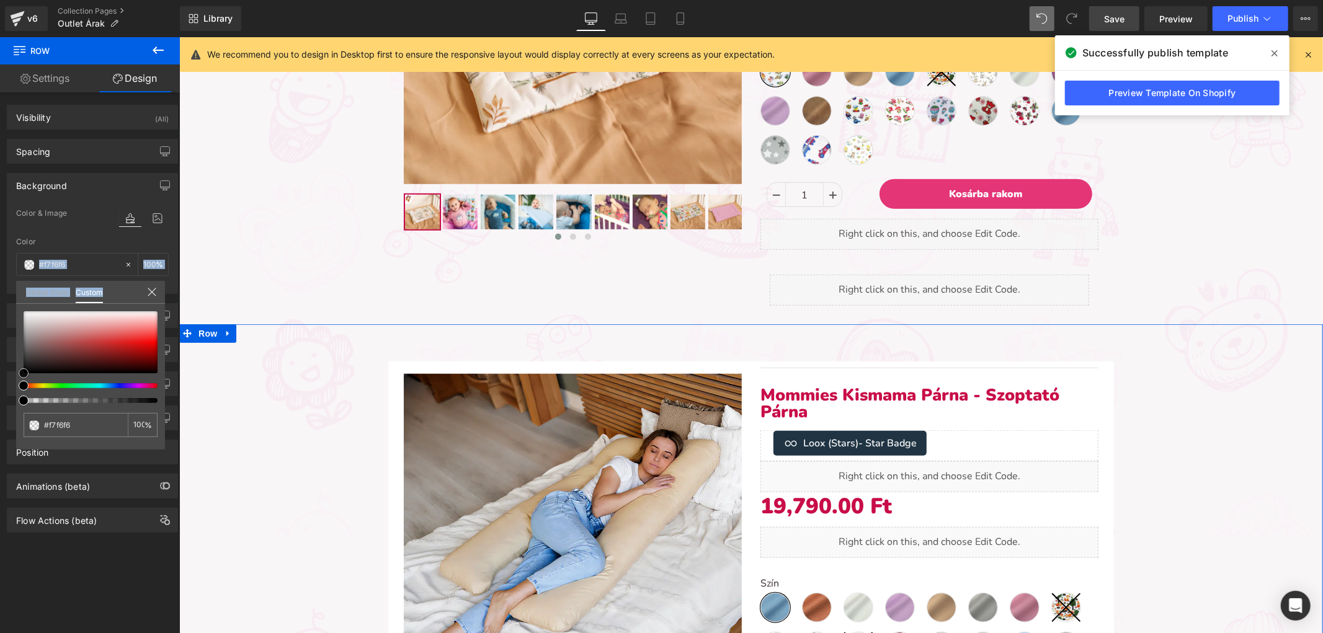
type input "#ffffff"
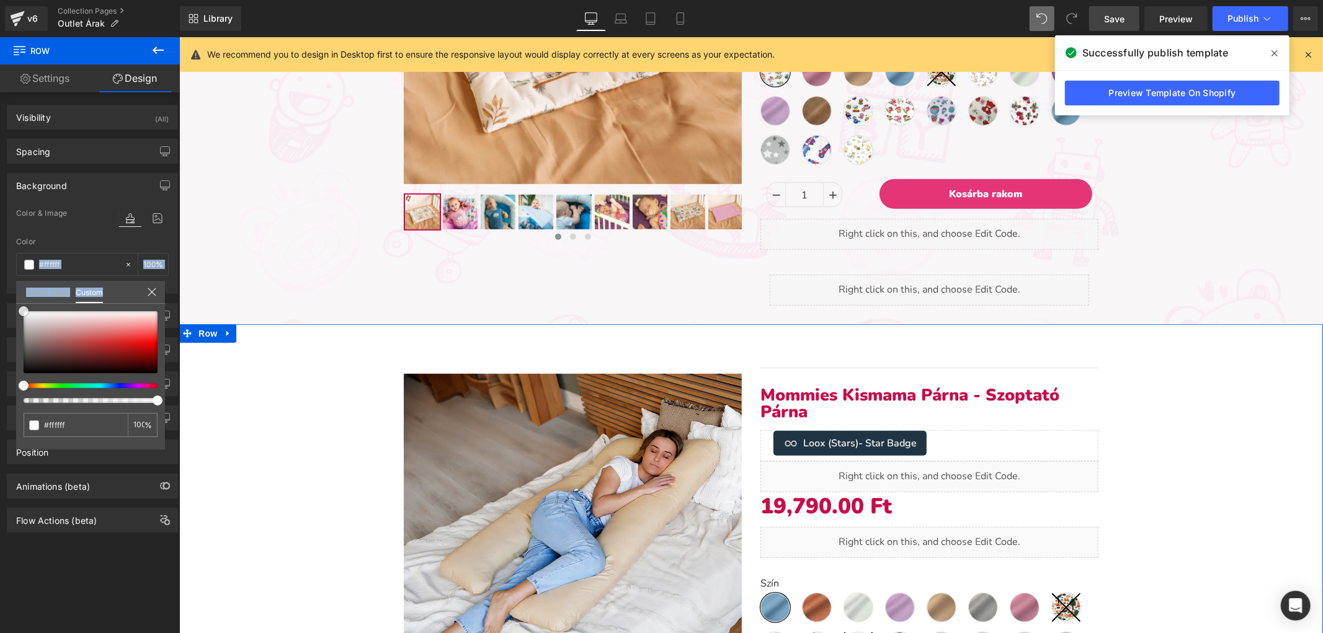
drag, startPoint x: 32, startPoint y: 313, endPoint x: 7, endPoint y: 305, distance: 26.7
click at [7, 294] on div "Background Color & Image color rgba(255, 255, 255, 1) Color #ffffff 100 % Image…" at bounding box center [92, 229] width 185 height 130
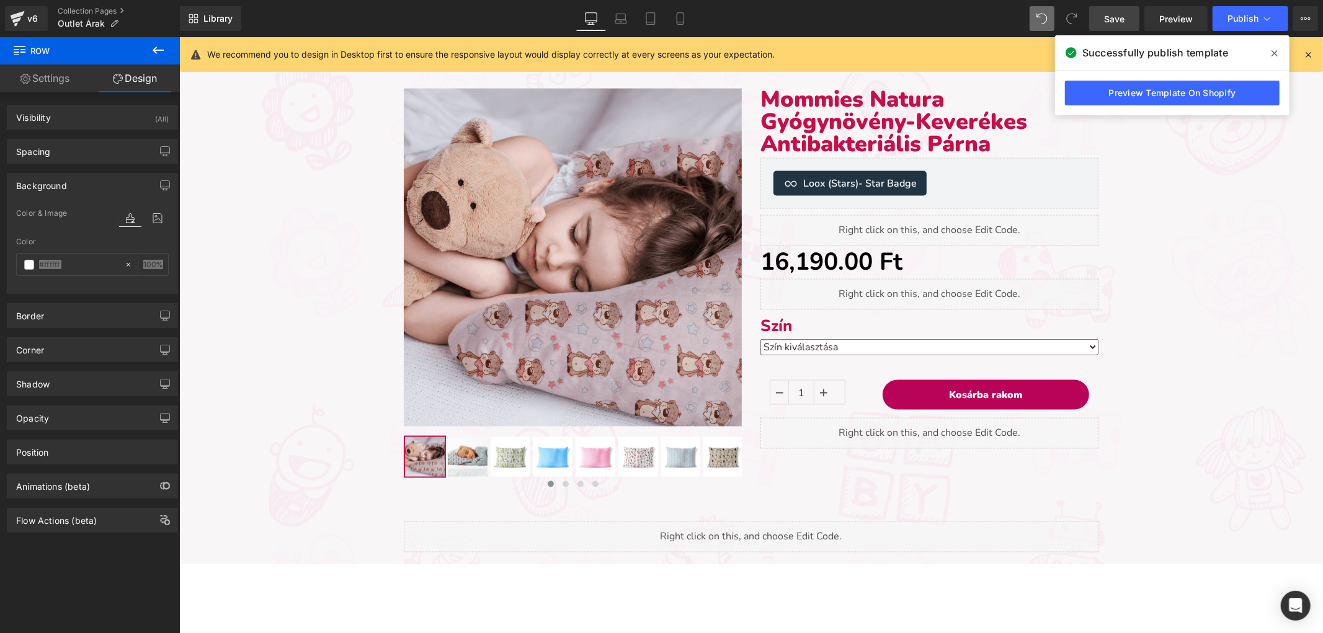
click at [334, 360] on body "0" at bounding box center [750, 145] width 1143 height 3253
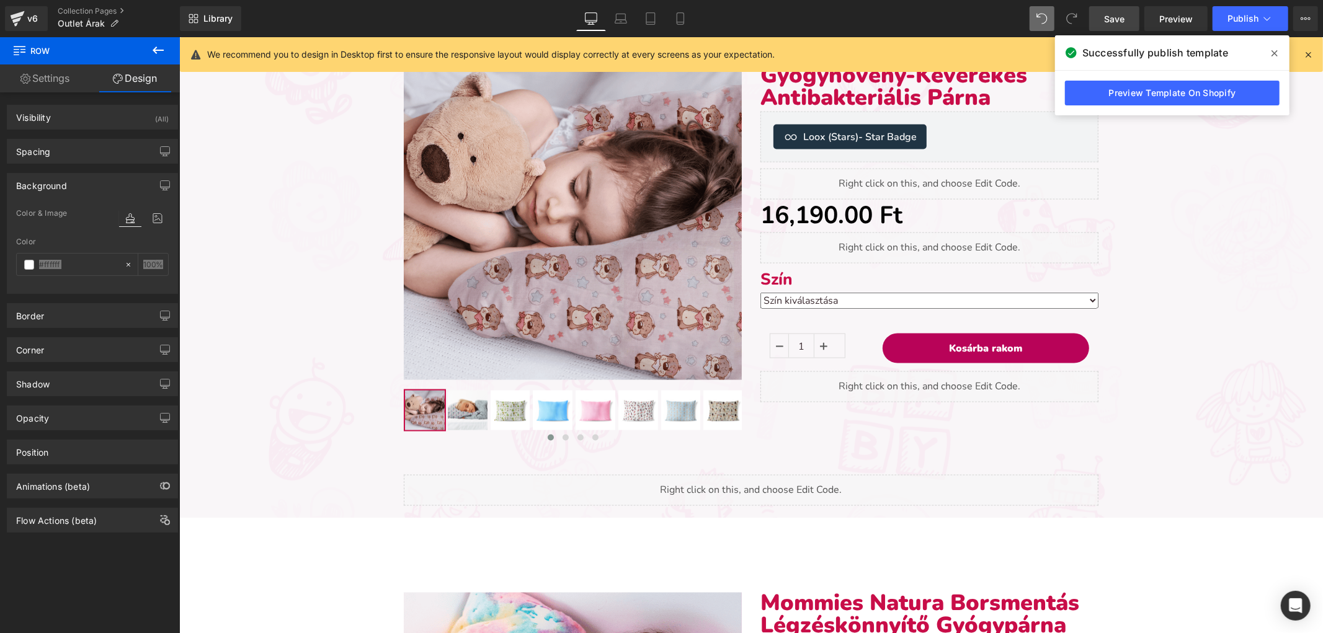
scroll to position [1862, 0]
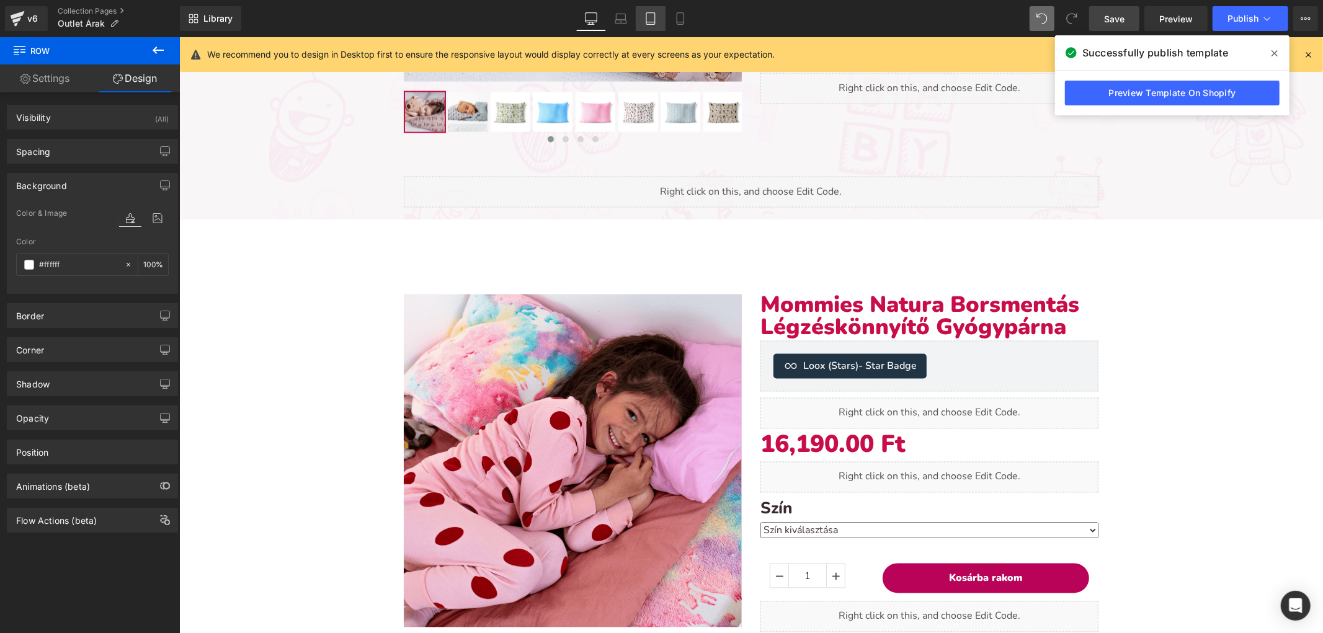
click at [657, 17] on link "Tablet" at bounding box center [651, 18] width 30 height 25
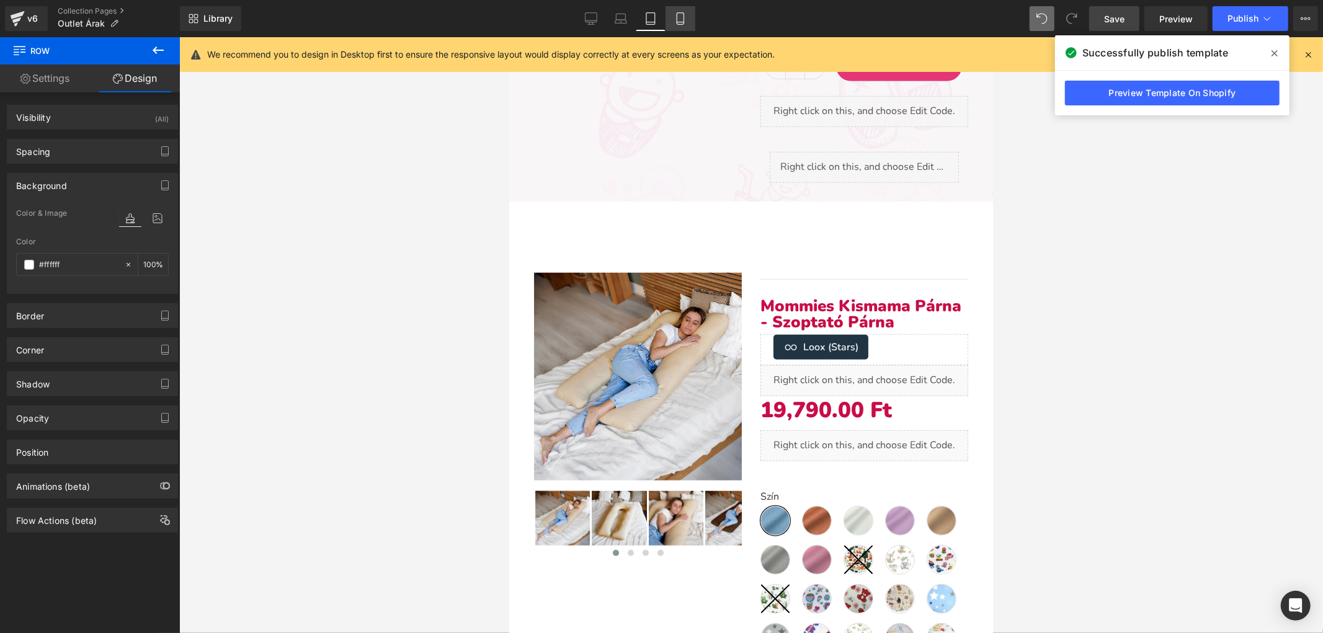
click at [674, 16] on icon at bounding box center [680, 18] width 12 height 12
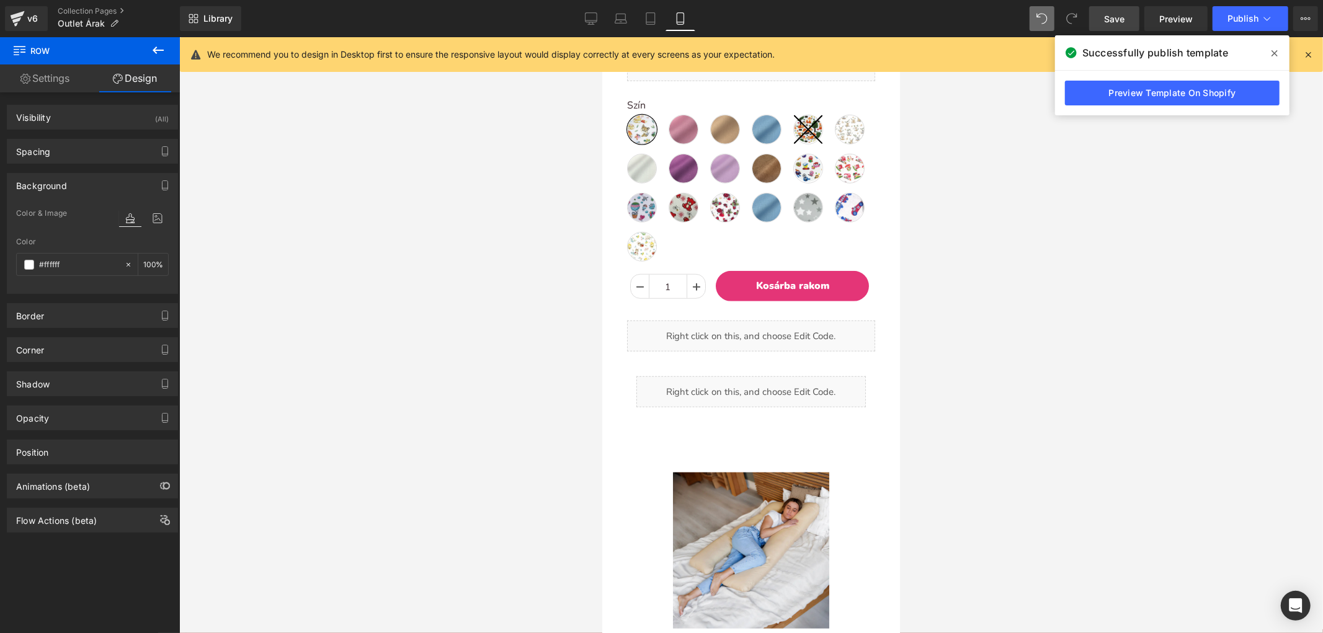
type input "100"
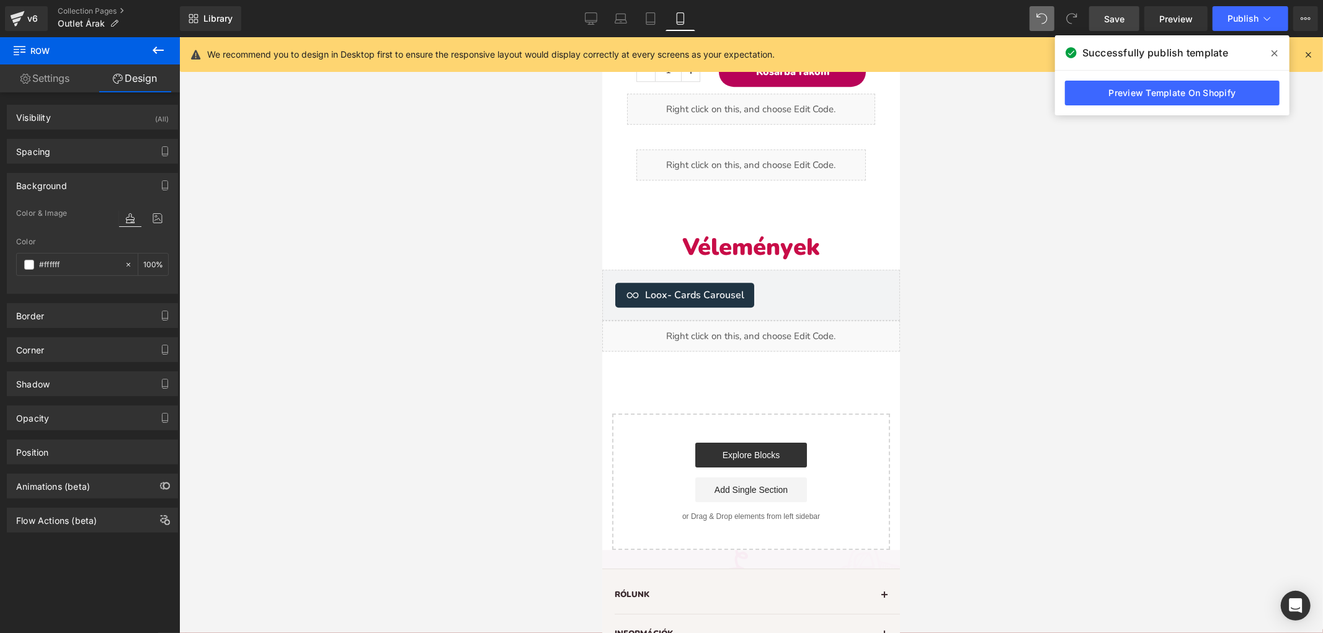
scroll to position [3239, 0]
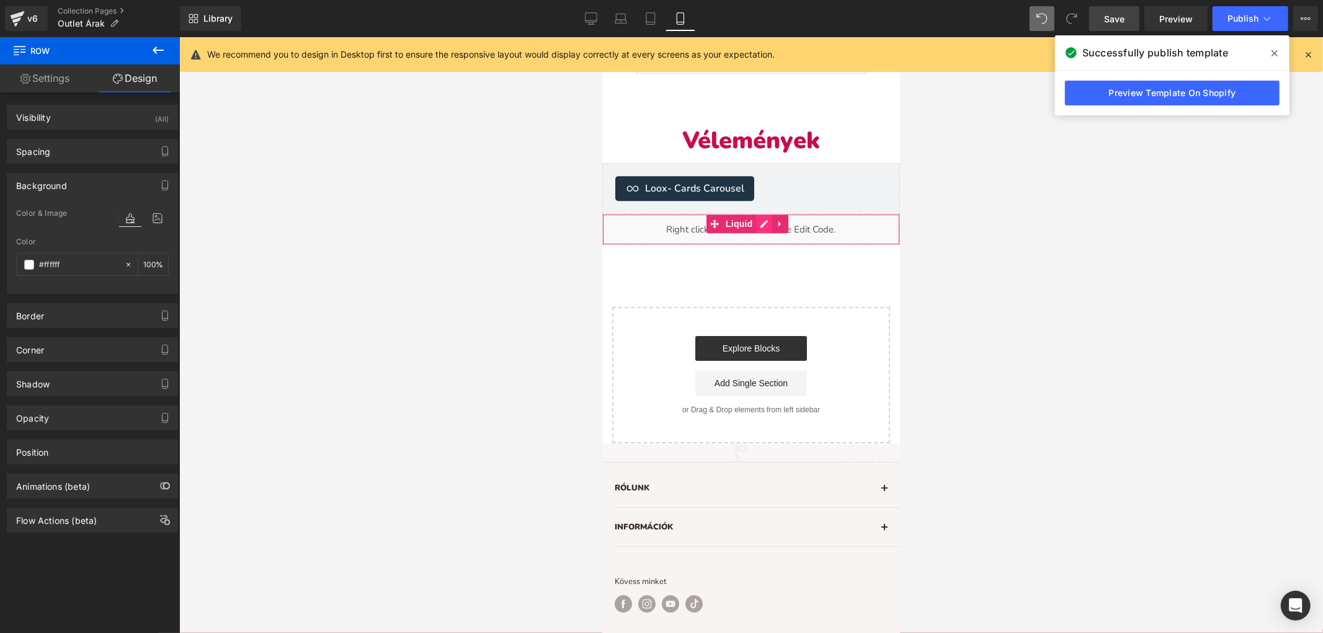
click at [760, 213] on div "Liquid" at bounding box center [750, 228] width 298 height 31
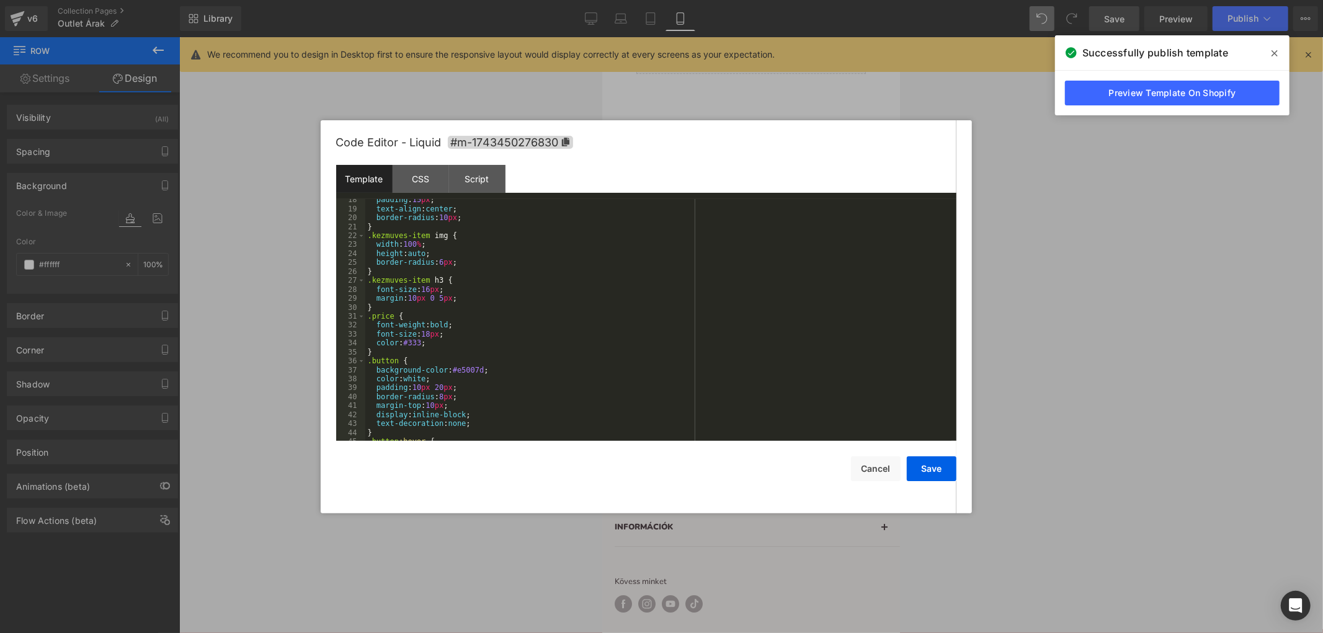
scroll to position [0, 0]
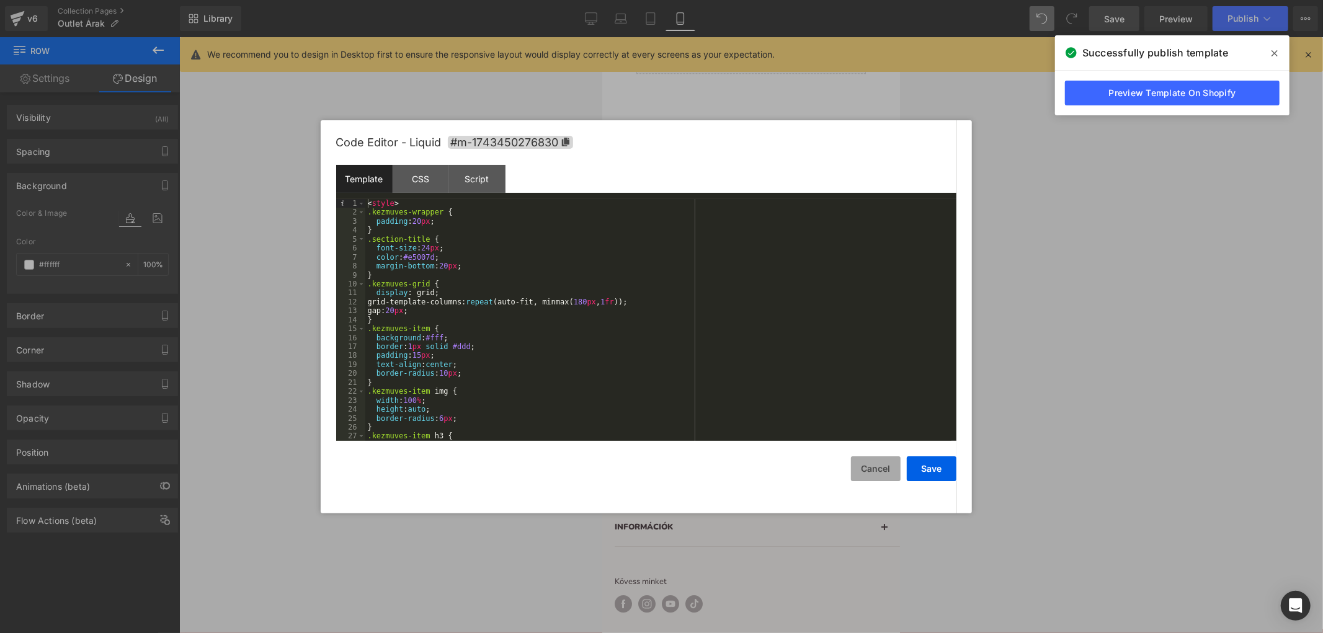
click at [877, 463] on button "Cancel" at bounding box center [876, 468] width 50 height 25
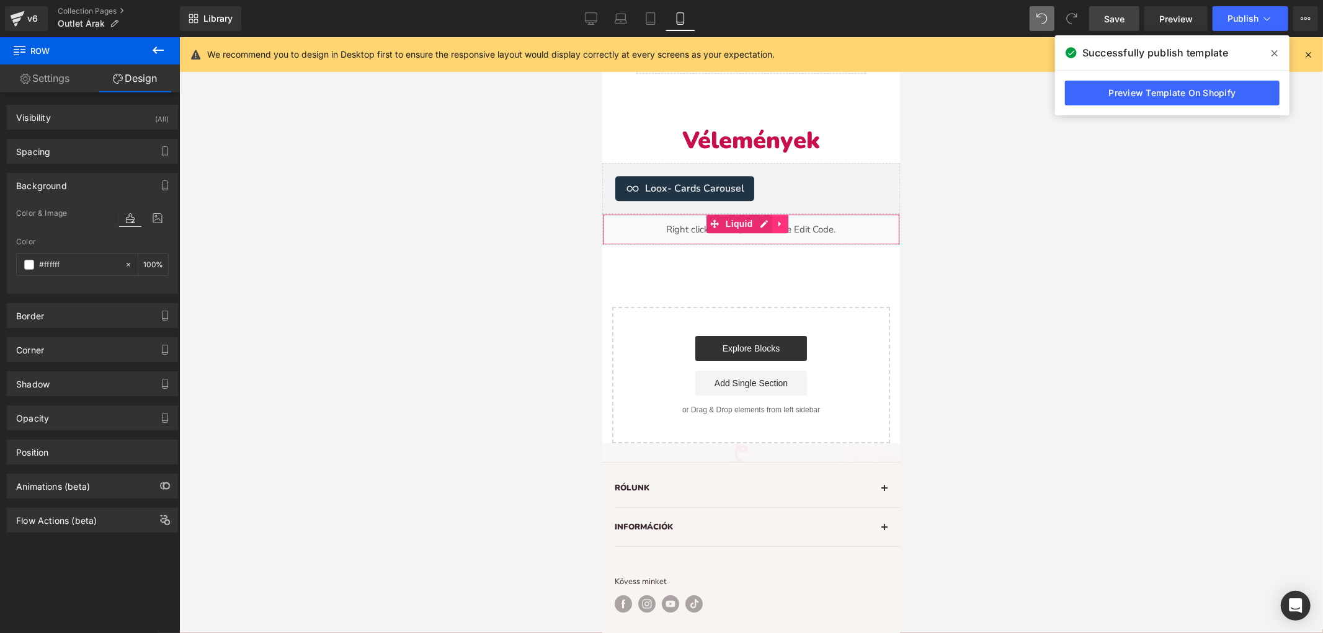
click at [781, 218] on icon at bounding box center [779, 222] width 9 height 9
click at [793, 214] on link at bounding box center [787, 223] width 16 height 19
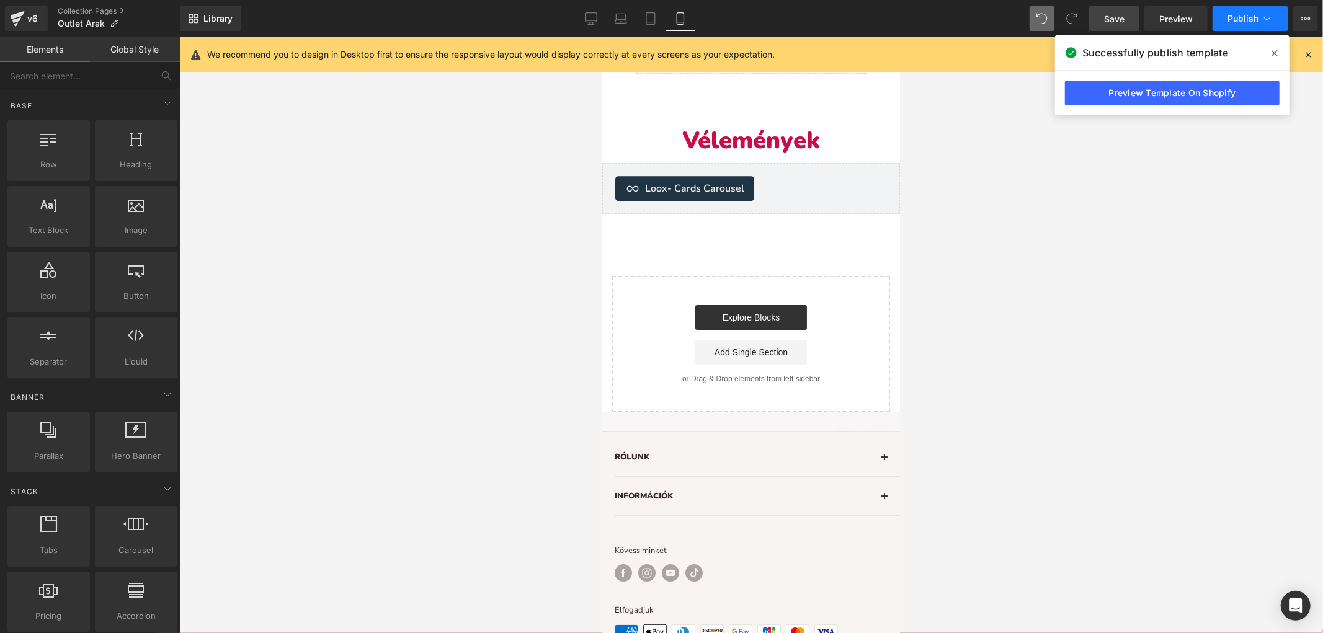
click at [1231, 11] on button "Publish" at bounding box center [1250, 18] width 76 height 25
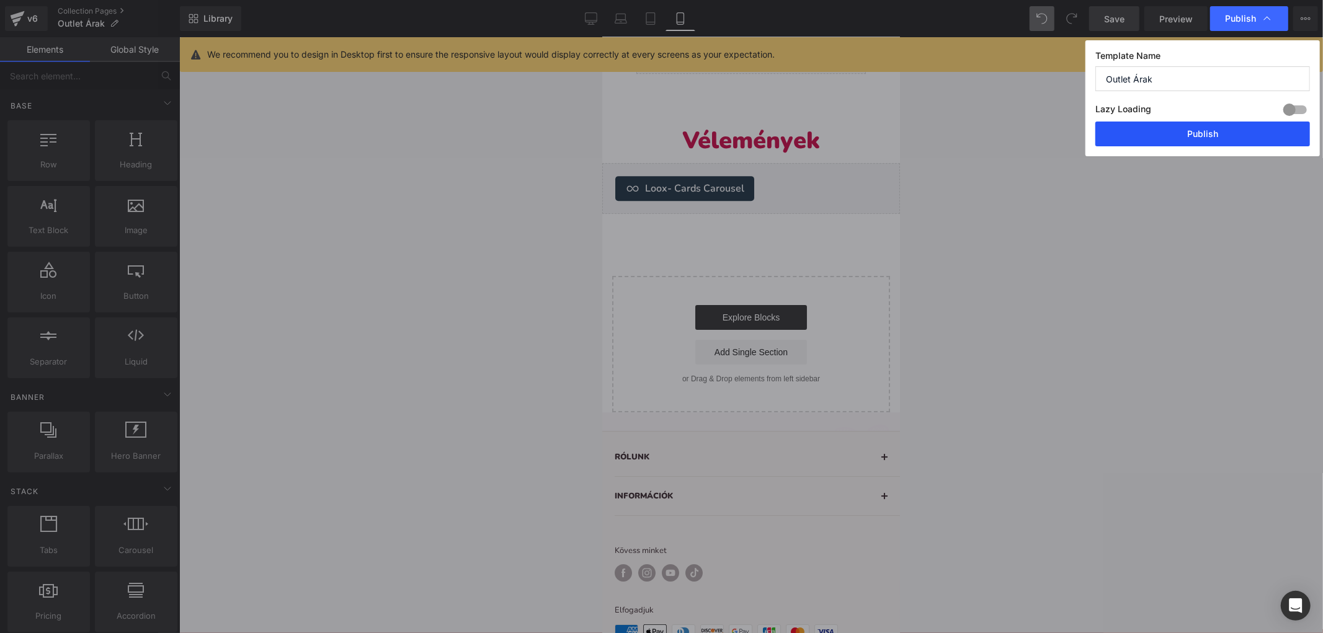
click at [1181, 140] on button "Publish" at bounding box center [1202, 134] width 215 height 25
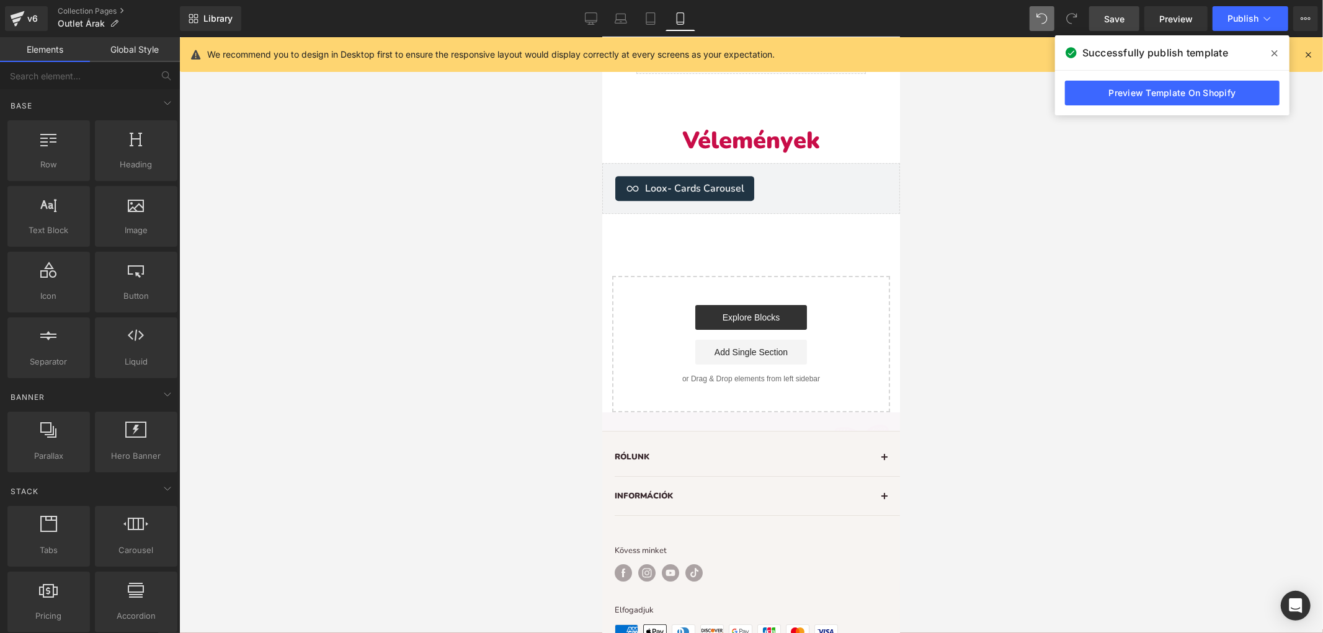
drag, startPoint x: 559, startPoint y: 190, endPoint x: 563, endPoint y: 82, distance: 108.0
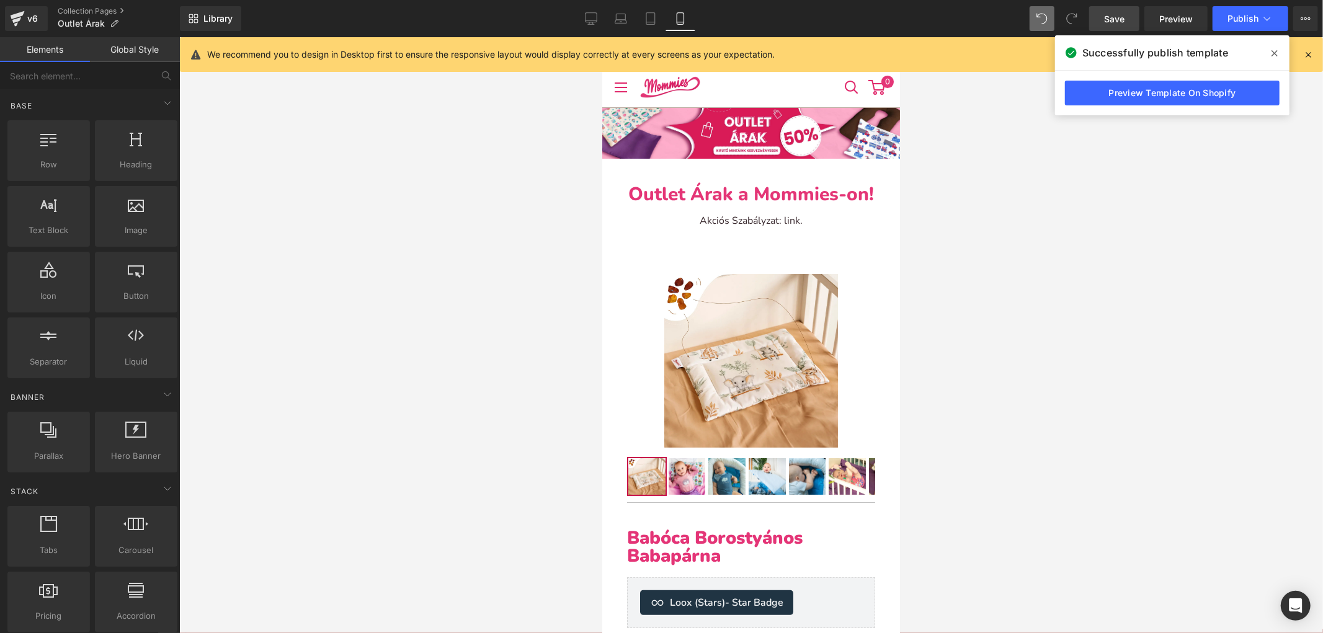
click at [820, 136] on img at bounding box center [750, 132] width 298 height 51
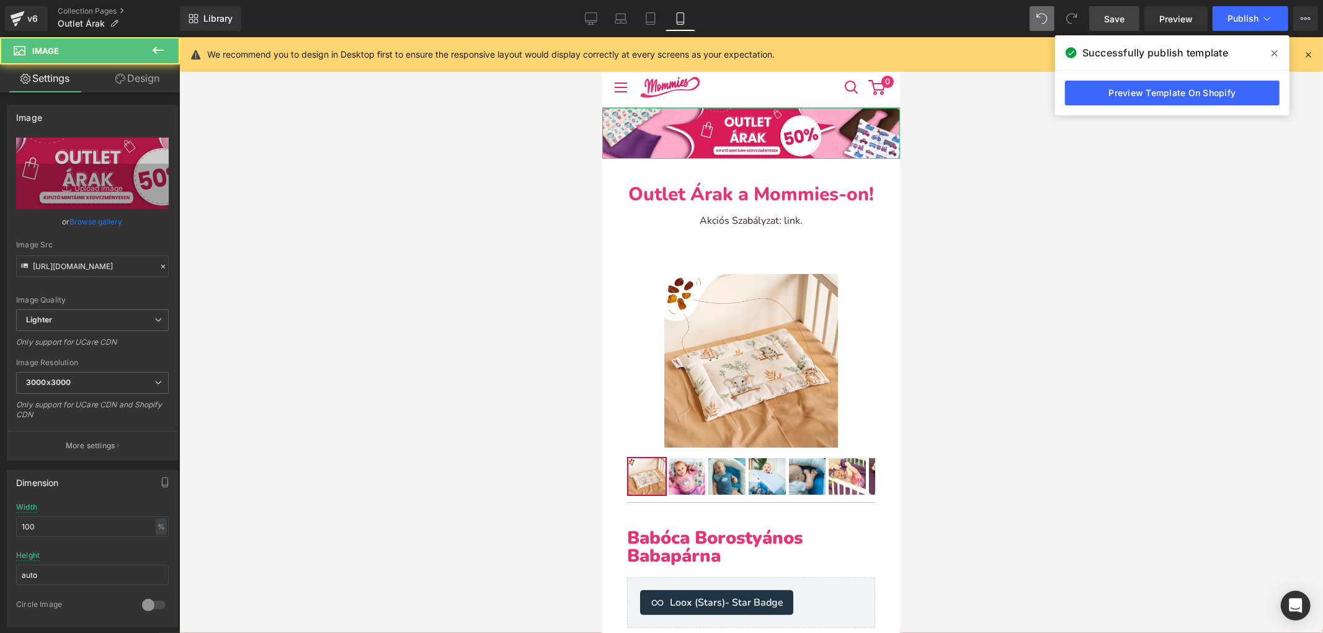
click at [147, 77] on link "Design" at bounding box center [137, 78] width 90 height 28
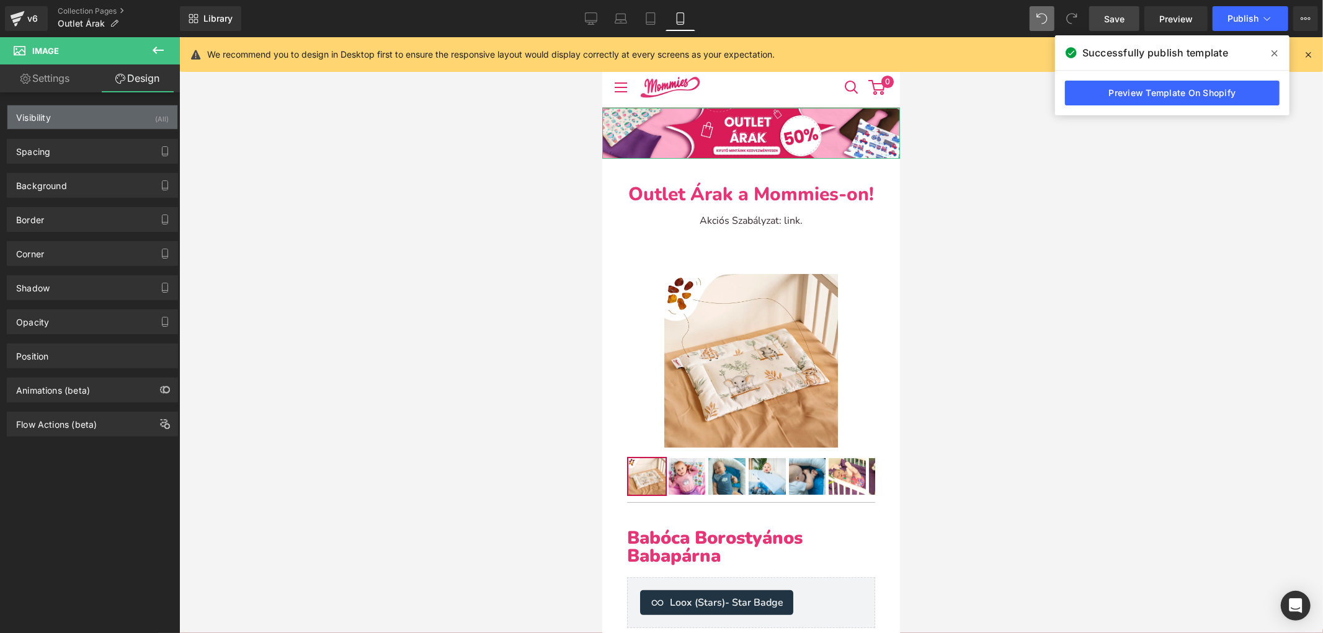
click at [140, 114] on div "Visibility (All)" at bounding box center [92, 117] width 170 height 24
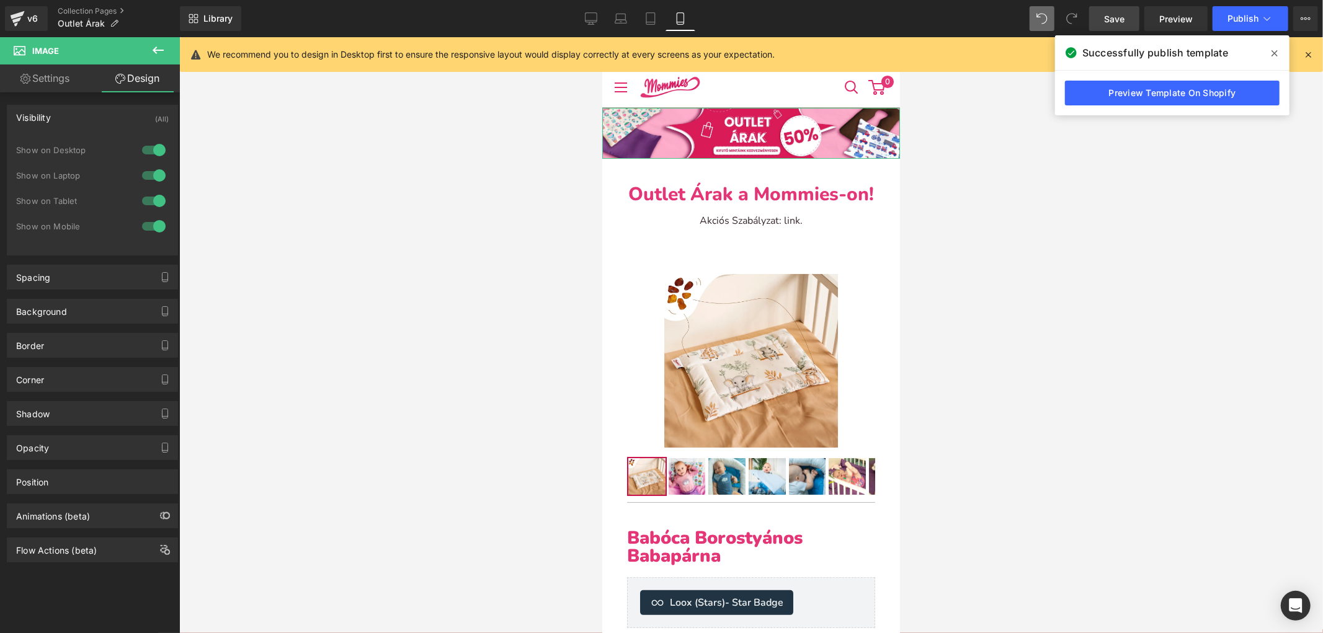
click at [148, 203] on div at bounding box center [154, 201] width 30 height 20
drag, startPoint x: 149, startPoint y: 182, endPoint x: 155, endPoint y: 159, distance: 23.2
click at [149, 181] on div at bounding box center [154, 176] width 30 height 20
click at [155, 151] on div at bounding box center [154, 150] width 30 height 20
click at [1242, 14] on span "Publish" at bounding box center [1242, 19] width 31 height 10
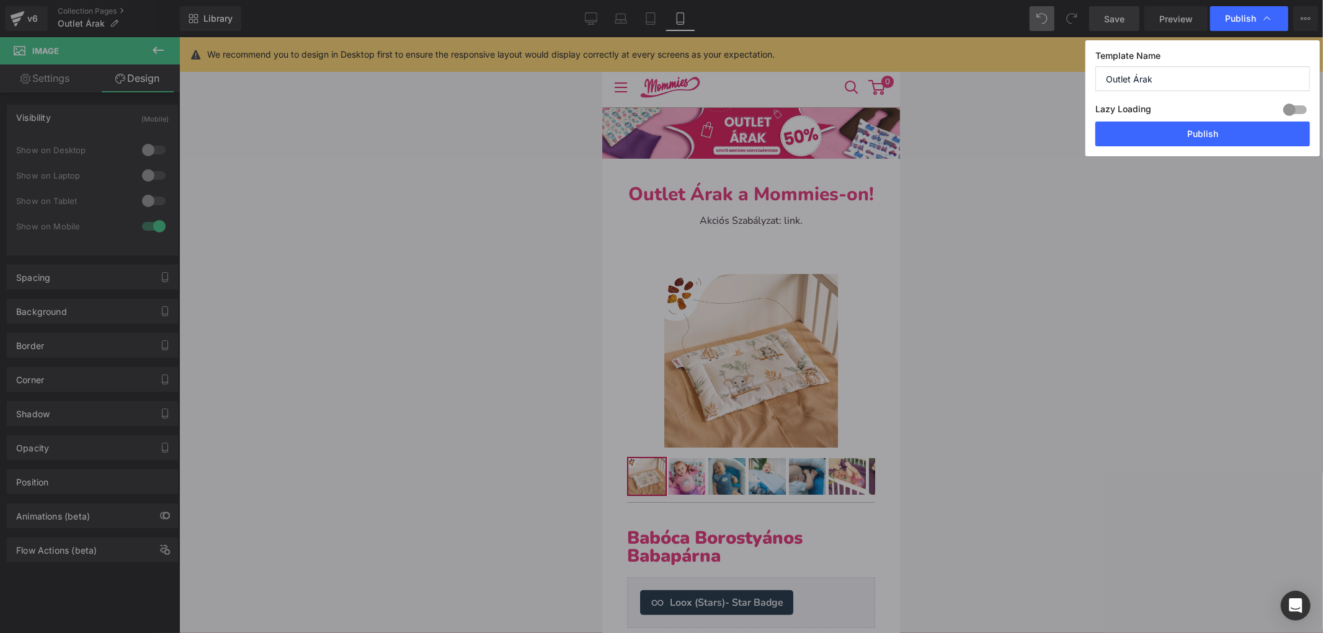
click at [1169, 135] on button "Publish" at bounding box center [1202, 134] width 215 height 25
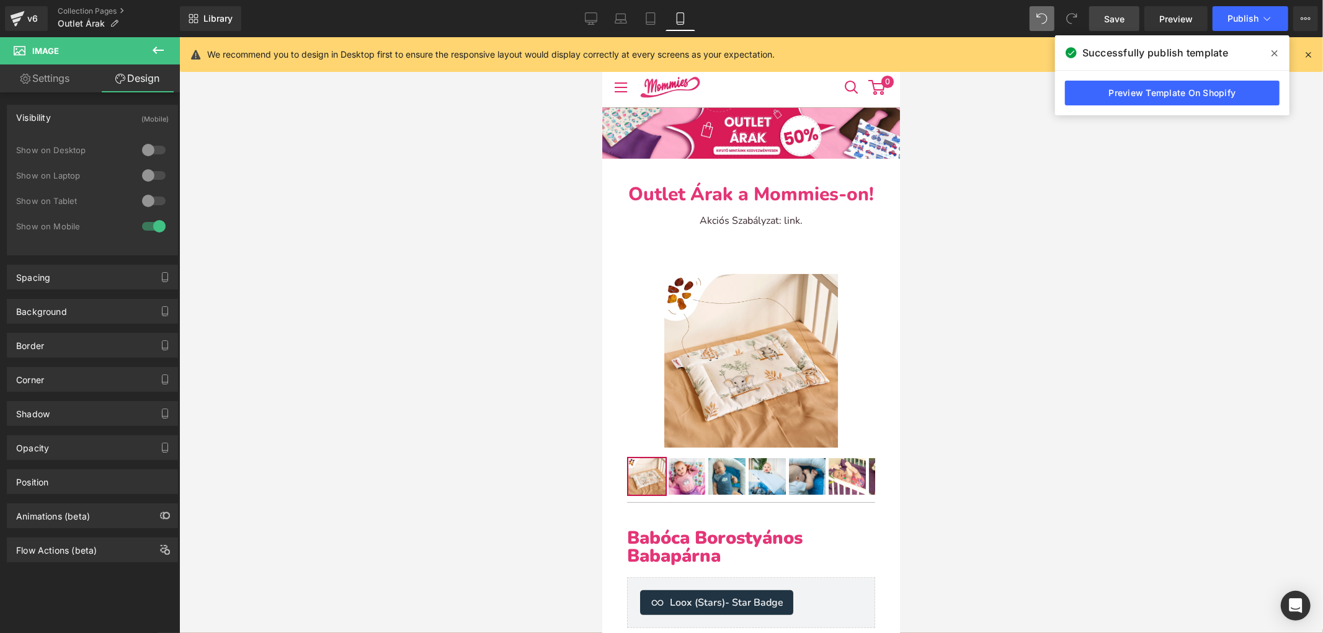
click at [791, 225] on div "Akciós Szabályzat: link. Text Block" at bounding box center [750, 220] width 279 height 19
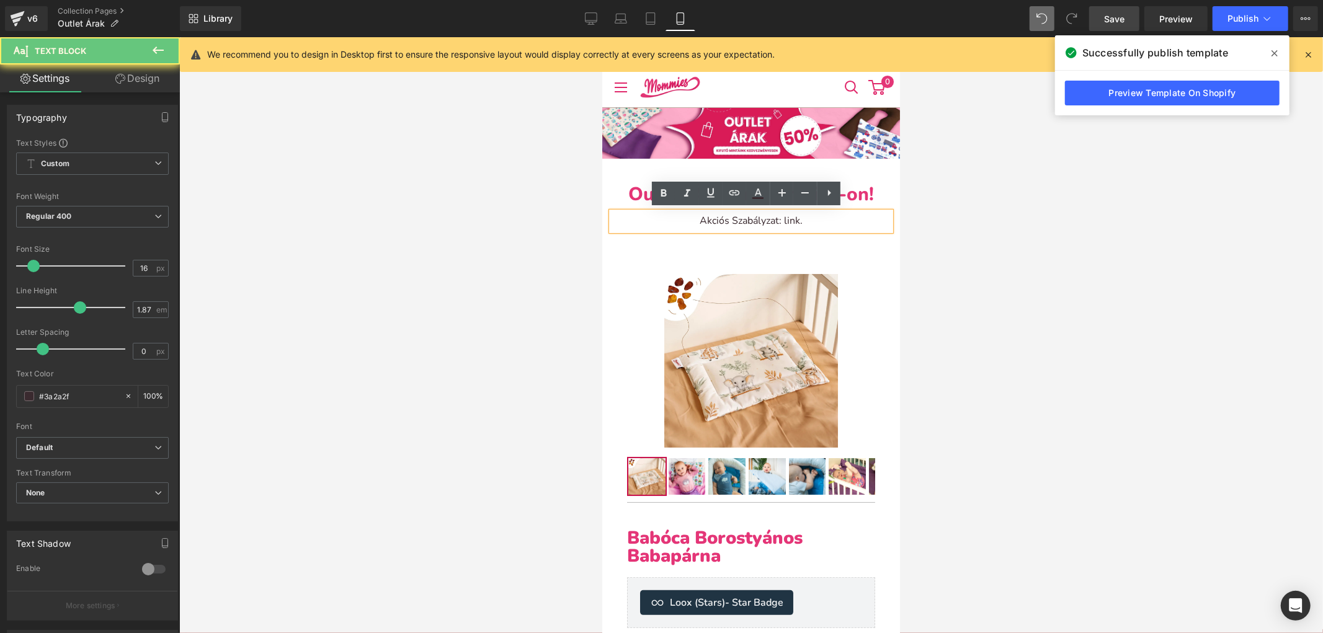
click at [787, 216] on p "Akciós Szabályzat: link." at bounding box center [750, 220] width 279 height 19
click at [829, 197] on icon at bounding box center [829, 192] width 15 height 15
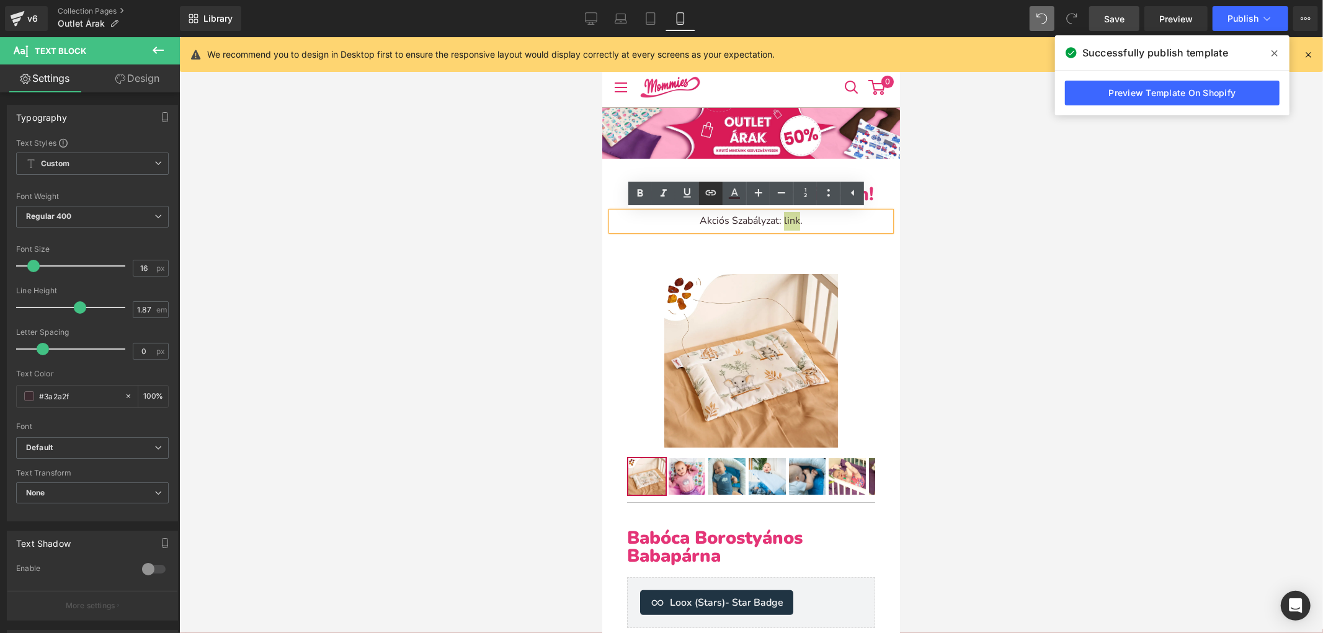
click at [711, 188] on icon at bounding box center [710, 192] width 15 height 15
click at [718, 239] on input "text" at bounding box center [727, 246] width 191 height 31
paste input "[URL][DOMAIN_NAME]"
type input "[URL][DOMAIN_NAME]"
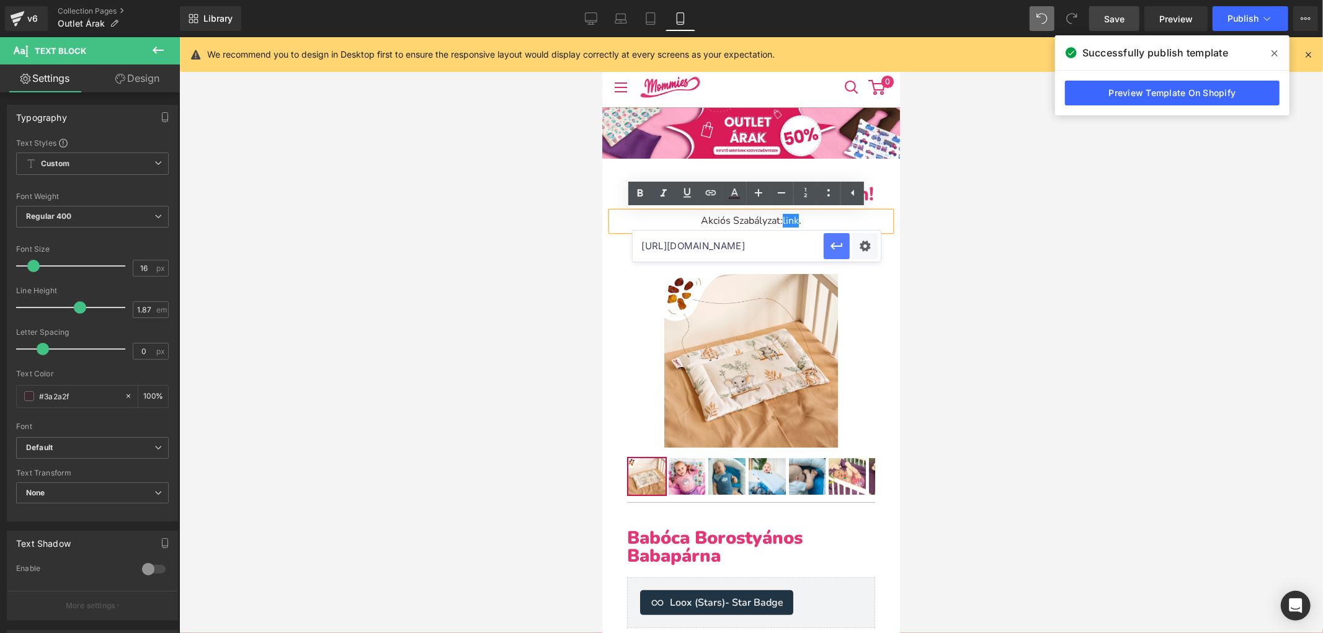
scroll to position [0, 0]
click at [833, 242] on icon "button" at bounding box center [836, 246] width 15 height 15
click at [978, 237] on div at bounding box center [750, 335] width 1143 height 596
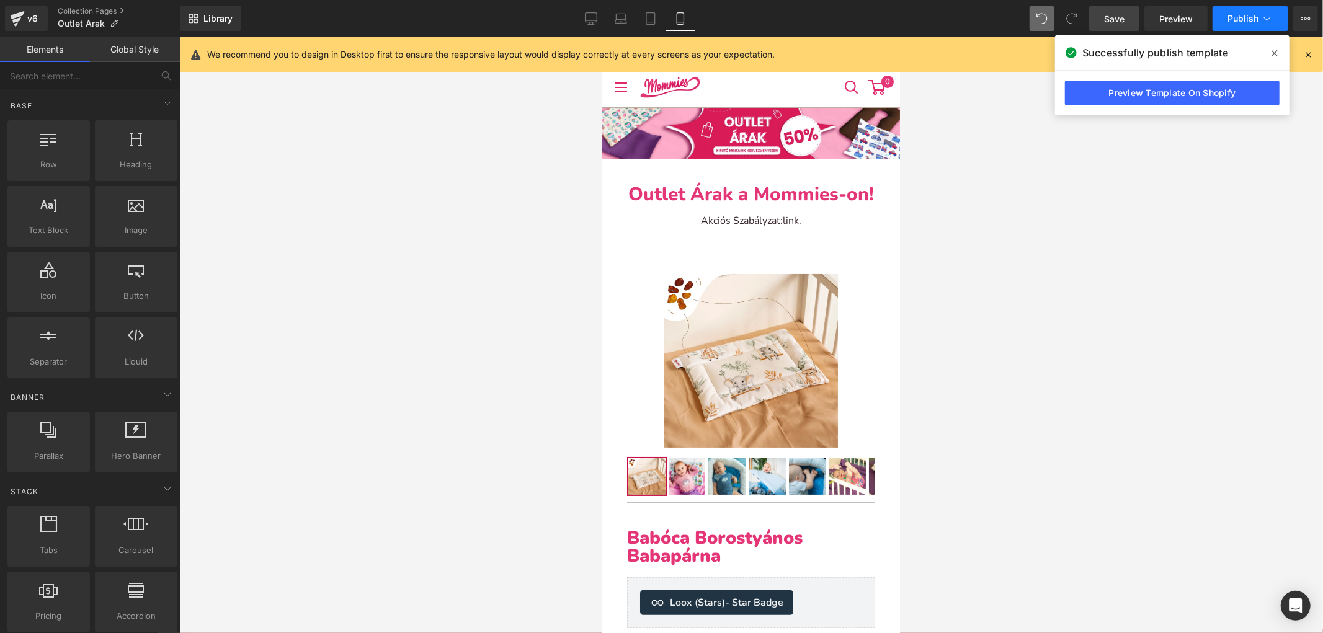
click at [1241, 12] on button "Publish" at bounding box center [1250, 18] width 76 height 25
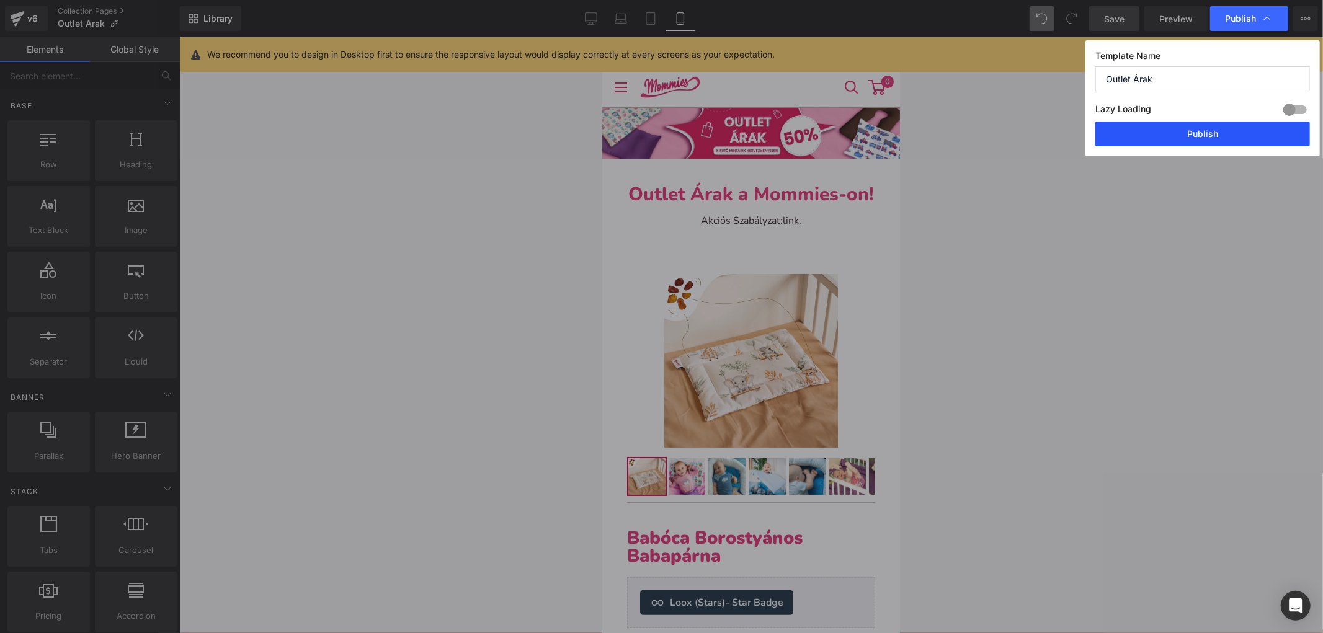
click at [1187, 135] on button "Publish" at bounding box center [1202, 134] width 215 height 25
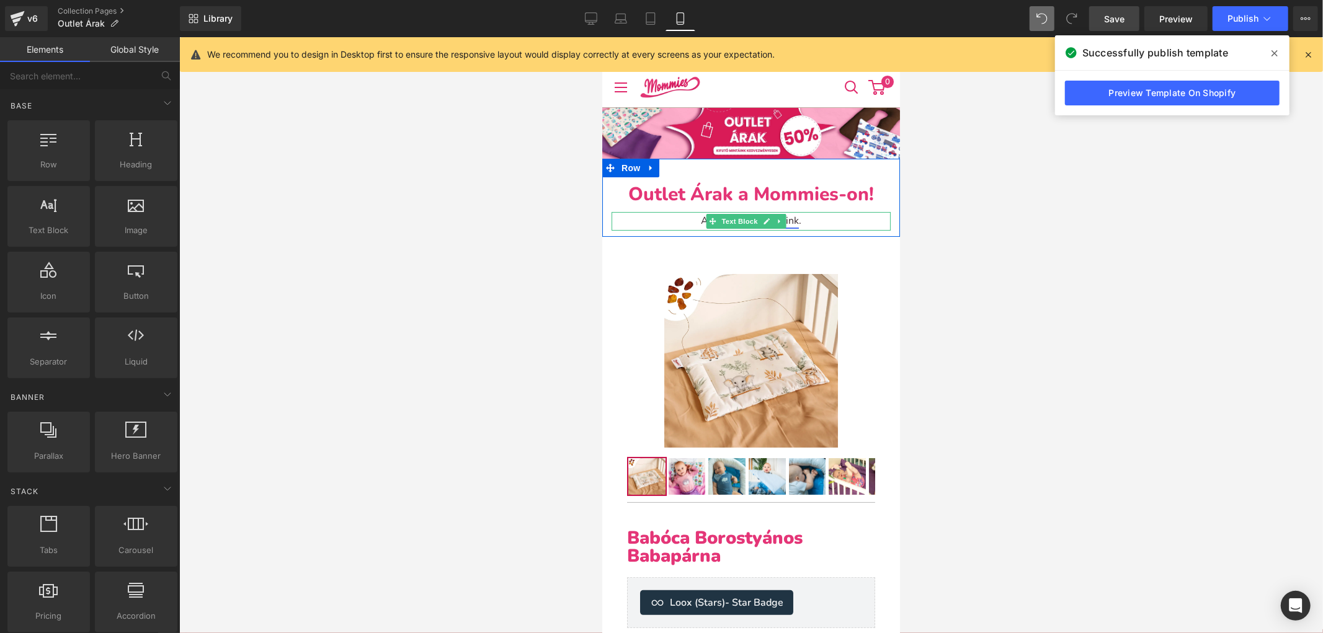
click at [788, 219] on link "link" at bounding box center [790, 220] width 16 height 14
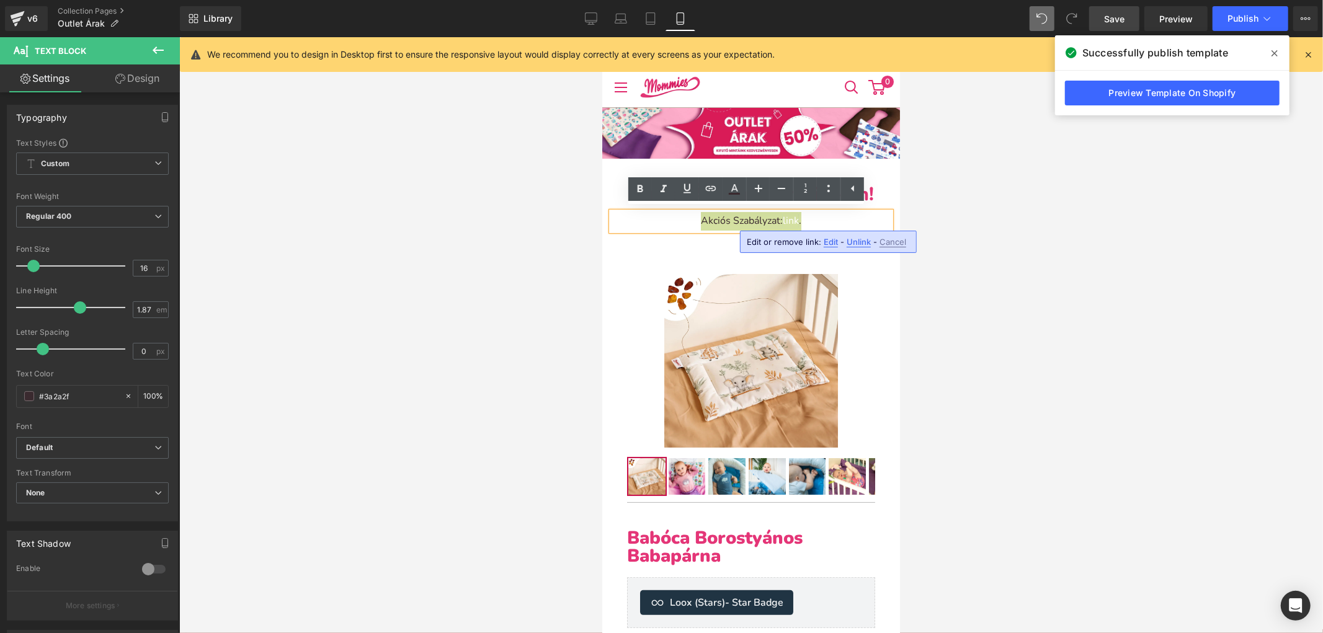
click at [996, 273] on div at bounding box center [750, 335] width 1143 height 596
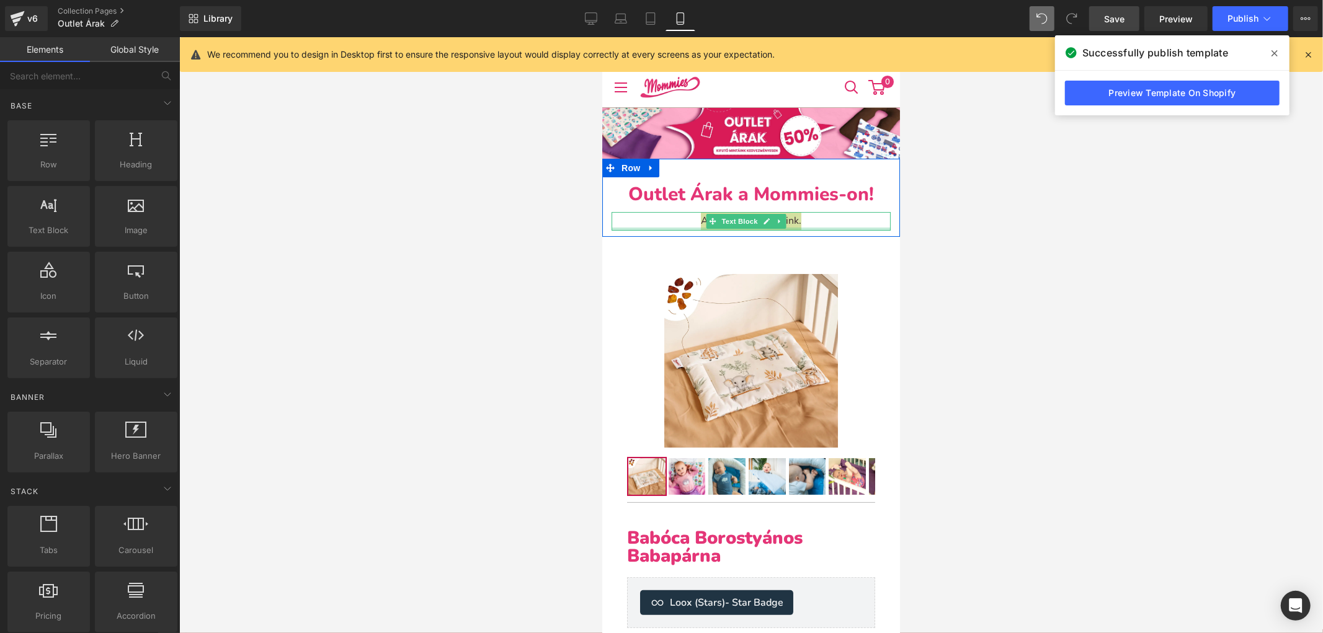
click at [791, 227] on div at bounding box center [750, 228] width 279 height 3
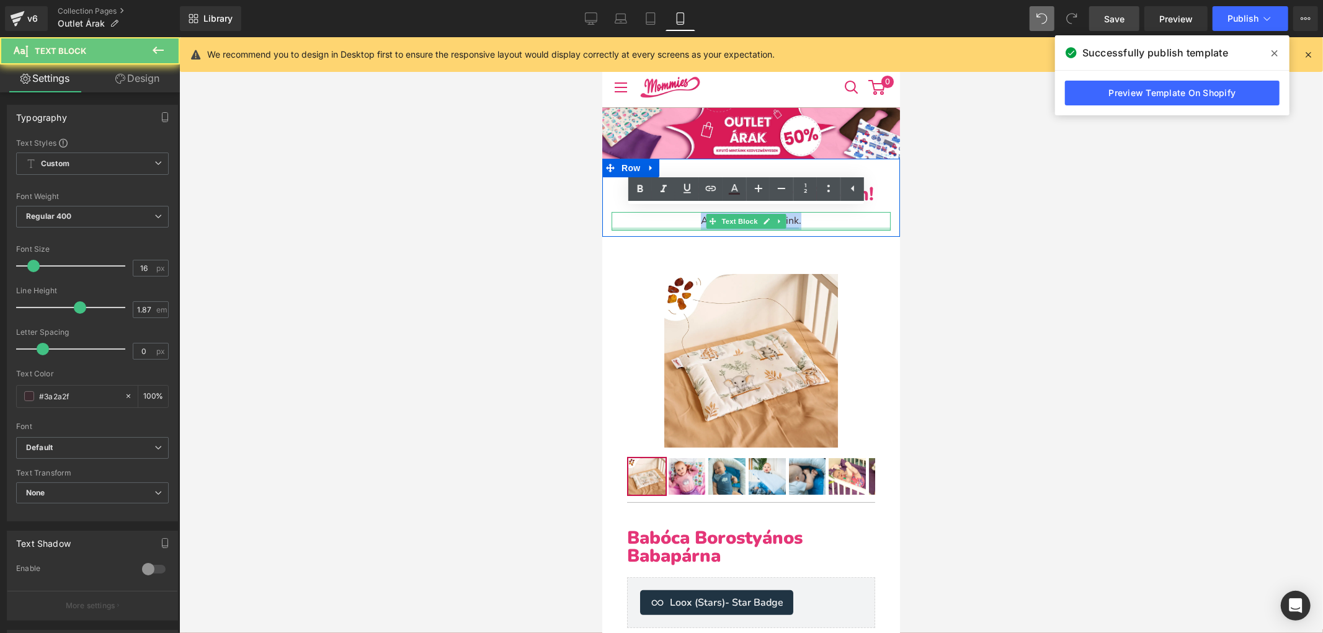
click at [791, 220] on link "link" at bounding box center [790, 220] width 16 height 14
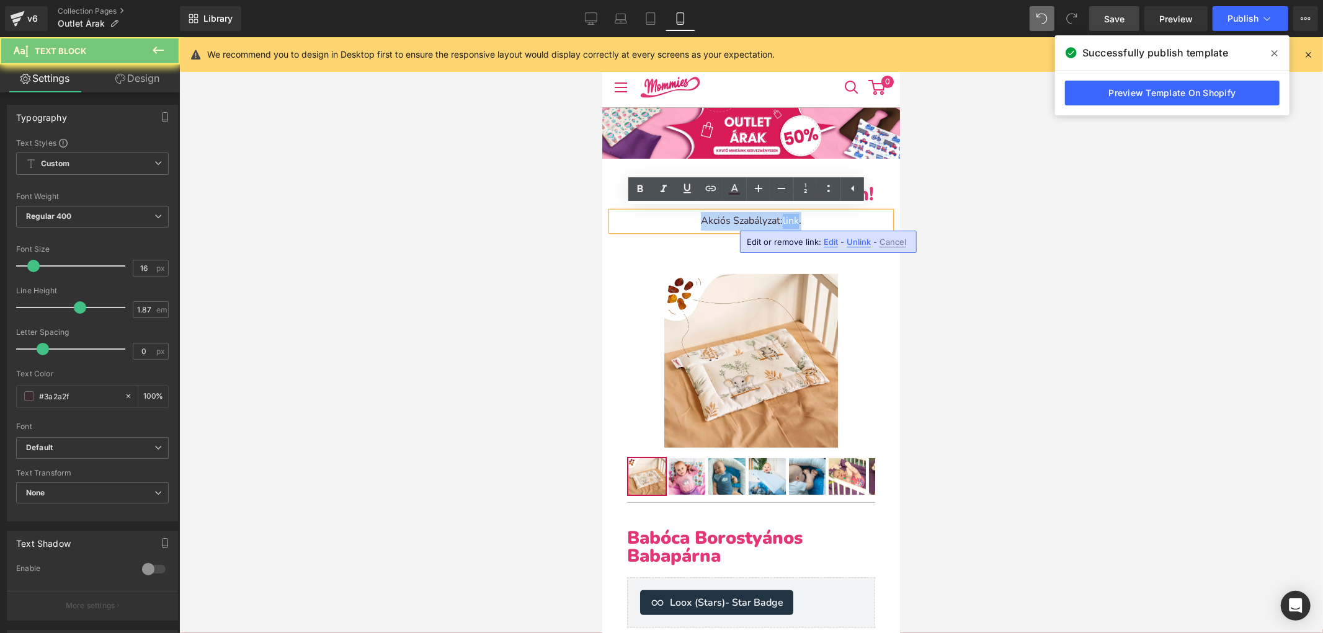
click at [791, 220] on link "link" at bounding box center [790, 220] width 16 height 14
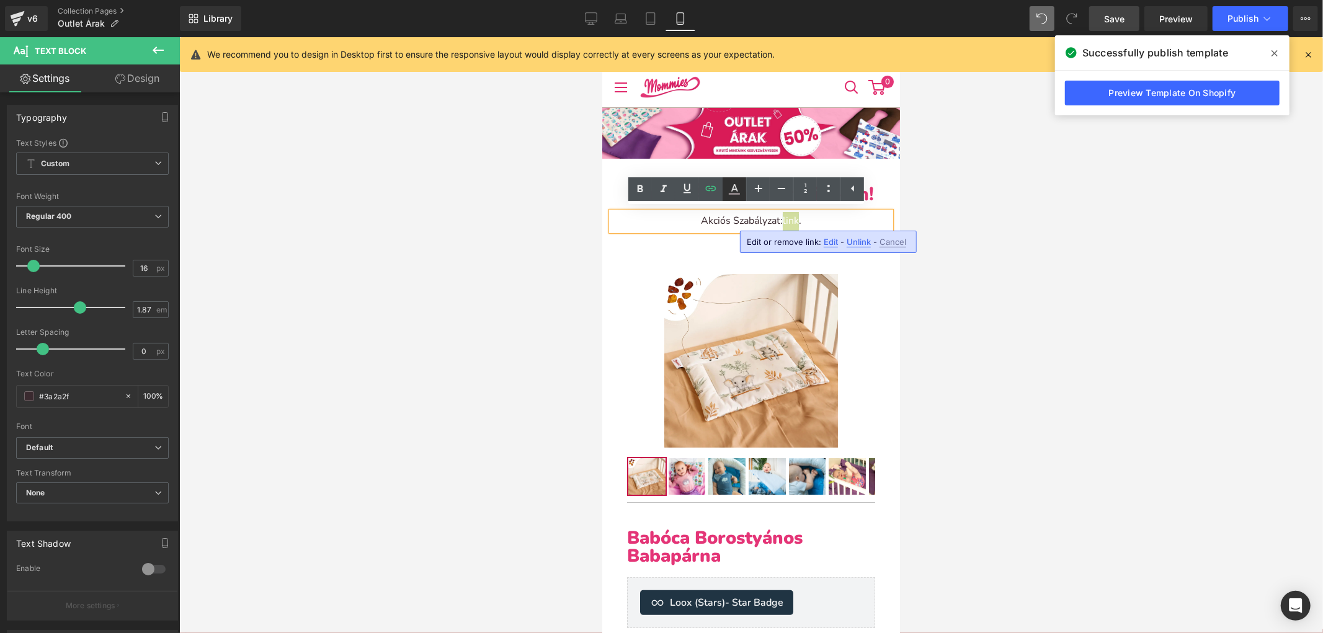
click at [738, 192] on icon at bounding box center [734, 189] width 15 height 15
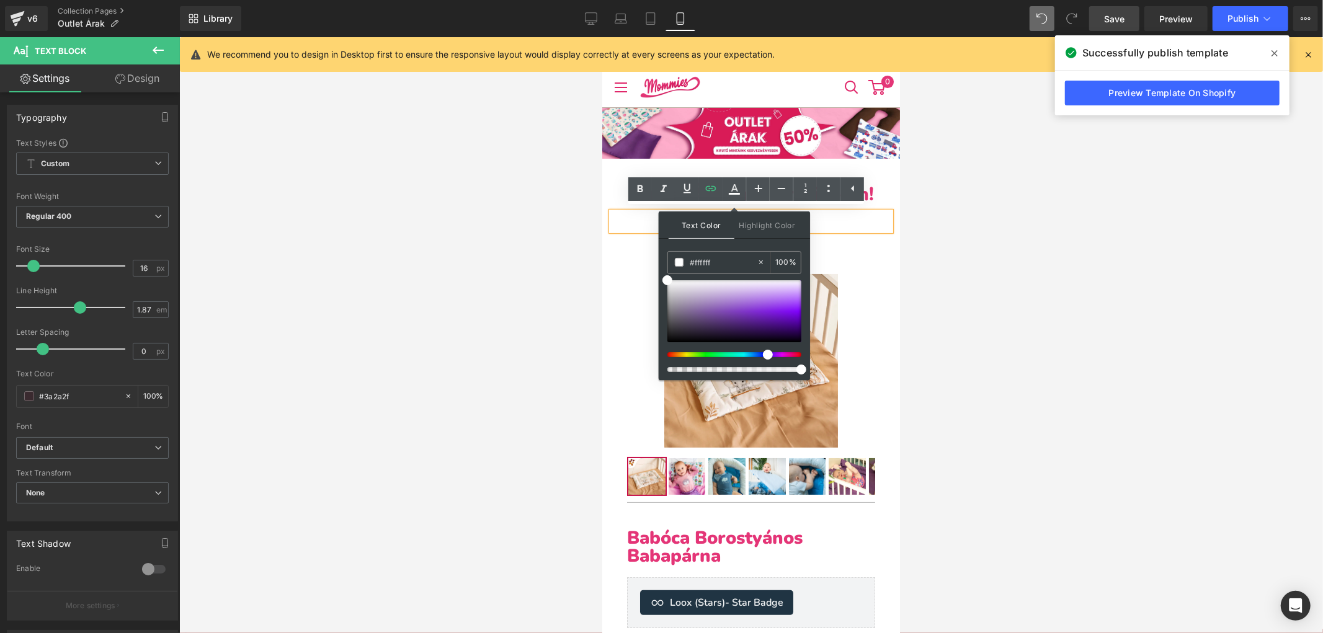
click at [763, 352] on div at bounding box center [729, 354] width 134 height 5
drag, startPoint x: 763, startPoint y: 352, endPoint x: 761, endPoint y: 288, distance: 63.3
click at [755, 352] on div at bounding box center [729, 354] width 134 height 5
click at [675, 263] on span at bounding box center [679, 262] width 9 height 9
type input "#4300d6"
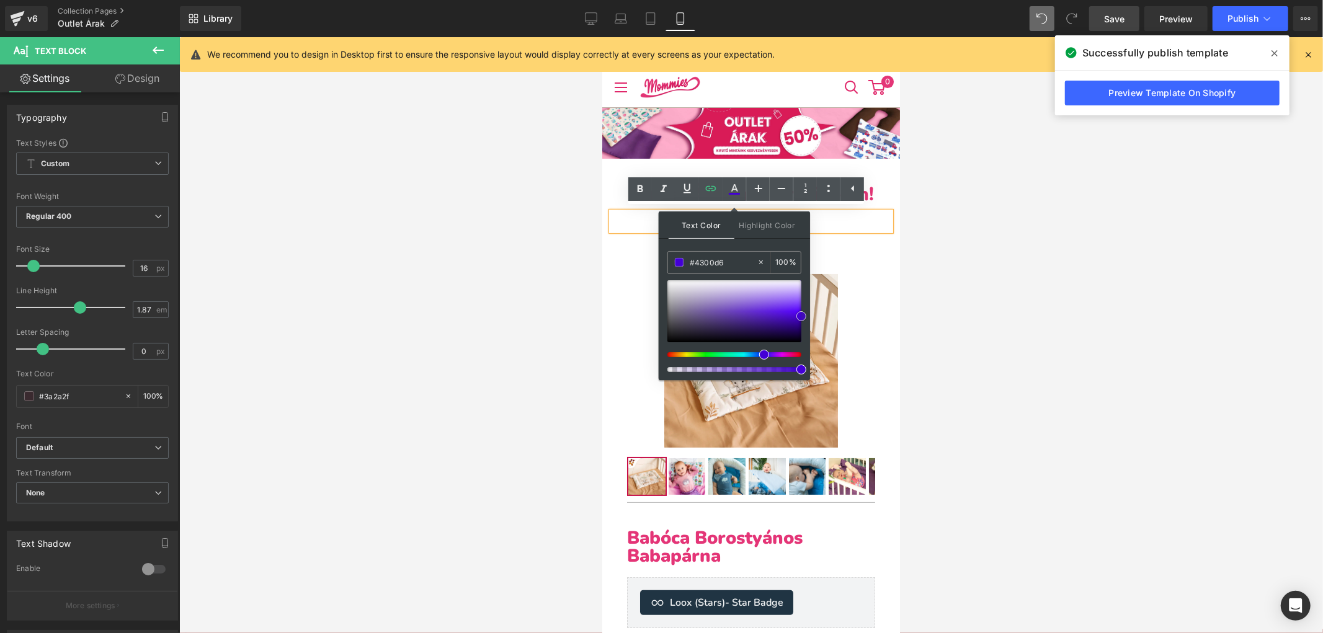
drag, startPoint x: 761, startPoint y: 306, endPoint x: 802, endPoint y: 316, distance: 42.9
click at [801, 316] on div at bounding box center [734, 311] width 134 height 62
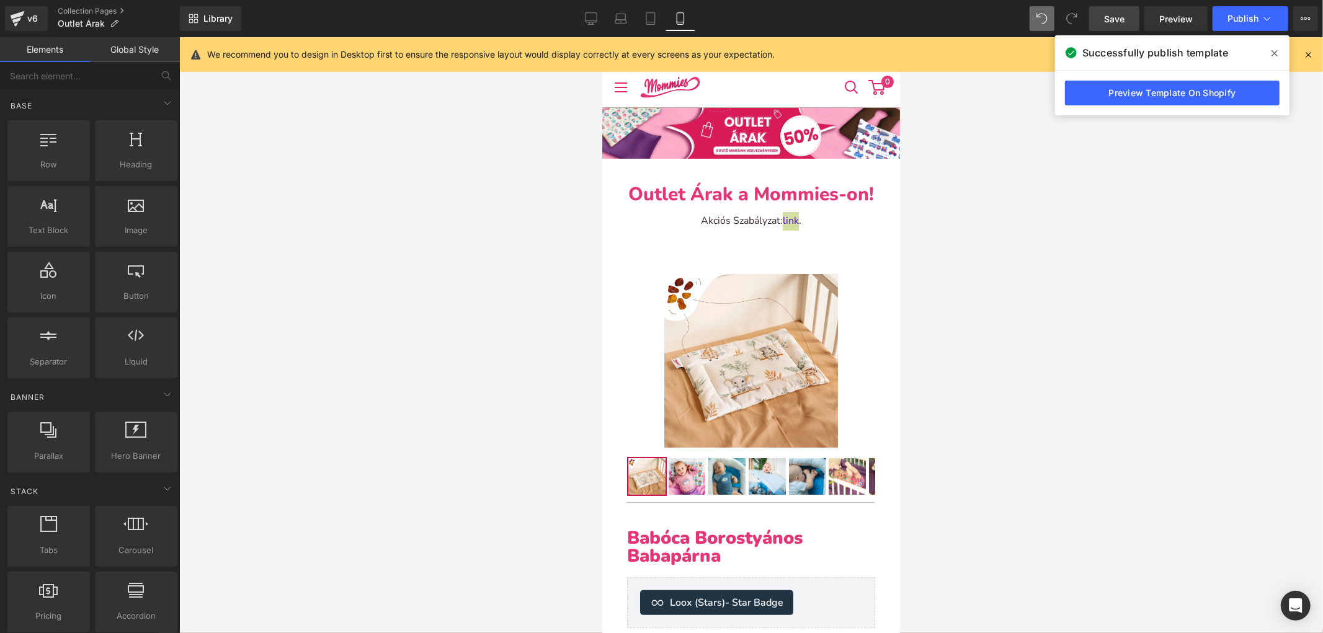
click at [1003, 282] on div at bounding box center [750, 335] width 1143 height 596
click at [1009, 276] on div at bounding box center [750, 335] width 1143 height 596
click at [1016, 211] on div at bounding box center [750, 335] width 1143 height 596
click at [1245, 23] on span "Publish" at bounding box center [1242, 19] width 31 height 10
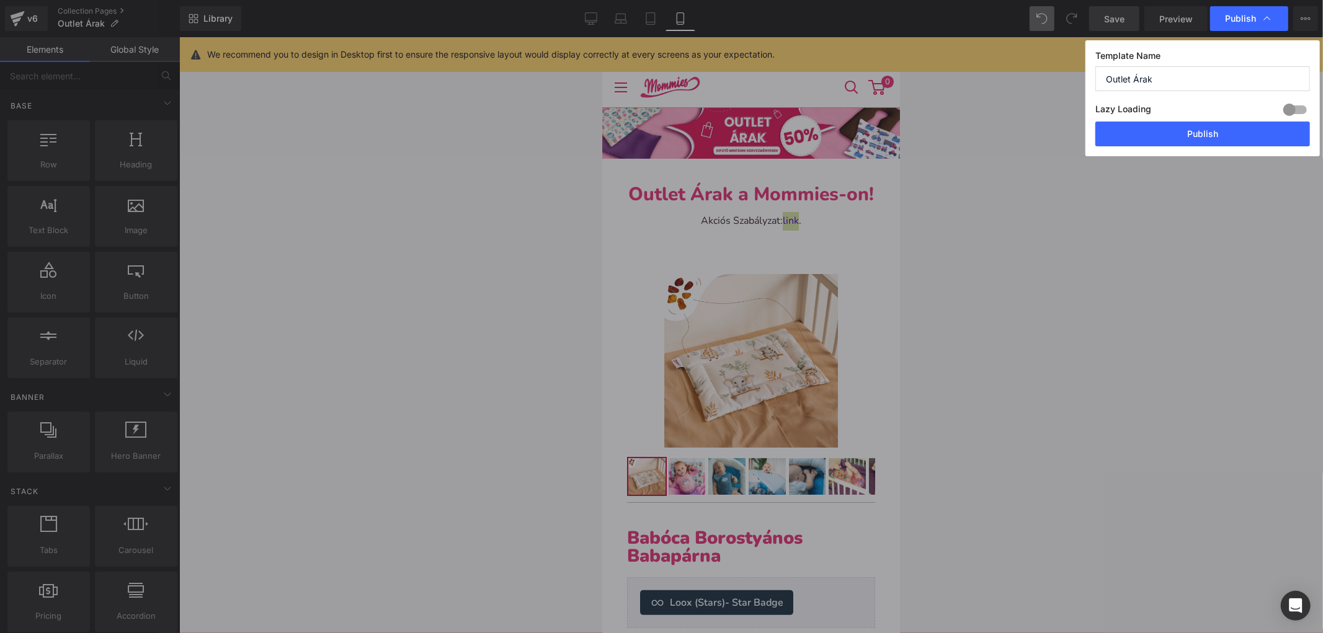
click at [1194, 133] on button "Publish" at bounding box center [1202, 134] width 215 height 25
